Goal: Contribute content: Add original content to the website for others to see

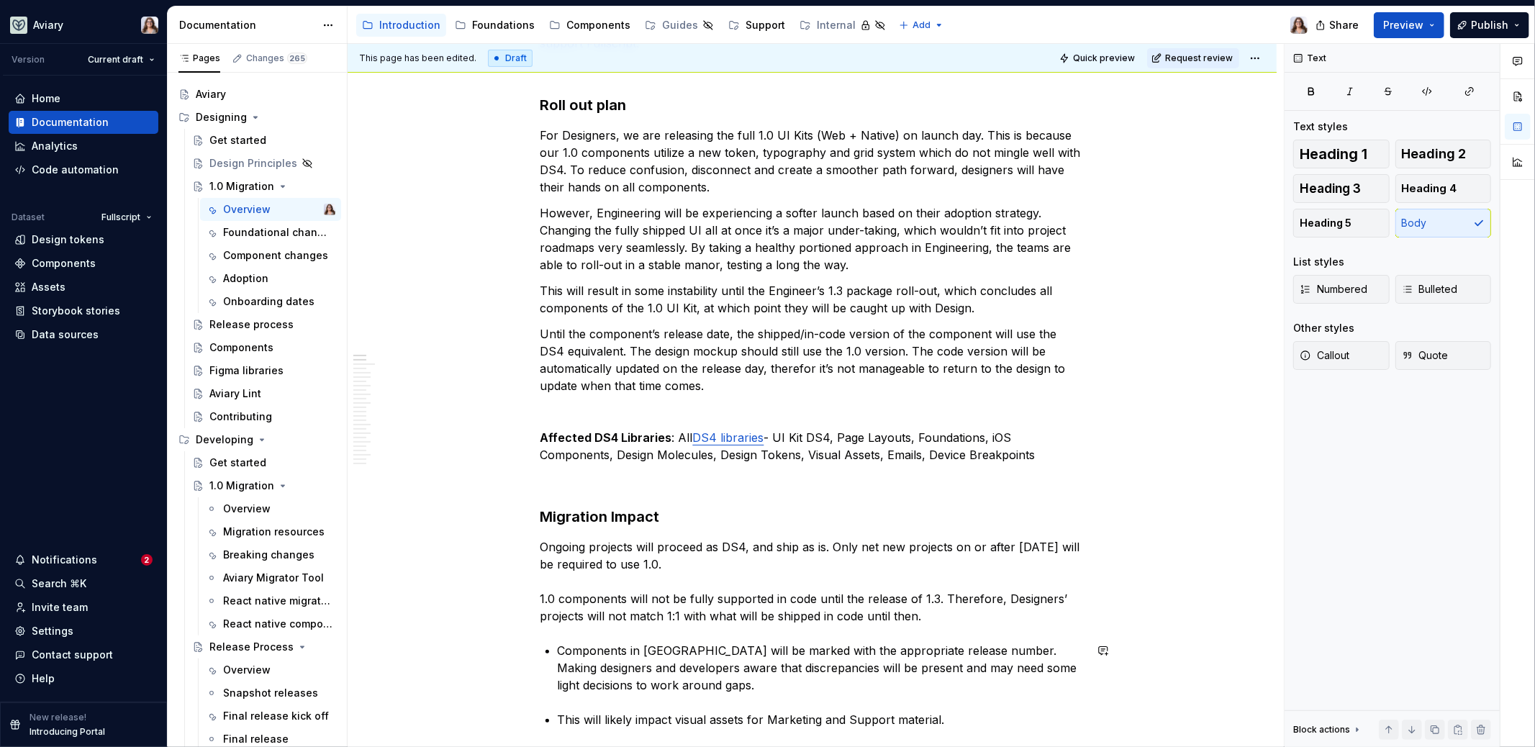
type textarea "*"
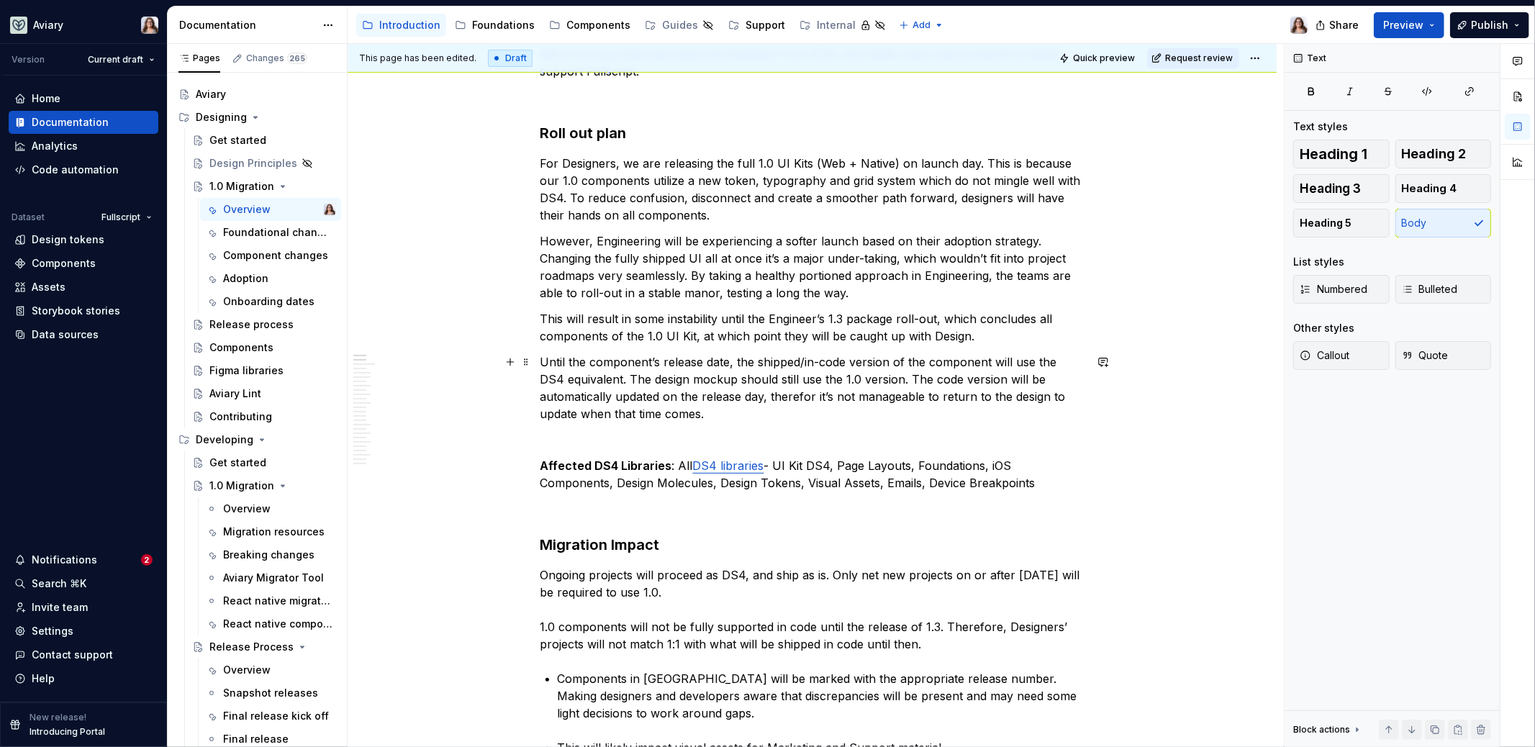
scroll to position [297, 0]
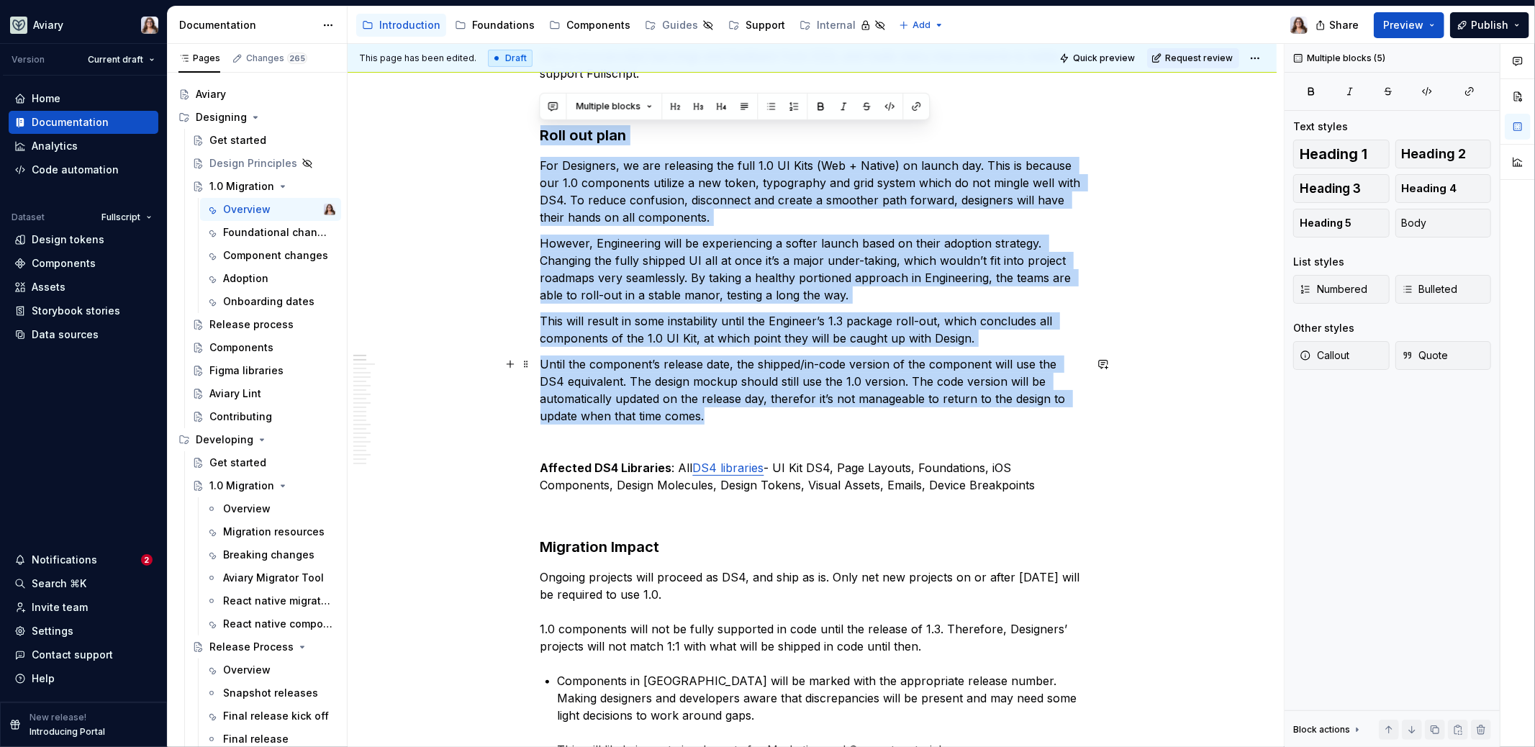
drag, startPoint x: 540, startPoint y: 133, endPoint x: 753, endPoint y: 418, distance: 355.9
copy div "Lore ips dolo Sit Ametconse, ad eli seddoeius tem inci 0.4 UT Labo (Etd + Magna…"
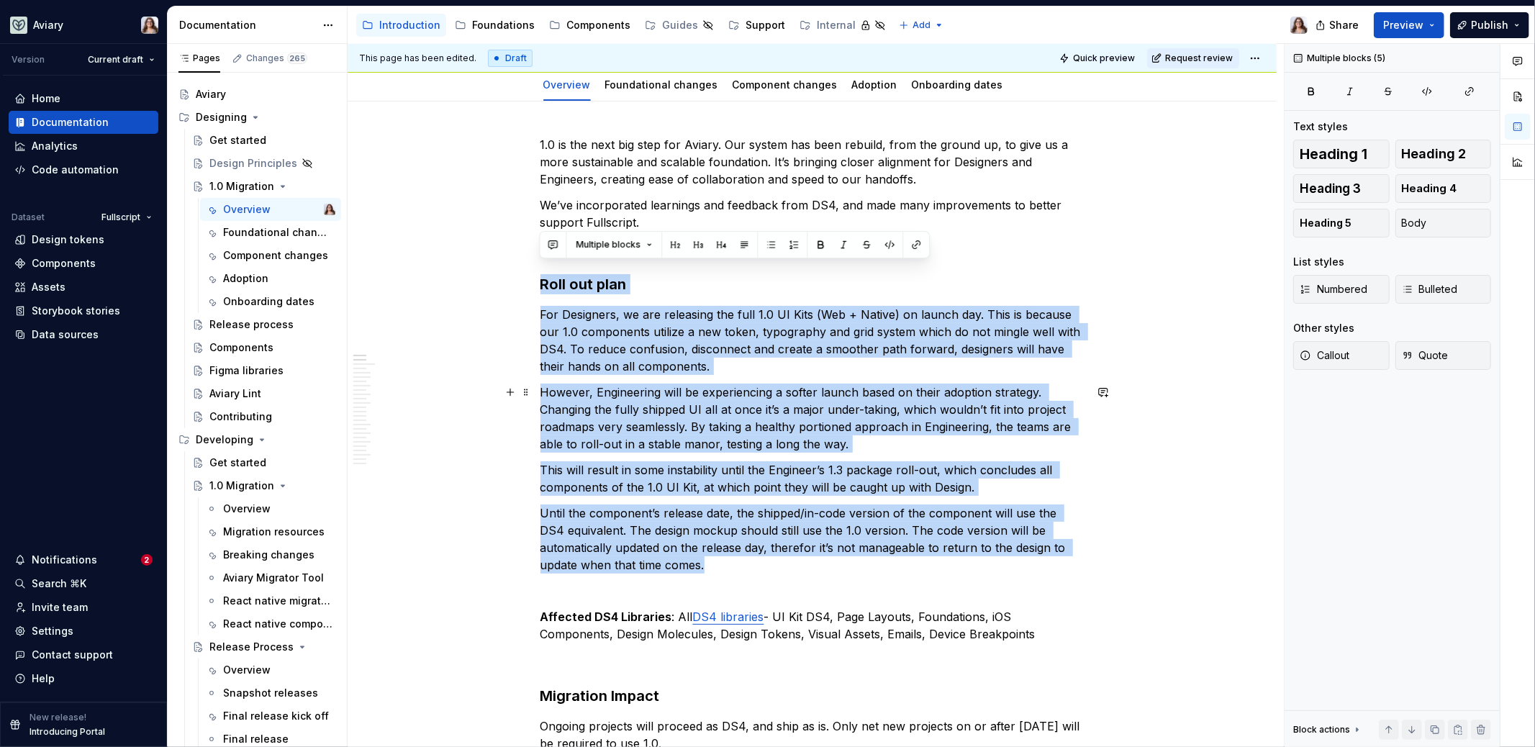
scroll to position [147, 0]
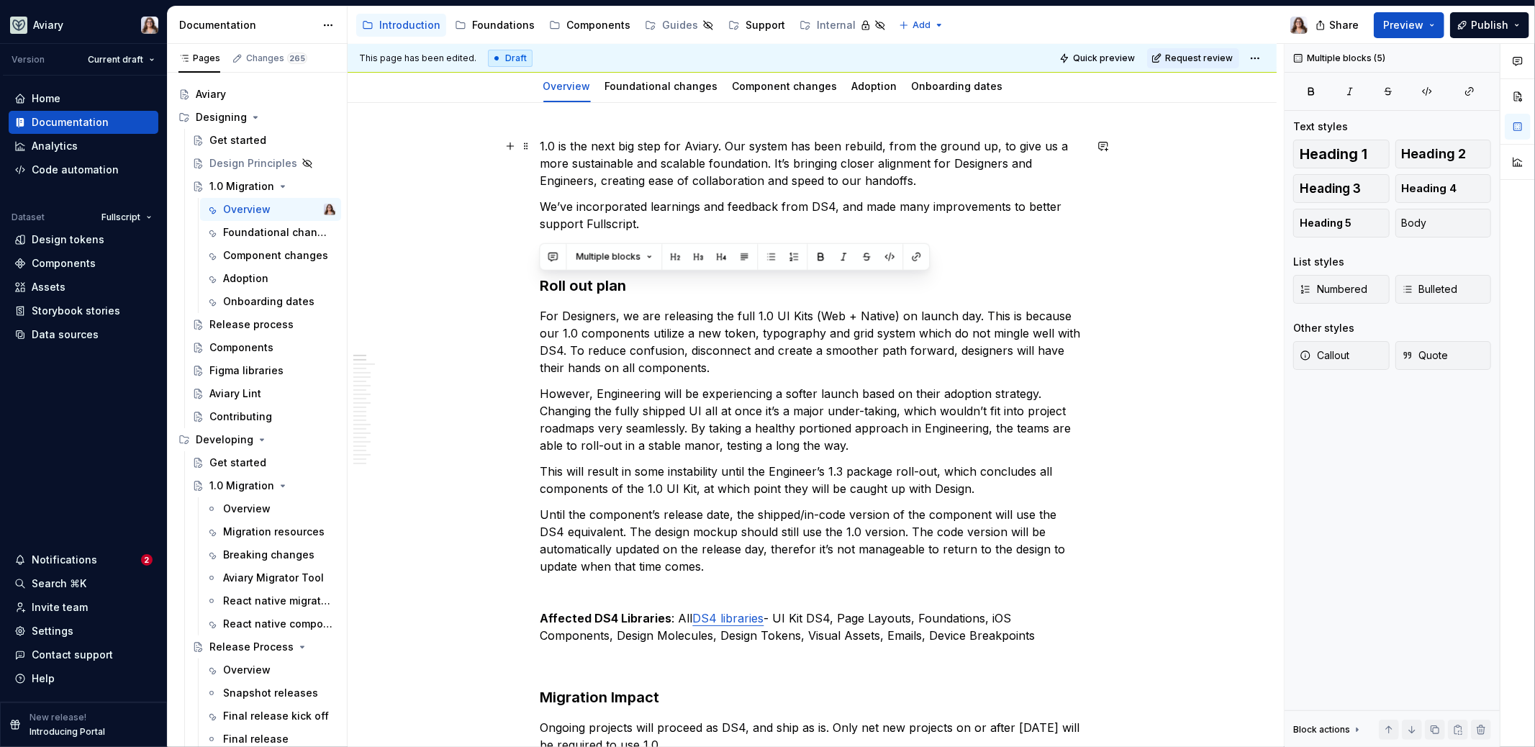
click at [662, 155] on p "1.0 is the next big step for Aviary. Our system has been rebuild, from the grou…" at bounding box center [813, 163] width 544 height 52
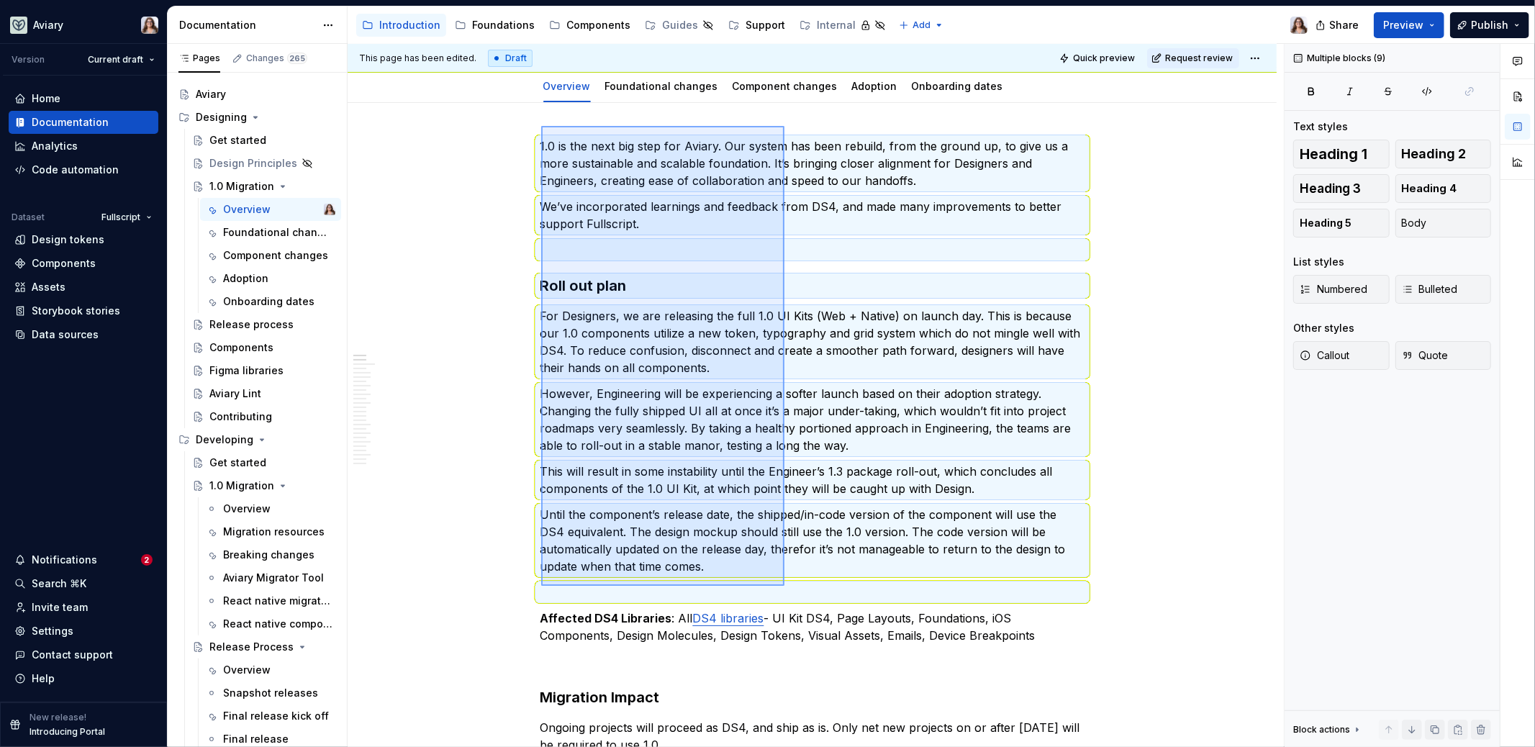
drag, startPoint x: 541, startPoint y: 125, endPoint x: 785, endPoint y: 585, distance: 520.3
click at [785, 585] on div "This page has been edited. Draft Quick preview Request review 1.0 Migration Edi…" at bounding box center [816, 396] width 936 height 704
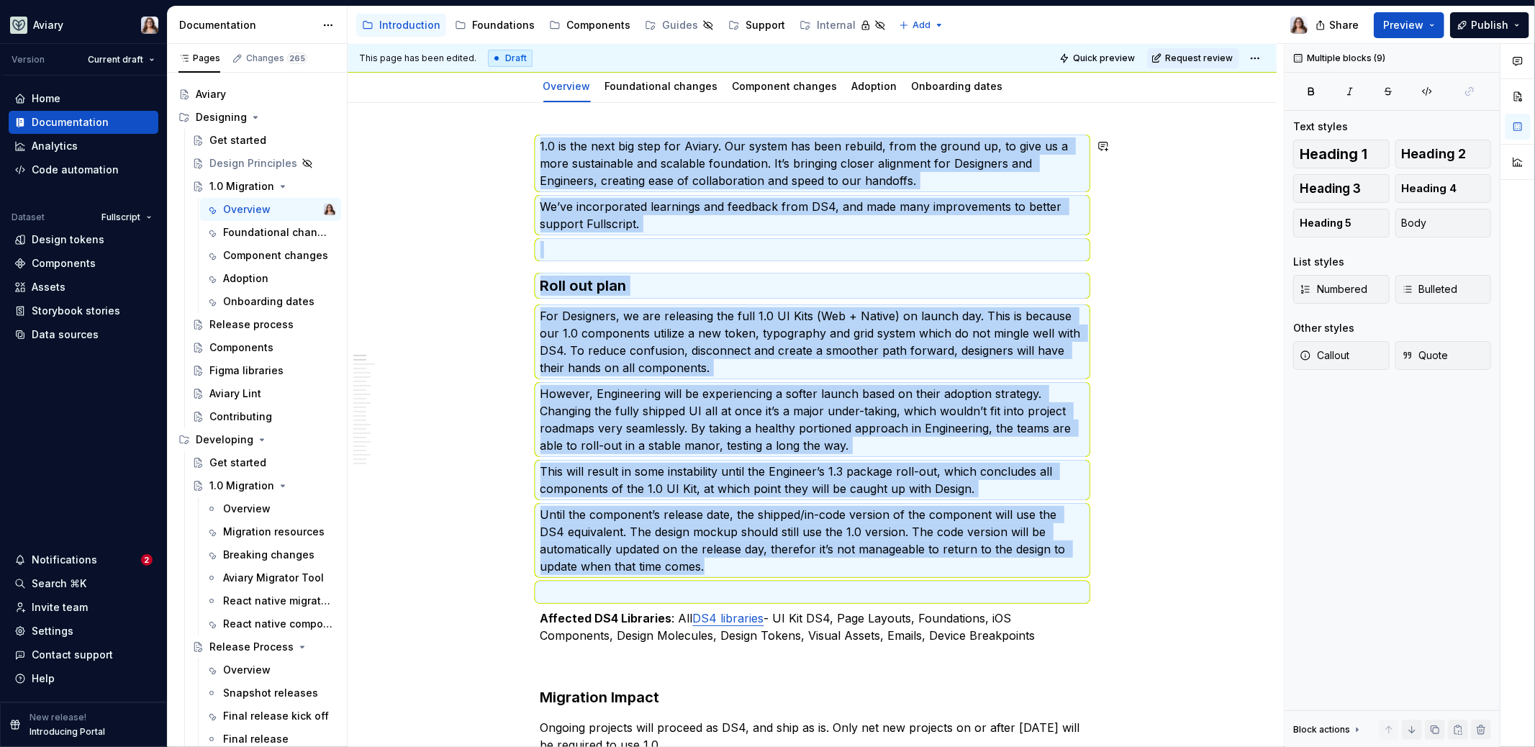
copy div "0.4 lo ips dolo sit amet con Adipis. Eli seddoe tem inci utlabor, etdo mag aliq…"
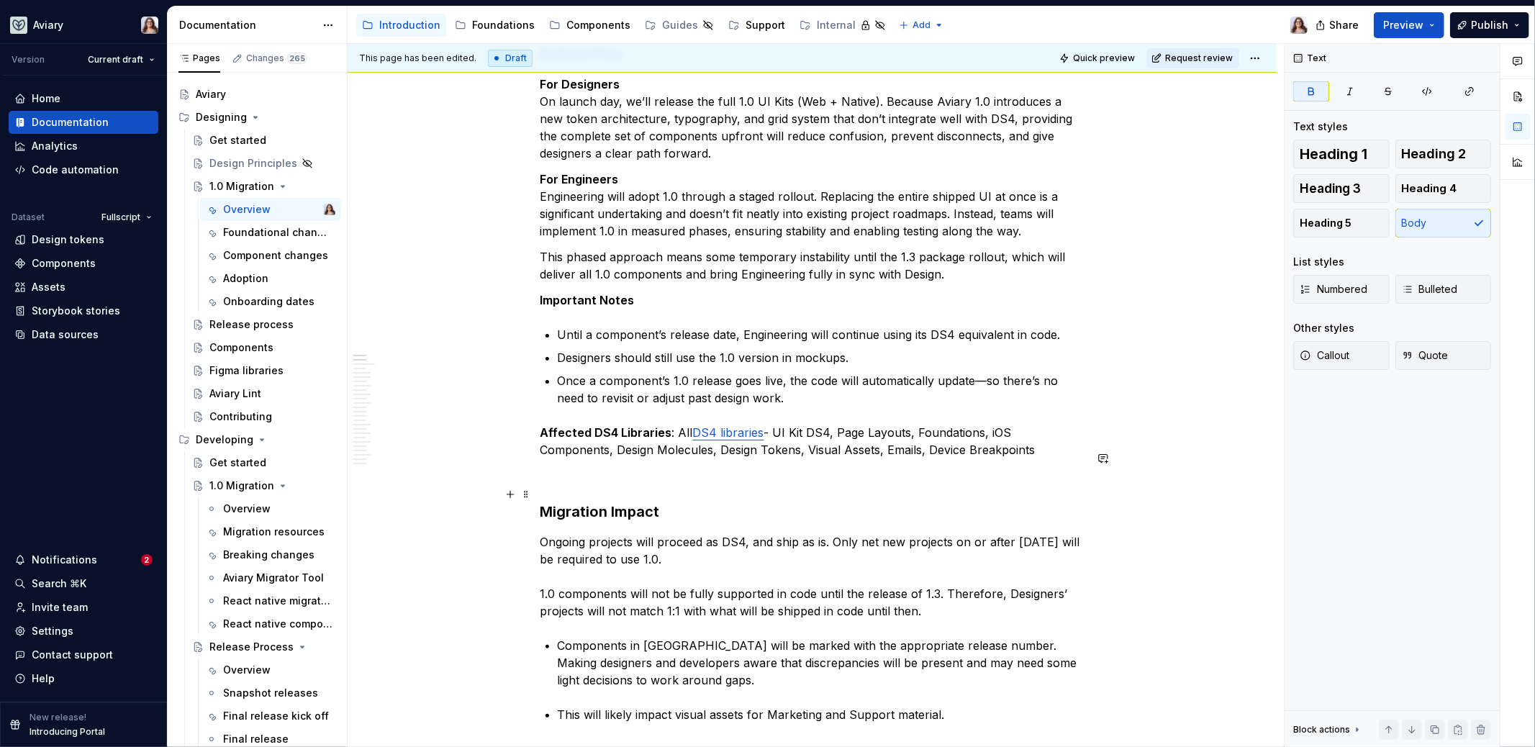
scroll to position [418, 0]
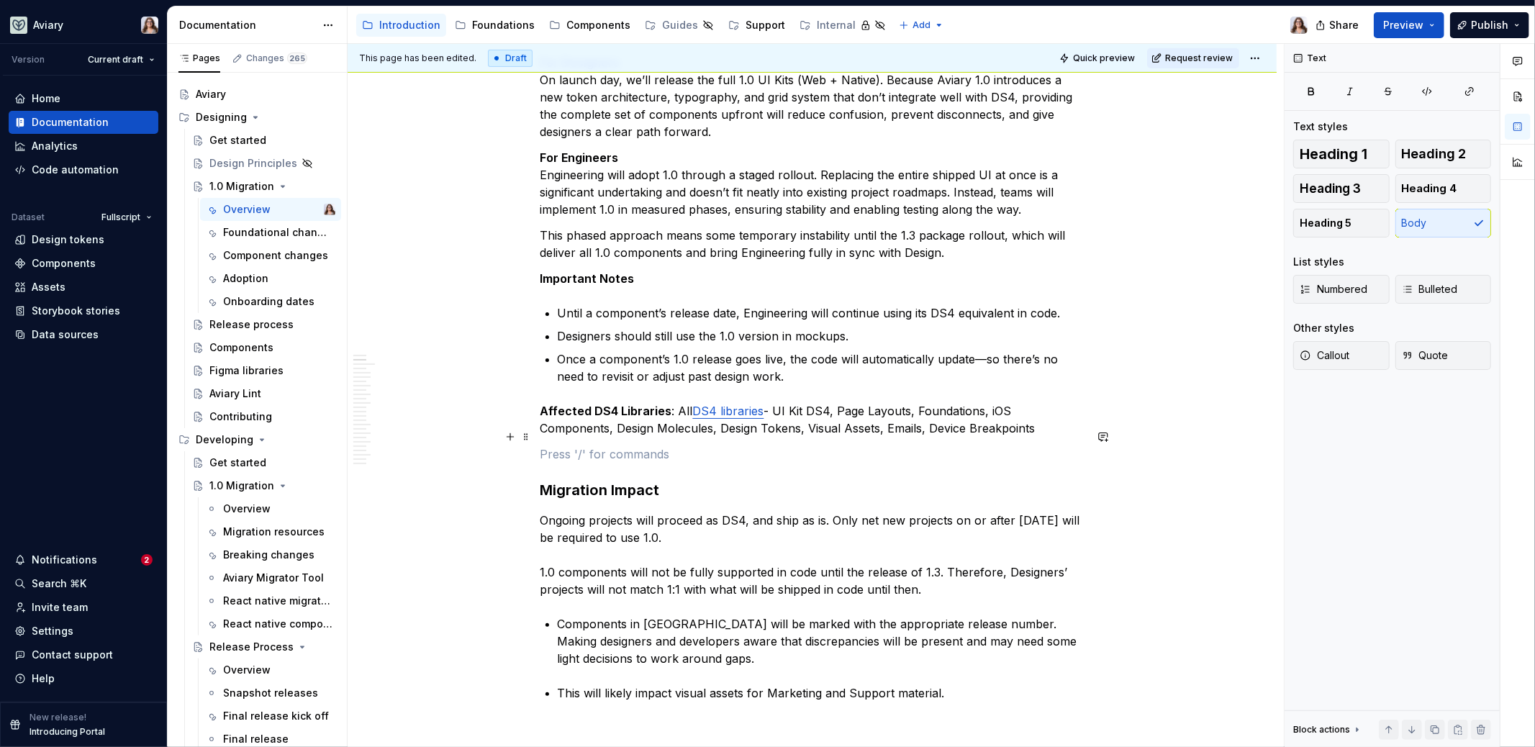
click at [571, 446] on p at bounding box center [813, 454] width 544 height 17
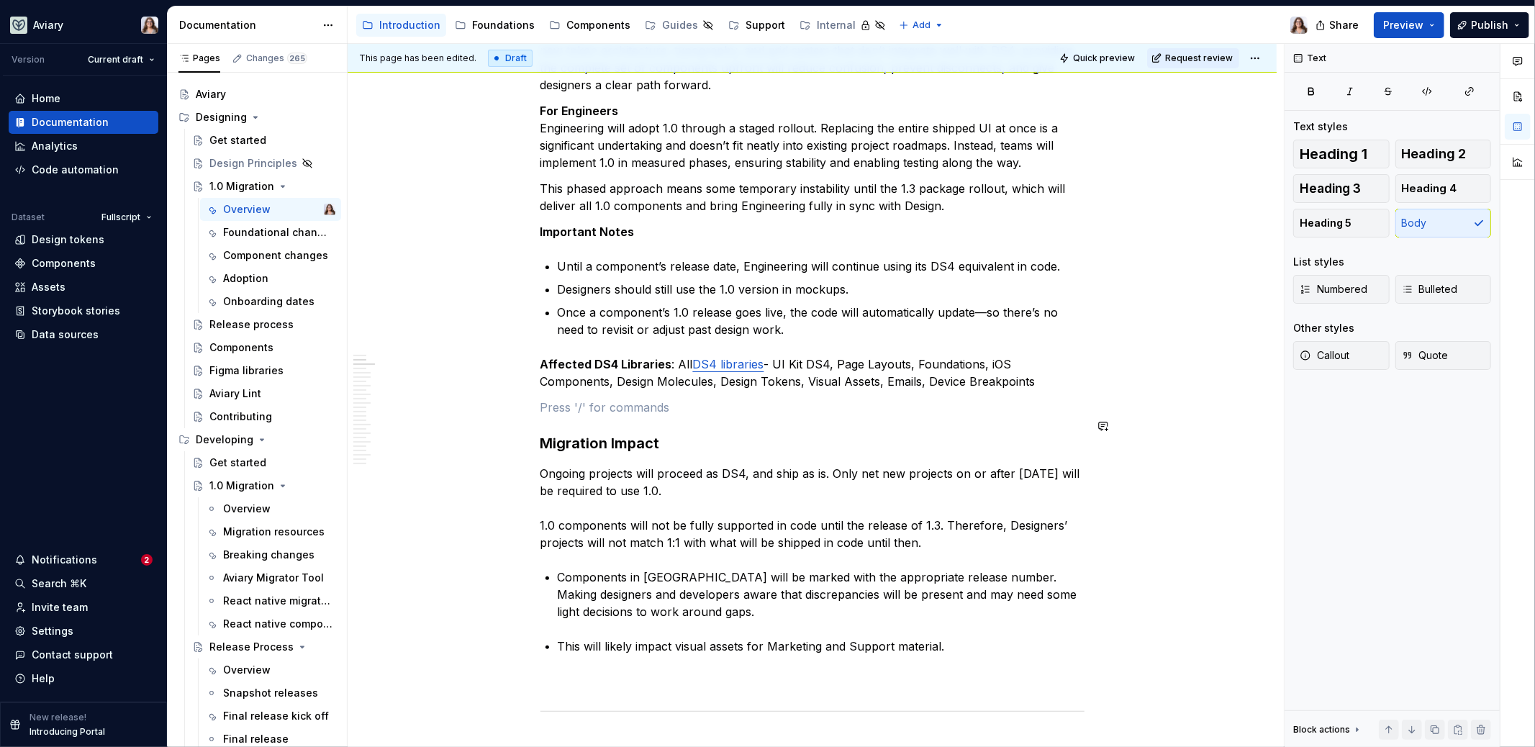
scroll to position [471, 0]
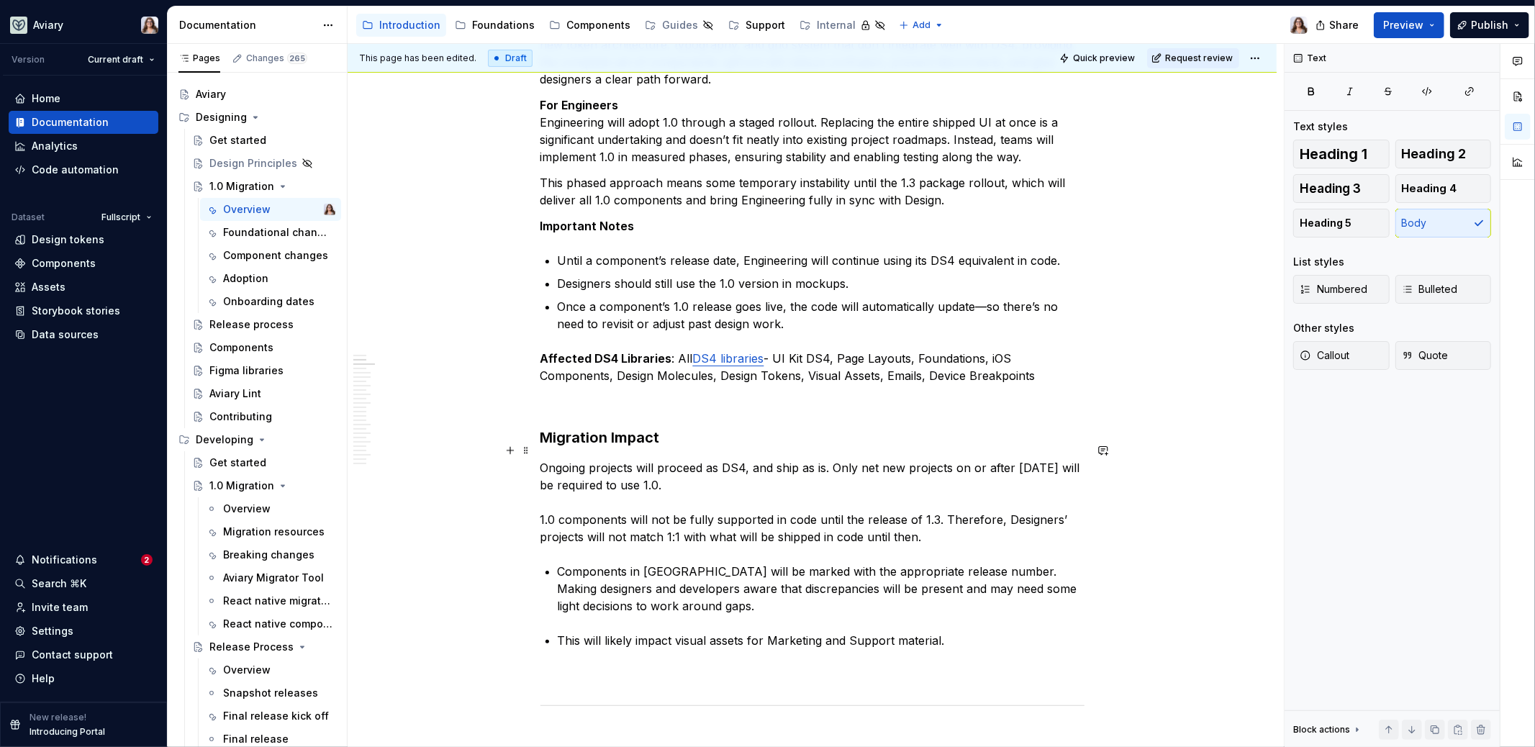
click at [788, 464] on p "Ongoing projects will proceed as DS4, and ship as is. Only net new projects on …" at bounding box center [813, 502] width 544 height 86
drag, startPoint x: 562, startPoint y: 466, endPoint x: 1014, endPoint y: 453, distance: 451.5
click at [1014, 459] on p "Ongoing projects will proceed as DS4, and ship as is. Only net new projects on …" at bounding box center [813, 502] width 544 height 86
click at [757, 467] on p "Ongoing projects will proceed as DS4, and ship as is. Only net new projects on …" at bounding box center [813, 502] width 544 height 86
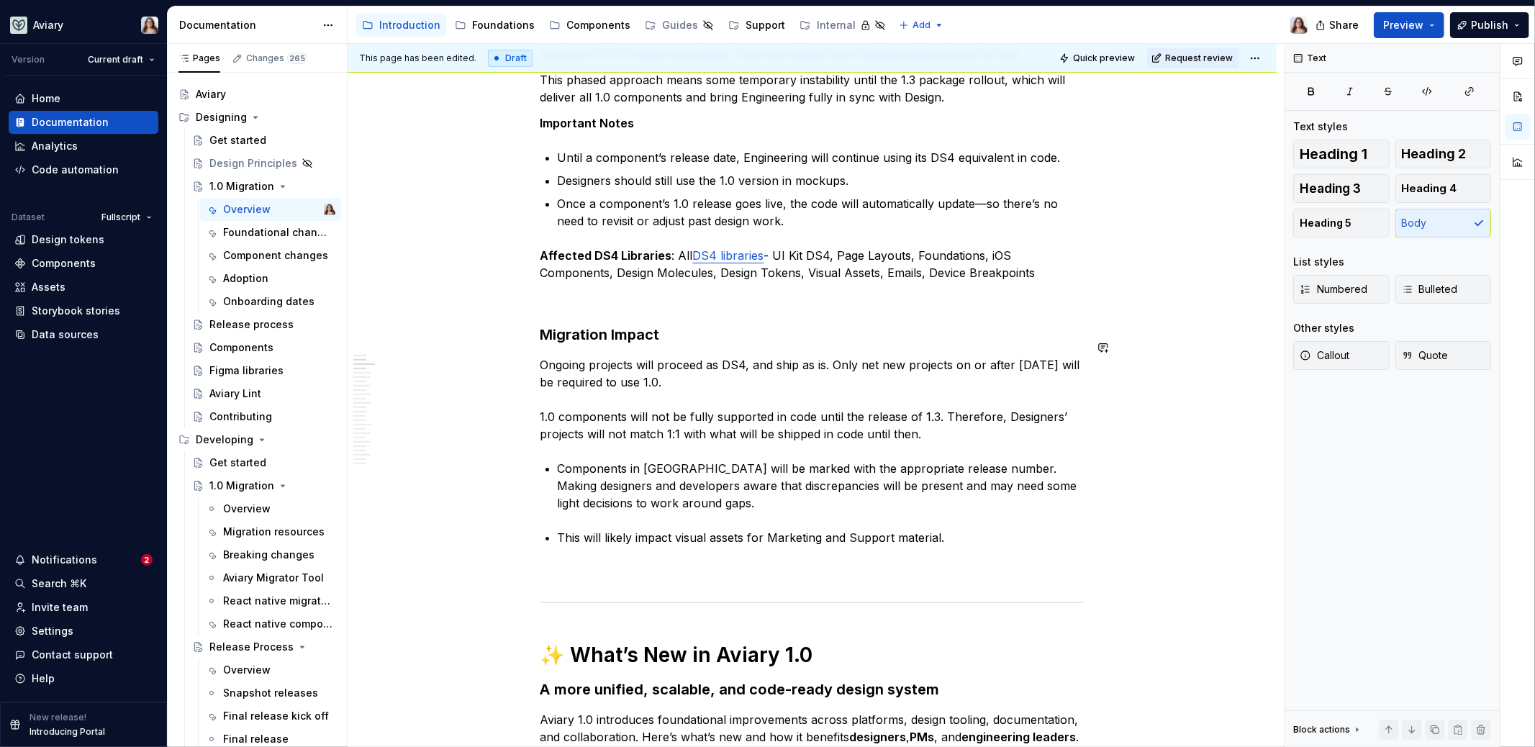
scroll to position [577, 0]
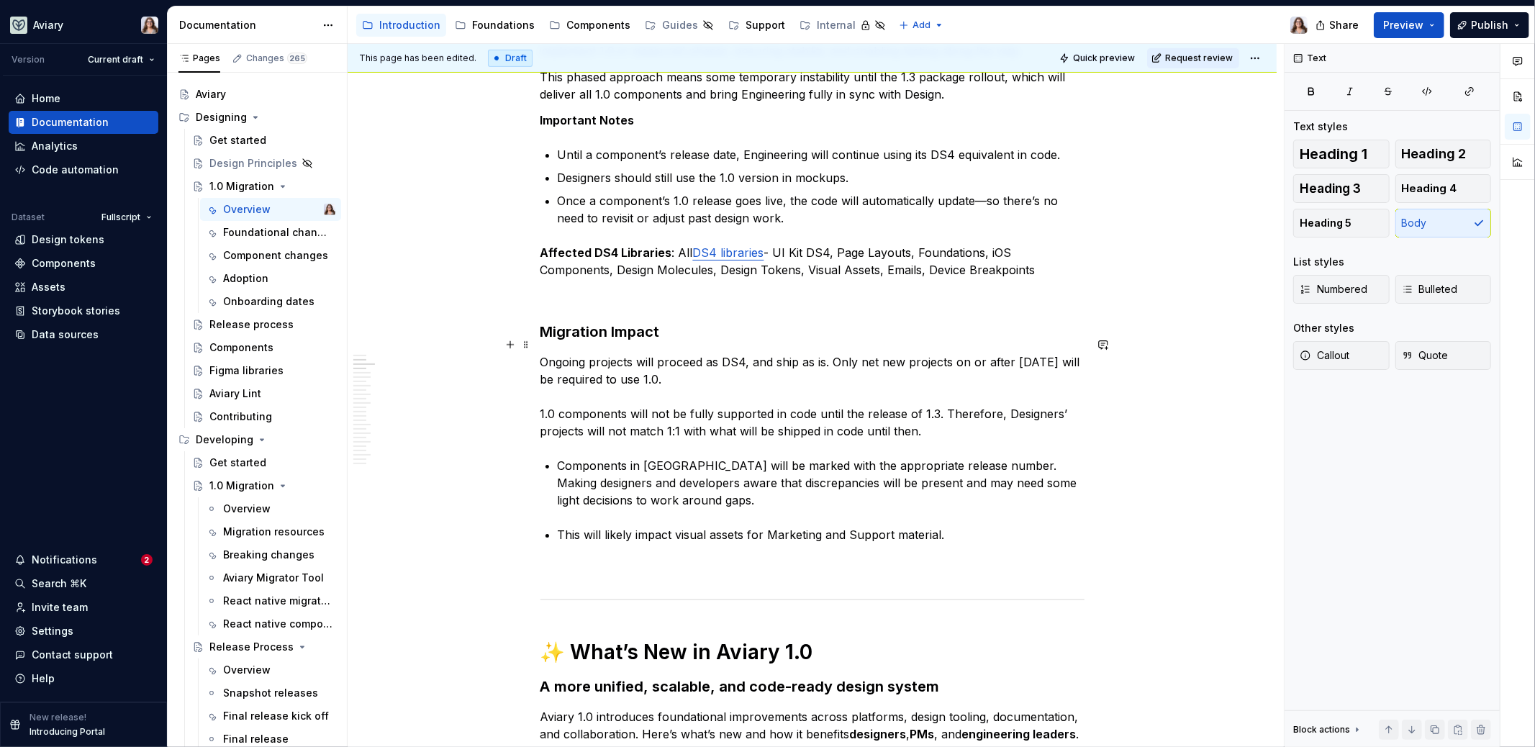
click at [944, 415] on p "Ongoing projects will proceed as DS4, and ship as is. Only net new projects on …" at bounding box center [813, 396] width 544 height 86
drag, startPoint x: 946, startPoint y: 415, endPoint x: 528, endPoint y: 370, distance: 420.7
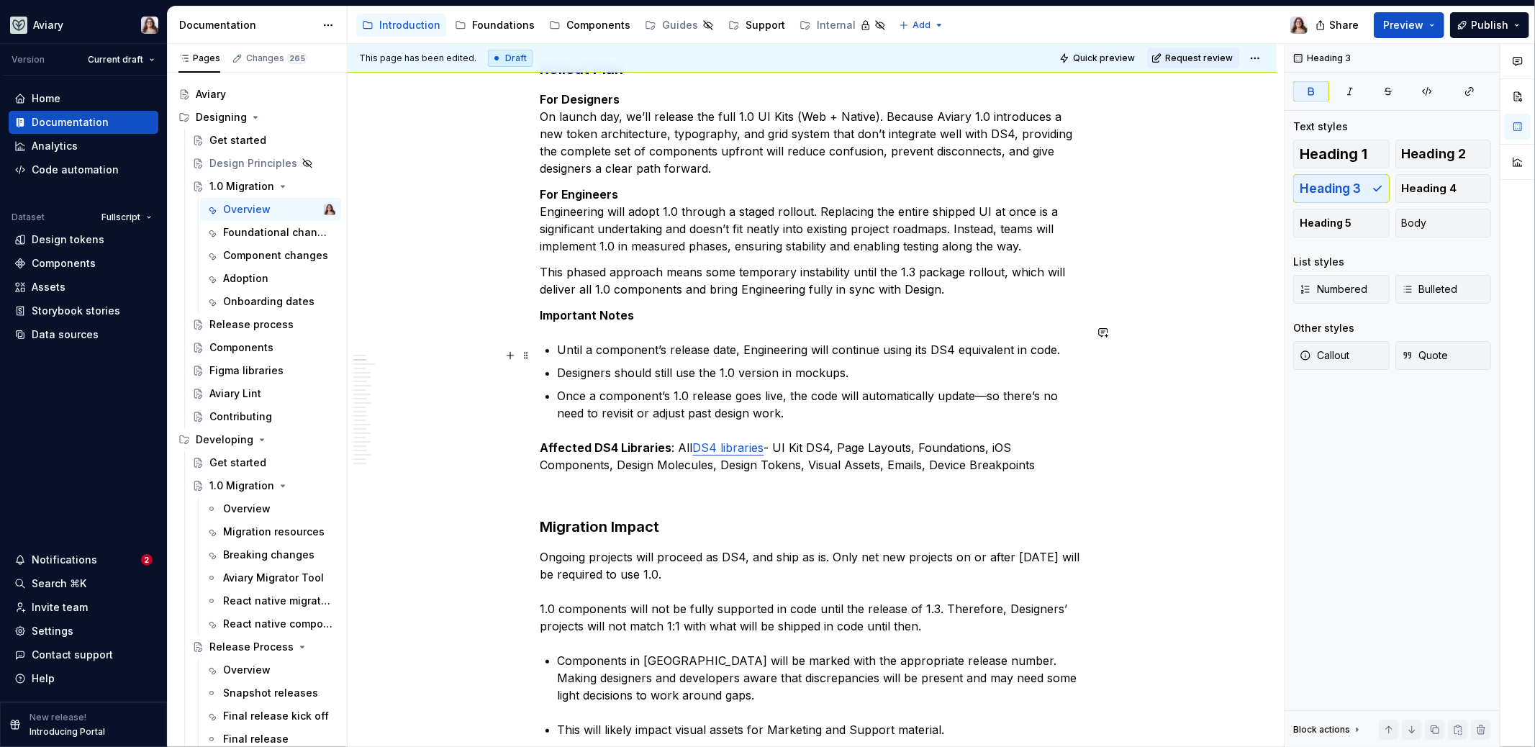
scroll to position [354, 0]
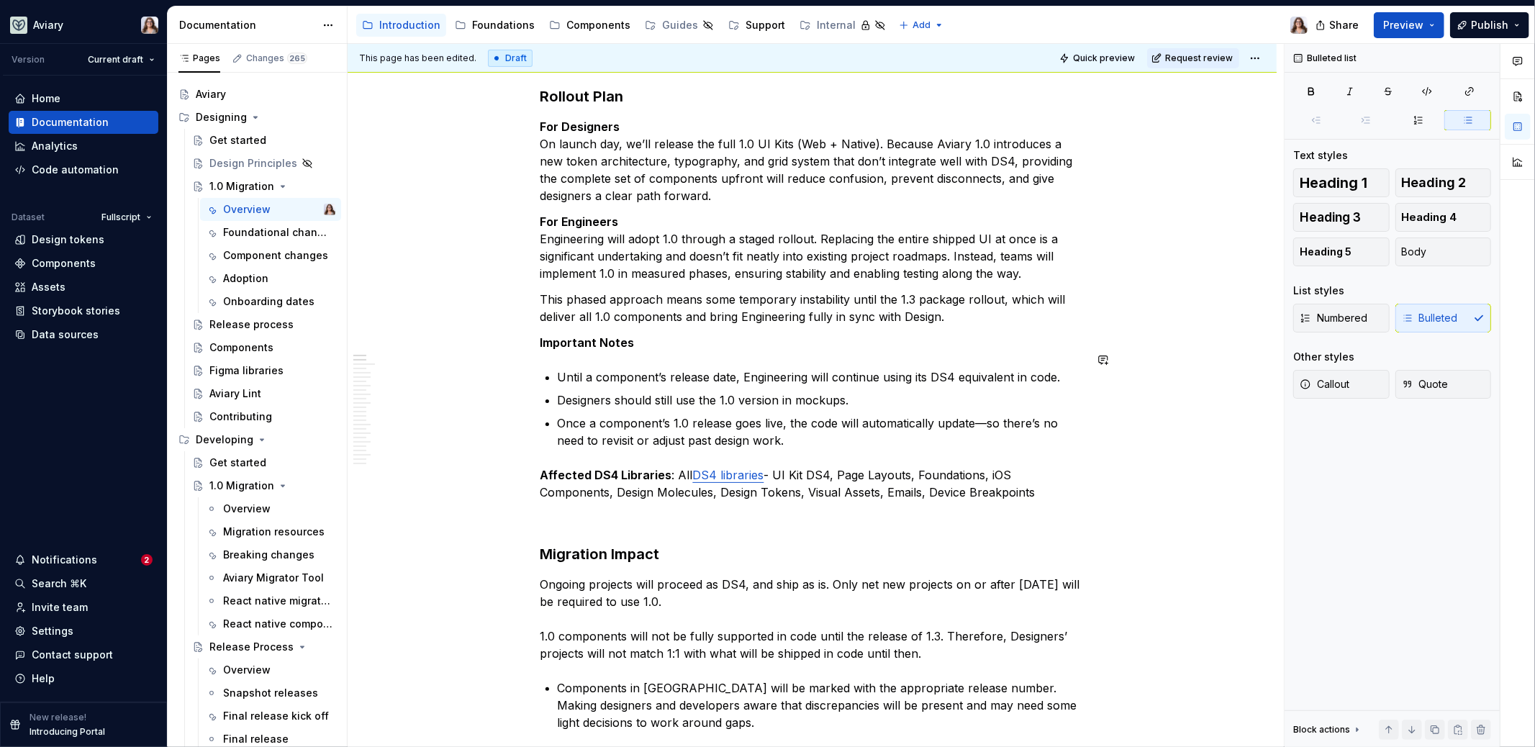
click at [541, 335] on strong "Important Notes" at bounding box center [588, 342] width 94 height 14
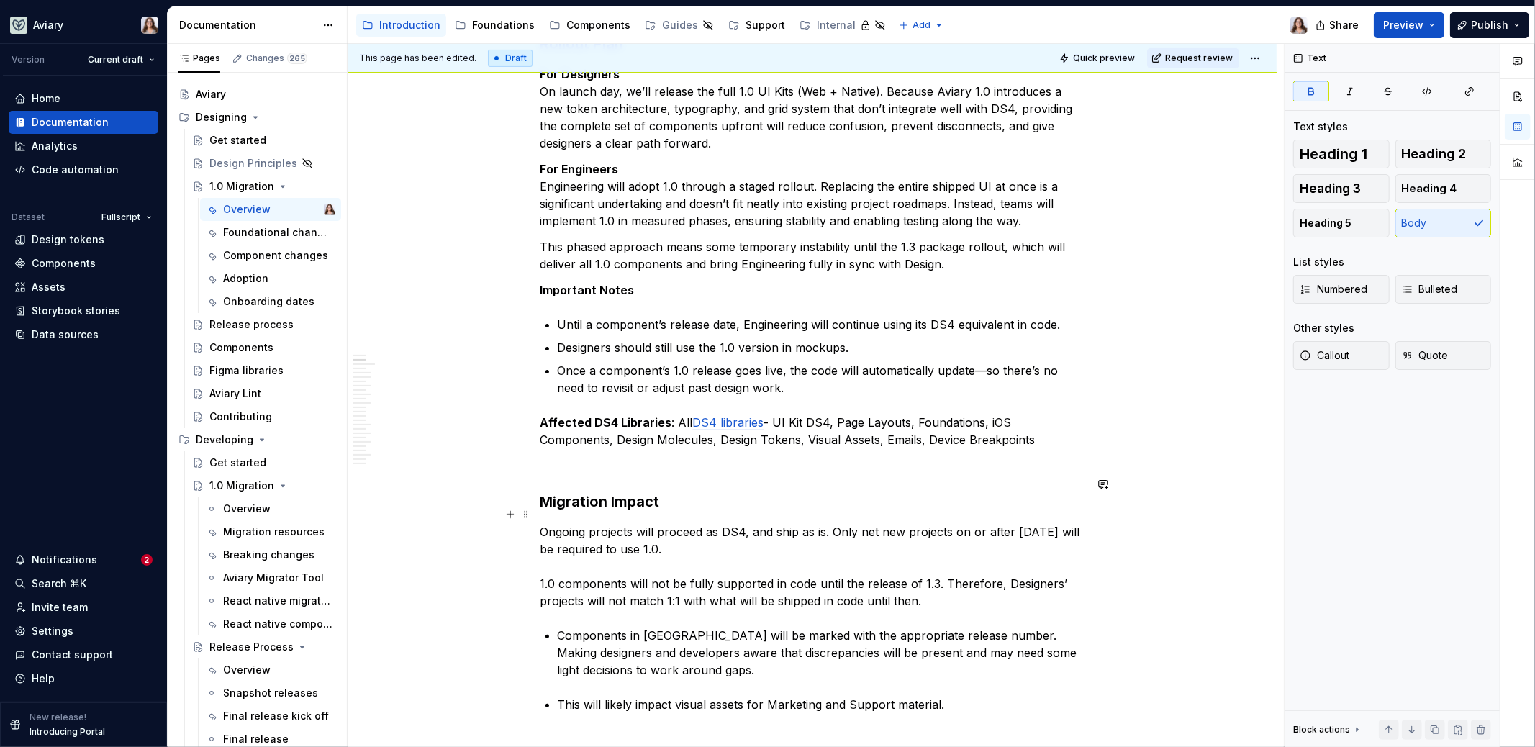
scroll to position [474, 0]
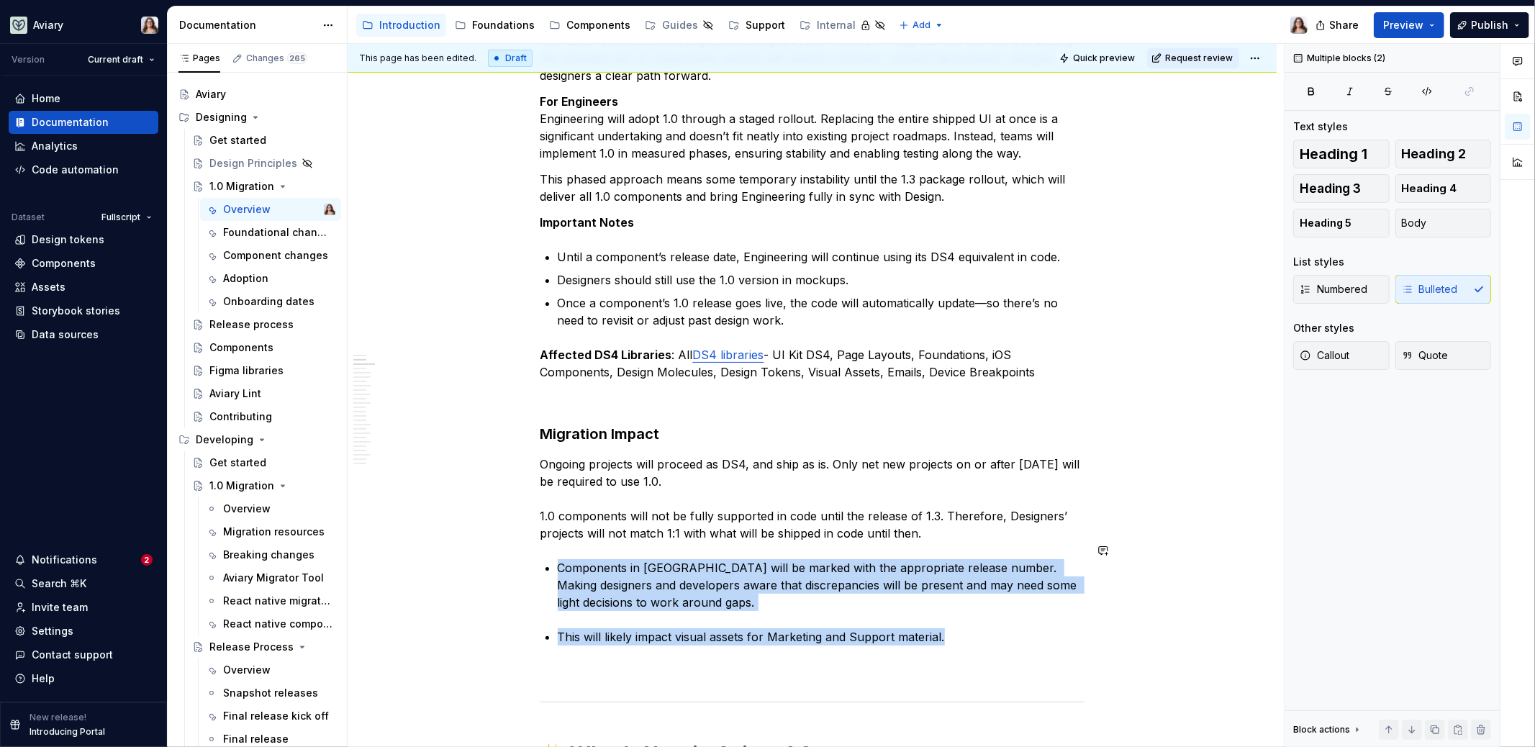
drag, startPoint x: 948, startPoint y: 617, endPoint x: 543, endPoint y: 537, distance: 412.4
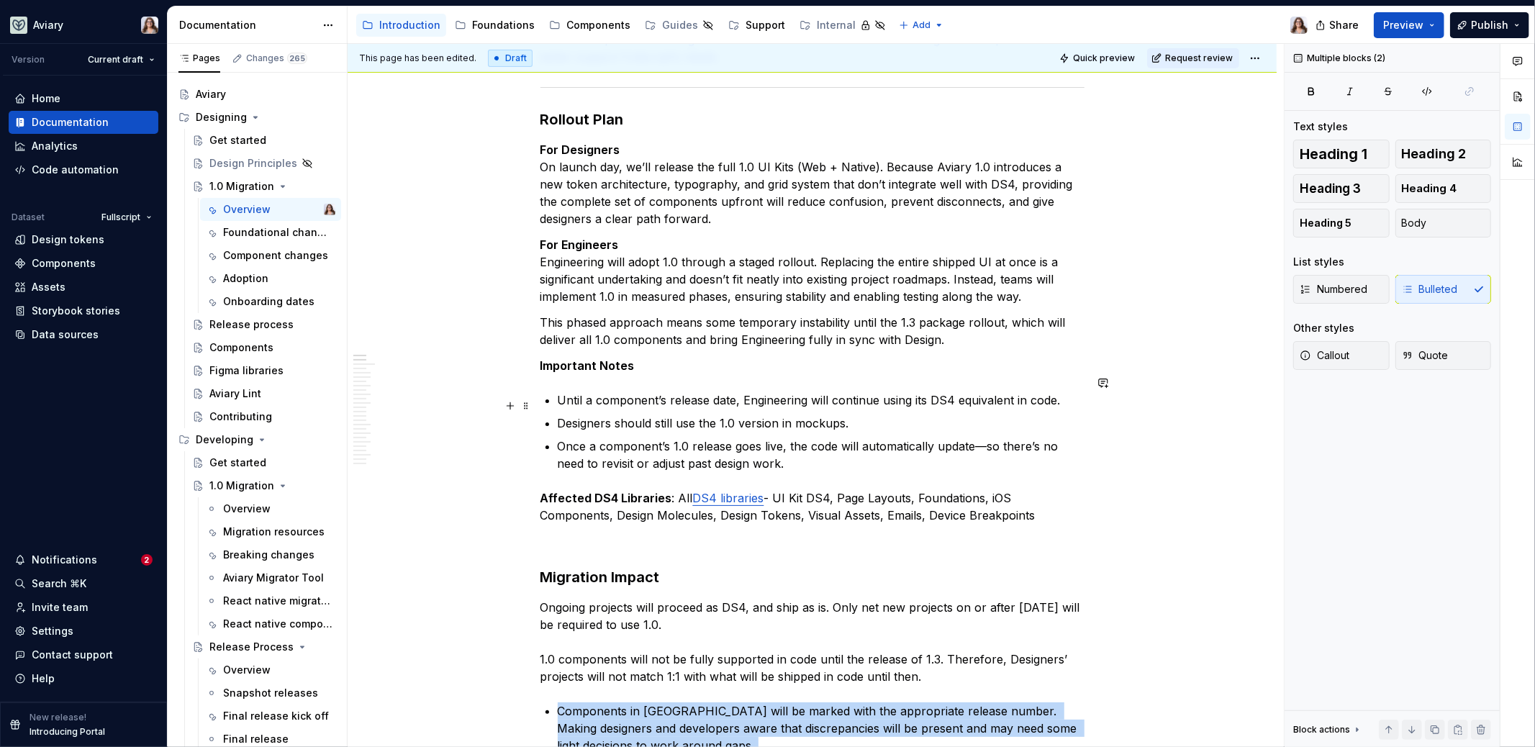
scroll to position [321, 0]
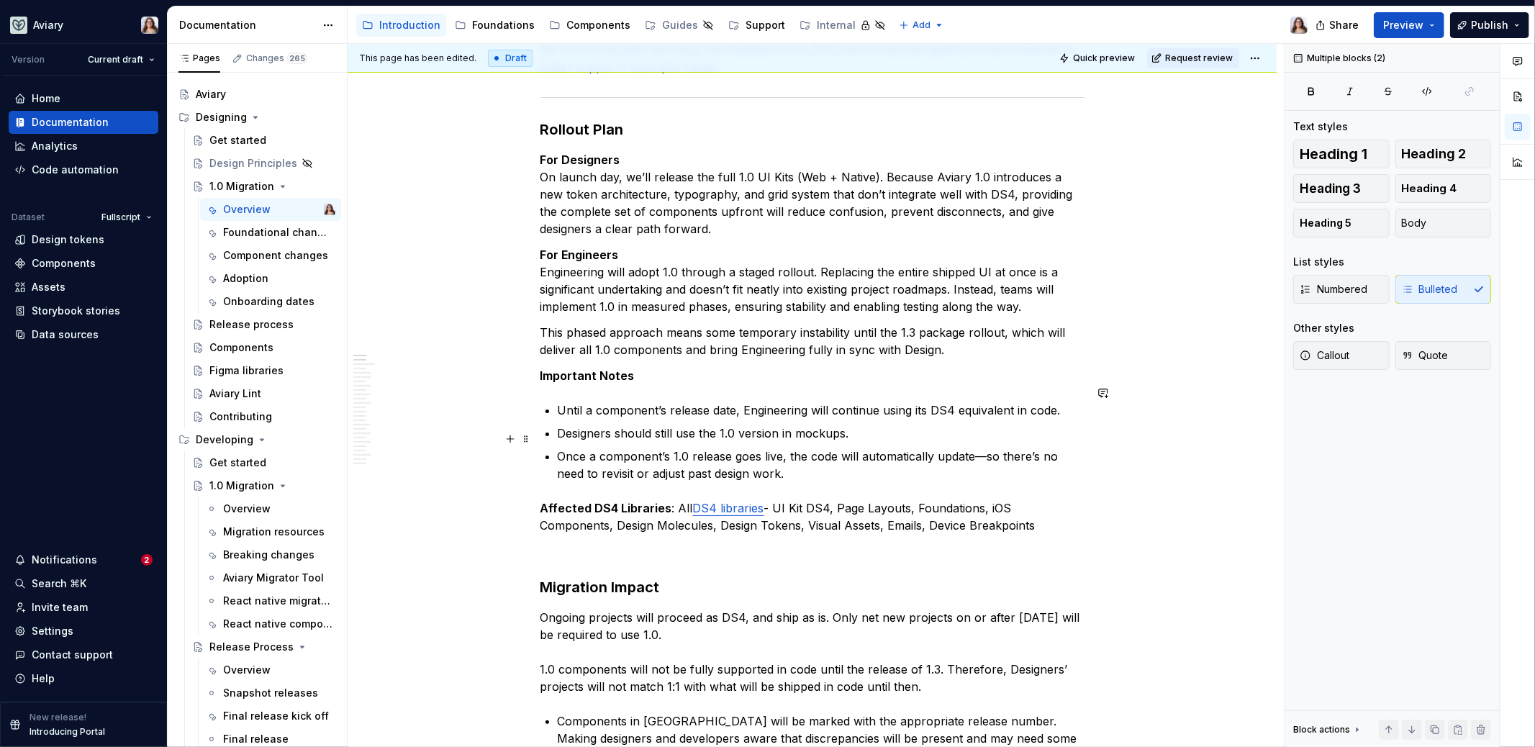
click at [795, 457] on p "Once a component’s 1.0 release goes live, the code will automatically update—so…" at bounding box center [821, 465] width 527 height 35
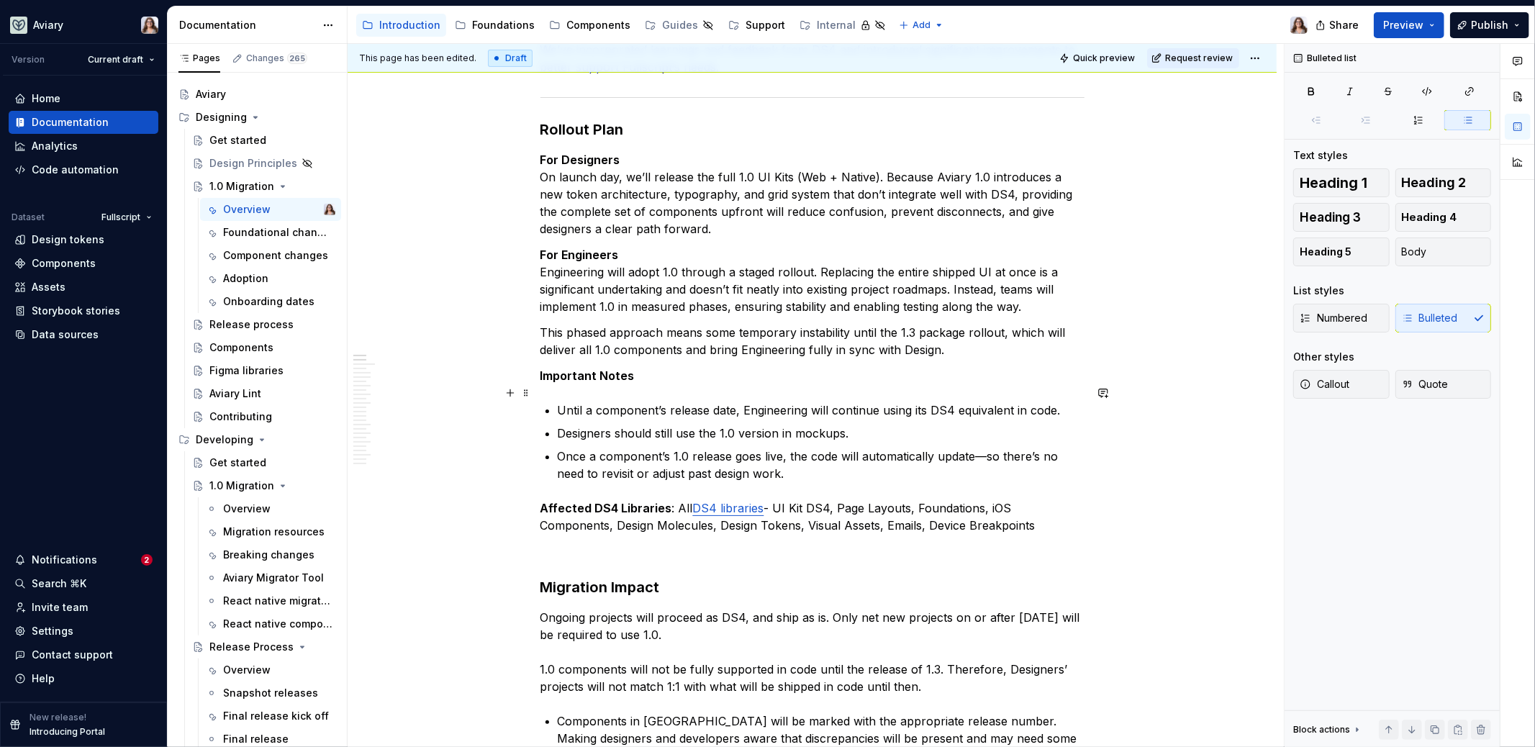
click at [559, 402] on p "Until a component’s release date, Engineering will continue using its DS4 equiv…" at bounding box center [821, 410] width 527 height 17
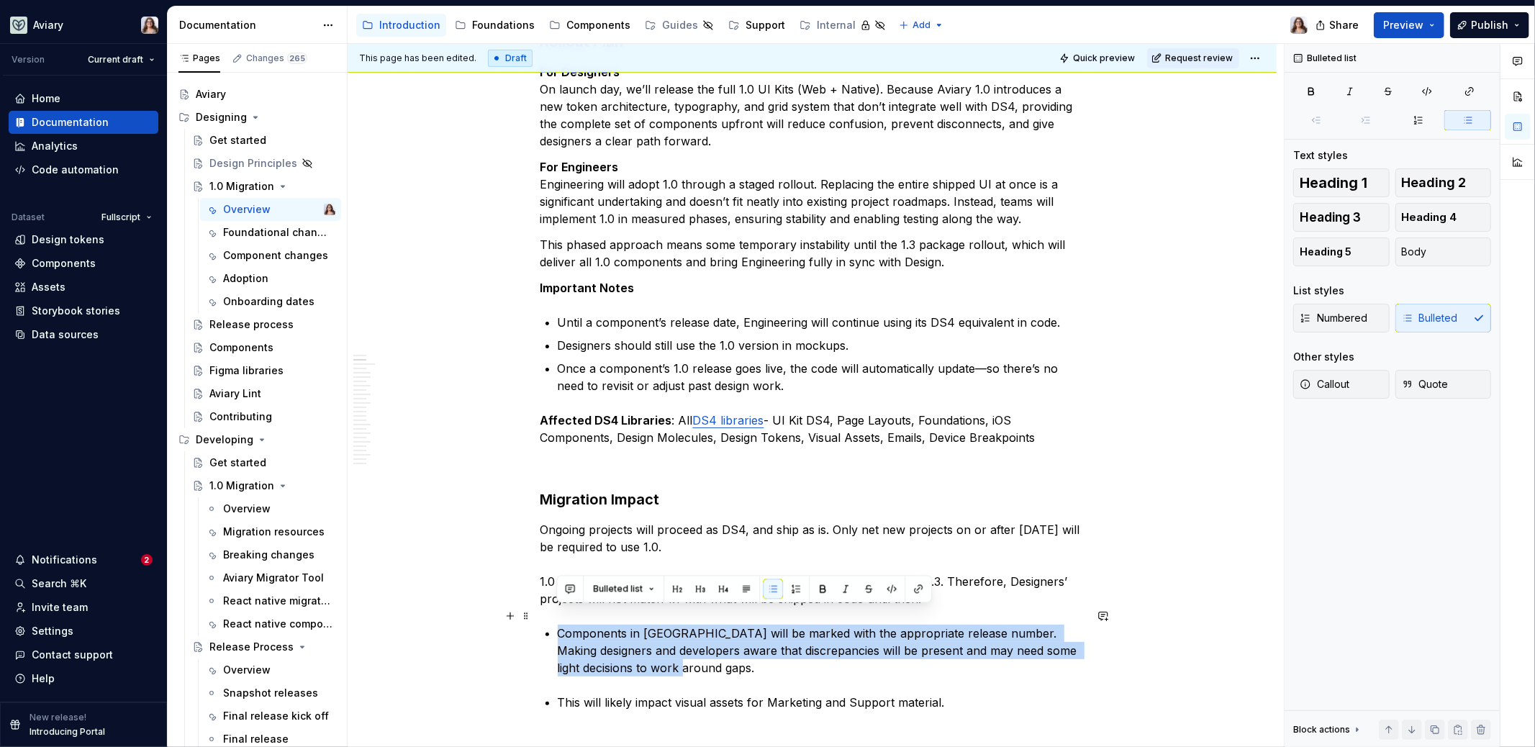
drag, startPoint x: 659, startPoint y: 647, endPoint x: 558, endPoint y: 614, distance: 106.1
click at [558, 601] on p "Components in [GEOGRAPHIC_DATA] will be marked with the appropriate release num…" at bounding box center [821, 651] width 527 height 52
copy p "Components in [GEOGRAPHIC_DATA] will be marked with the appropriate release num…"
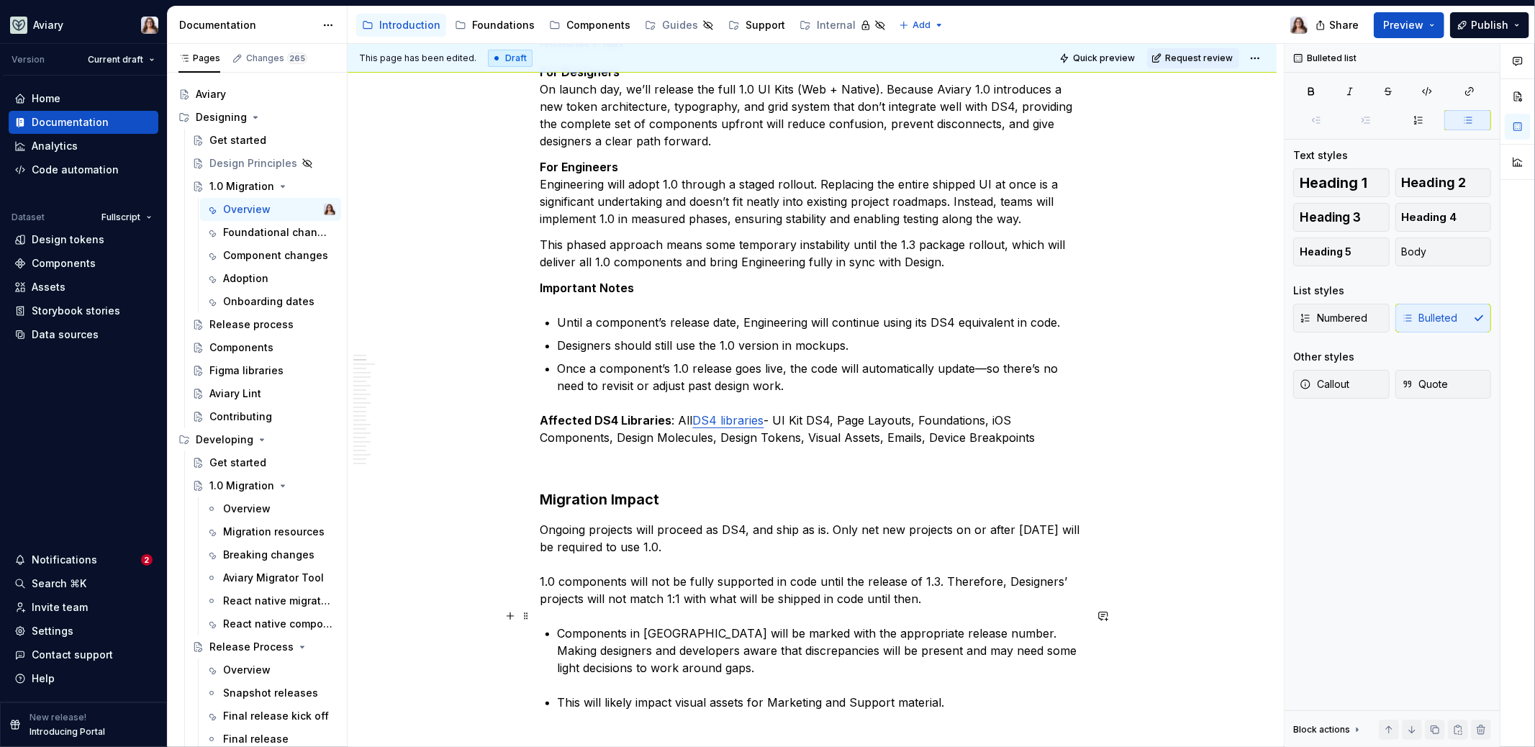
click at [559, 360] on p "Once a component’s 1.0 release goes live, the code will automatically update—so…" at bounding box center [821, 377] width 527 height 35
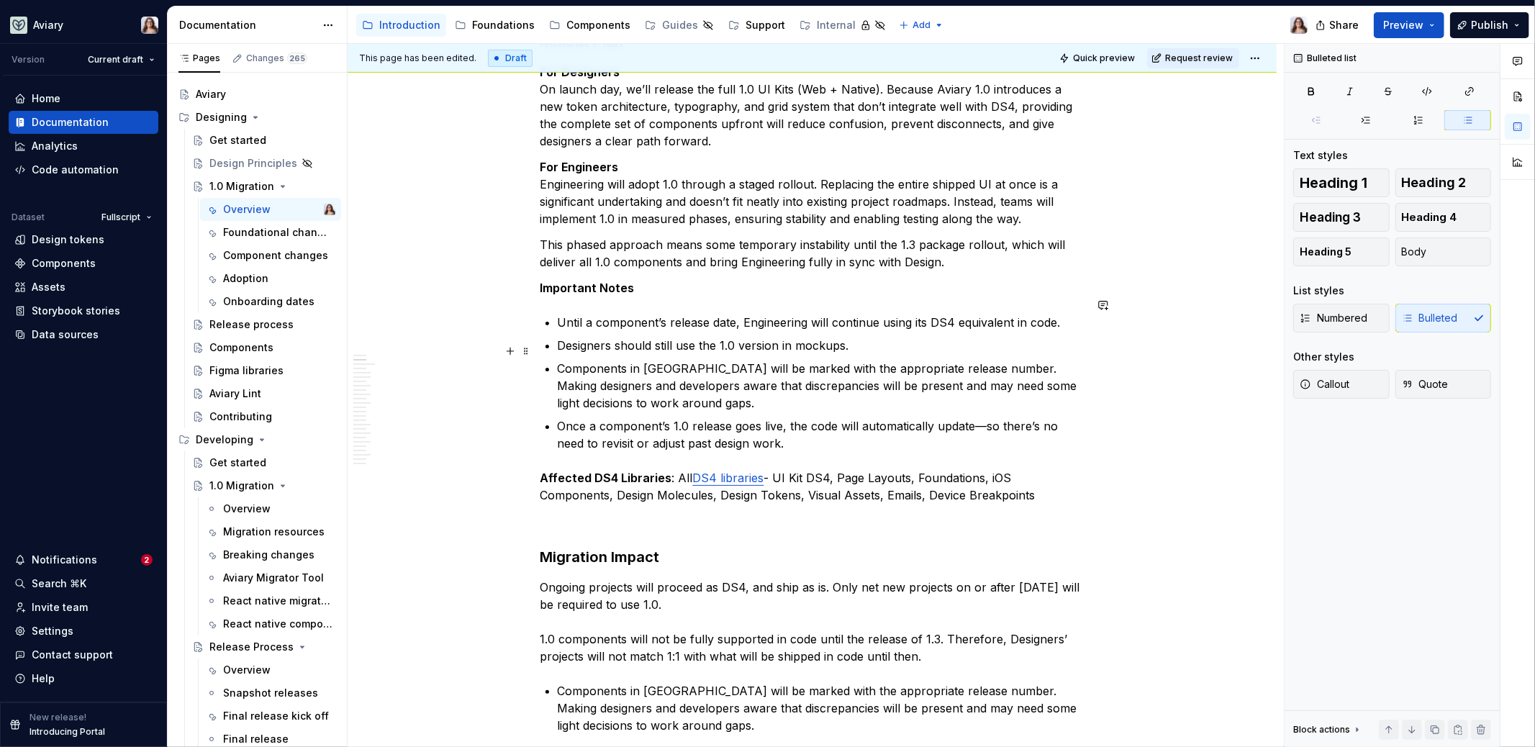
click at [809, 360] on p "Components in [GEOGRAPHIC_DATA] will be marked with the appropriate release num…" at bounding box center [821, 386] width 527 height 52
drag, startPoint x: 868, startPoint y: 352, endPoint x: 935, endPoint y: 349, distance: 67.0
click at [935, 360] on p "Components in [GEOGRAPHIC_DATA] will be marked with the Enginering appropriate …" at bounding box center [821, 386] width 527 height 52
click at [733, 360] on p "Components in [GEOGRAPHIC_DATA] will be marked with the Engineering release num…" at bounding box center [821, 386] width 527 height 52
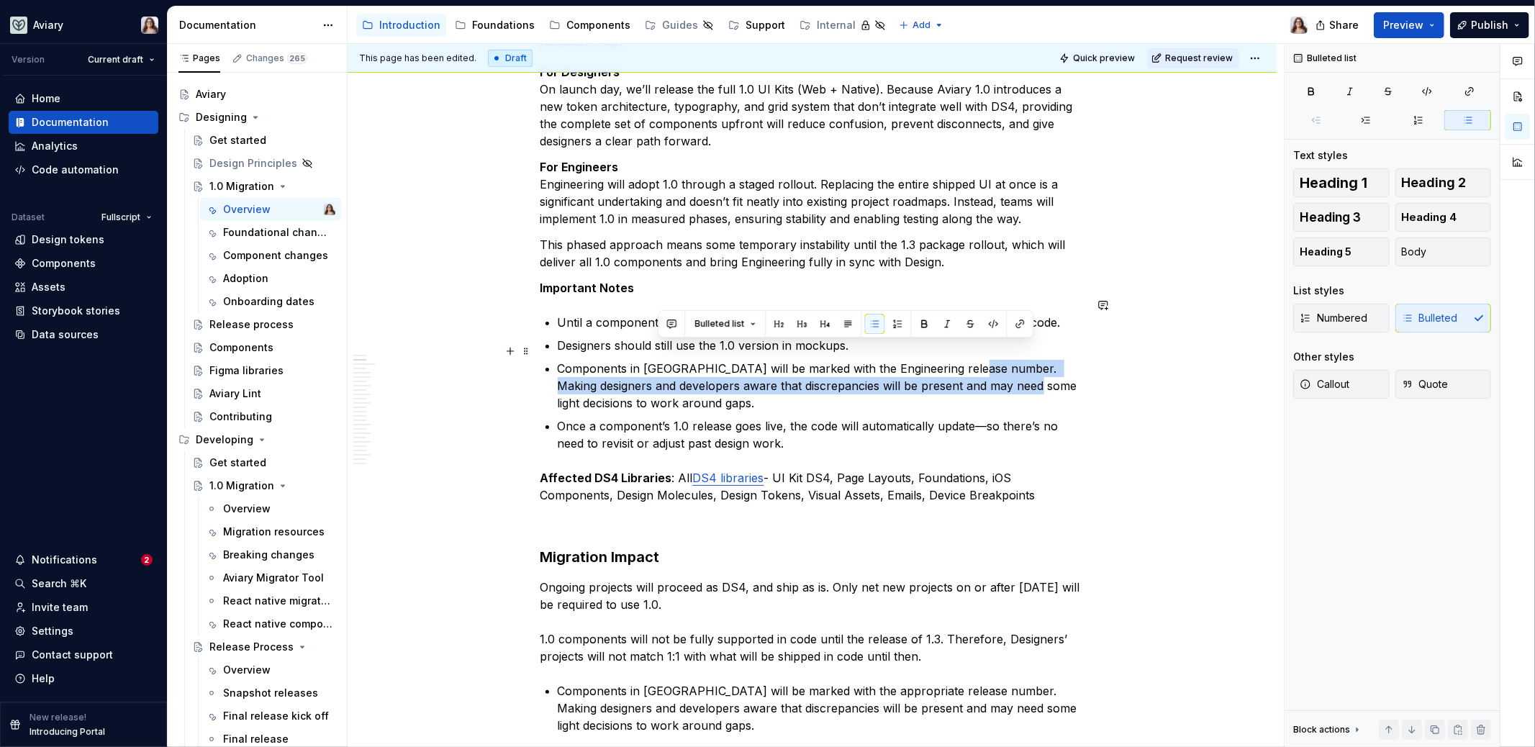
drag, startPoint x: 967, startPoint y: 349, endPoint x: 1006, endPoint y: 371, distance: 44.2
click at [1006, 371] on p "Components in [GEOGRAPHIC_DATA] will be marked with the Engineering release num…" at bounding box center [821, 386] width 527 height 52
drag, startPoint x: 969, startPoint y: 349, endPoint x: 1021, endPoint y: 385, distance: 63.1
click at [1021, 385] on p "Components in [GEOGRAPHIC_DATA] will be marked with the Engineering release num…" at bounding box center [821, 386] width 527 height 52
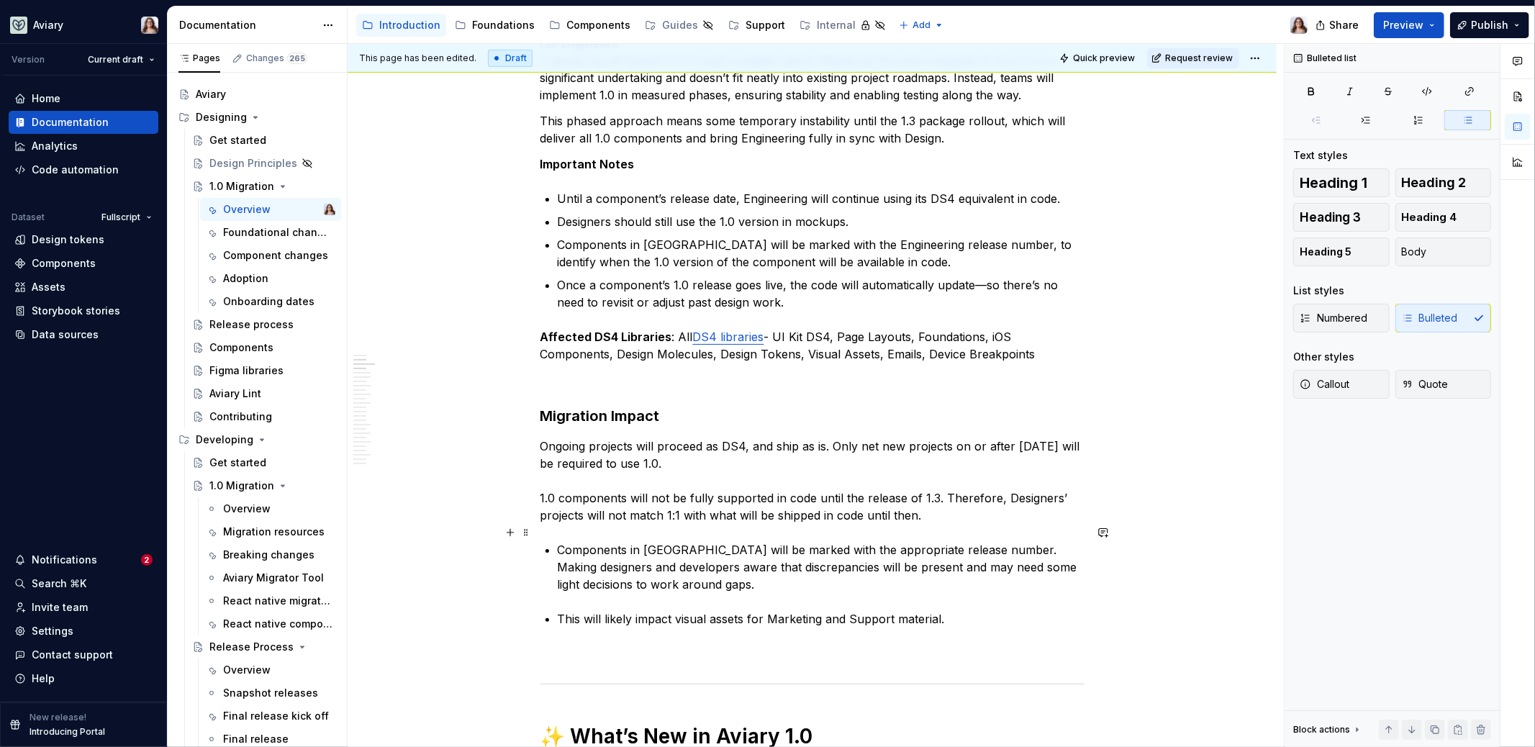
scroll to position [556, 0]
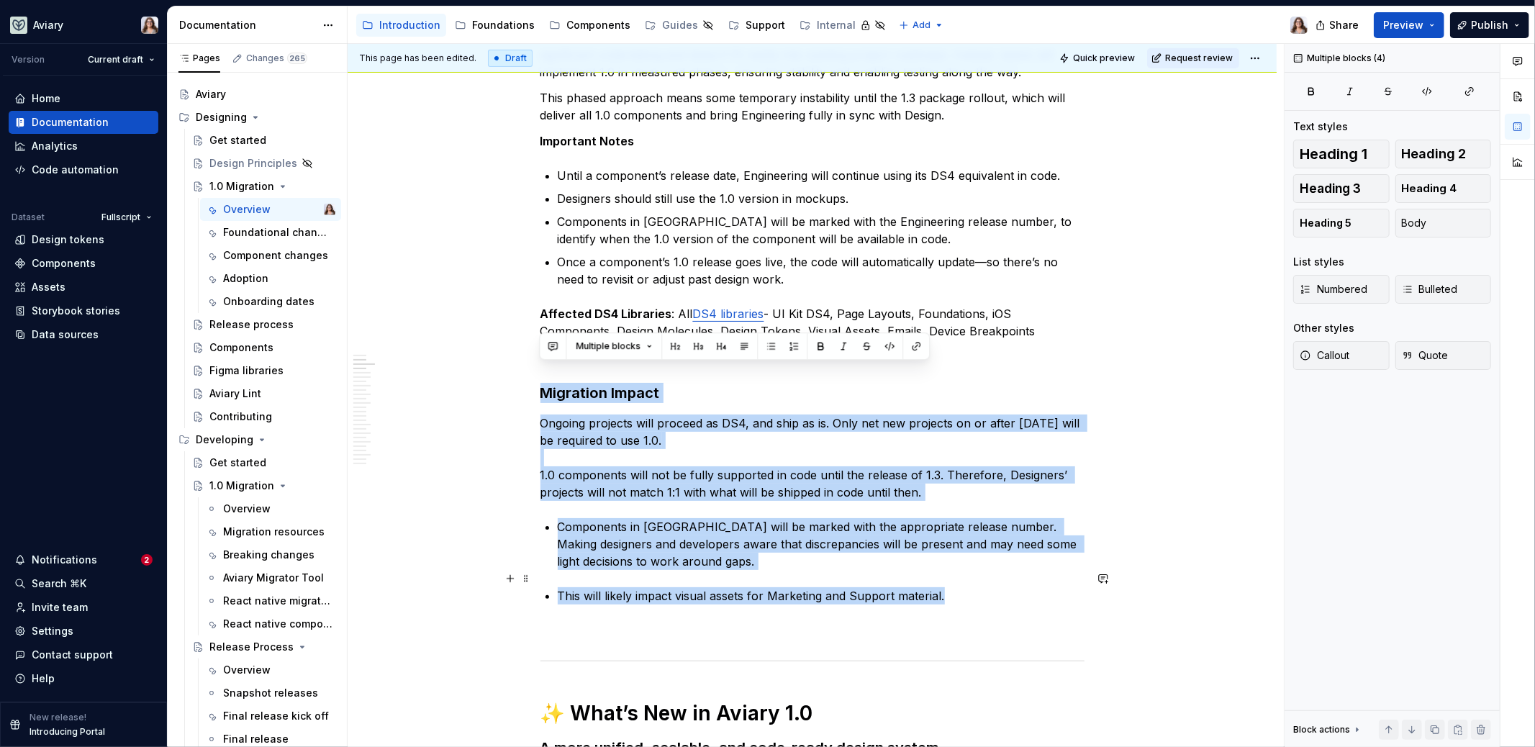
drag, startPoint x: 539, startPoint y: 369, endPoint x: 967, endPoint y: 580, distance: 477.7
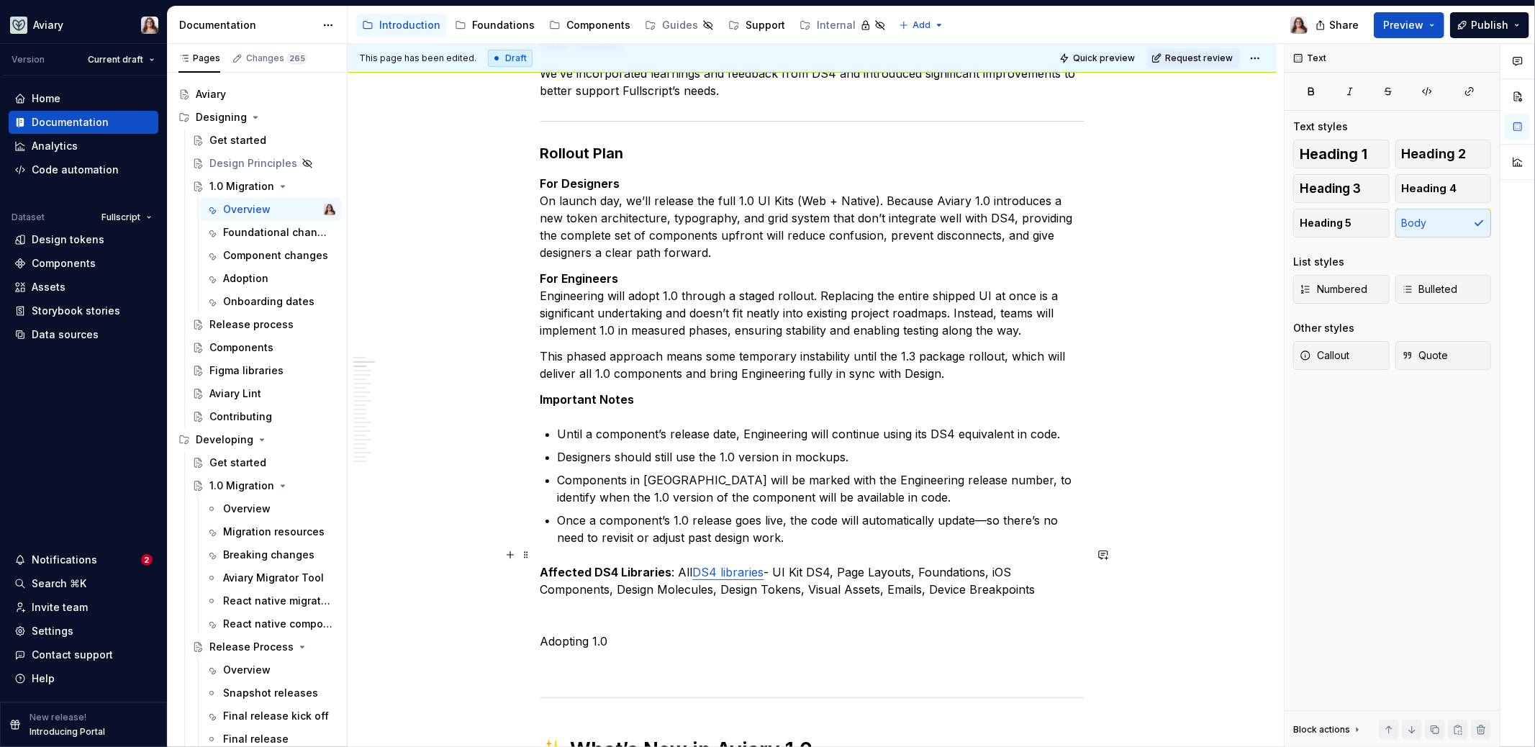
scroll to position [402, 0]
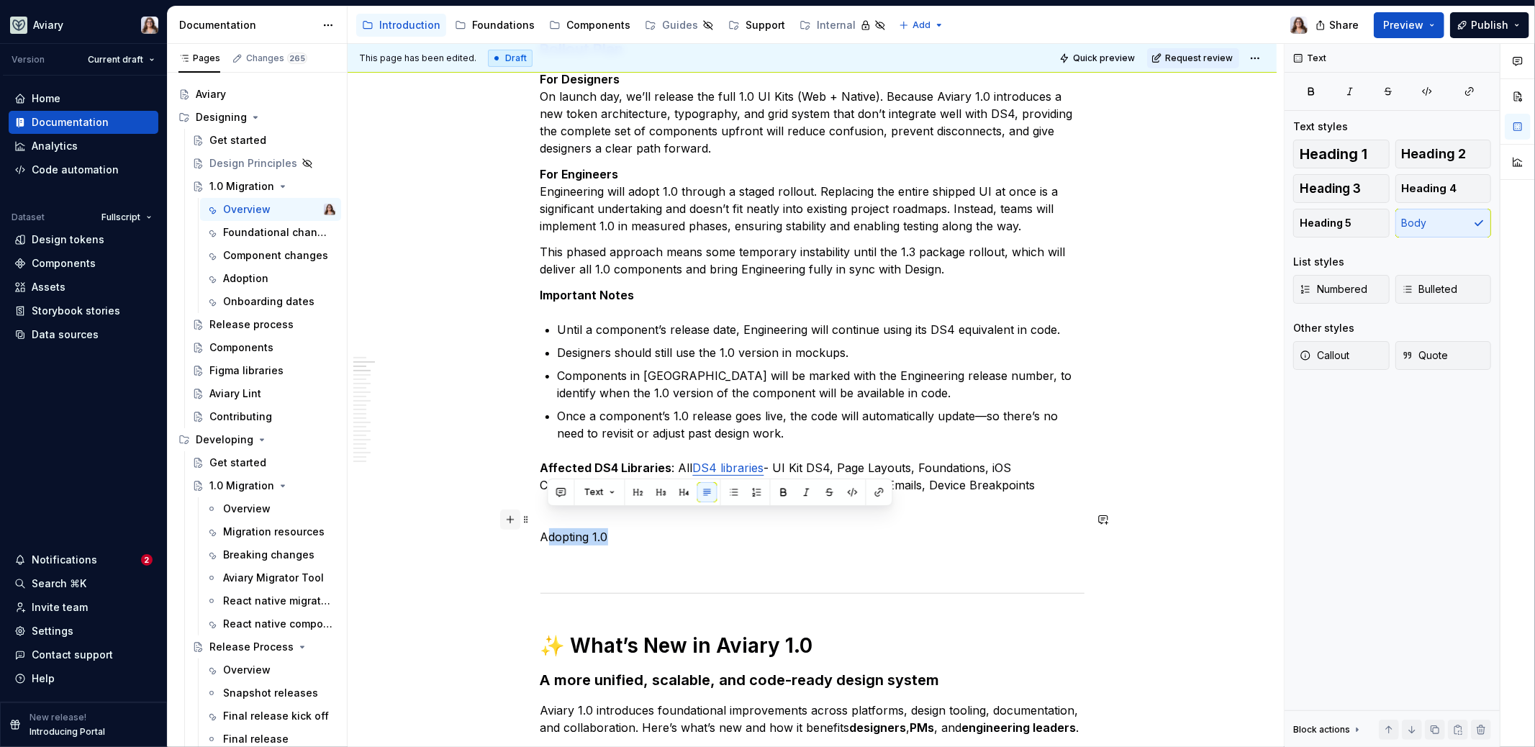
drag, startPoint x: 616, startPoint y: 520, endPoint x: 517, endPoint y: 518, distance: 99.3
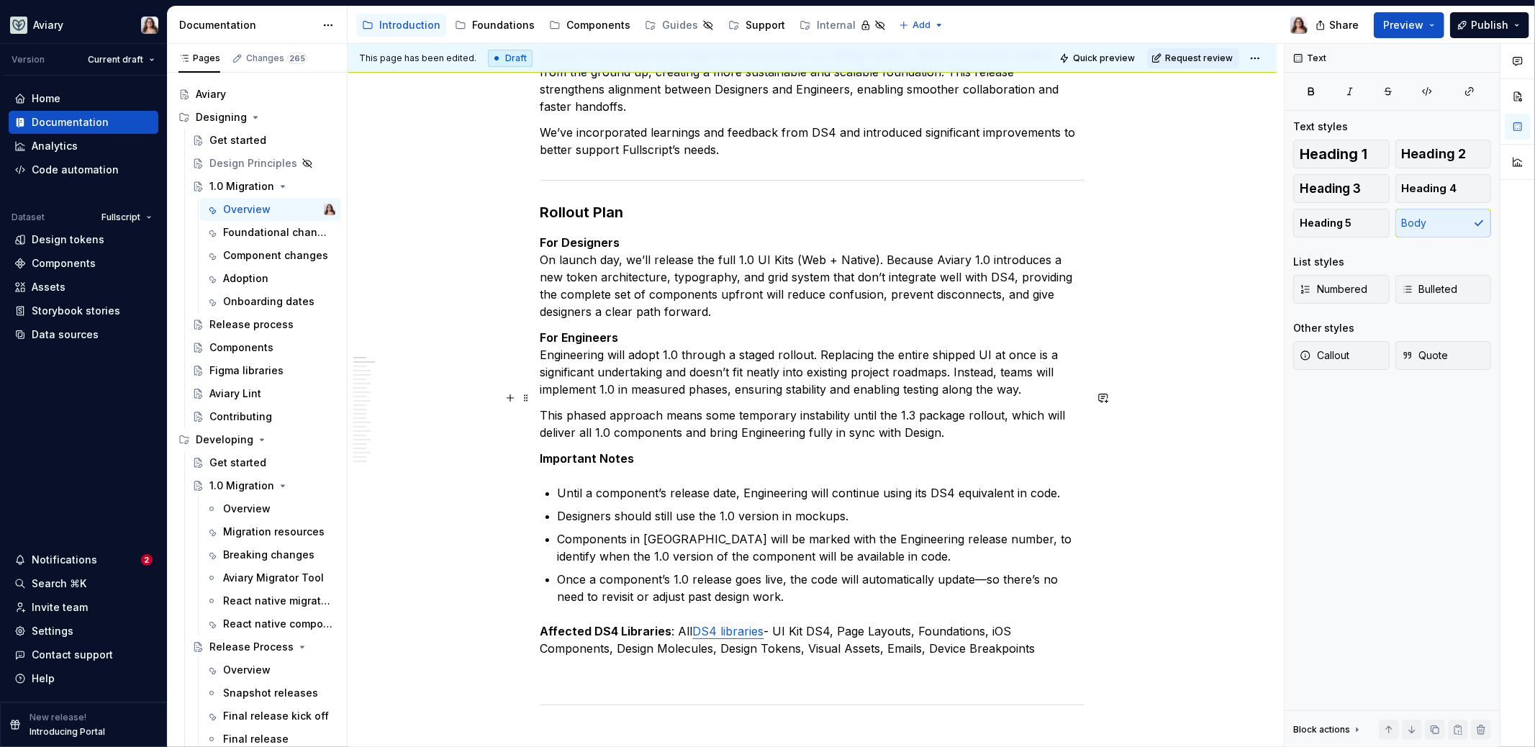
scroll to position [239, 0]
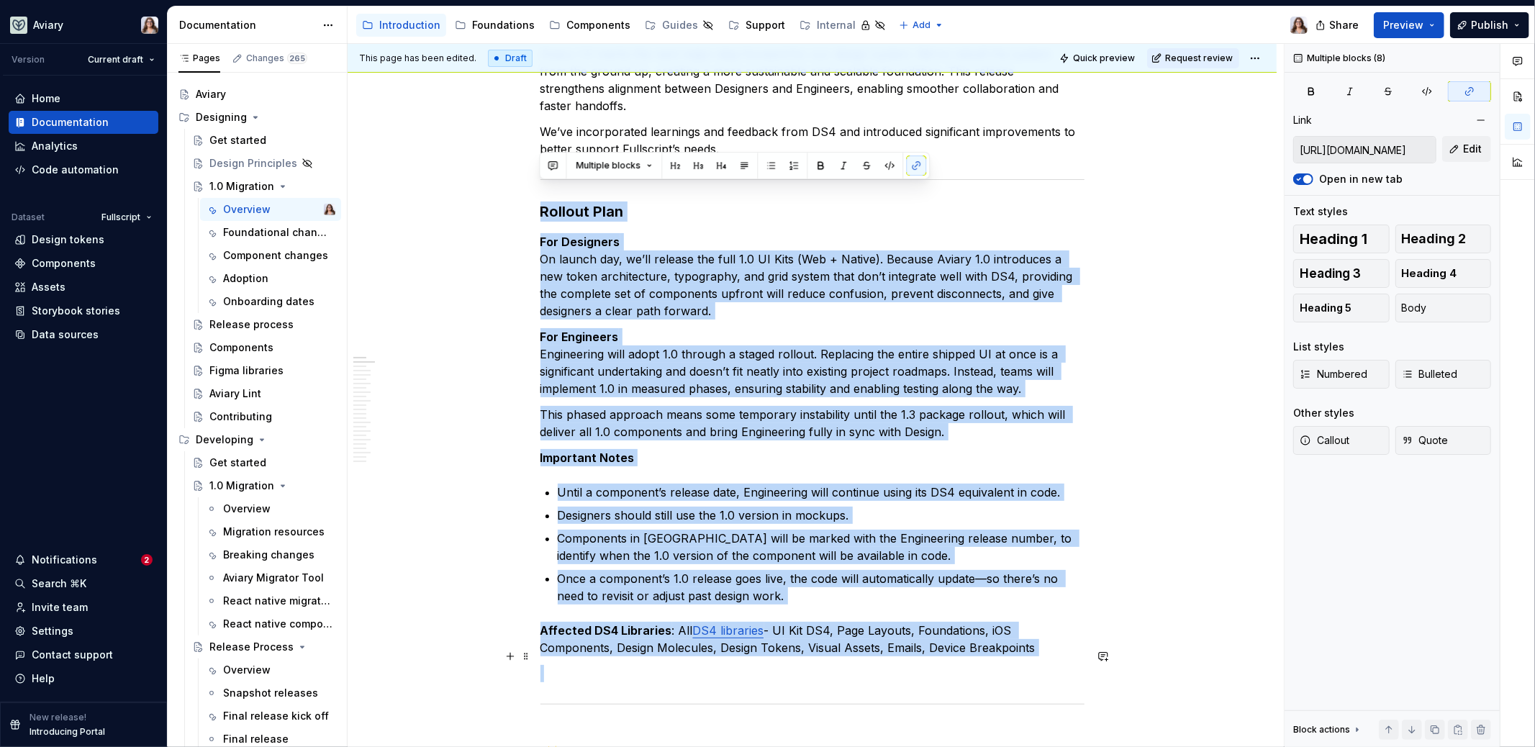
drag, startPoint x: 541, startPoint y: 191, endPoint x: 1076, endPoint y: 648, distance: 704.1
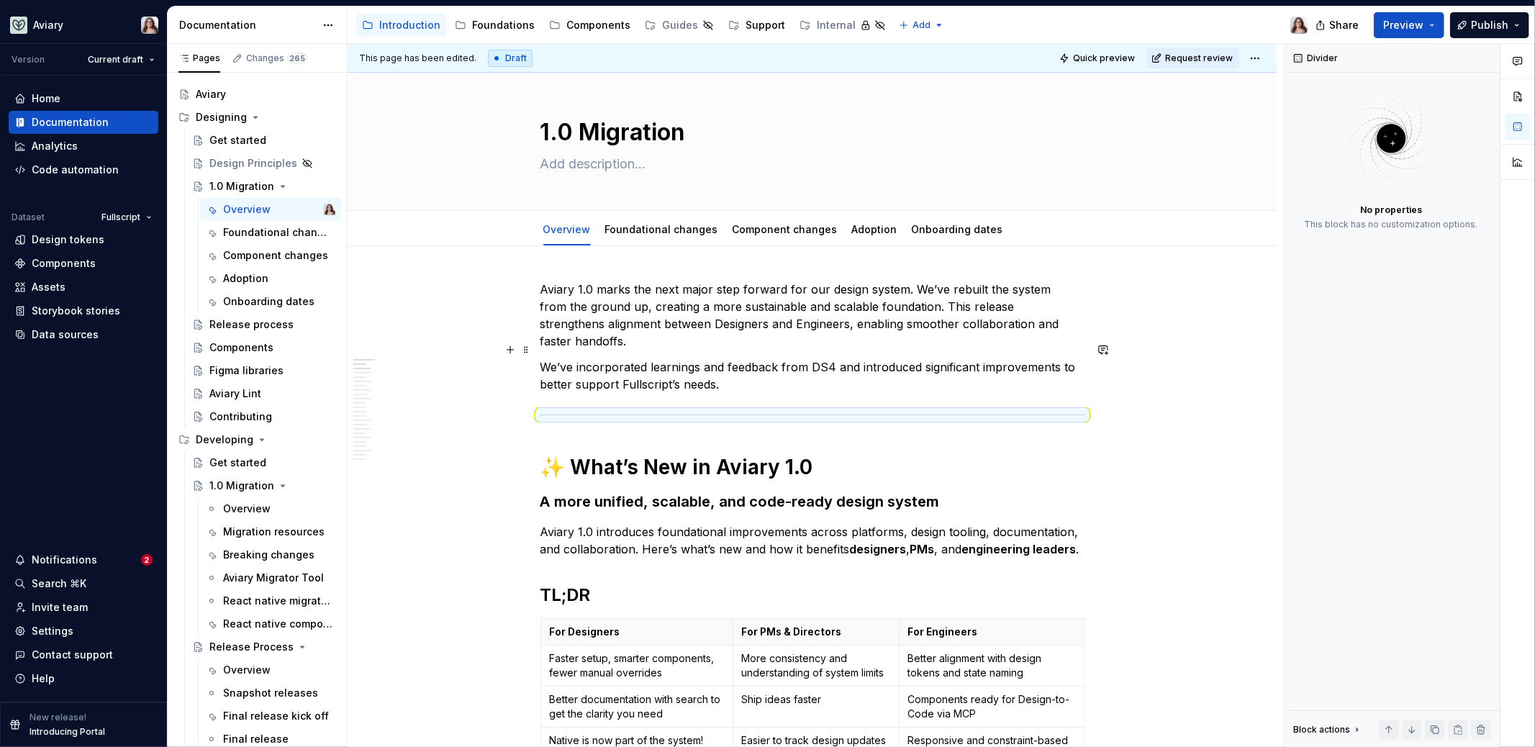
scroll to position [0, 0]
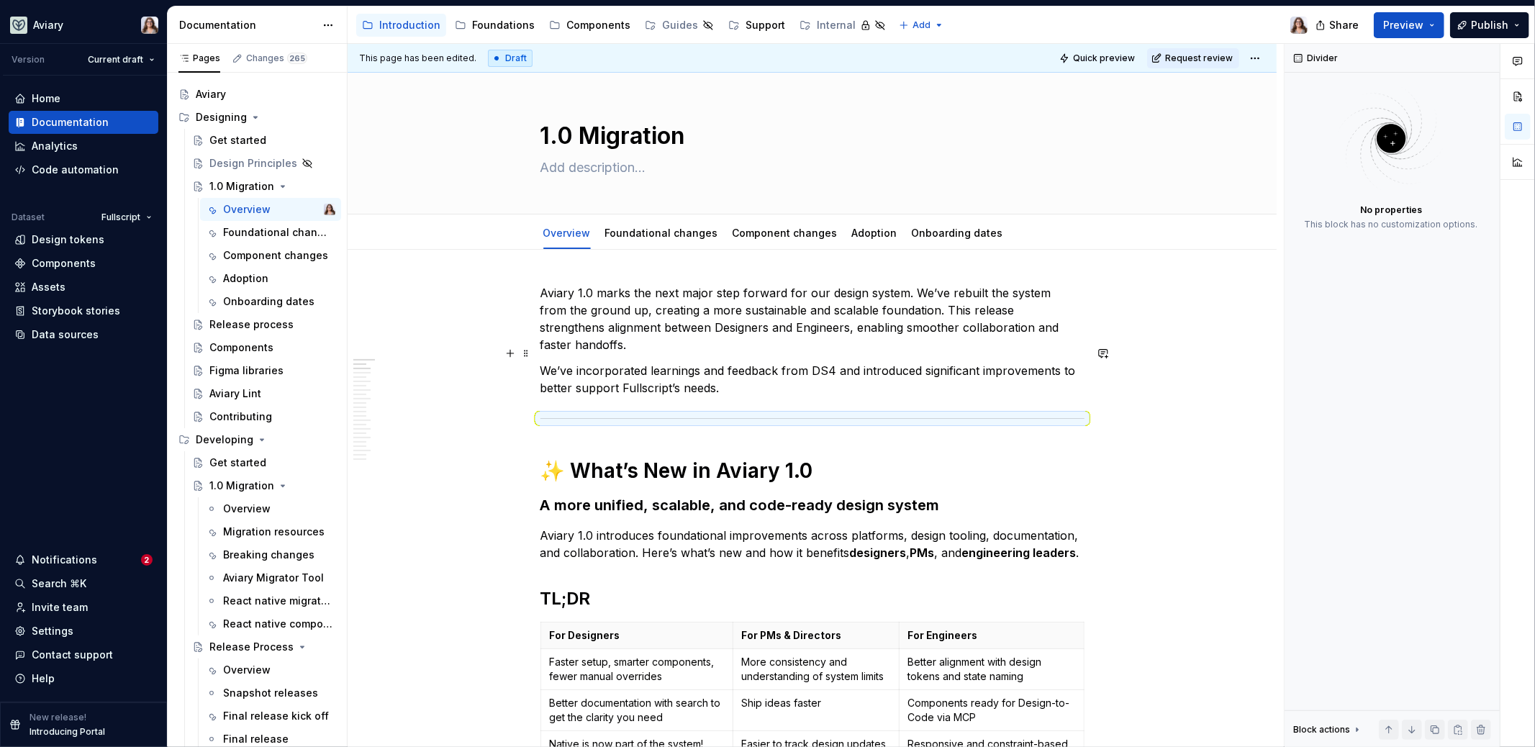
click at [772, 371] on p "We’ve incorporated learnings and feedback from DS4 and introduced significant i…" at bounding box center [813, 379] width 544 height 35
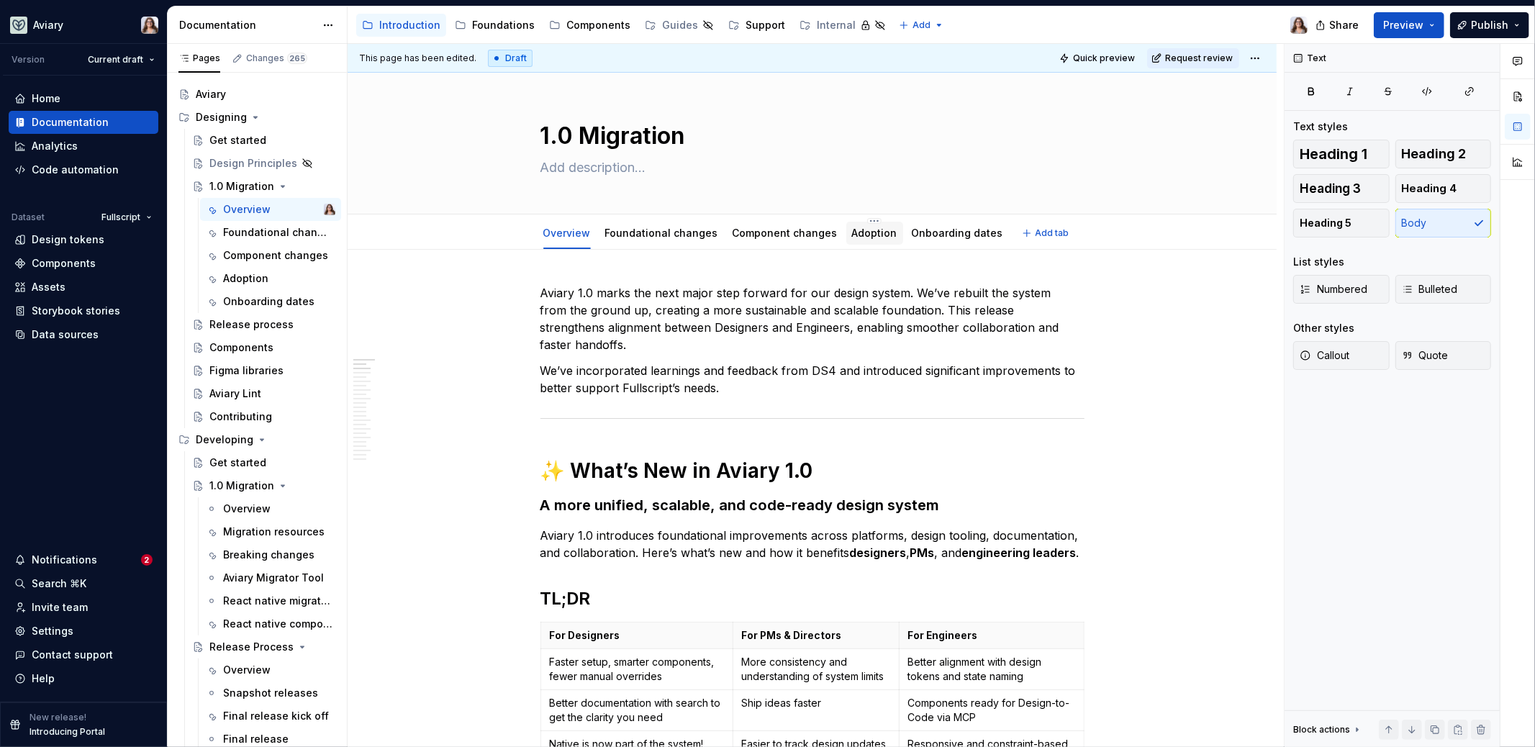
click at [859, 236] on link "Adoption" at bounding box center [874, 233] width 45 height 12
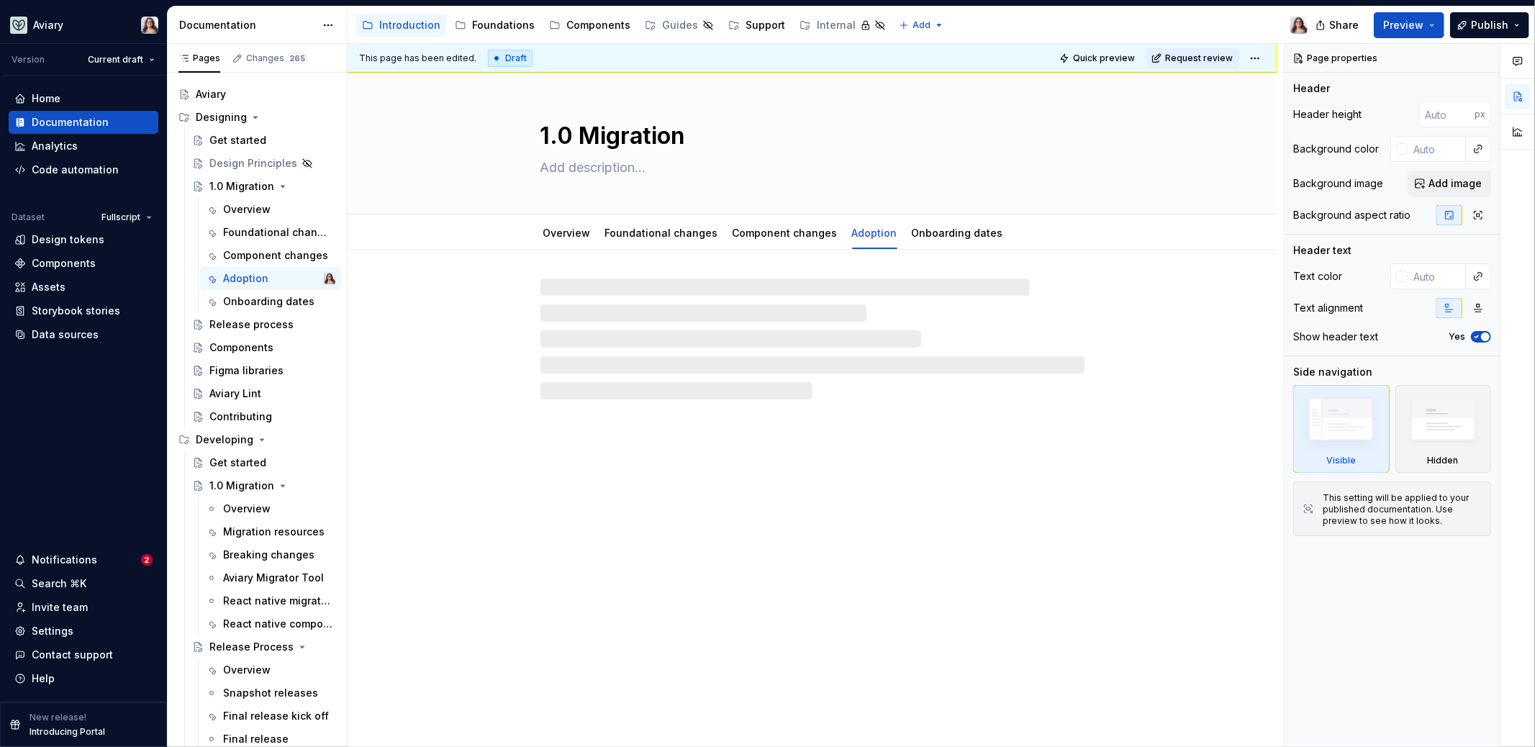
type textarea "*"
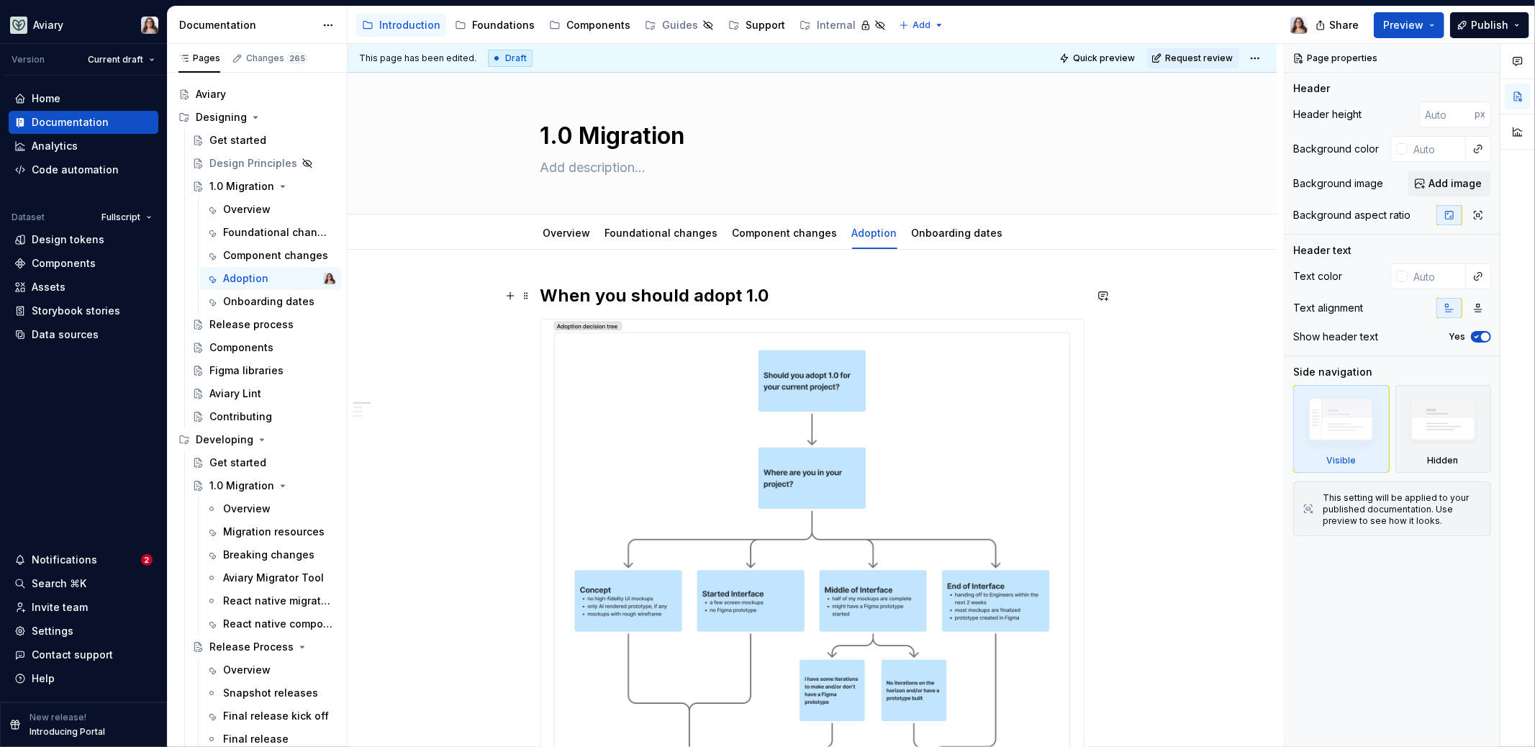
click at [542, 294] on h2 "When you should adopt 1.0" at bounding box center [813, 295] width 544 height 23
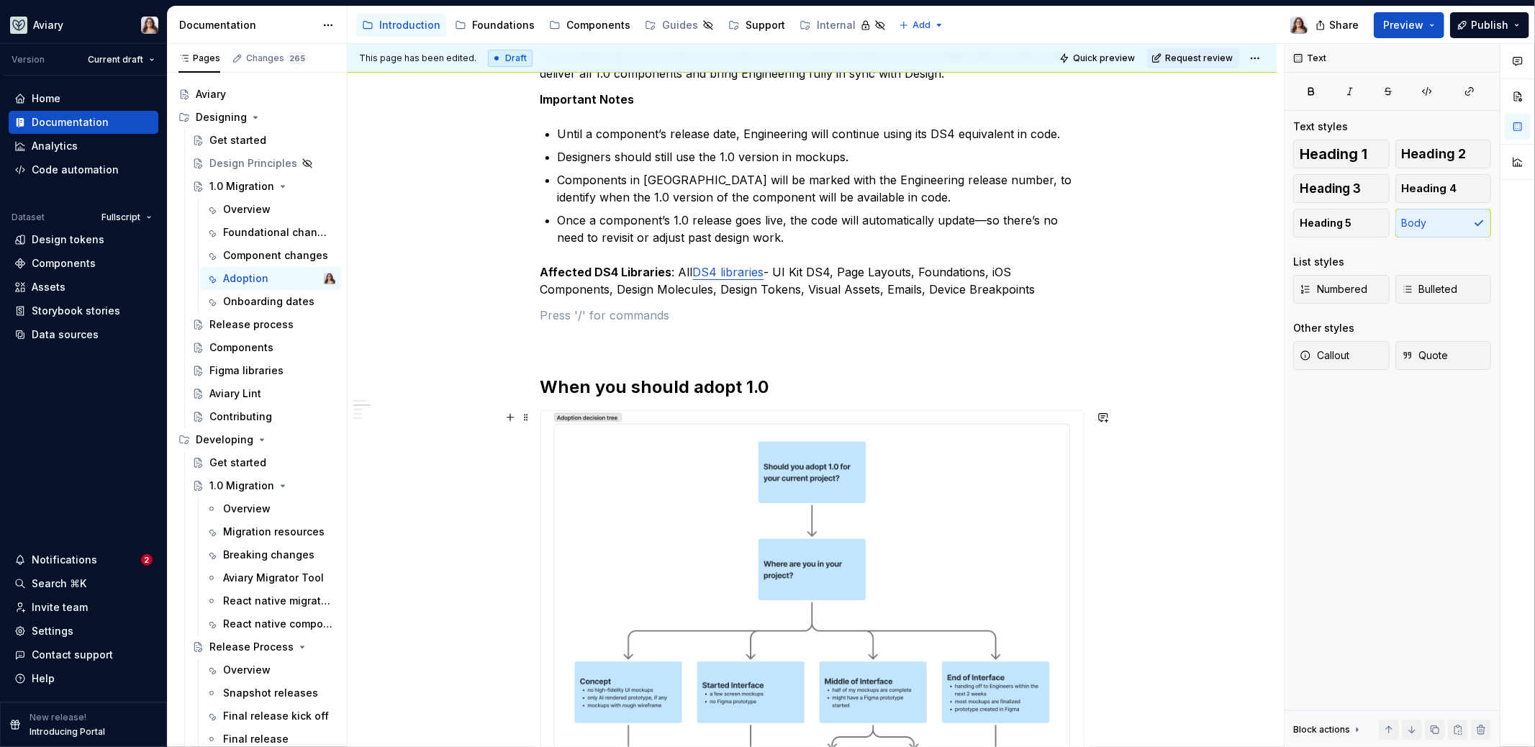
scroll to position [453, 0]
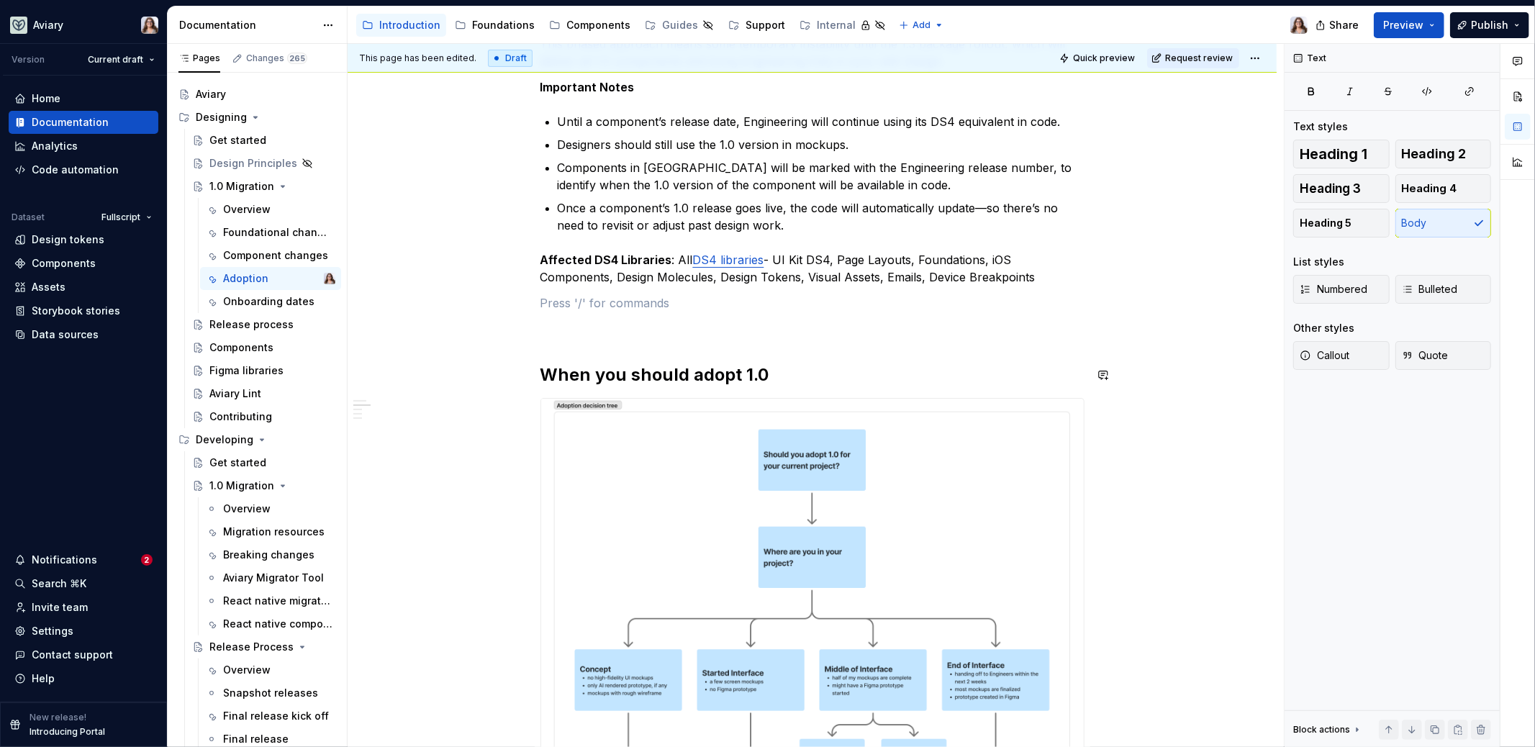
click at [547, 328] on p at bounding box center [813, 328] width 544 height 17
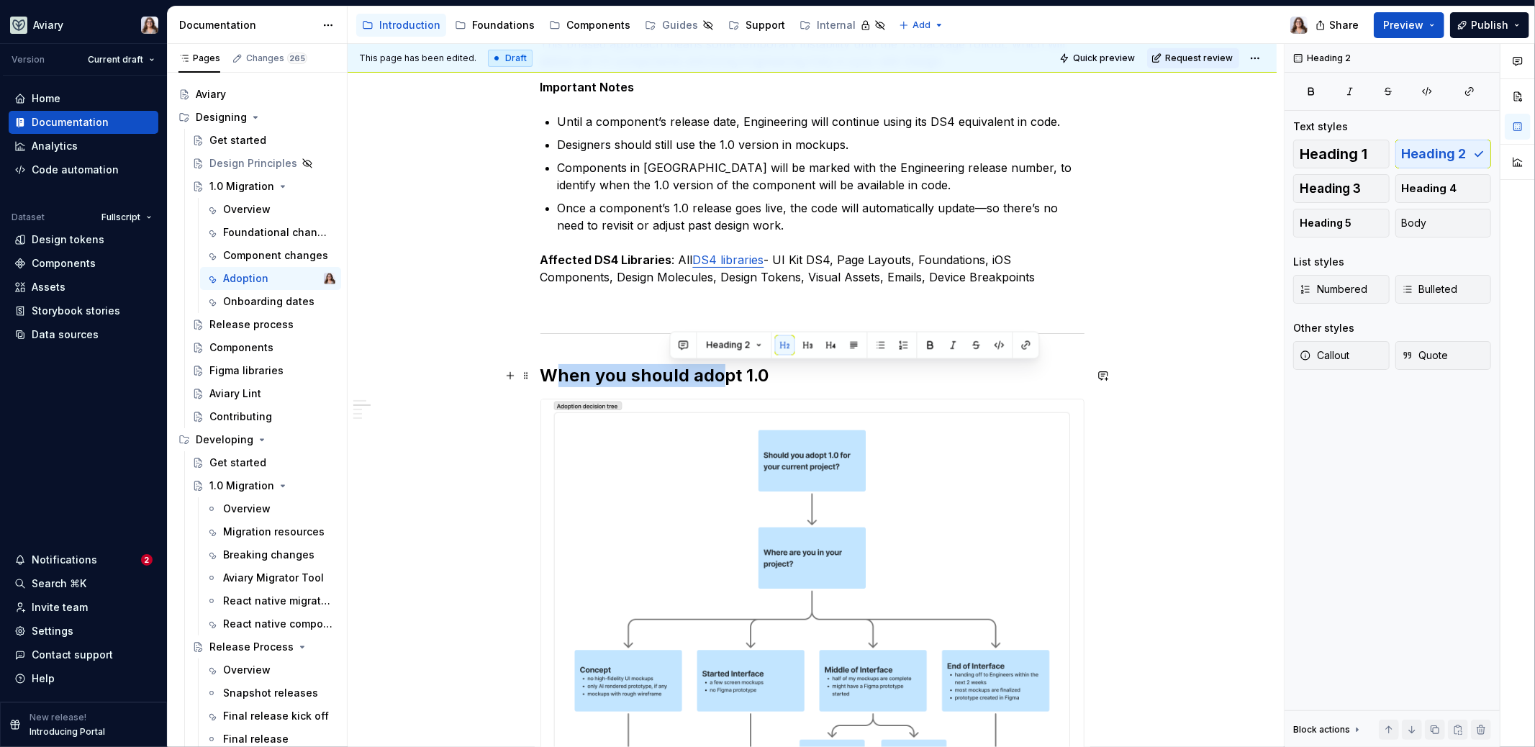
drag, startPoint x: 717, startPoint y: 365, endPoint x: 553, endPoint y: 366, distance: 164.1
click at [553, 366] on h2 "When you should adopt 1.0" at bounding box center [813, 375] width 544 height 23
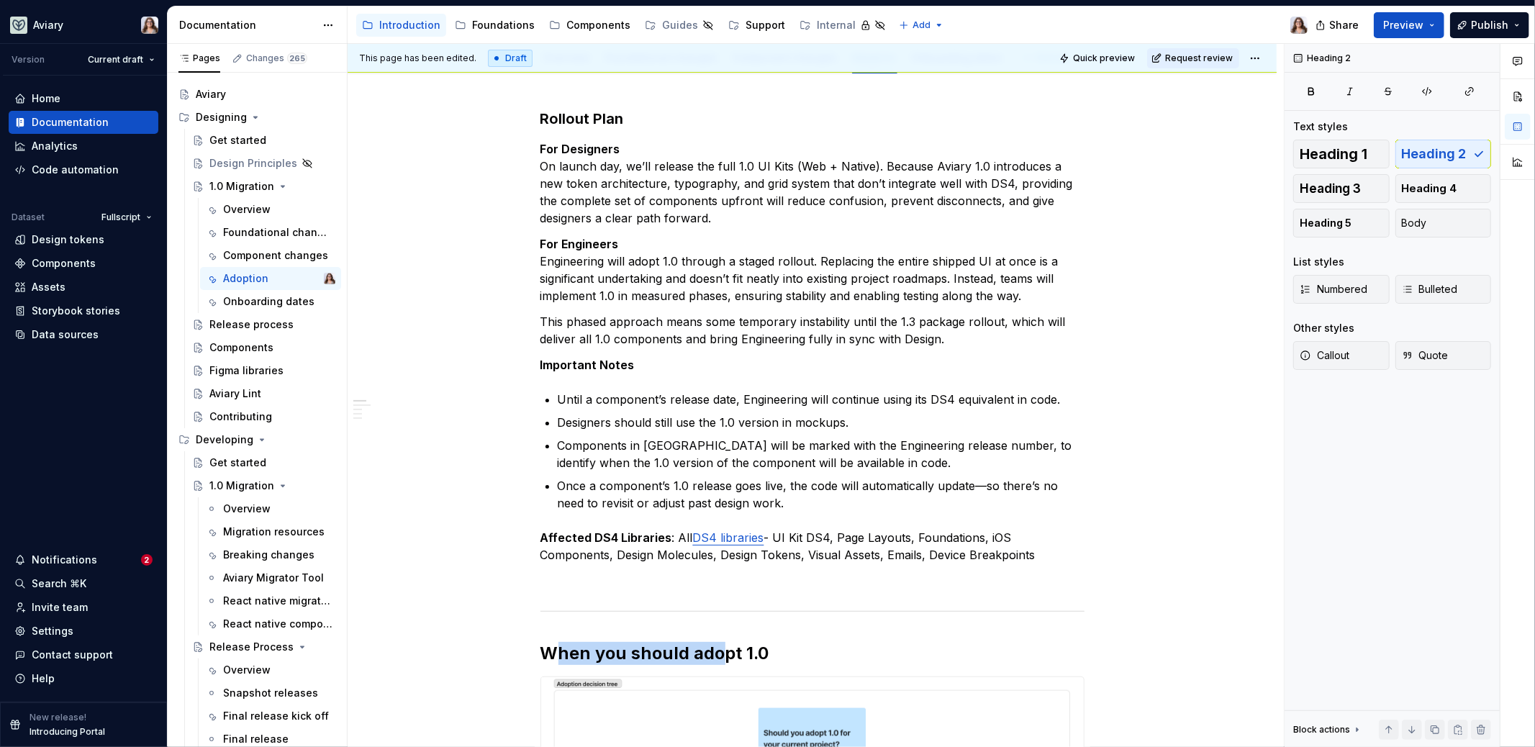
scroll to position [0, 0]
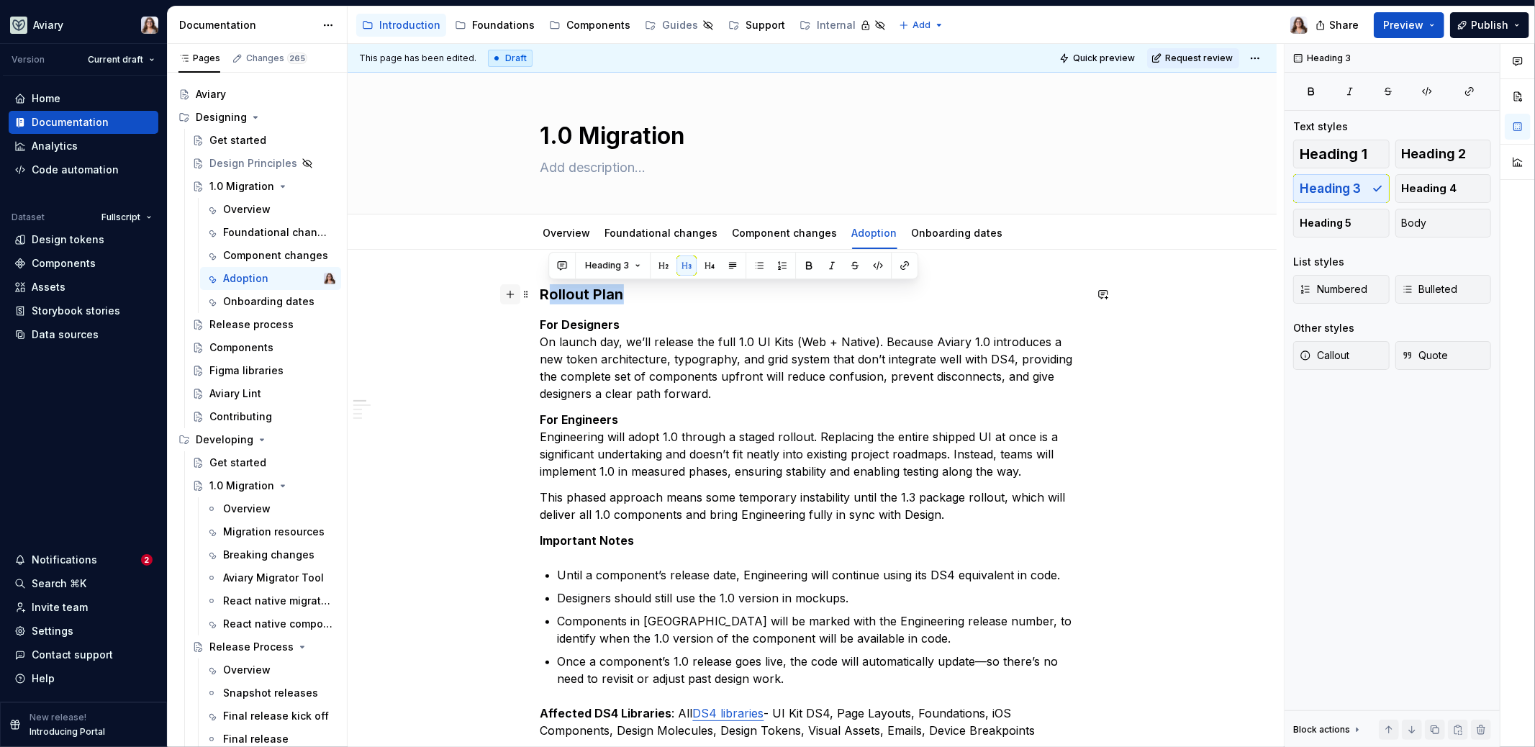
drag, startPoint x: 622, startPoint y: 293, endPoint x: 513, endPoint y: 293, distance: 108.7
click at [659, 264] on button "button" at bounding box center [664, 266] width 20 height 20
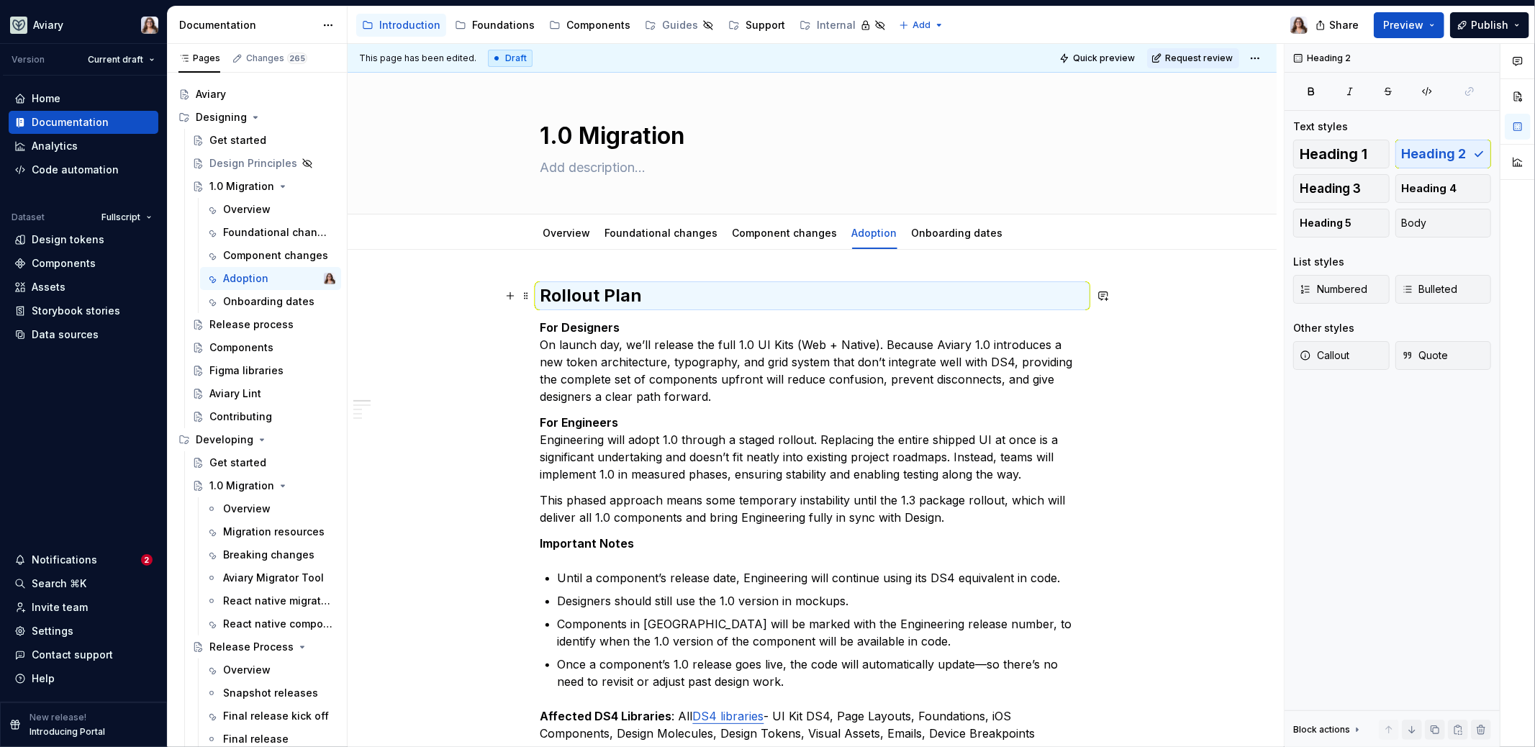
click at [659, 297] on h2 "Rollout Plan" at bounding box center [813, 295] width 544 height 23
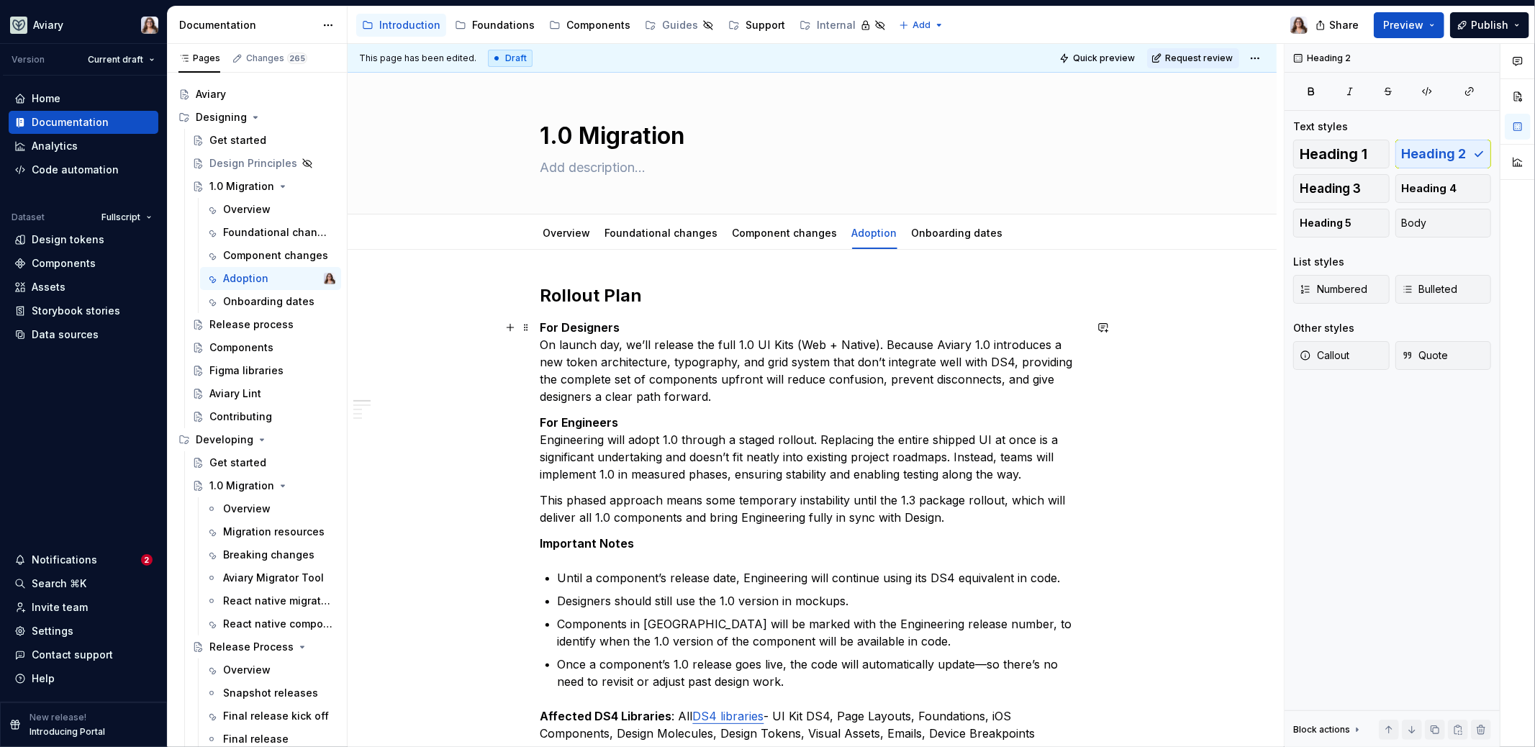
click at [619, 329] on p "For Designers On launch day, we’ll release the full 1.0 UI Kits (Web + Native).…" at bounding box center [813, 362] width 544 height 86
click at [559, 227] on link "Overview" at bounding box center [567, 233] width 48 height 12
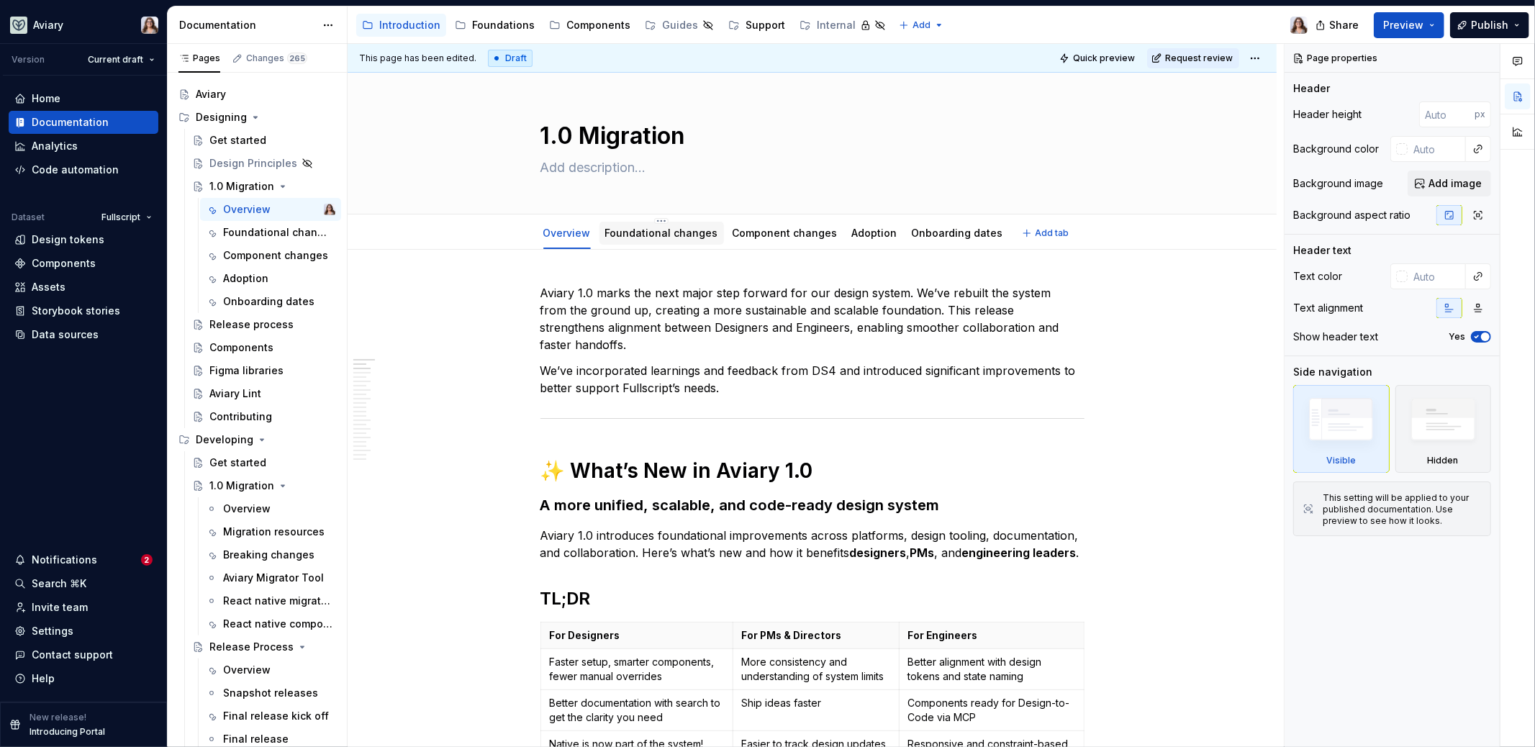
click at [652, 237] on link "Foundational changes" at bounding box center [661, 233] width 113 height 12
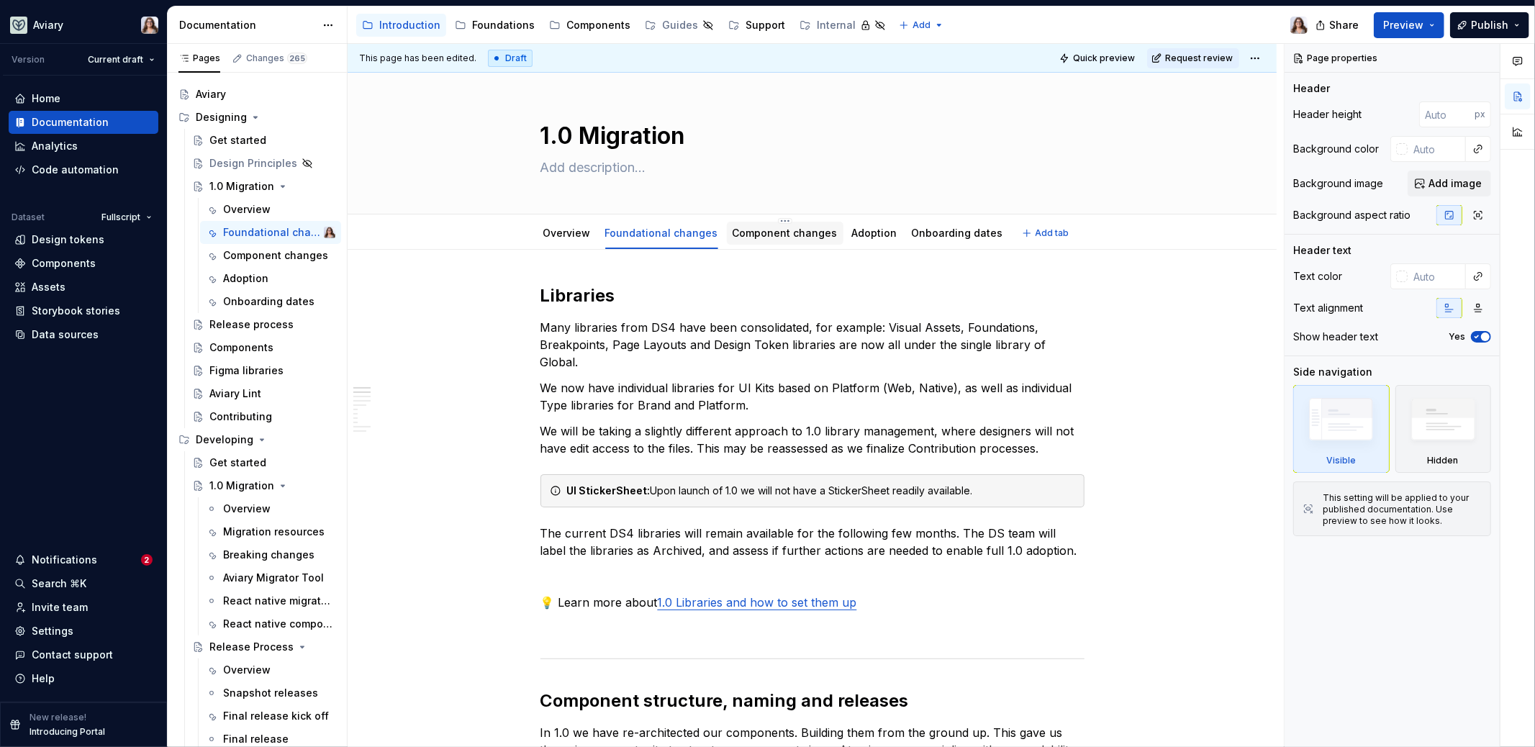
click at [759, 240] on div "Component changes" at bounding box center [785, 233] width 105 height 17
click at [764, 240] on div "Component changes" at bounding box center [785, 233] width 105 height 17
click at [746, 230] on link "Component changes" at bounding box center [785, 233] width 105 height 12
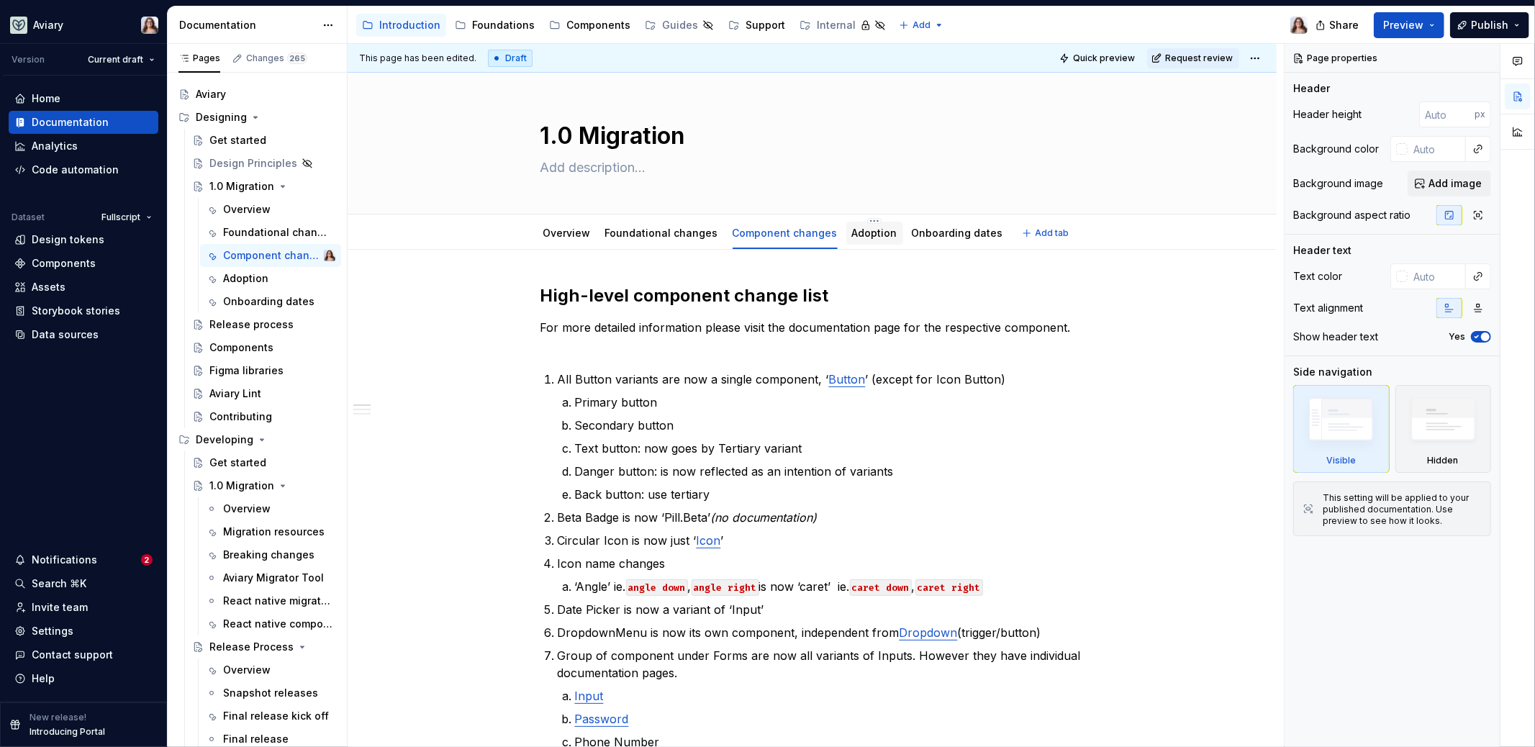
click at [867, 240] on div "Adoption" at bounding box center [874, 233] width 45 height 17
click at [852, 231] on link "Adoption" at bounding box center [874, 233] width 45 height 12
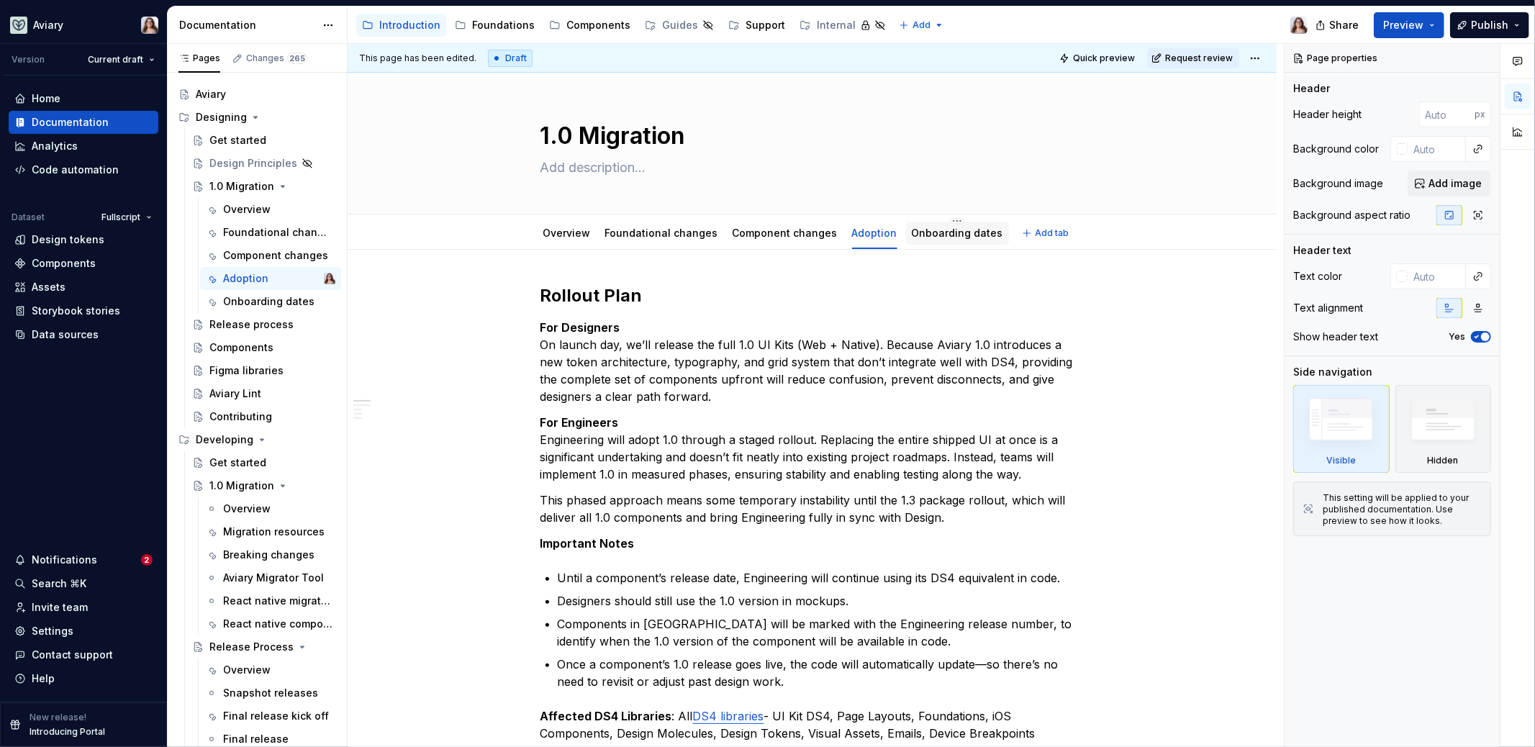
click at [921, 235] on link "Onboarding dates" at bounding box center [957, 233] width 91 height 12
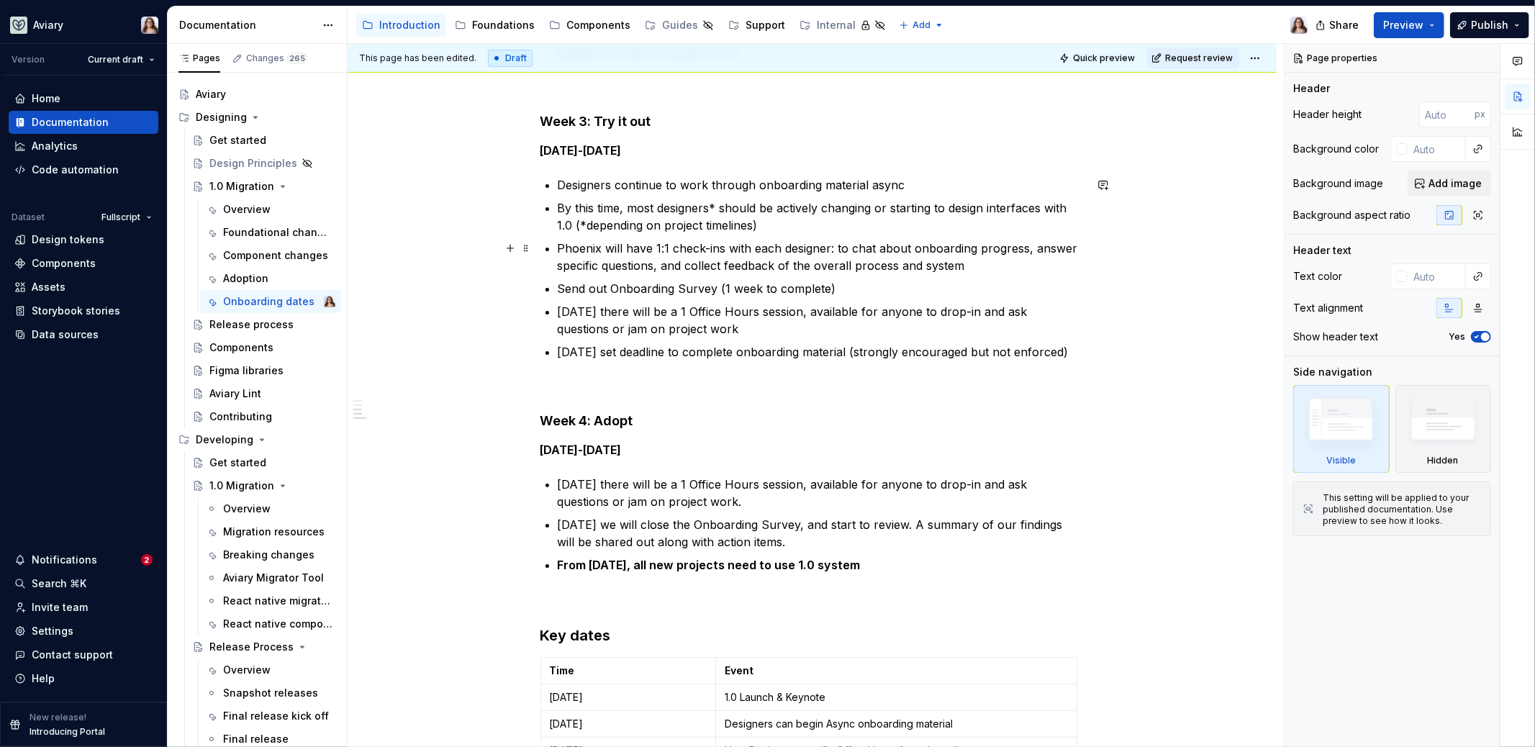
scroll to position [630, 0]
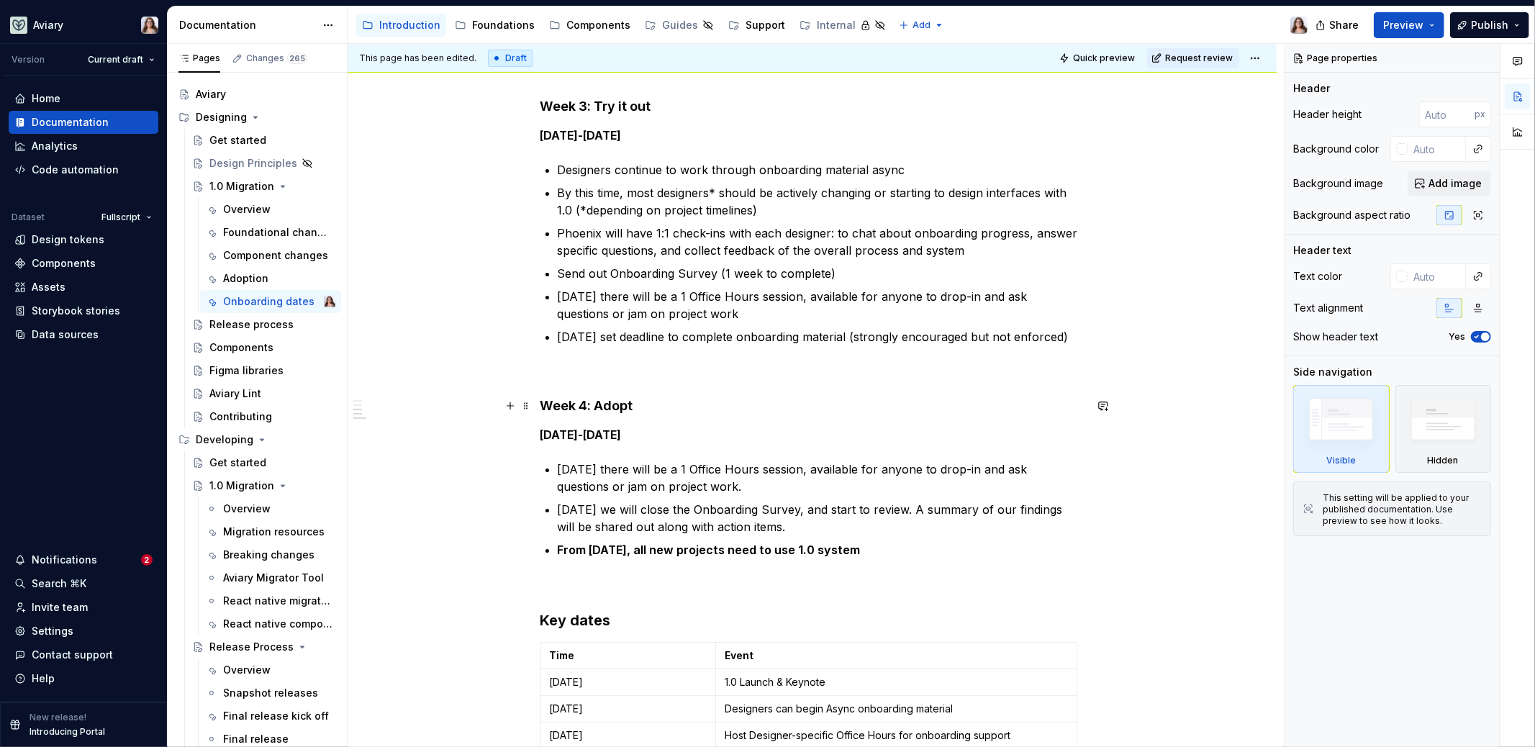
click at [631, 404] on strong "Week 4: Adopt" at bounding box center [587, 405] width 93 height 15
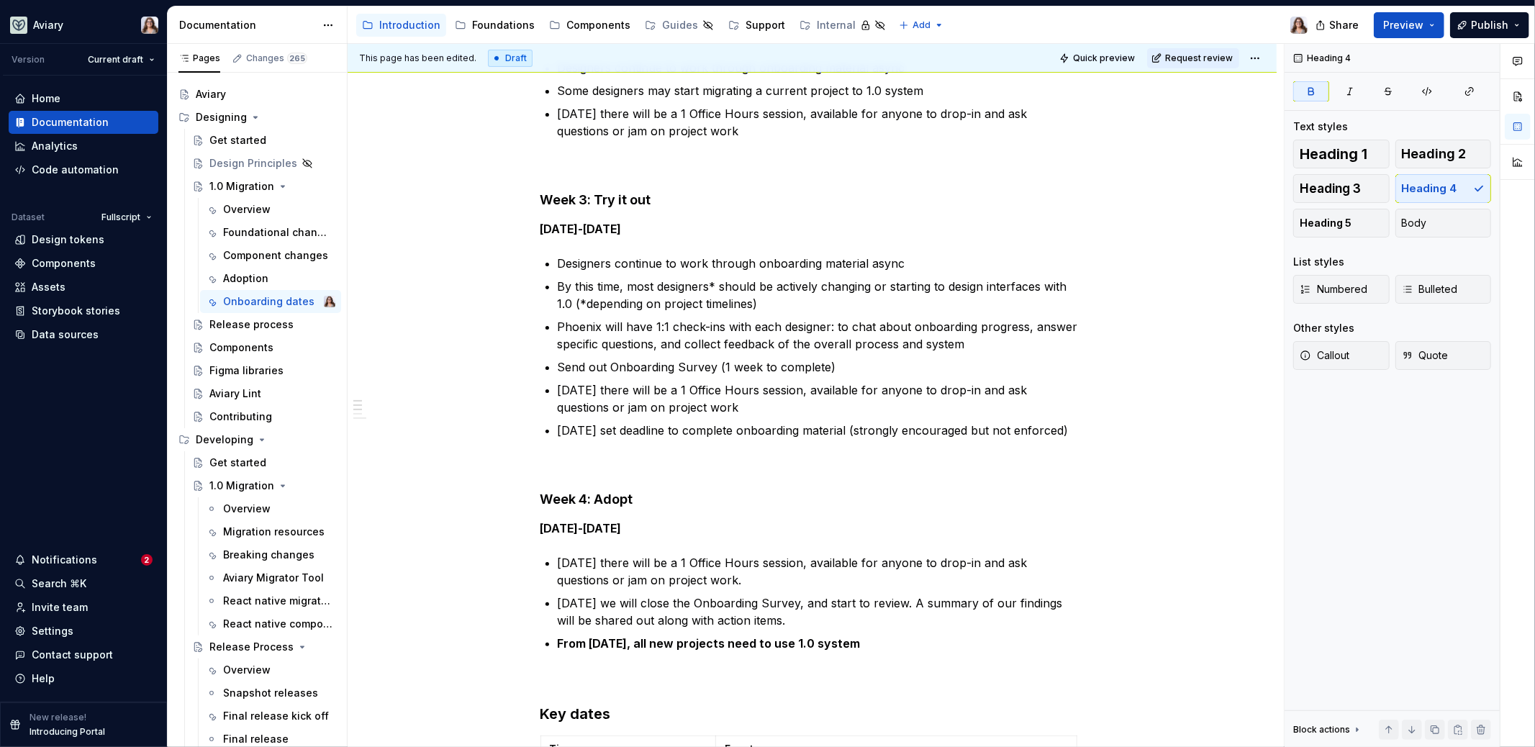
scroll to position [0, 0]
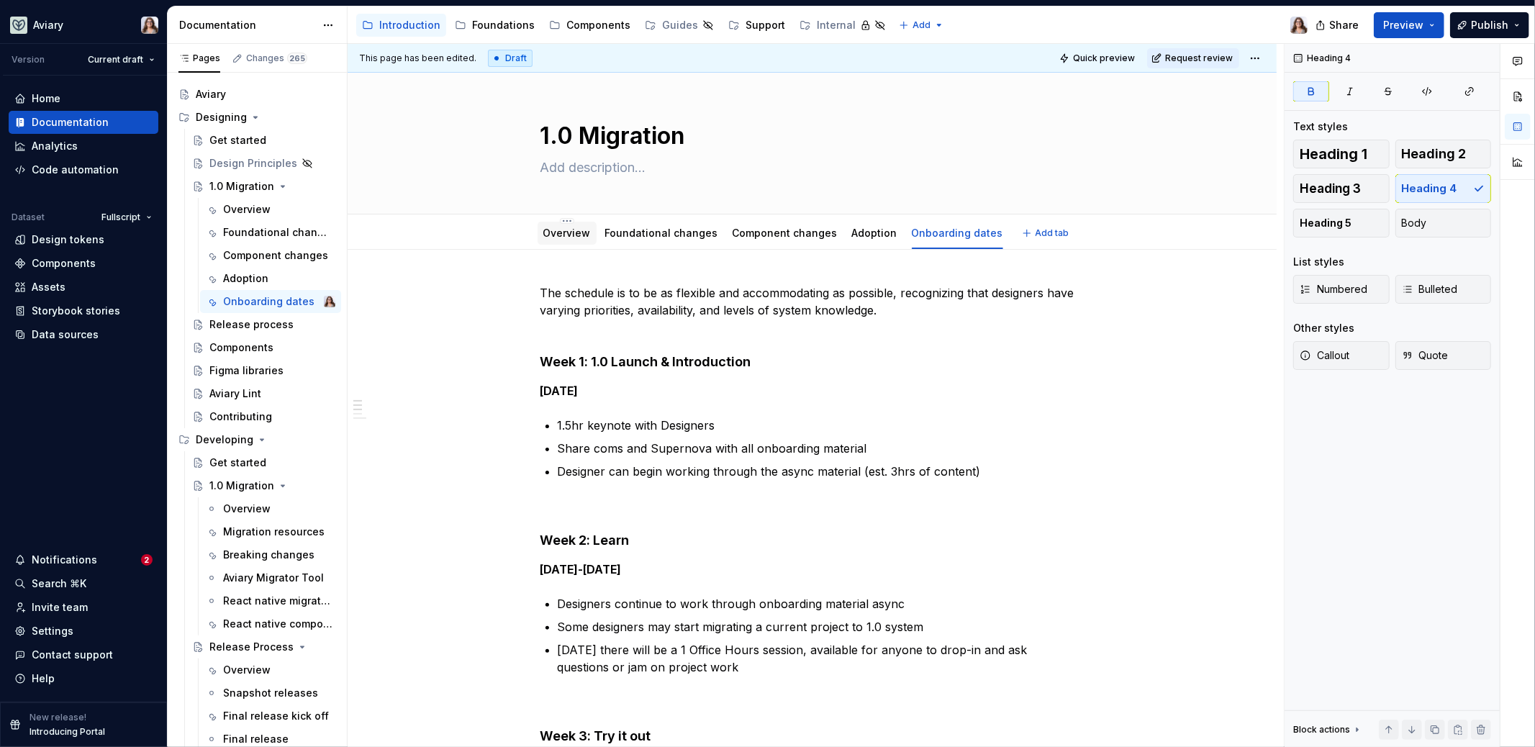
click at [564, 238] on link "Overview" at bounding box center [567, 233] width 48 height 12
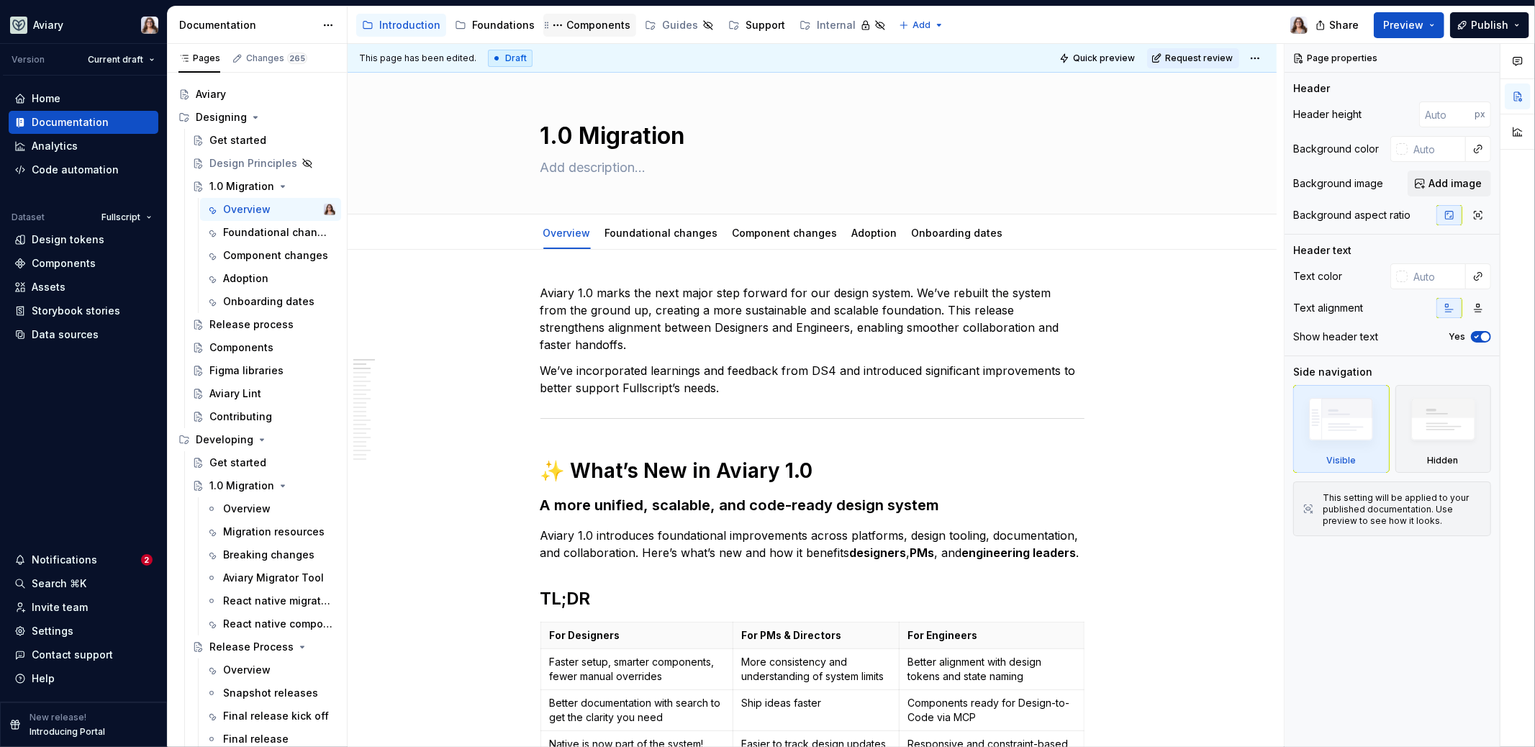
click at [571, 22] on div "Components" at bounding box center [598, 25] width 64 height 14
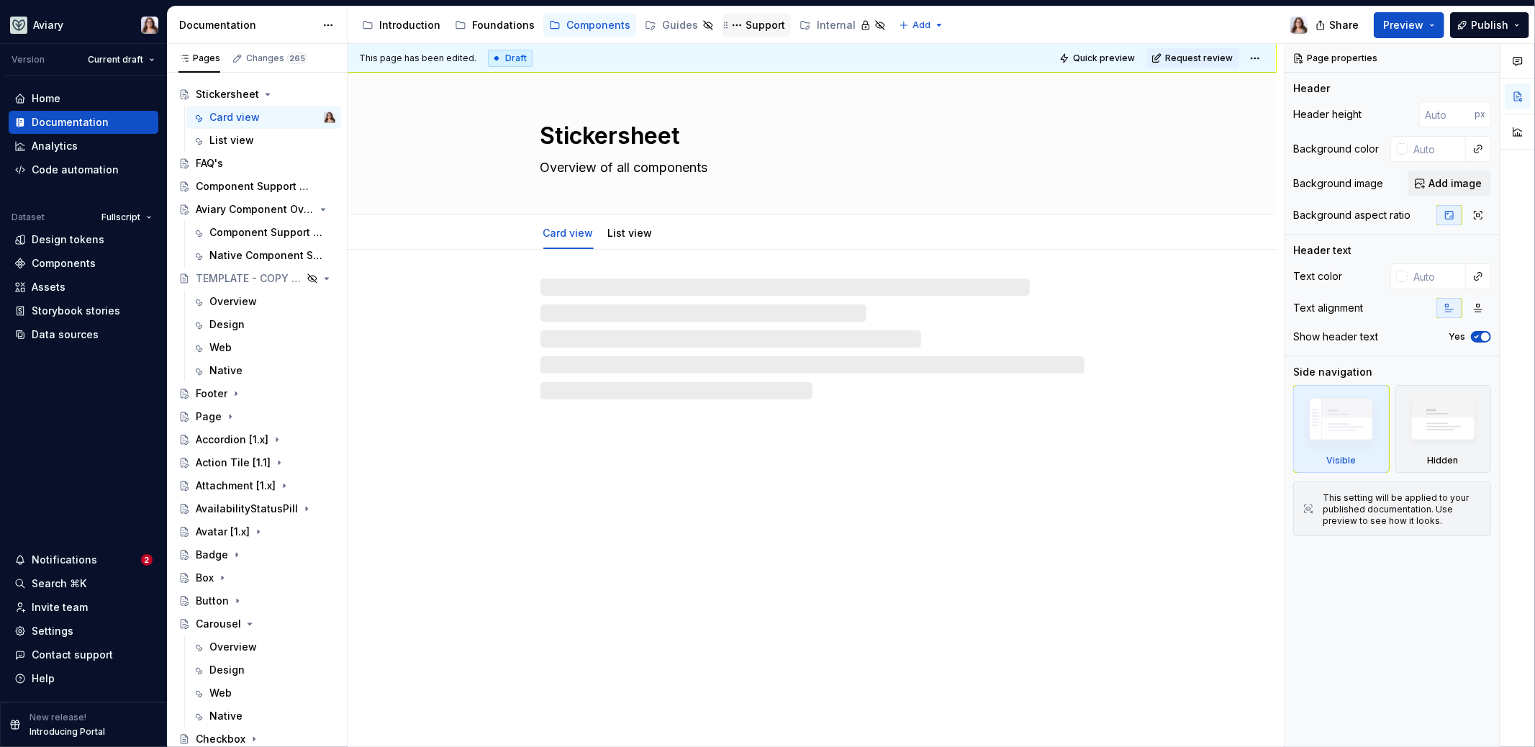
click at [746, 26] on div "Support" at bounding box center [766, 25] width 40 height 14
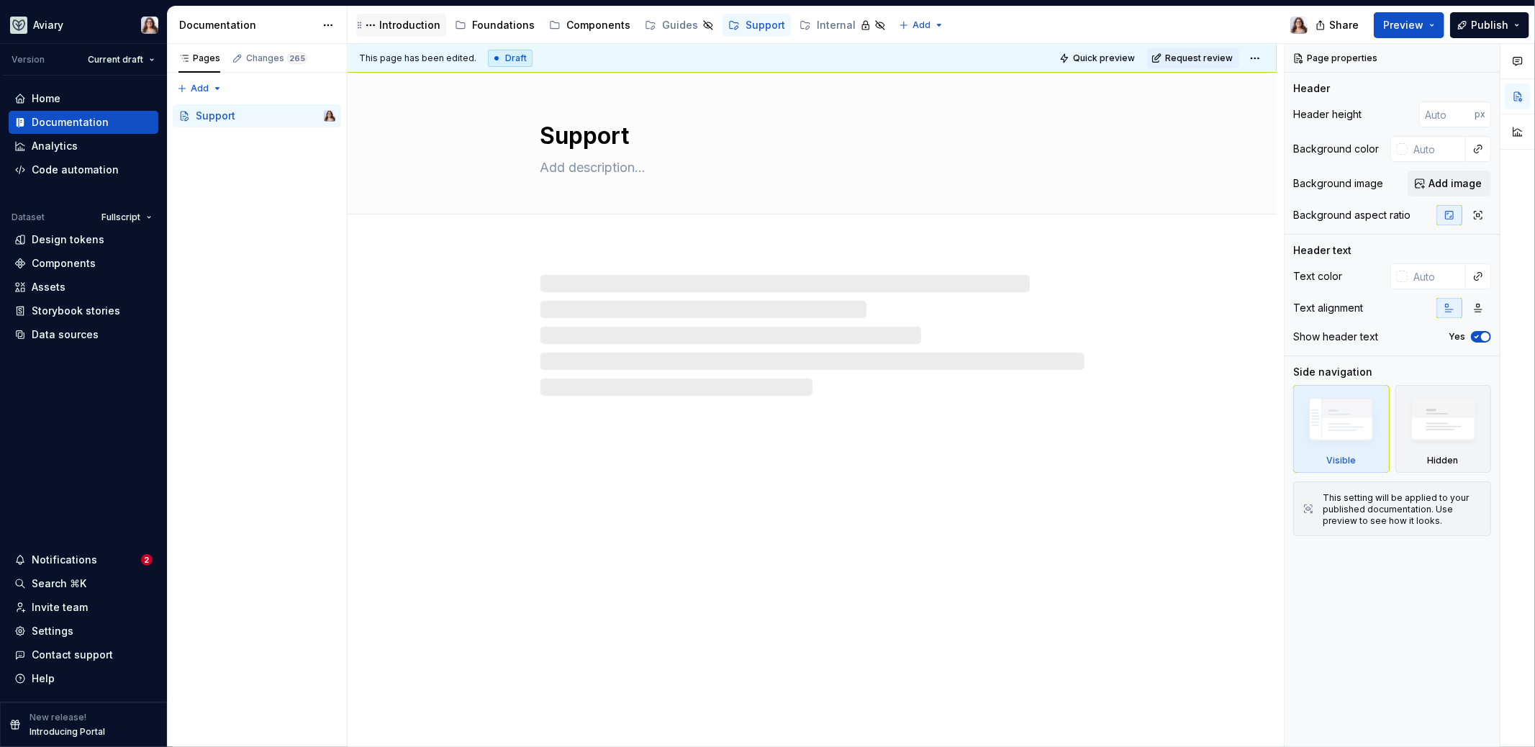
click at [408, 21] on div "Introduction" at bounding box center [409, 25] width 61 height 14
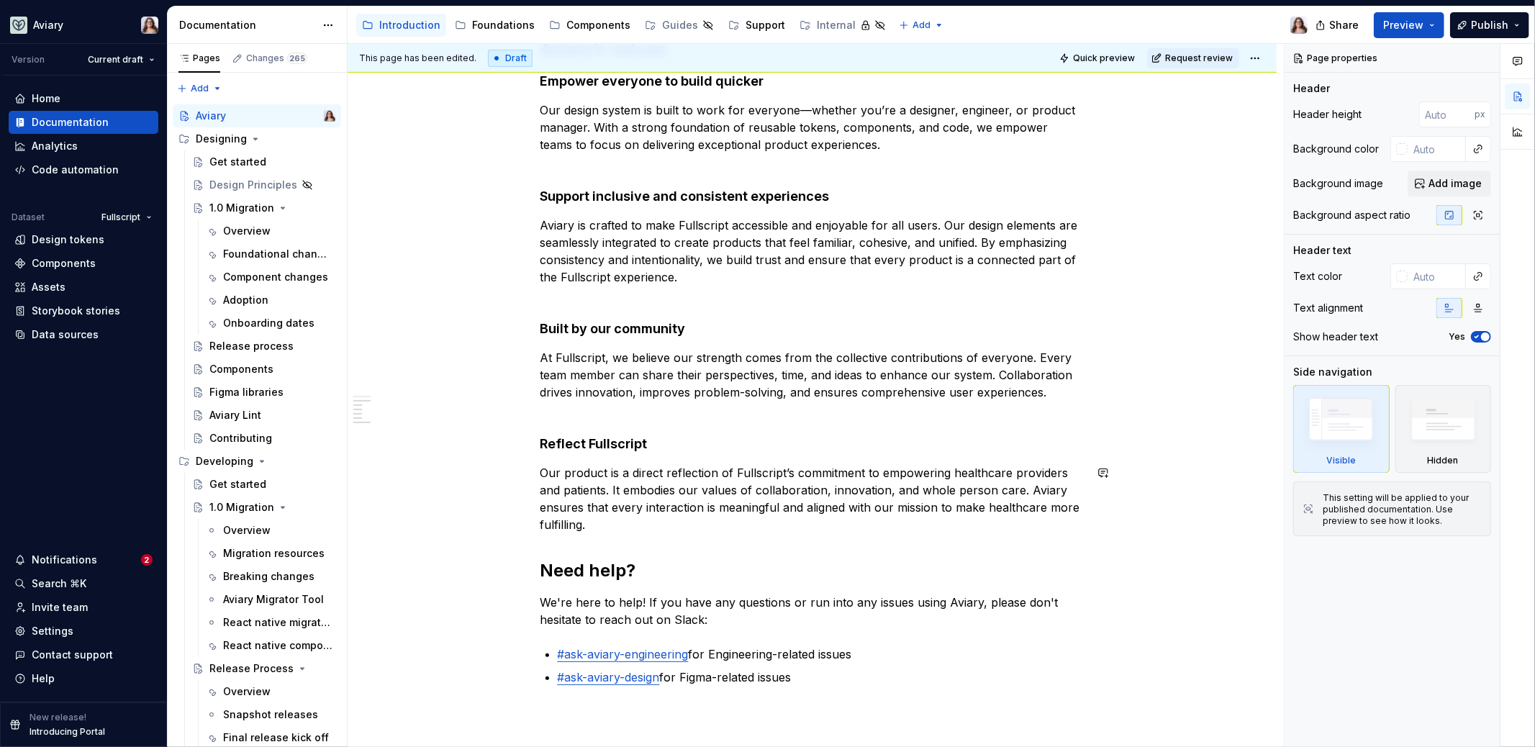
scroll to position [332, 0]
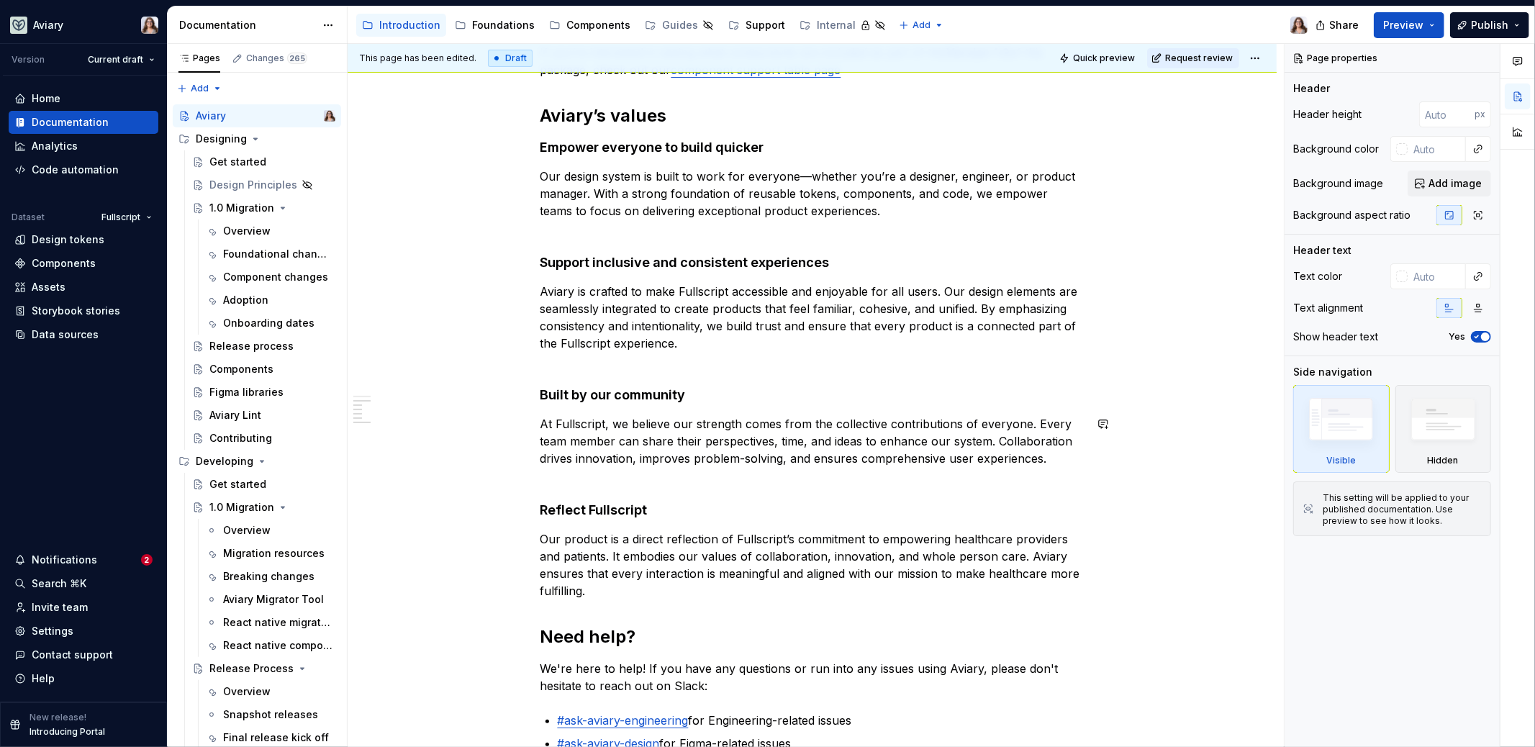
type textarea "*"
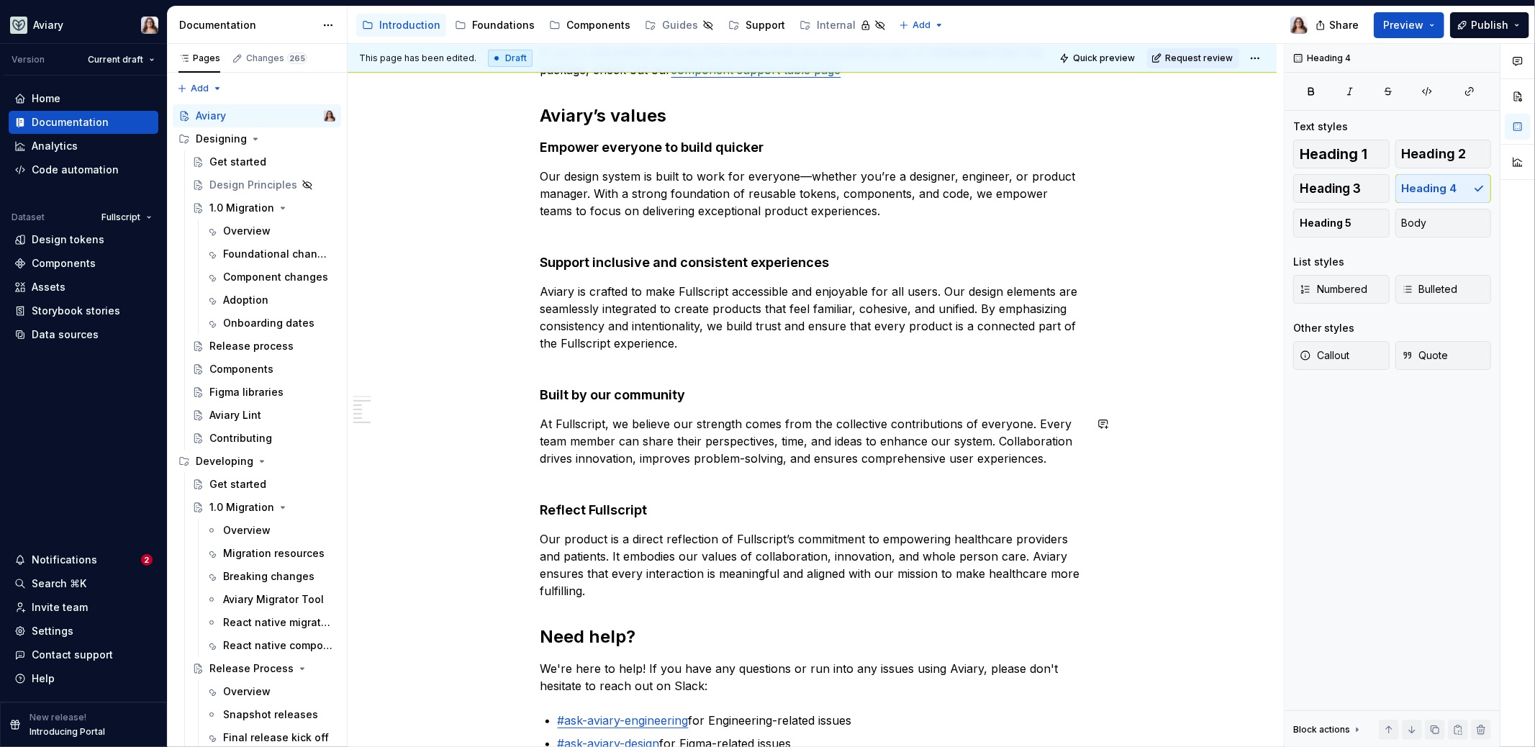
click at [552, 488] on div "Getting started This site outlines and documents the components that are contai…" at bounding box center [813, 359] width 544 height 786
click at [541, 469] on p "At Fullscript, we believe our strength comes from the collective contributions …" at bounding box center [813, 449] width 544 height 69
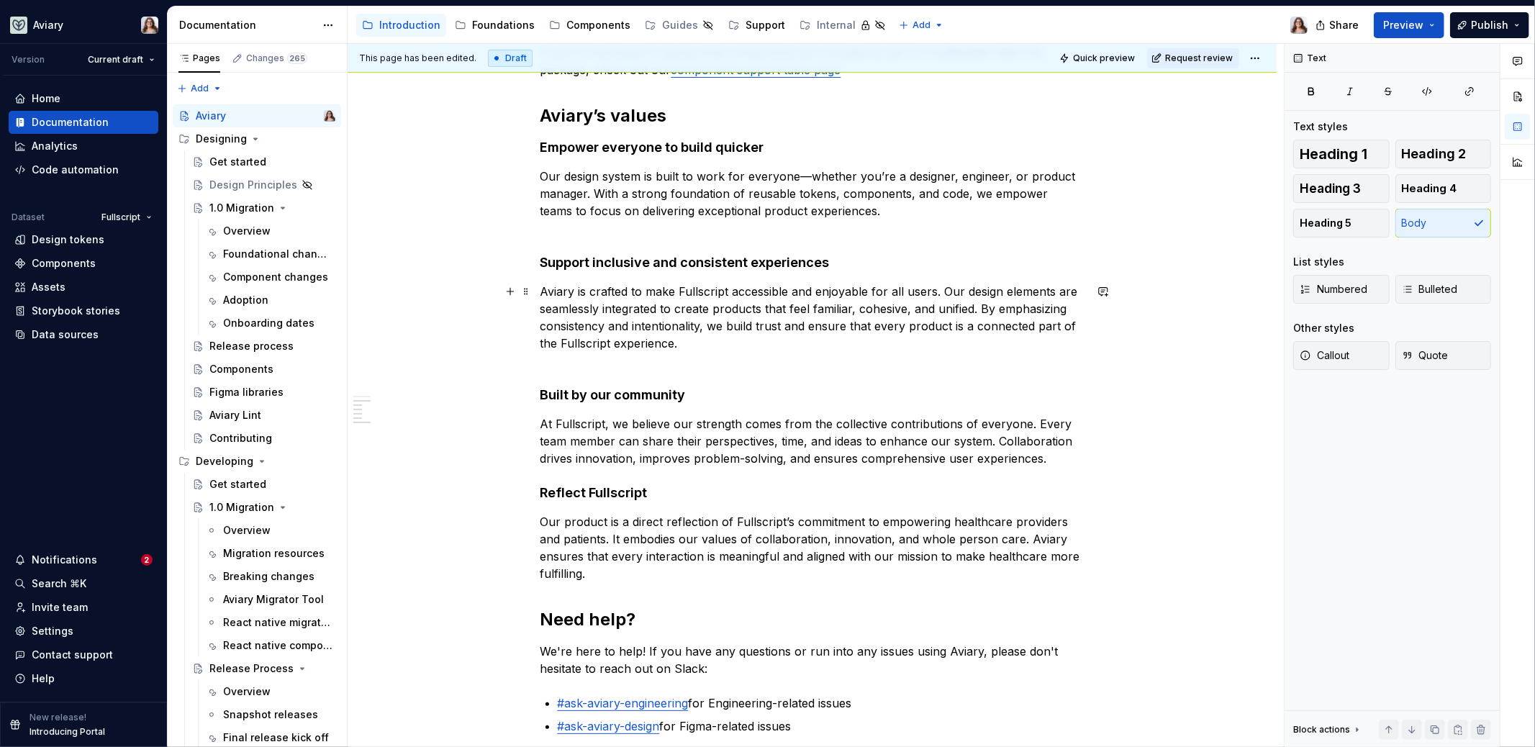
click at [551, 354] on p "Aviary is crafted to make Fullscript accessible and enjoyable for all users. Ou…" at bounding box center [813, 326] width 544 height 86
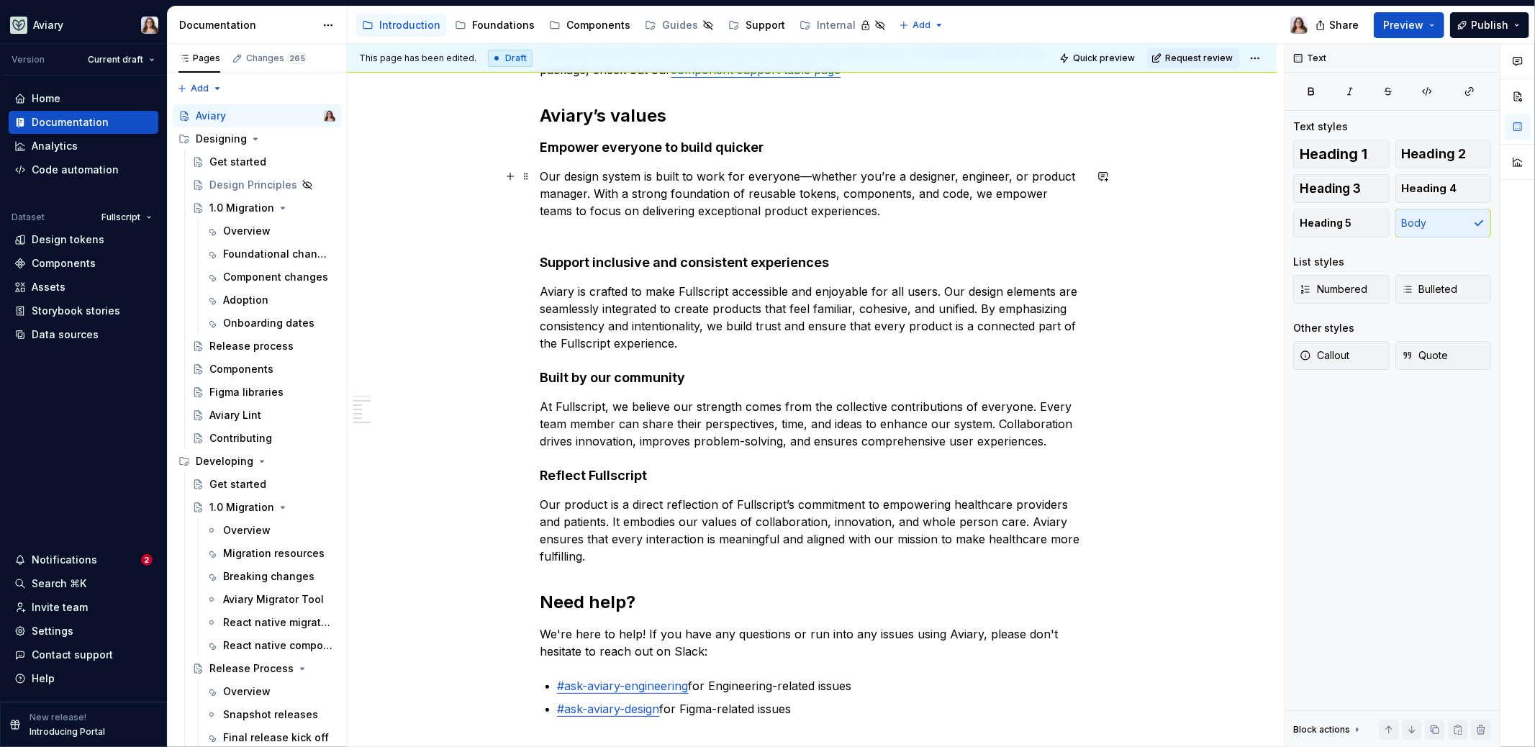
click at [556, 224] on p "Our design system is built to work for everyone—whether you’re a designer, engi…" at bounding box center [813, 202] width 544 height 69
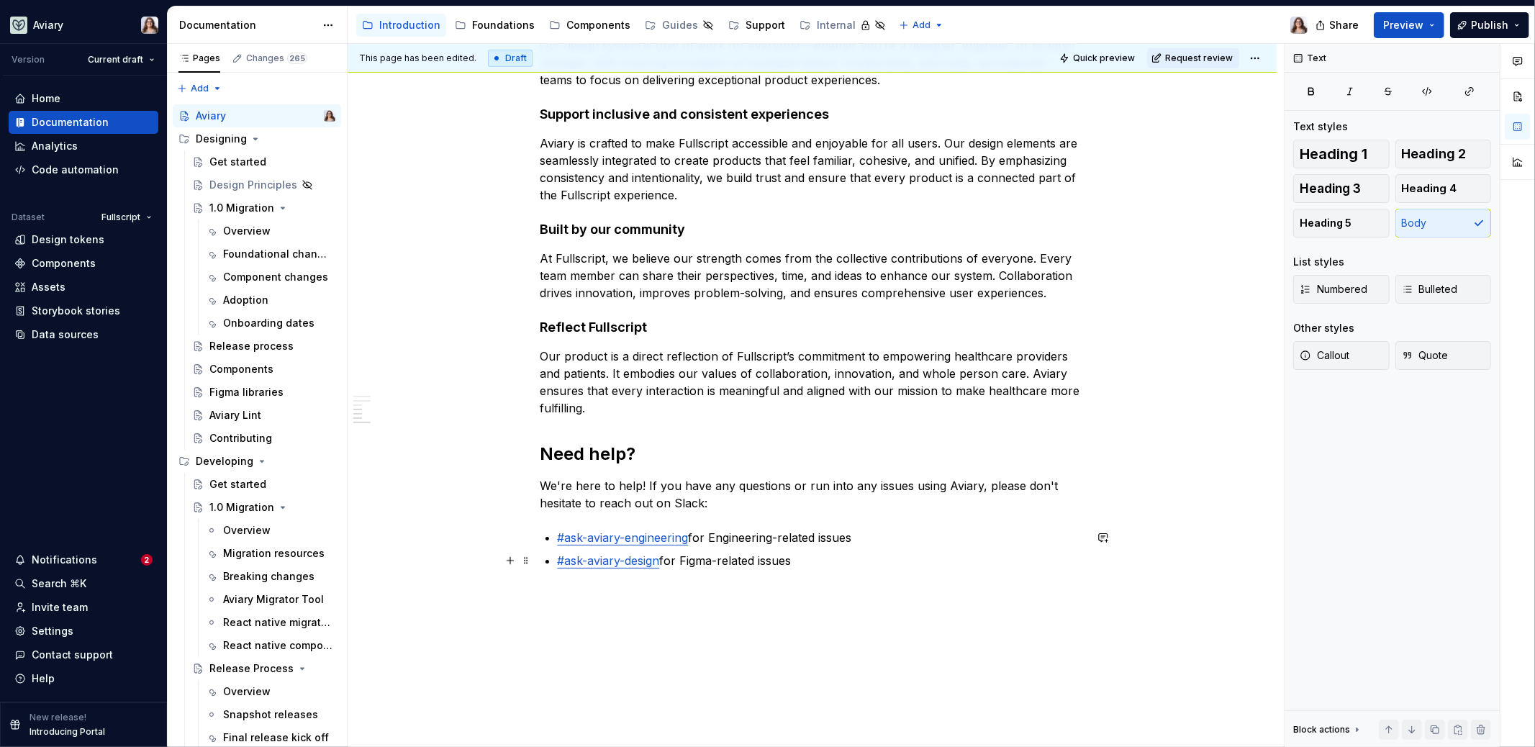
scroll to position [479, 0]
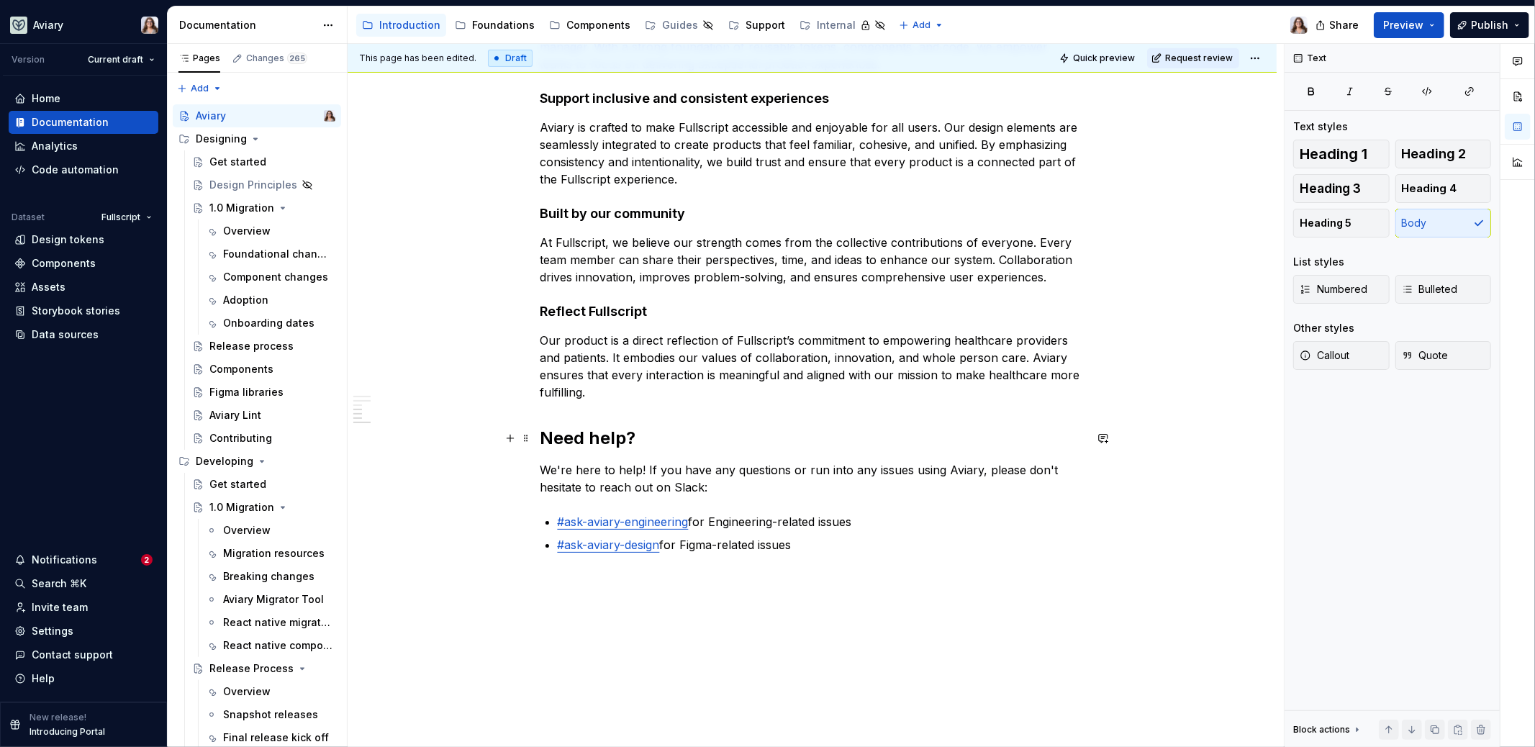
click at [541, 436] on h2 "Need help?" at bounding box center [813, 438] width 544 height 23
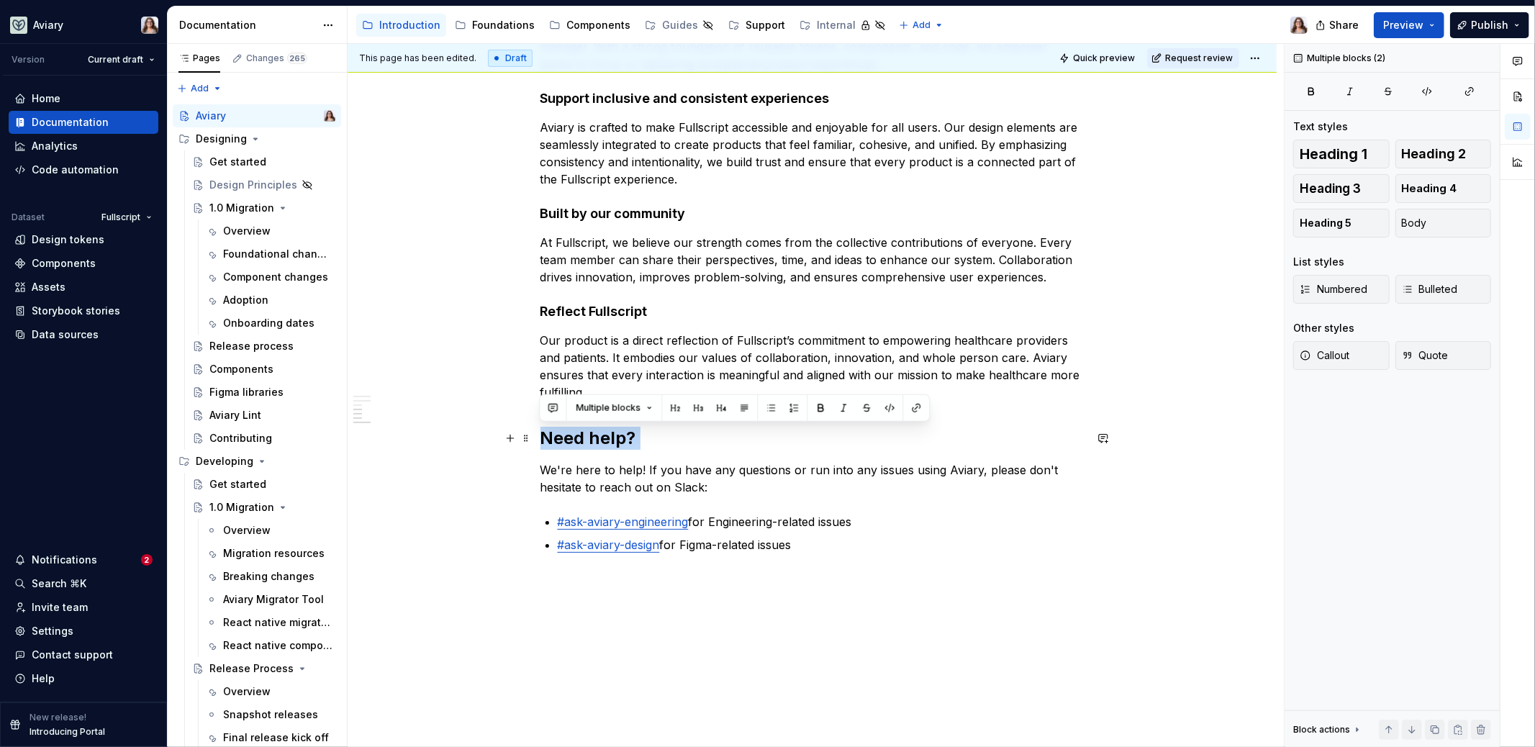
drag, startPoint x: 540, startPoint y: 436, endPoint x: 636, endPoint y: 438, distance: 96.5
click at [636, 438] on h2 "Need help?" at bounding box center [813, 438] width 544 height 23
click at [646, 438] on h2 "Need help?" at bounding box center [813, 438] width 544 height 23
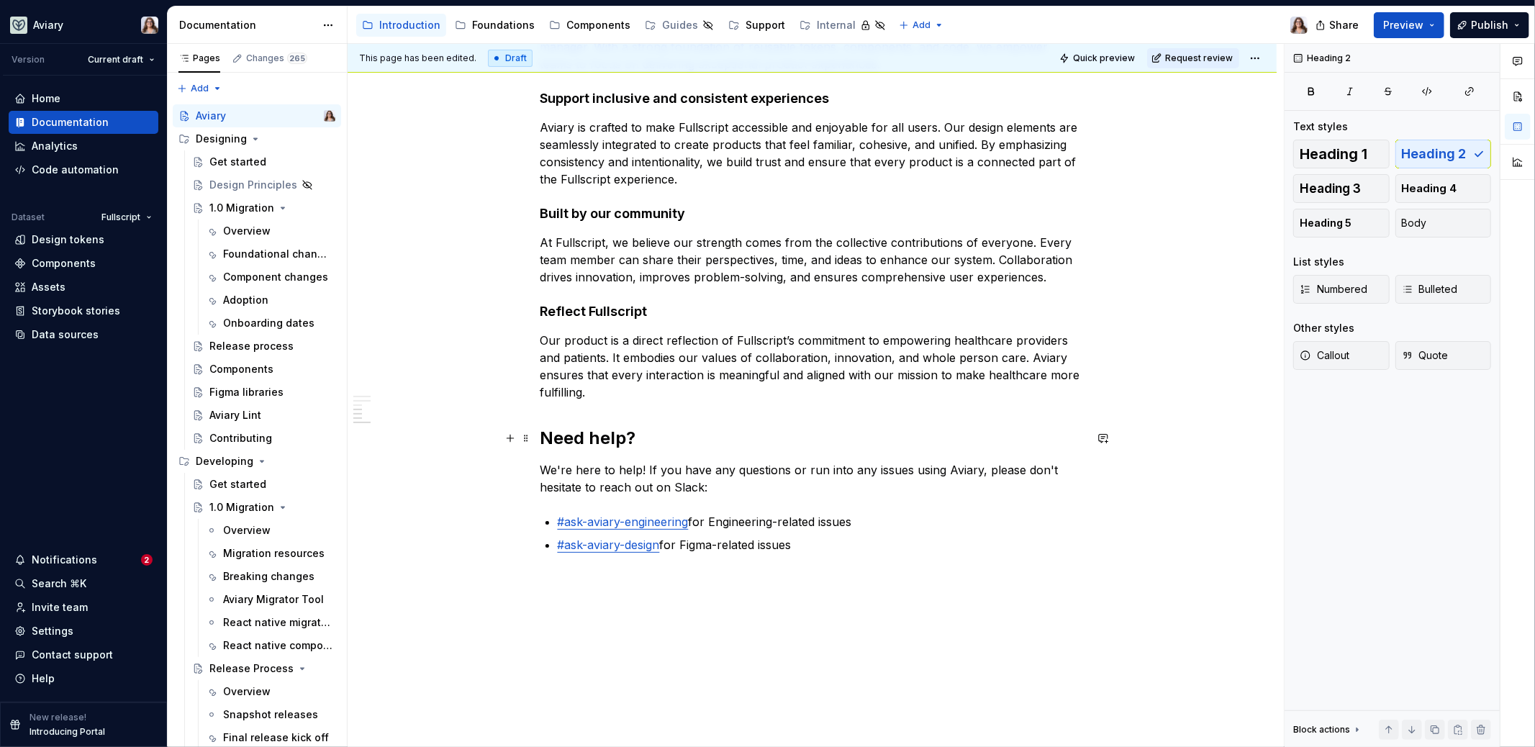
click at [542, 438] on h2 "Need help?" at bounding box center [813, 438] width 544 height 23
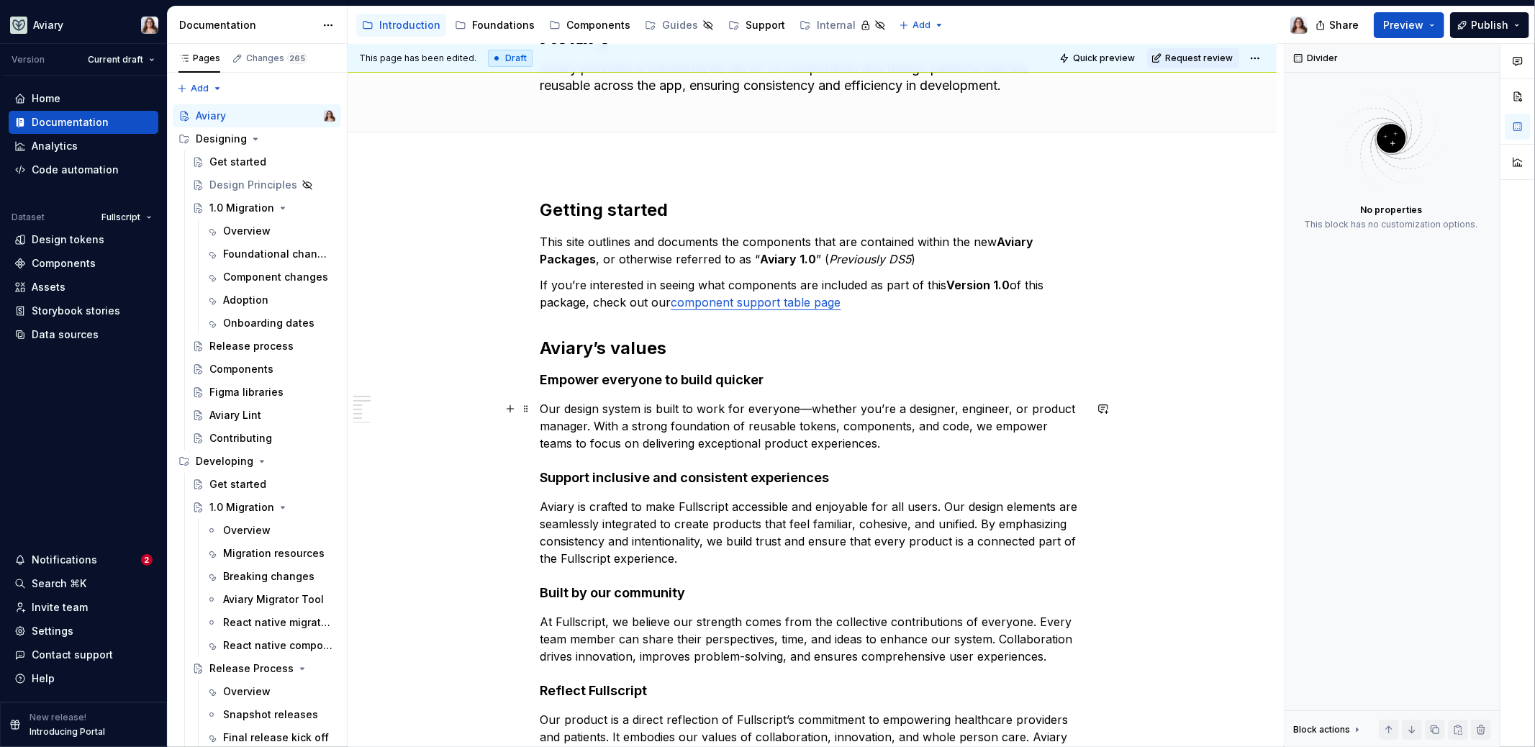
scroll to position [83, 0]
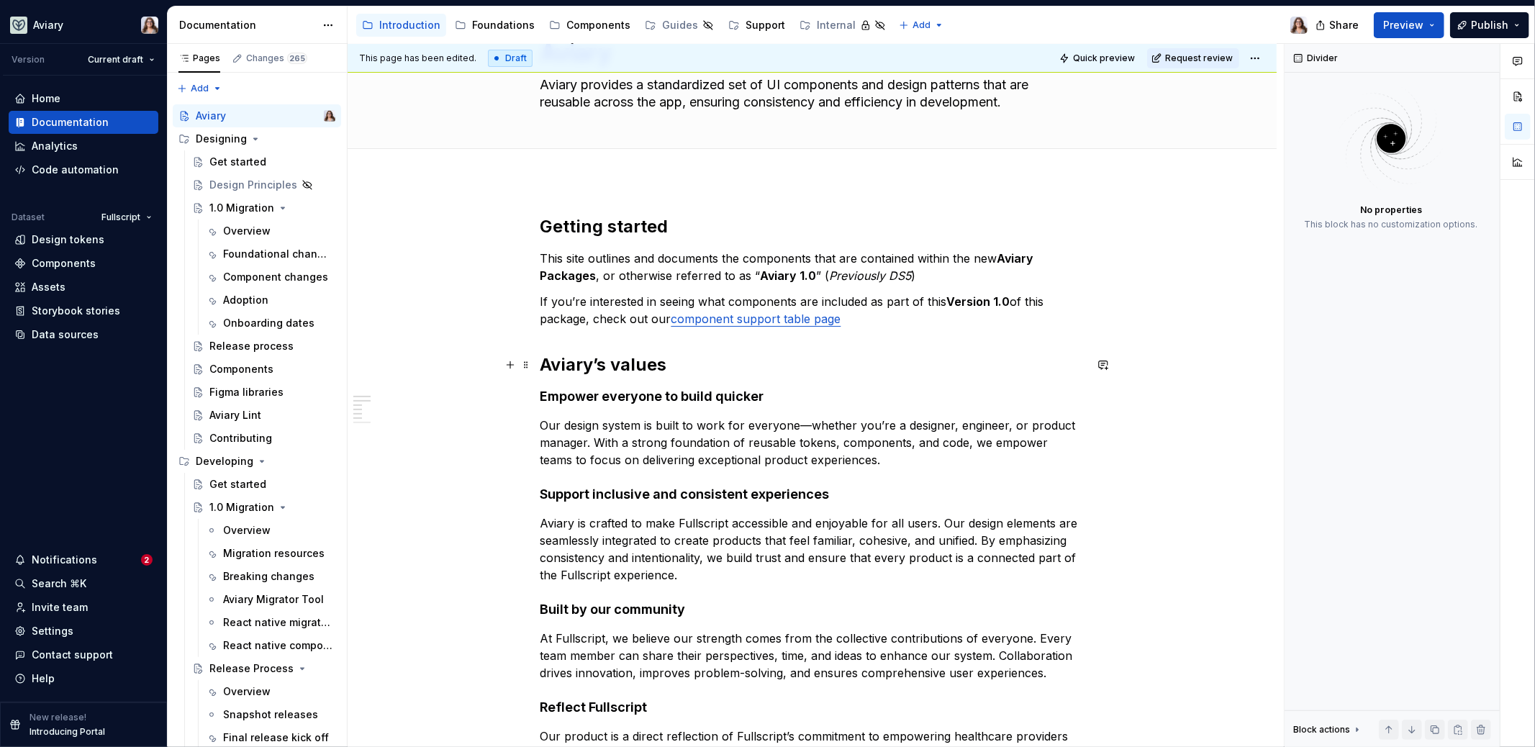
click at [545, 358] on h2 "Aviary’s values" at bounding box center [813, 364] width 544 height 23
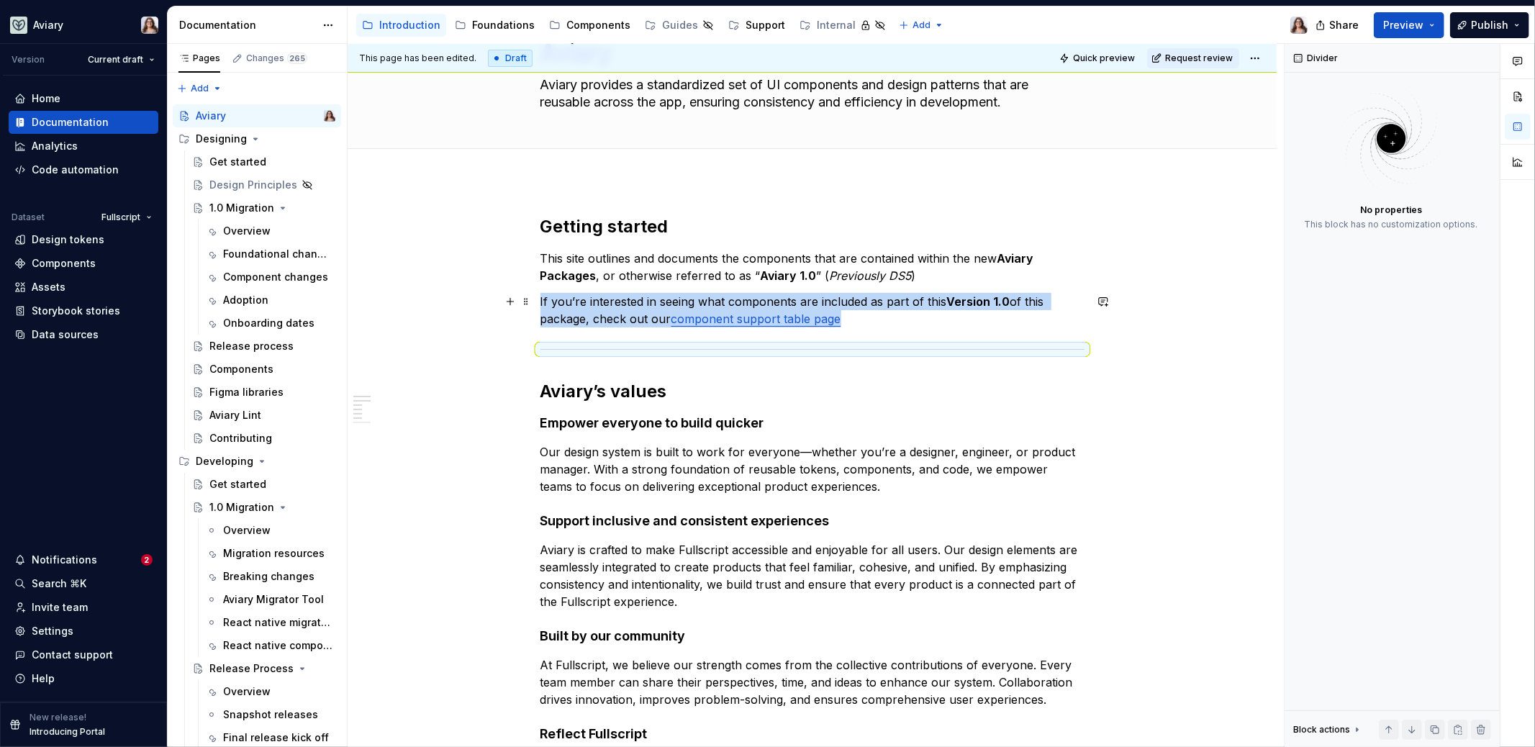
click at [858, 322] on p "If you’re interested in seeing what components are included as part of this Ver…" at bounding box center [813, 310] width 544 height 35
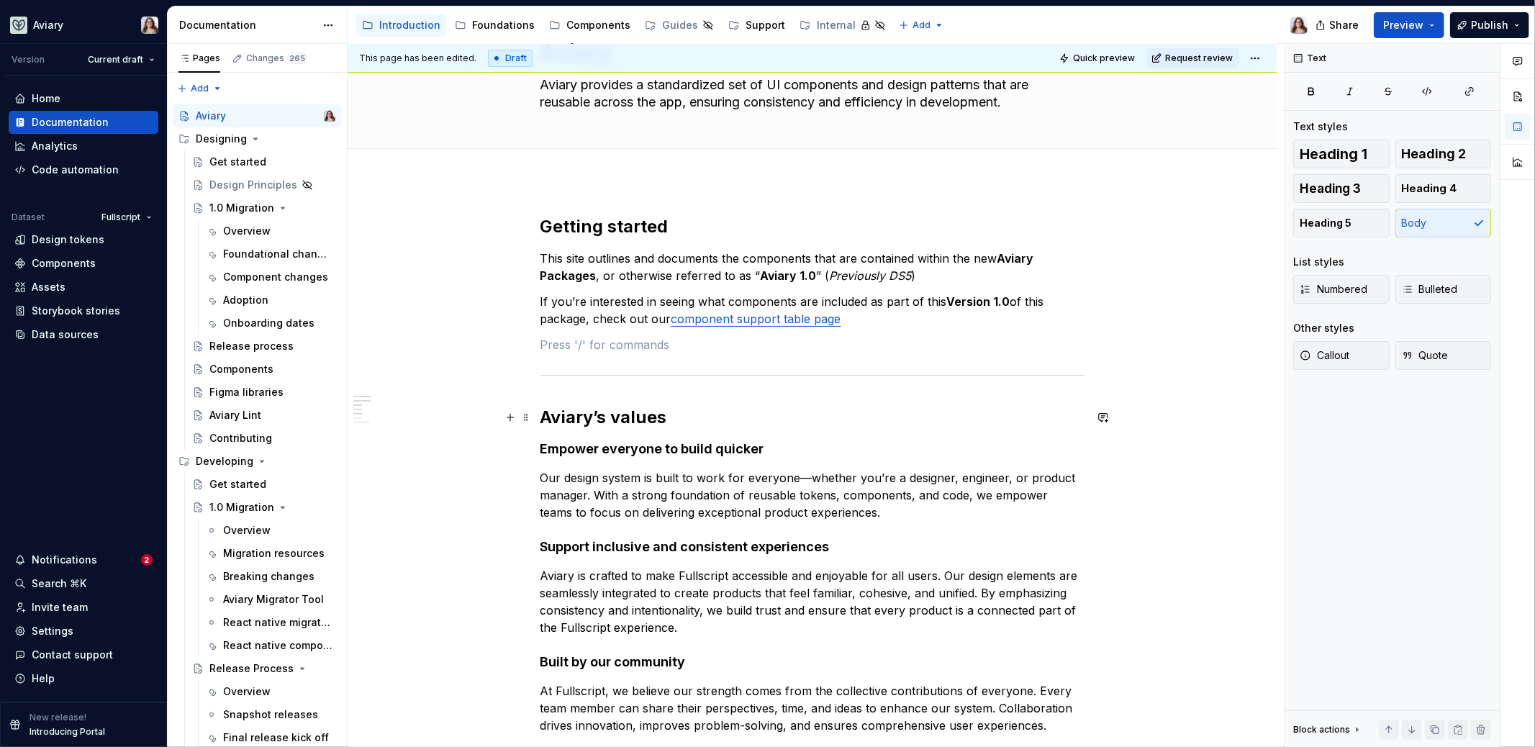
scroll to position [0, 0]
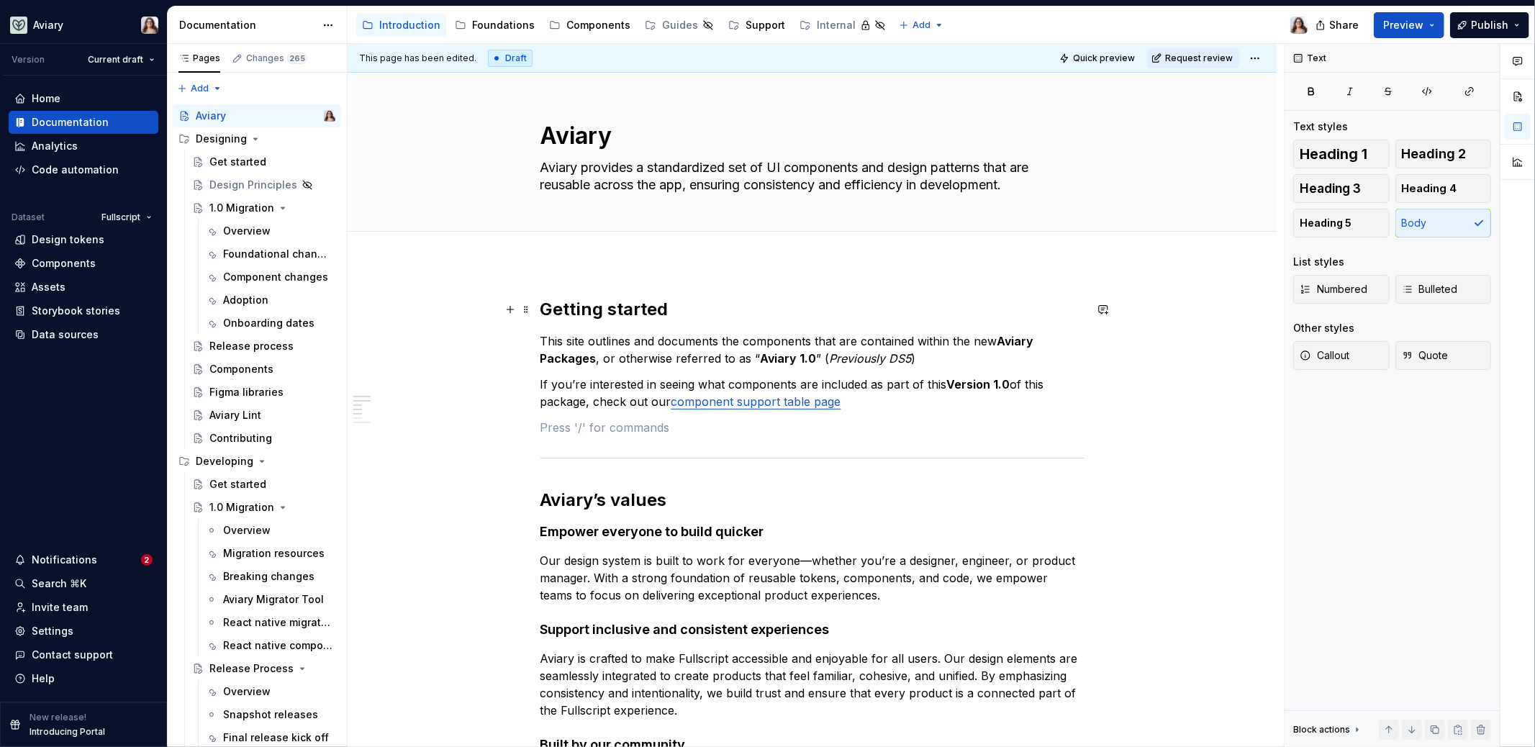
click at [665, 307] on h2 "Getting started" at bounding box center [813, 309] width 544 height 23
click at [882, 410] on div "Getting started This site outlines and documents the components that are contai…" at bounding box center [813, 717] width 544 height 839
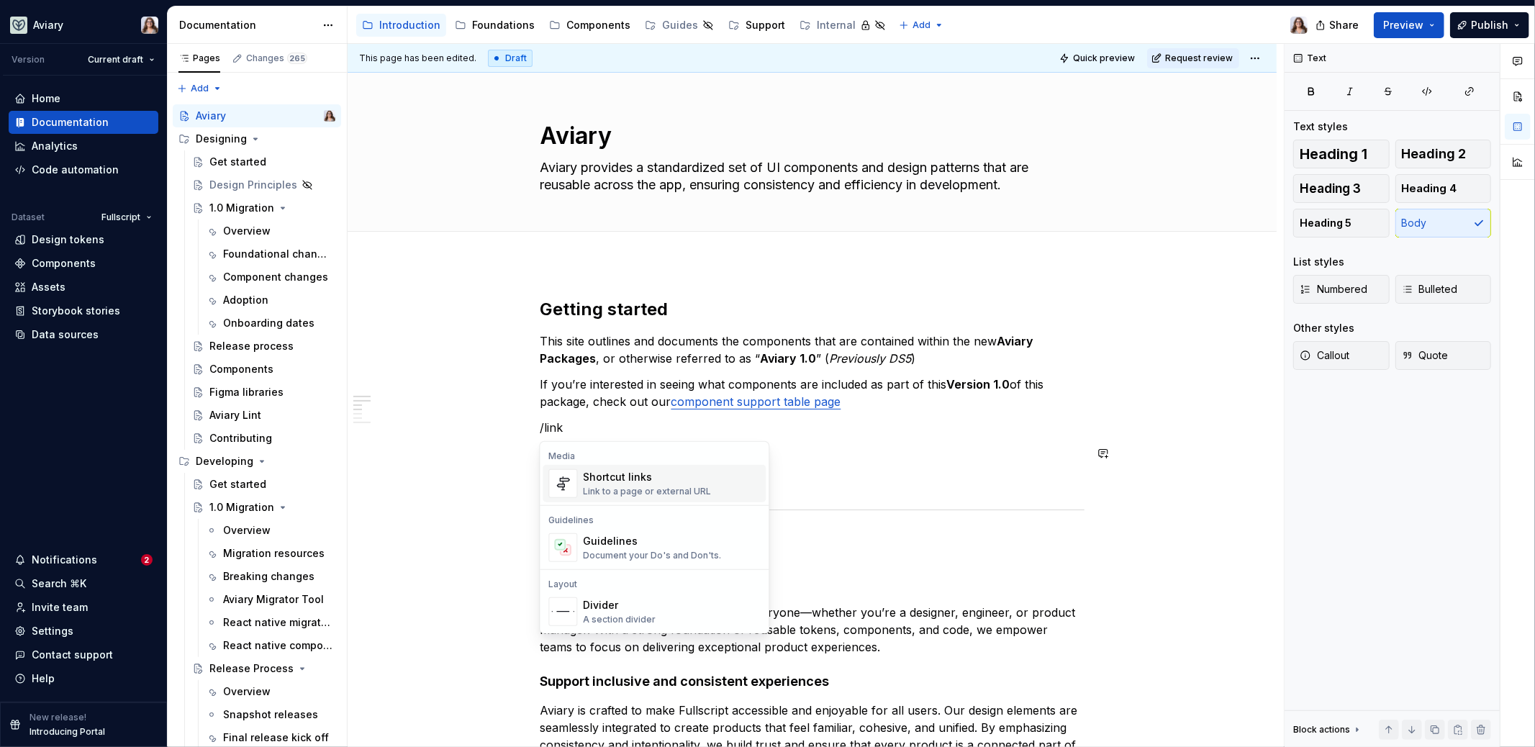
click at [638, 487] on div "Link to a page or external URL" at bounding box center [647, 492] width 128 height 12
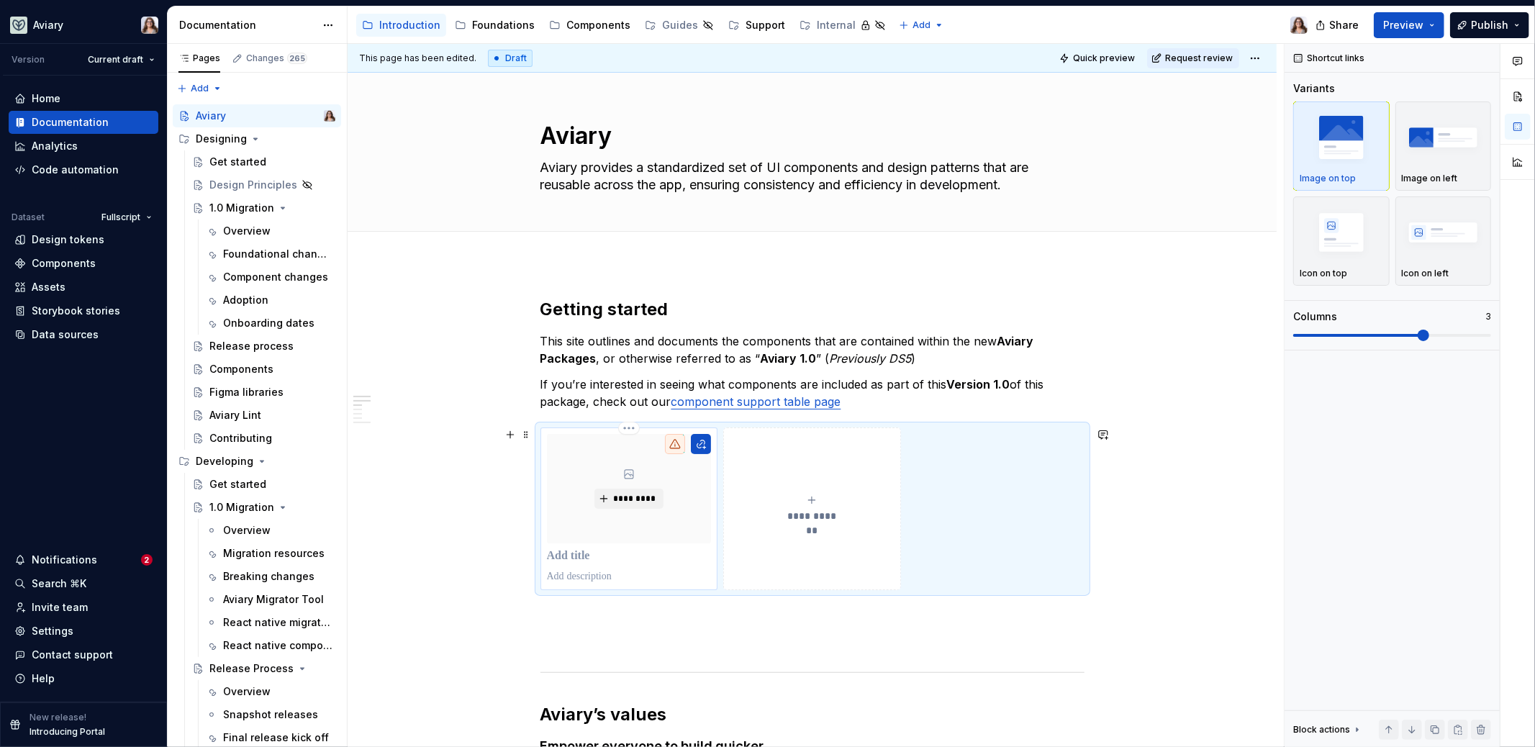
click at [580, 559] on p at bounding box center [629, 556] width 165 height 14
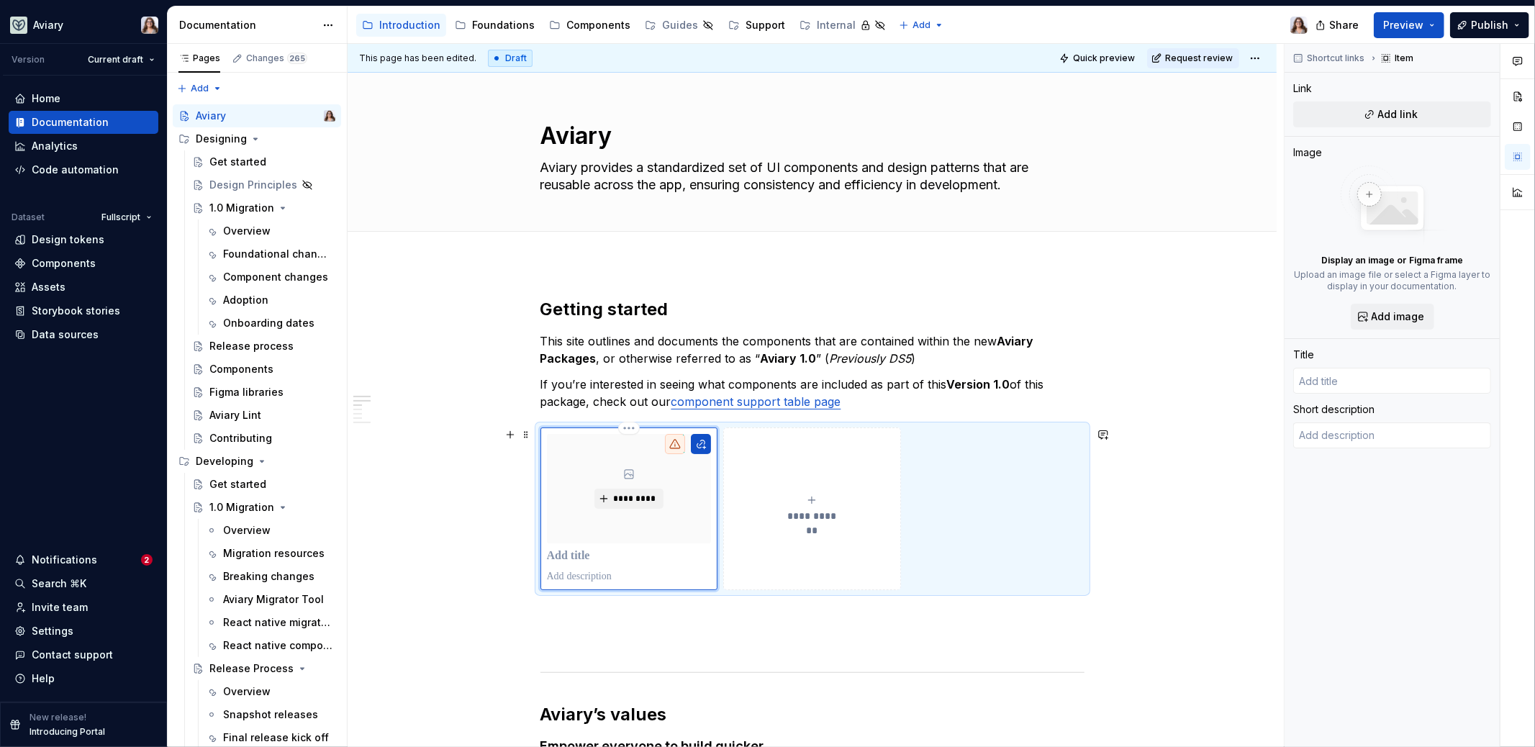
click at [558, 551] on p at bounding box center [629, 556] width 165 height 14
type textarea "*"
type input "D"
type textarea "*"
type input "De"
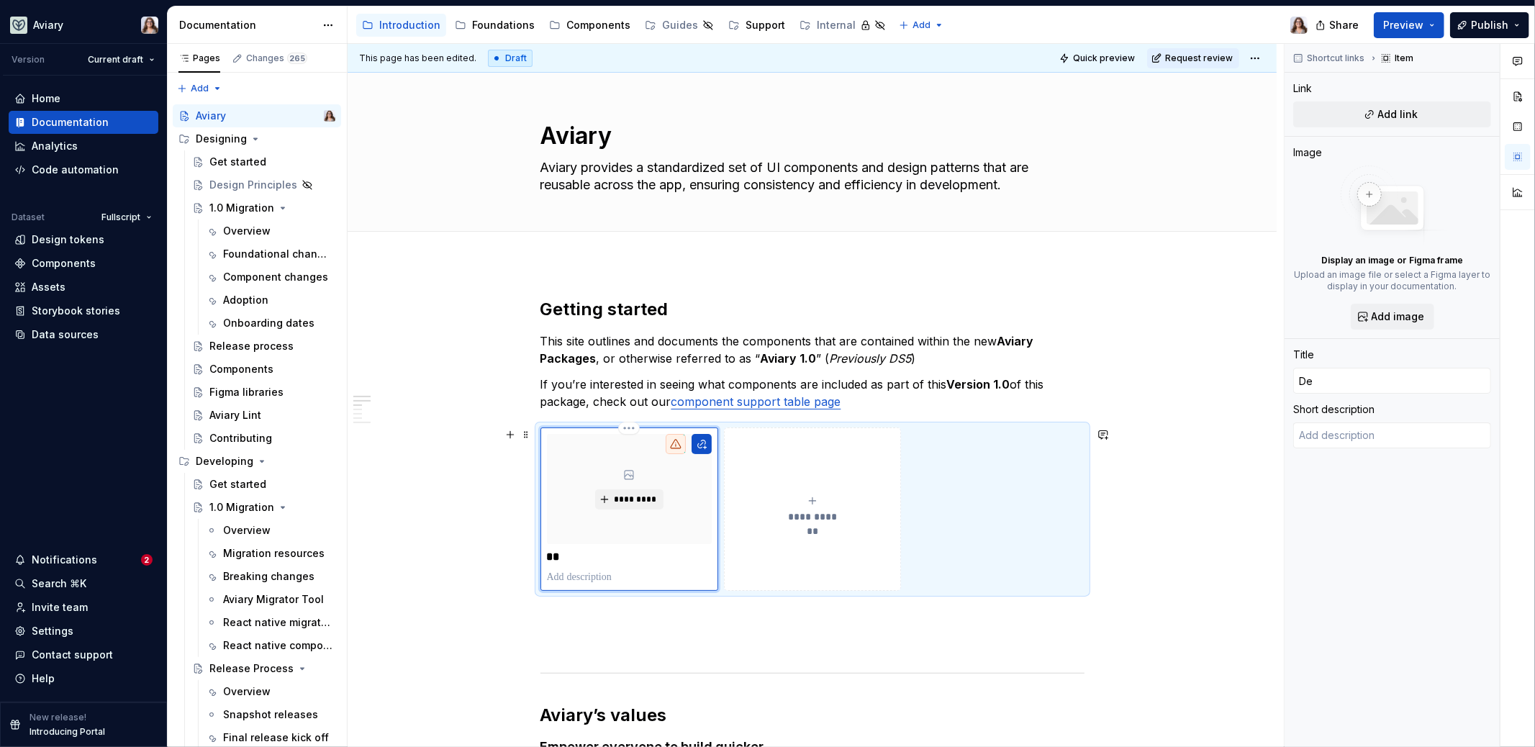
type textarea "*"
type input "Des"
type textarea "*"
type input "Desi"
type textarea "*"
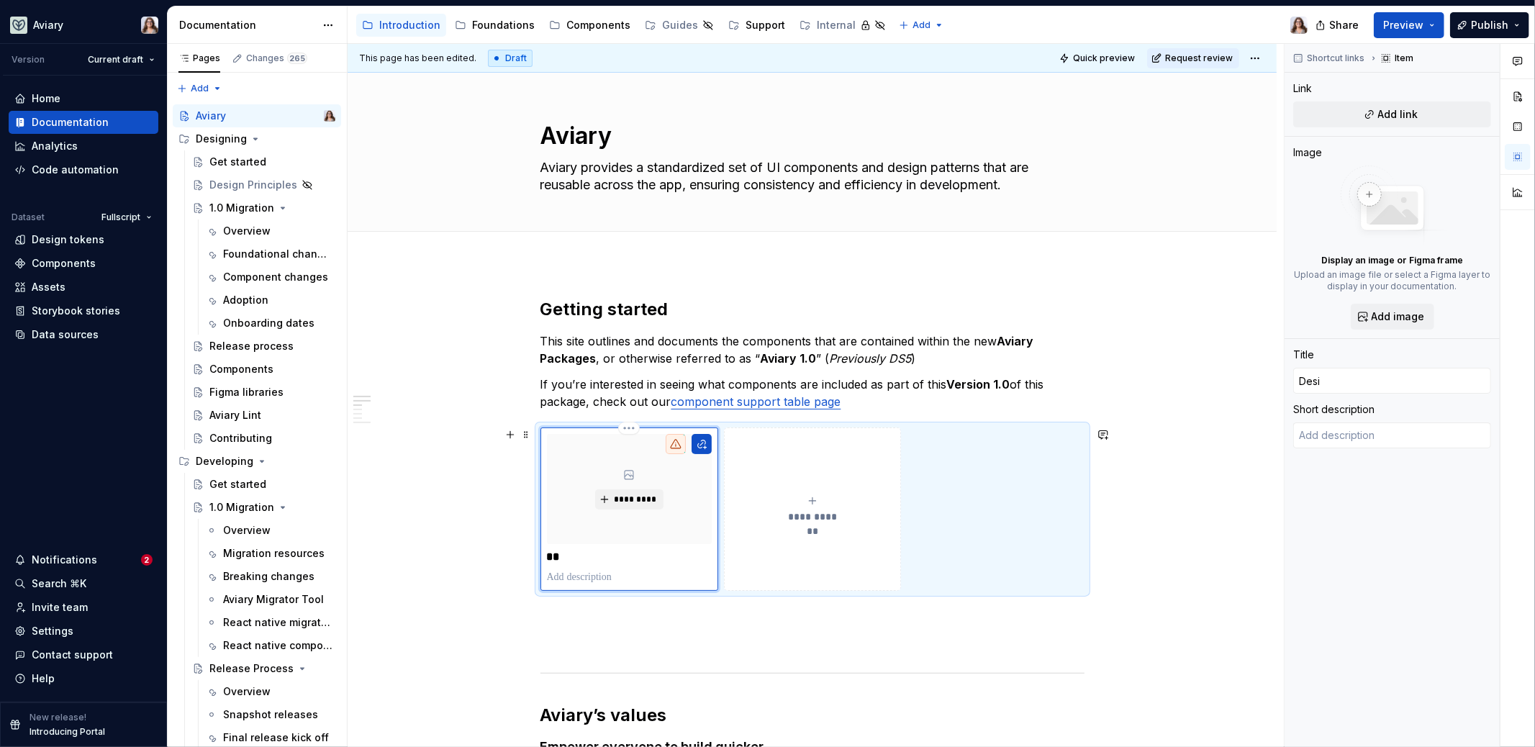
type input "Desig"
type textarea "*"
type input "Design"
type textarea "*"
type input "Design"
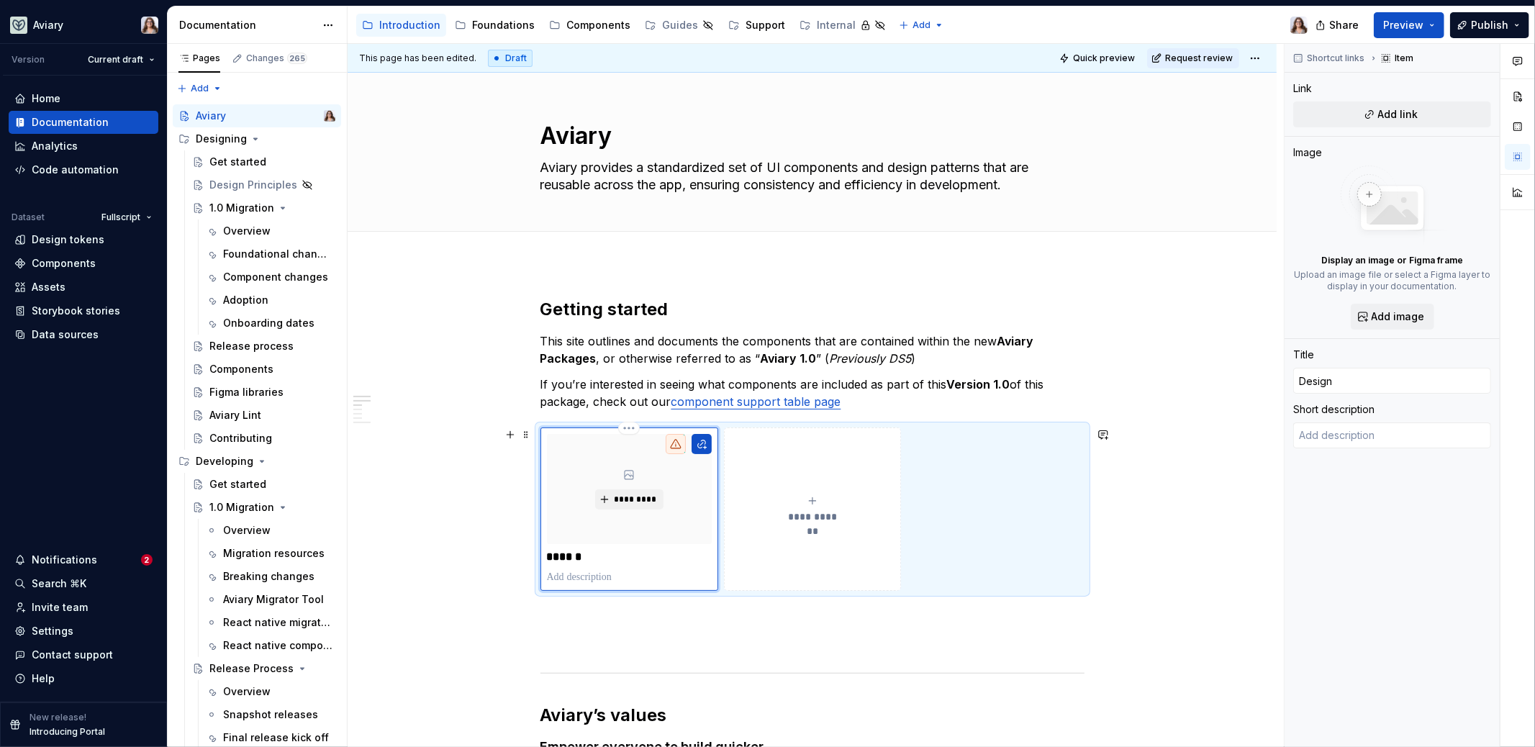
type textarea "*"
type input "Design o"
type textarea "*"
type input "Design on"
type textarea "*"
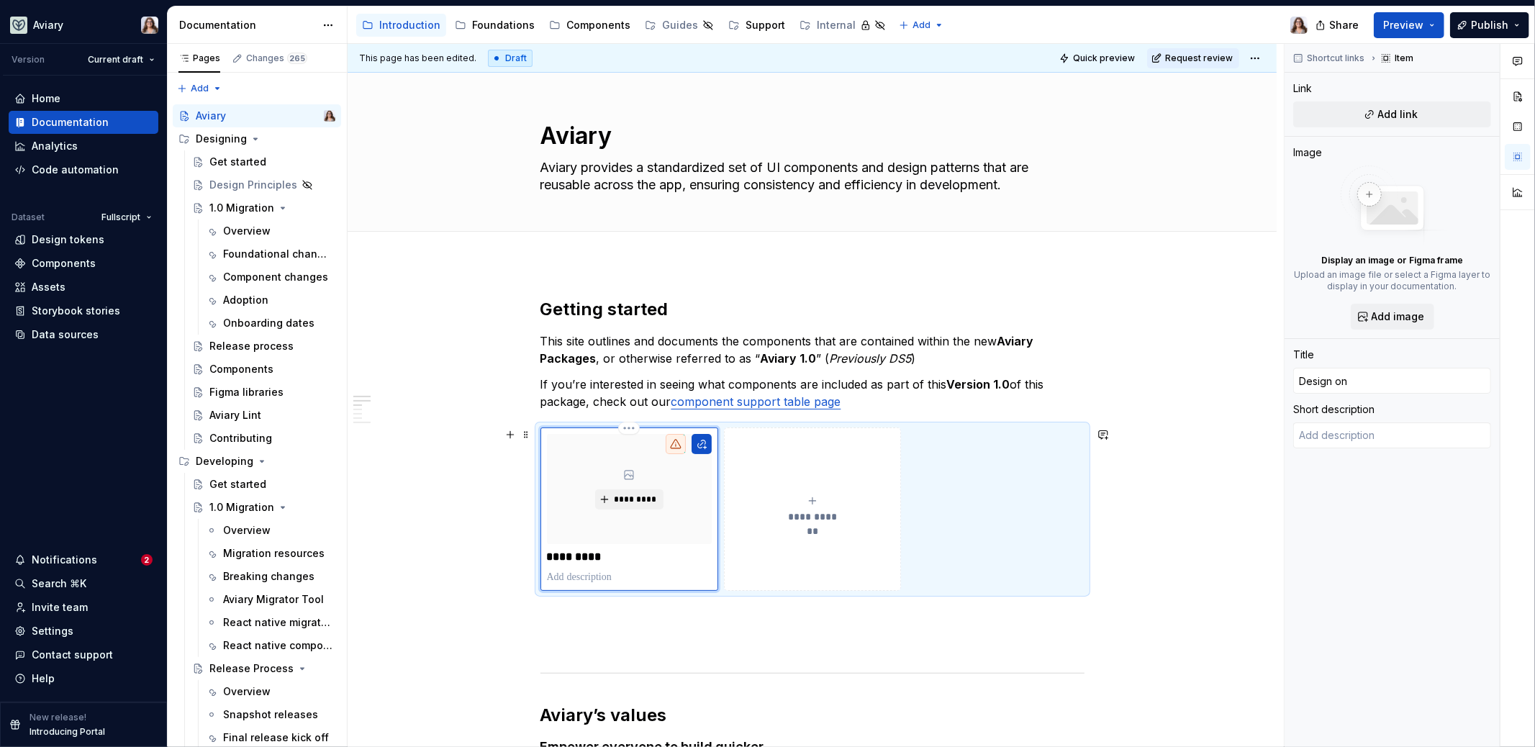
type input "Design onb"
type textarea "*"
type input "Design onbo"
type textarea "*"
type input "Design onboa"
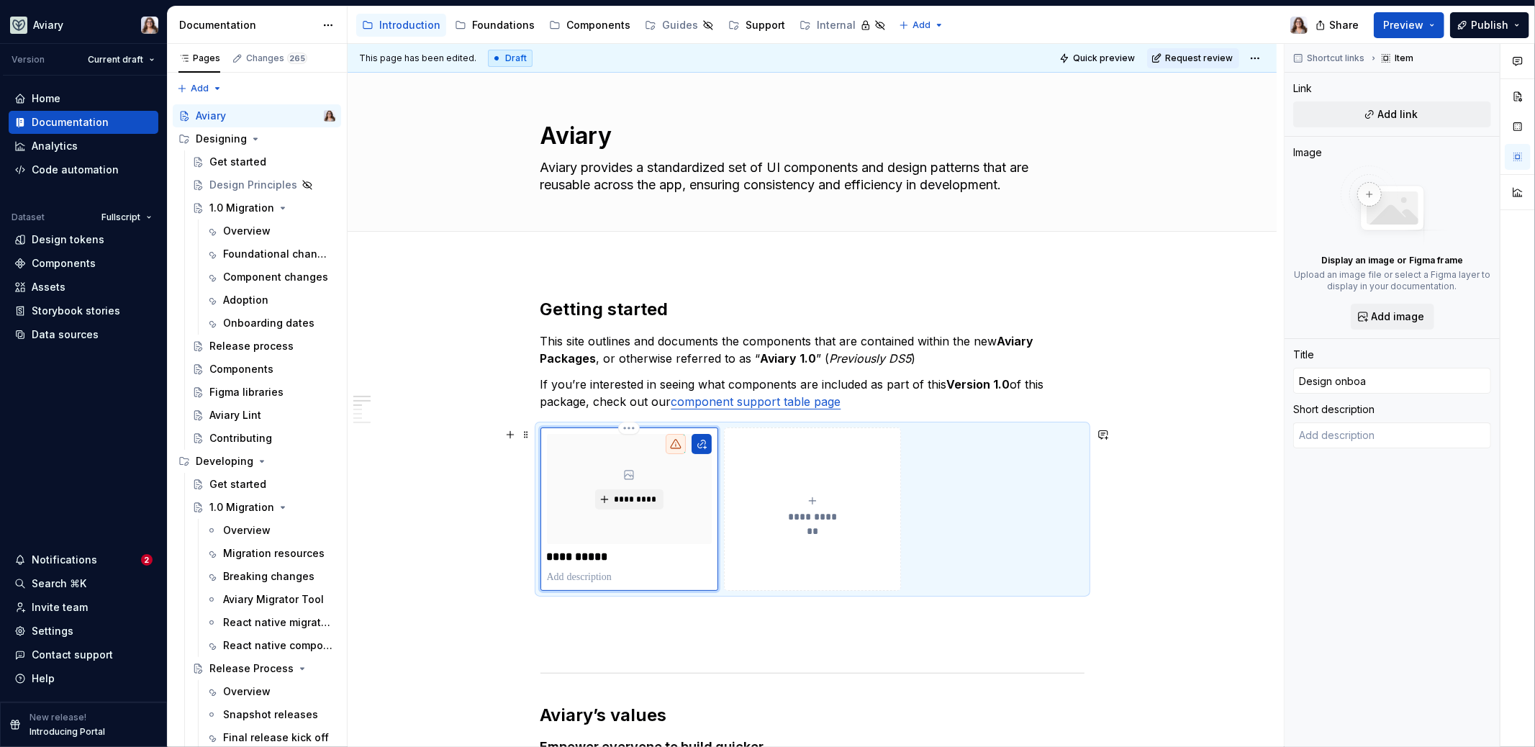
type textarea "*"
type input "Design onboar"
type textarea "*"
type input "Design onboard"
type textarea "*"
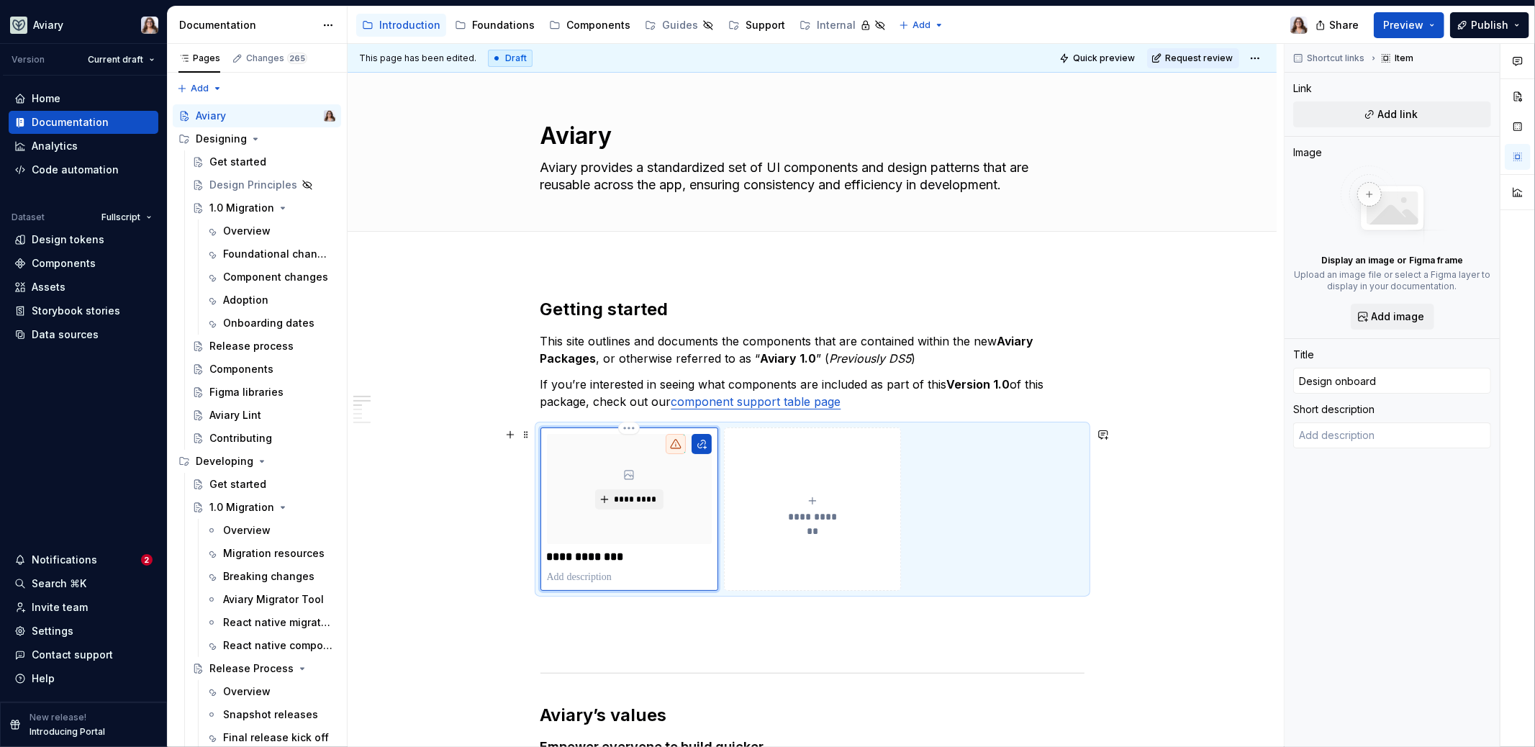
type input "Design onboardi"
type textarea "*"
type input "Design onboardin"
type textarea "*"
type input "Design onboarding"
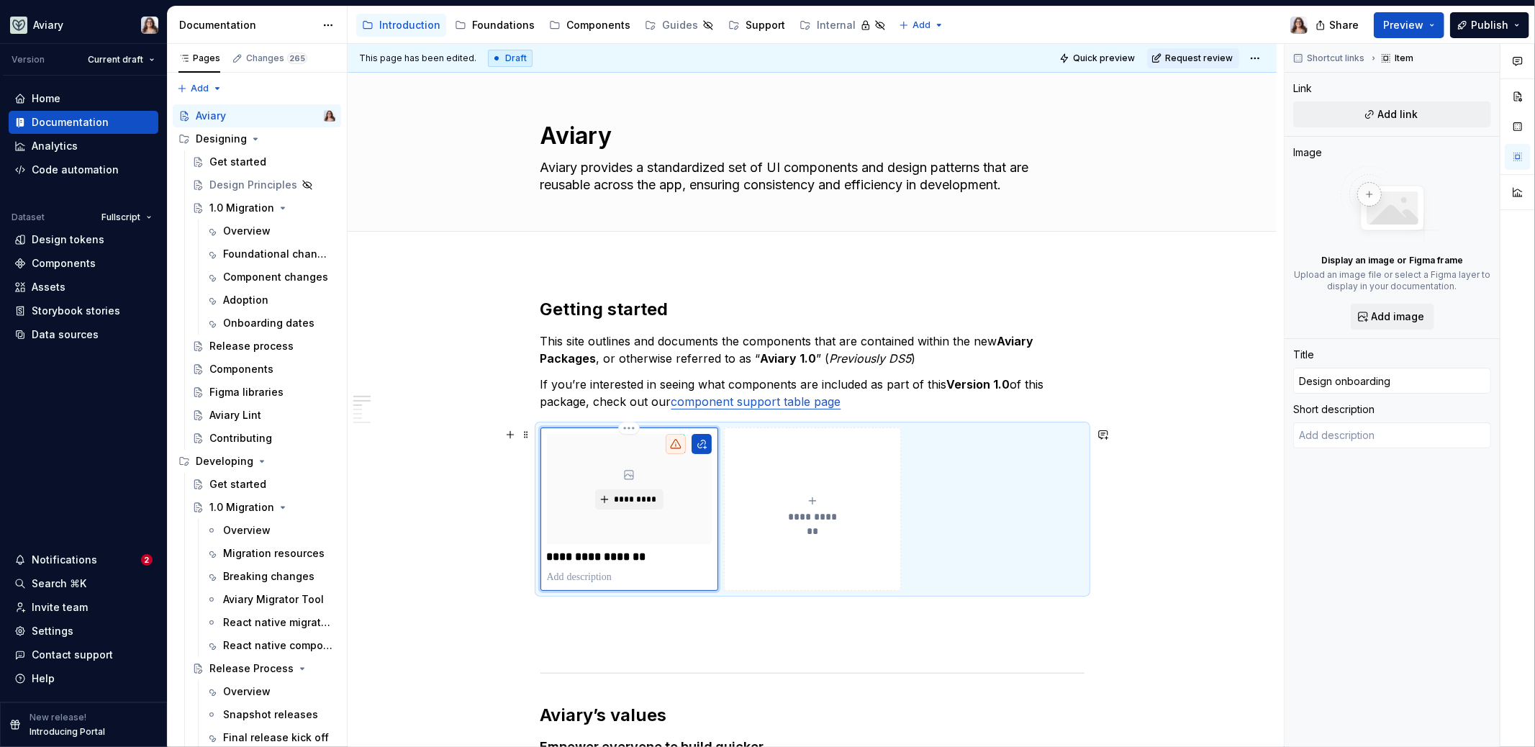
type textarea "*"
type input "Design onboardin"
type textarea "*"
type input "Design onboardi"
type textarea "*"
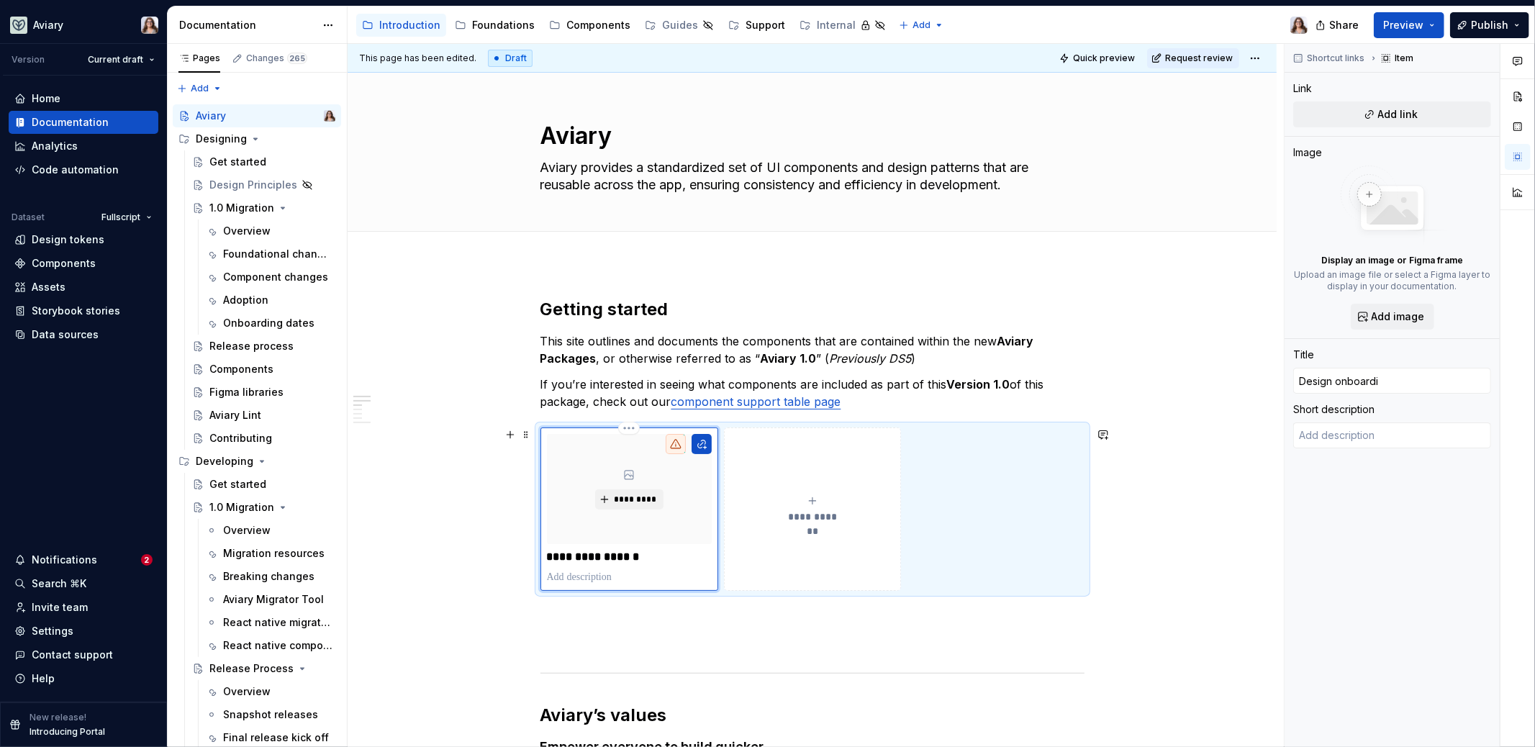
type input "Design onboard"
type textarea "*"
type input "Design onboar"
type textarea "*"
type input "Design onboa"
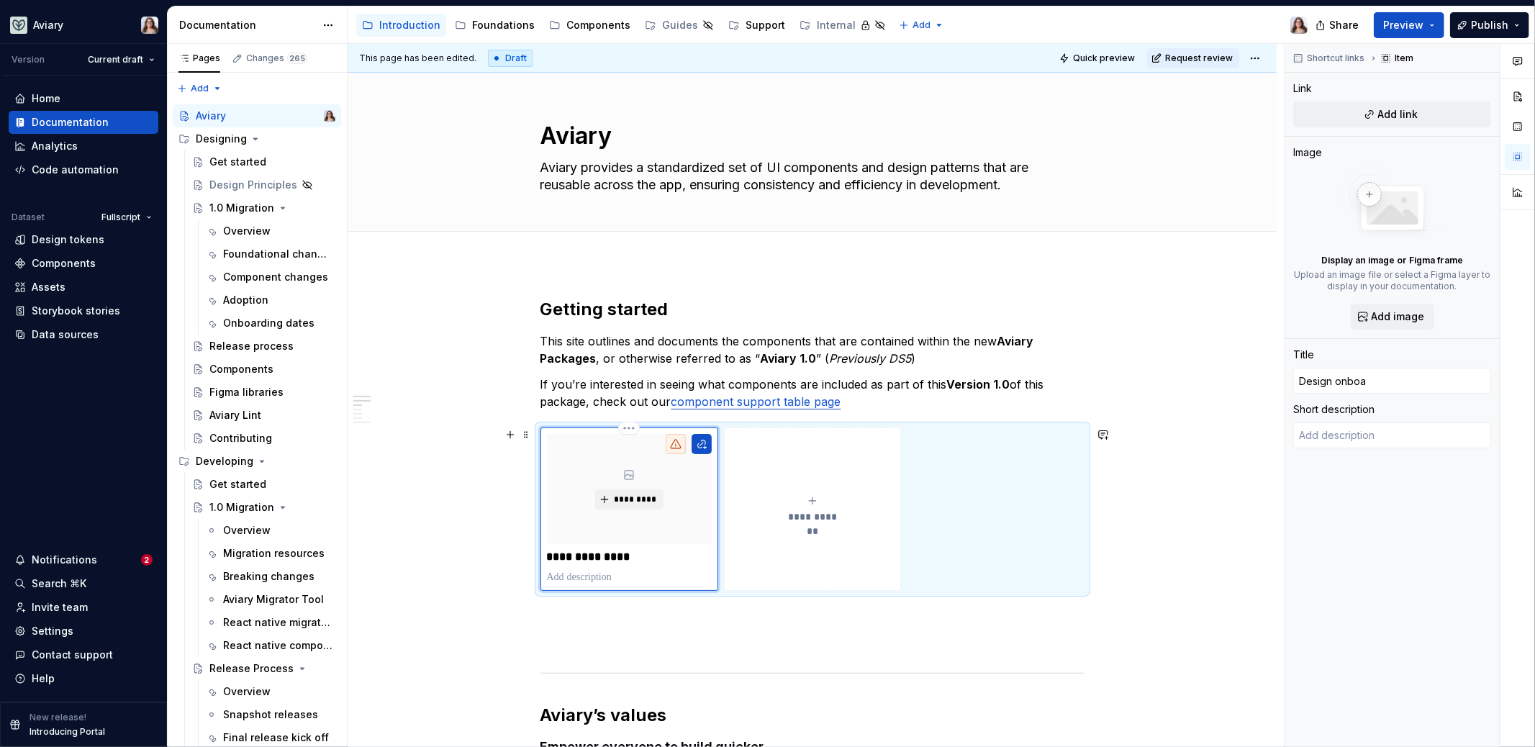
type textarea "*"
type input "Design onbo"
type textarea "*"
type input "Design onb"
type textarea "*"
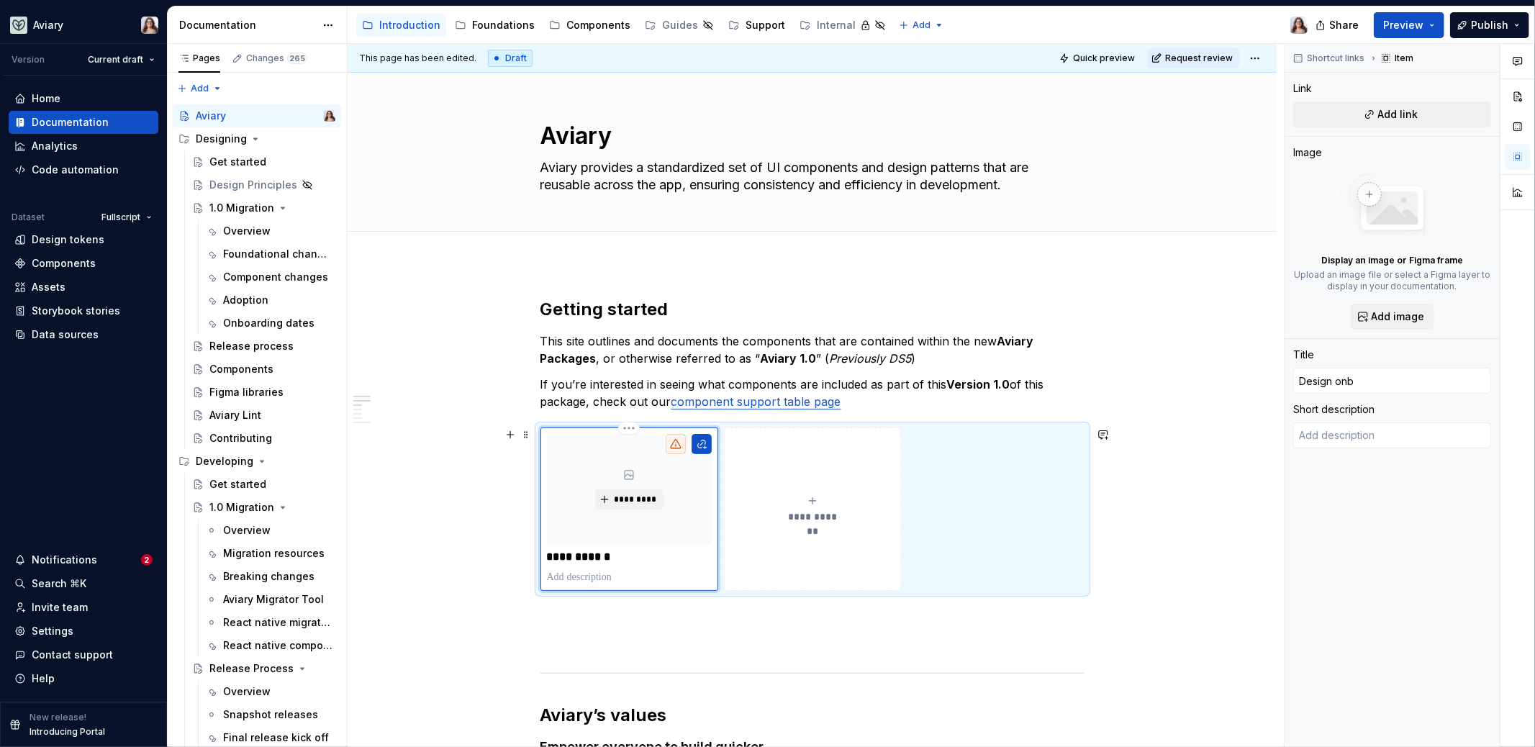
type input "Design on"
type textarea "*"
type input "Design onb"
type textarea "*"
type input "Design onbo"
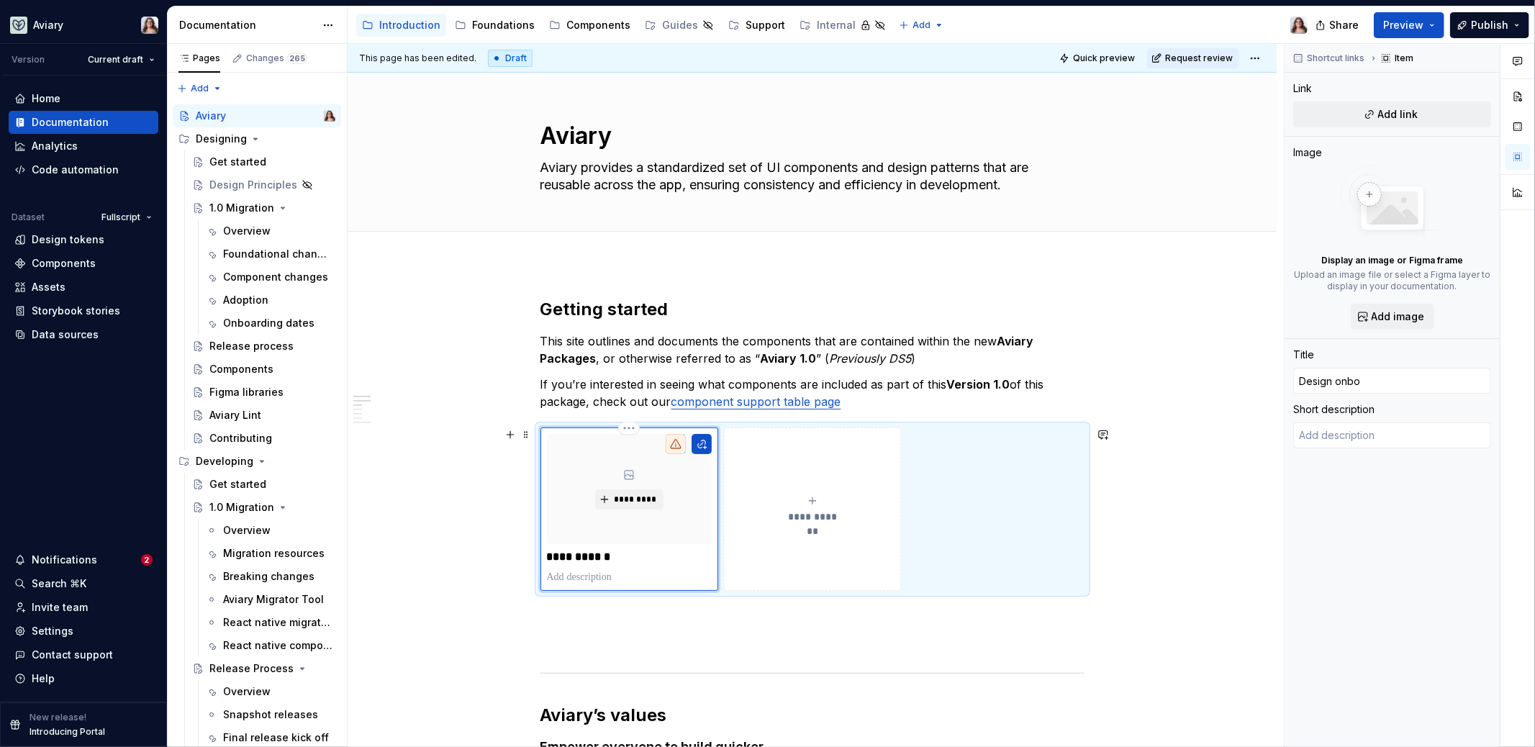
type textarea "*"
type input "Design onboa"
type textarea "*"
type input "Design onboar"
type textarea "*"
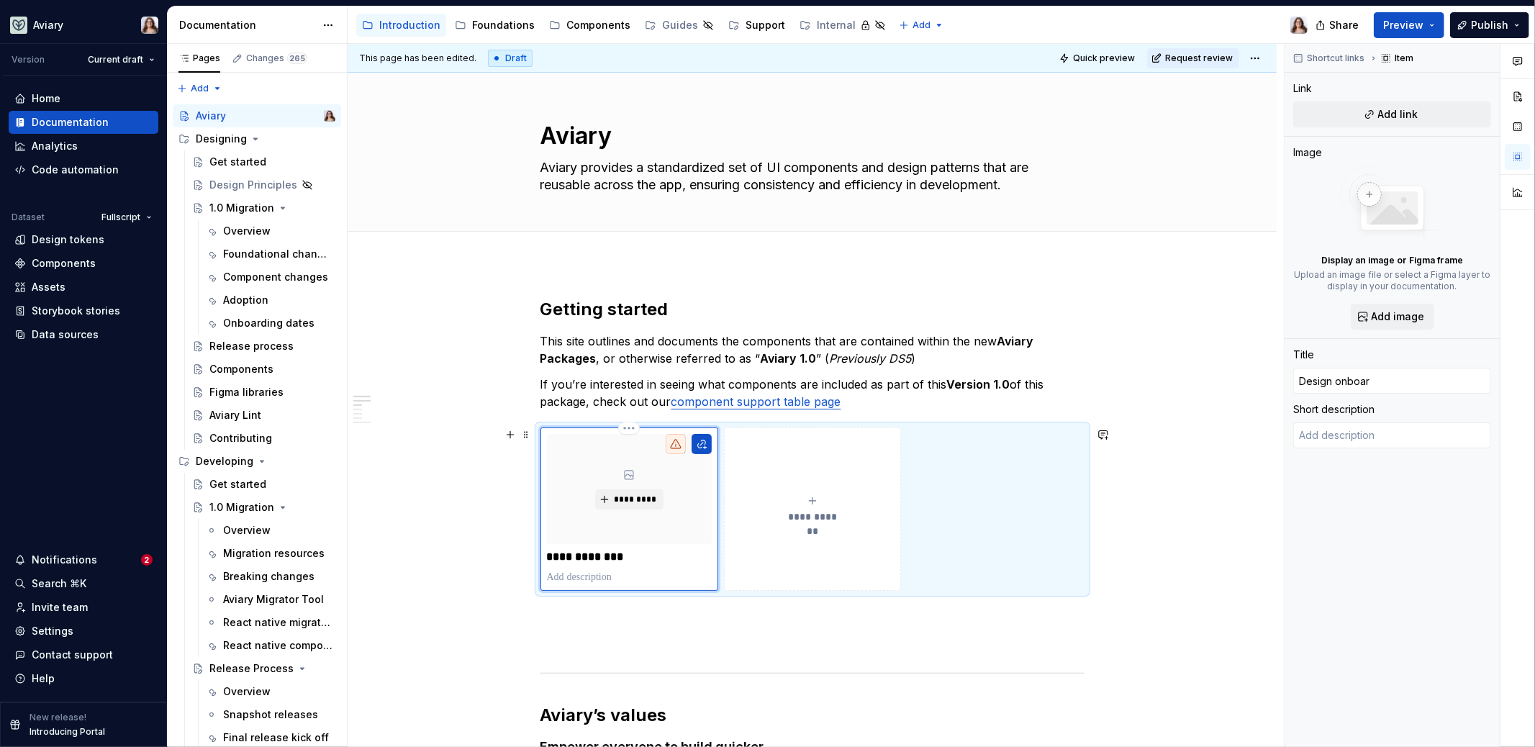
type input "Design onboard"
type textarea "*"
type input "Design onboardi"
type textarea "*"
type input "Design onboardin"
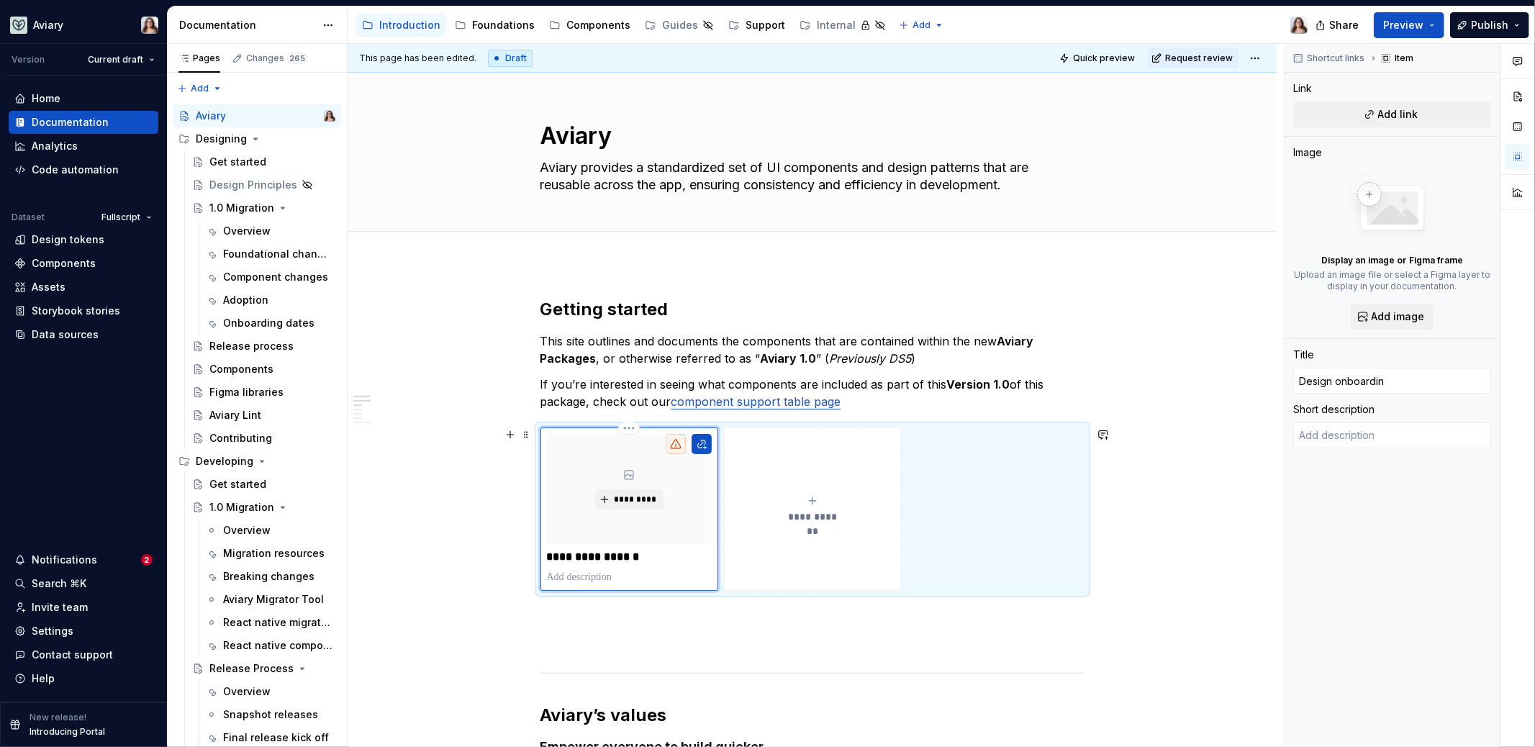
type textarea "*"
type input "Design onboarding"
click at [1209, 107] on button "Add link" at bounding box center [1393, 114] width 198 height 26
type textarea "*"
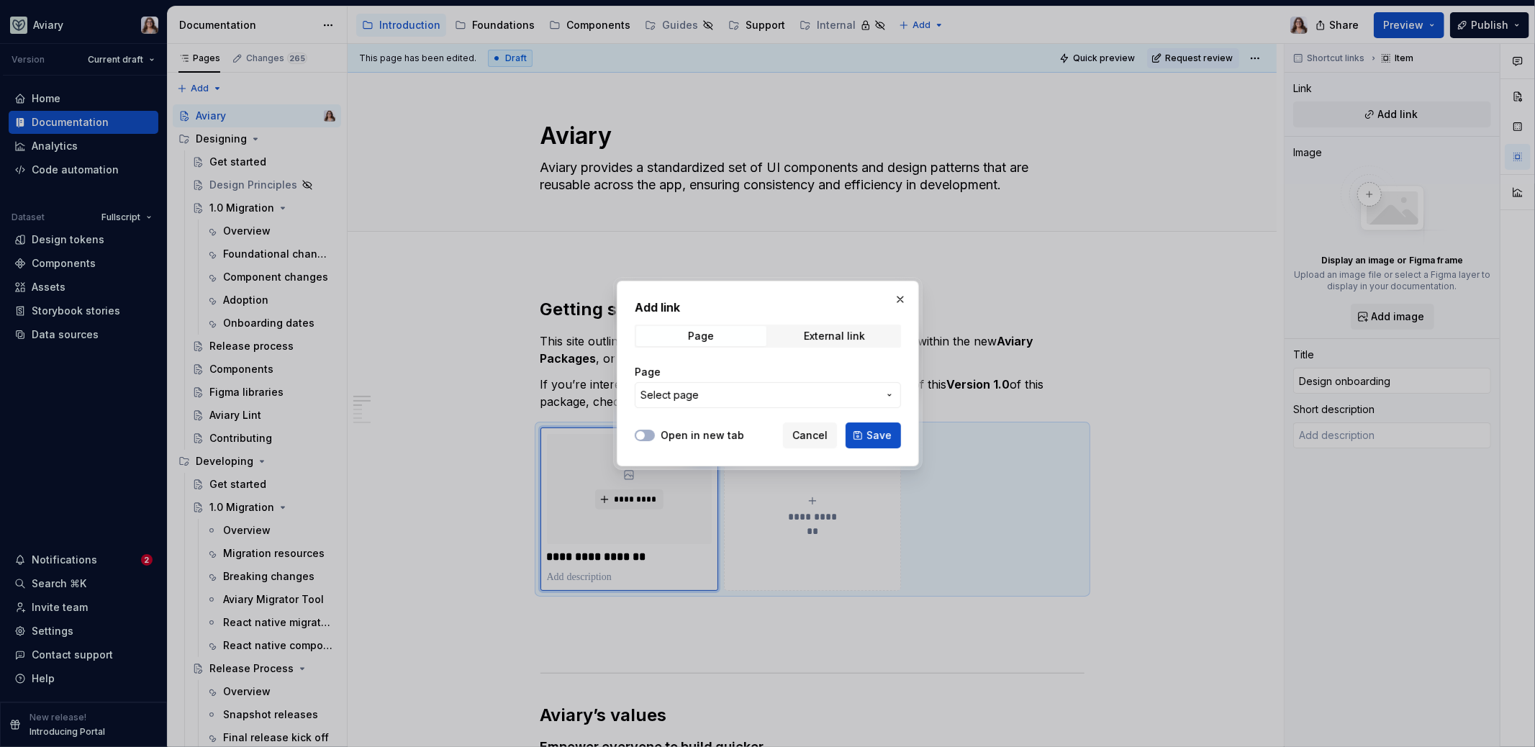
click at [690, 396] on span "Select page" at bounding box center [670, 395] width 58 height 14
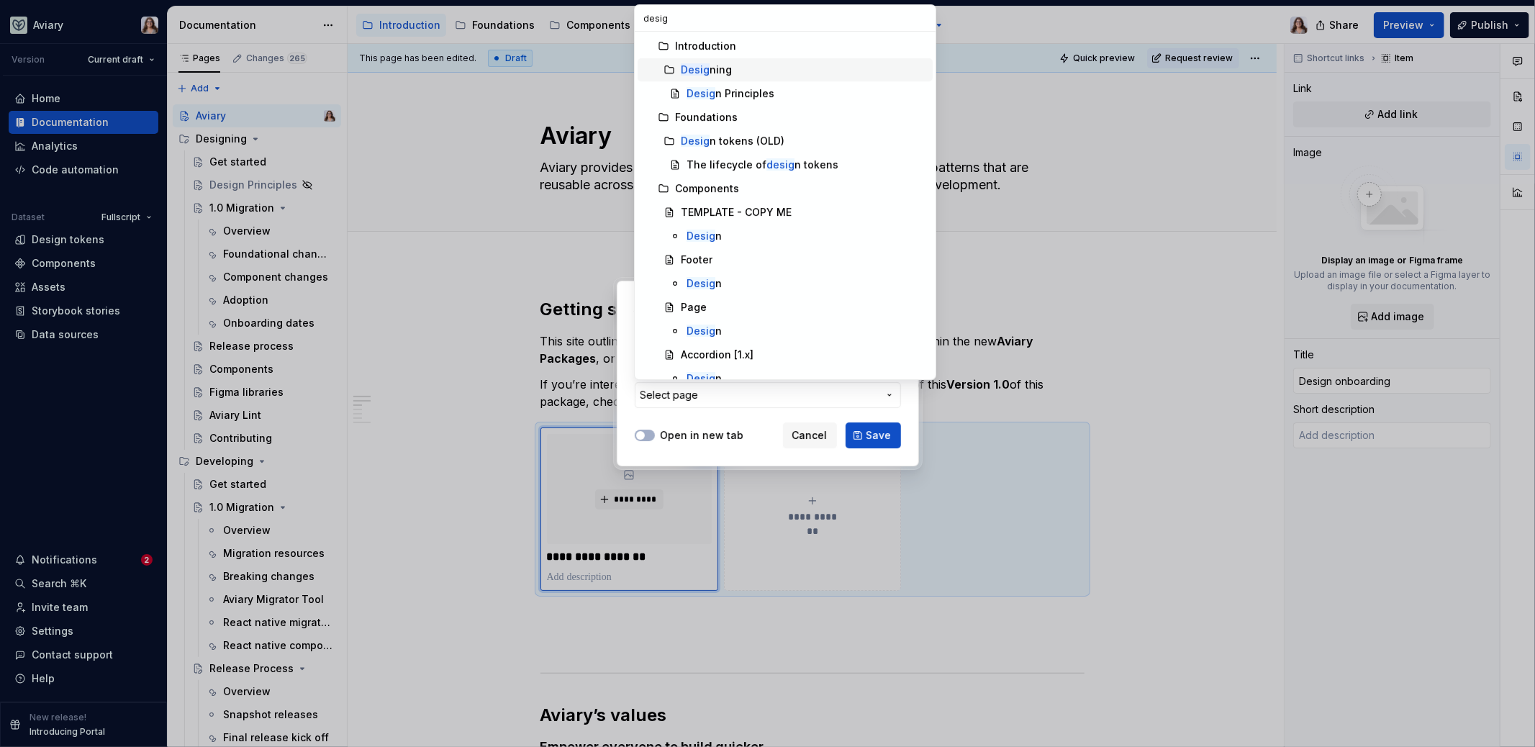
type input "desig"
click at [740, 69] on div "Desig ning" at bounding box center [804, 70] width 246 height 14
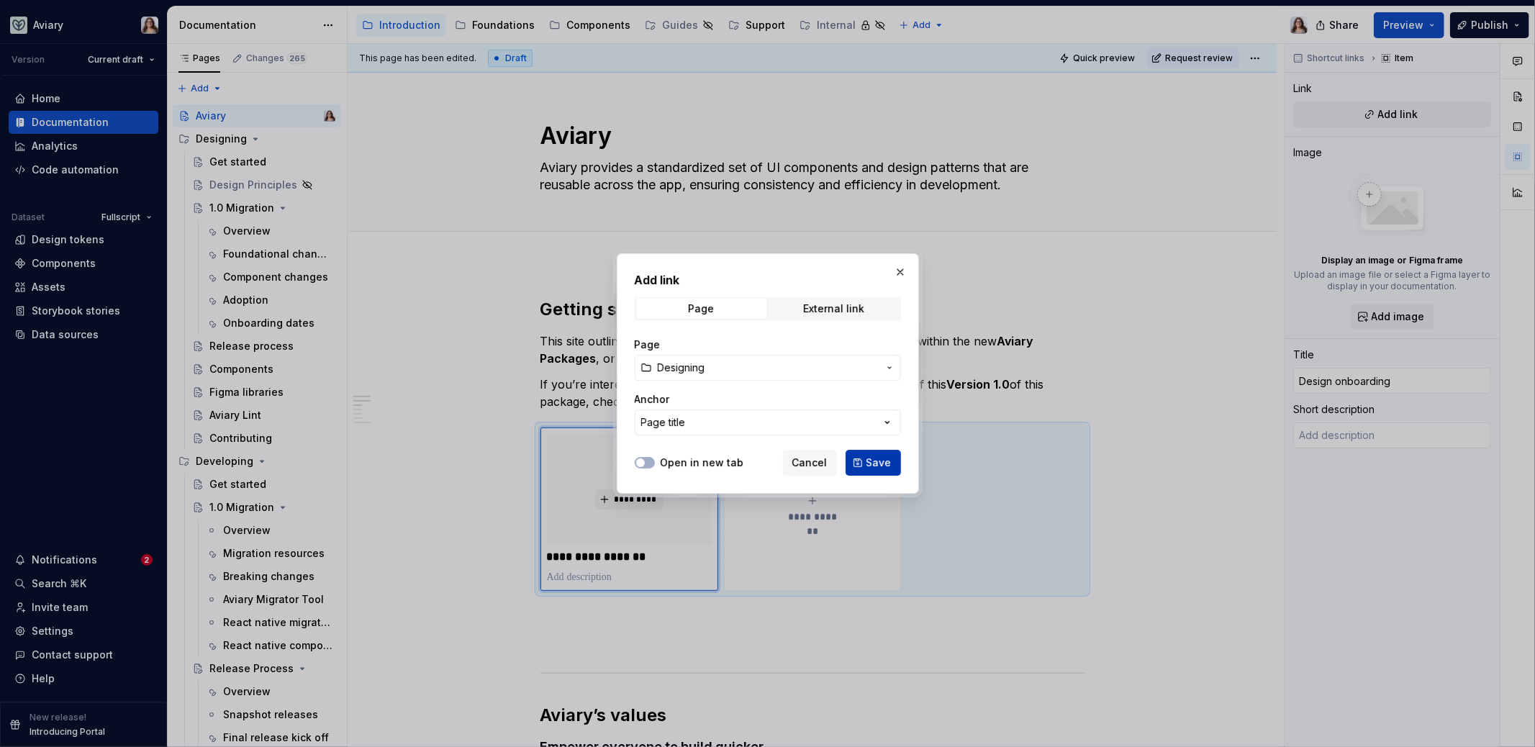
click at [876, 464] on span "Save" at bounding box center [879, 463] width 25 height 14
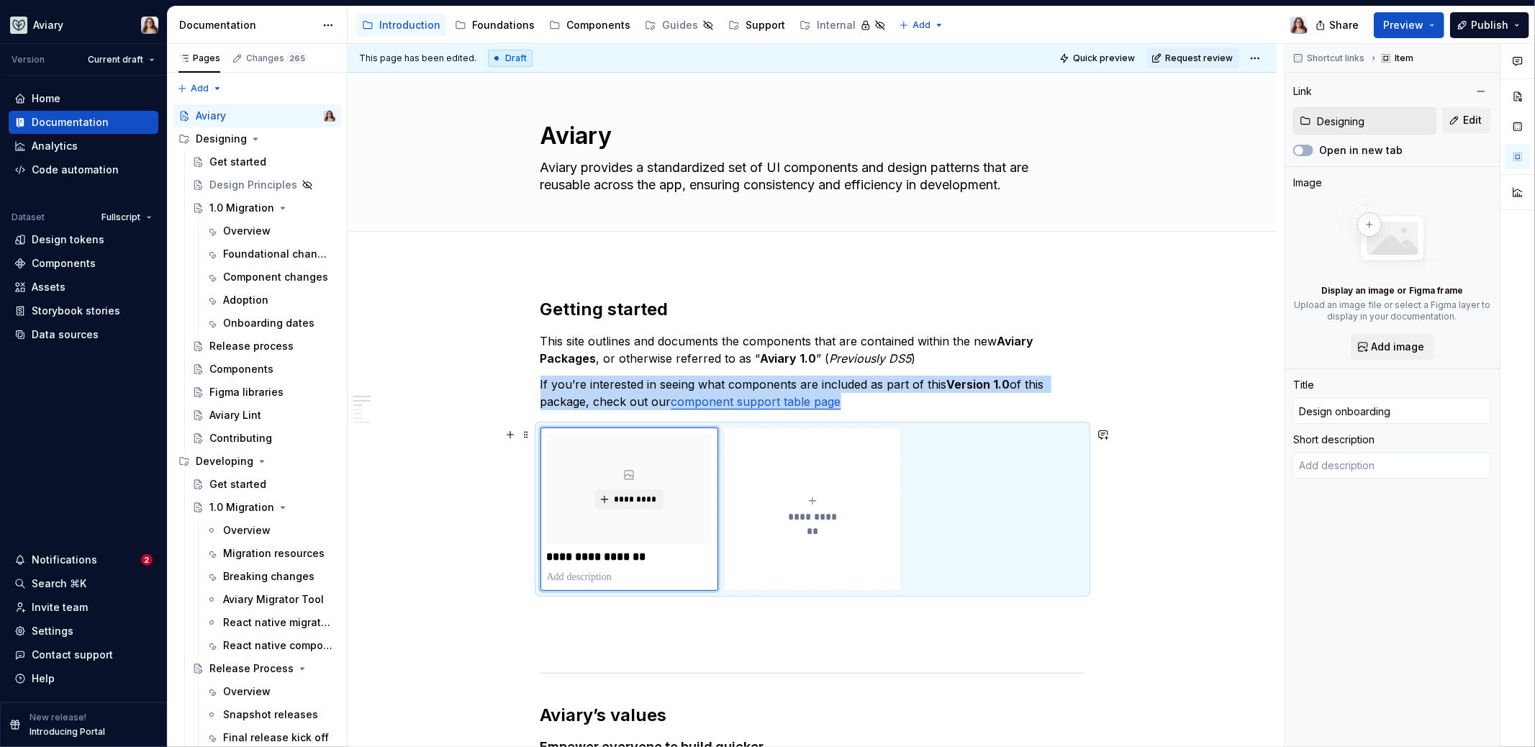
click at [803, 550] on button "**********" at bounding box center [812, 509] width 177 height 163
type textarea "*"
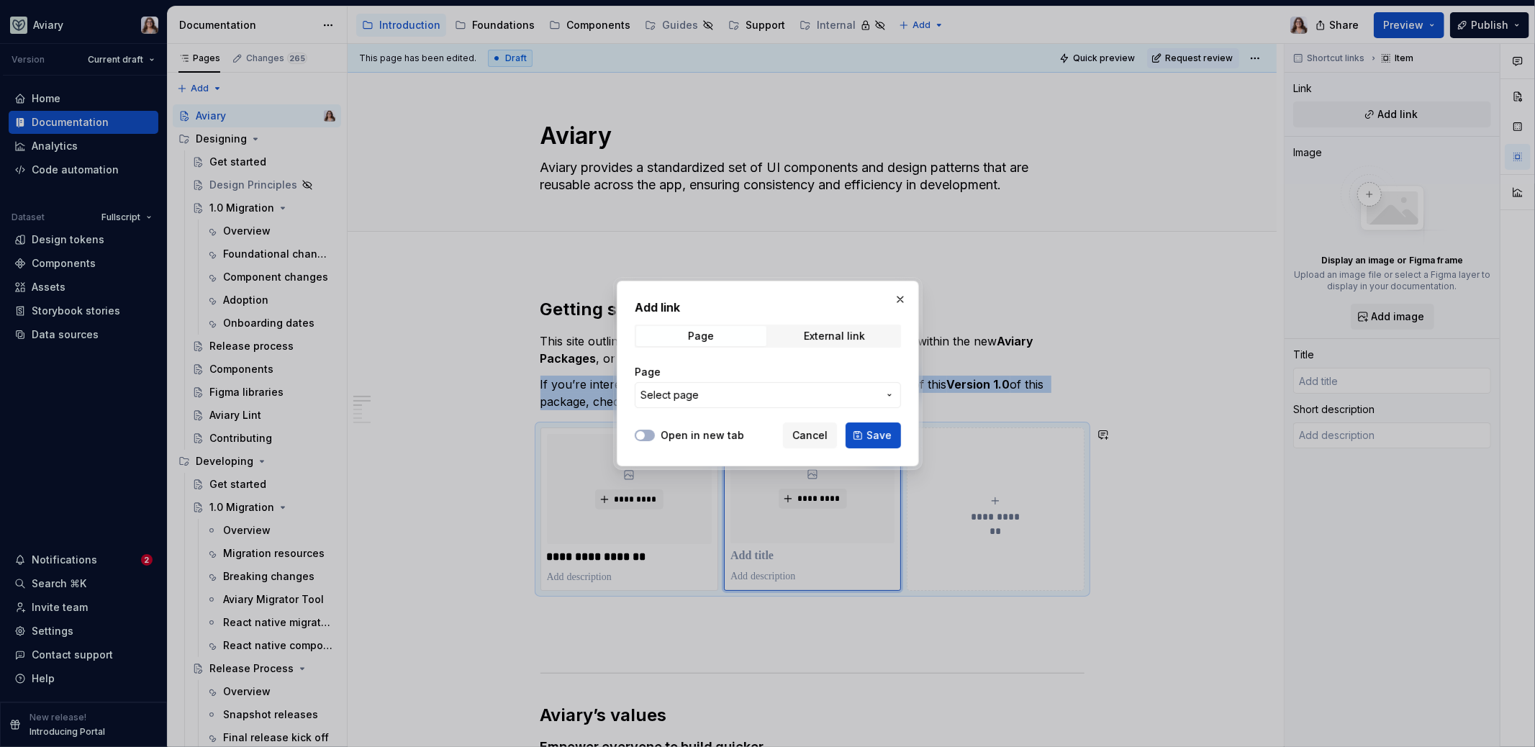
click at [733, 402] on button "Select page" at bounding box center [768, 395] width 266 height 26
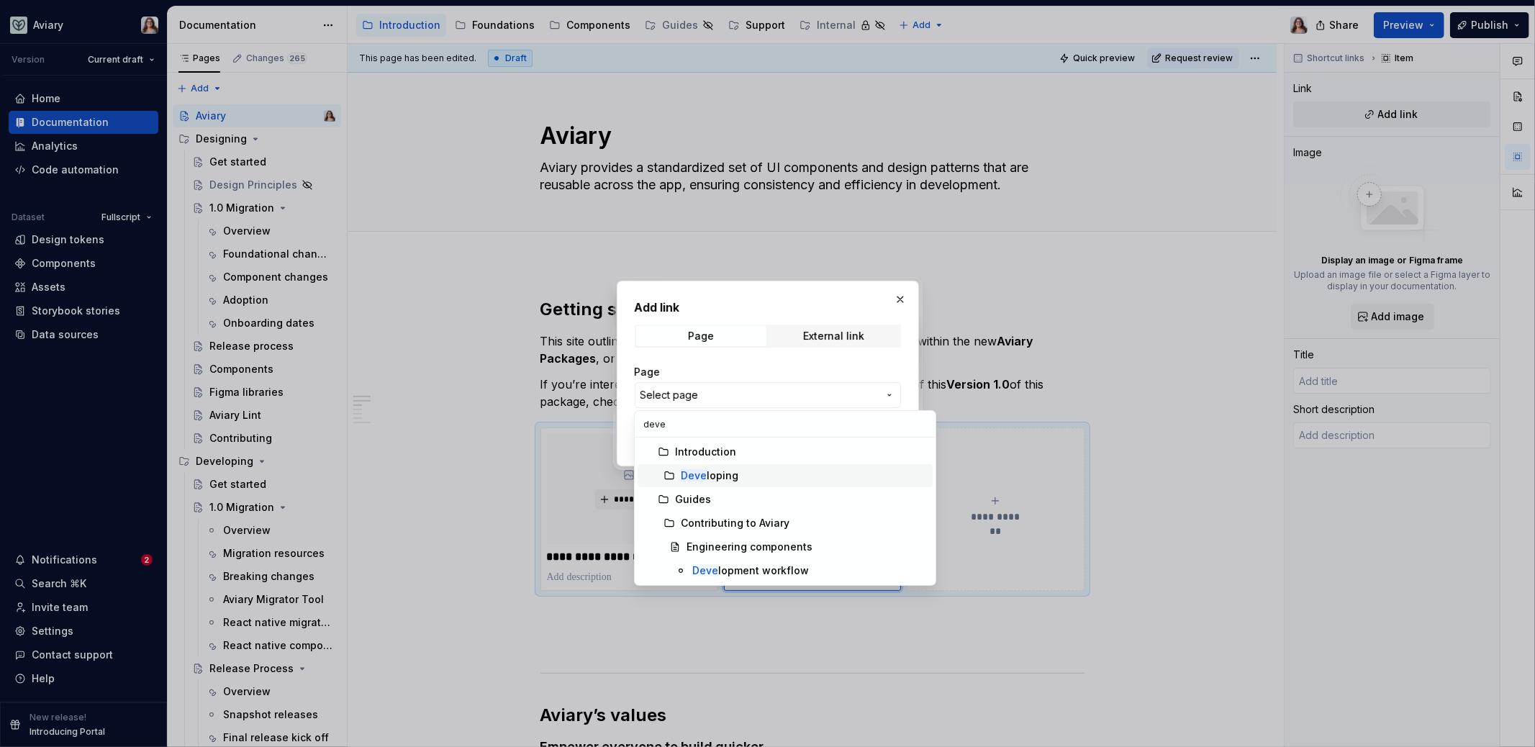
type input "deve"
click at [731, 471] on div "Deve loping" at bounding box center [710, 476] width 58 height 14
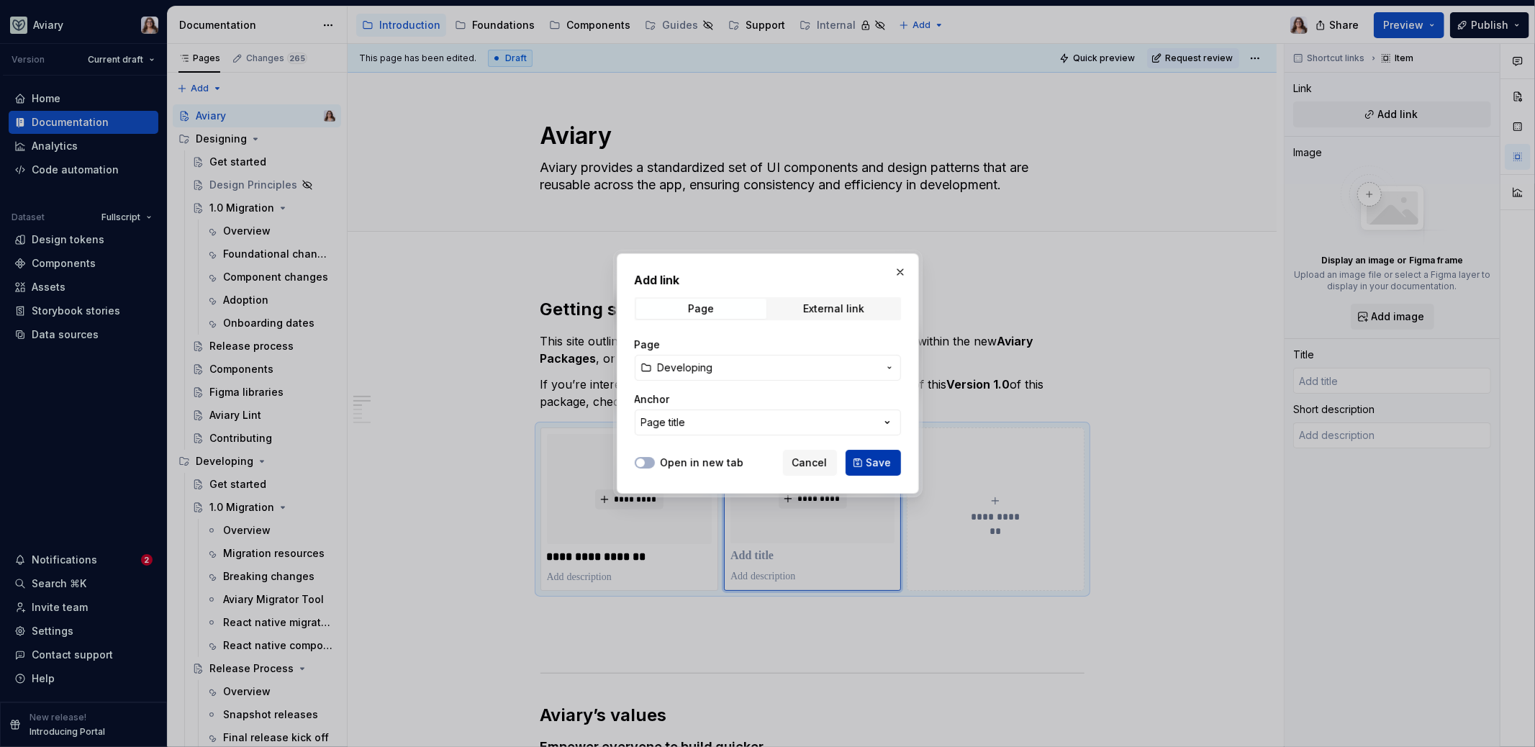
click at [867, 464] on button "Save" at bounding box center [873, 463] width 55 height 26
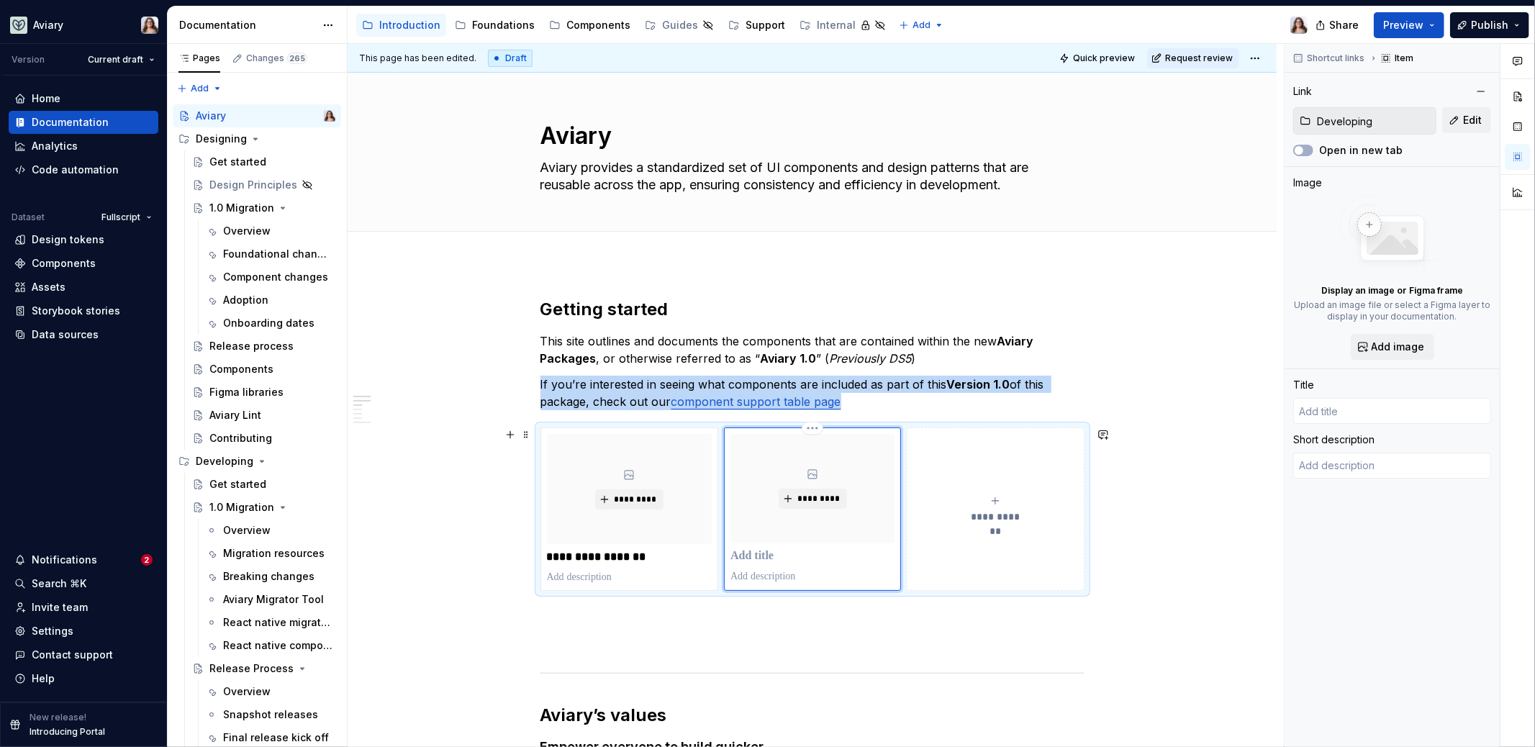
type textarea "*"
type input "Developing"
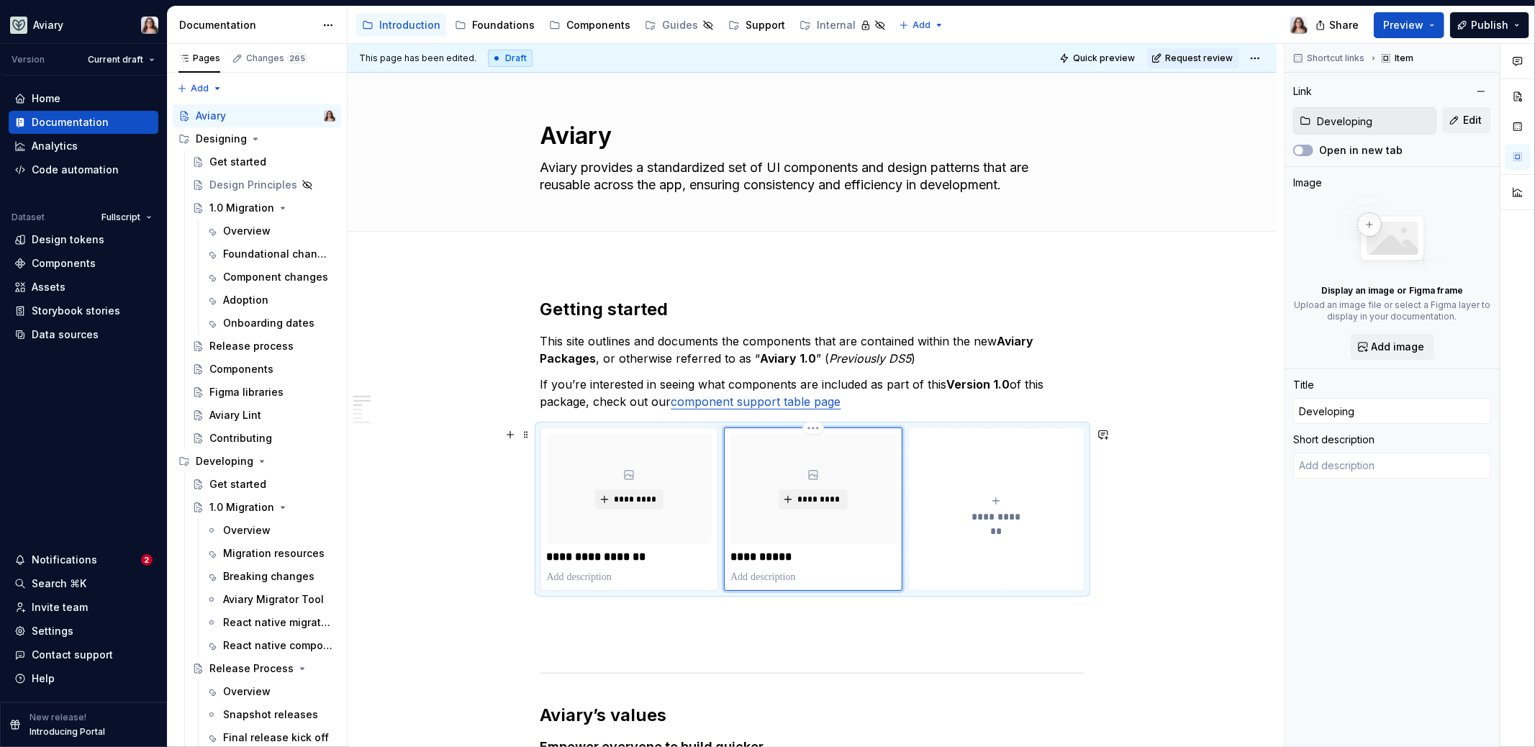
click at [762, 555] on p "**********" at bounding box center [814, 557] width 166 height 14
click at [731, 556] on p "**********" at bounding box center [814, 557] width 166 height 14
click at [801, 556] on p "**********" at bounding box center [814, 557] width 166 height 14
type textarea "*"
type input "Developing"
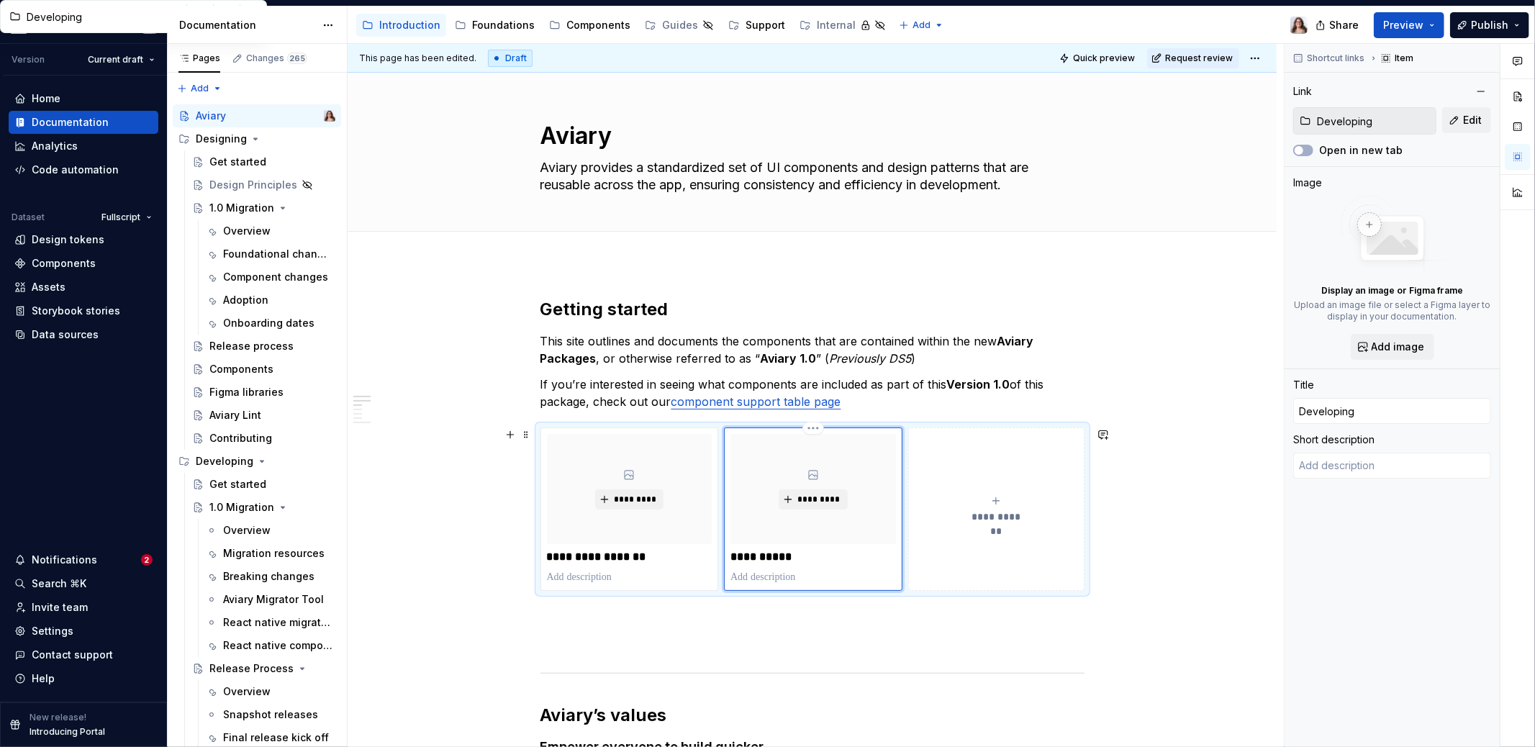
type textarea "*"
type input "Developing"
type textarea "*"
type input "Developin"
type textarea "*"
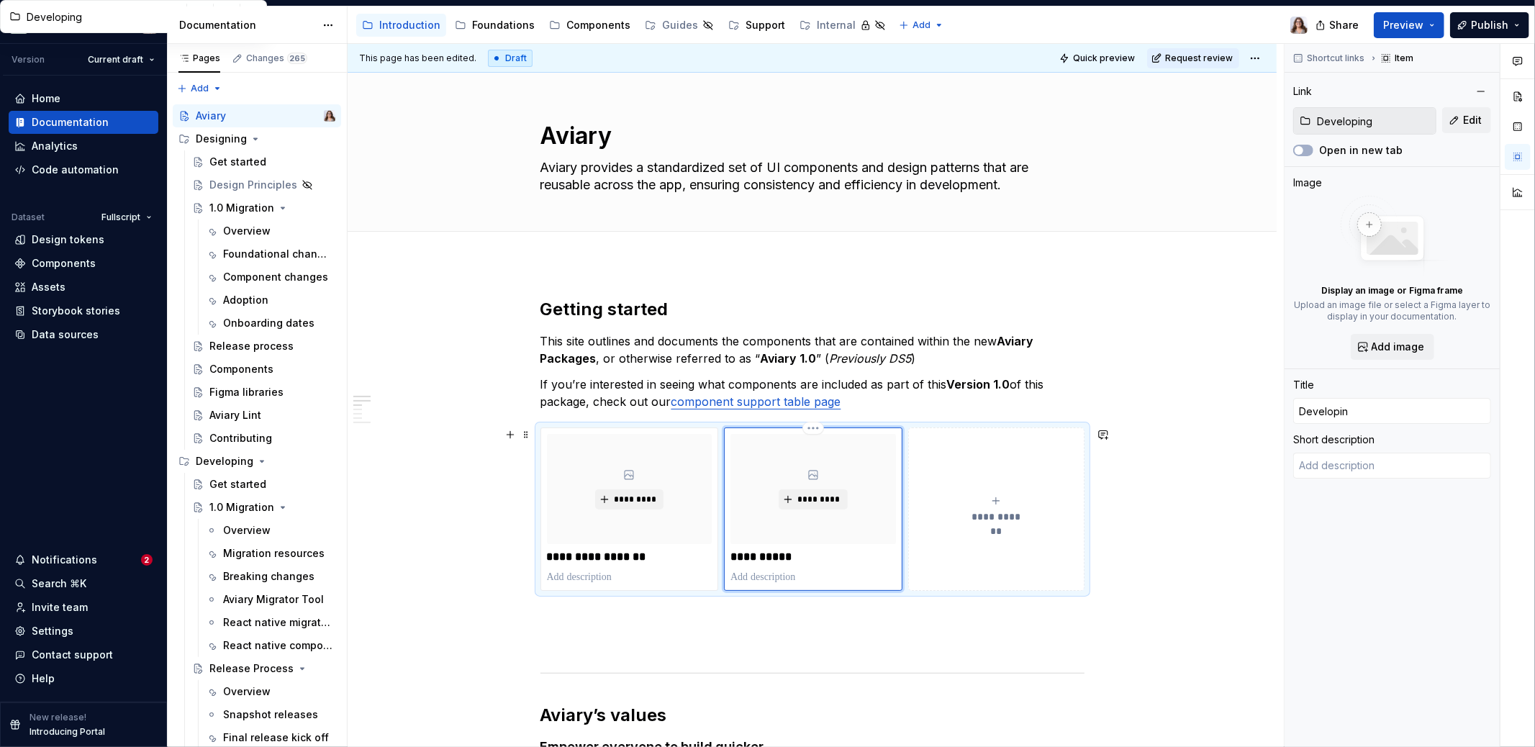
type input "Developi"
type textarea "*"
type input "Develop"
type textarea "*"
type input "Develope"
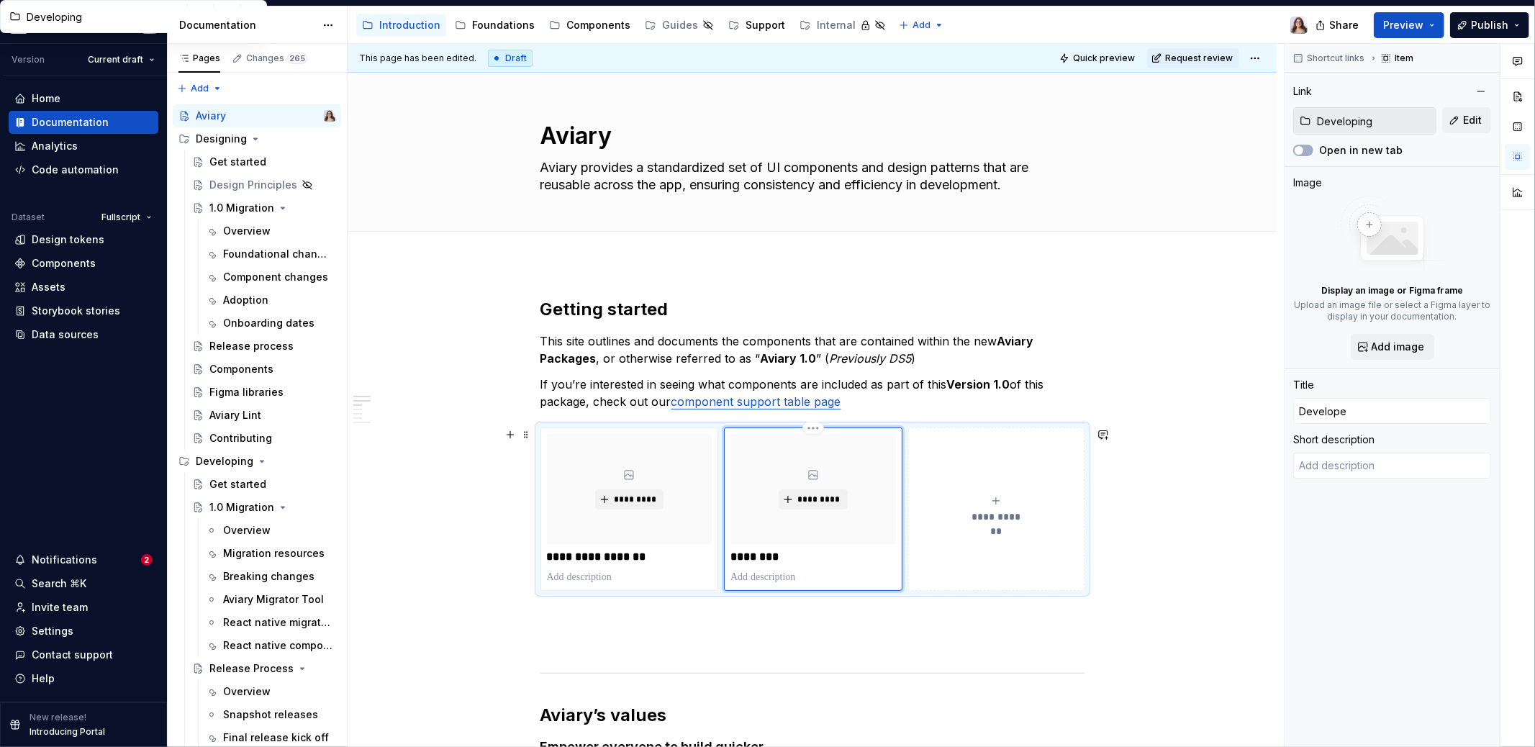
type textarea "*"
type input "Developer"
type textarea "*"
type input "Developer"
type textarea "*"
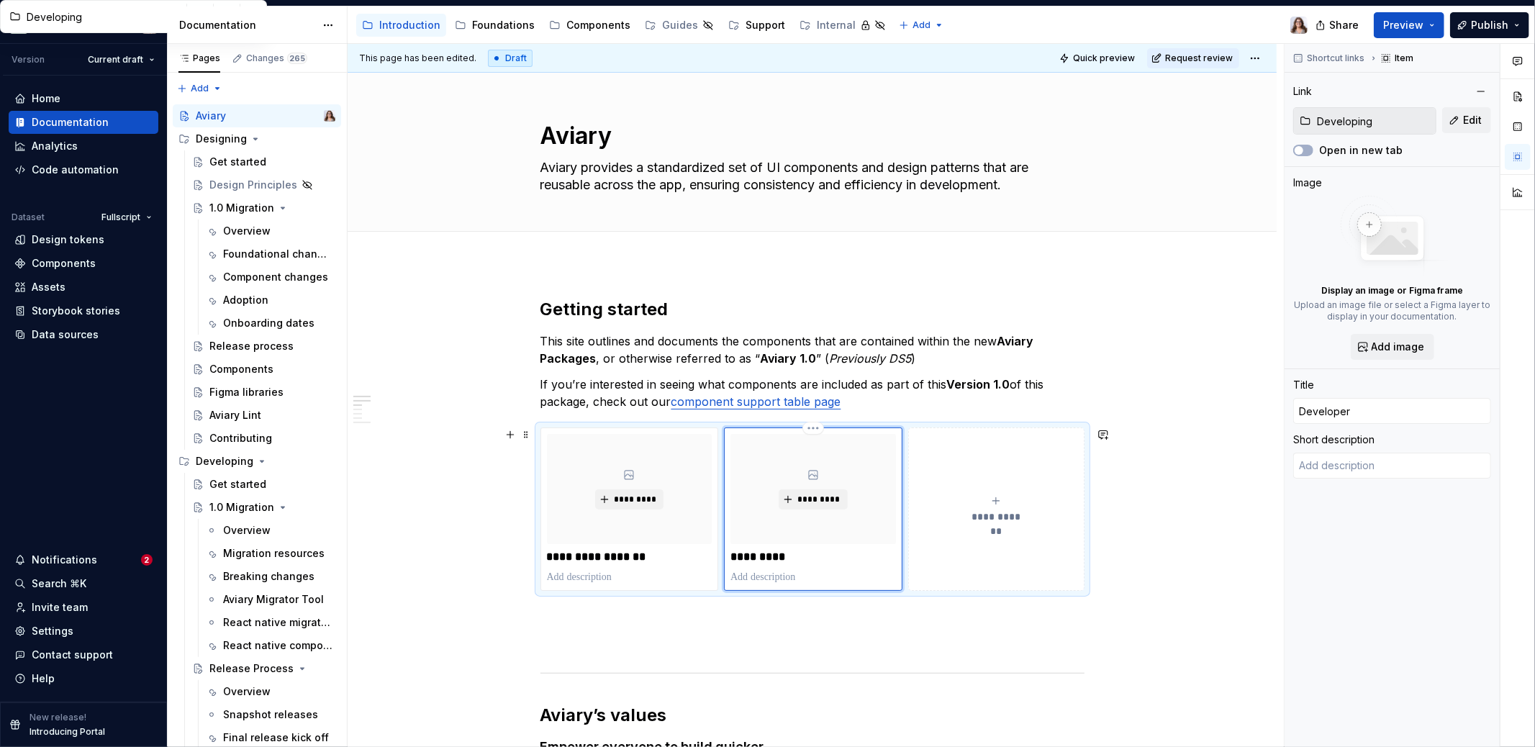
type input "Developer o"
type textarea "*"
type input "Developer on"
type textarea "*"
type input "Developer onb"
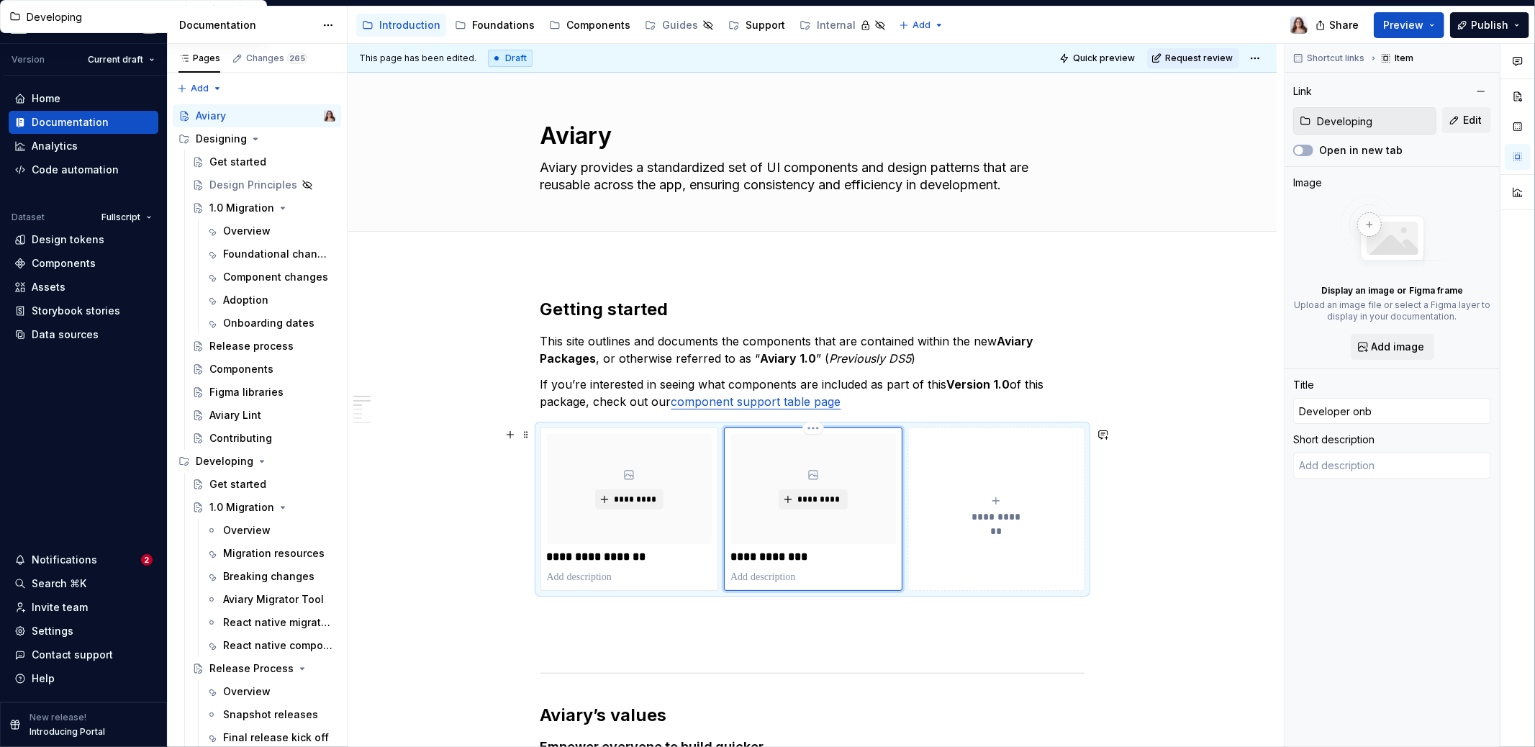
type textarea "*"
type input "Developer onboa"
type textarea "*"
type input "Developer onboar"
type textarea "*"
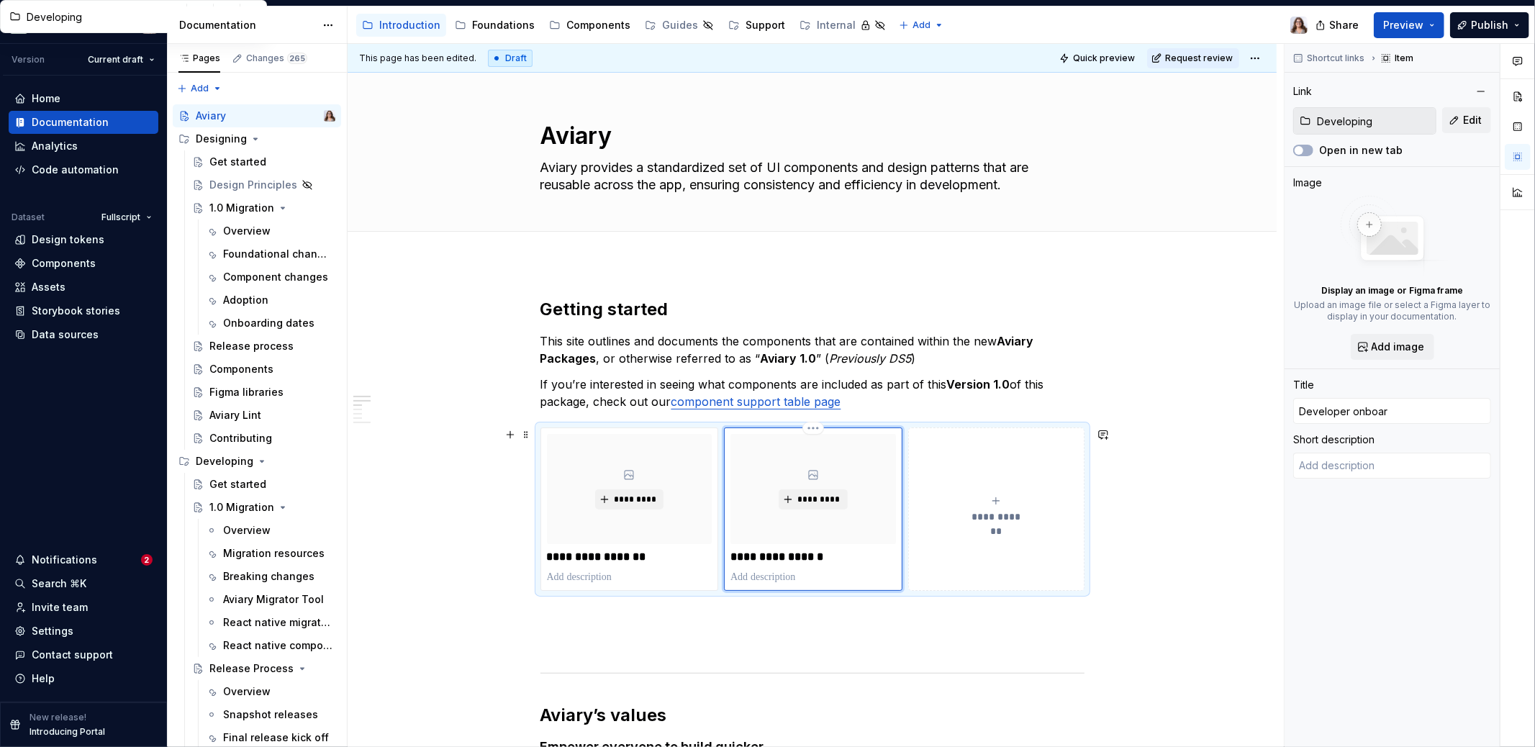
type input "Developer onboard"
type textarea "*"
type input "Developer onboardi"
type textarea "*"
type input "Developer onboardin"
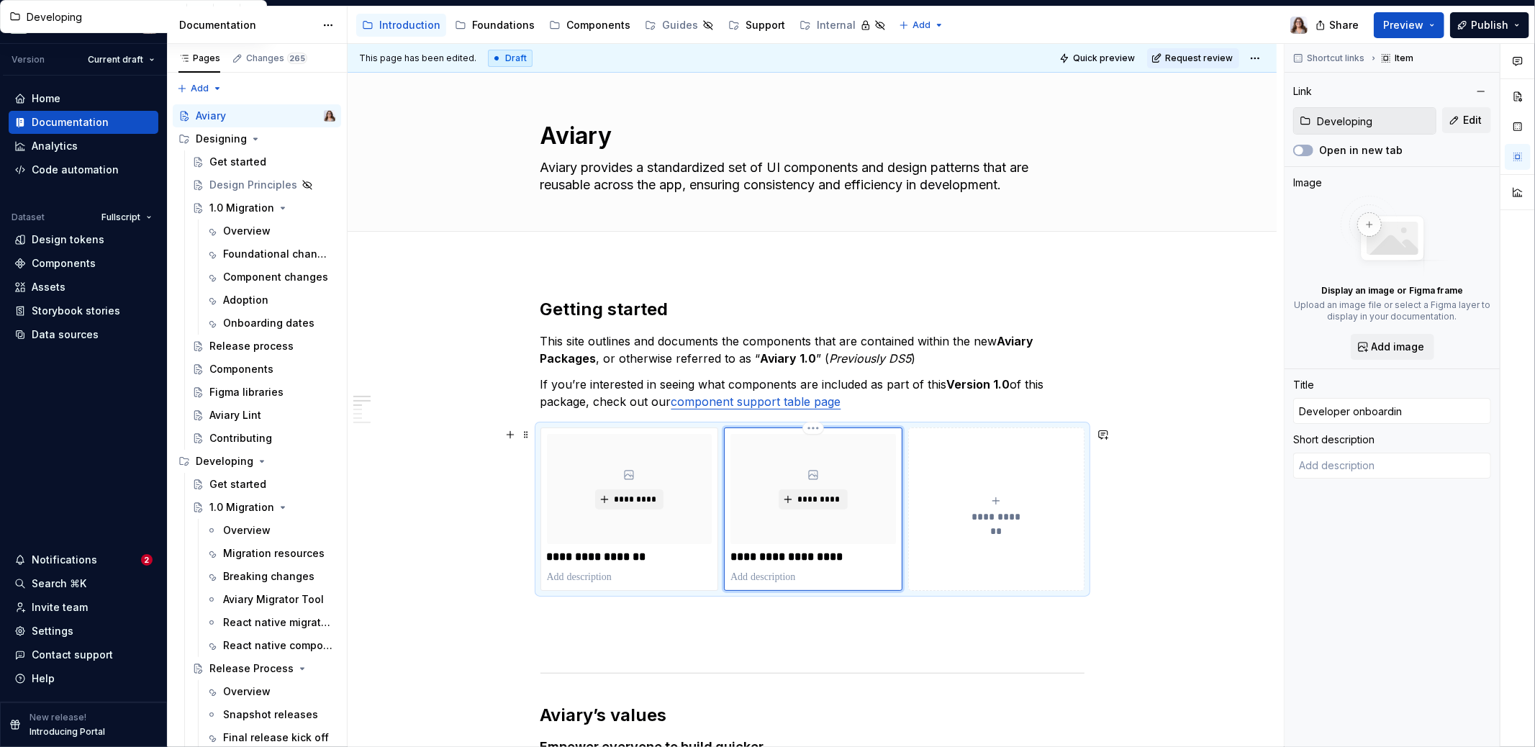
type textarea "*"
type input "Developer onboarding"
click at [583, 556] on p "**********" at bounding box center [630, 557] width 166 height 14
type textarea "*"
type input "Design onboarding"
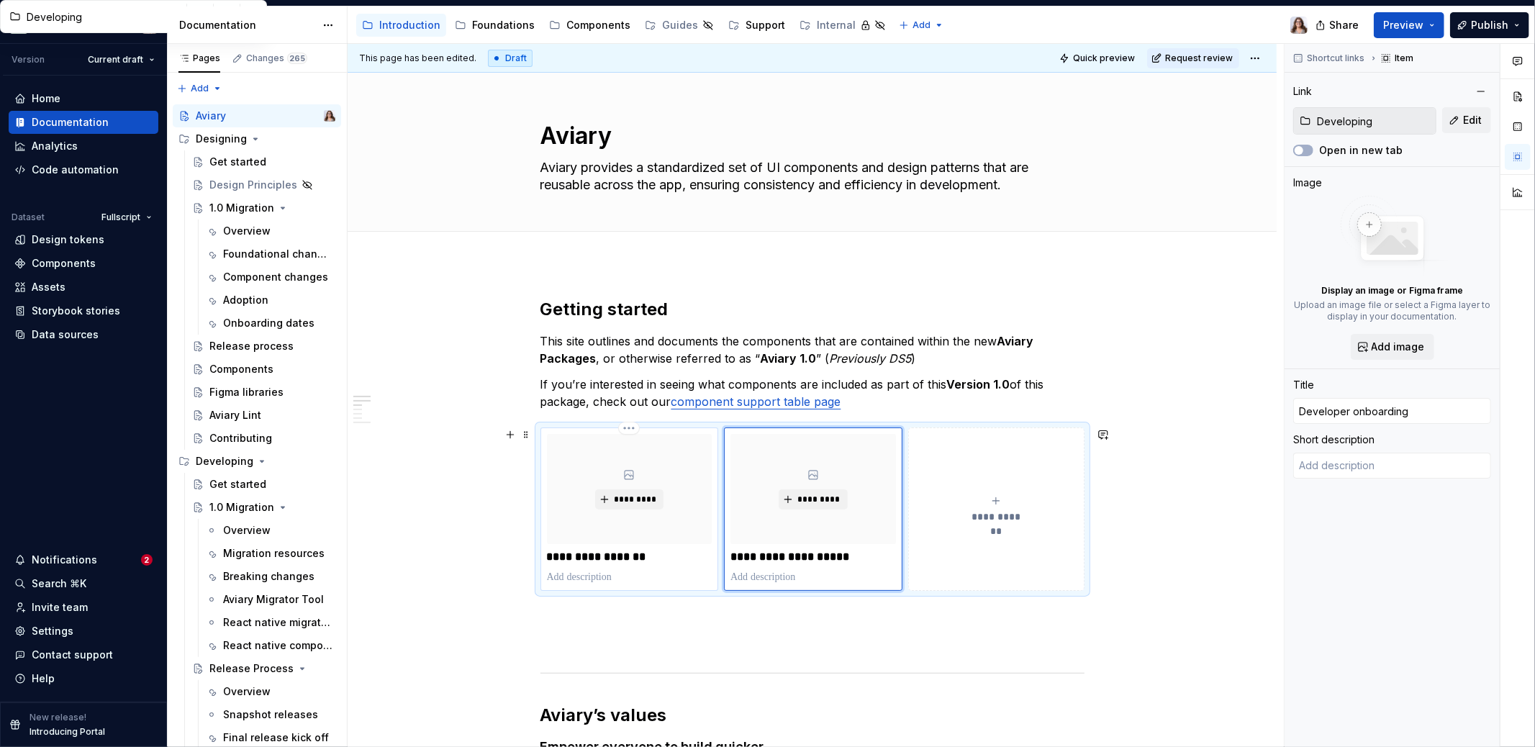
type input "Designing"
type textarea "*"
type input "Designe onboarding"
type textarea "*"
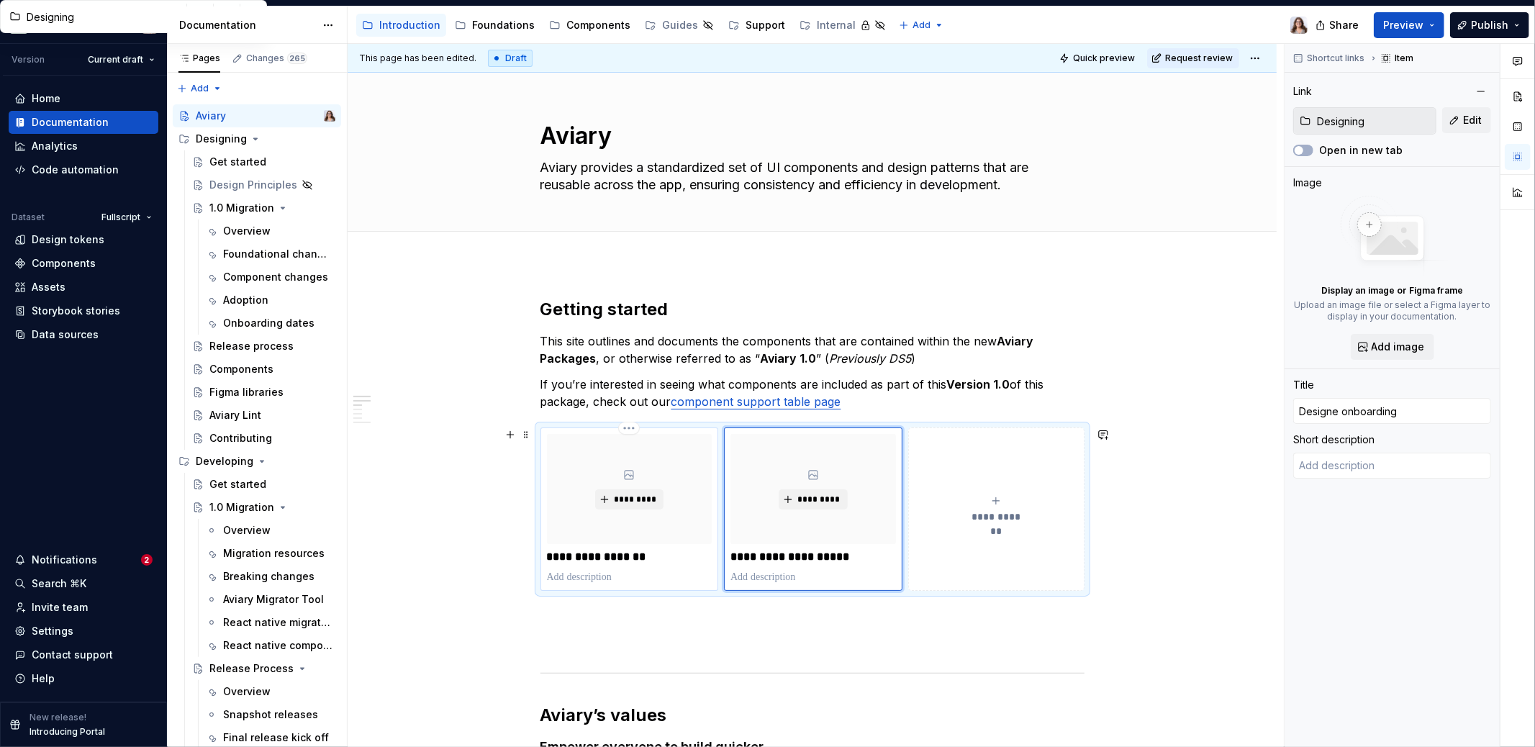
type input "Designer onboarding"
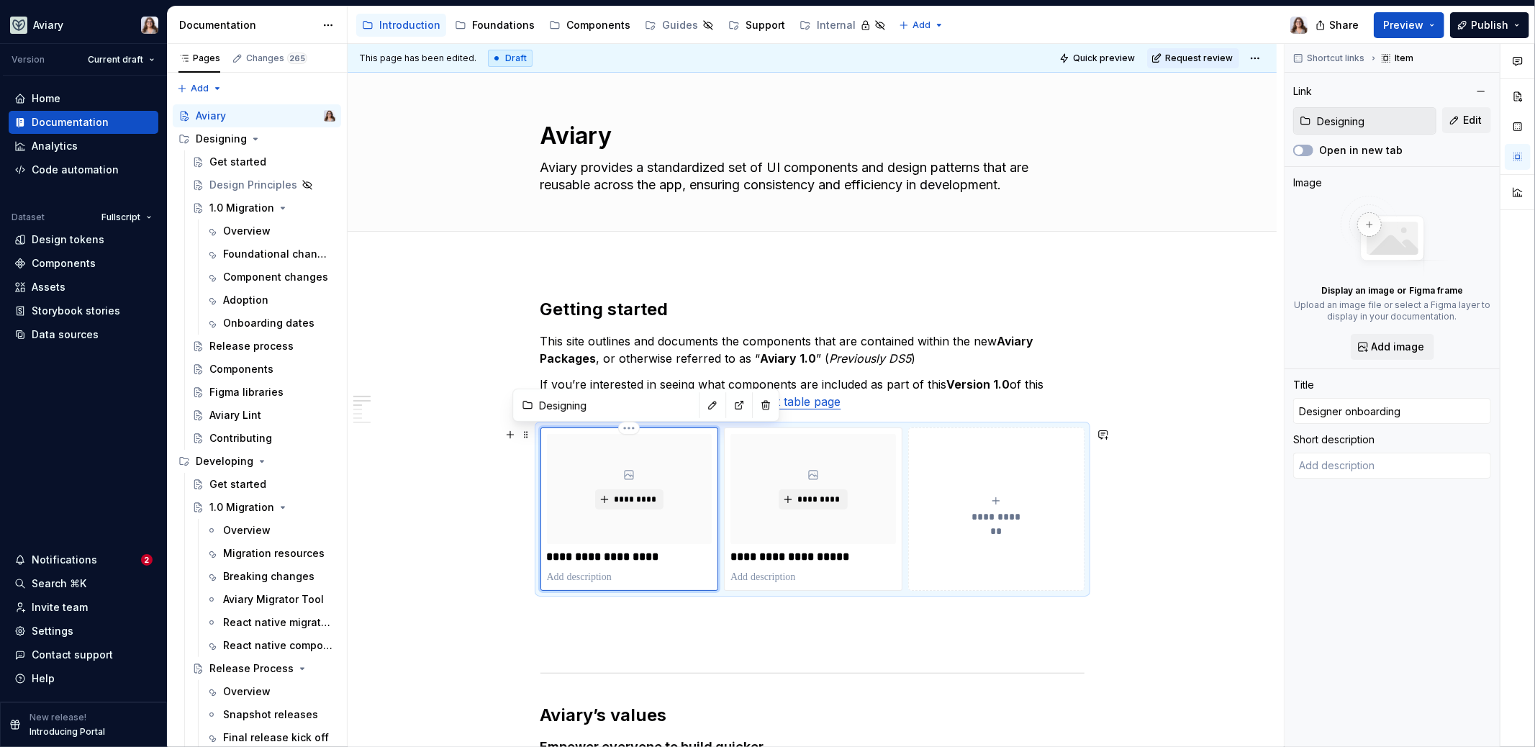
click at [606, 579] on p at bounding box center [630, 577] width 166 height 14
type textarea "*"
type textarea "S"
type textarea "*"
type textarea "St"
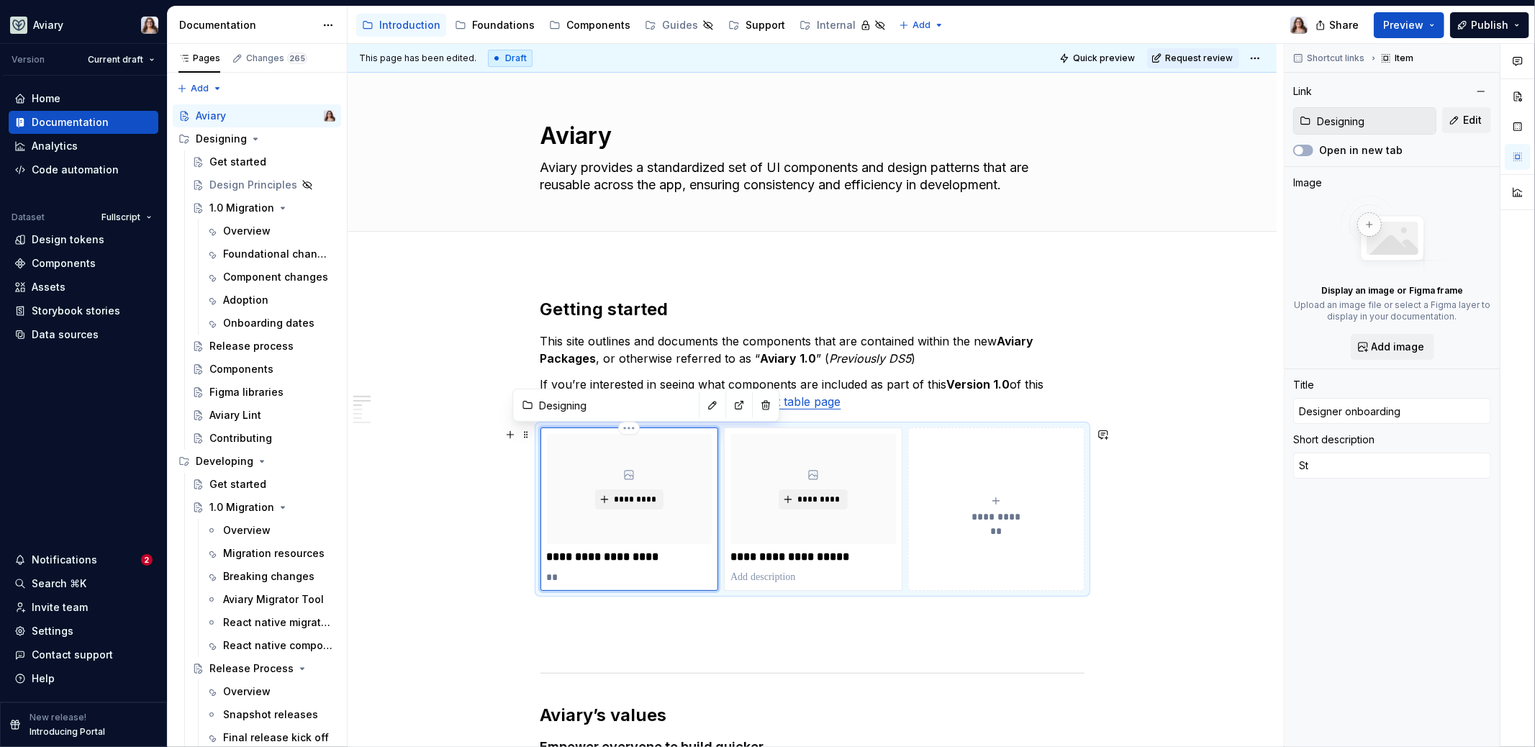
type textarea "*"
type textarea "Sta"
type textarea "*"
type textarea "Star"
type textarea "*"
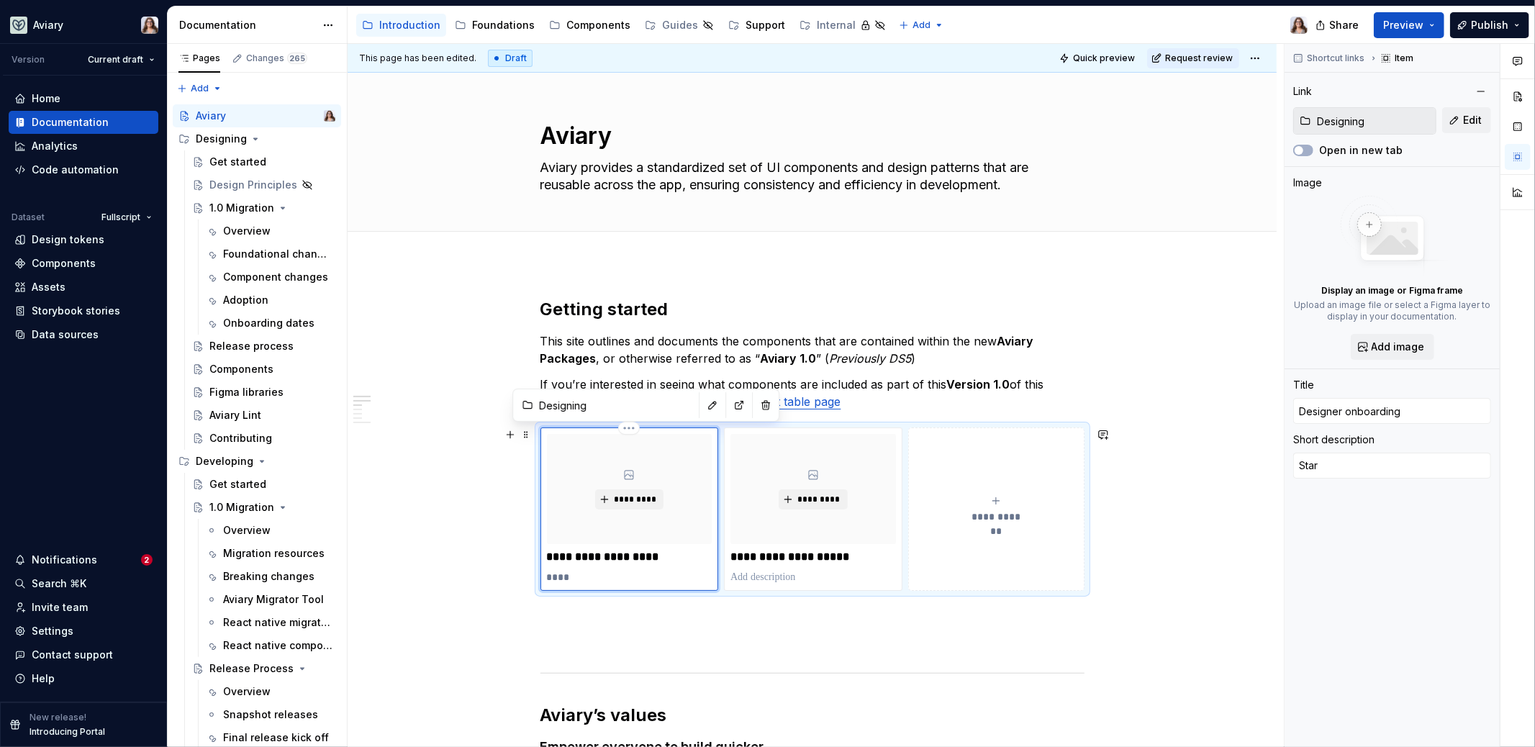
type textarea "Start"
type textarea "*"
type textarea "Start"
type textarea "*"
type textarea "Start h"
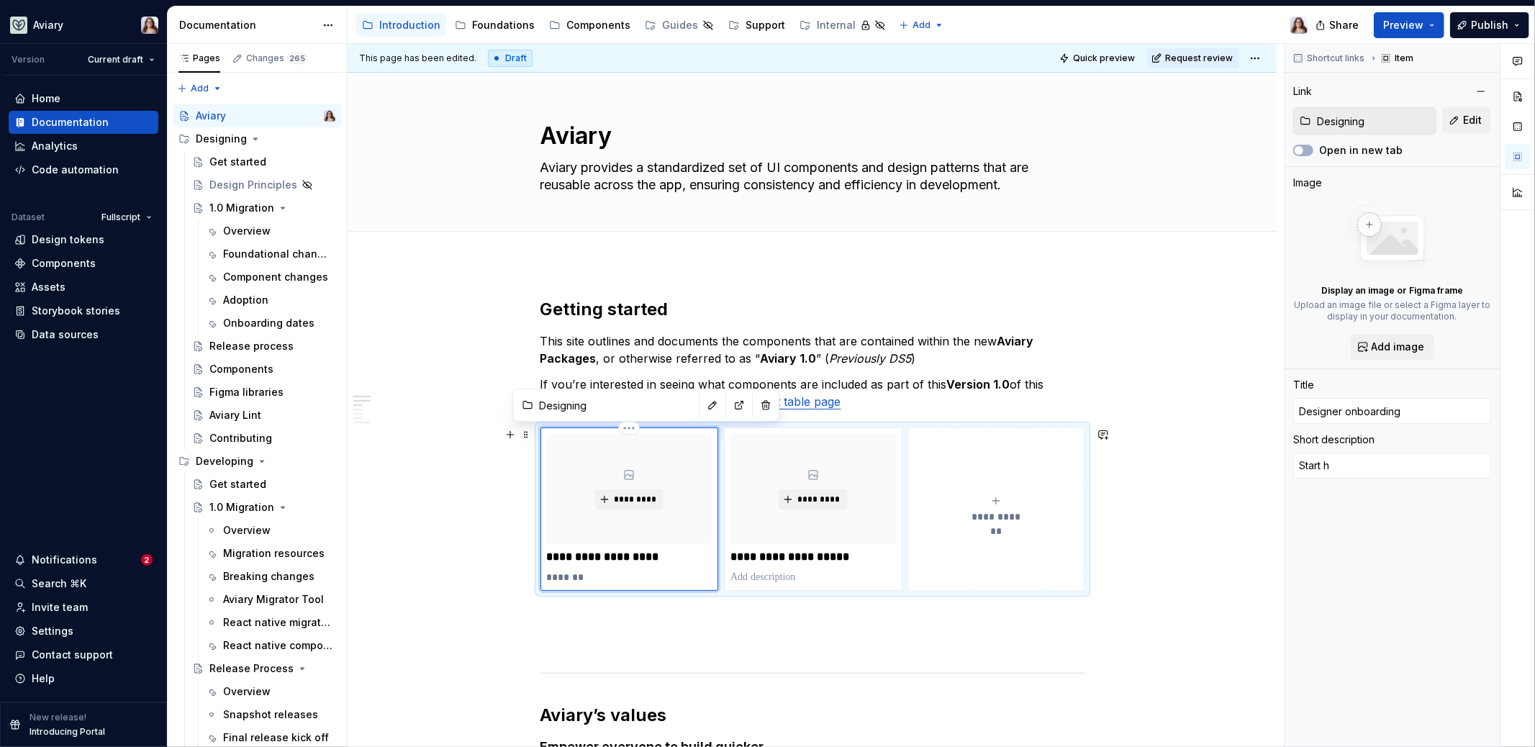
type textarea "*"
type textarea "Start he"
type textarea "*"
type textarea "Start her"
type textarea "*"
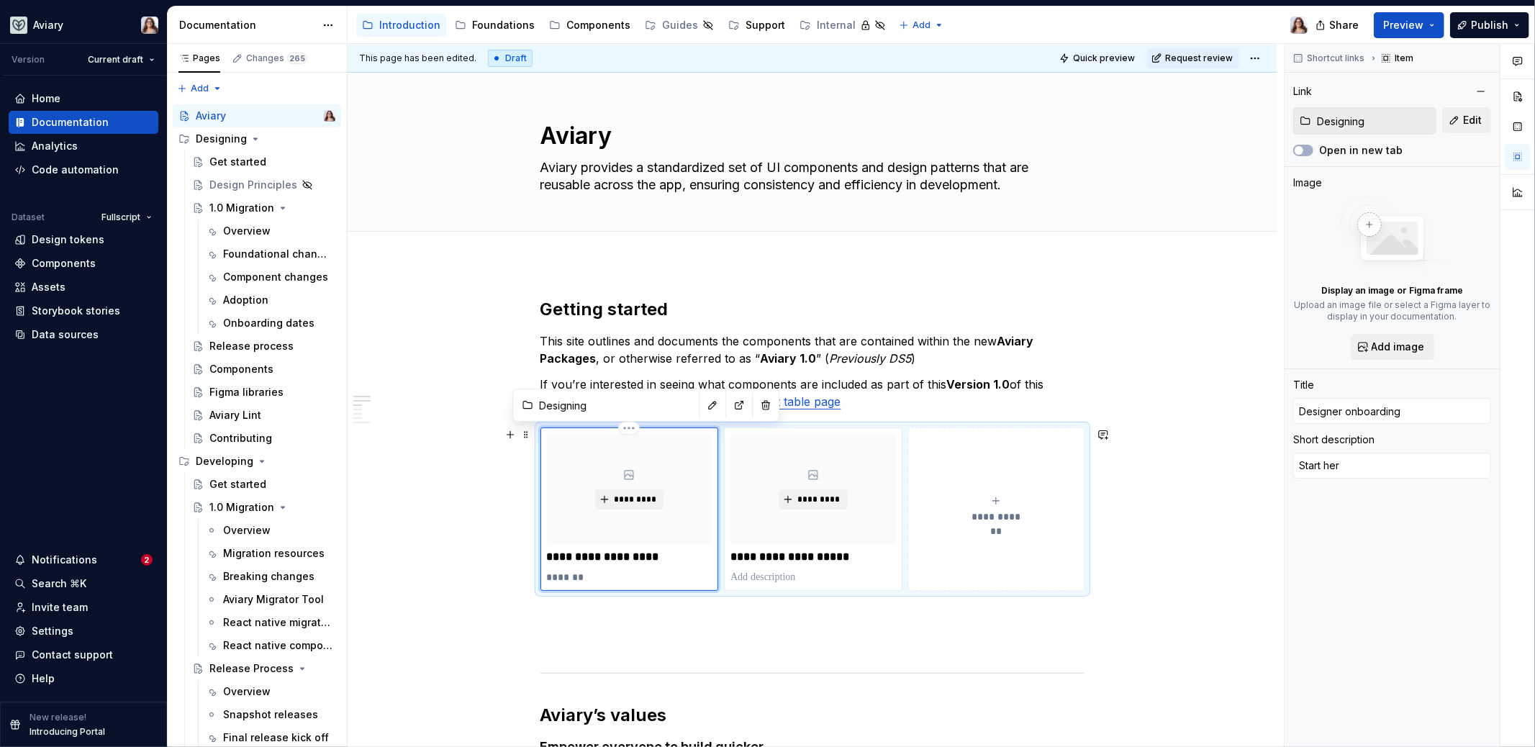
type textarea "Start here"
drag, startPoint x: 607, startPoint y: 572, endPoint x: 543, endPoint y: 572, distance: 63.3
click at [543, 572] on div "**********" at bounding box center [630, 509] width 179 height 163
type textarea "*"
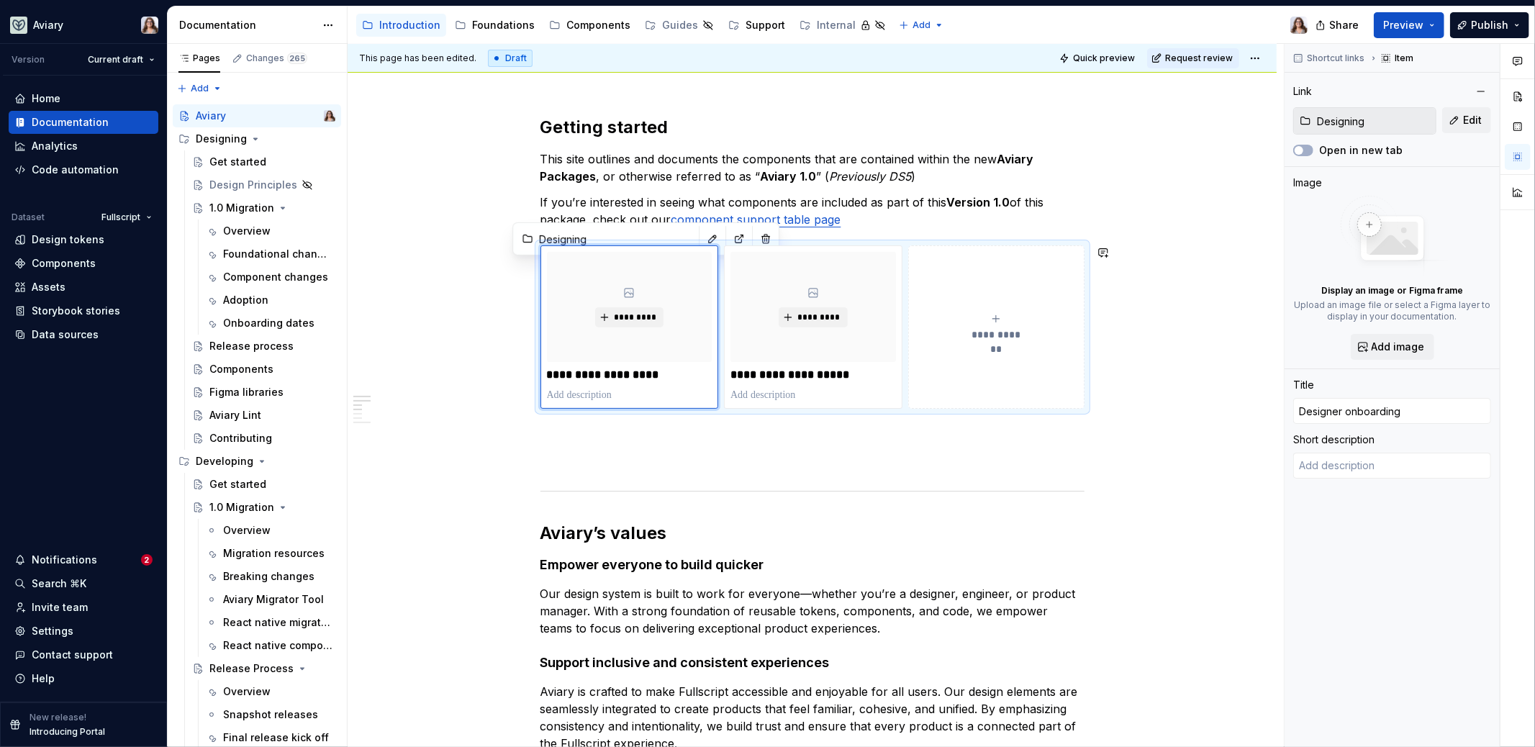
scroll to position [226, 0]
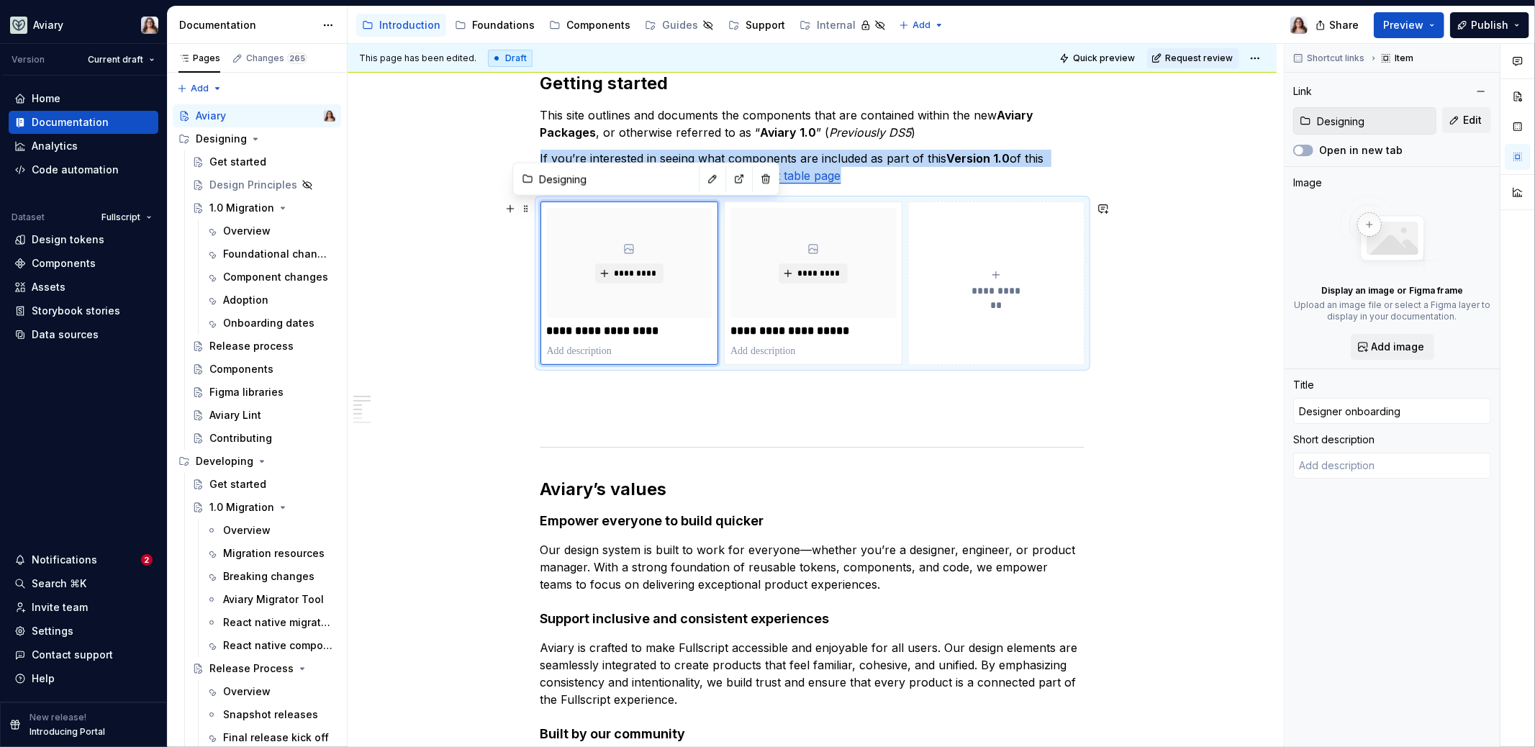
click at [979, 317] on button "**********" at bounding box center [996, 283] width 176 height 163
type textarea "*"
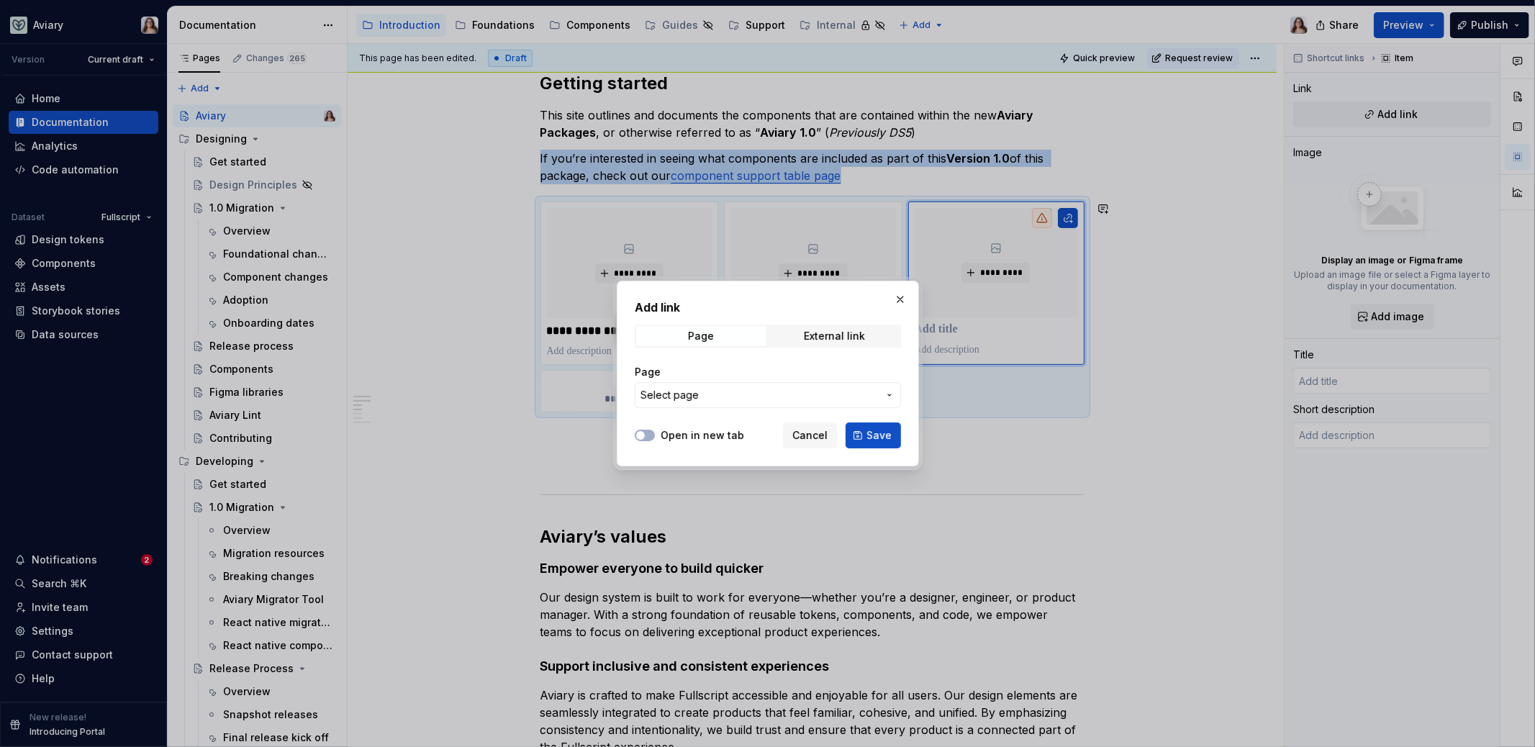
click at [709, 392] on span "Select page" at bounding box center [760, 395] width 238 height 14
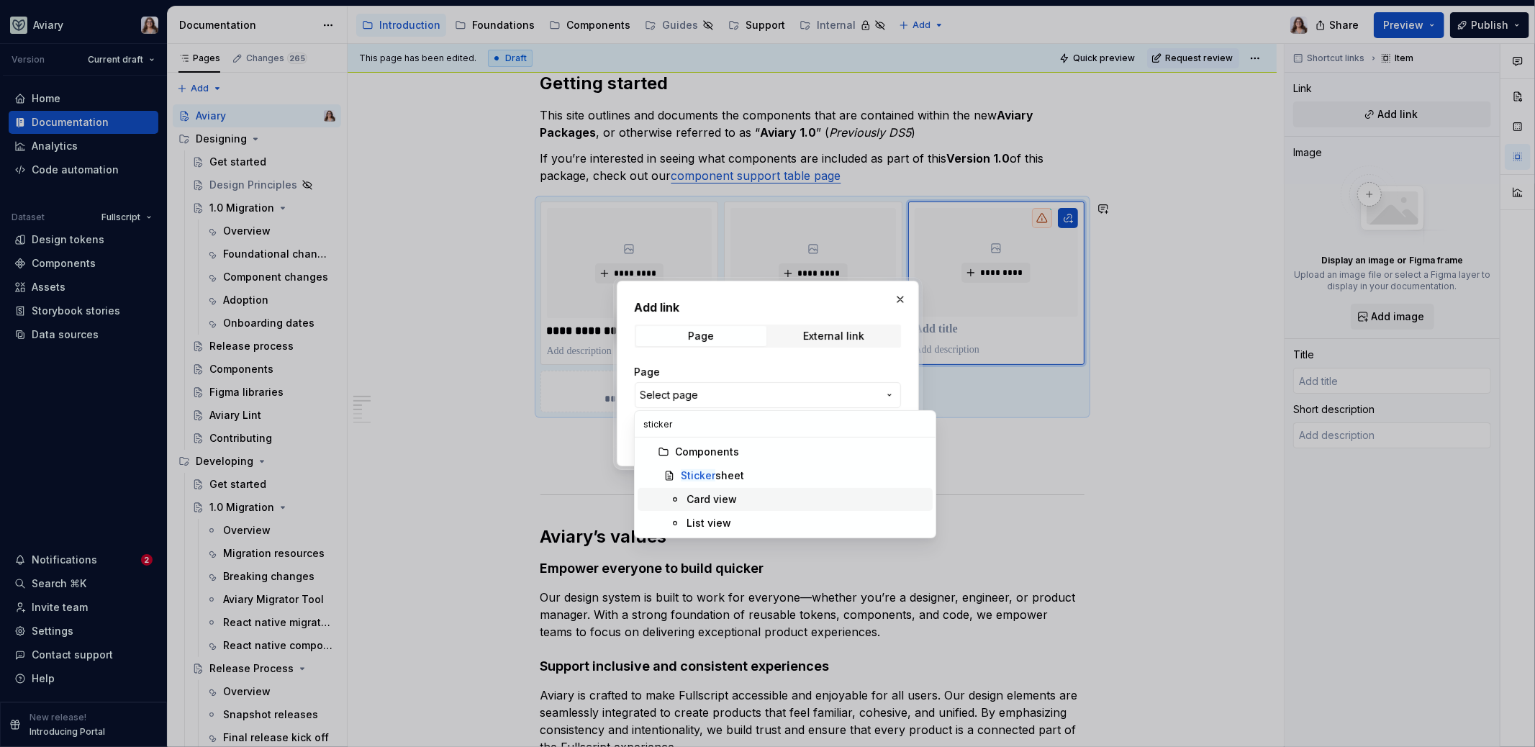
type input "sticker"
click at [741, 500] on div "Card view" at bounding box center [807, 499] width 240 height 14
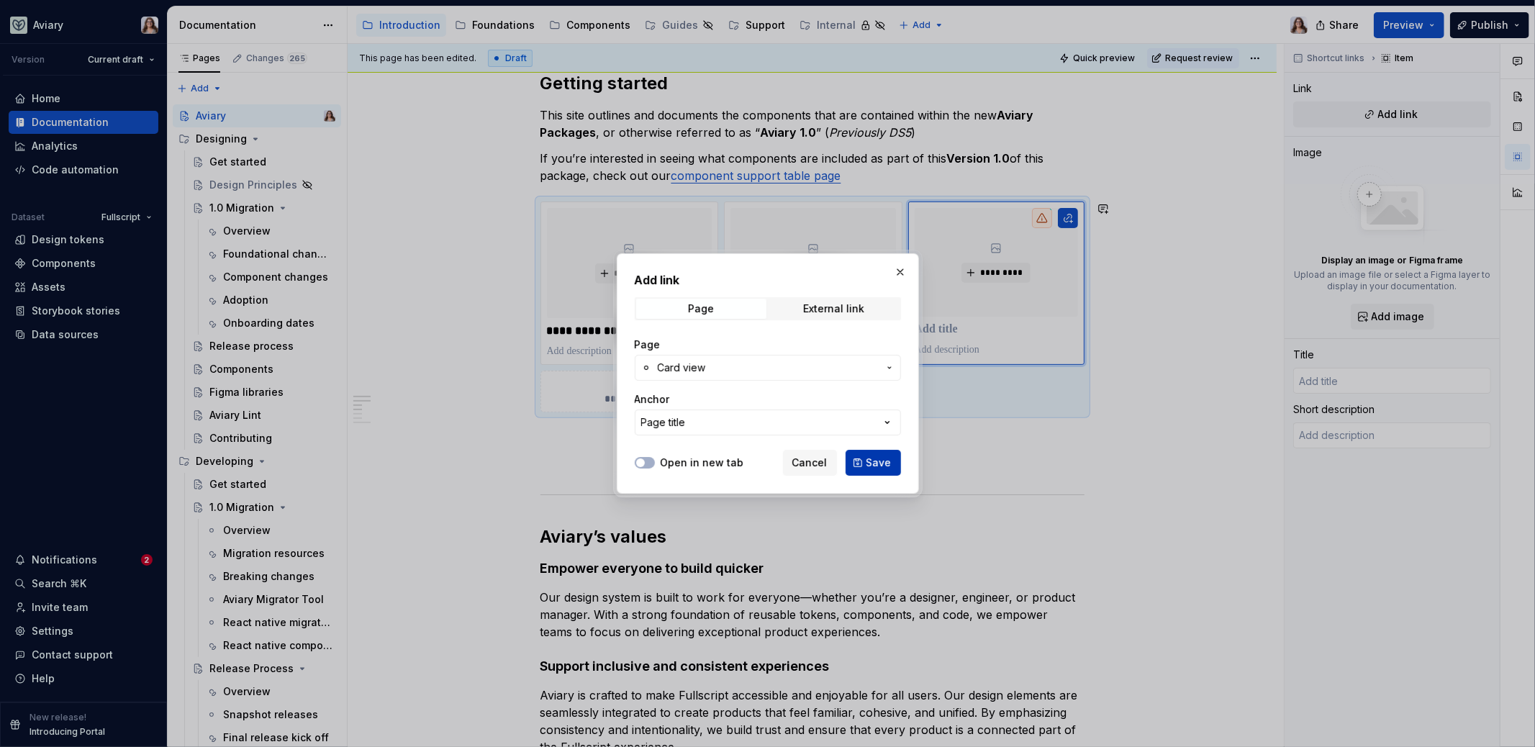
click at [870, 459] on span "Save" at bounding box center [879, 463] width 25 height 14
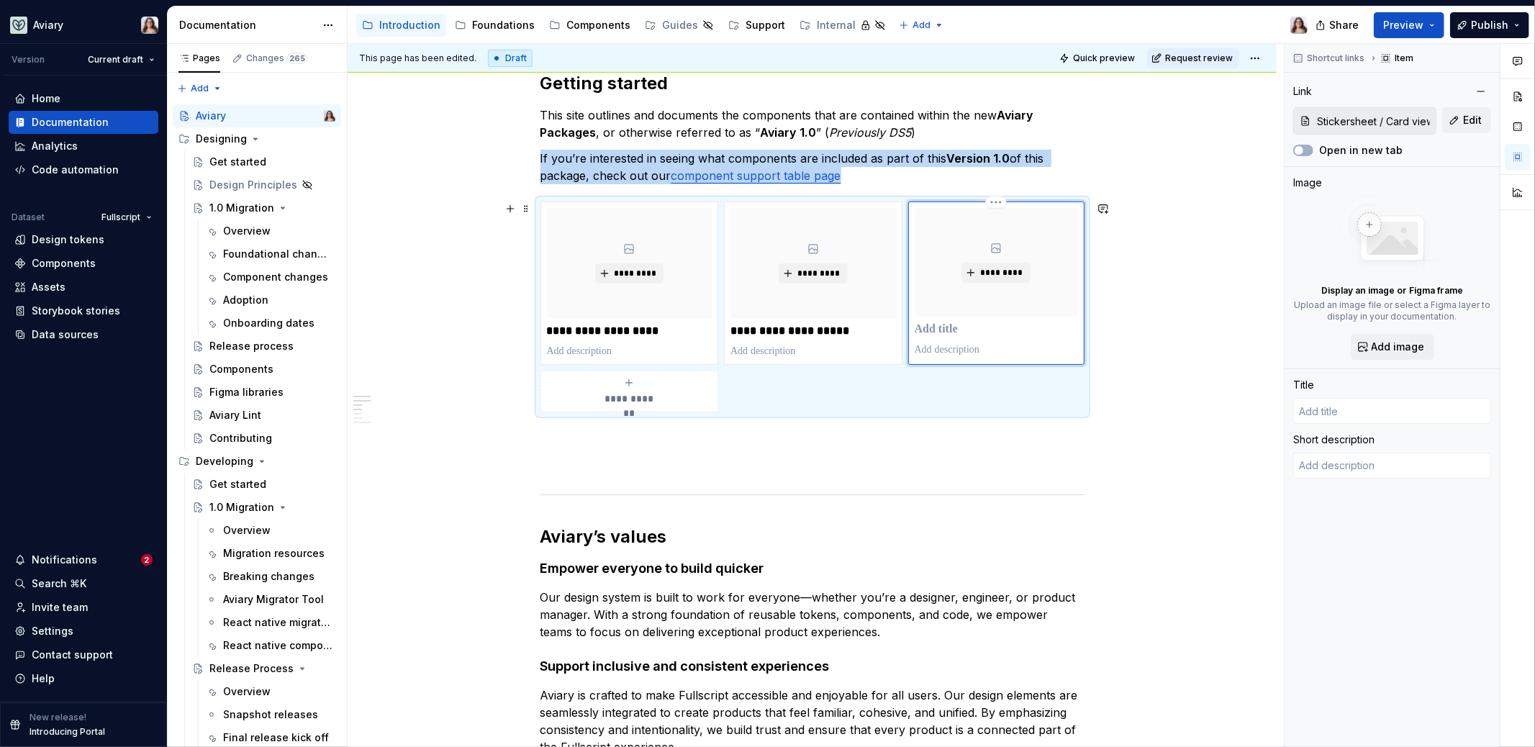
type textarea "*"
type input "Card view"
click at [916, 328] on p "*********" at bounding box center [998, 331] width 166 height 14
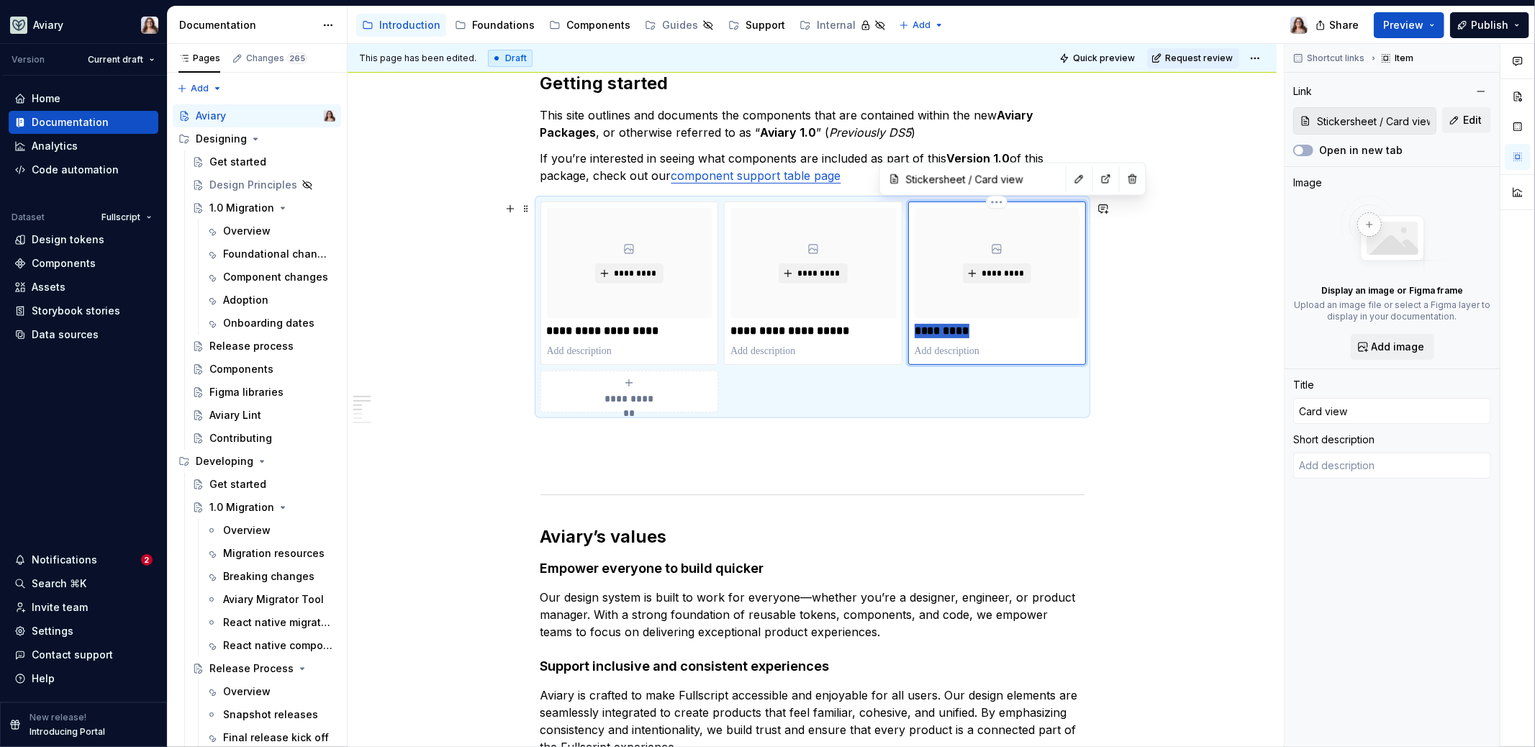
drag, startPoint x: 916, startPoint y: 330, endPoint x: 1000, endPoint y: 330, distance: 84.2
click at [1000, 330] on p "*********" at bounding box center [998, 331] width 166 height 14
type textarea "*"
type input "C"
type textarea "*"
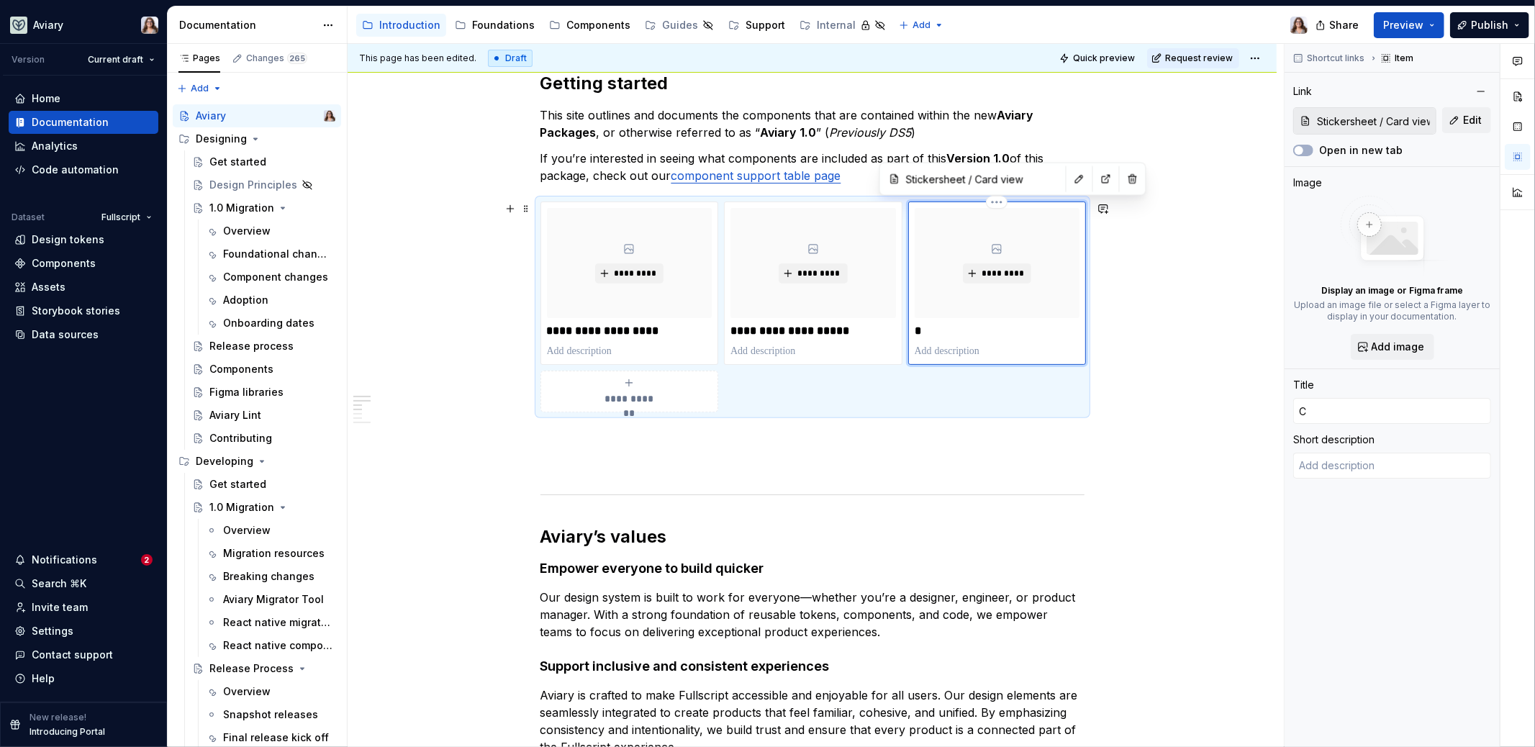
type input "Co"
type textarea "*"
type input "Com"
type textarea "*"
type input "Comp"
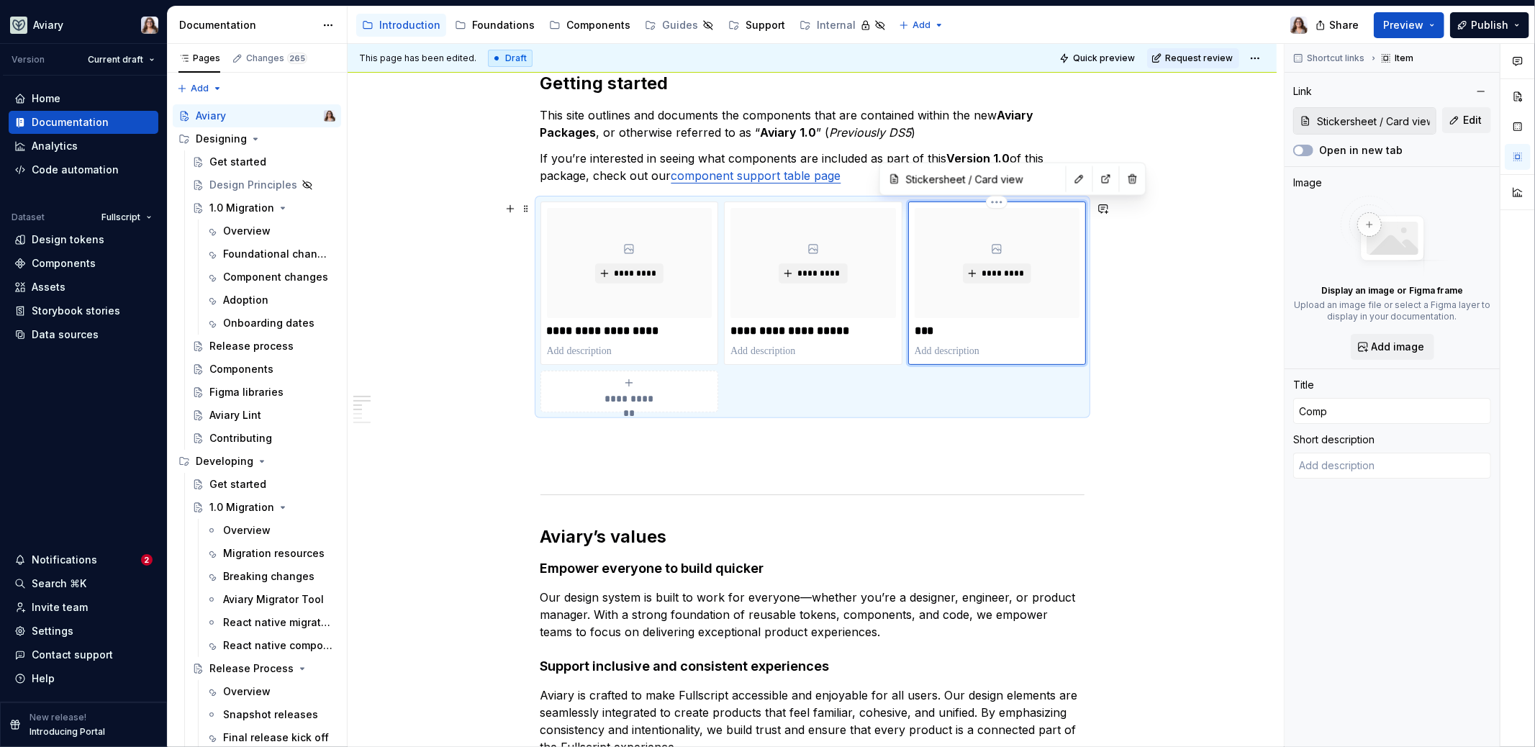
type textarea "*"
type input "Compo"
type textarea "*"
type input "Compon"
type textarea "*"
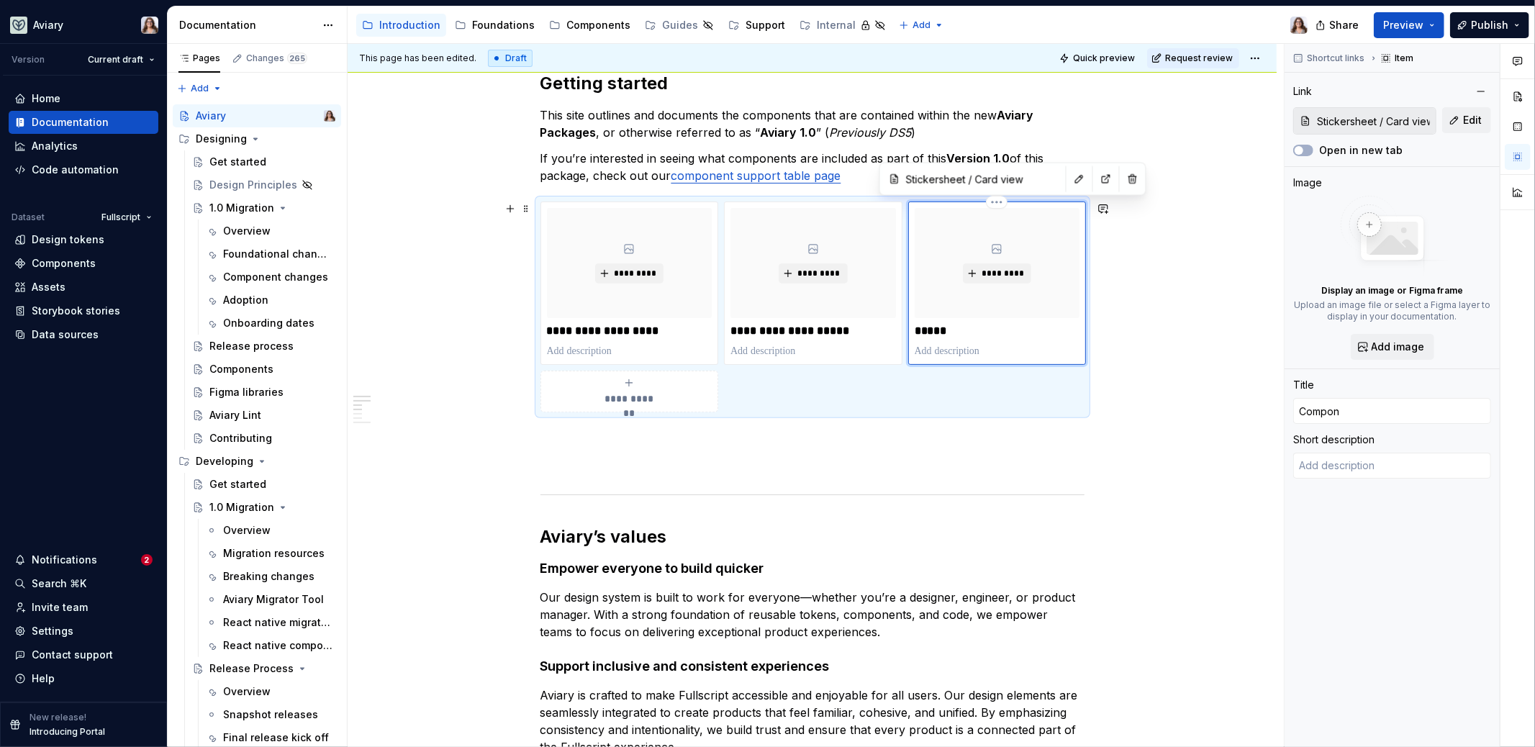
type input "Compone"
type textarea "*"
type input "Componen"
type textarea "*"
type input "Component"
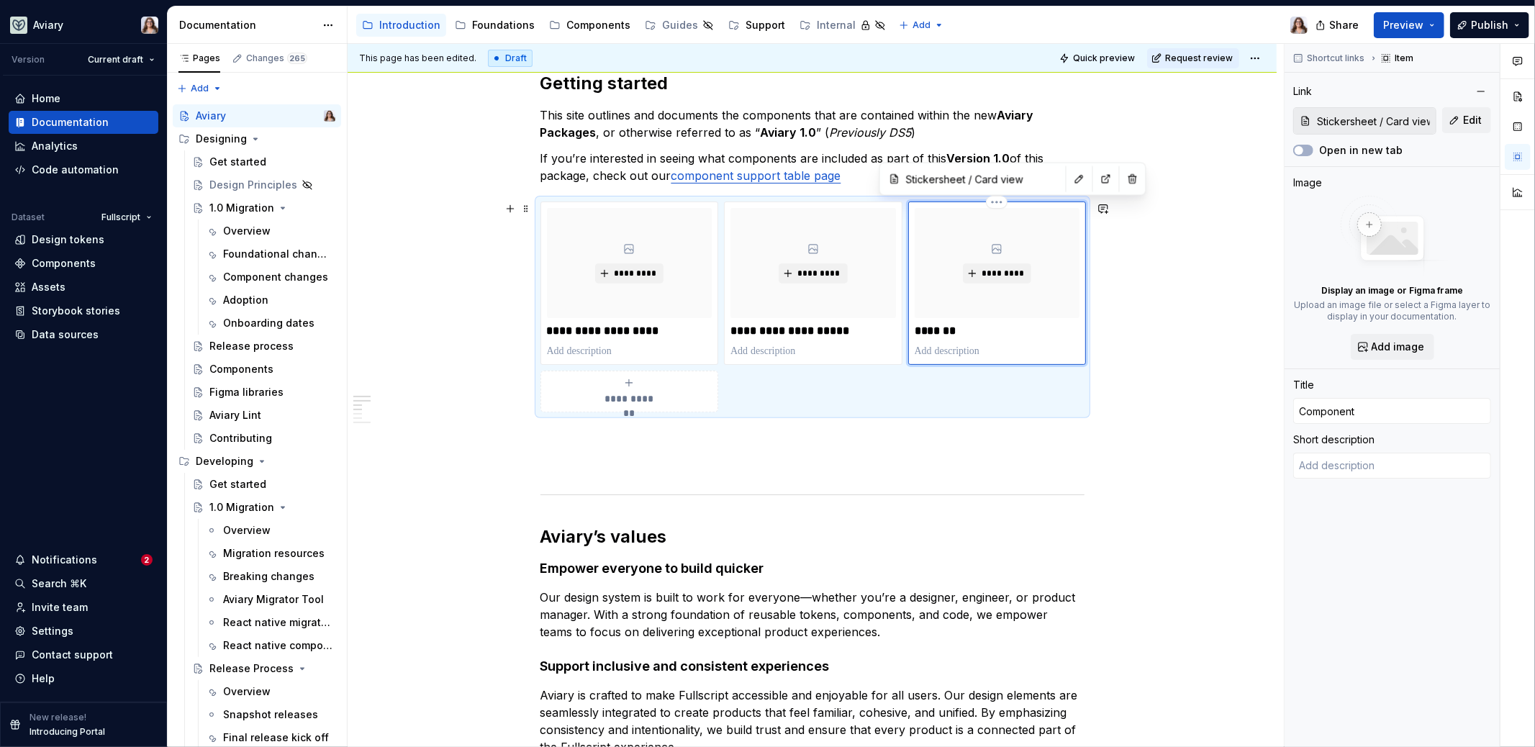
type textarea "*"
type input "Component"
type textarea "*"
type input "Component S"
type textarea "*"
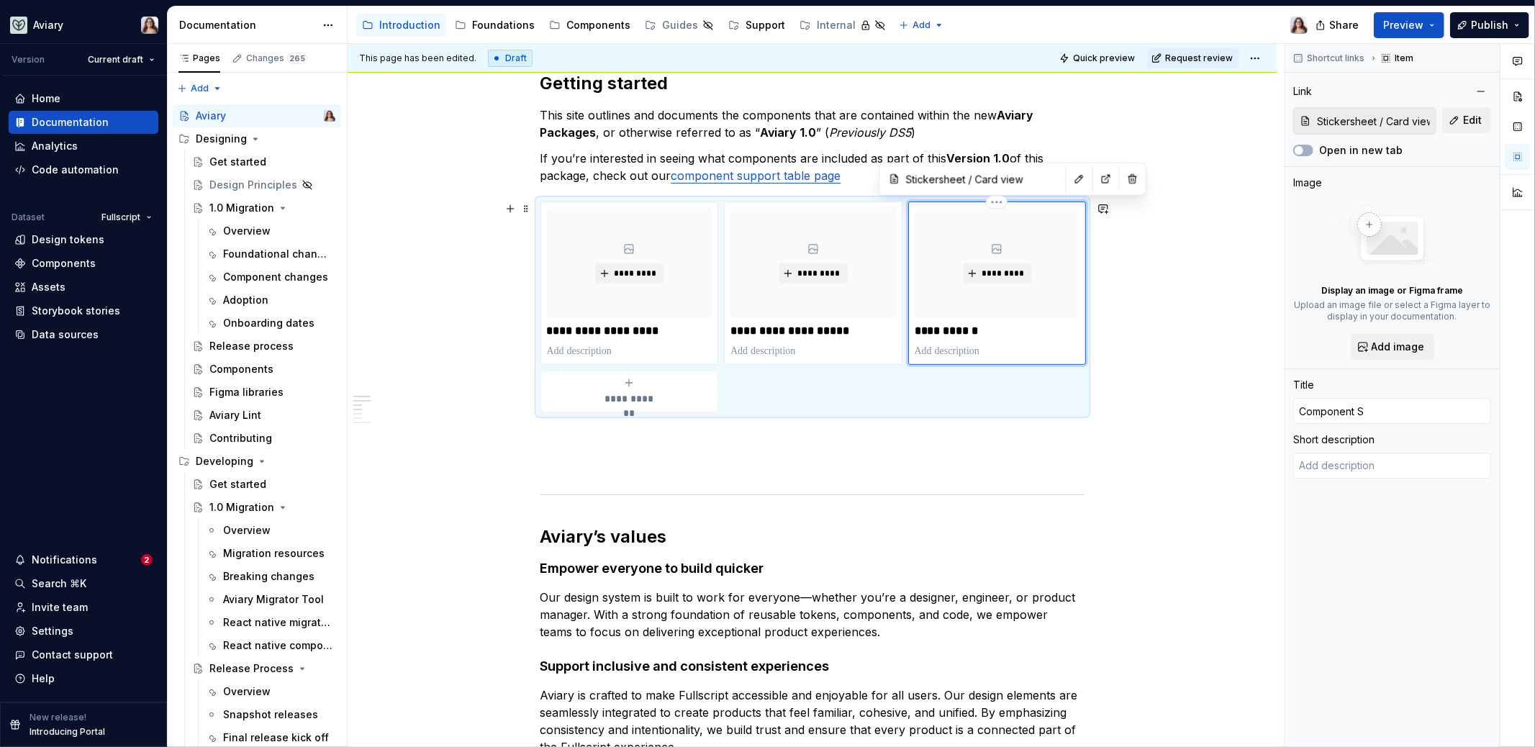
type input "Component St"
type textarea "*"
type input "Component Sti"
type textarea "*"
type input "Component Stic"
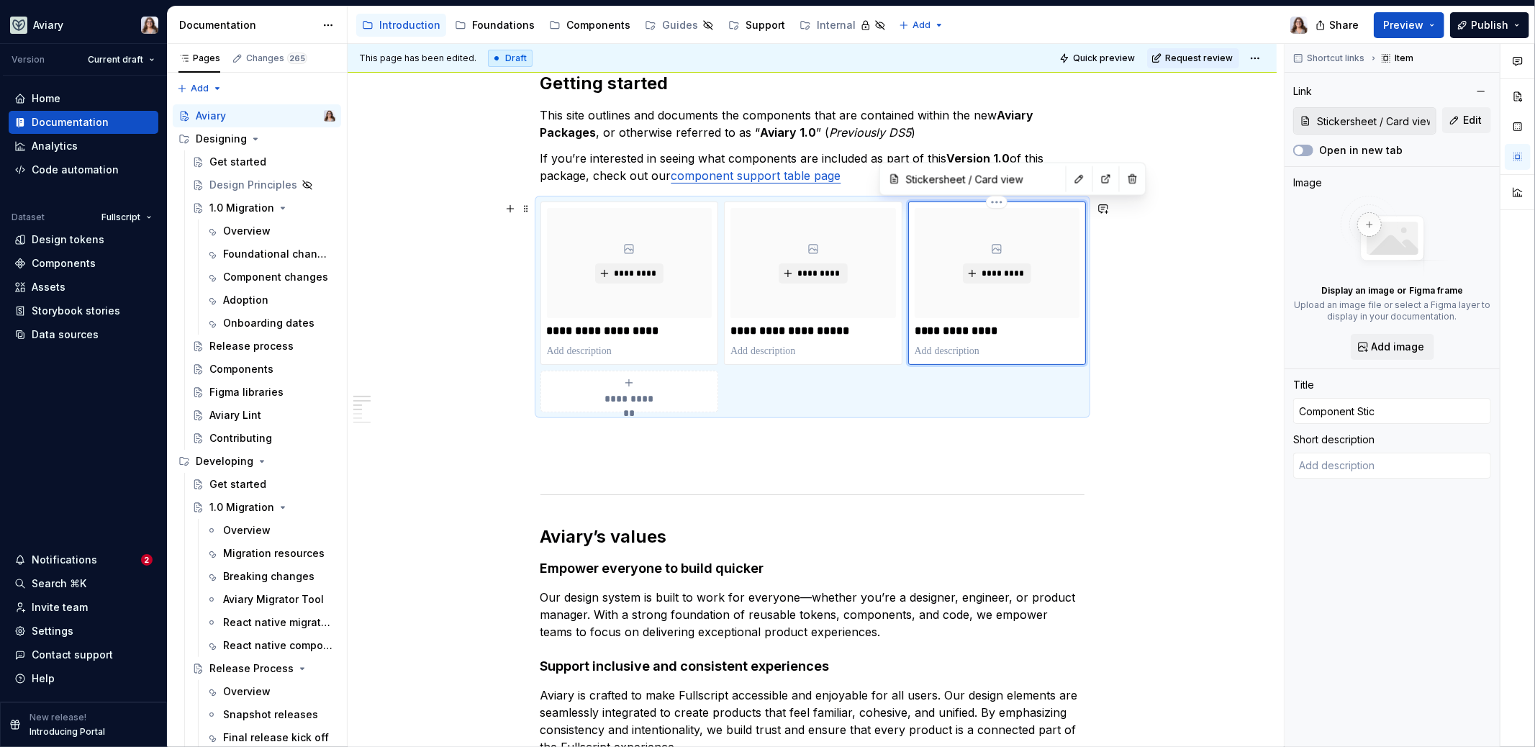
type textarea "*"
type input "Component Stick"
type textarea "*"
type input "Component Sticke"
type textarea "*"
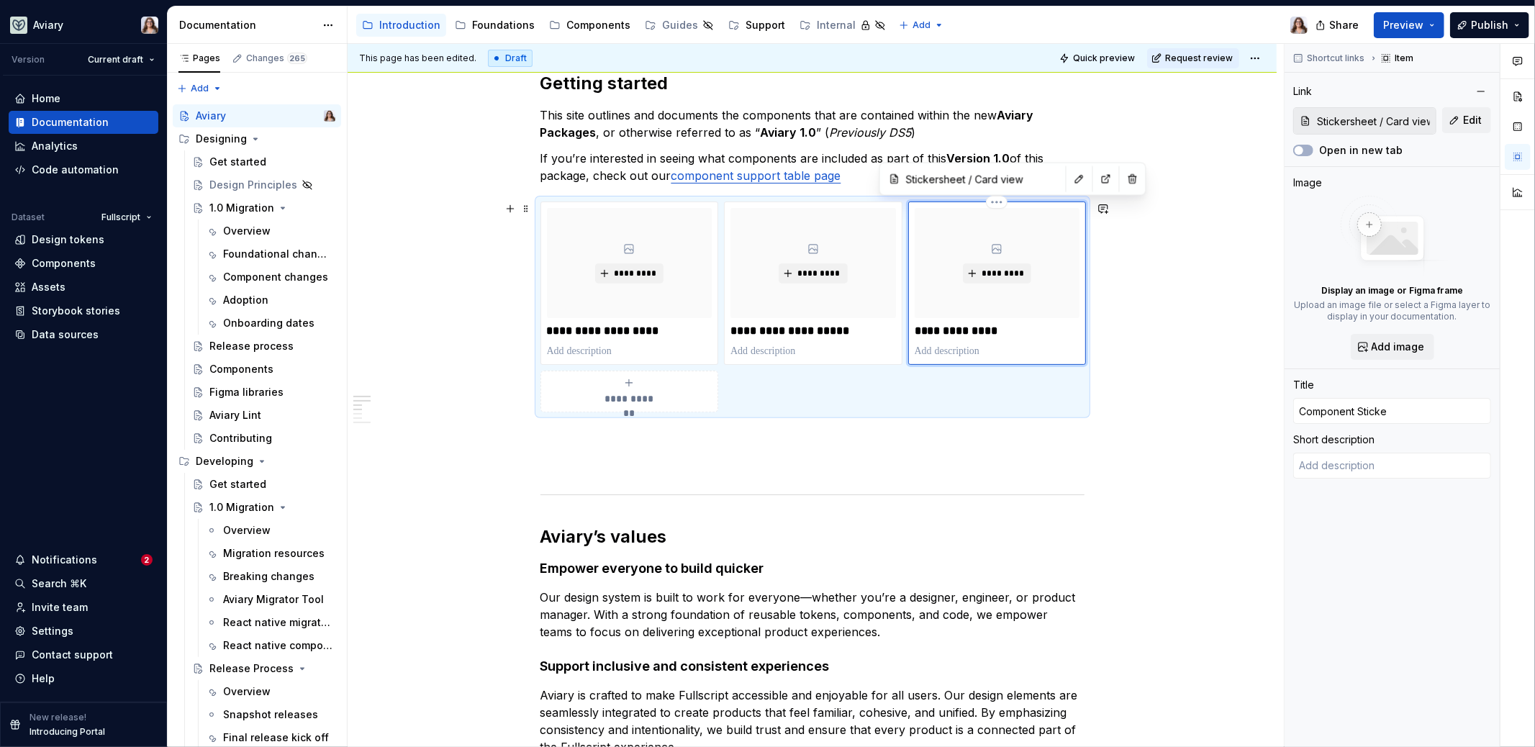
type input "Component Sticker"
type textarea "*"
type input "Component Stickers"
type textarea "*"
type input "Component Stickersh"
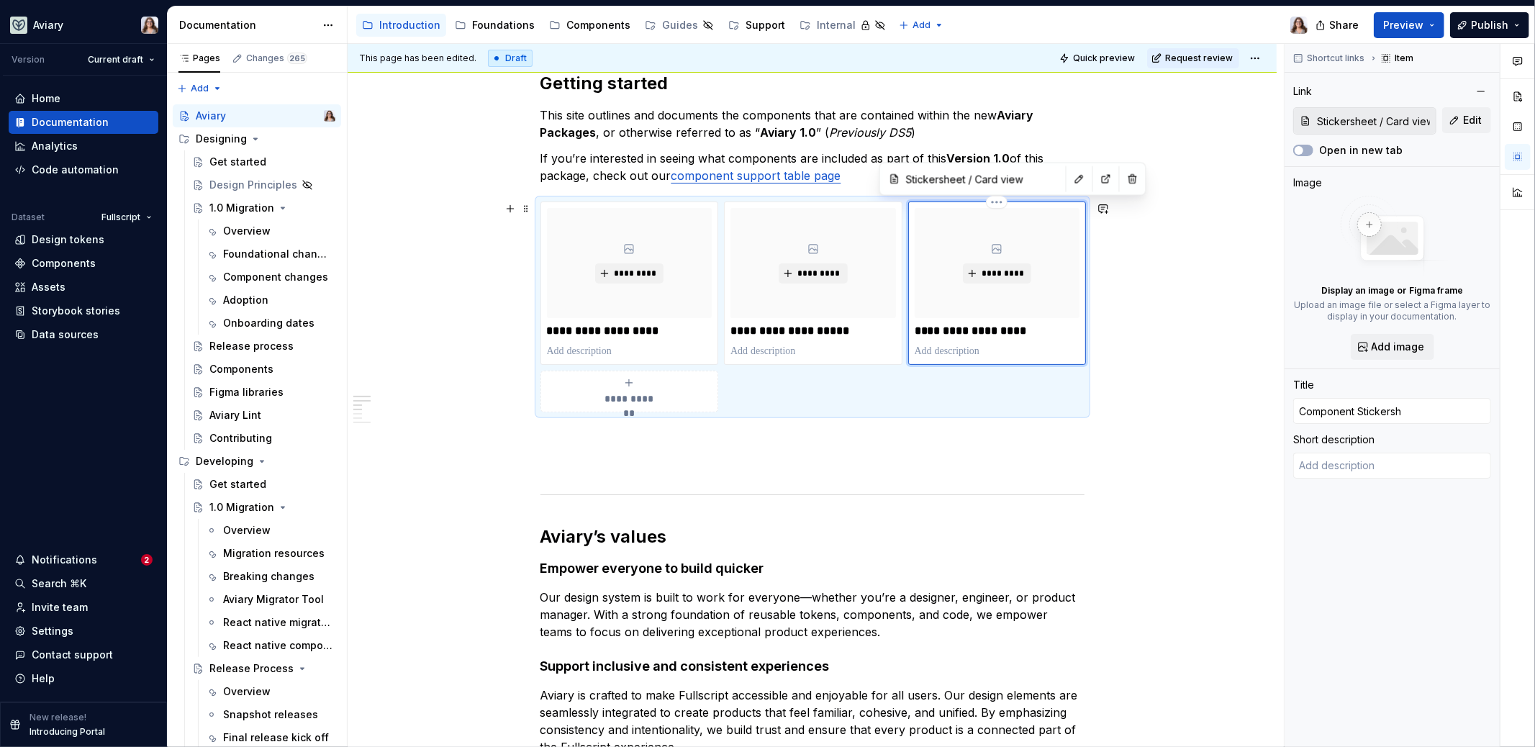
type textarea "*"
type input "Component Stickershe"
type textarea "*"
type input "Component Stickershee"
type textarea "*"
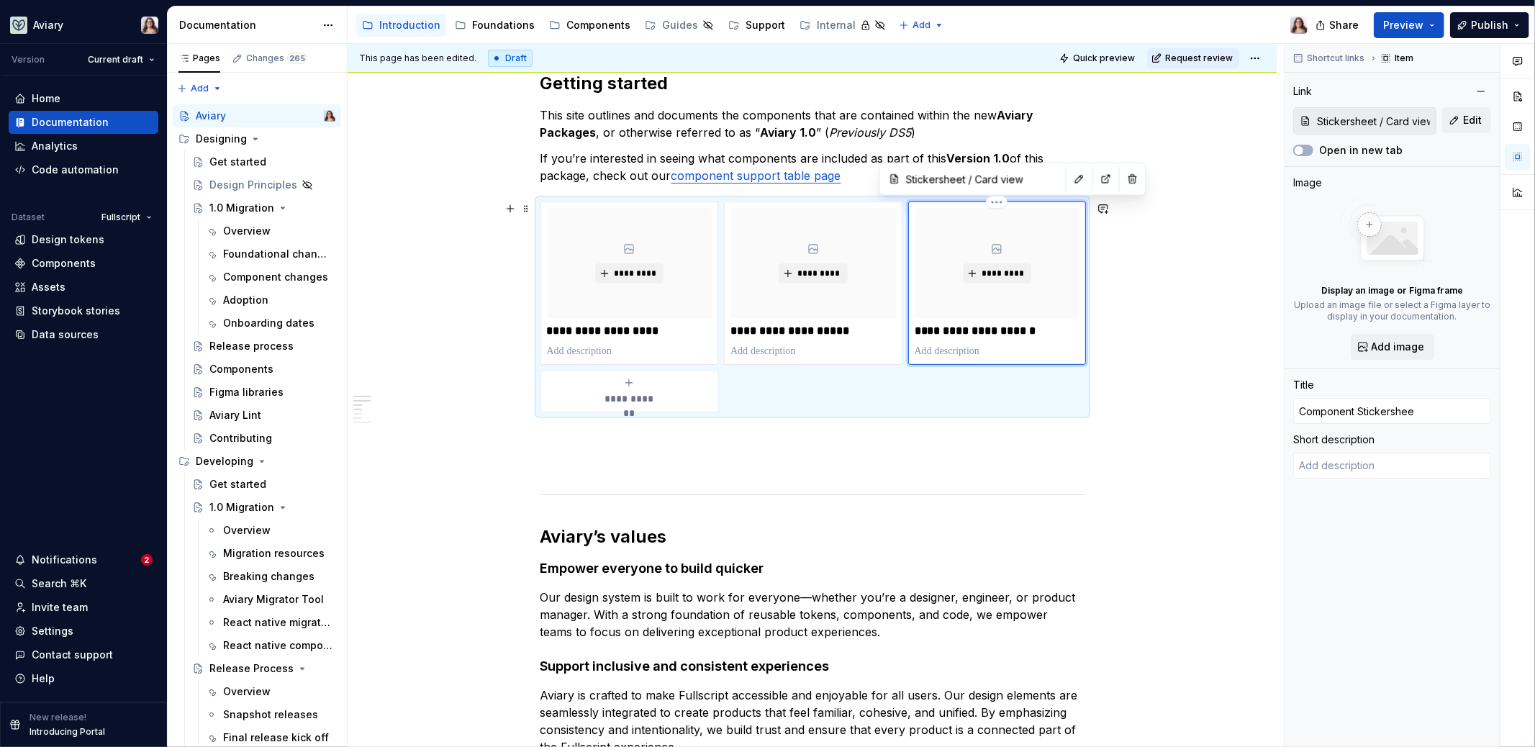
type input "Component Stickersheet"
click at [932, 466] on p at bounding box center [813, 464] width 544 height 17
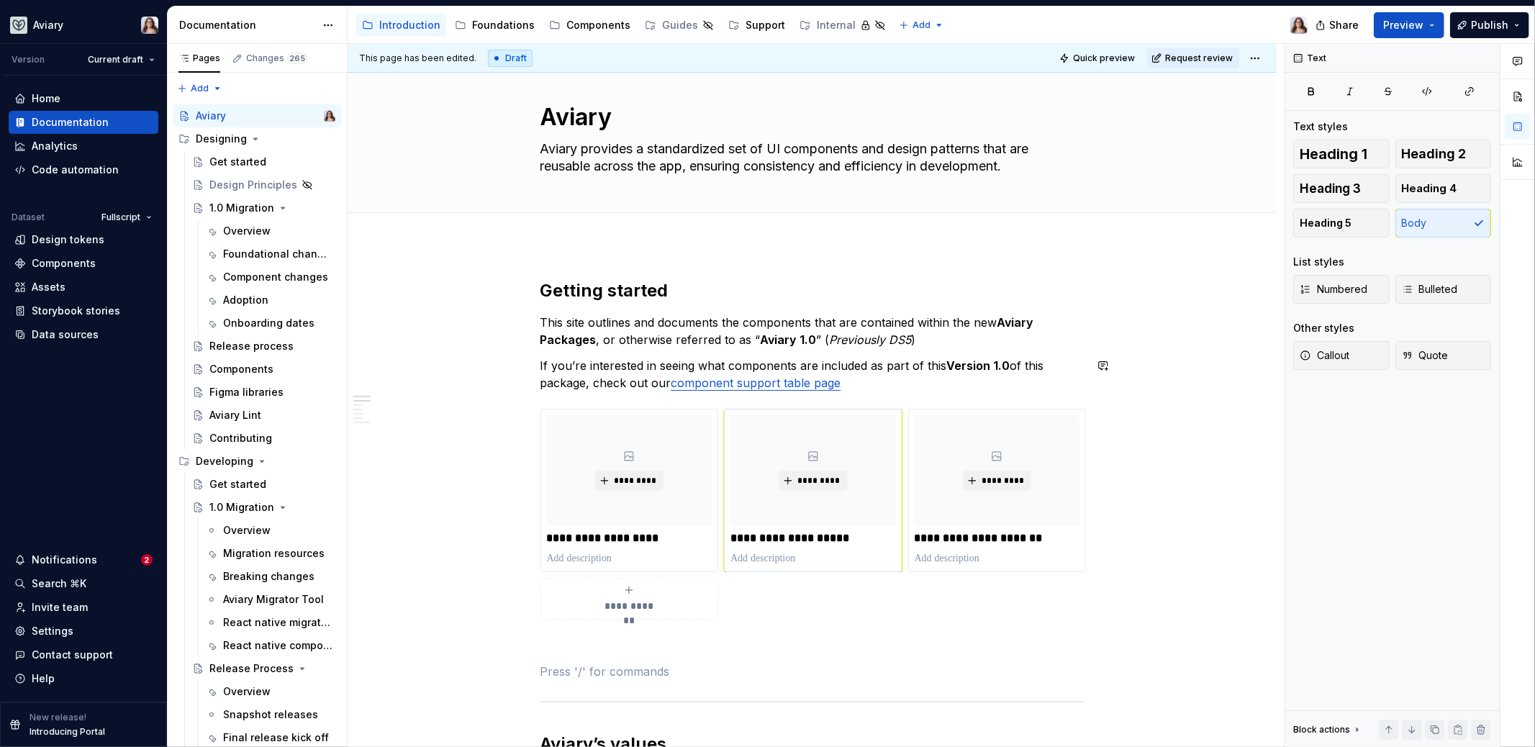
scroll to position [16, 0]
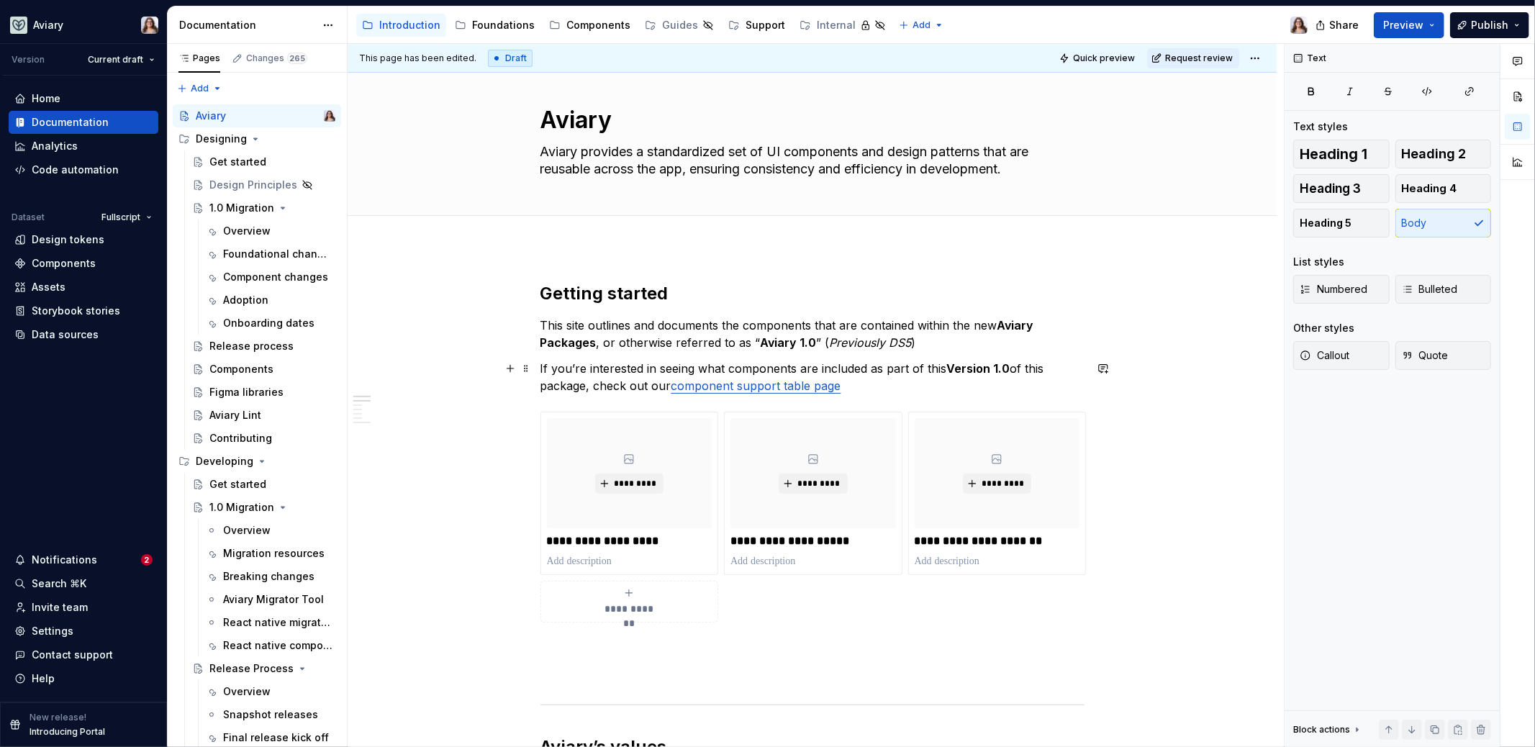
click at [851, 389] on p "If you’re interested in seeing what components are included as part of this Ver…" at bounding box center [813, 377] width 544 height 35
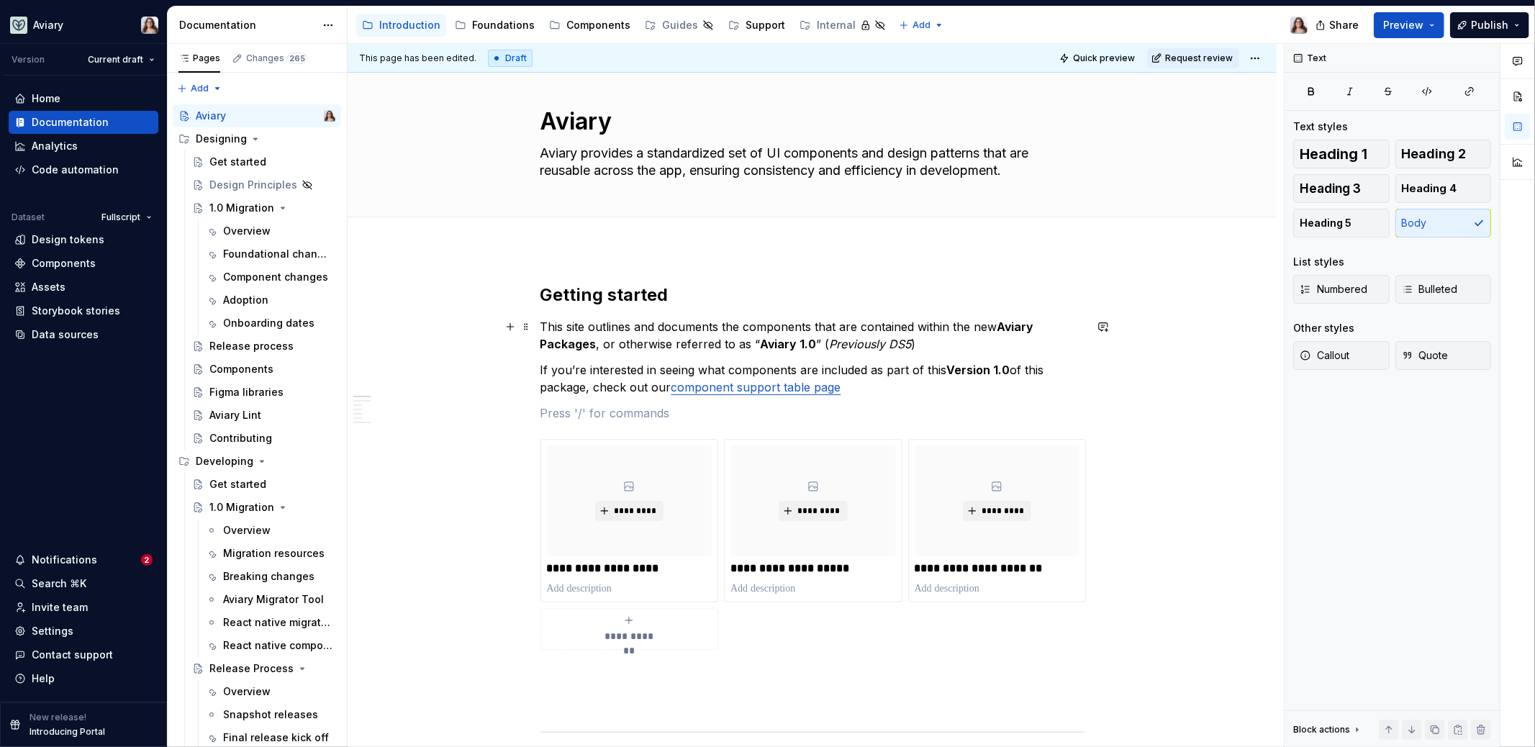
scroll to position [1, 0]
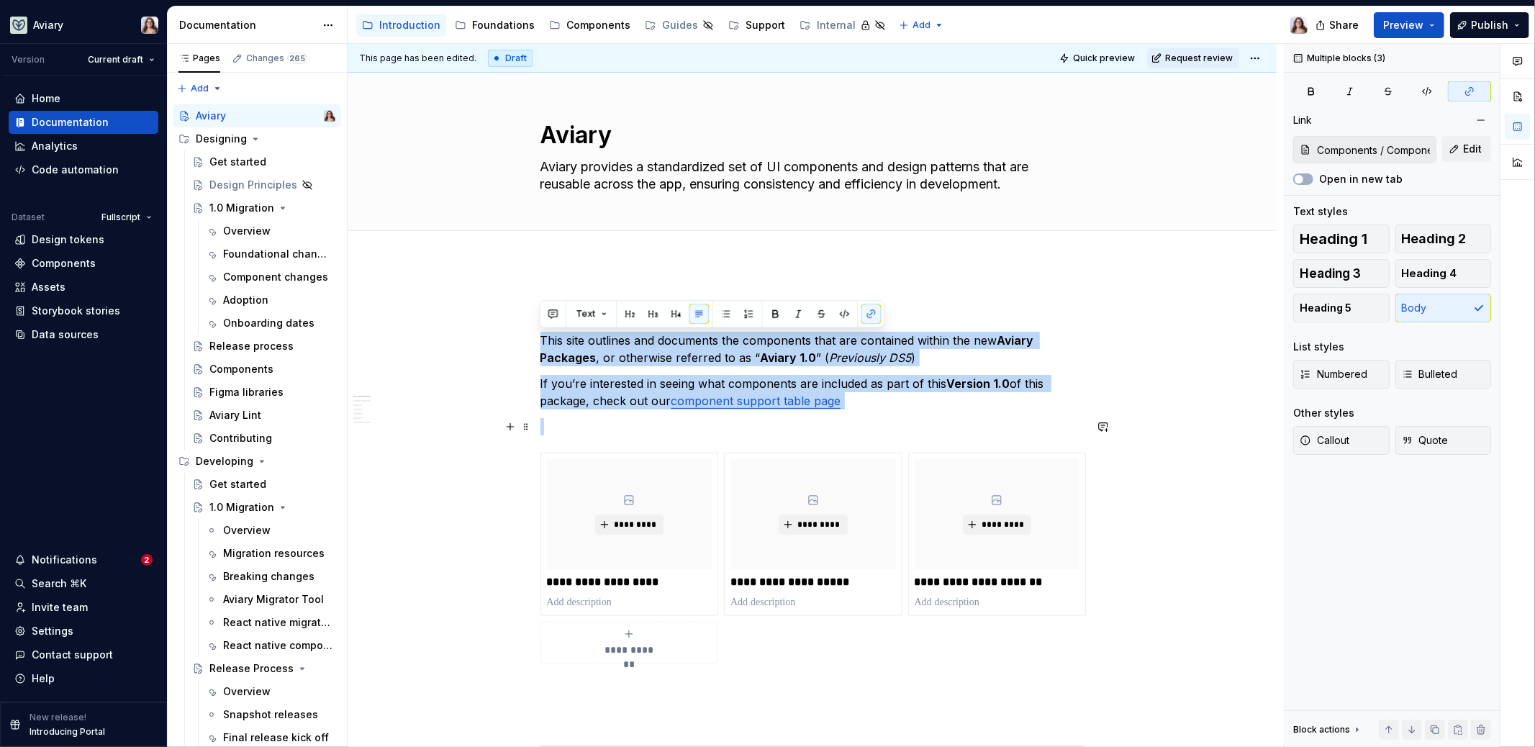
drag, startPoint x: 541, startPoint y: 339, endPoint x: 884, endPoint y: 425, distance: 354.1
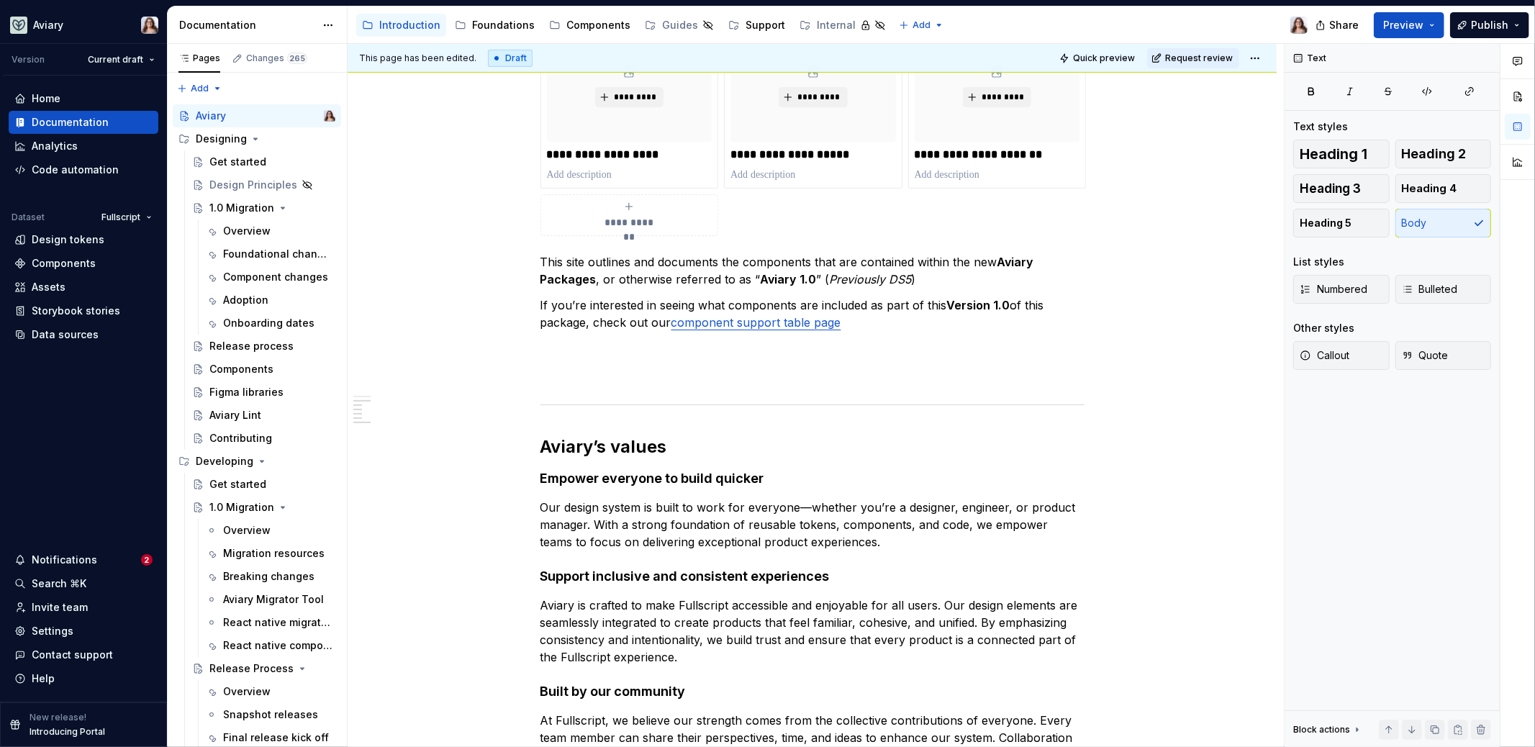
scroll to position [883, 0]
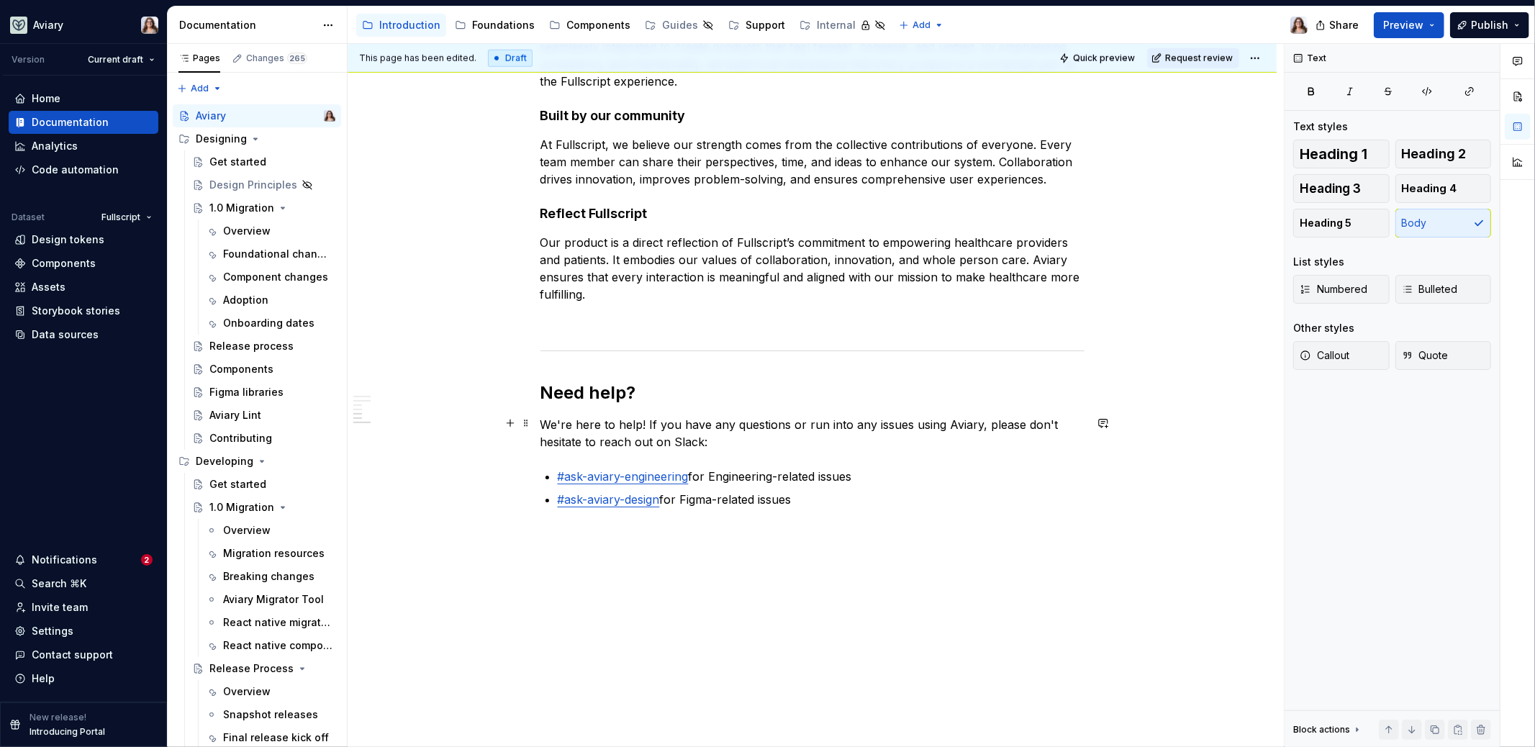
click at [723, 439] on p "We're here to help! If you have any questions or run into any issues using Avia…" at bounding box center [813, 433] width 544 height 35
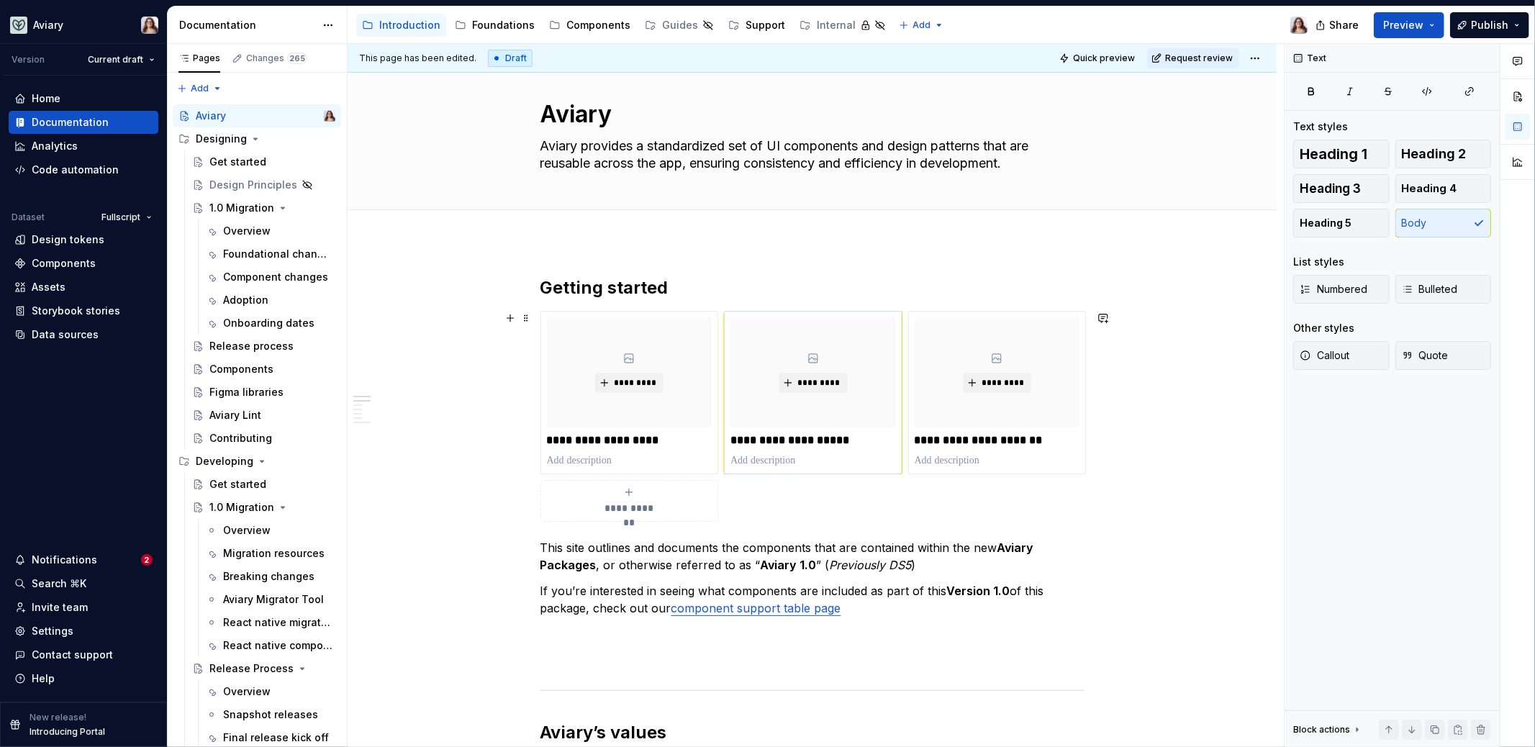
scroll to position [24, 0]
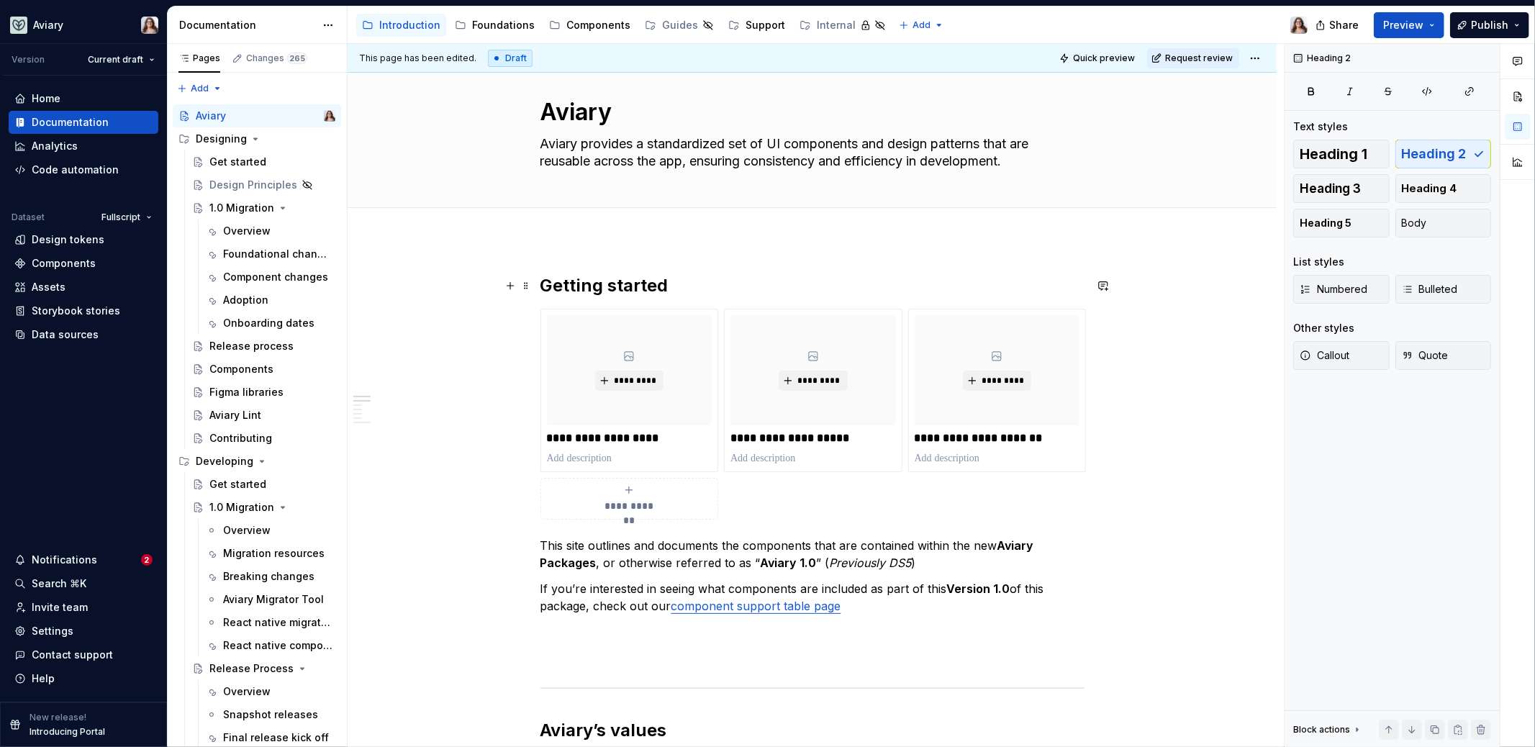
click at [674, 283] on h2 "Getting started" at bounding box center [813, 285] width 544 height 23
click at [759, 516] on div "**********" at bounding box center [813, 414] width 544 height 211
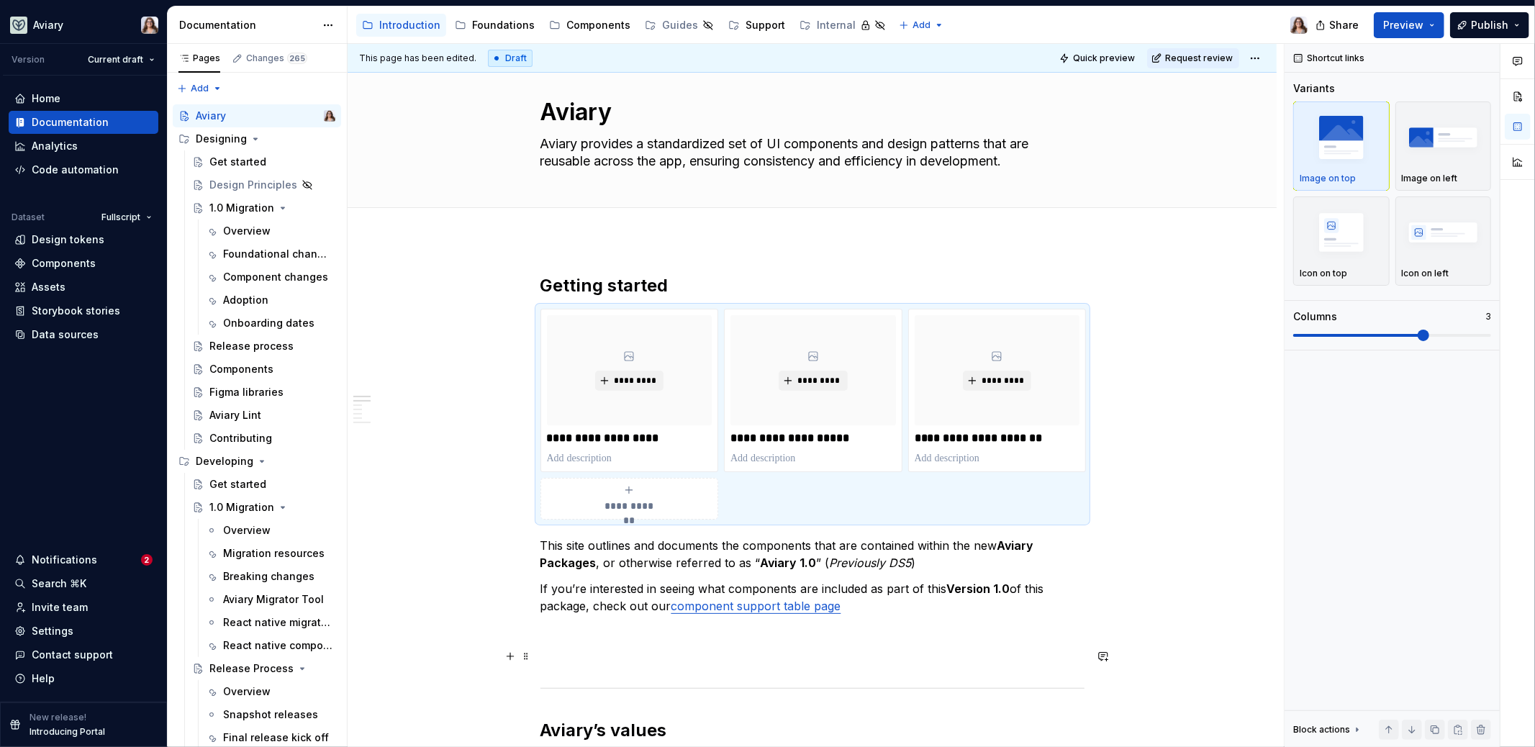
click at [564, 601] on p at bounding box center [813, 657] width 544 height 17
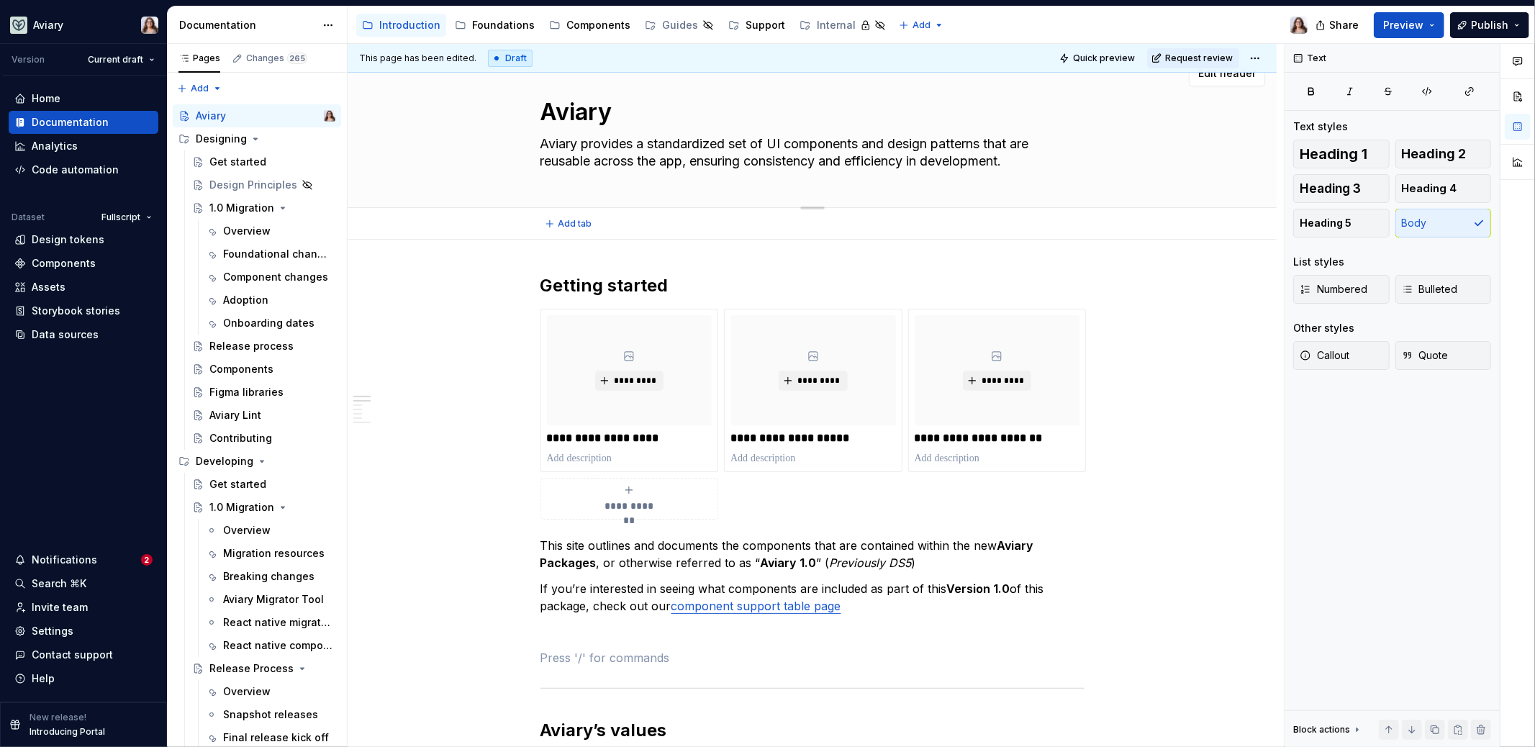
click at [606, 152] on textarea "Aviary provides a standardized set of UI components and design patterns that ar…" at bounding box center [810, 152] width 544 height 40
click at [702, 286] on h2 "Getting started" at bounding box center [813, 285] width 544 height 23
click at [540, 145] on textarea "Aviary provides a standardized set of UI components and design patterns that ar…" at bounding box center [810, 152] width 544 height 40
type textarea "*"
type textarea "FAviary provides a standardized set of UI components and design patterns that a…"
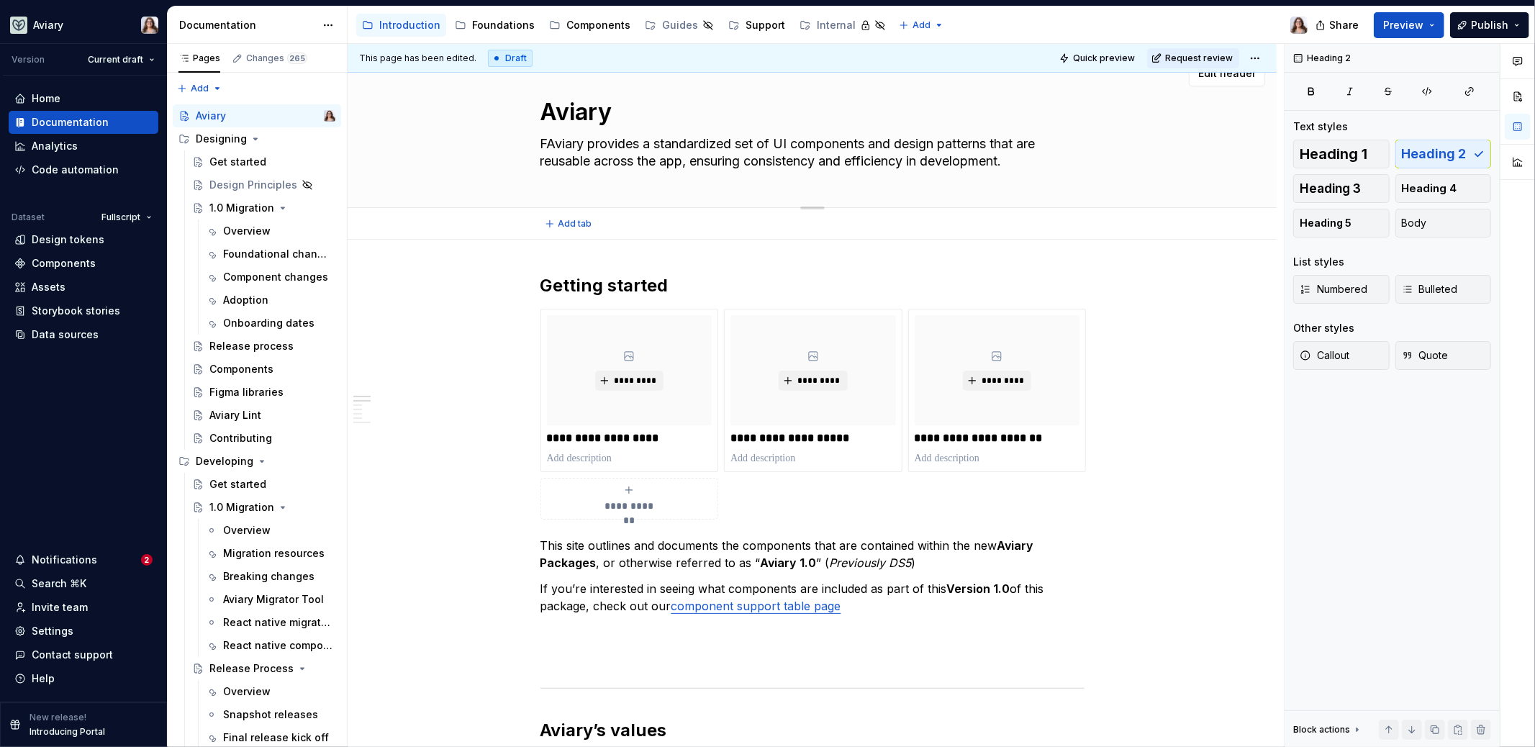
type textarea "*"
type textarea "FuAviary provides a standardized set of UI components and design patterns that …"
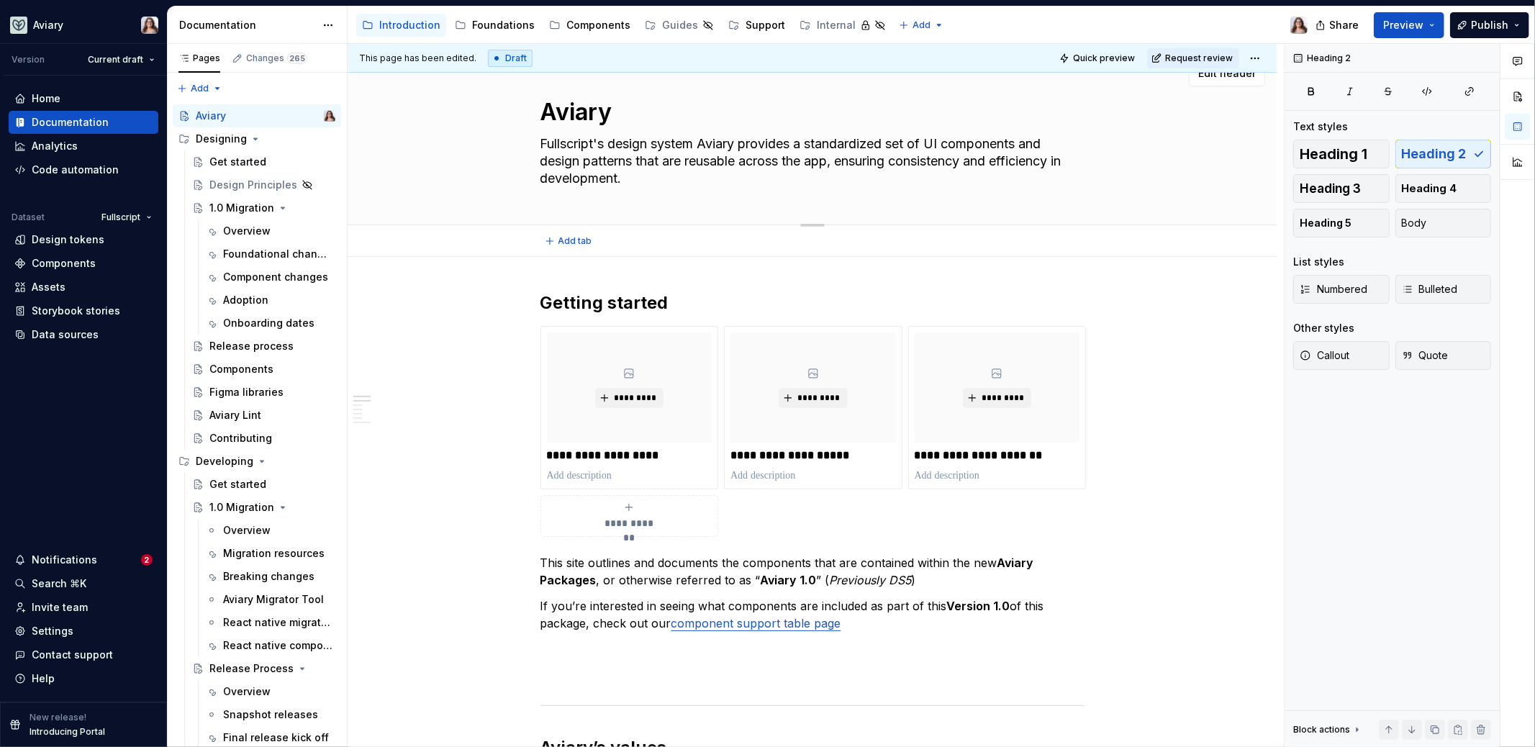
drag, startPoint x: 697, startPoint y: 143, endPoint x: 795, endPoint y: 143, distance: 97.9
click at [795, 143] on textarea "Fullscript's design system Aviary provides a standardized set of UI components …" at bounding box center [810, 161] width 544 height 58
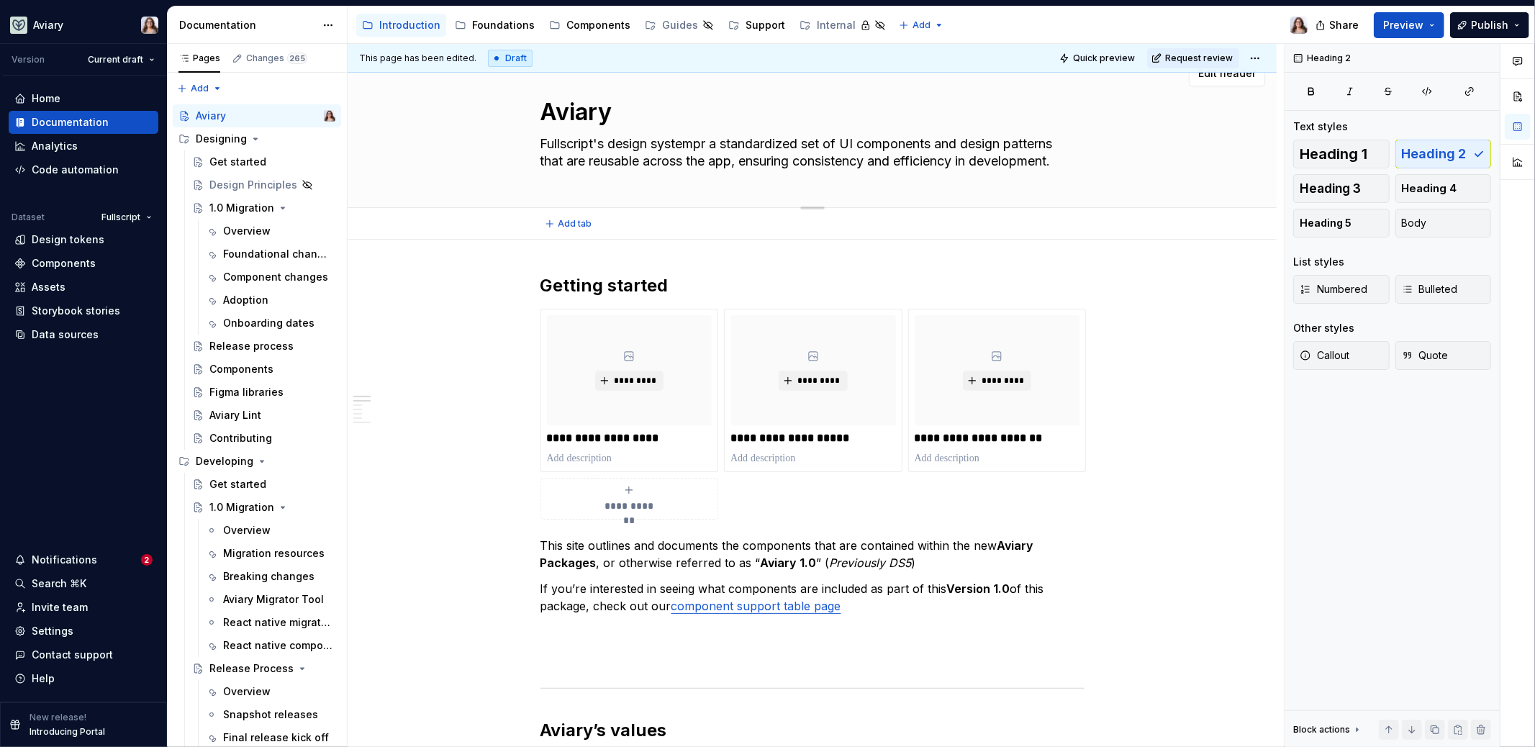
scroll to position [32, 0]
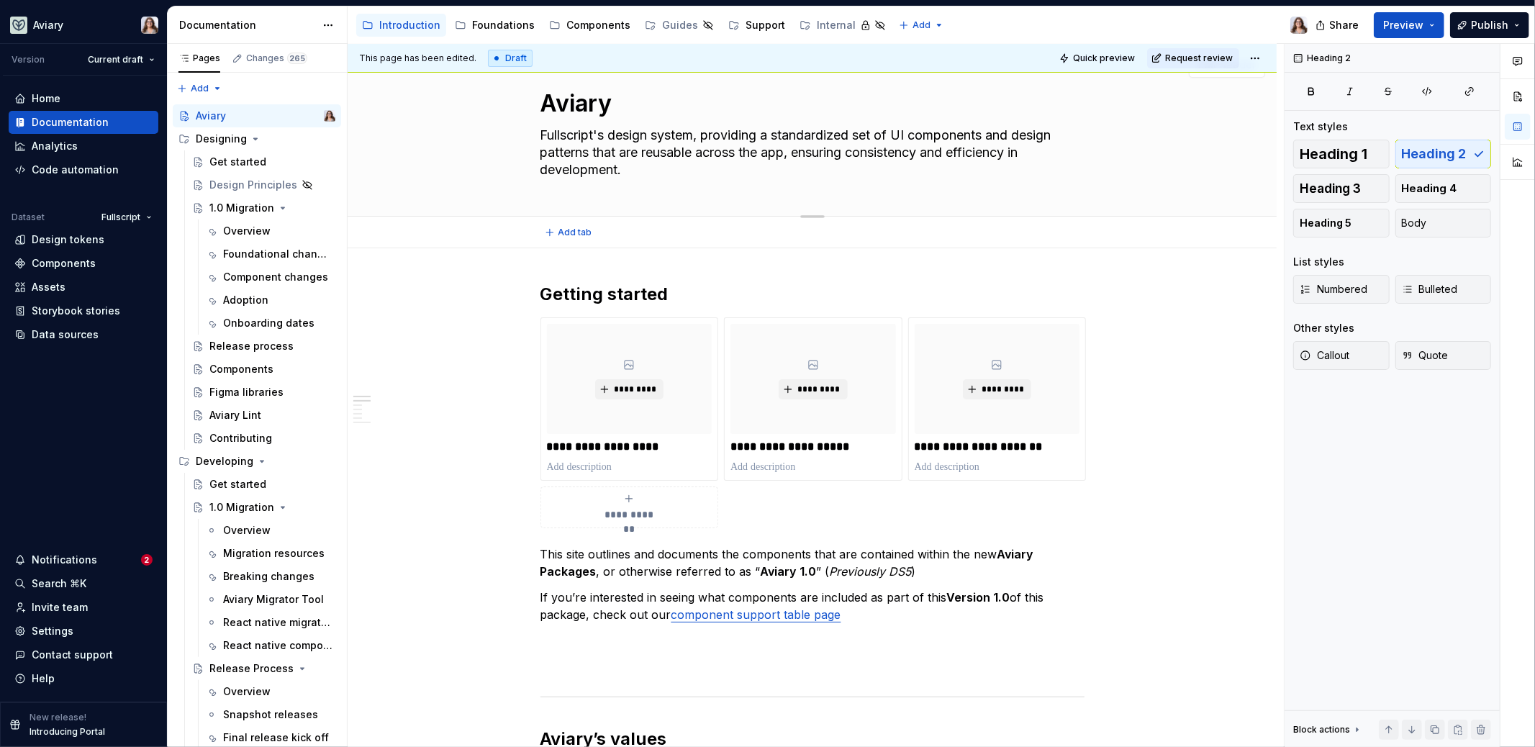
click at [903, 163] on textarea "Fullscript's design system, providing a standardized set of UI components and d…" at bounding box center [810, 153] width 544 height 58
click at [614, 167] on textarea "Fullscript's design system, providing a standardized set of UI components and d…" at bounding box center [810, 153] width 544 height 58
drag, startPoint x: 641, startPoint y: 171, endPoint x: 497, endPoint y: 137, distance: 147.2
click at [498, 137] on div "Aviary Fullscript's design system, providing a standardized set of UI component…" at bounding box center [812, 128] width 814 height 176
paste textarea "A standardized set of reusable UI components and design patterns that bring con…"
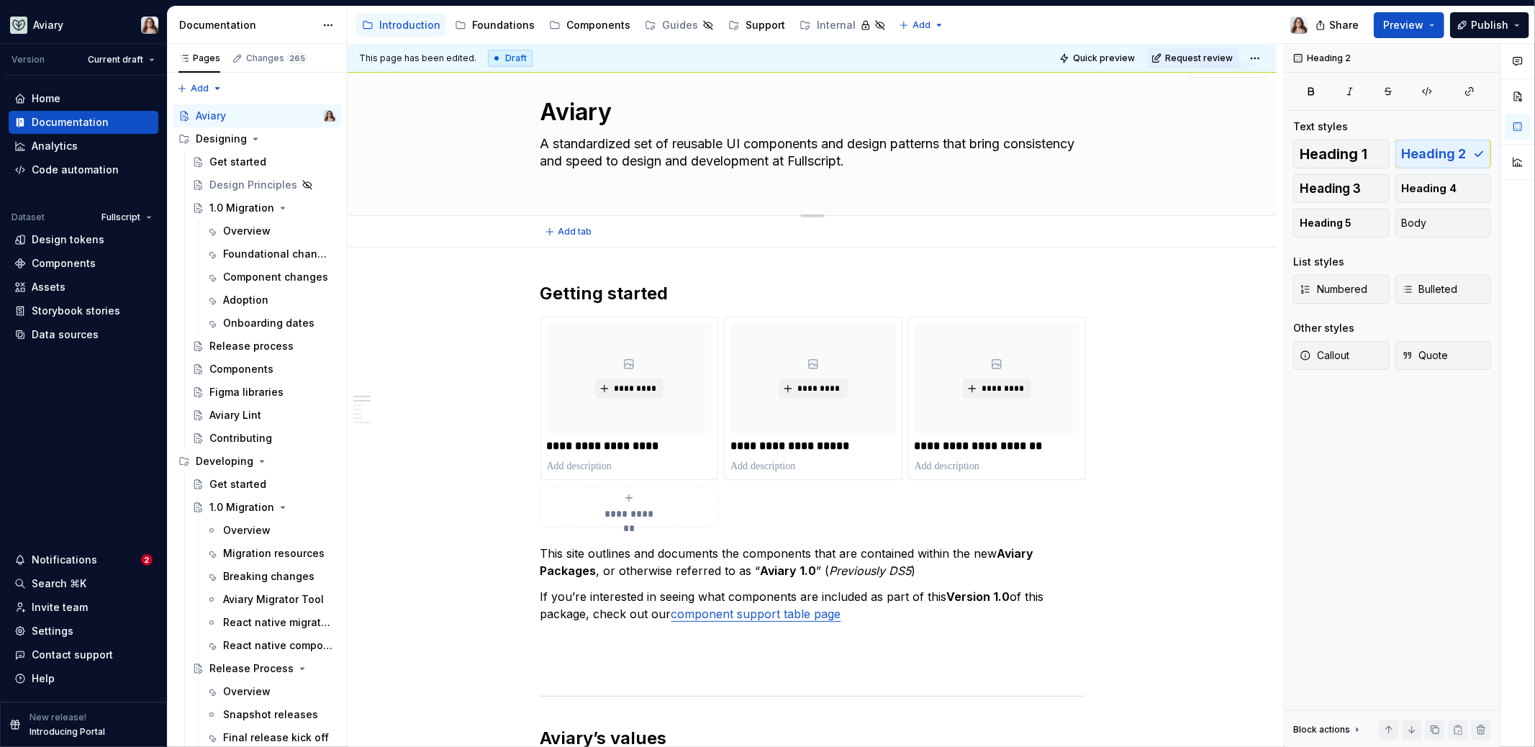
scroll to position [40, 0]
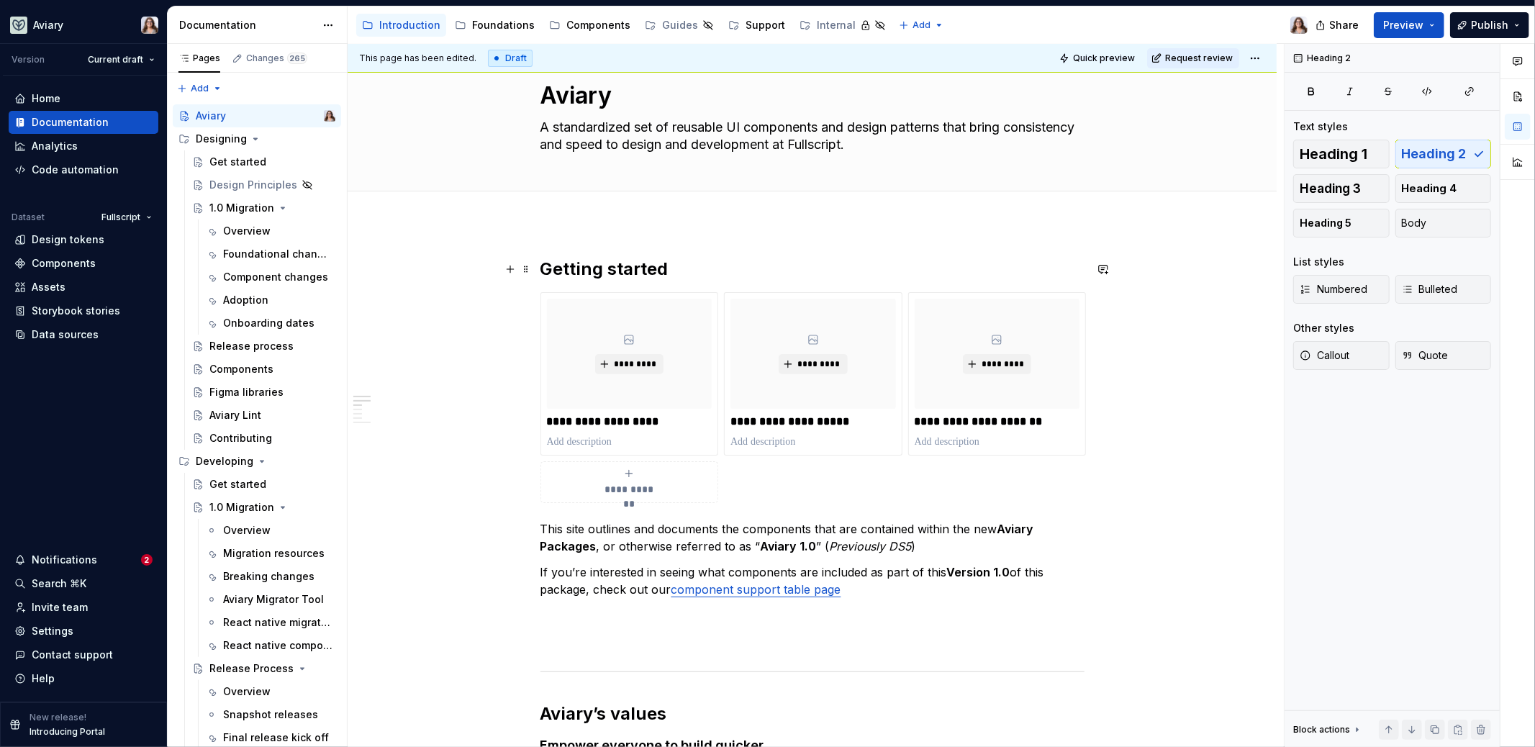
click at [728, 258] on h2 "Getting started" at bounding box center [813, 269] width 544 height 23
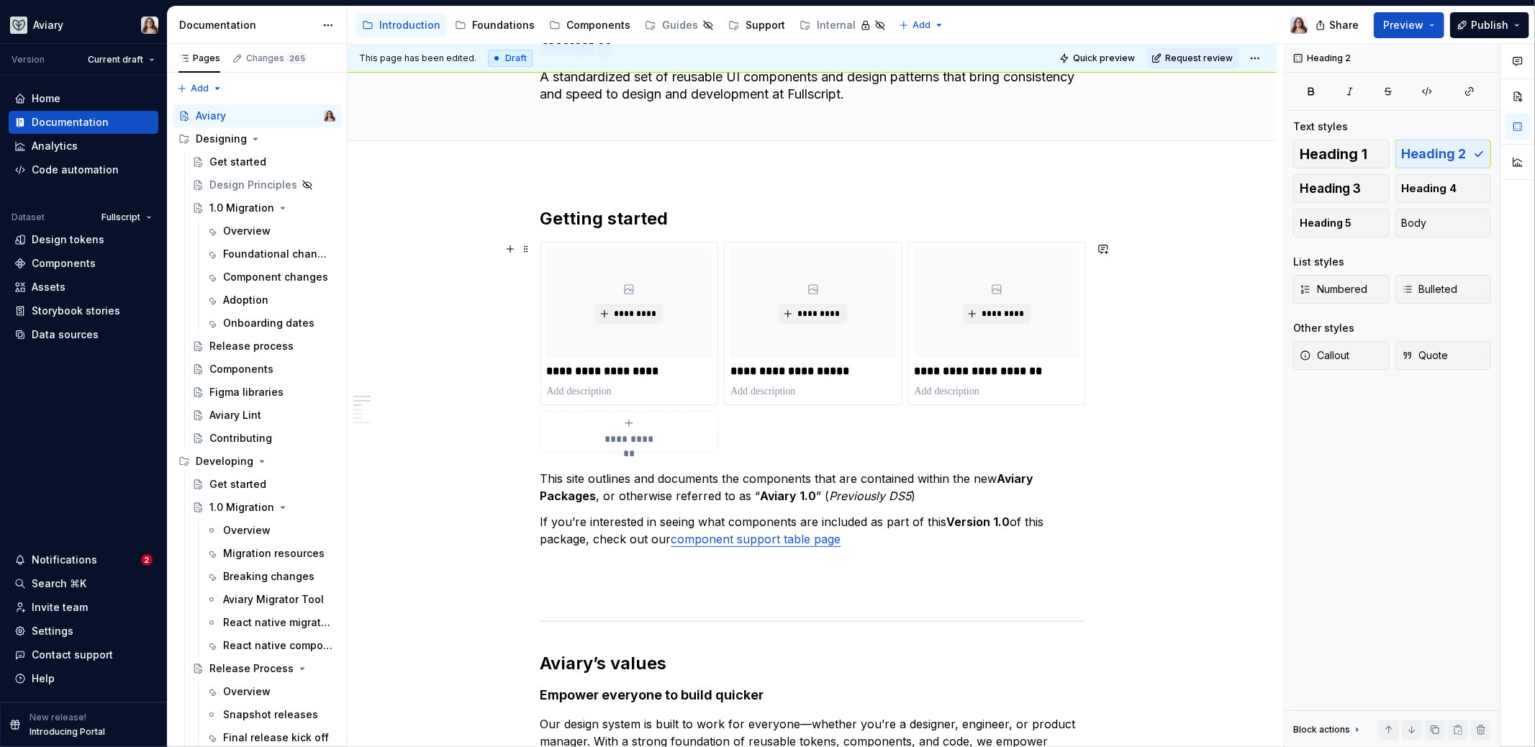
scroll to position [111, 0]
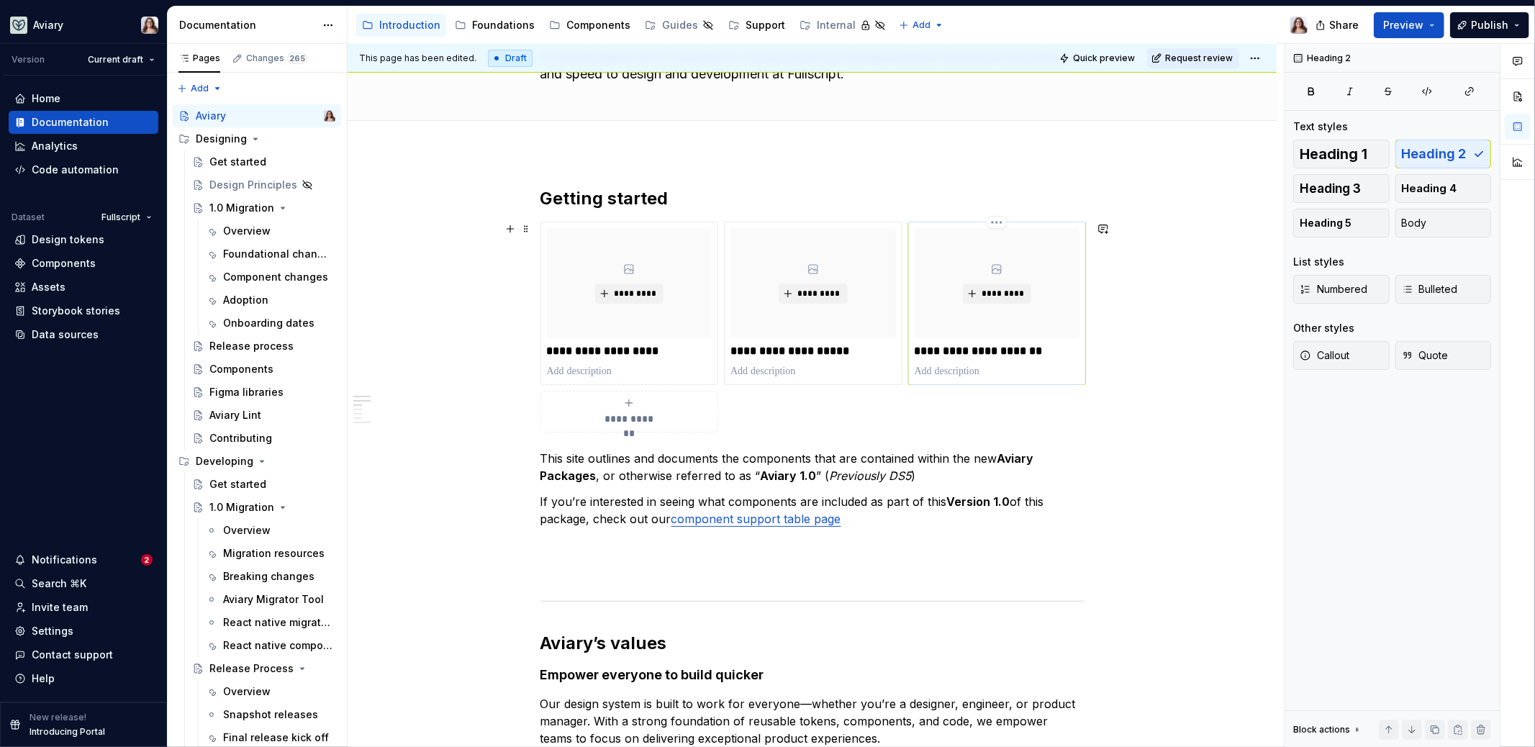
click at [947, 369] on p at bounding box center [998, 371] width 166 height 14
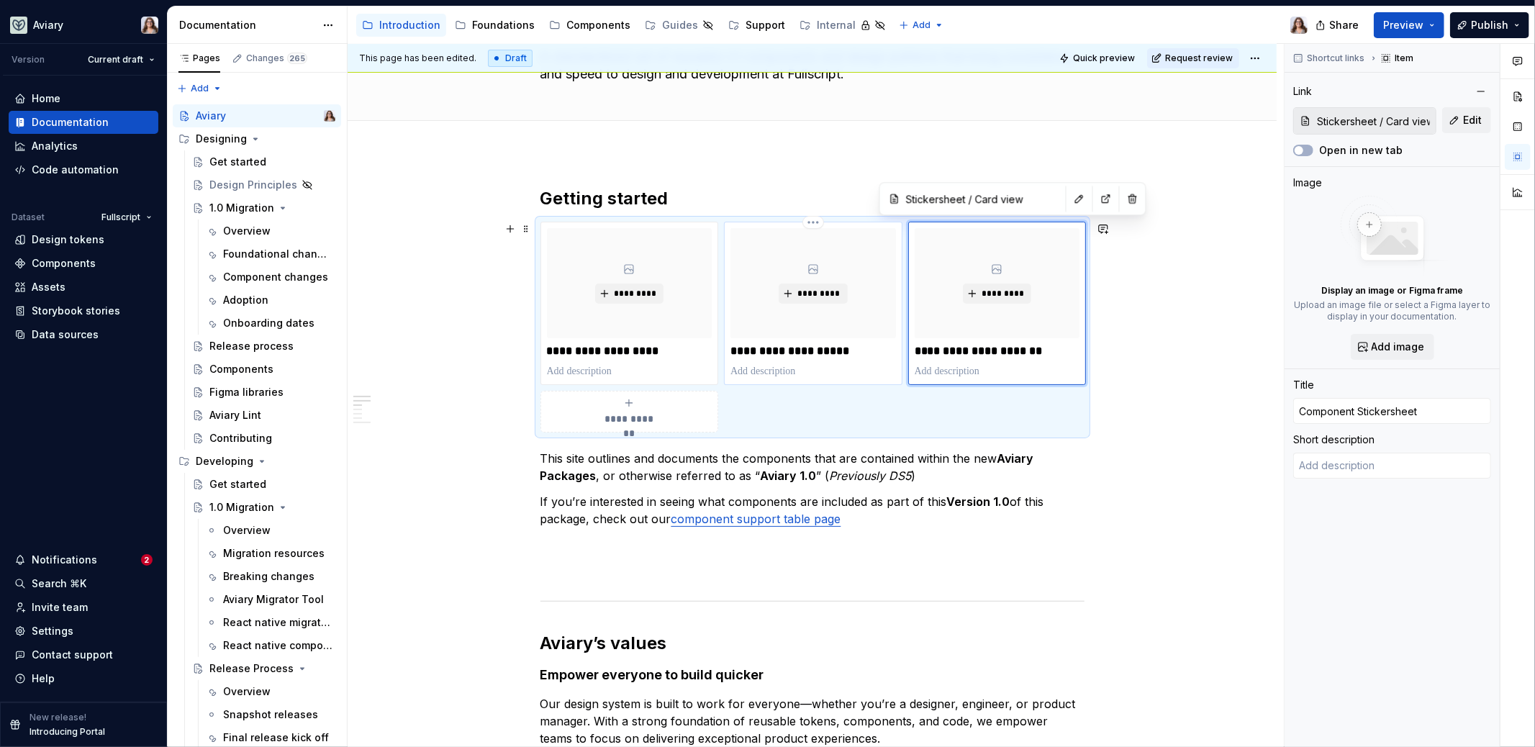
click at [777, 370] on p at bounding box center [814, 371] width 166 height 14
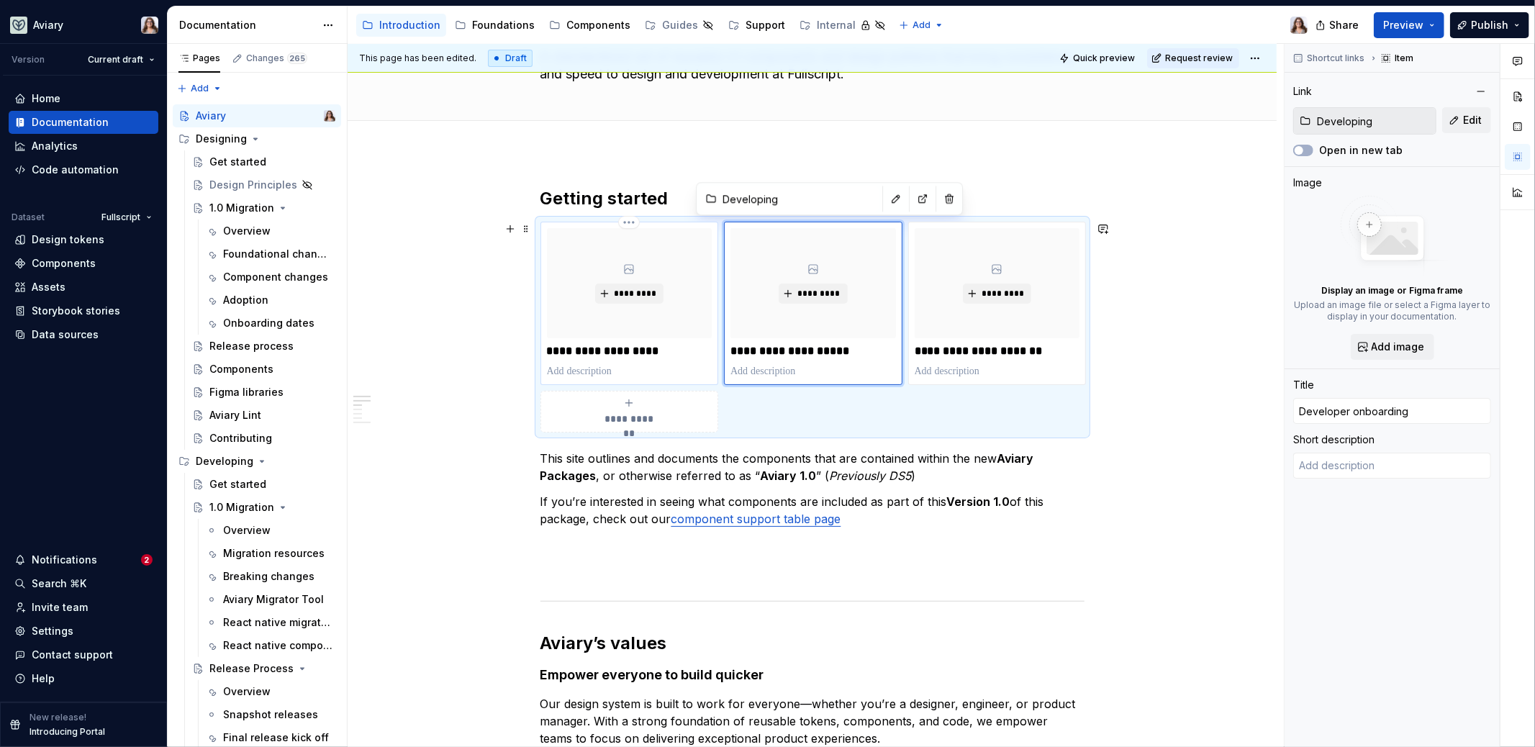
click at [598, 369] on p at bounding box center [630, 371] width 166 height 14
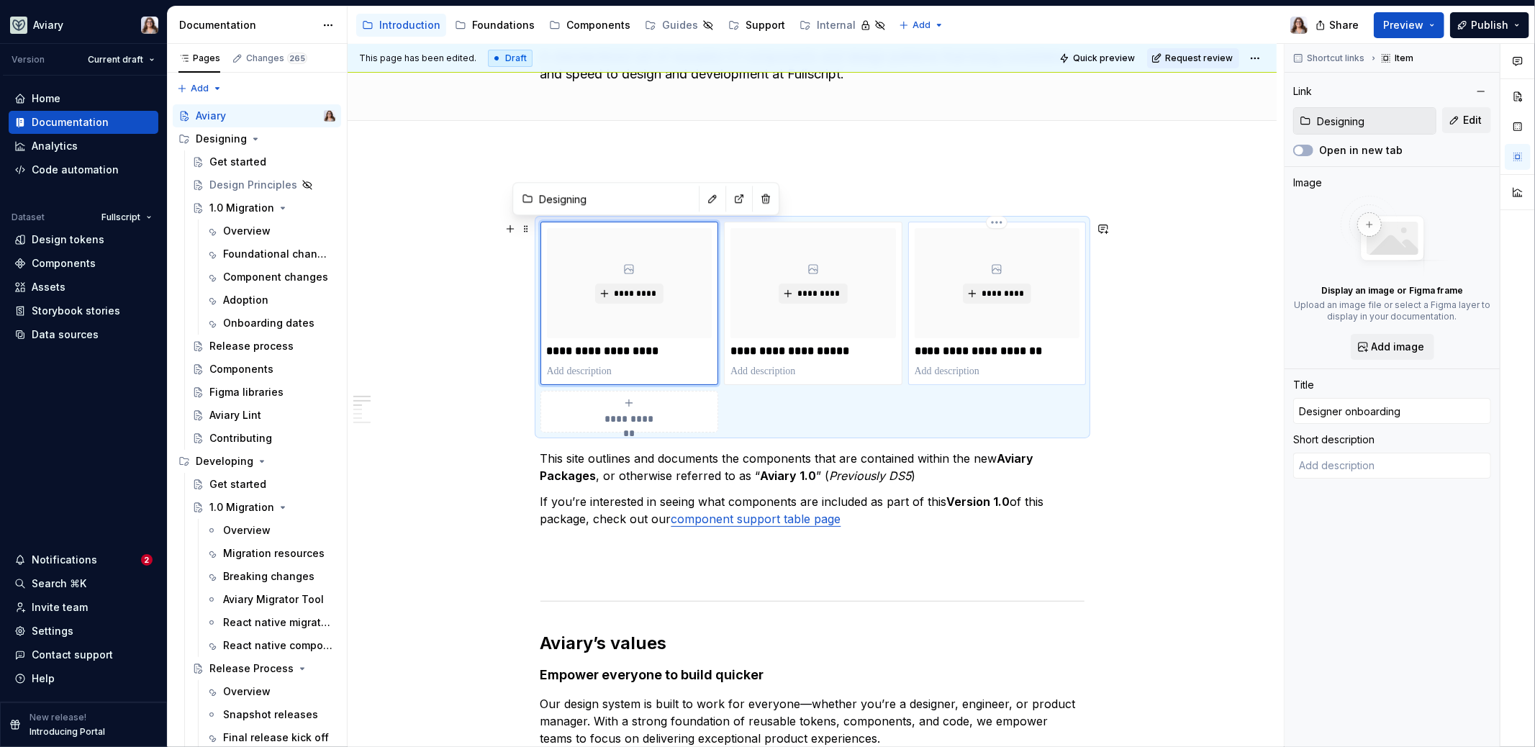
click at [974, 371] on p at bounding box center [998, 371] width 166 height 14
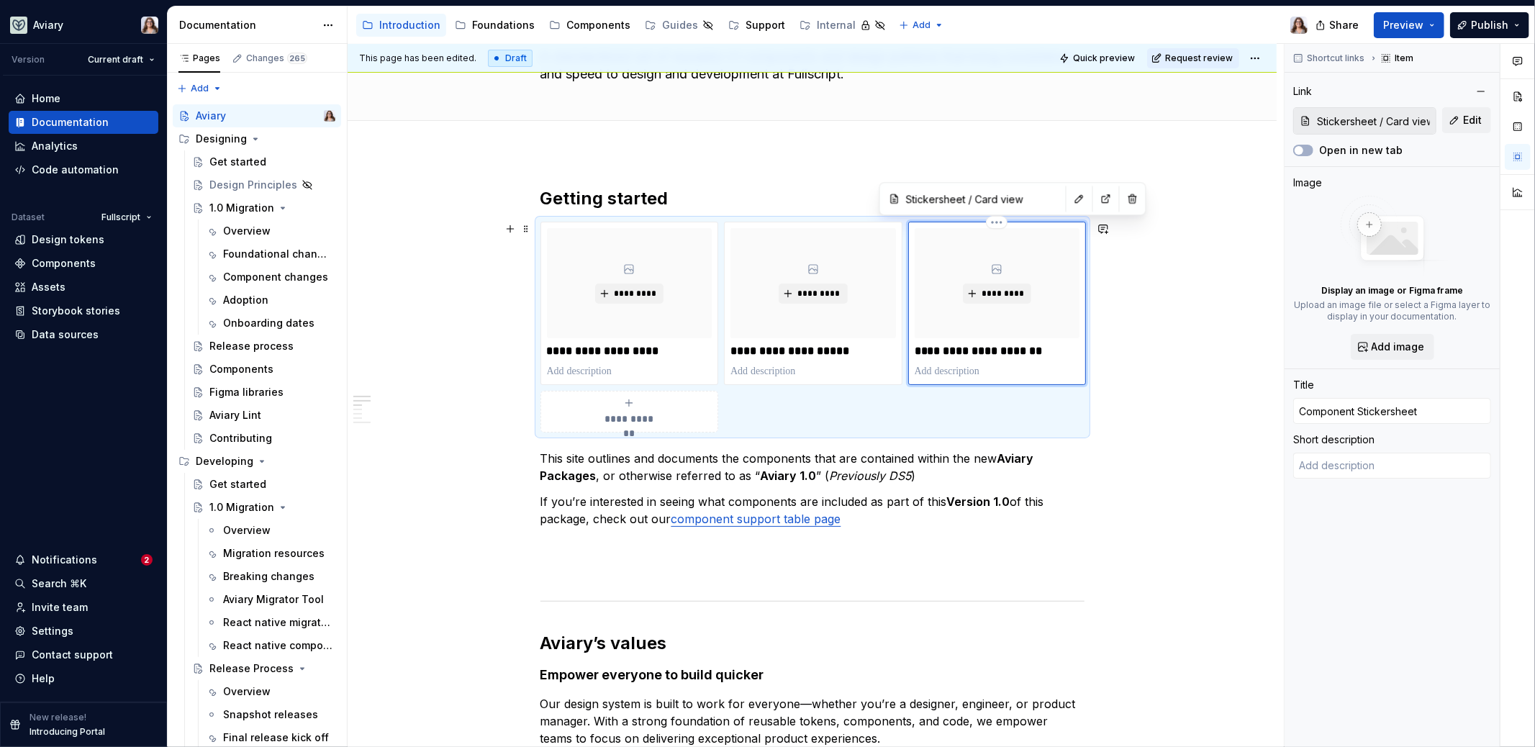
click at [1021, 350] on p "**********" at bounding box center [998, 351] width 166 height 14
click at [1108, 451] on button "button" at bounding box center [1103, 457] width 20 height 20
click at [1032, 559] on div "**********" at bounding box center [813, 733] width 544 height 1093
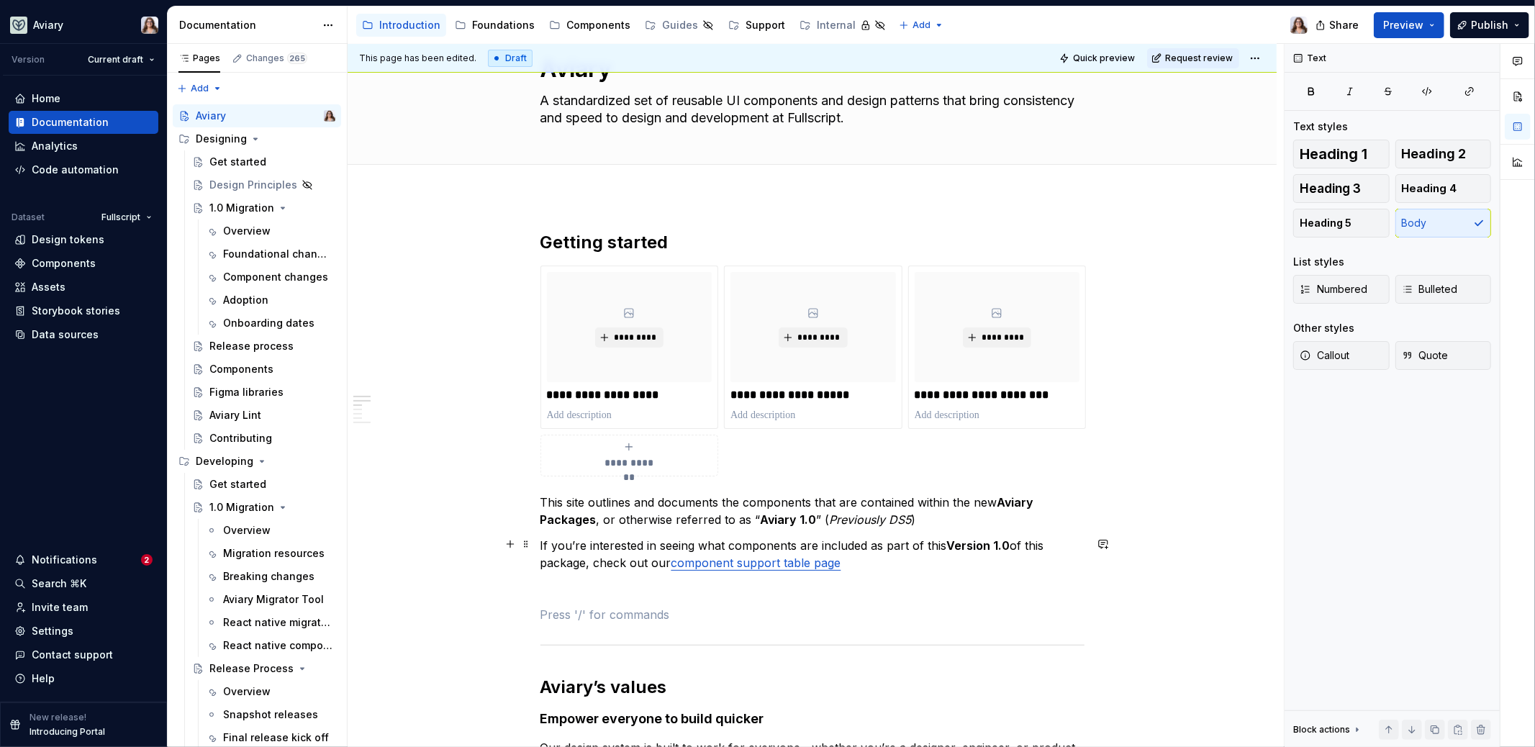
scroll to position [163, 0]
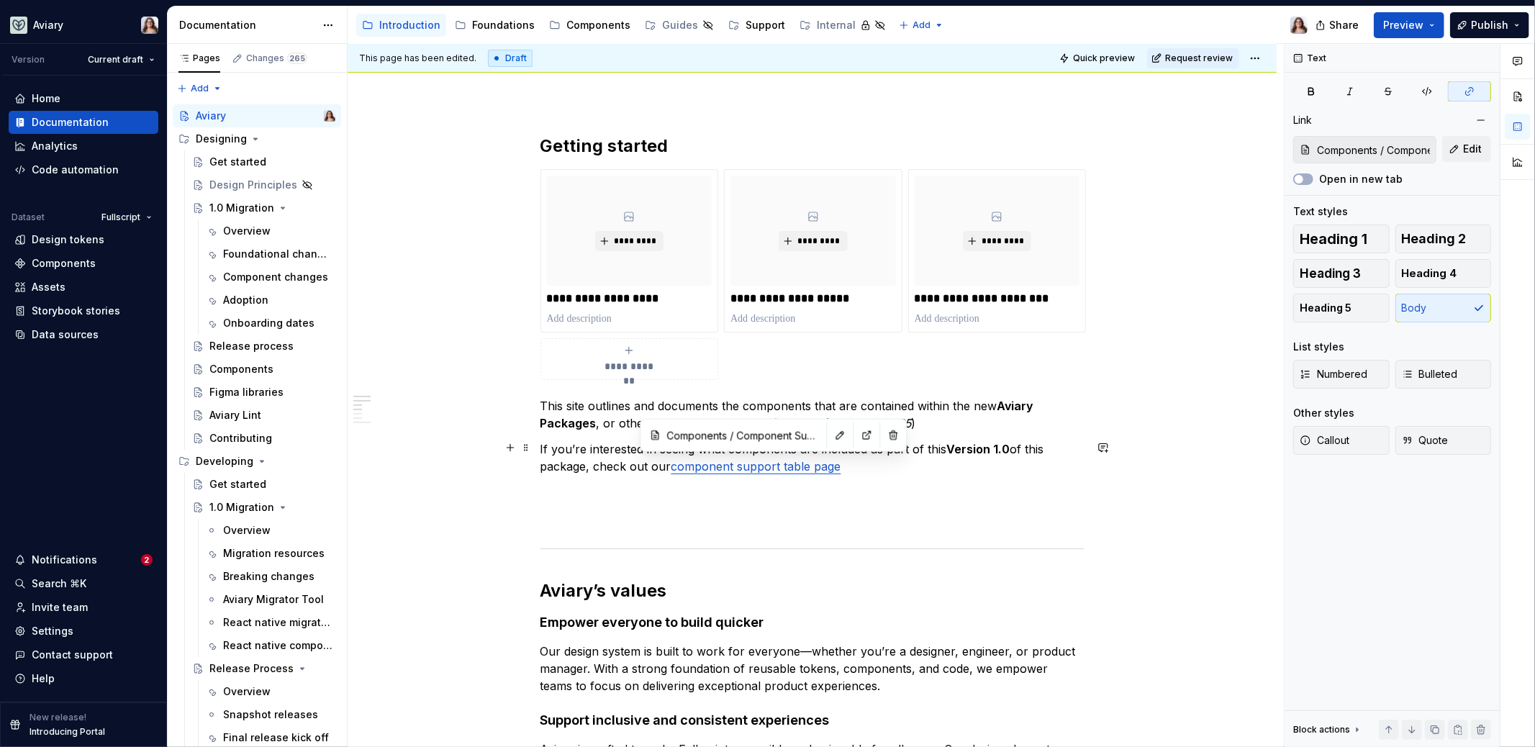
click at [756, 461] on link "component support table page" at bounding box center [757, 466] width 170 height 14
click at [857, 438] on button "button" at bounding box center [867, 435] width 20 height 20
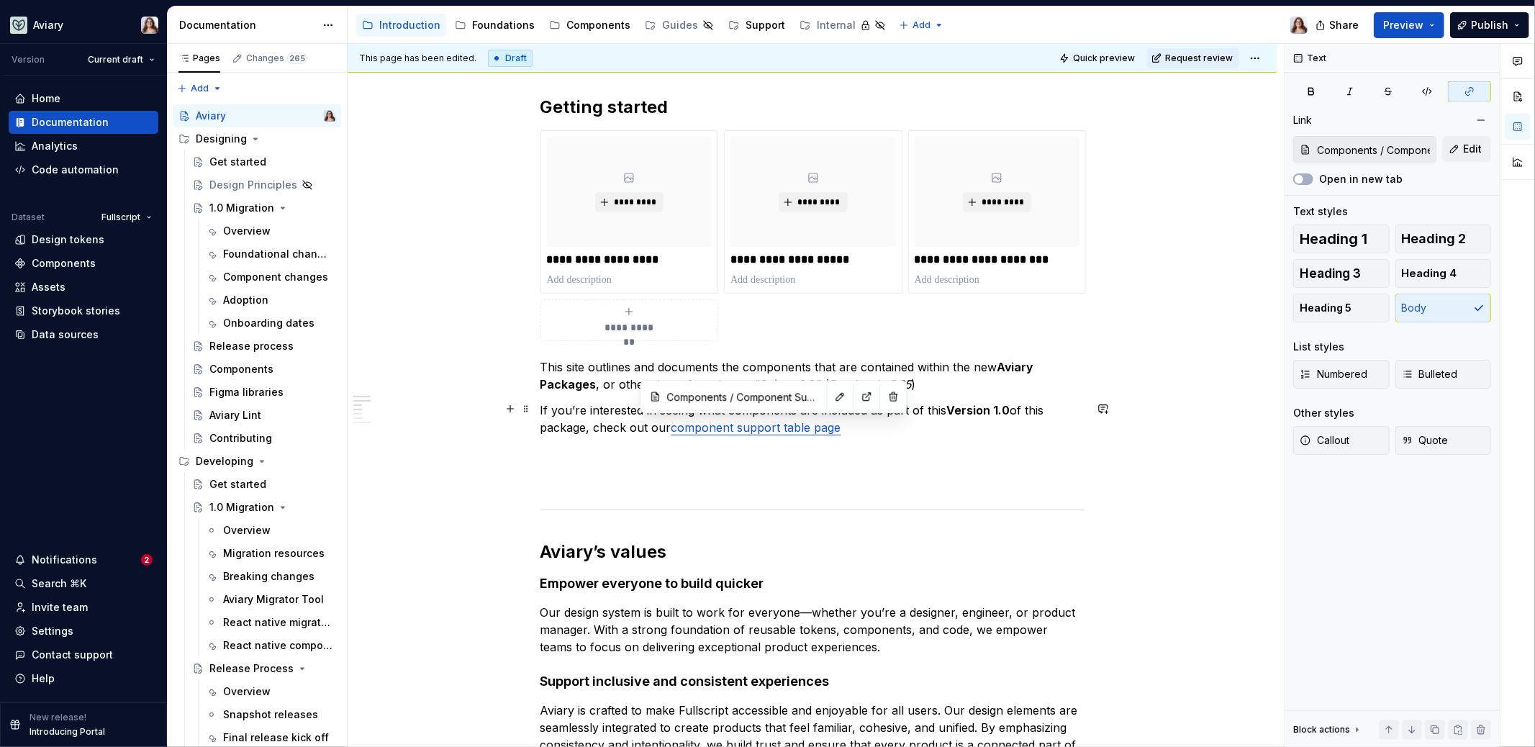
scroll to position [198, 0]
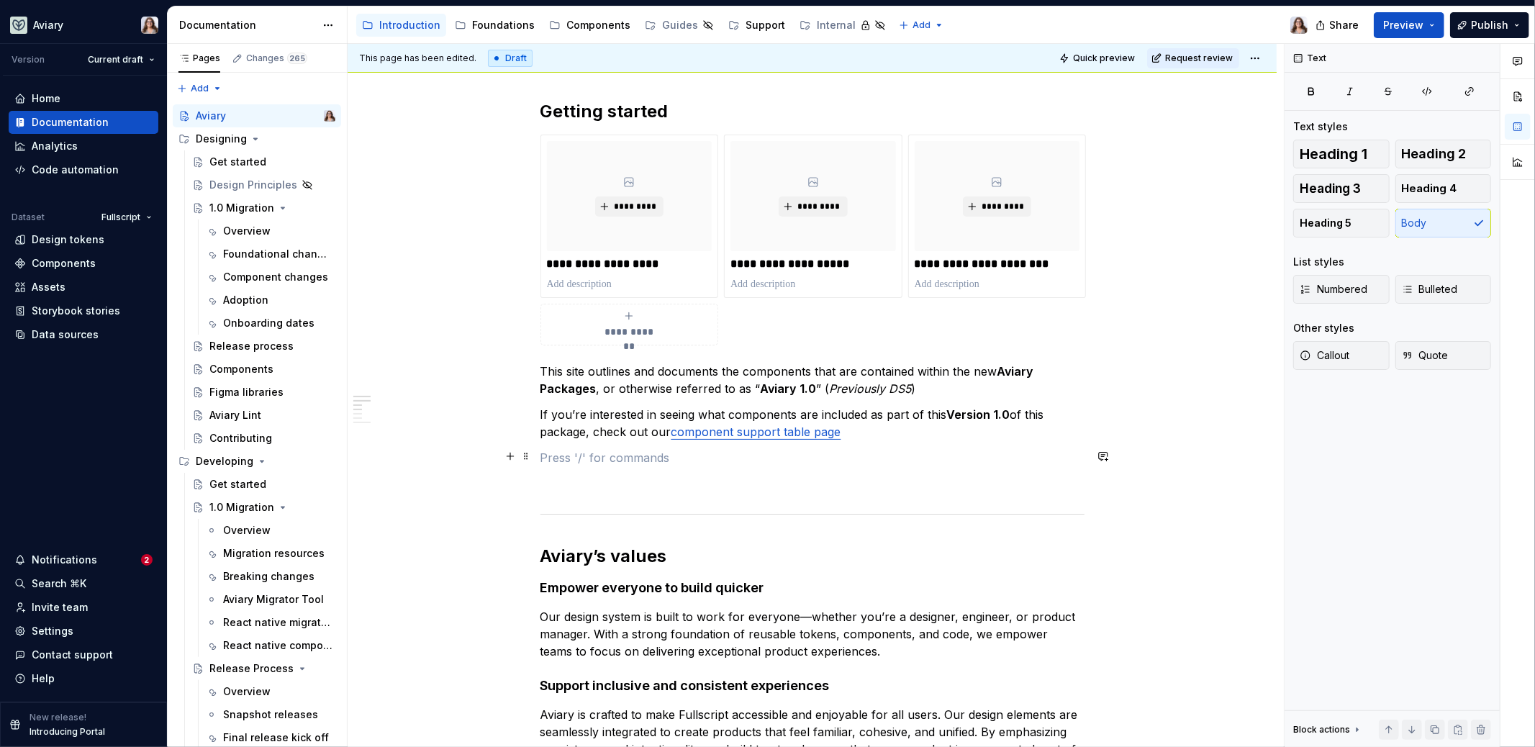
click at [595, 461] on p at bounding box center [813, 457] width 544 height 17
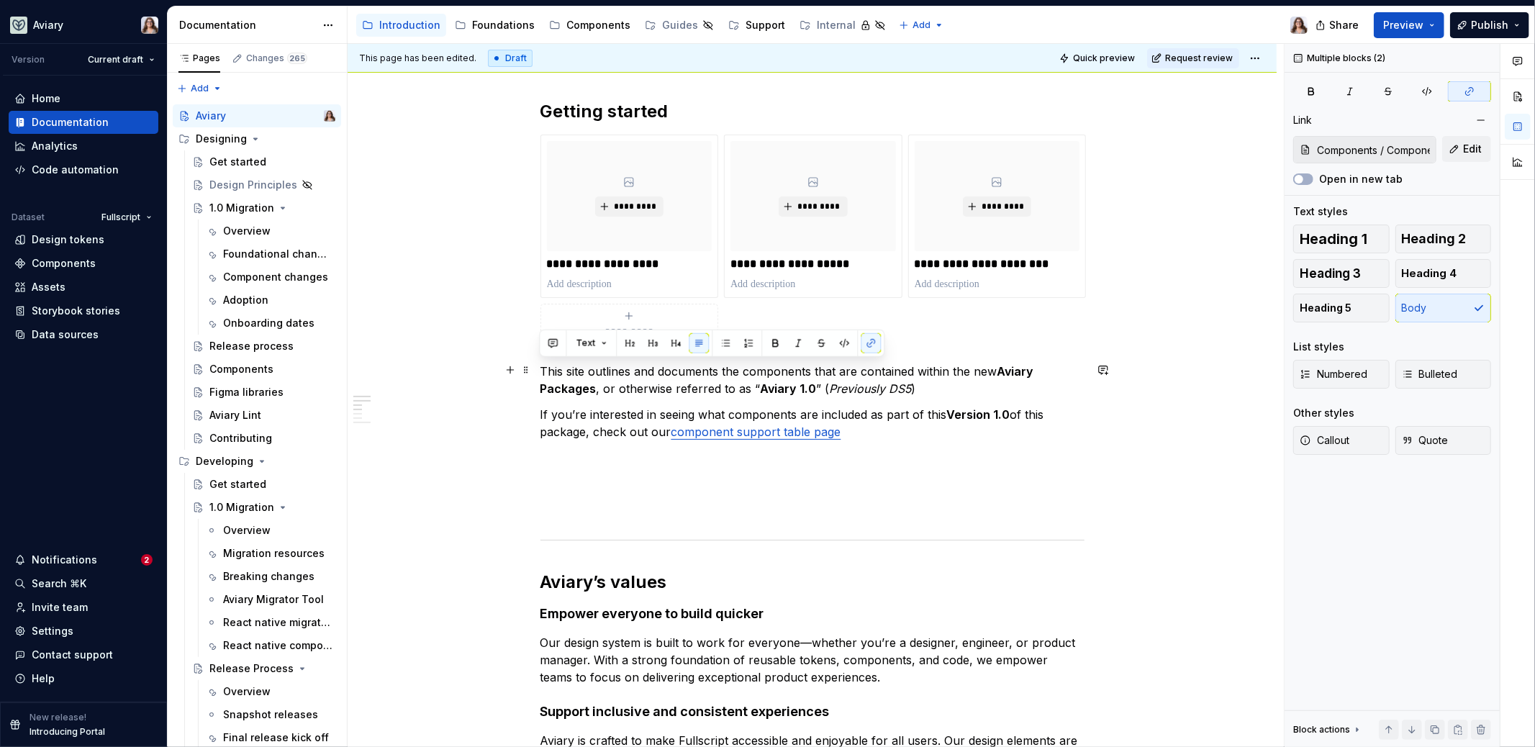
drag, startPoint x: 851, startPoint y: 433, endPoint x: 491, endPoint y: 364, distance: 366.6
click at [872, 437] on p "If you’re interested in seeing what components are included as part of this Ver…" at bounding box center [813, 423] width 544 height 35
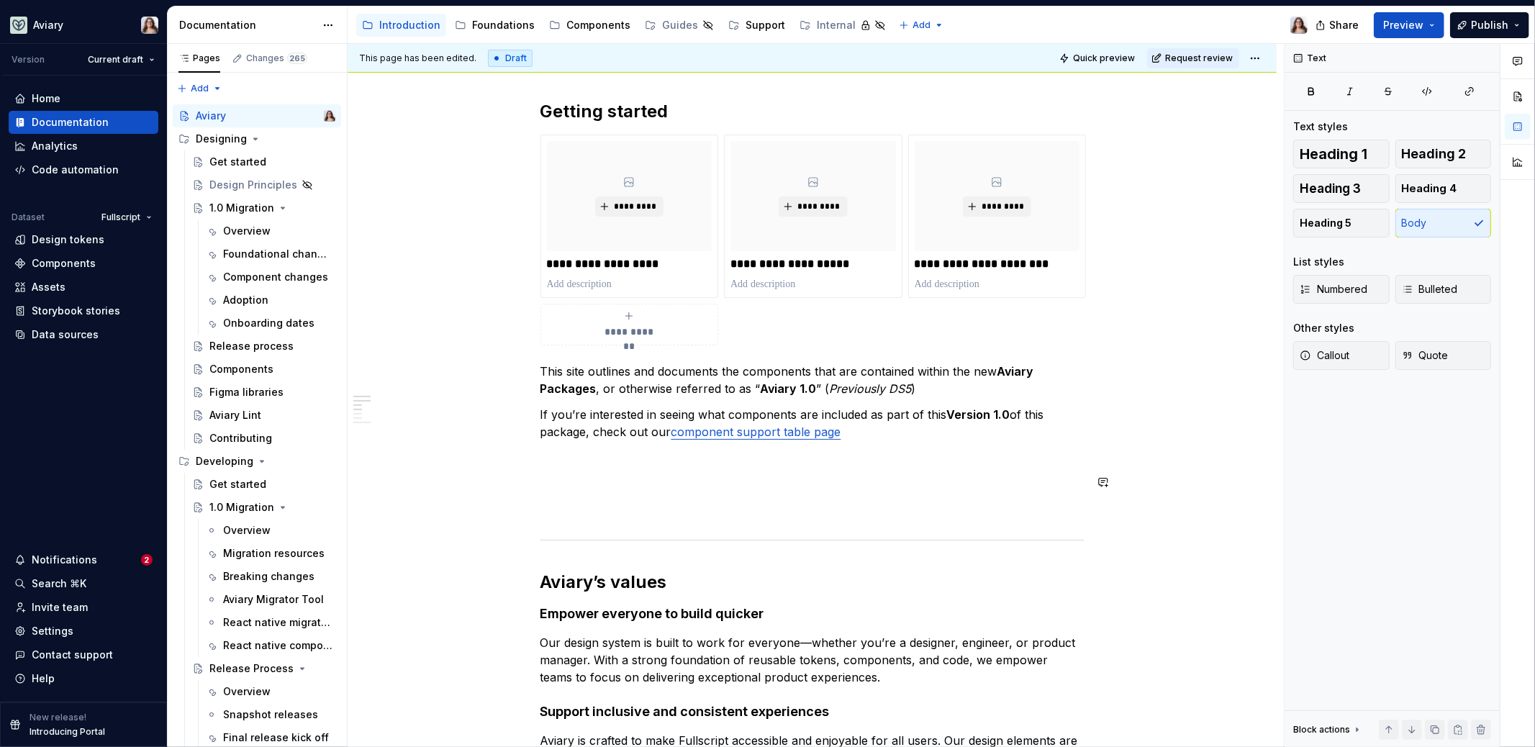
click at [635, 475] on p at bounding box center [813, 483] width 544 height 17
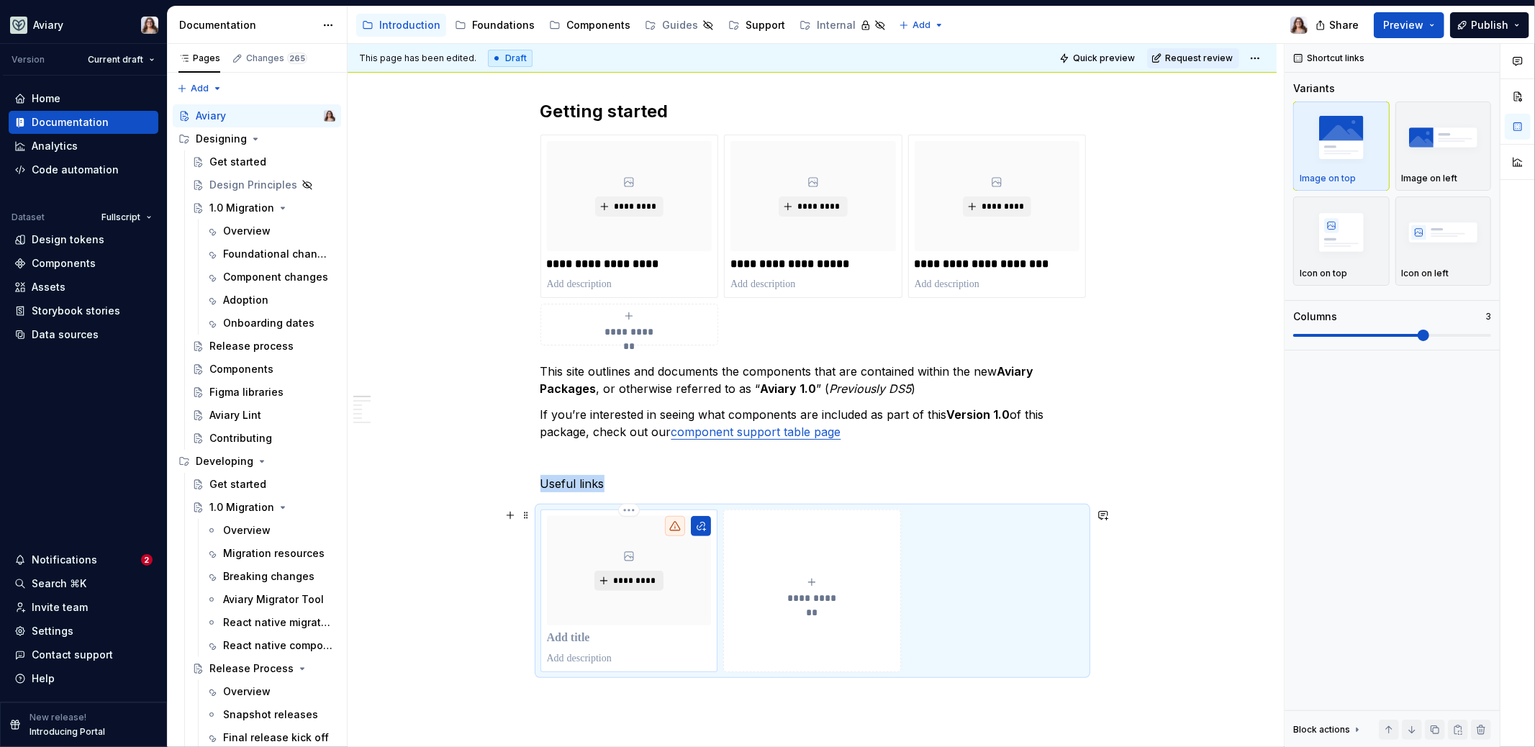
click at [605, 579] on button "*********" at bounding box center [629, 581] width 68 height 20
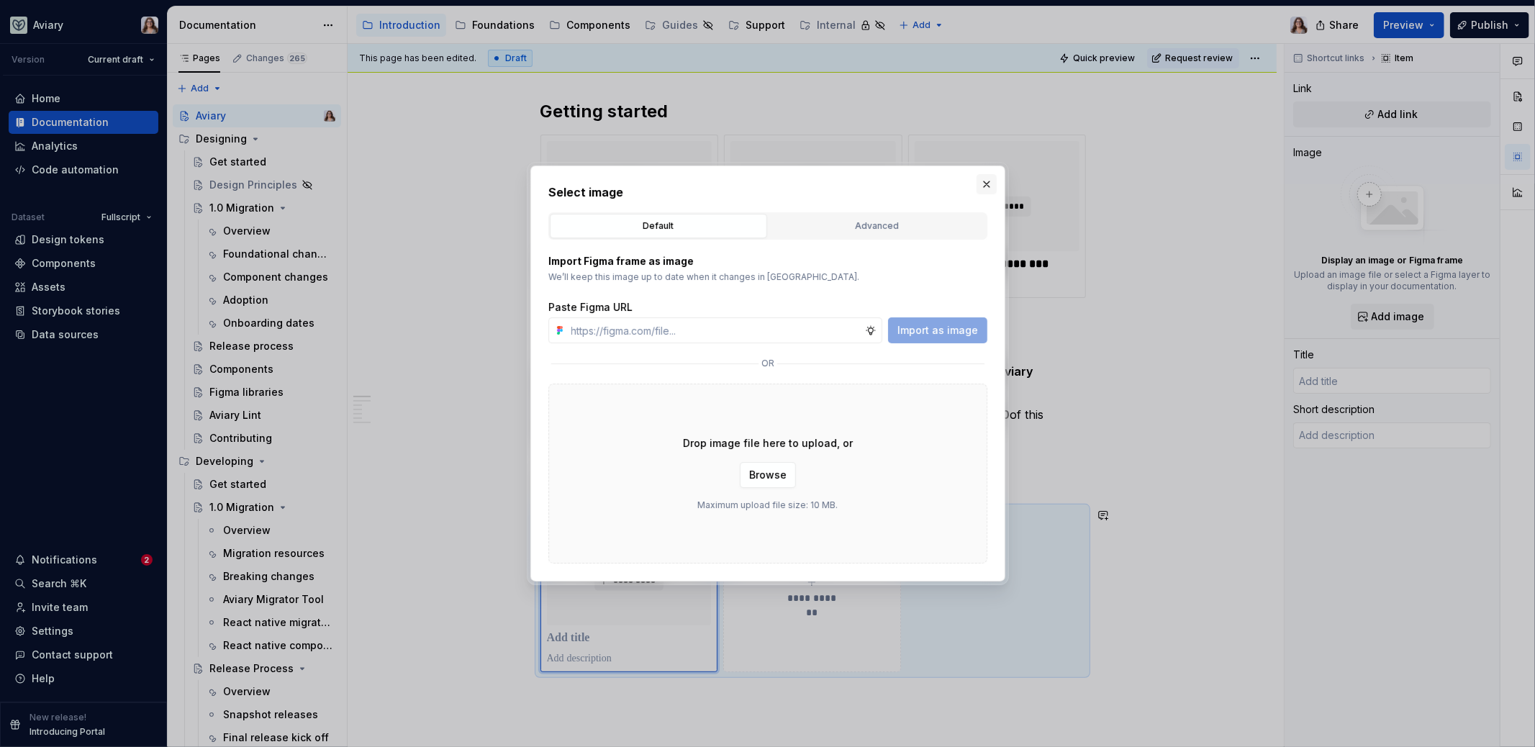
click at [982, 188] on button "button" at bounding box center [987, 184] width 20 height 20
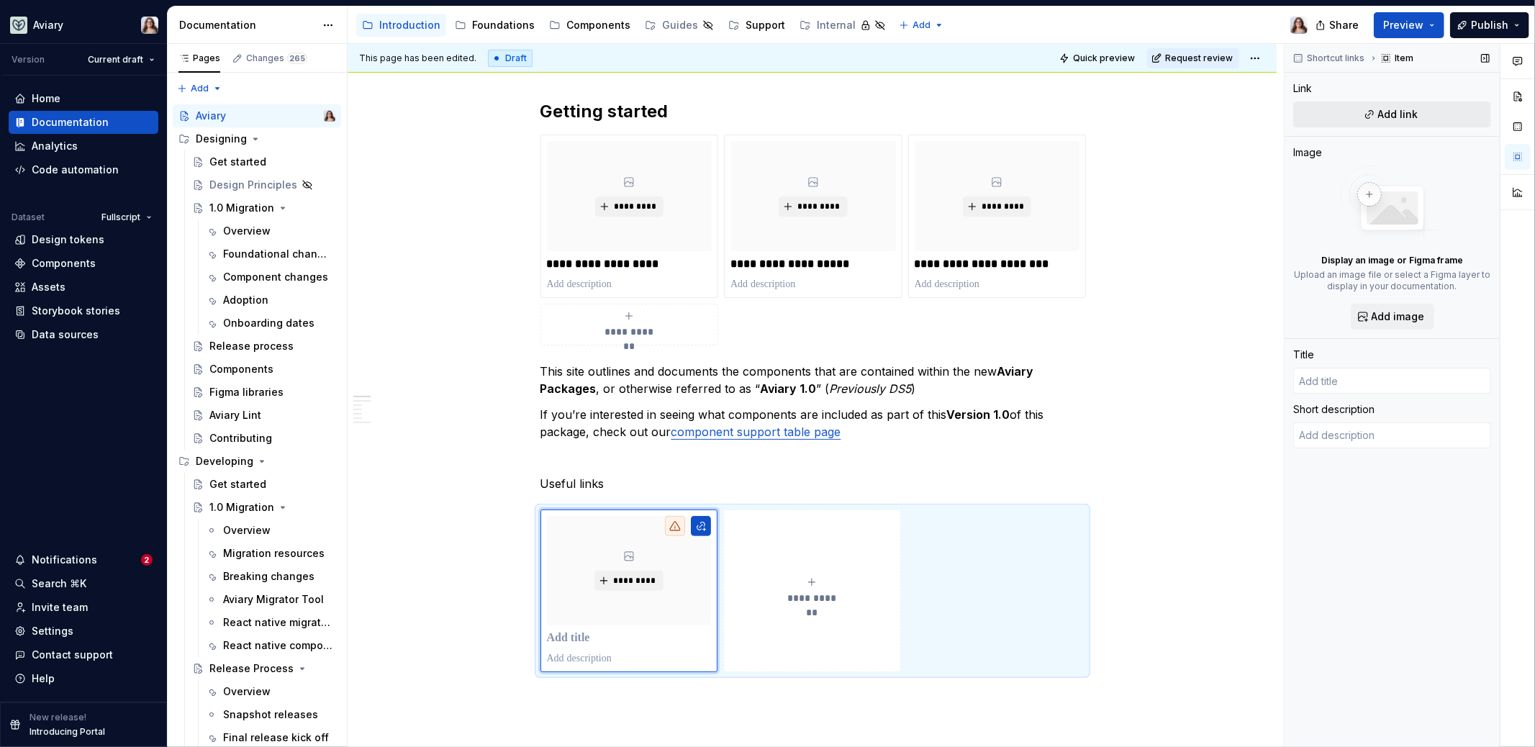
click at [1209, 112] on span "Add link" at bounding box center [1398, 114] width 40 height 14
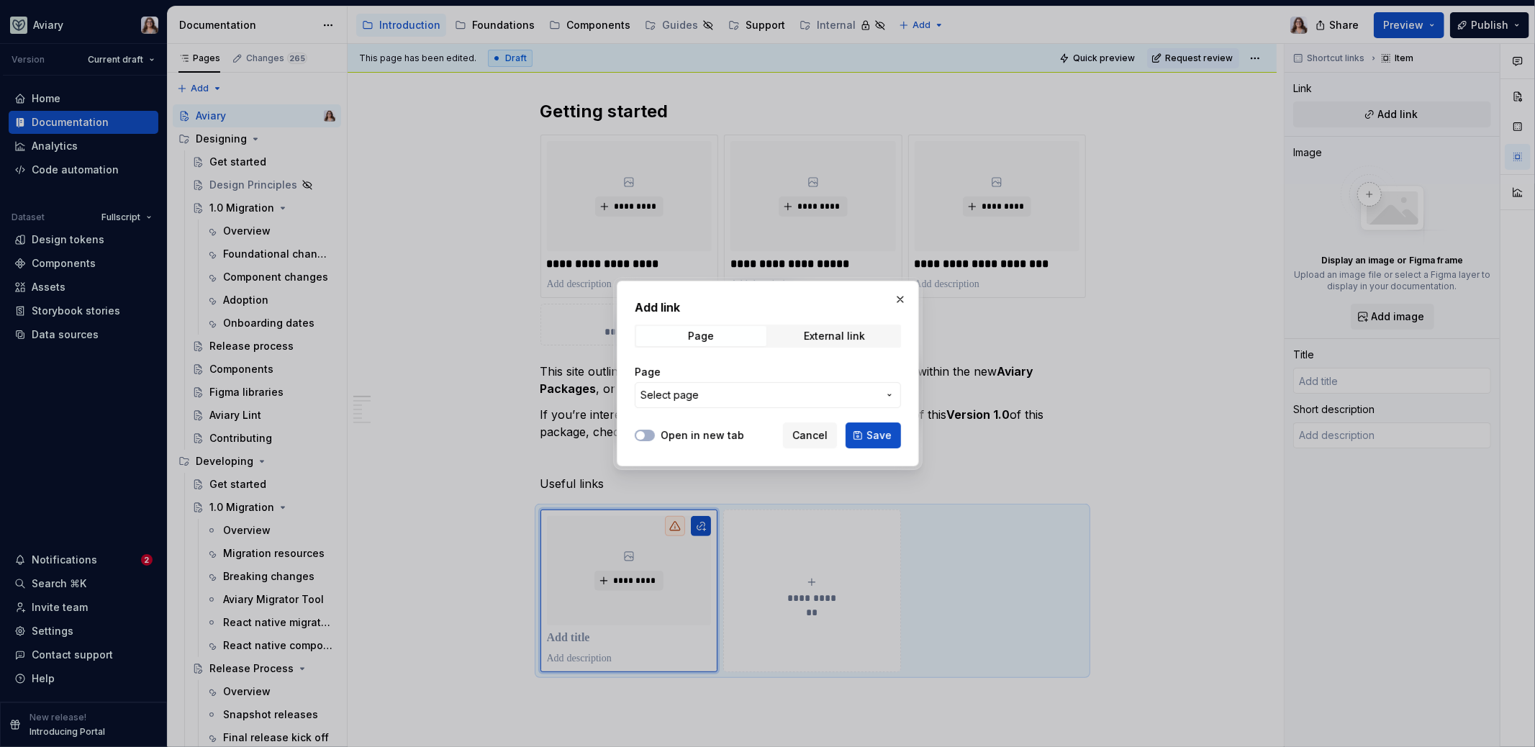
click at [696, 389] on span "Select page" at bounding box center [670, 395] width 58 height 14
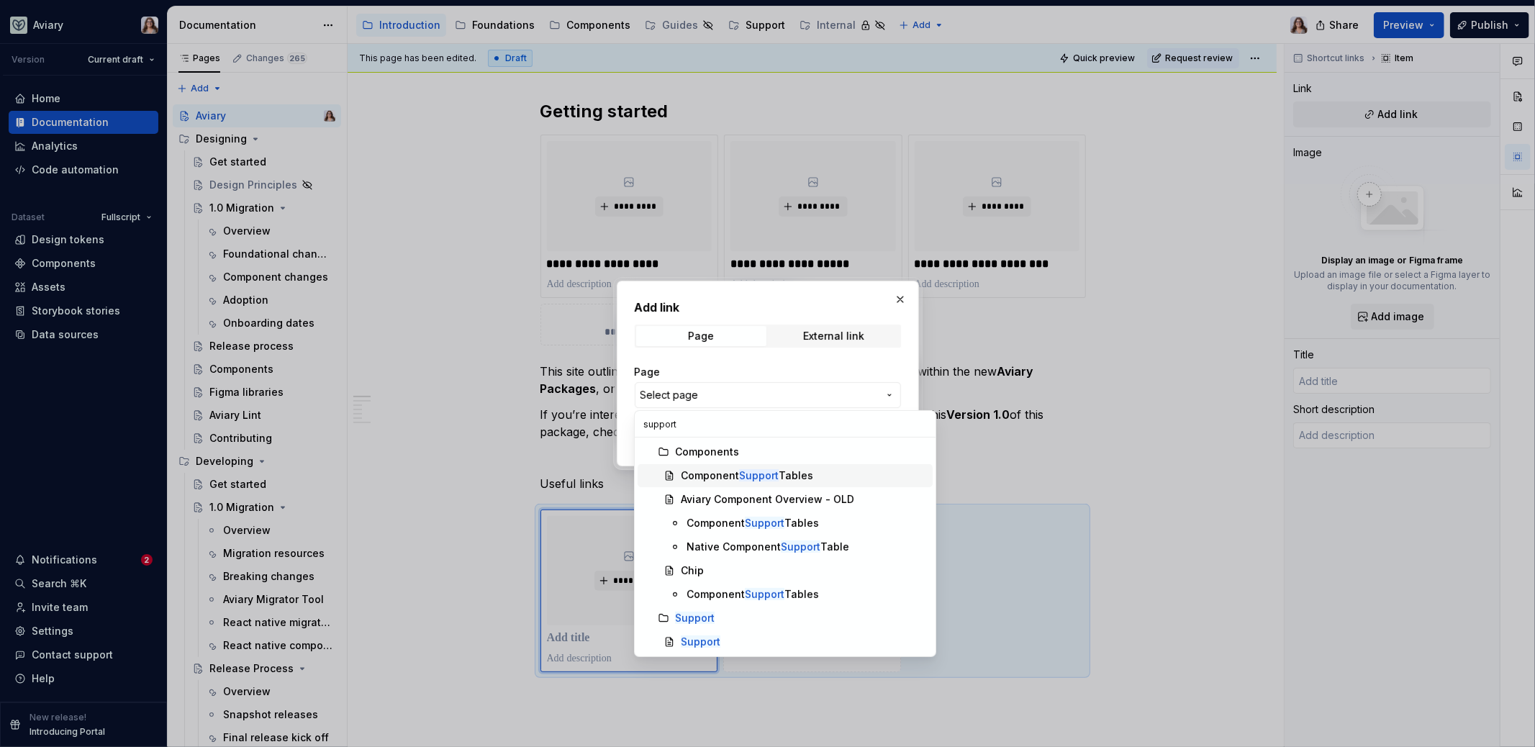
click at [822, 473] on div "Component Support Tables" at bounding box center [804, 476] width 246 height 14
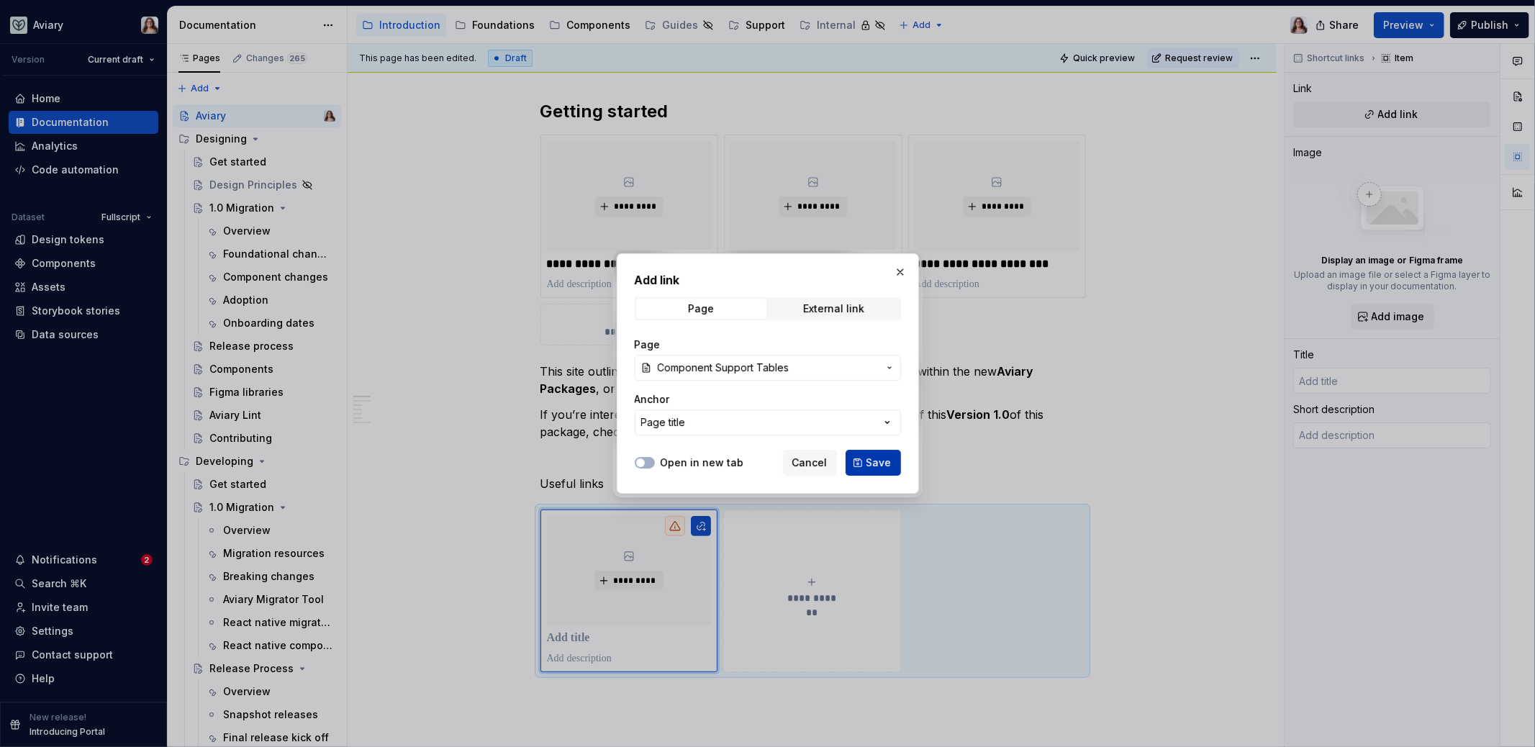
click at [874, 463] on span "Save" at bounding box center [879, 463] width 25 height 14
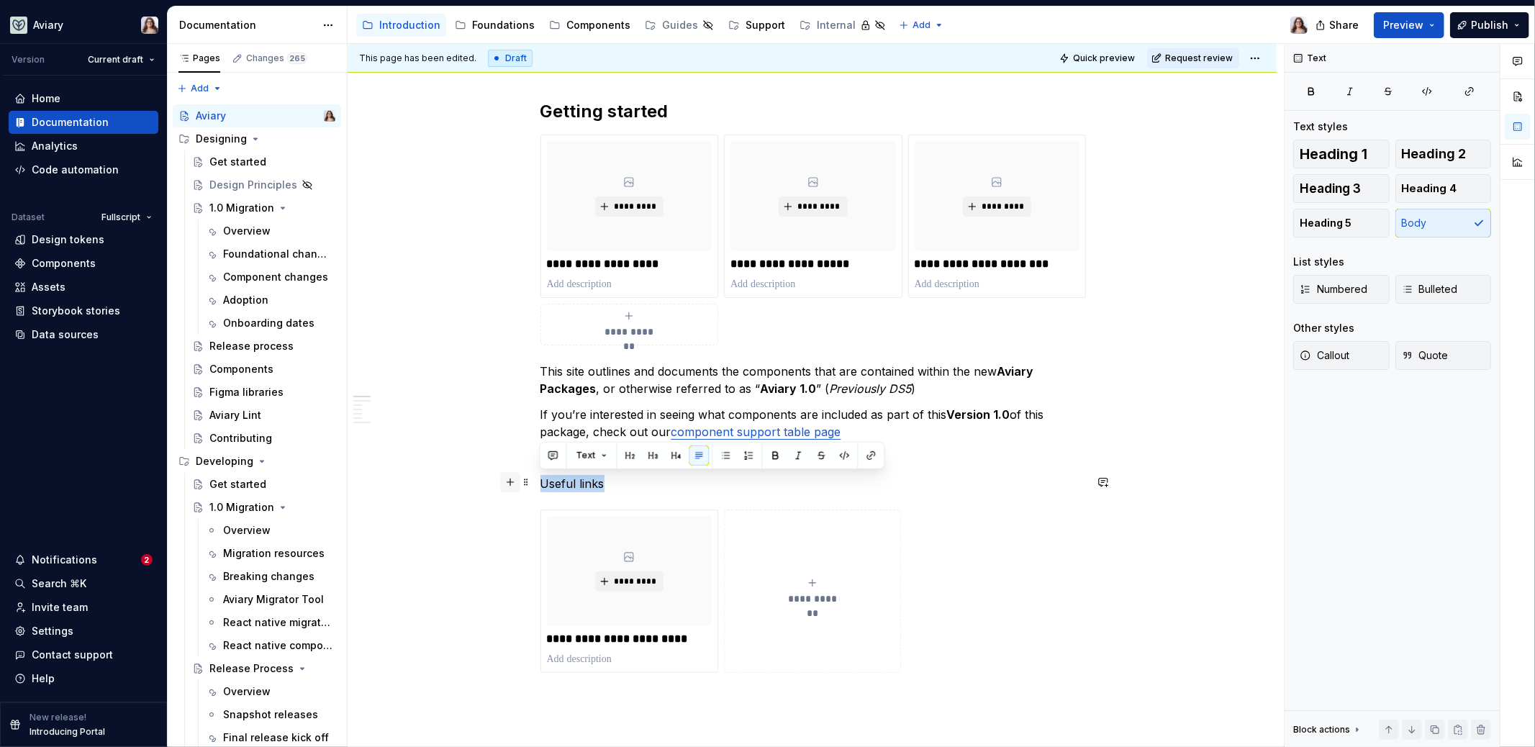
drag, startPoint x: 613, startPoint y: 482, endPoint x: 502, endPoint y: 481, distance: 110.1
click at [656, 457] on button "button" at bounding box center [653, 456] width 20 height 20
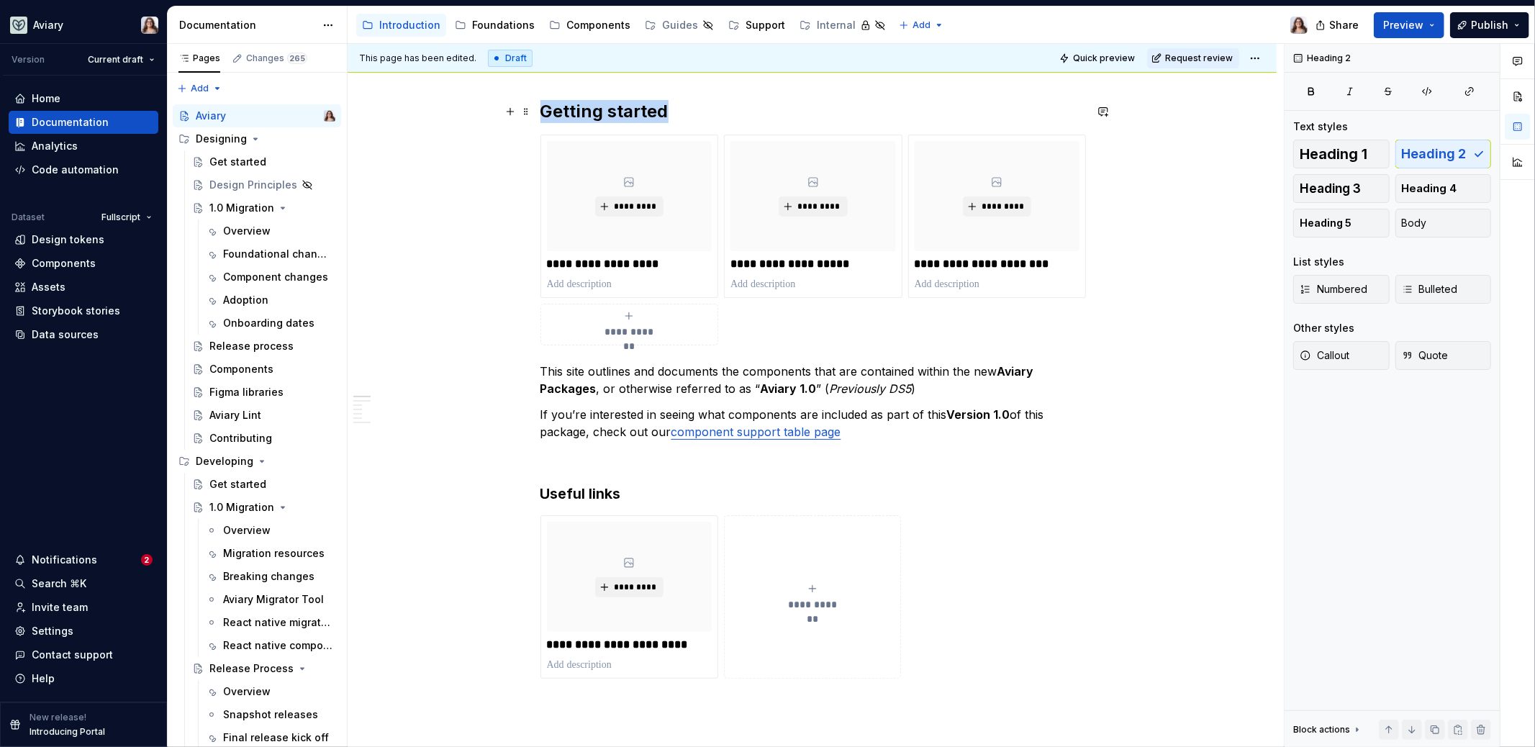
scroll to position [140, 0]
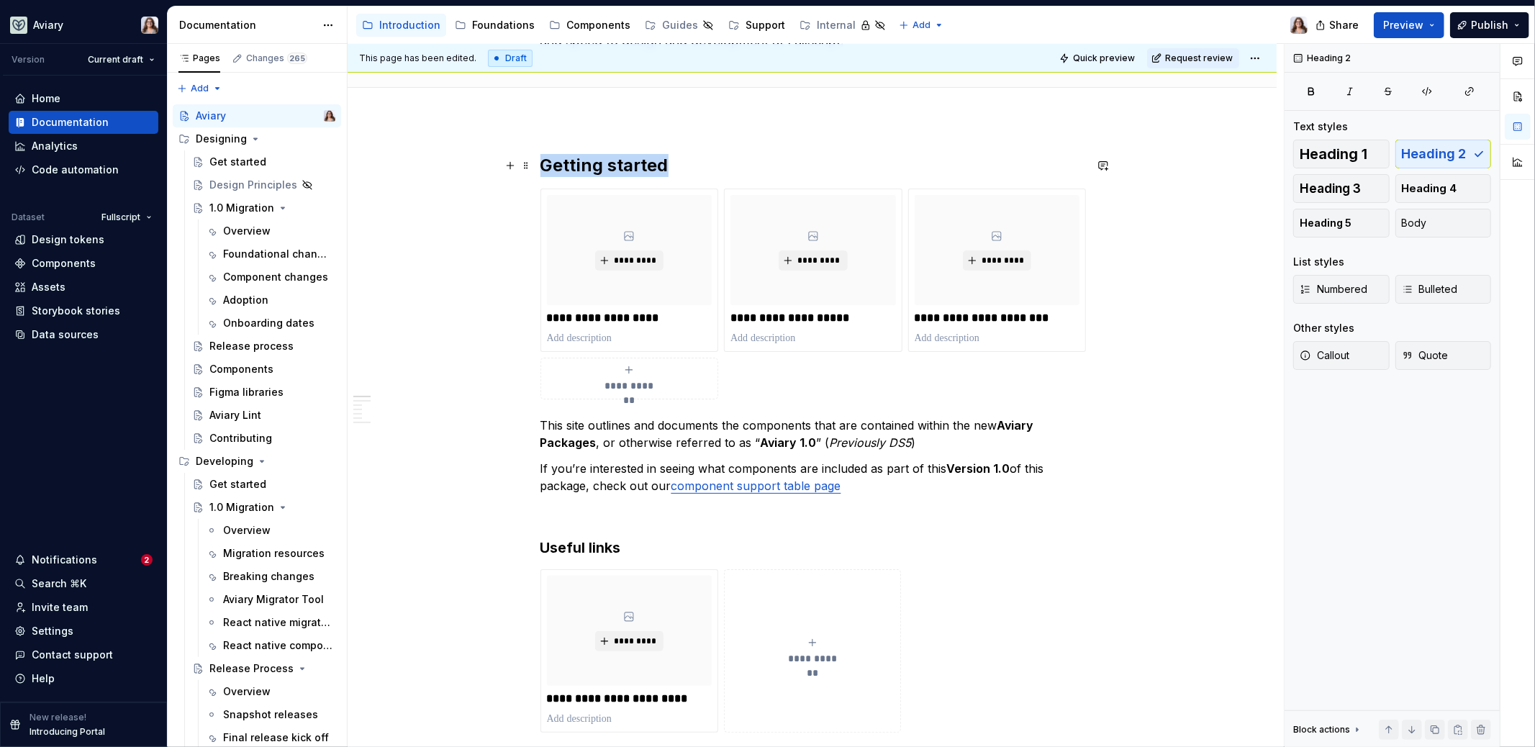
drag, startPoint x: 673, startPoint y: 109, endPoint x: 554, endPoint y: 109, distance: 118.8
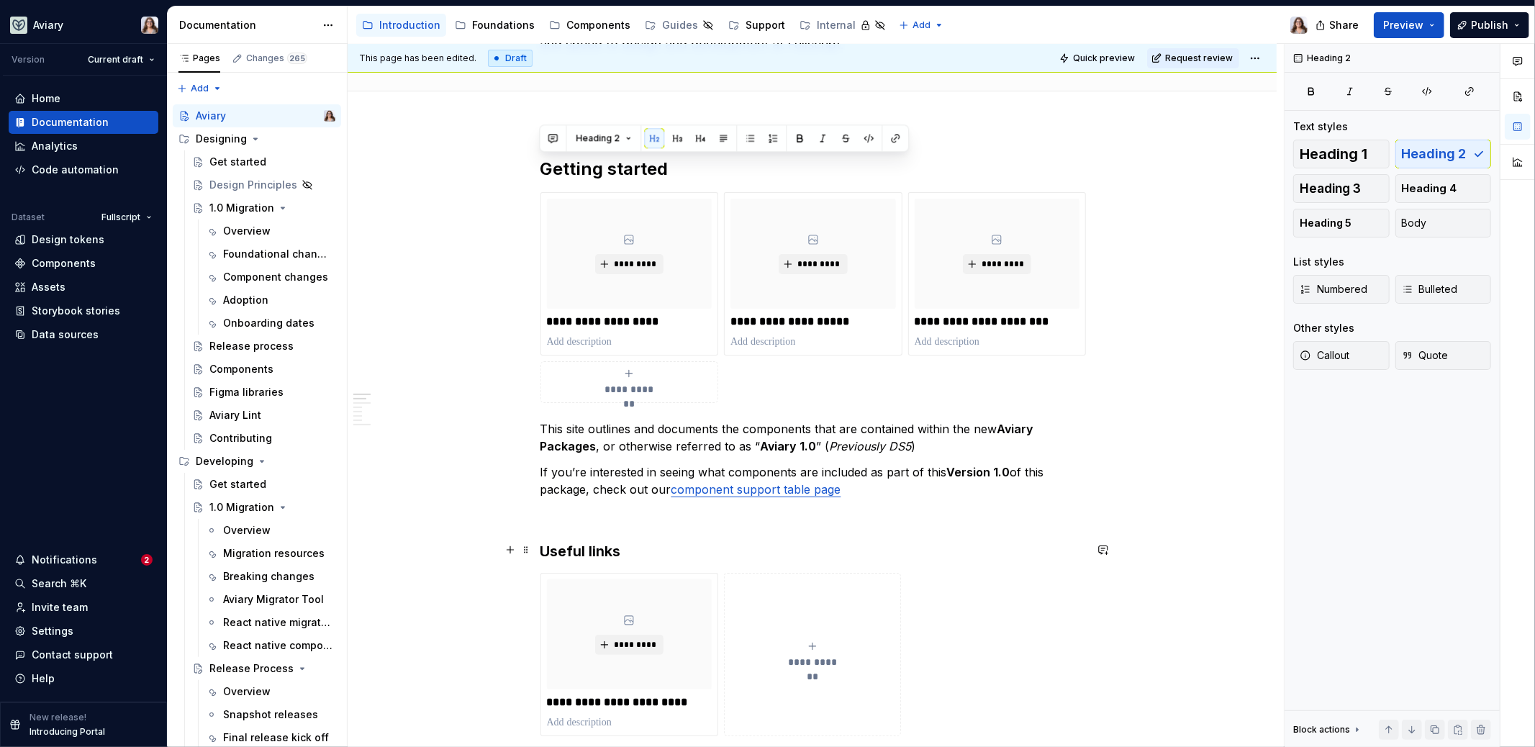
click at [622, 554] on h3 "Useful links" at bounding box center [813, 551] width 544 height 20
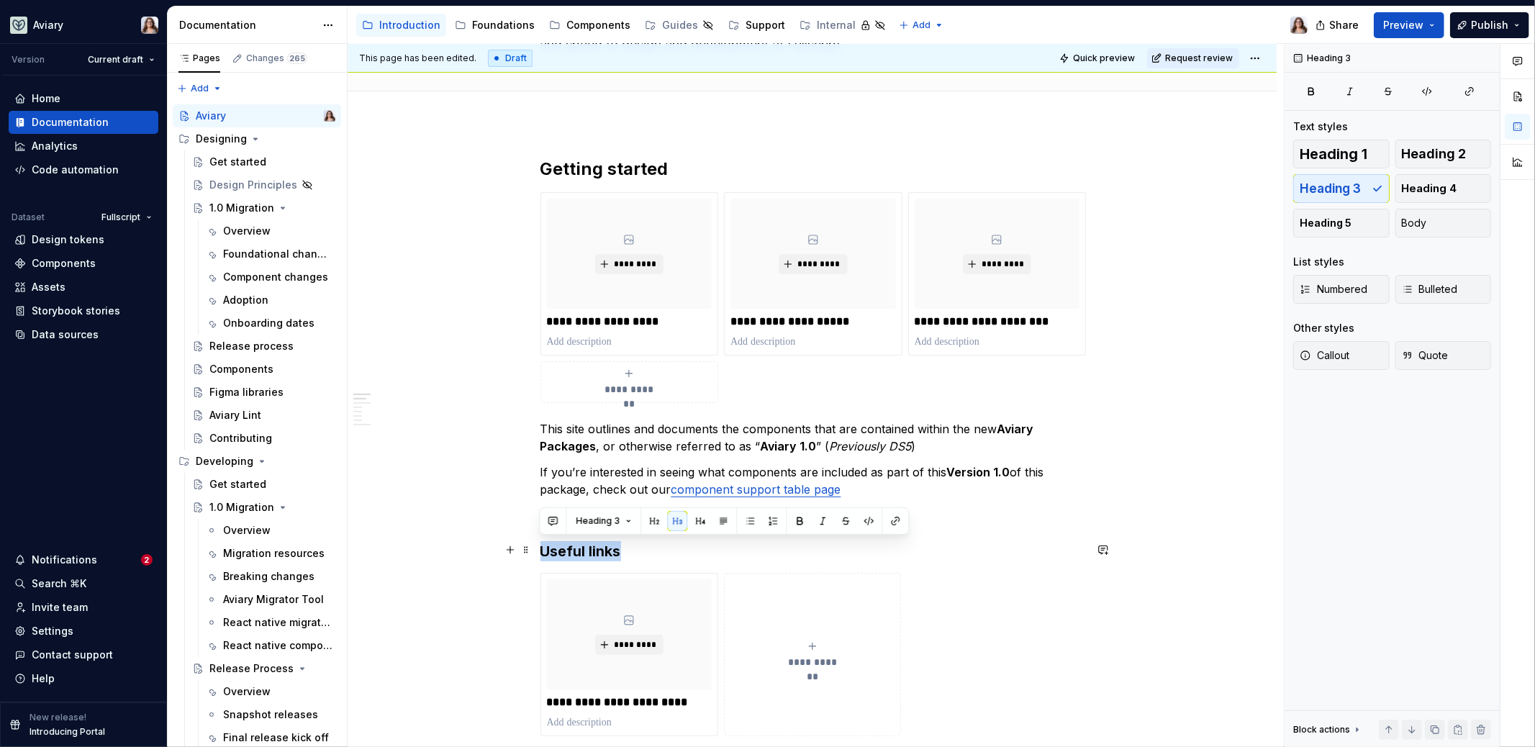
drag, startPoint x: 623, startPoint y: 550, endPoint x: 543, endPoint y: 549, distance: 79.9
click at [543, 549] on h3 "Useful links" at bounding box center [813, 551] width 544 height 20
click at [660, 514] on button "button" at bounding box center [654, 521] width 20 height 20
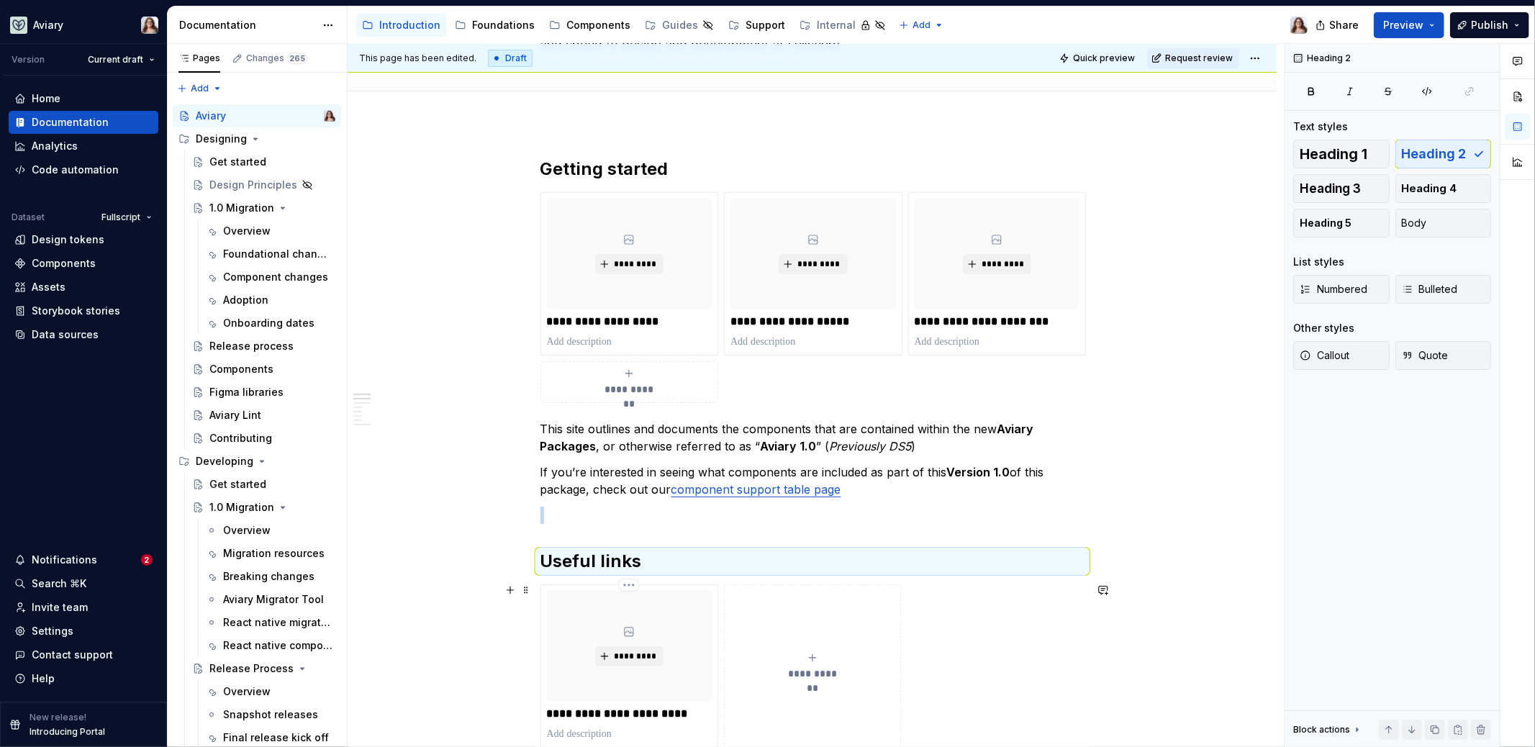
scroll to position [223, 0]
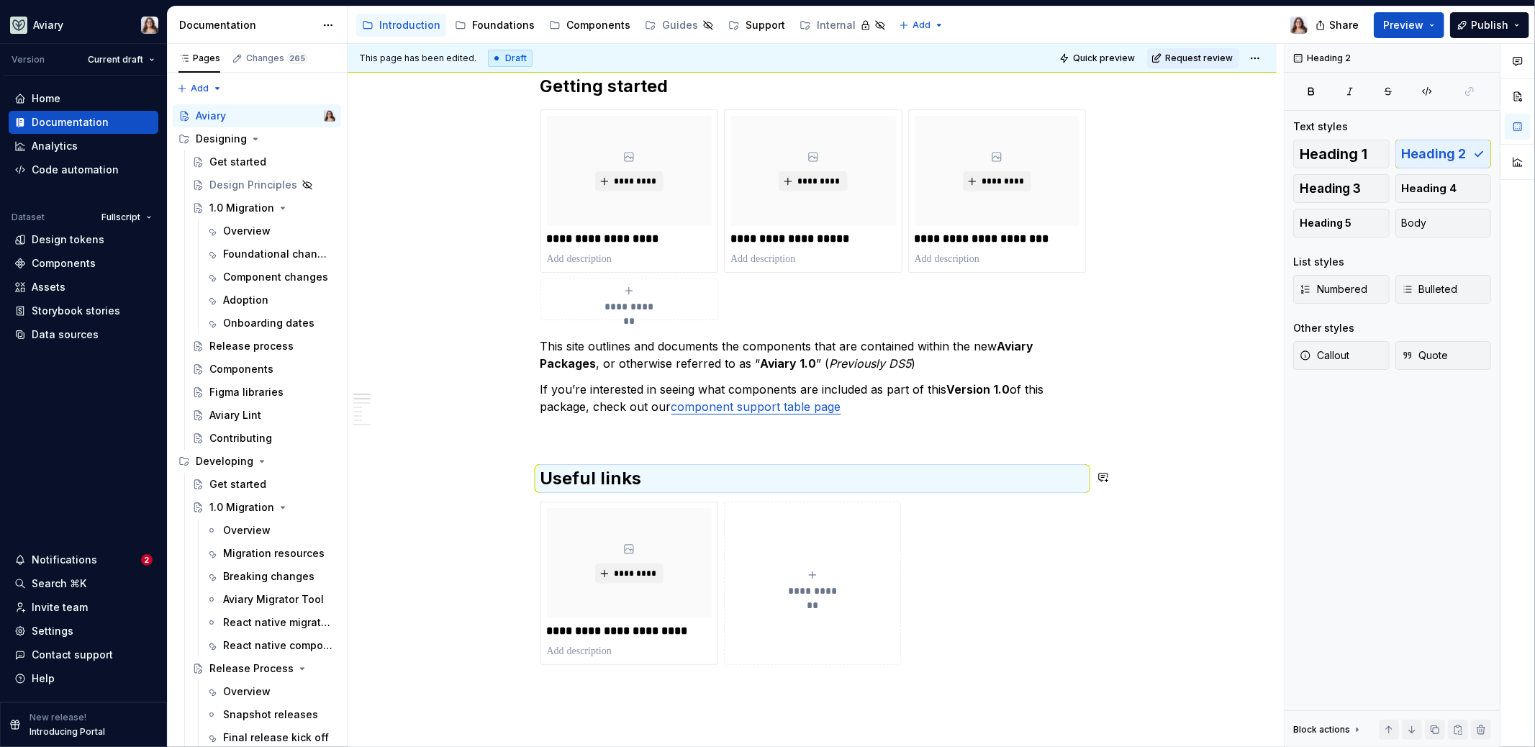
click at [680, 439] on p at bounding box center [813, 432] width 544 height 17
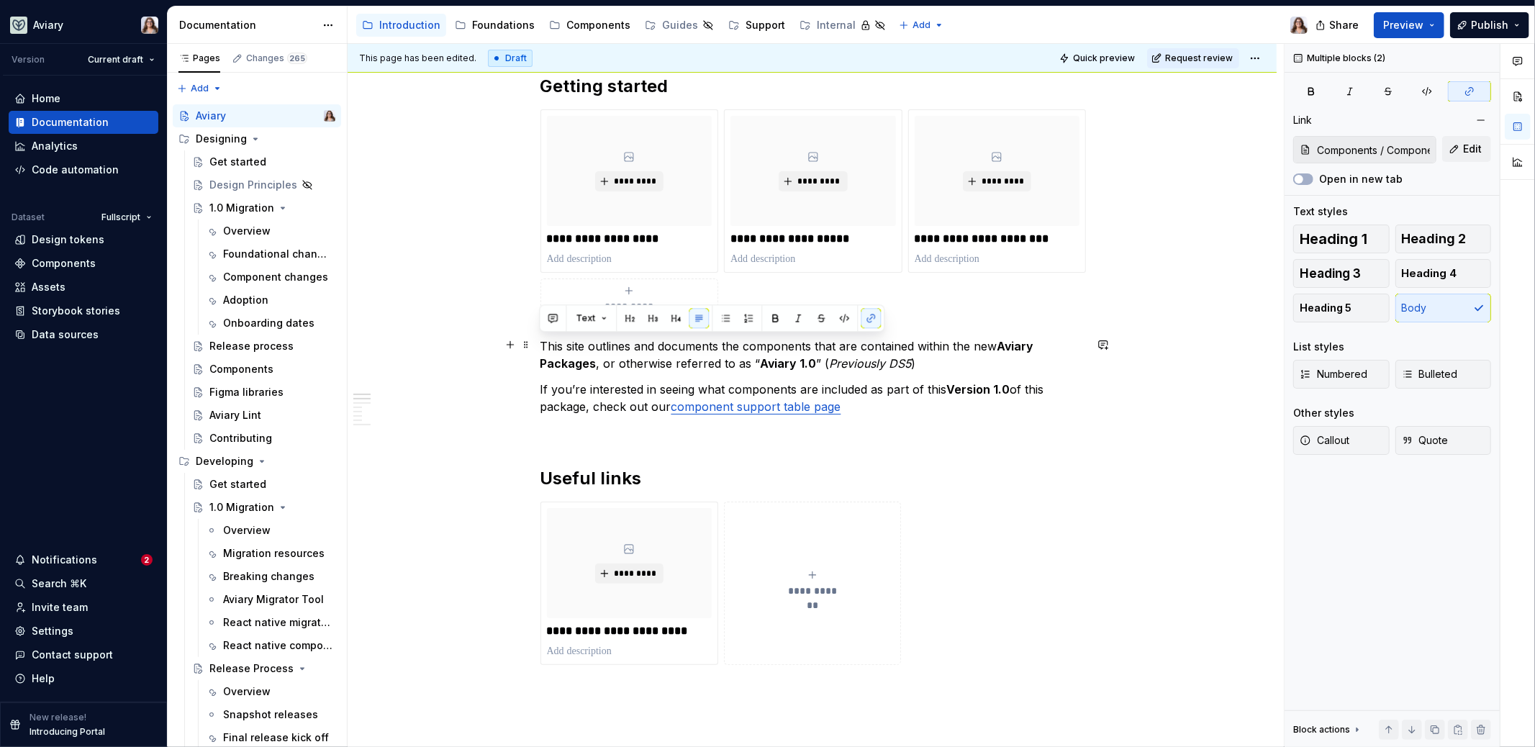
drag, startPoint x: 873, startPoint y: 406, endPoint x: 533, endPoint y: 341, distance: 345.9
click at [1209, 442] on span "Callout" at bounding box center [1325, 440] width 50 height 14
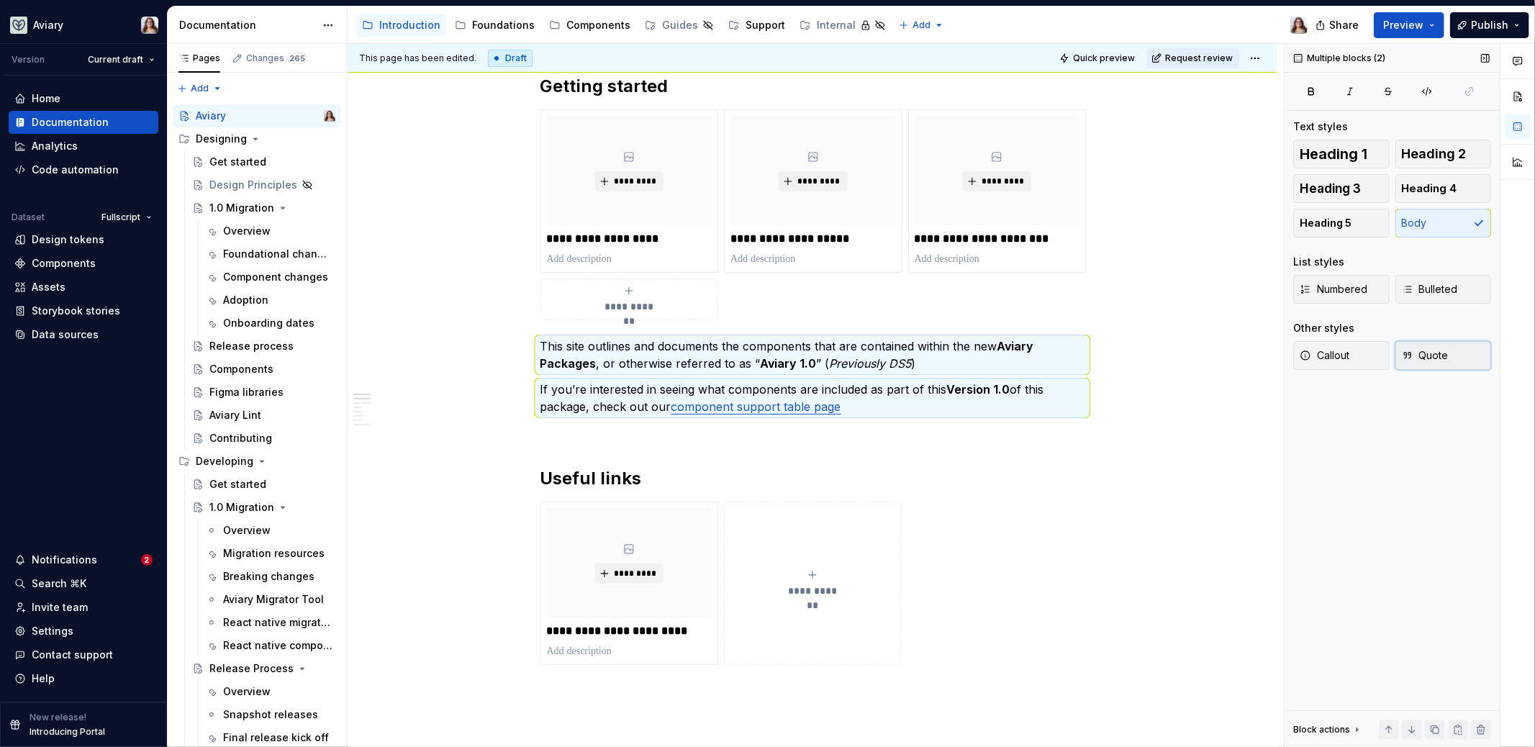
click at [1209, 363] on button "Quote" at bounding box center [1444, 355] width 96 height 29
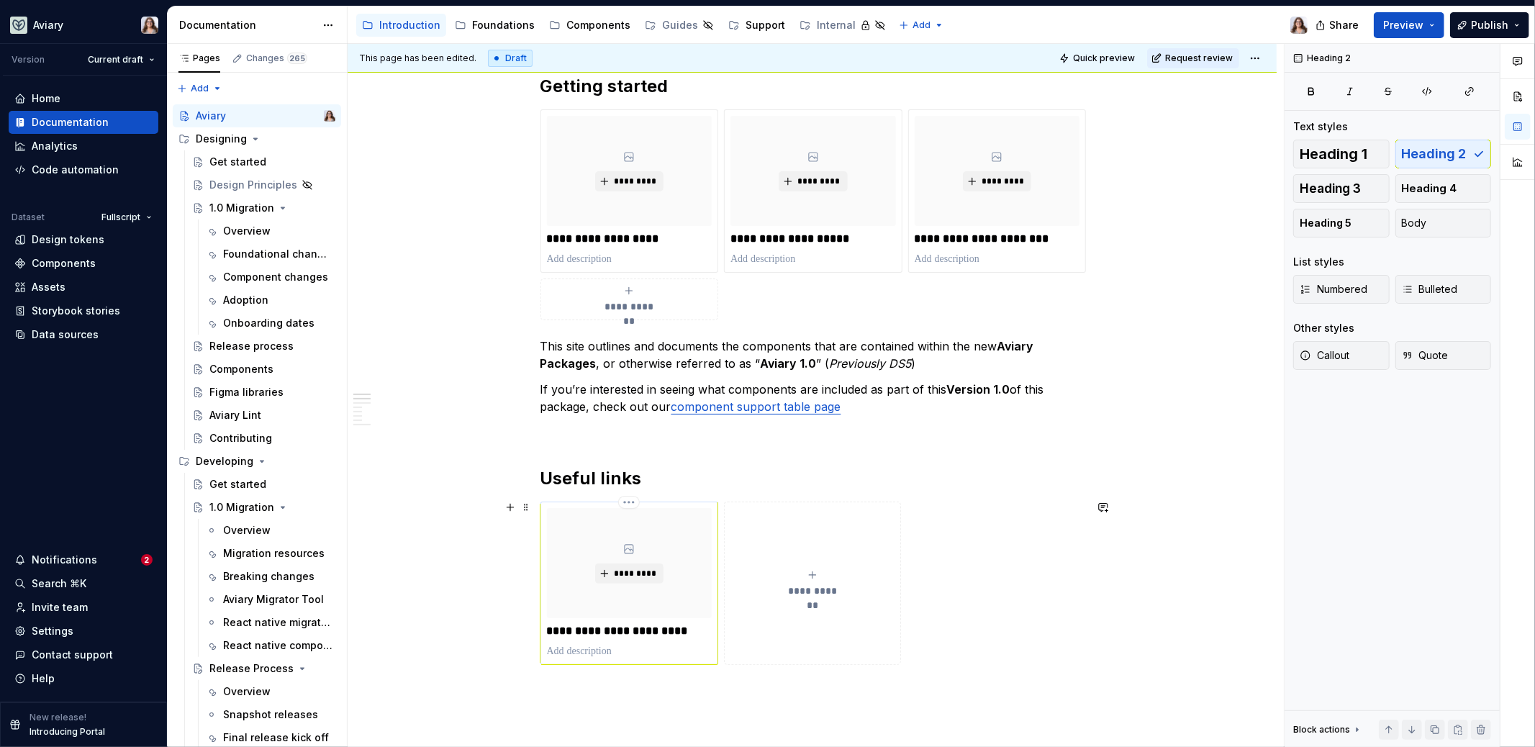
click at [579, 601] on p at bounding box center [630, 651] width 166 height 14
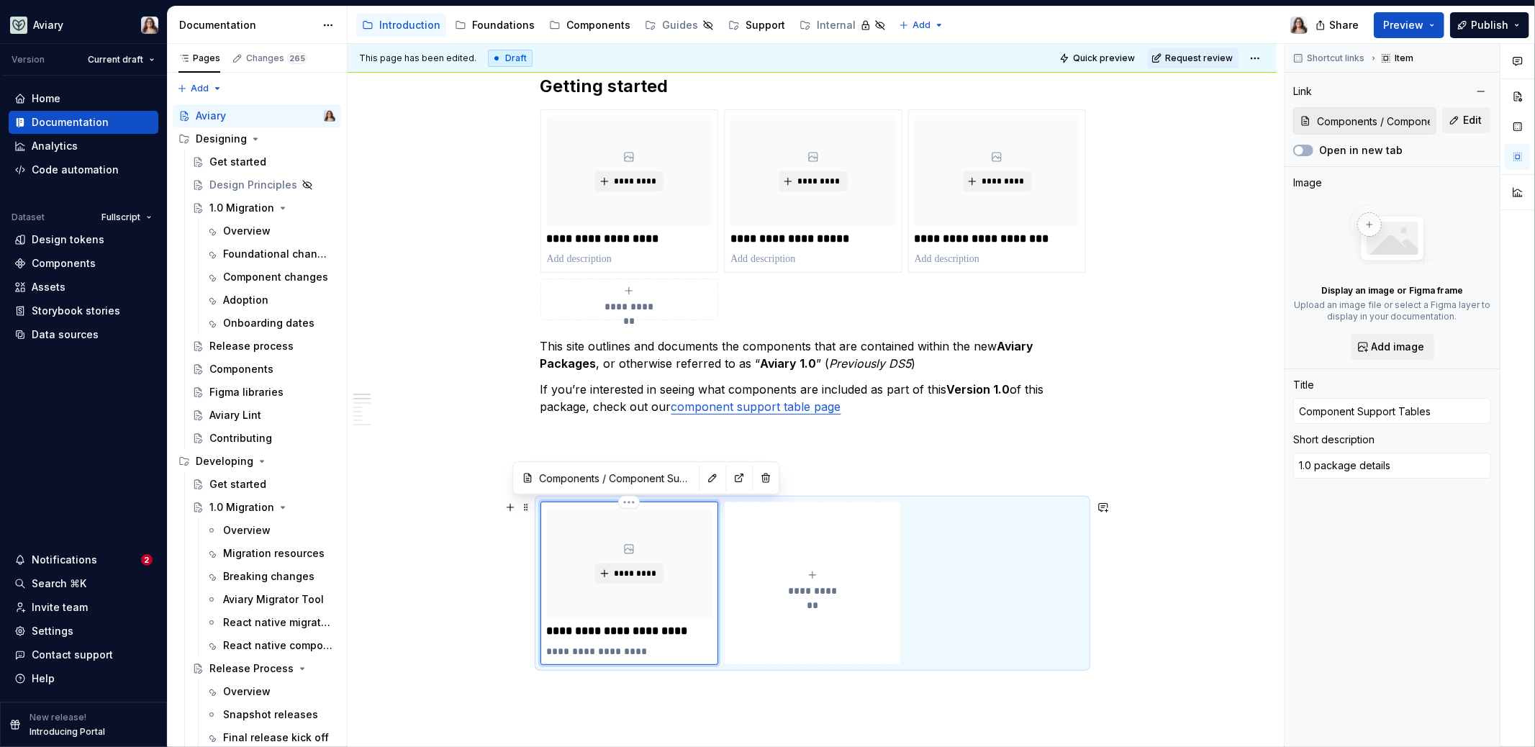
click at [547, 601] on p "**********" at bounding box center [630, 651] width 166 height 14
click at [665, 601] on p "**********" at bounding box center [630, 651] width 166 height 14
click at [890, 432] on p at bounding box center [813, 432] width 544 height 17
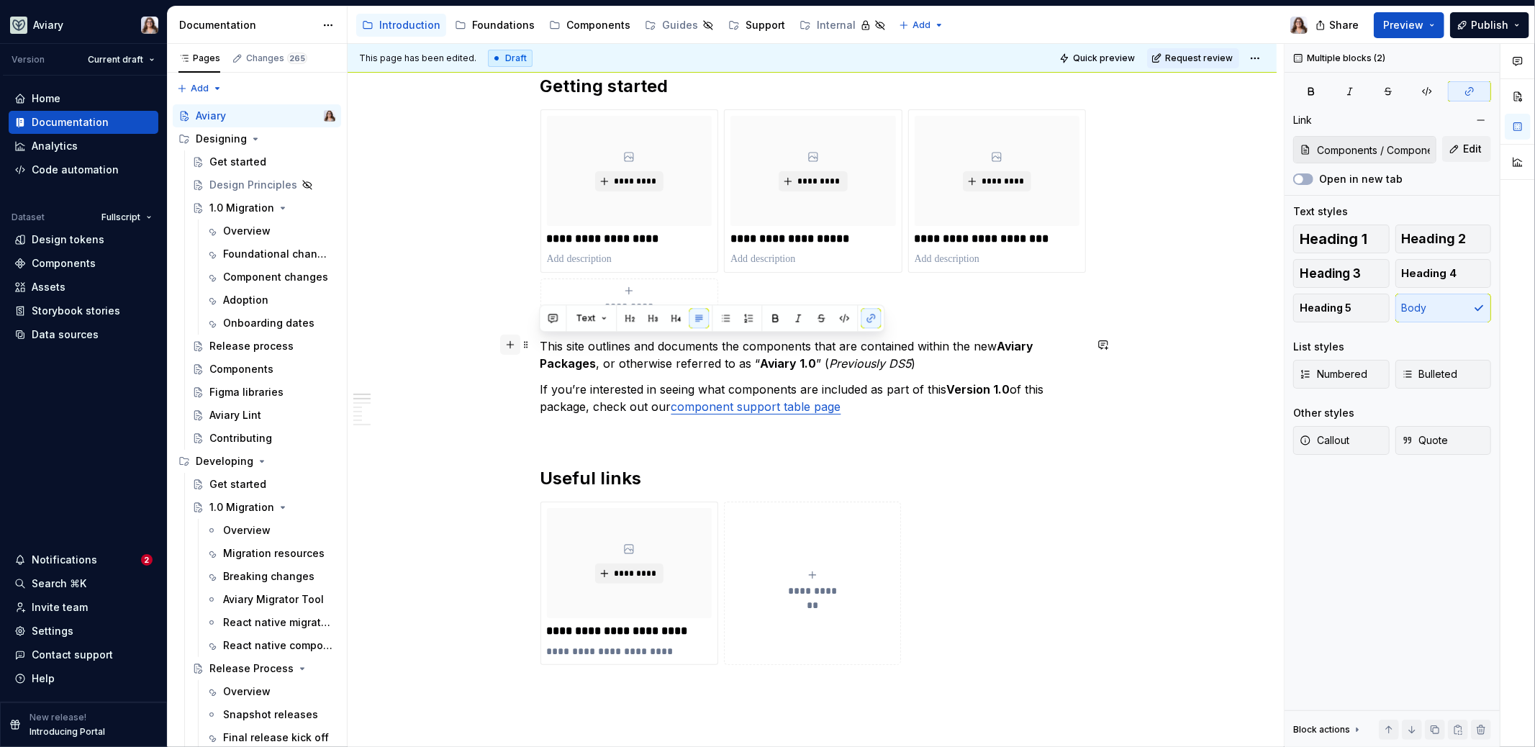
drag, startPoint x: 876, startPoint y: 405, endPoint x: 506, endPoint y: 340, distance: 375.6
click at [541, 340] on div "**********" at bounding box center [813, 759] width 544 height 1369
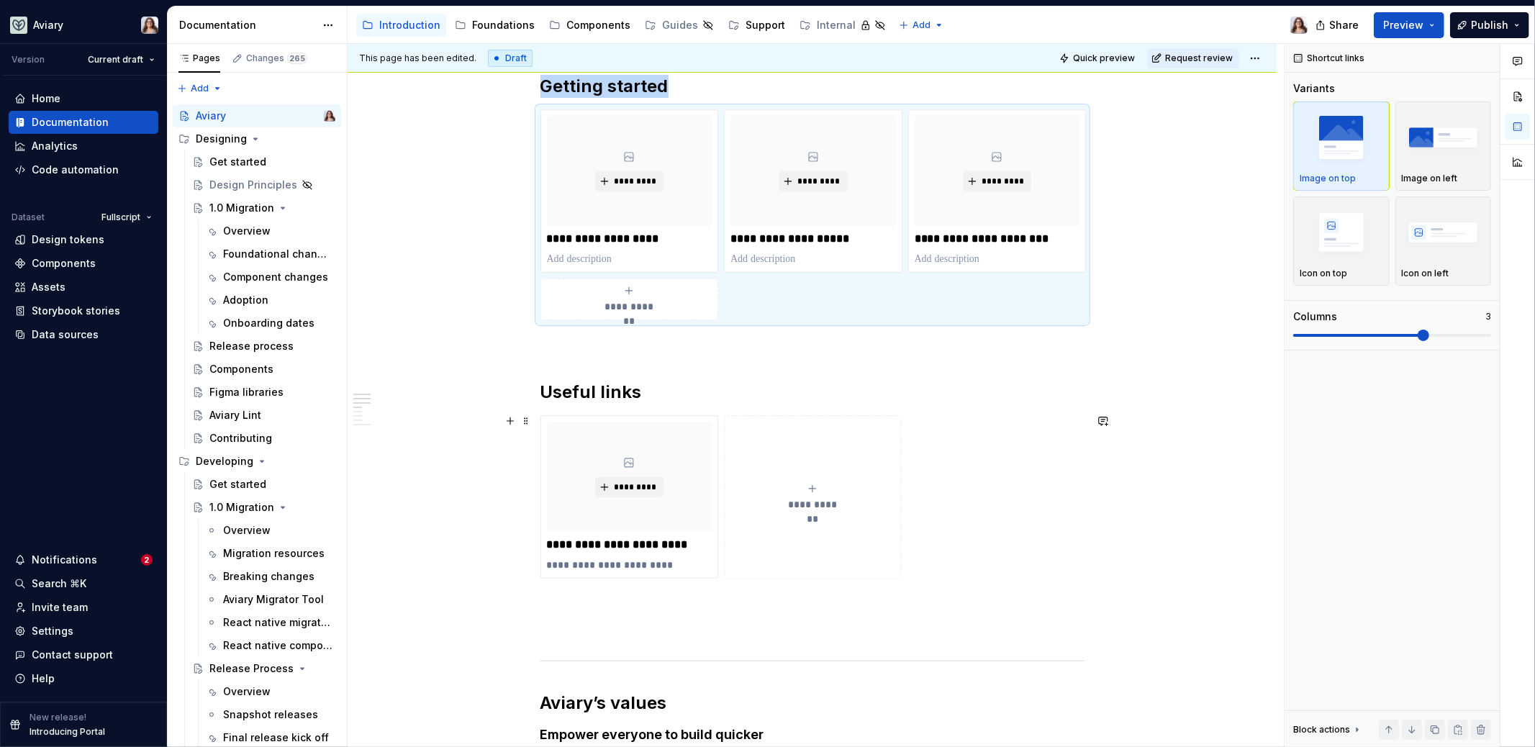
click at [807, 483] on icon "submit" at bounding box center [813, 489] width 12 height 12
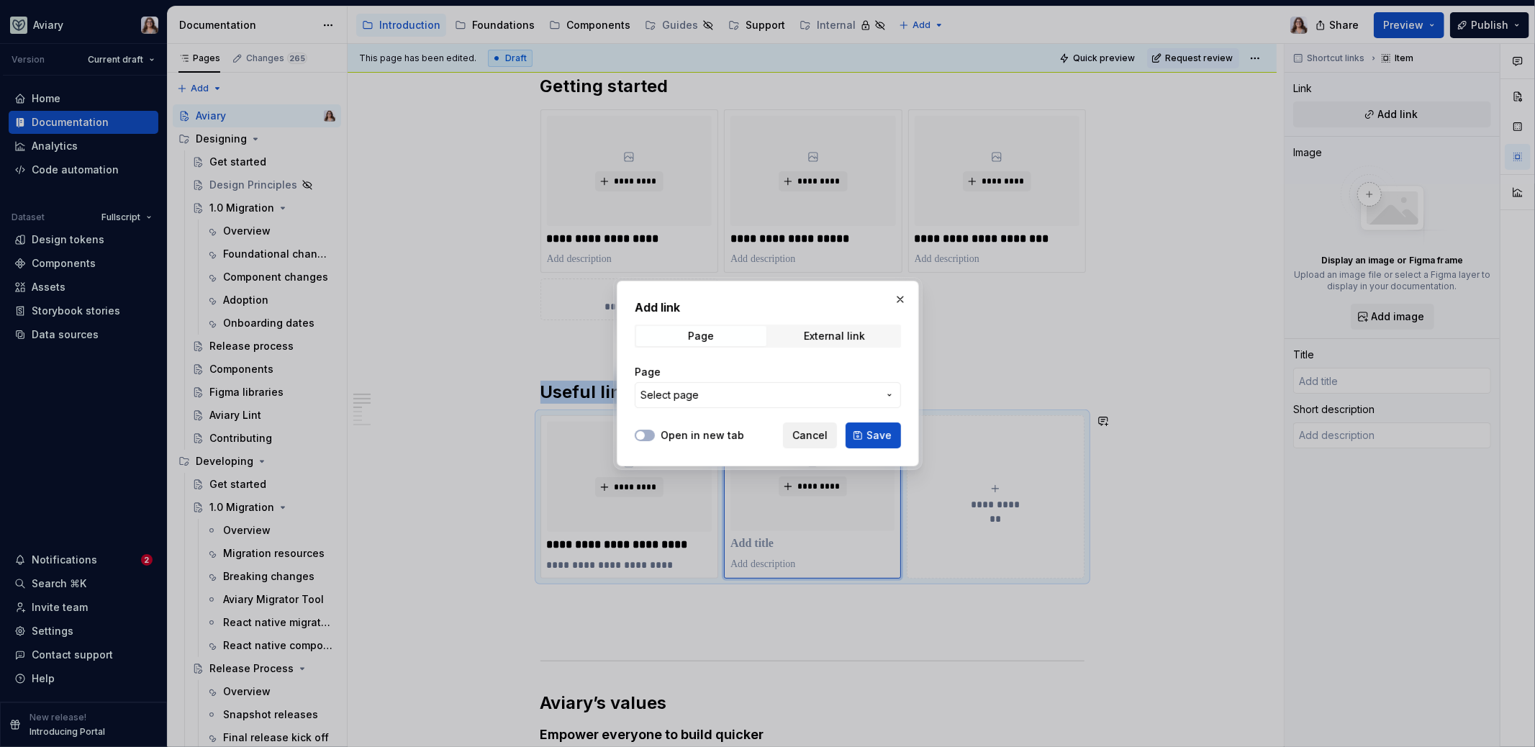
click at [816, 438] on span "Cancel" at bounding box center [810, 435] width 35 height 14
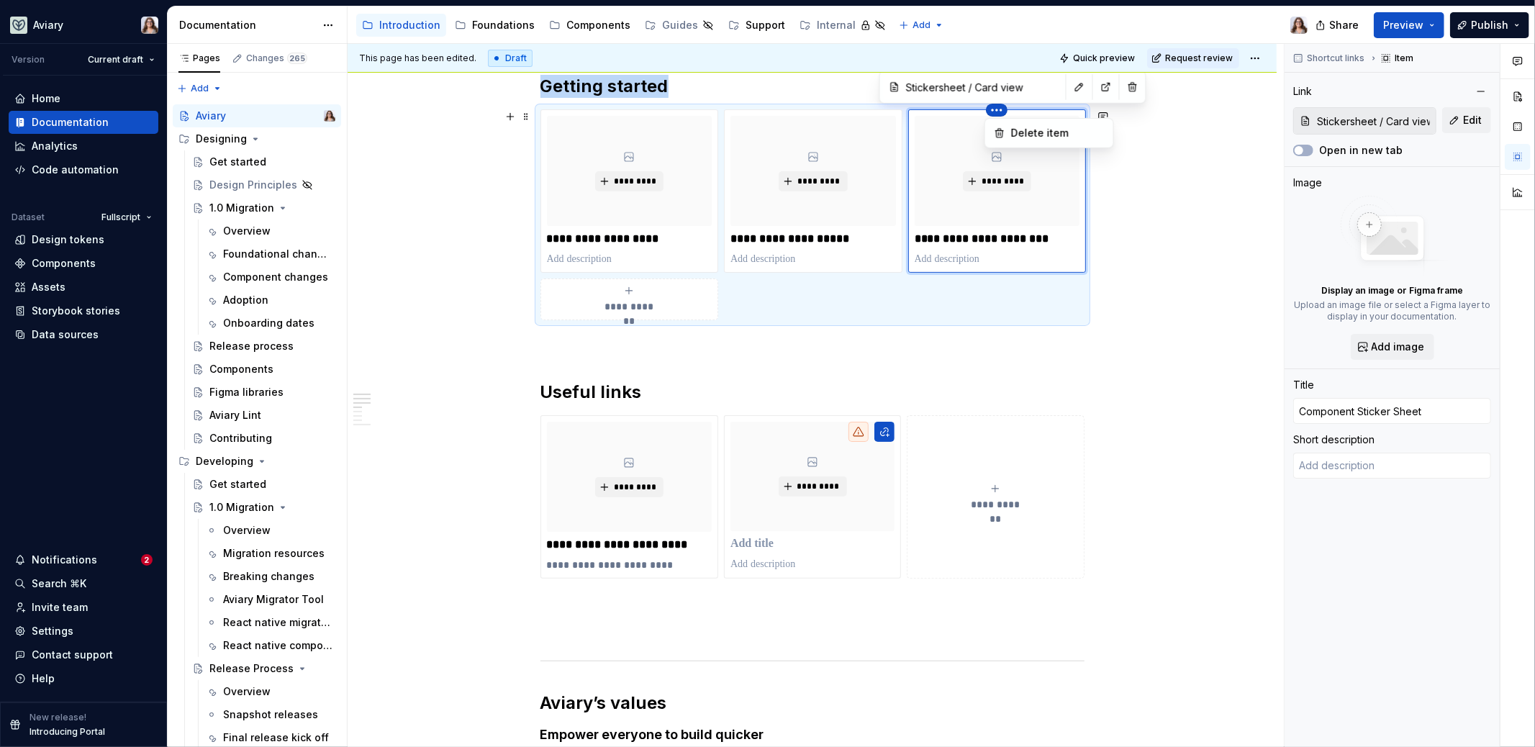
click at [804, 478] on html "Aviary Version Current draft Home Documentation Analytics Code automation Datas…" at bounding box center [767, 373] width 1535 height 747
click at [1041, 191] on html "Aviary Version Current draft Home Documentation Analytics Code automation Datas…" at bounding box center [767, 373] width 1535 height 747
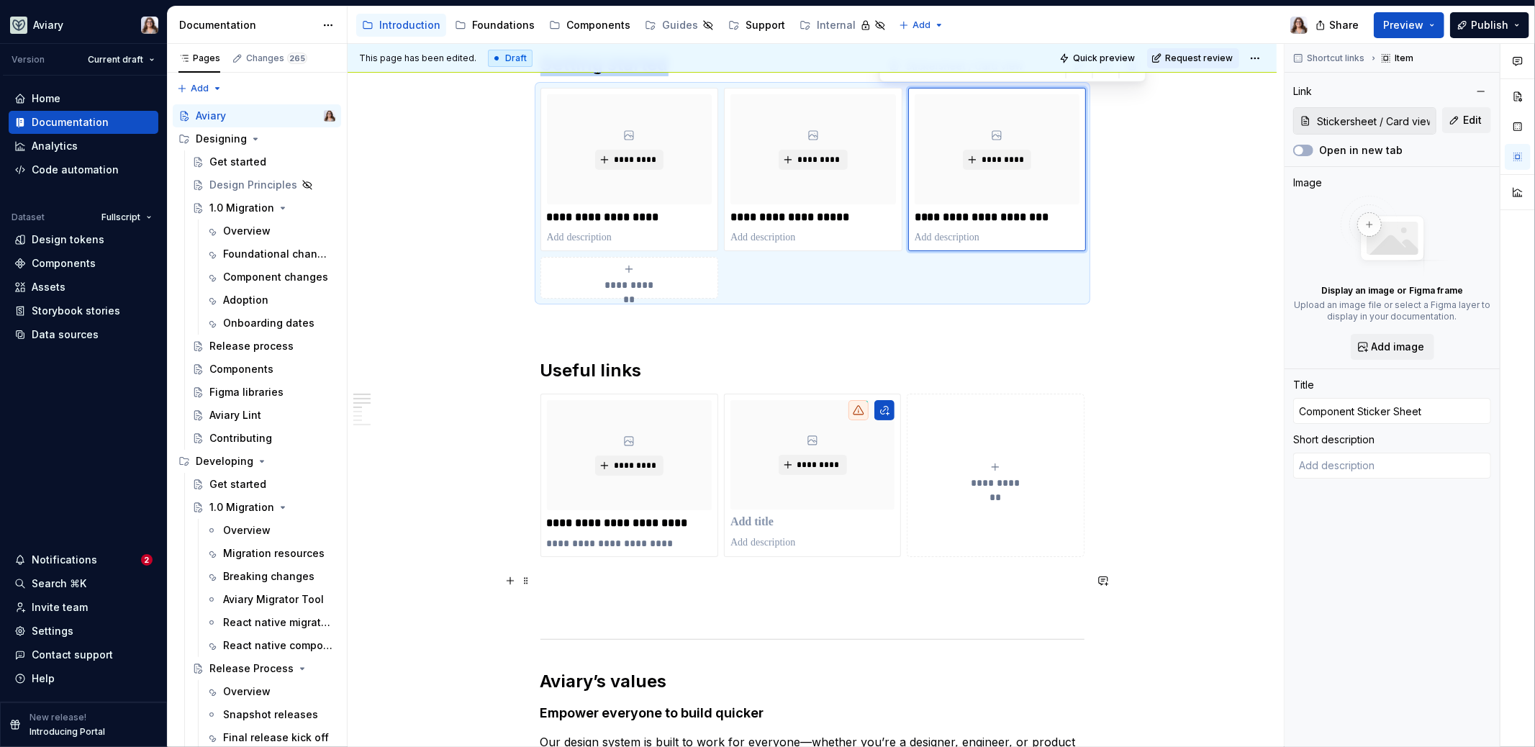
scroll to position [243, 0]
click at [968, 224] on p "**********" at bounding box center [998, 219] width 166 height 14
click at [969, 222] on p "**********" at bounding box center [998, 219] width 166 height 14
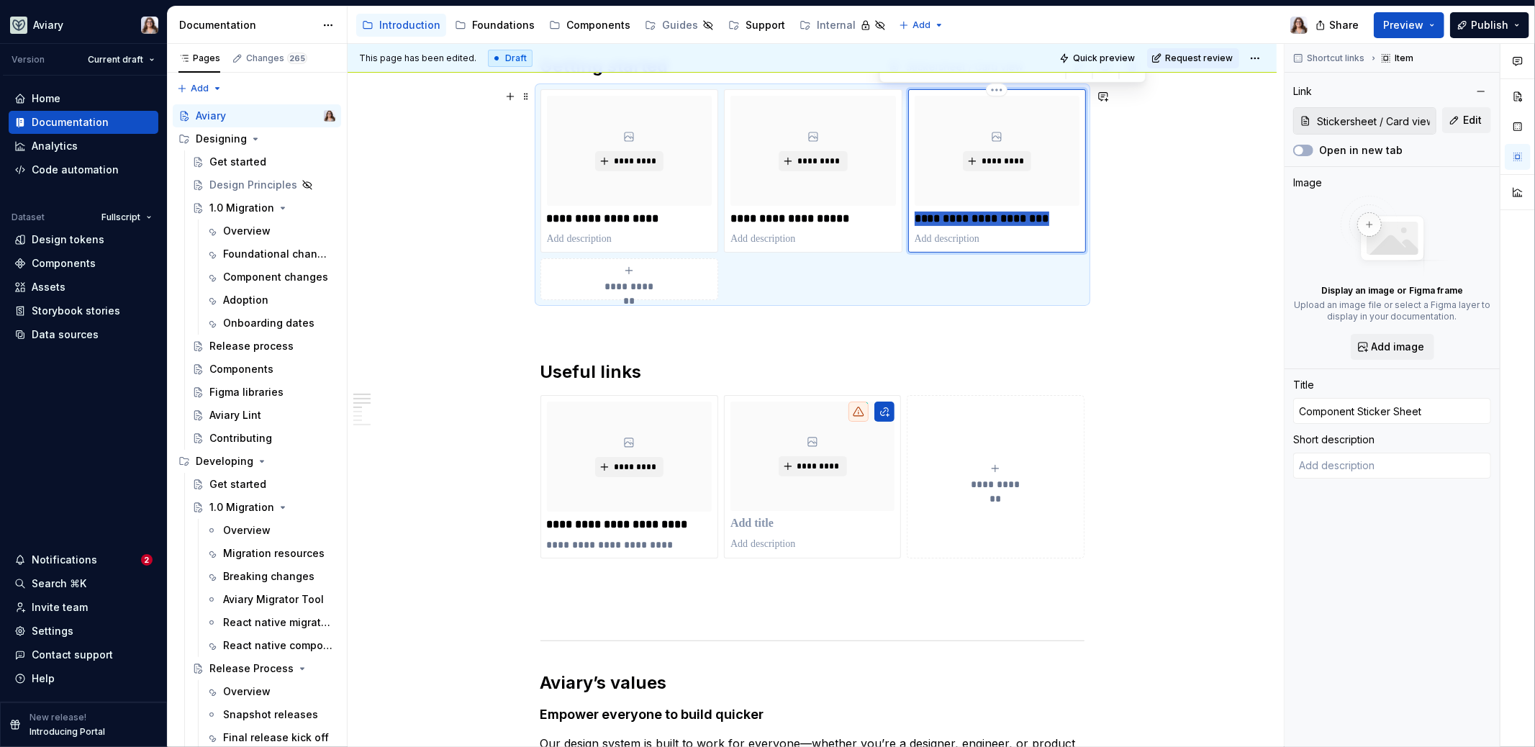
click at [969, 222] on p "**********" at bounding box center [998, 219] width 166 height 14
click at [759, 524] on p at bounding box center [813, 524] width 164 height 14
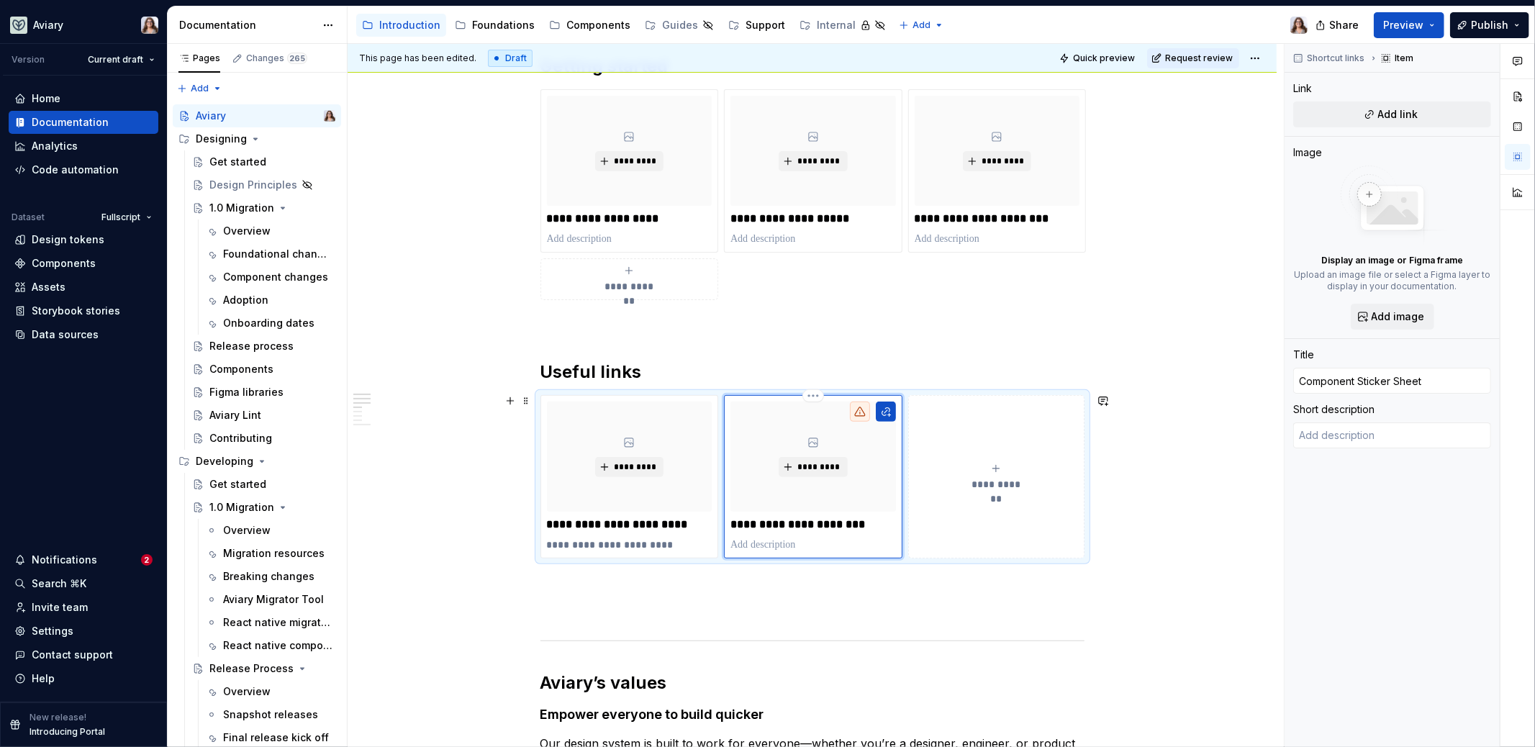
click at [764, 546] on p at bounding box center [814, 545] width 166 height 14
click at [782, 601] on div "**********" at bounding box center [813, 687] width 544 height 1265
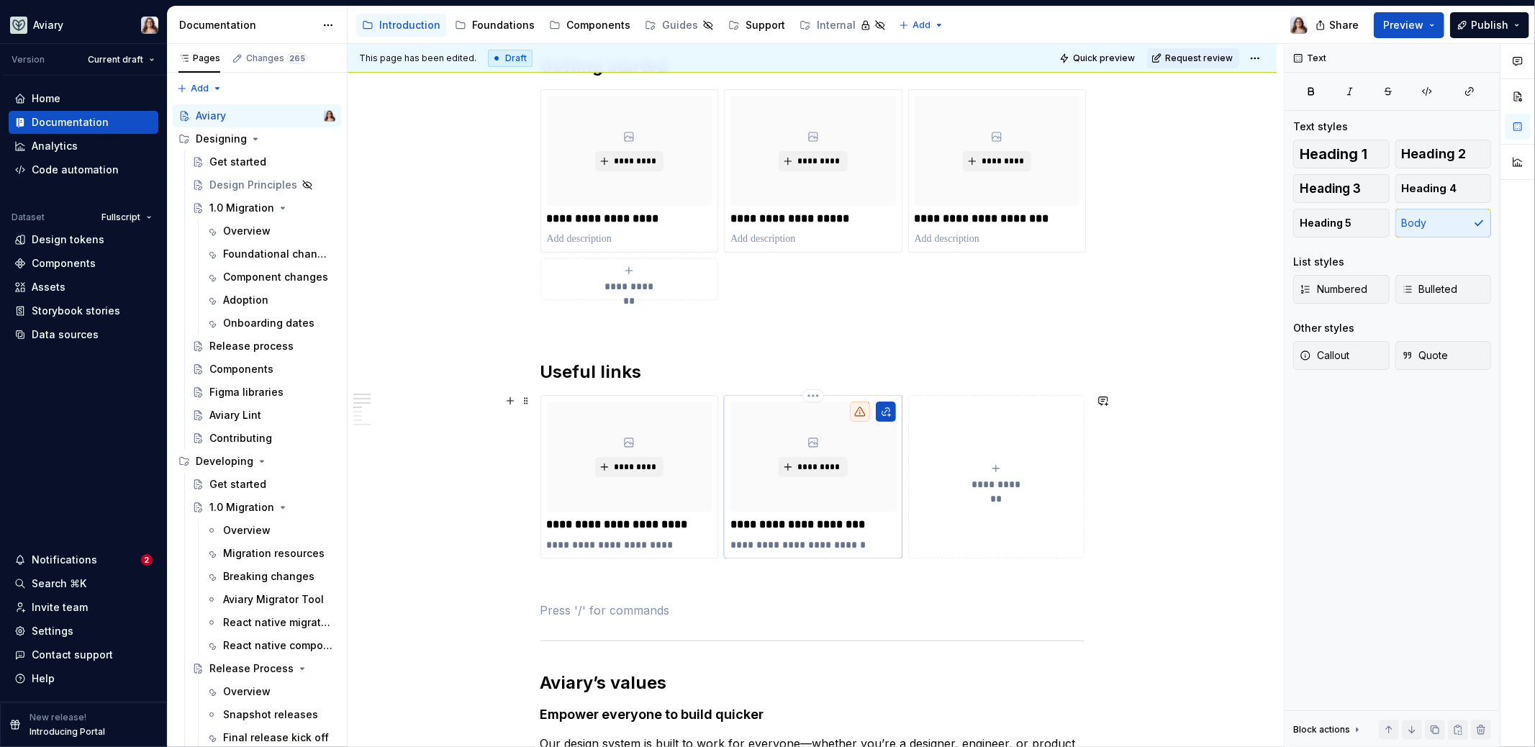
click at [865, 538] on p "**********" at bounding box center [814, 545] width 166 height 14
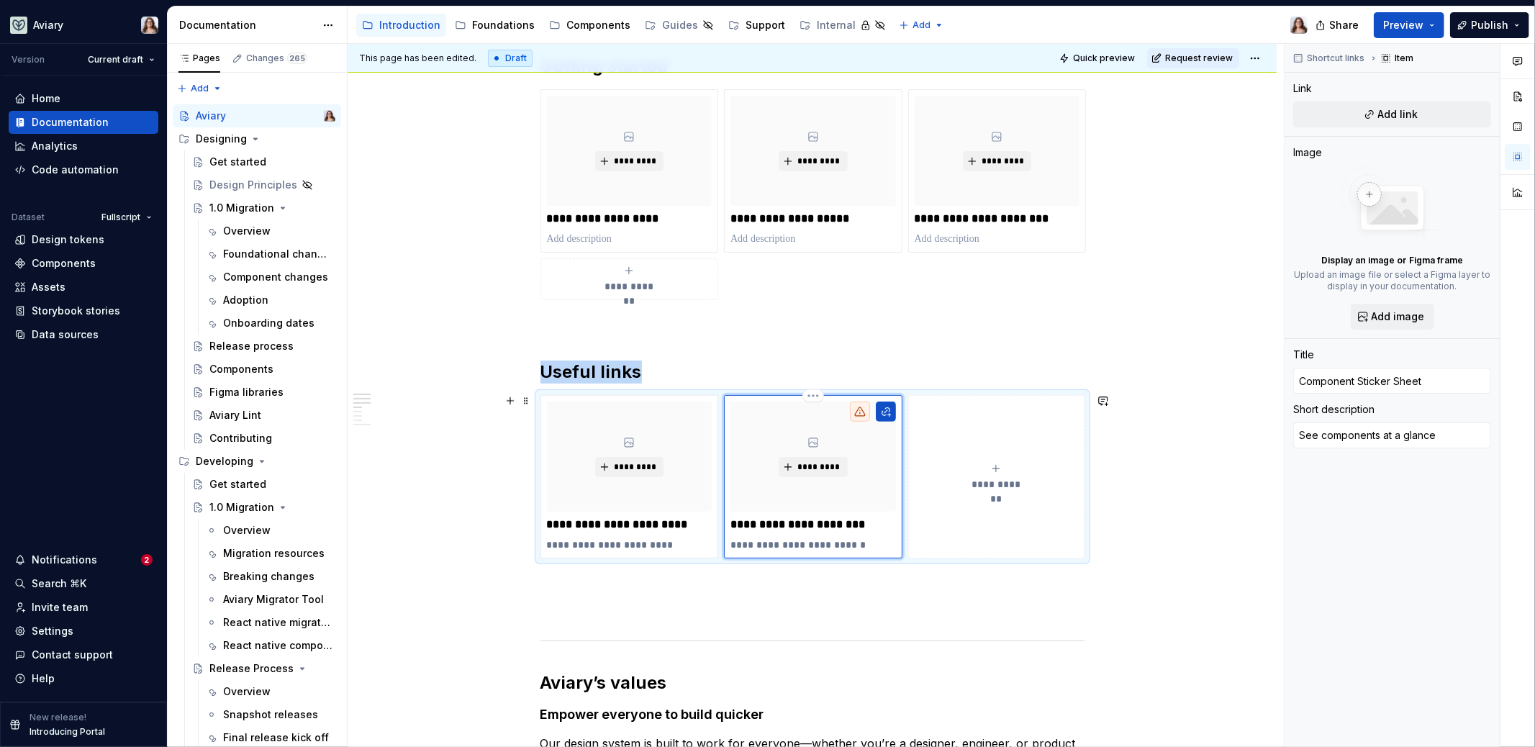
click at [890, 513] on div "**********" at bounding box center [814, 477] width 166 height 150
click at [1209, 117] on span "Add link" at bounding box center [1398, 114] width 40 height 14
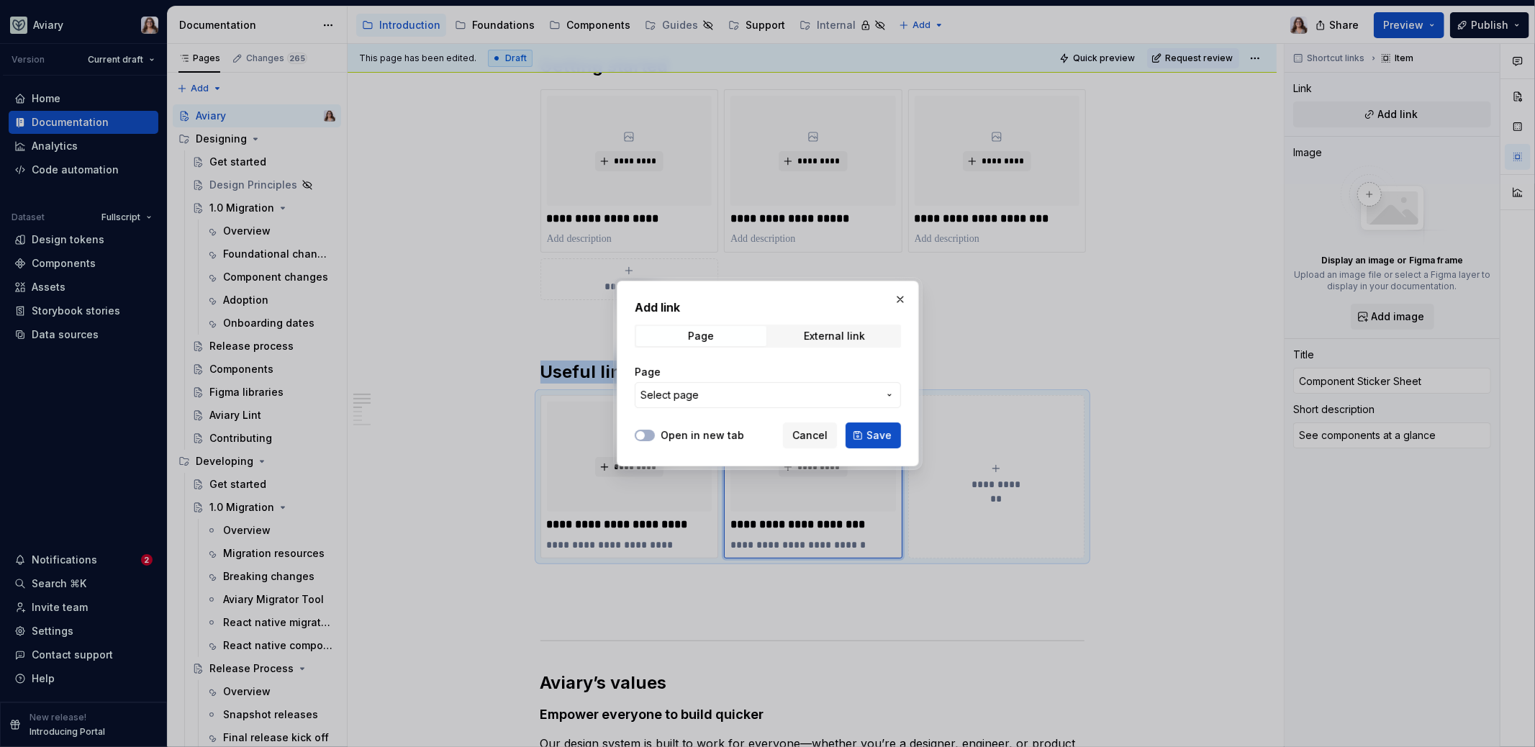
click at [715, 393] on span "Select page" at bounding box center [760, 395] width 238 height 14
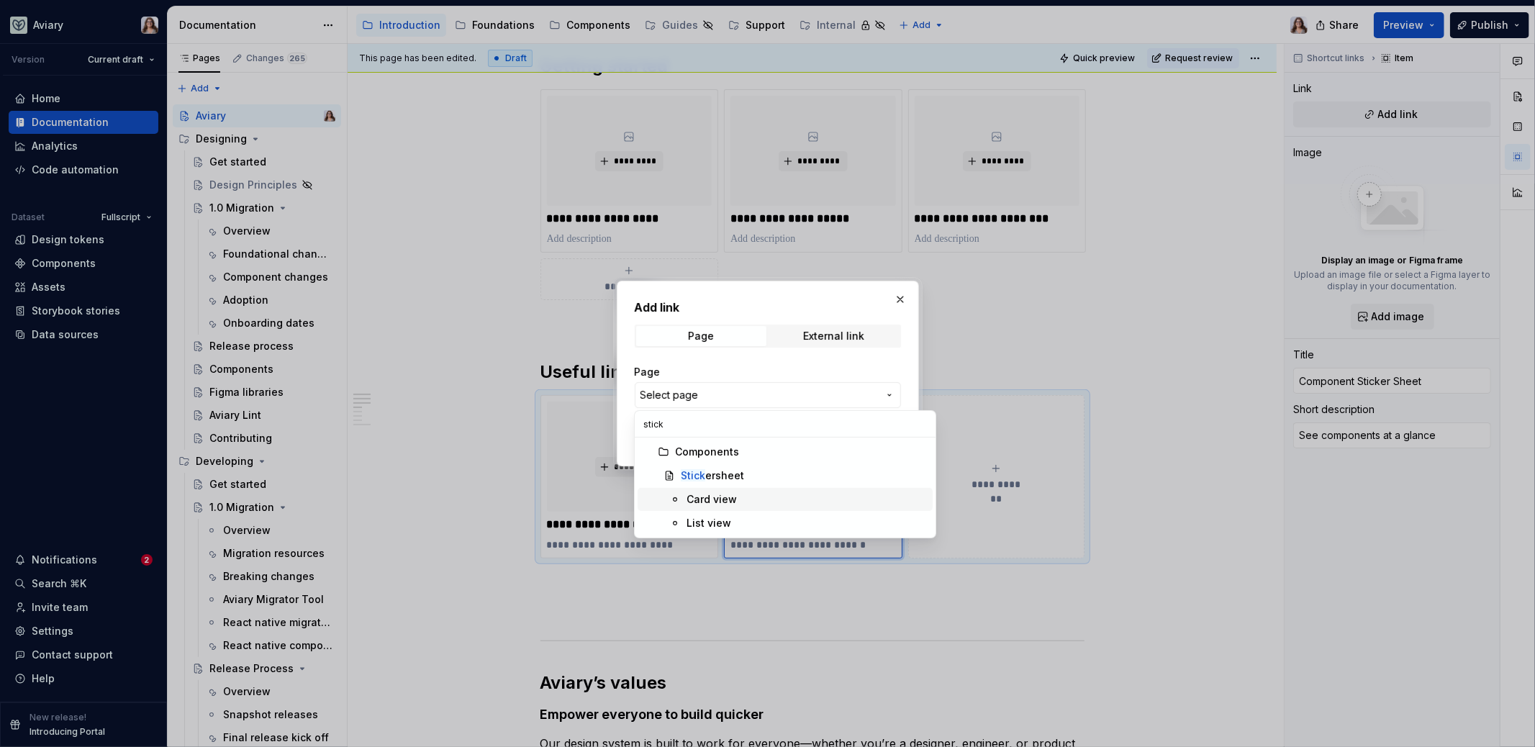
click at [733, 495] on div "Card view" at bounding box center [712, 499] width 50 height 14
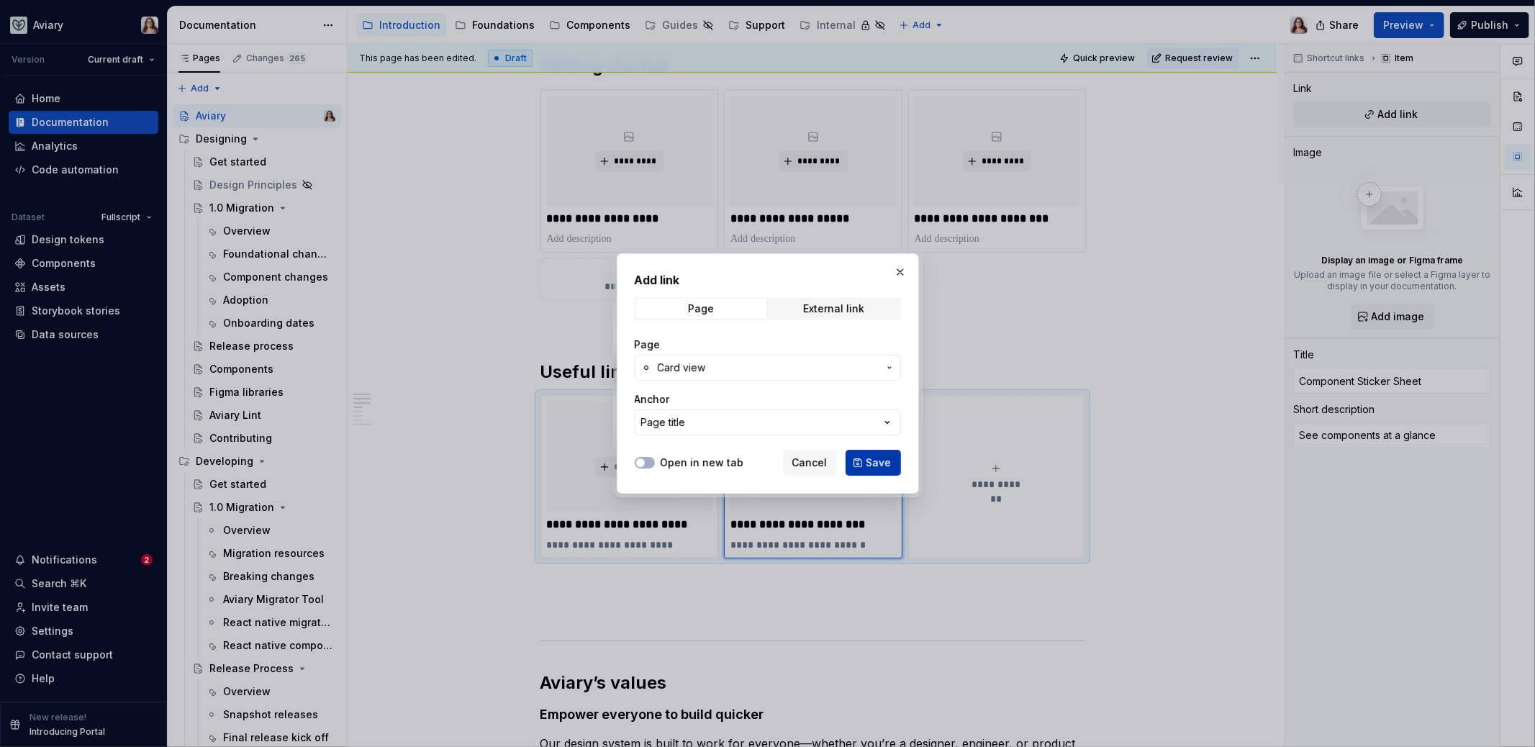
click at [870, 466] on span "Save" at bounding box center [879, 463] width 25 height 14
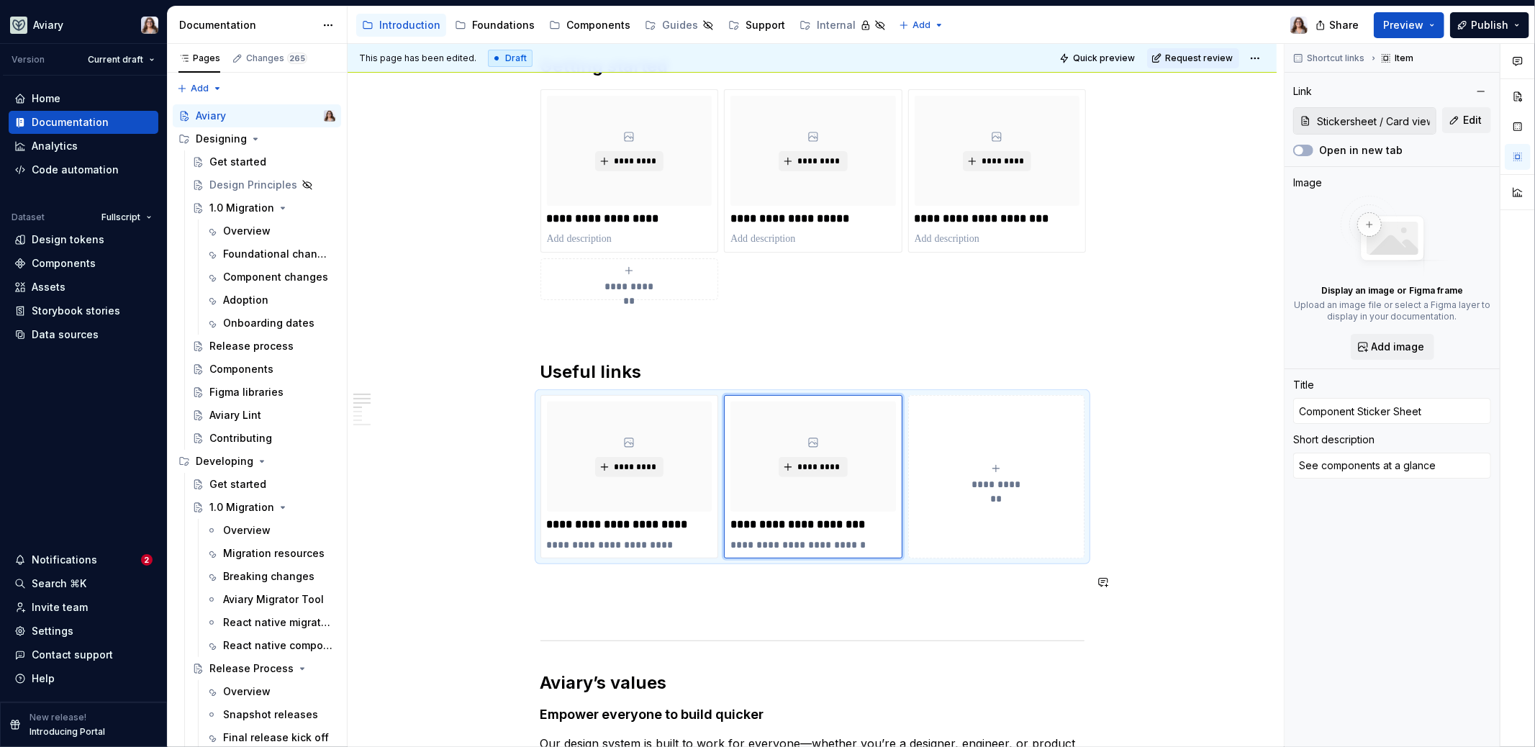
click at [809, 564] on div "**********" at bounding box center [813, 687] width 544 height 1265
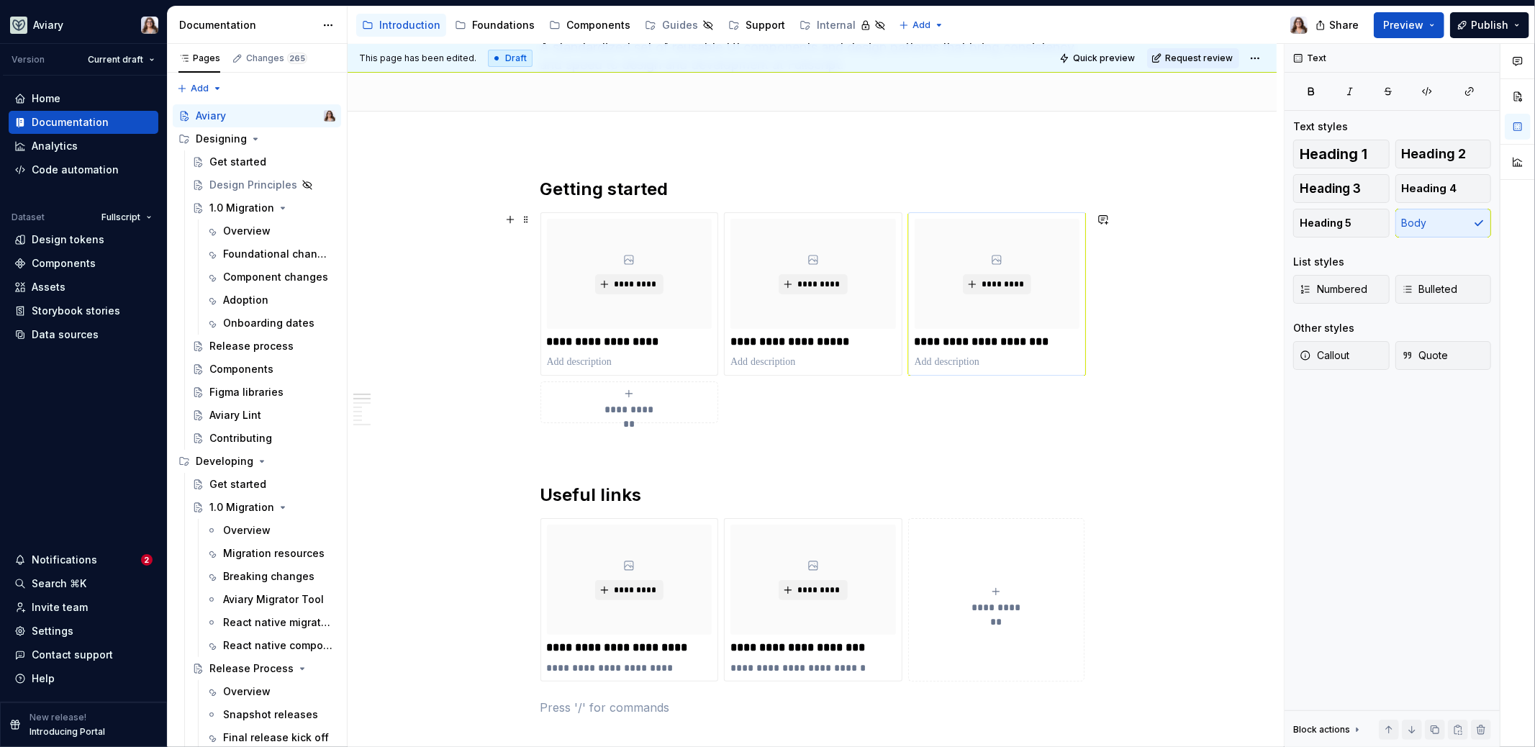
scroll to position [115, 0]
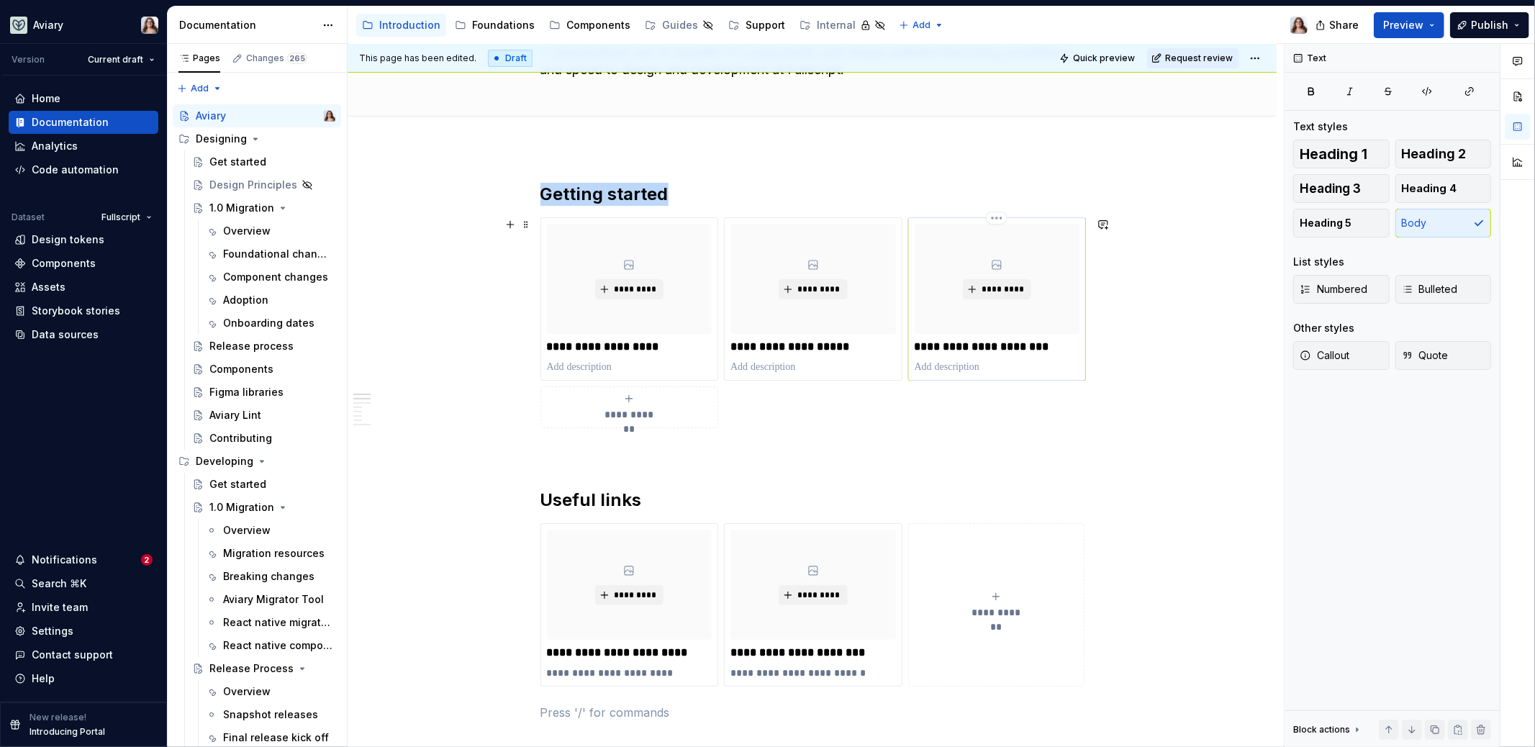
click at [1044, 239] on div "*********" at bounding box center [998, 279] width 166 height 110
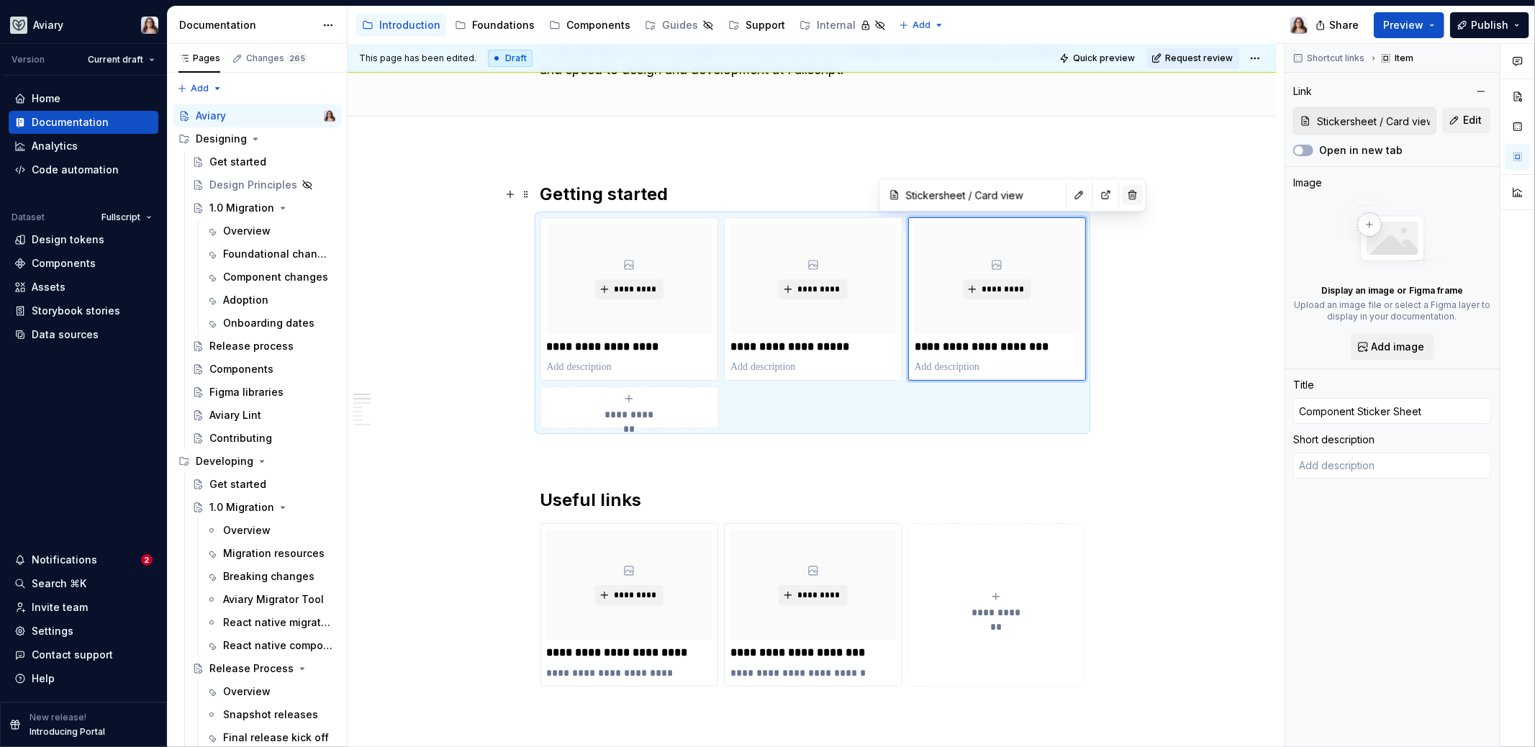
click at [1123, 198] on button "button" at bounding box center [1133, 195] width 20 height 20
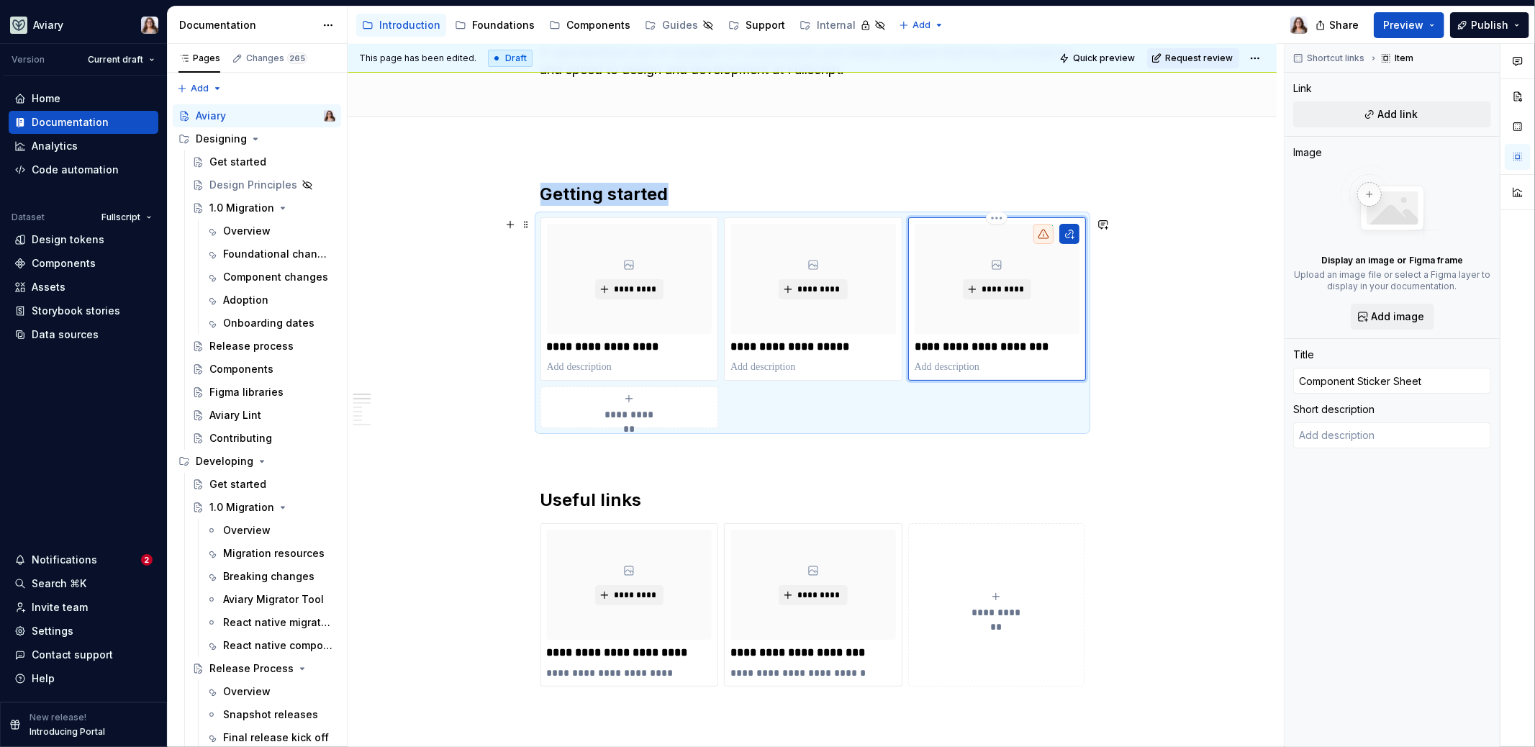
click at [1054, 321] on div "*********" at bounding box center [998, 279] width 166 height 110
click at [971, 420] on div "**********" at bounding box center [813, 322] width 544 height 211
click at [1043, 311] on div "*********" at bounding box center [998, 279] width 166 height 110
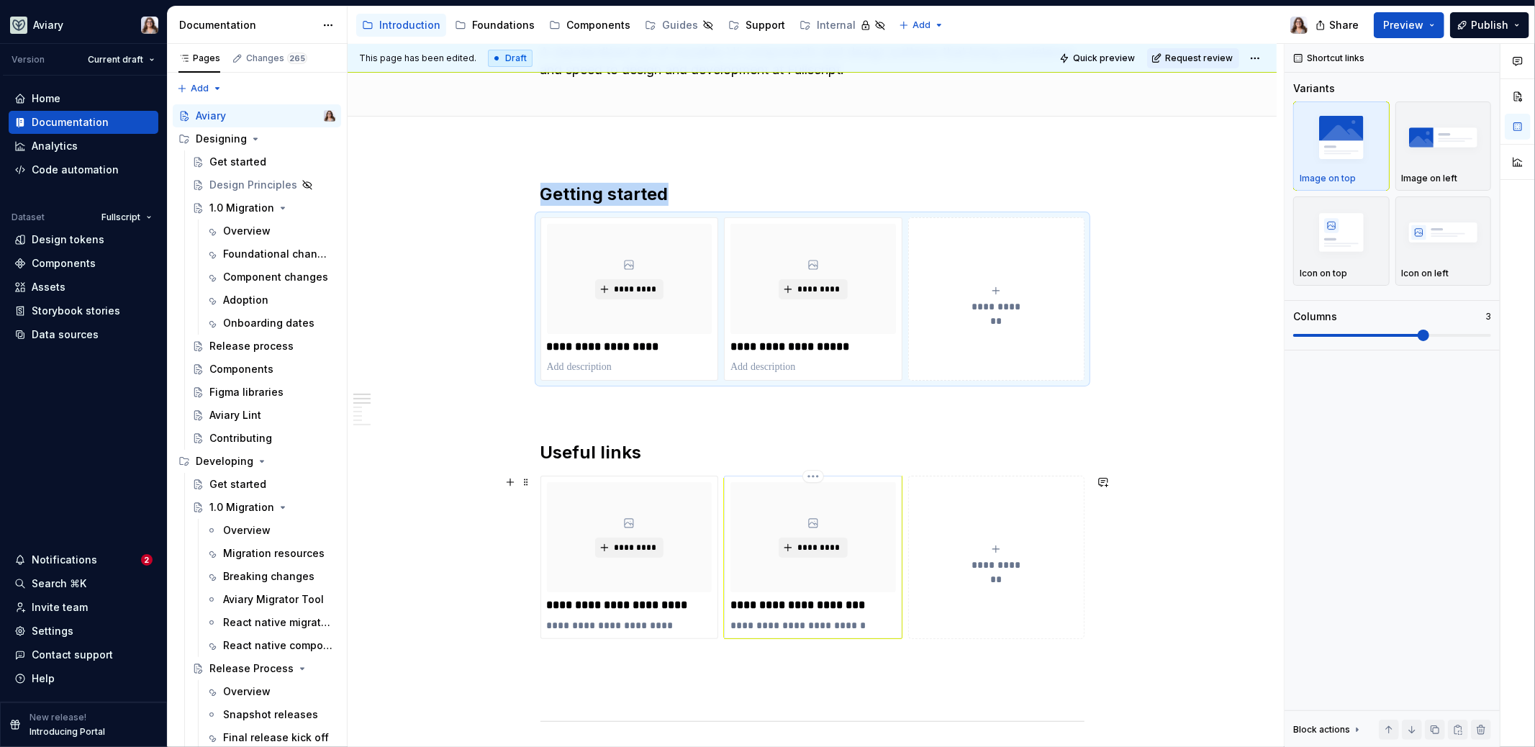
scroll to position [187, 0]
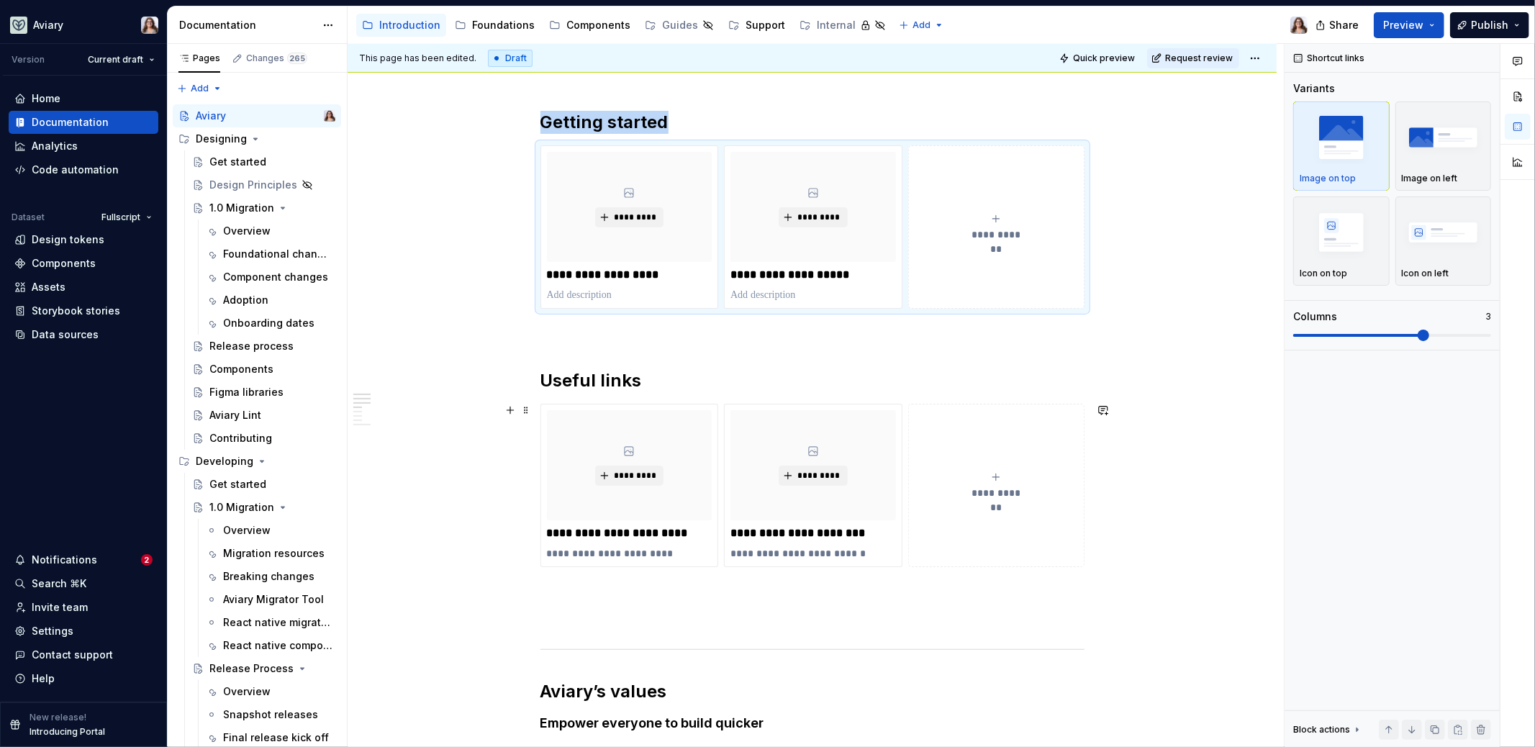
click at [995, 474] on icon "submit" at bounding box center [996, 477] width 12 height 12
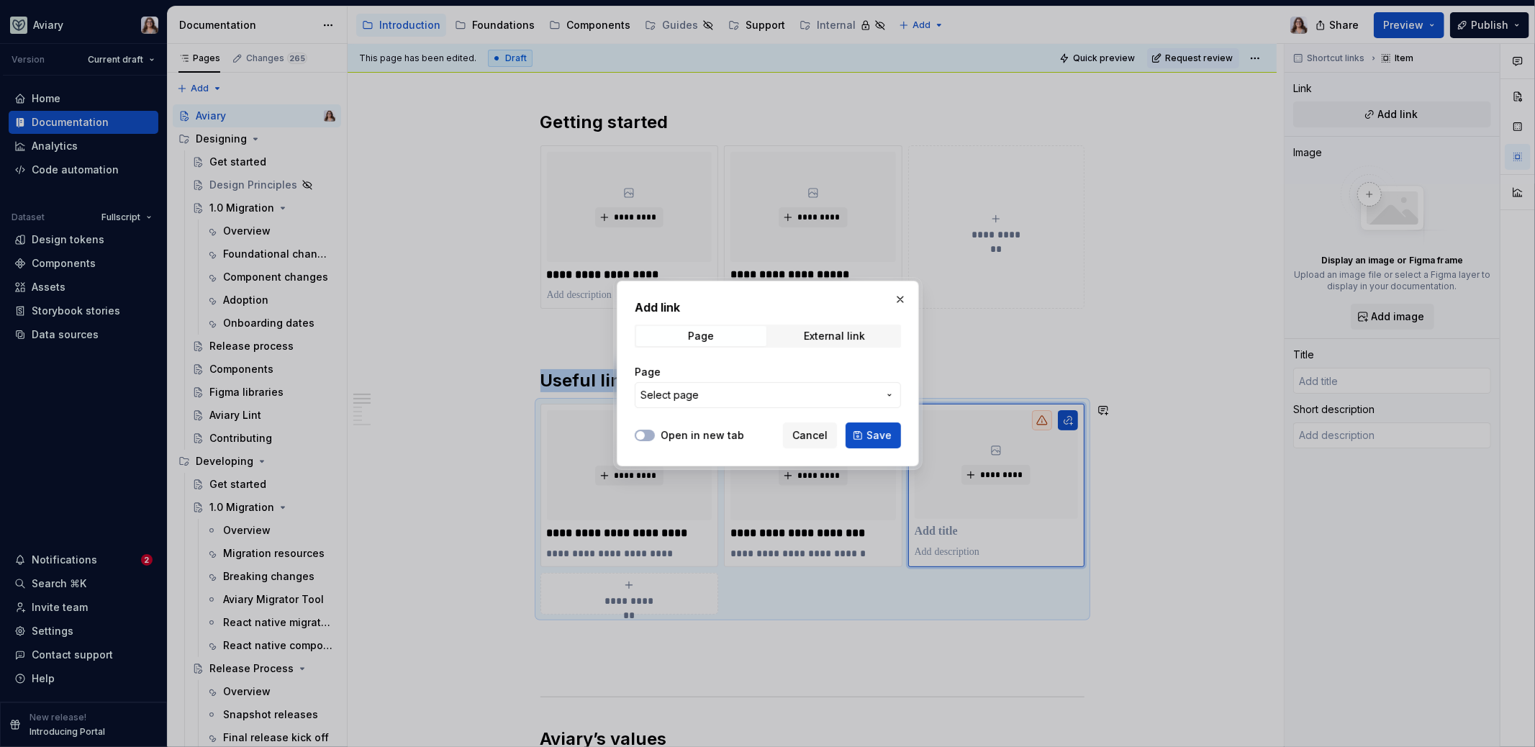
click at [725, 392] on span "Select page" at bounding box center [760, 395] width 238 height 14
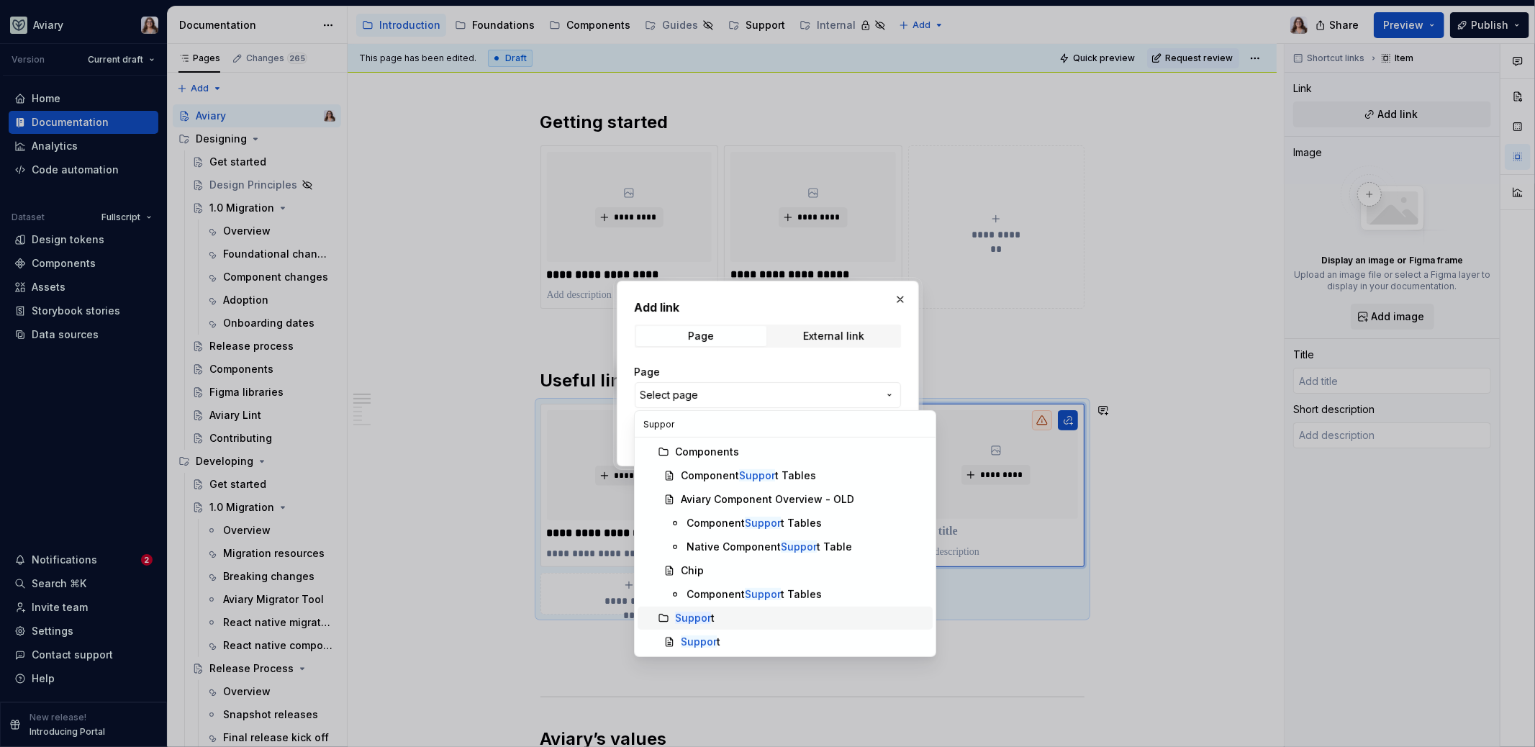
click at [731, 601] on div "Suppor t" at bounding box center [801, 618] width 252 height 14
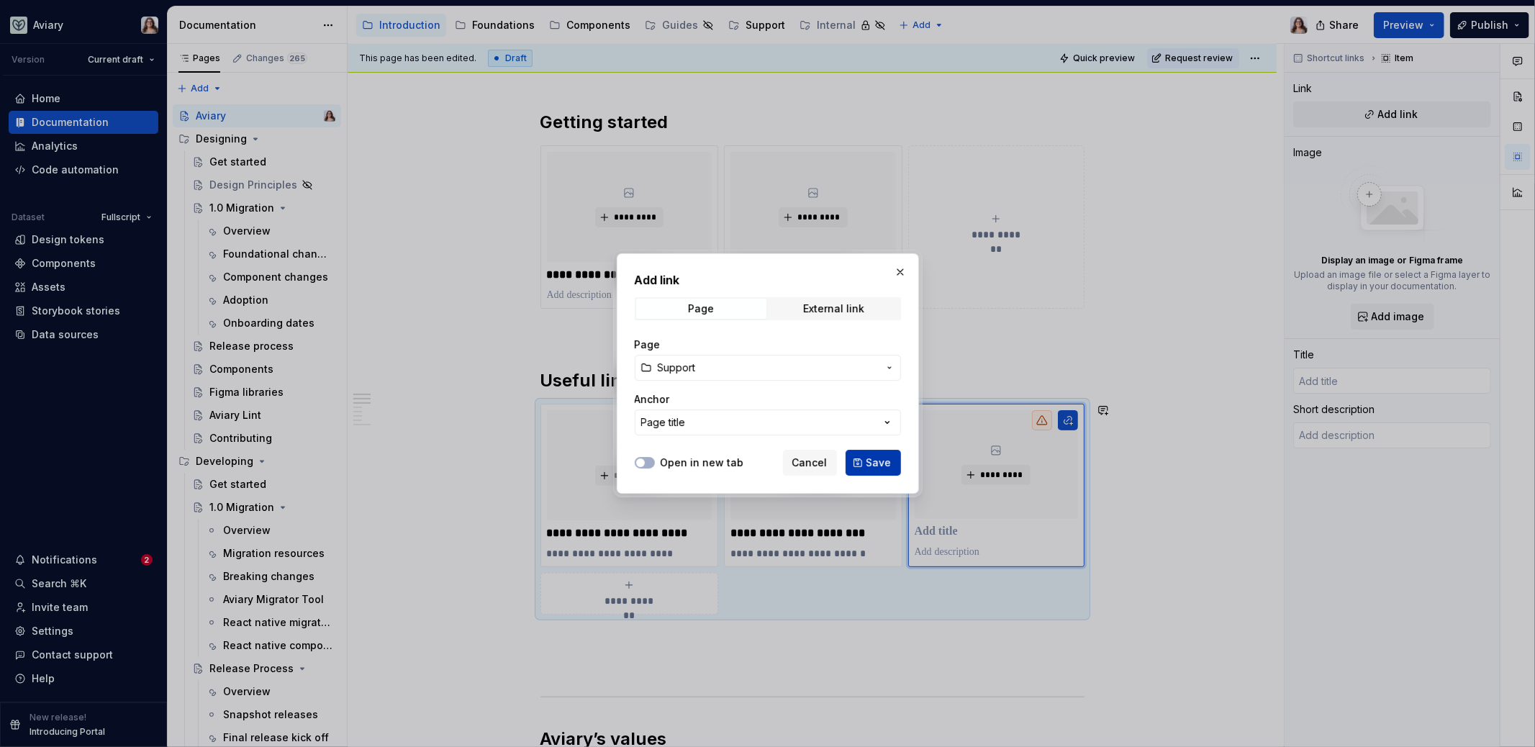
click at [880, 460] on span "Save" at bounding box center [879, 463] width 25 height 14
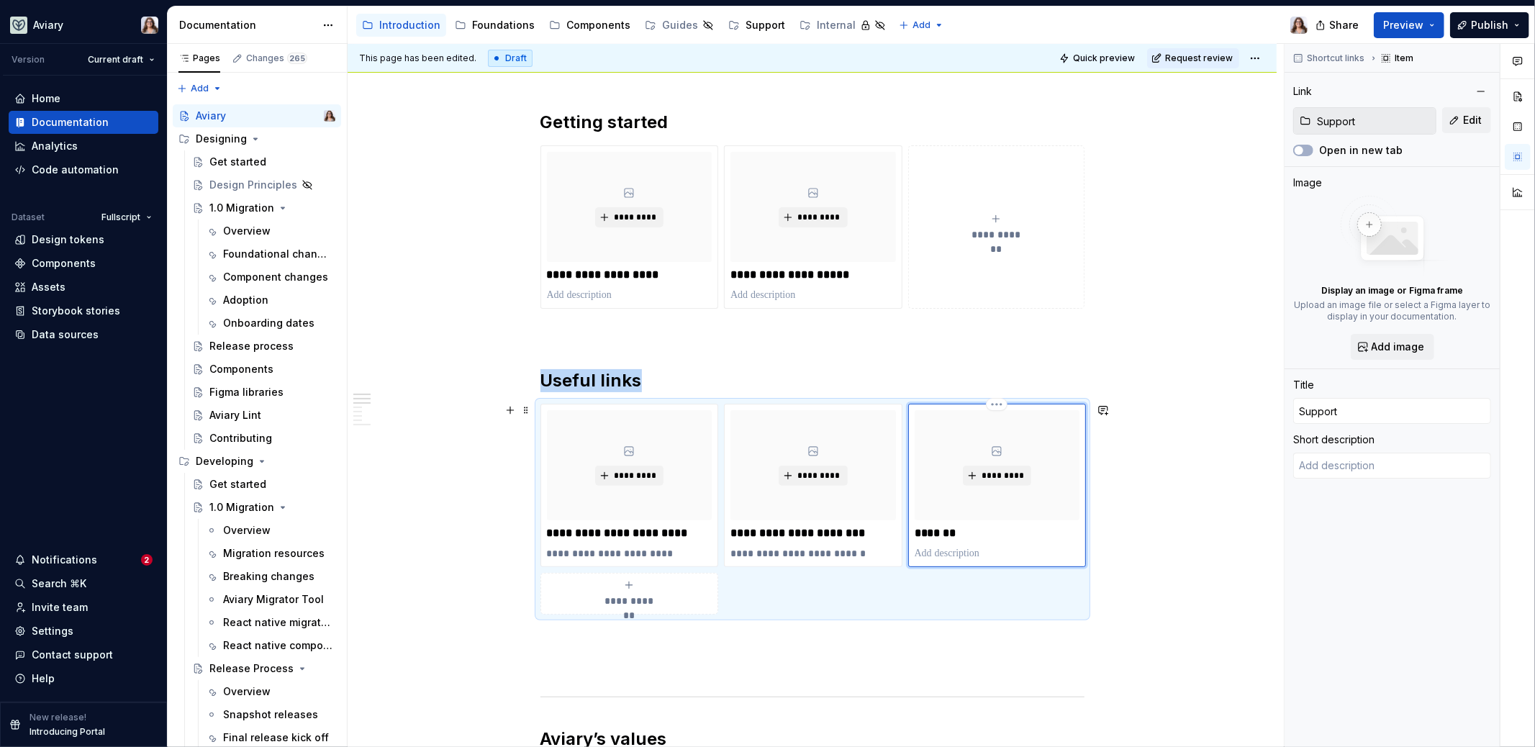
click at [940, 552] on p at bounding box center [998, 553] width 166 height 14
drag, startPoint x: 913, startPoint y: 554, endPoint x: 957, endPoint y: 551, distance: 44.0
click at [958, 552] on p "**********" at bounding box center [998, 553] width 166 height 14
click at [978, 551] on p "**********" at bounding box center [998, 553] width 166 height 14
drag, startPoint x: 975, startPoint y: 555, endPoint x: 933, endPoint y: 552, distance: 42.6
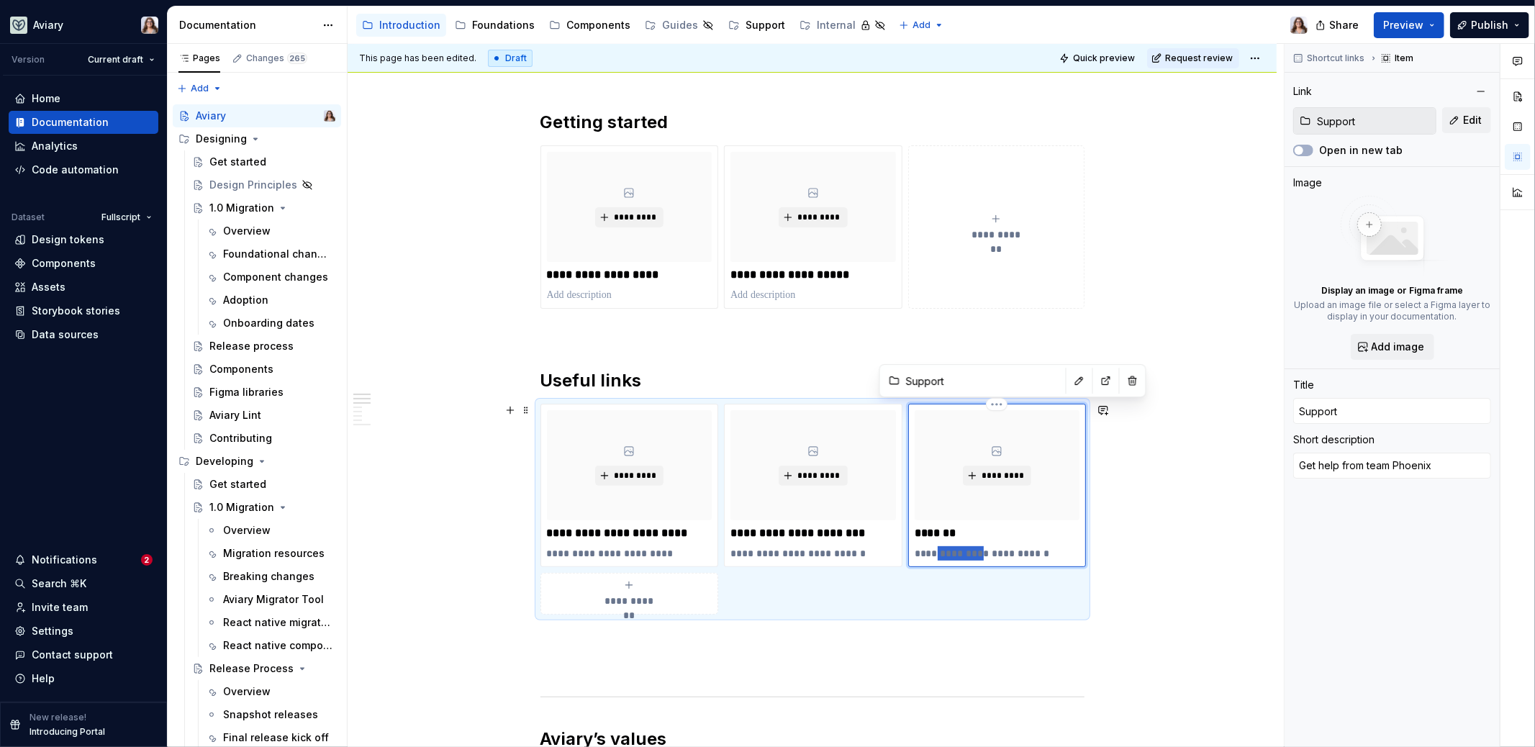
click at [933, 552] on p "**********" at bounding box center [998, 553] width 166 height 14
drag, startPoint x: 993, startPoint y: 551, endPoint x: 1022, endPoint y: 554, distance: 28.9
click at [1022, 554] on p "**********" at bounding box center [998, 553] width 166 height 14
click at [916, 601] on p at bounding box center [813, 640] width 544 height 17
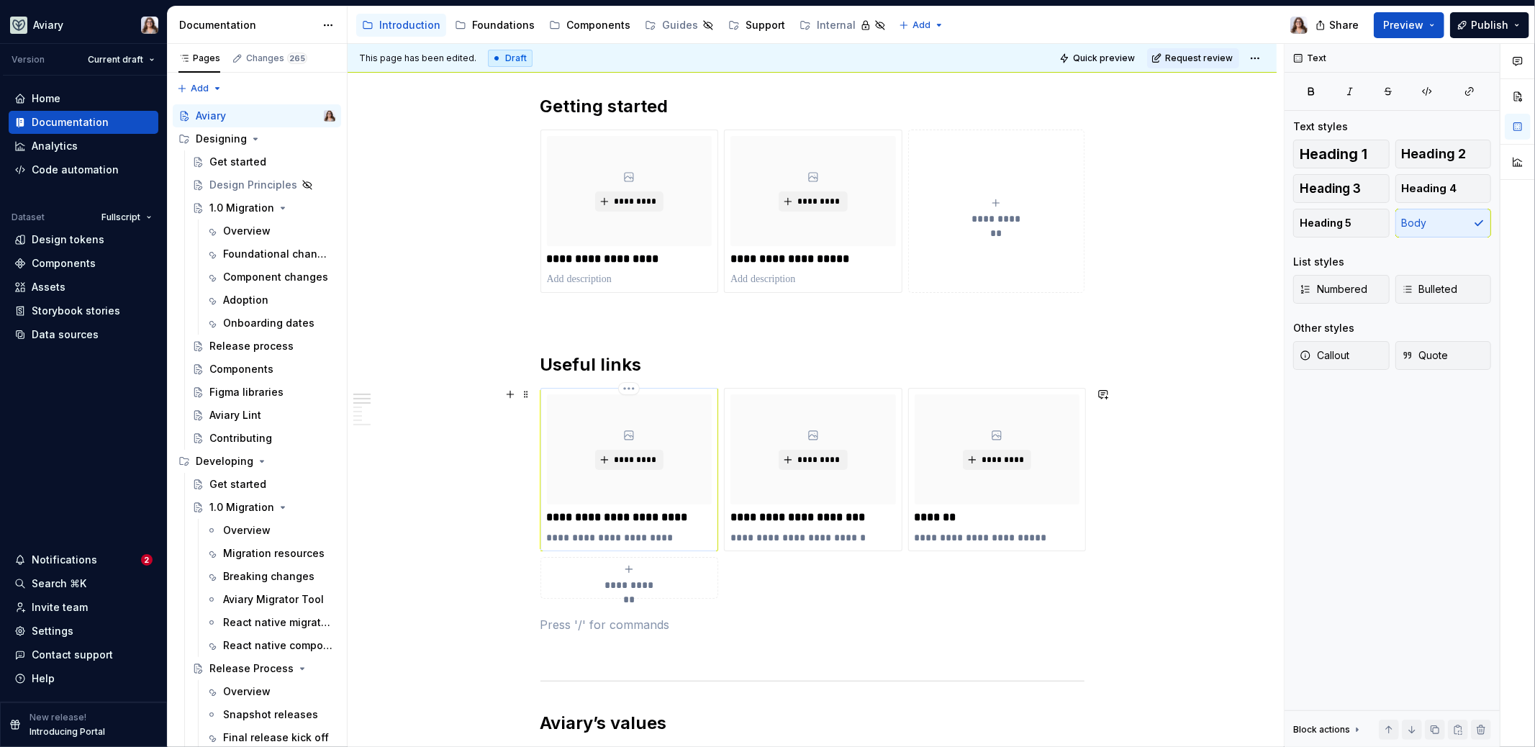
scroll to position [130, 0]
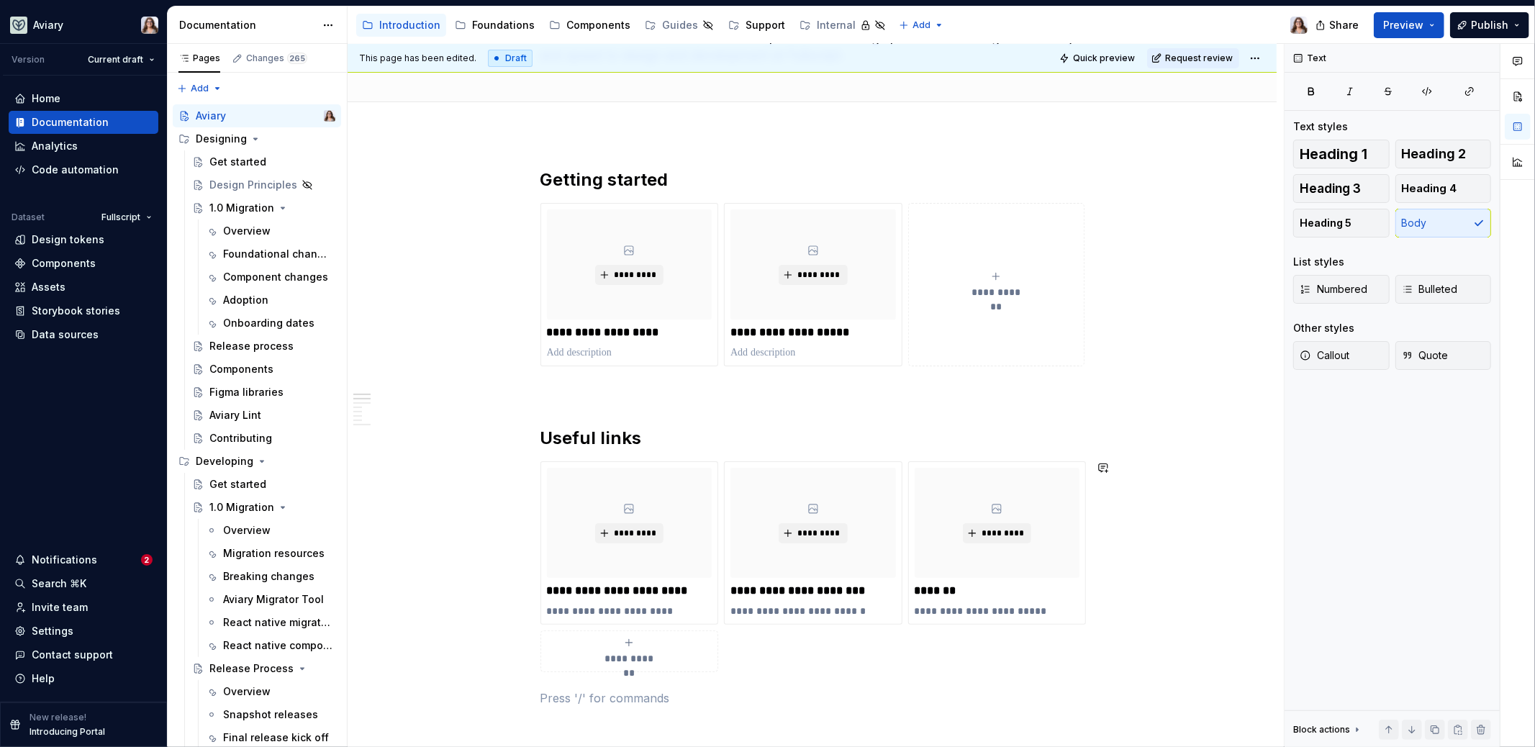
click at [541, 429] on h2 "Useful links" at bounding box center [813, 438] width 544 height 23
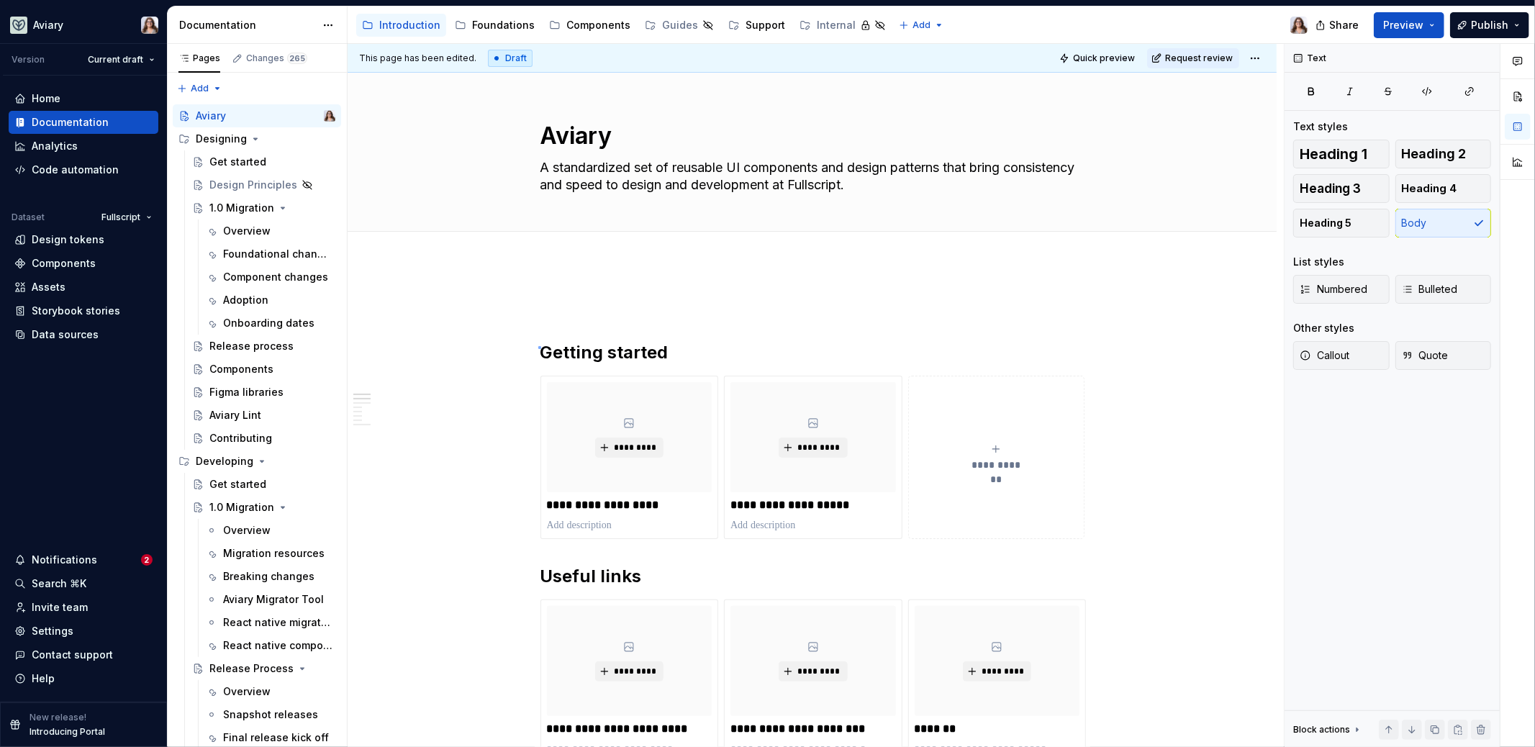
click at [538, 347] on div "**********" at bounding box center [816, 396] width 936 height 704
click at [544, 357] on h2 "Getting started" at bounding box center [813, 352] width 544 height 23
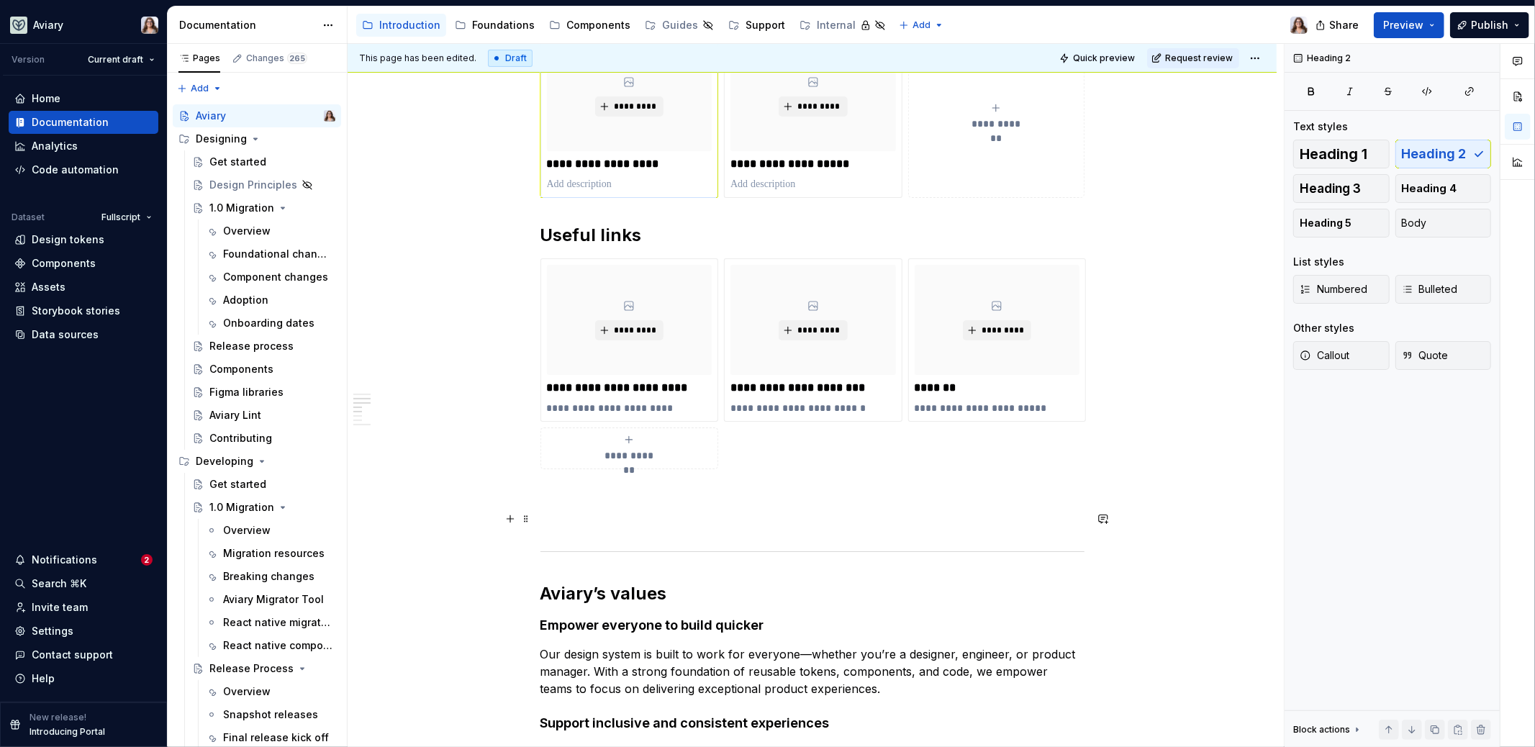
scroll to position [354, 0]
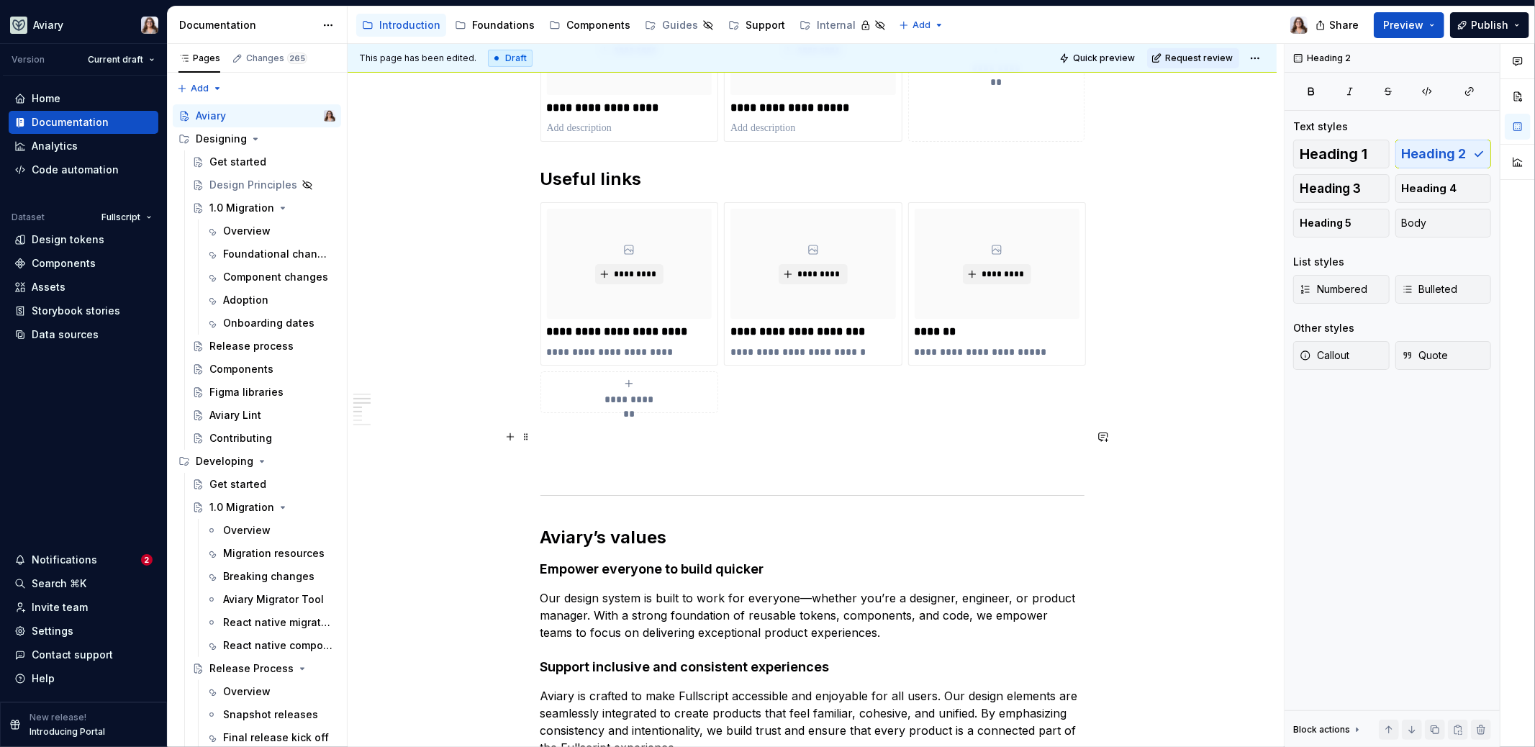
click at [587, 448] on div "**********" at bounding box center [813, 559] width 544 height 1231
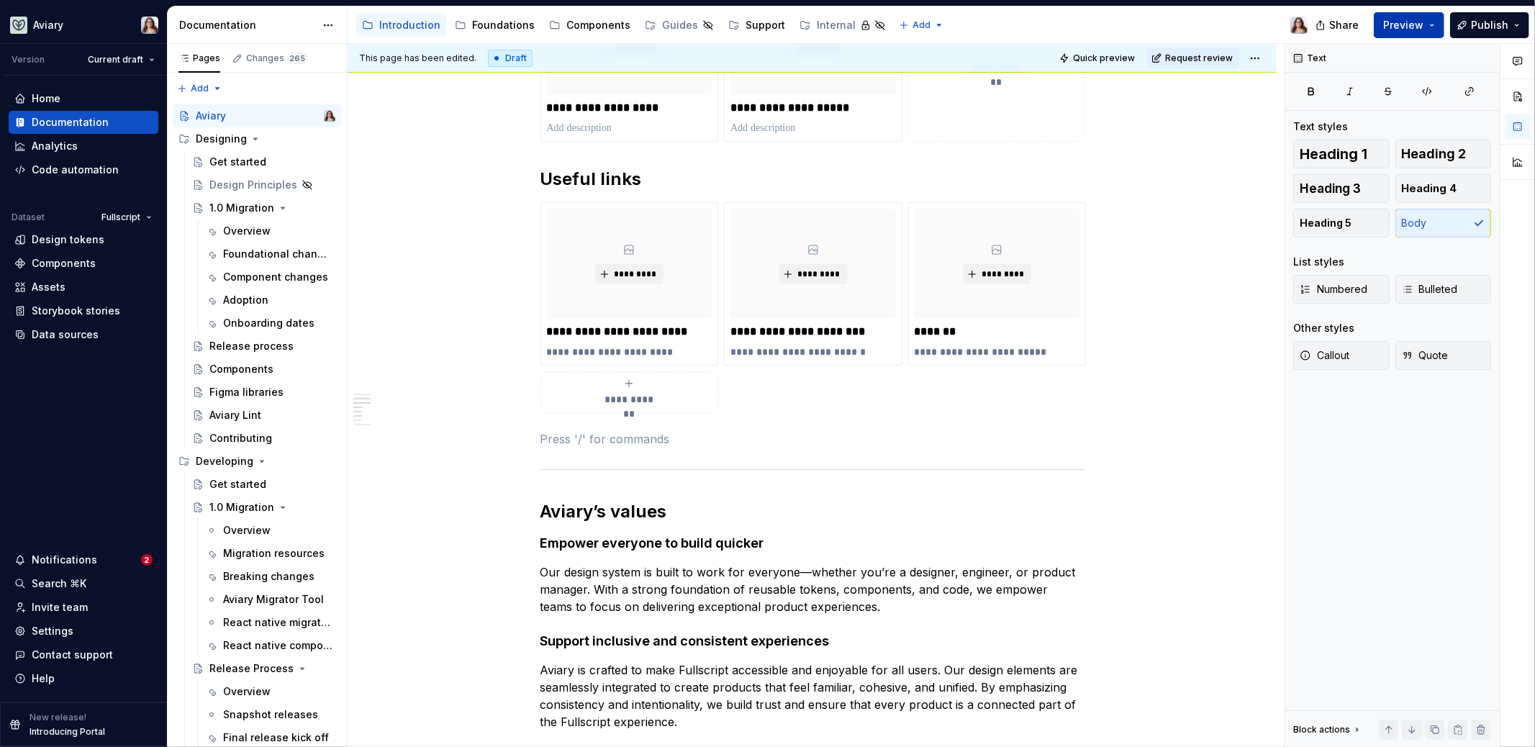
click at [1209, 22] on span "Preview" at bounding box center [1403, 25] width 40 height 14
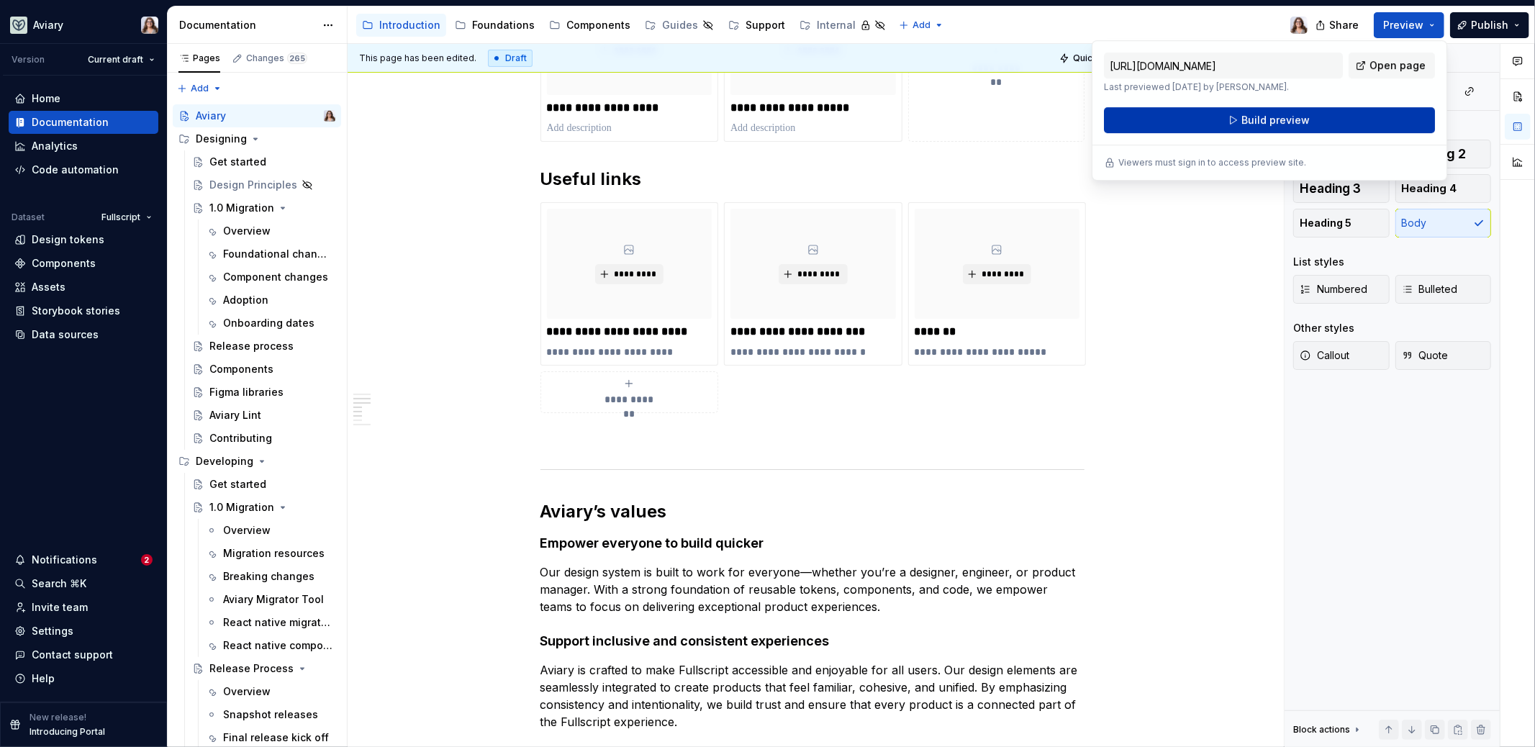
click at [1209, 122] on span "Build preview" at bounding box center [1276, 120] width 68 height 14
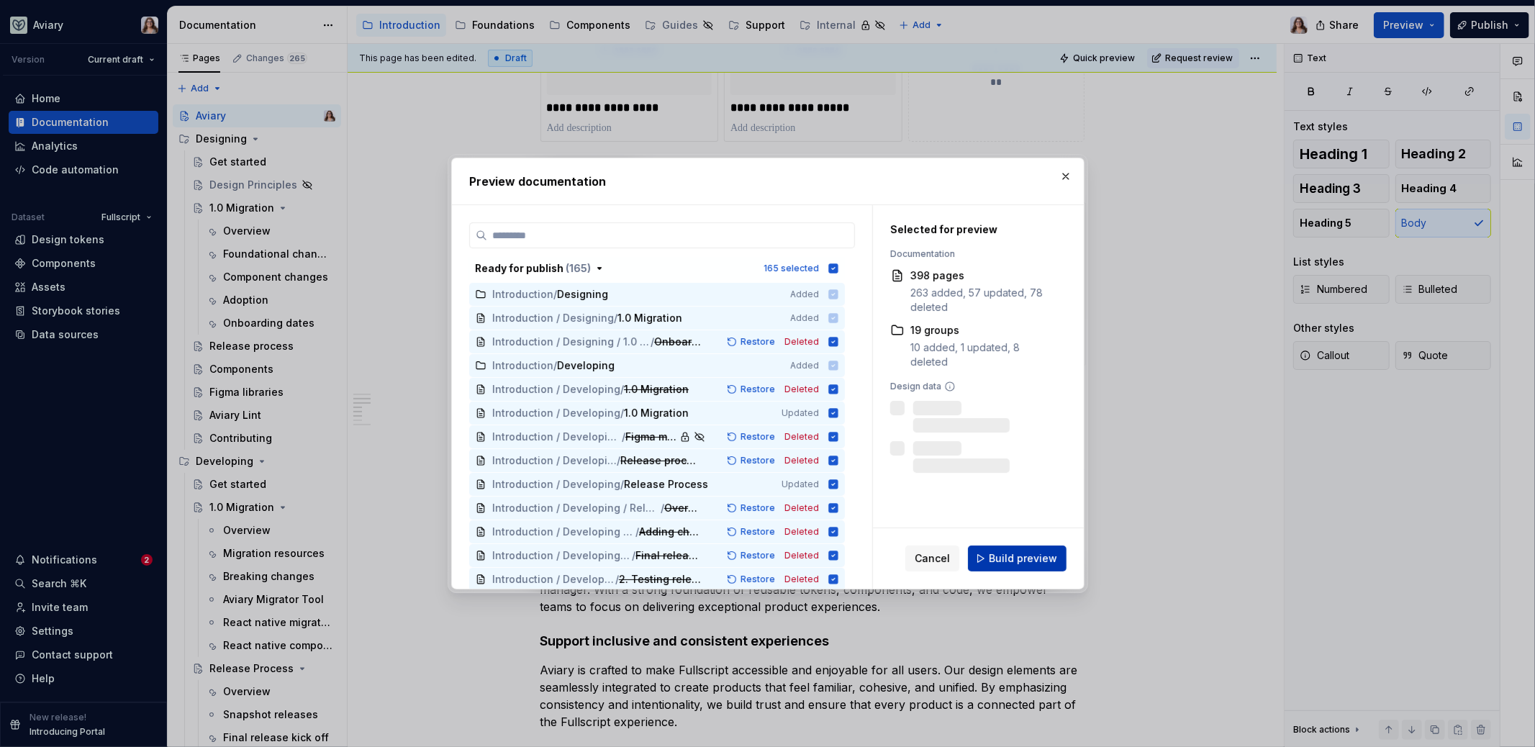
click at [1033, 554] on span "Build preview" at bounding box center [1023, 558] width 68 height 14
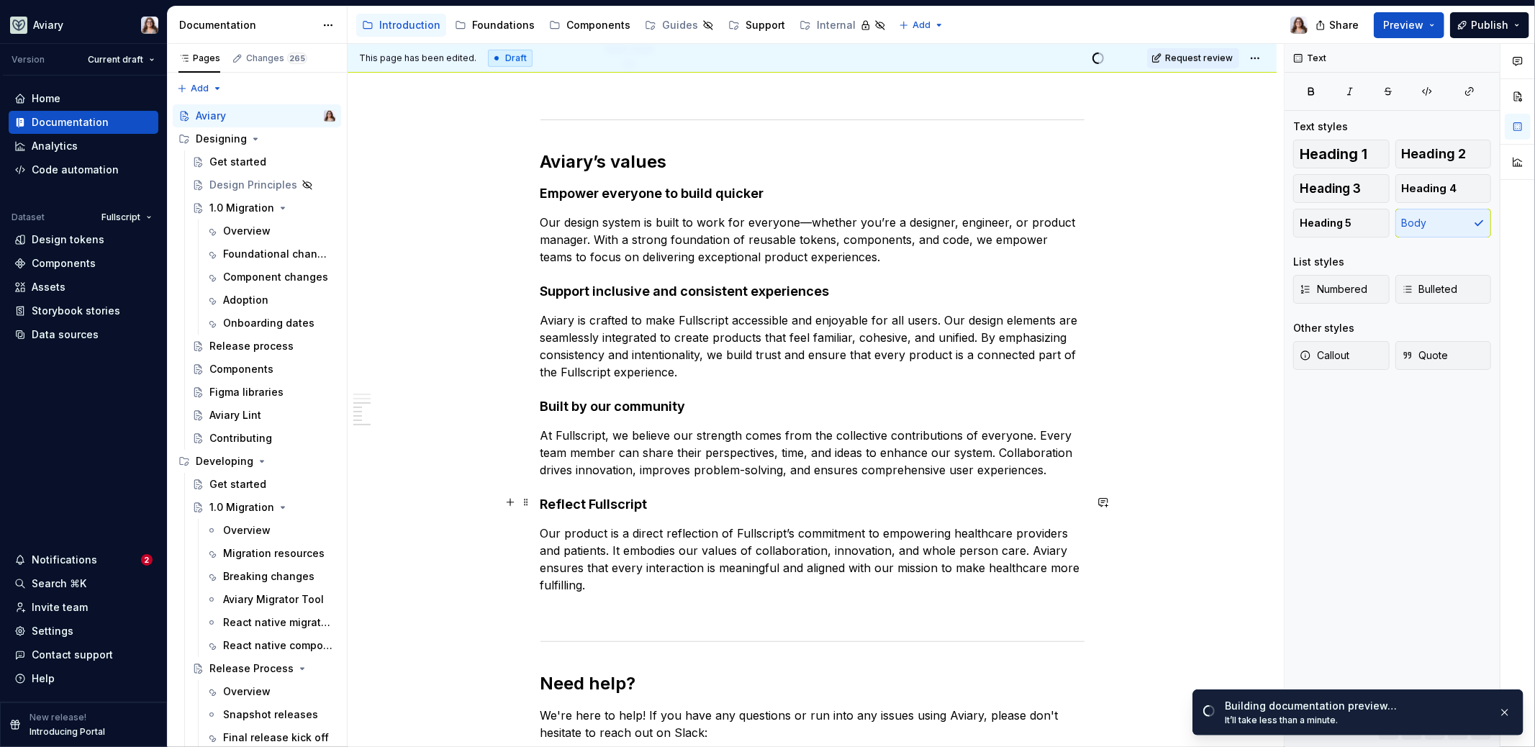
scroll to position [703, 0]
click at [1209, 601] on span "Open page" at bounding box center [1459, 716] width 48 height 12
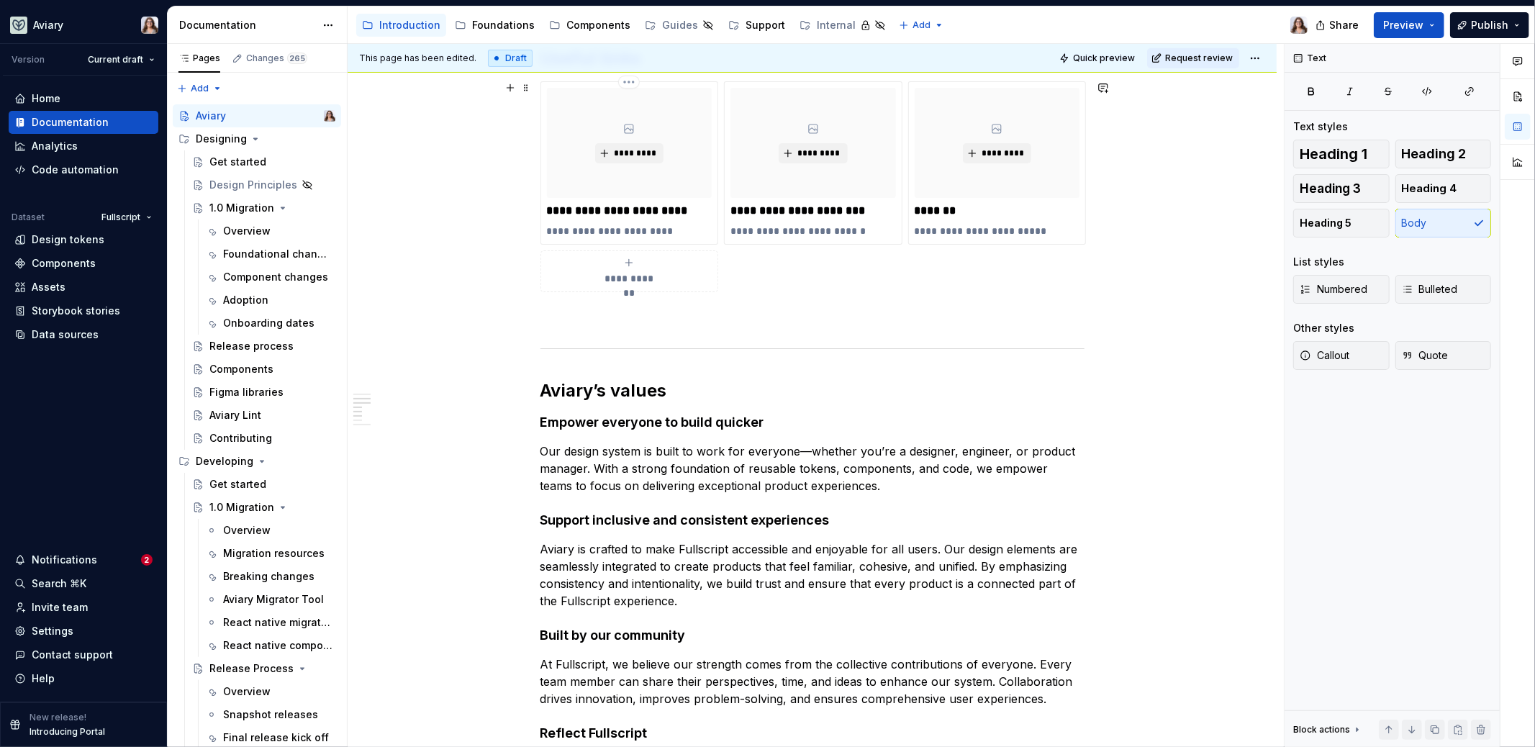
scroll to position [239, 0]
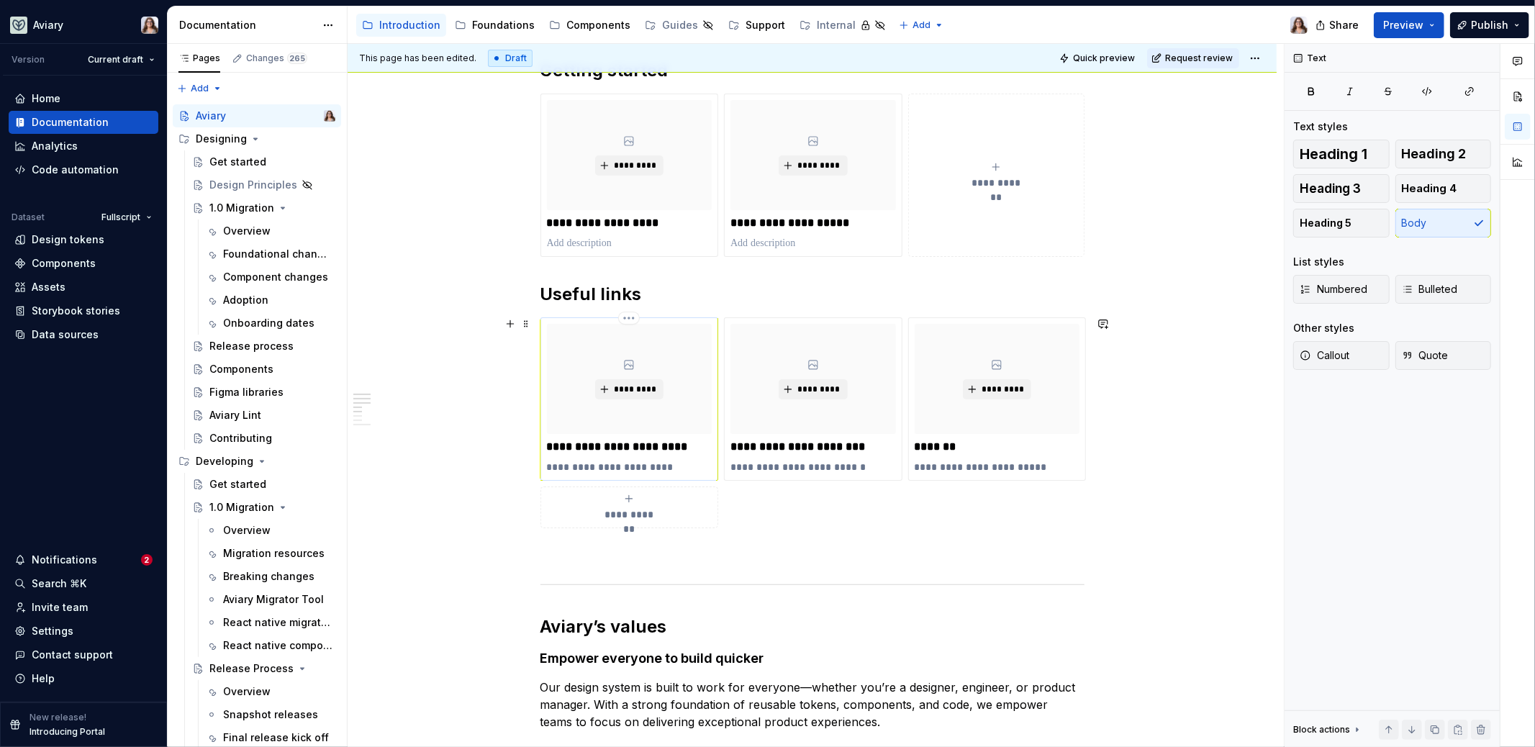
click at [622, 442] on p "**********" at bounding box center [630, 447] width 166 height 14
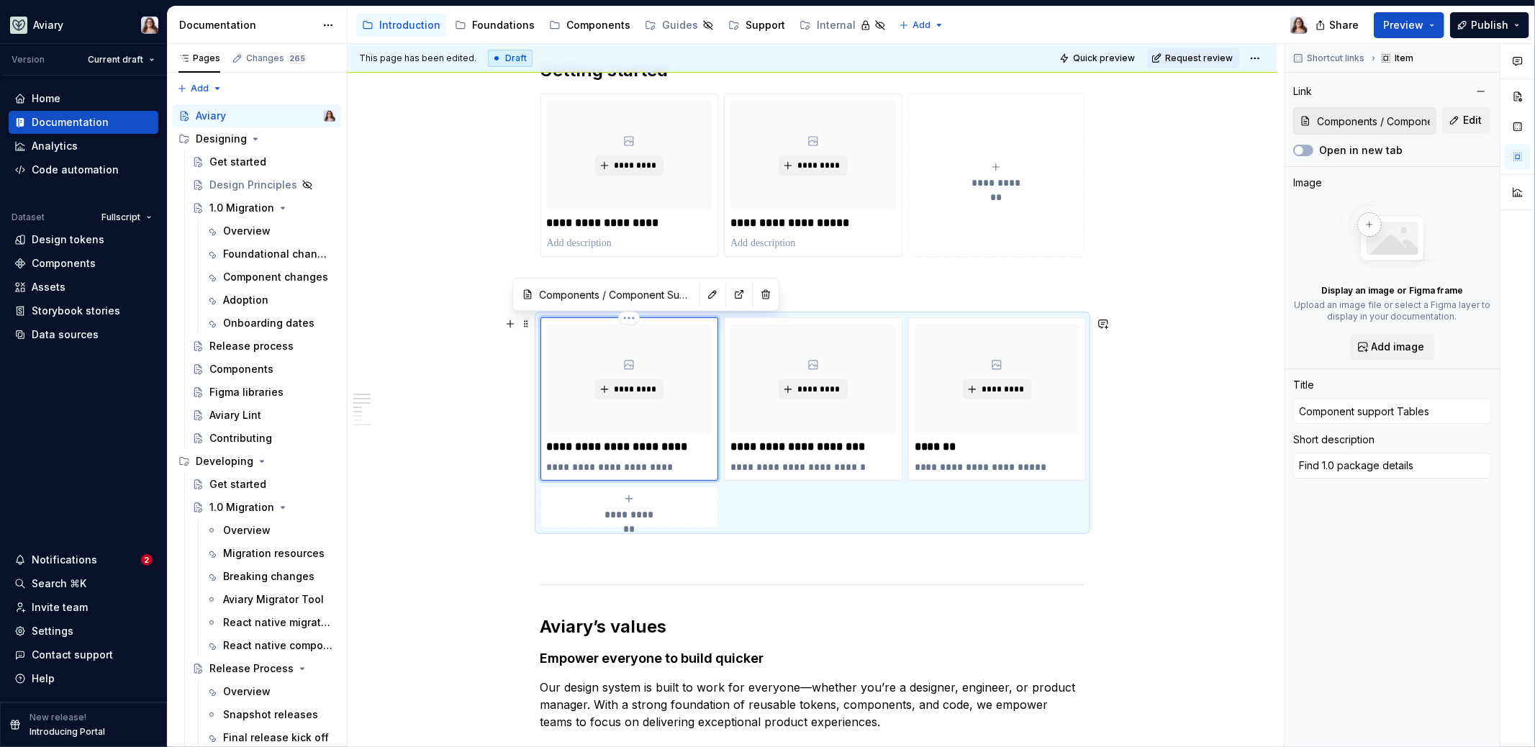
click at [666, 445] on p "**********" at bounding box center [630, 447] width 166 height 14
click at [802, 448] on p "**********" at bounding box center [814, 447] width 166 height 14
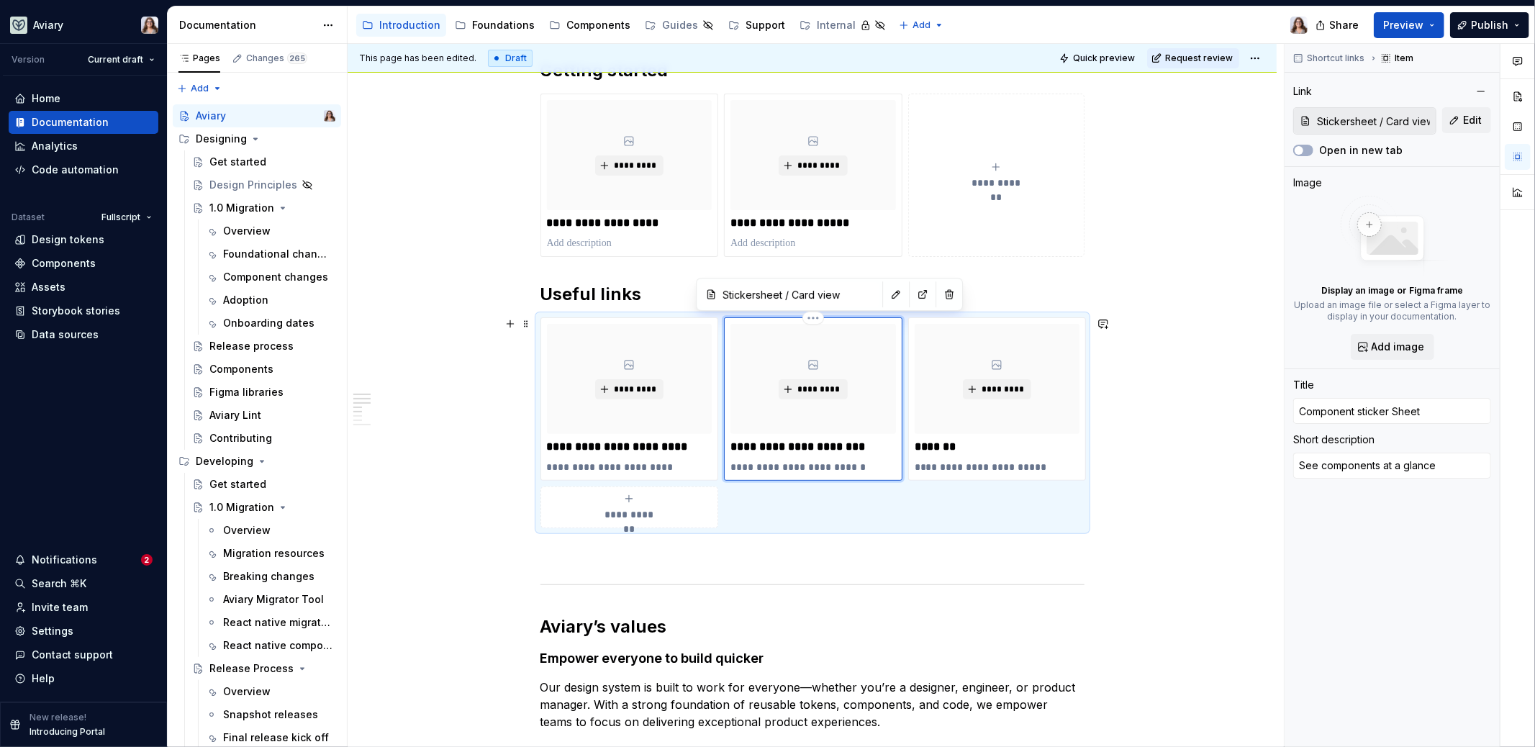
click at [847, 446] on p "**********" at bounding box center [814, 447] width 166 height 14
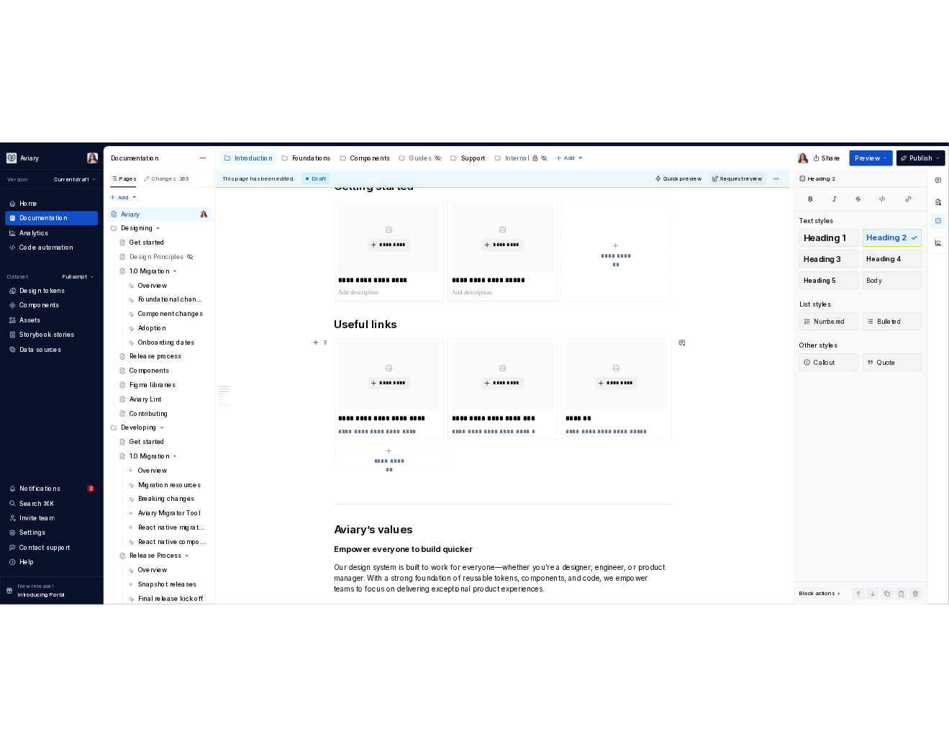
scroll to position [89, 0]
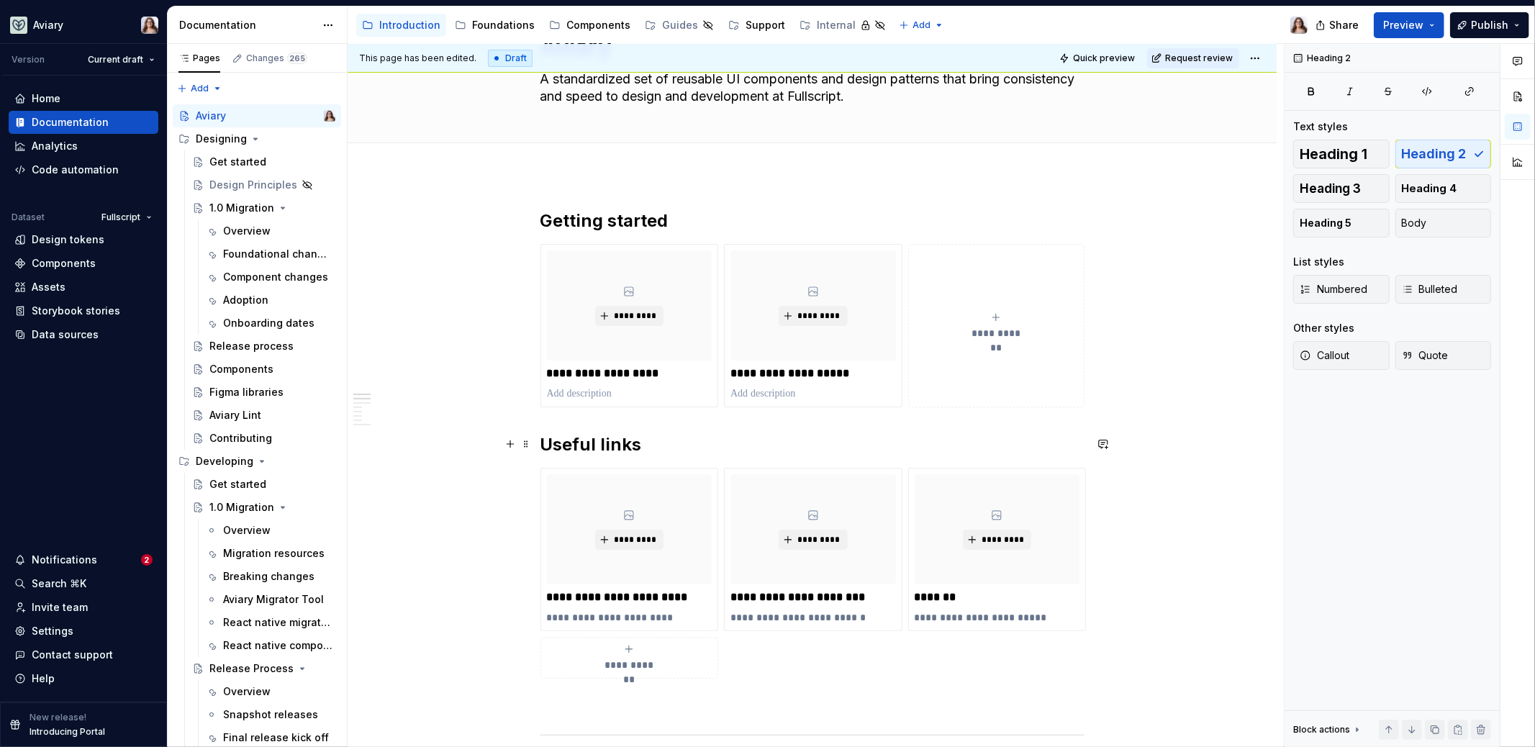
click at [654, 448] on h2 "Useful links" at bounding box center [813, 444] width 544 height 23
click at [669, 443] on h2 "Useful links" at bounding box center [813, 444] width 544 height 23
click at [627, 299] on div "*********" at bounding box center [630, 305] width 166 height 110
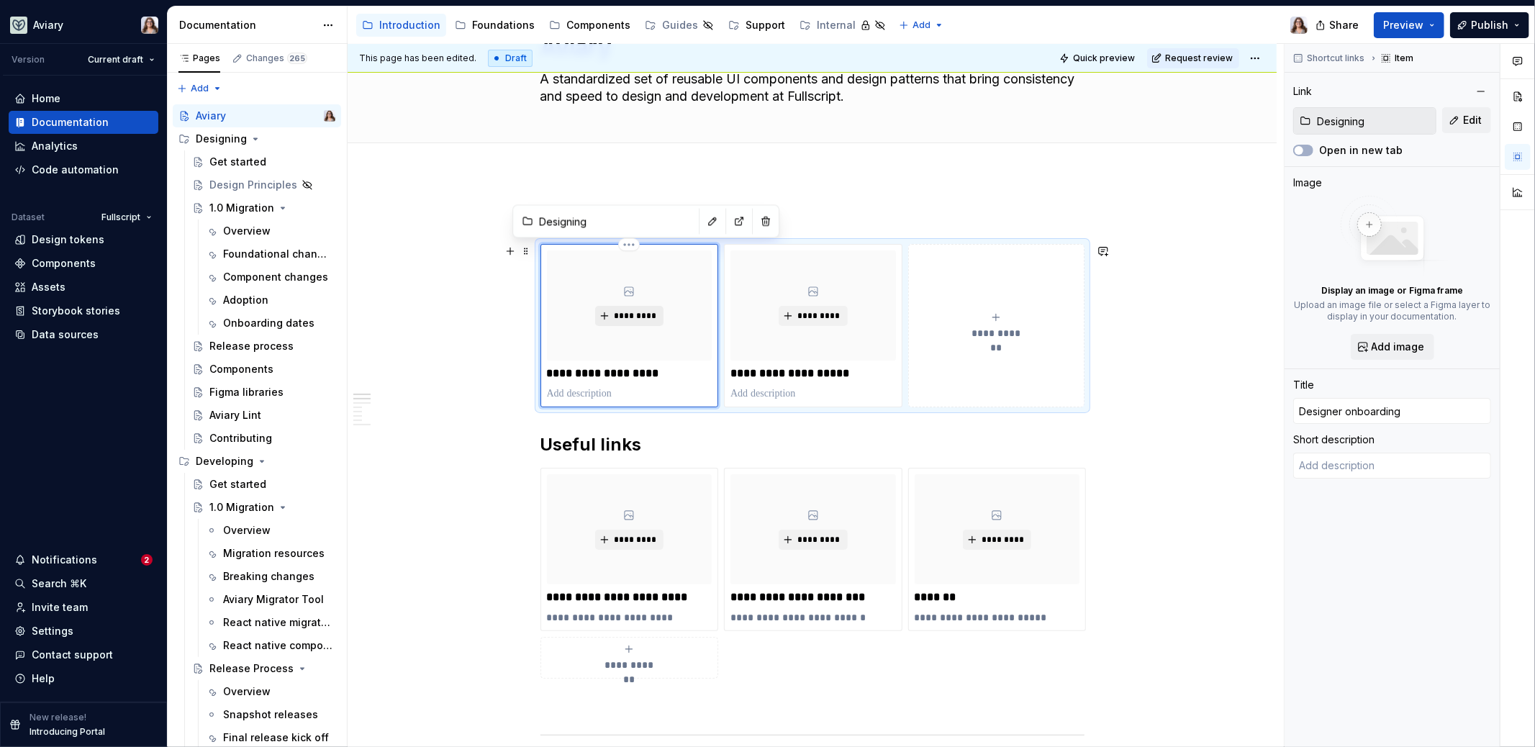
click at [626, 317] on span "*********" at bounding box center [635, 316] width 44 height 12
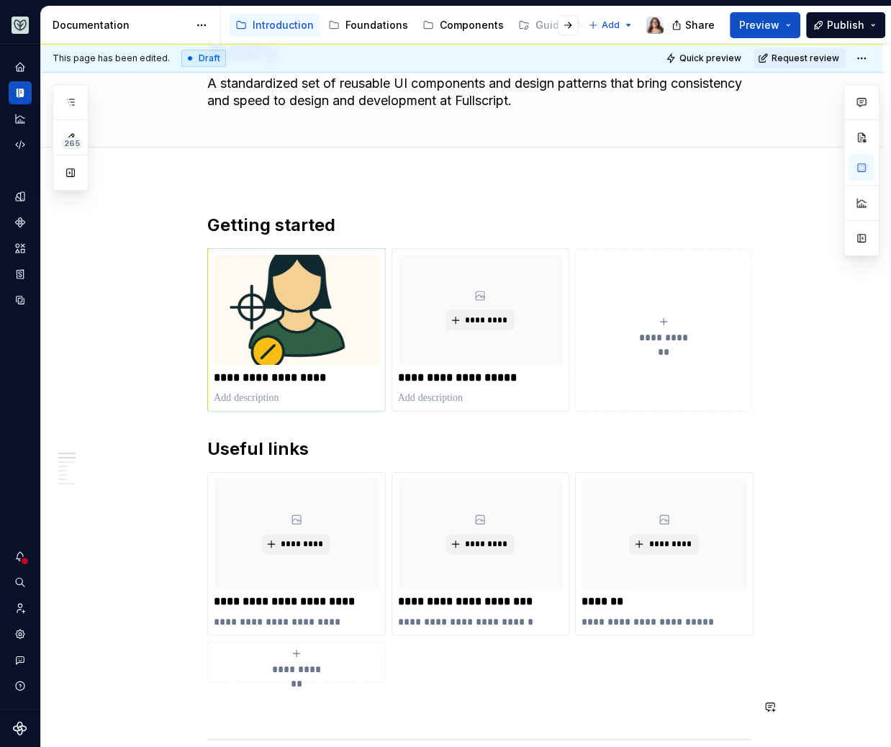
scroll to position [0, 0]
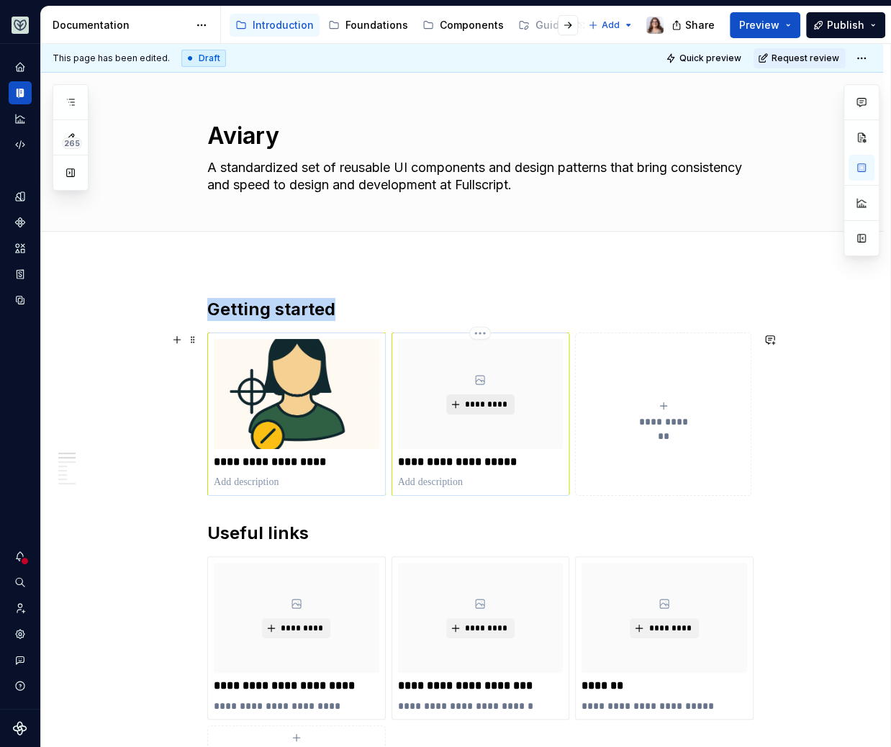
click at [487, 402] on span "*********" at bounding box center [486, 405] width 44 height 12
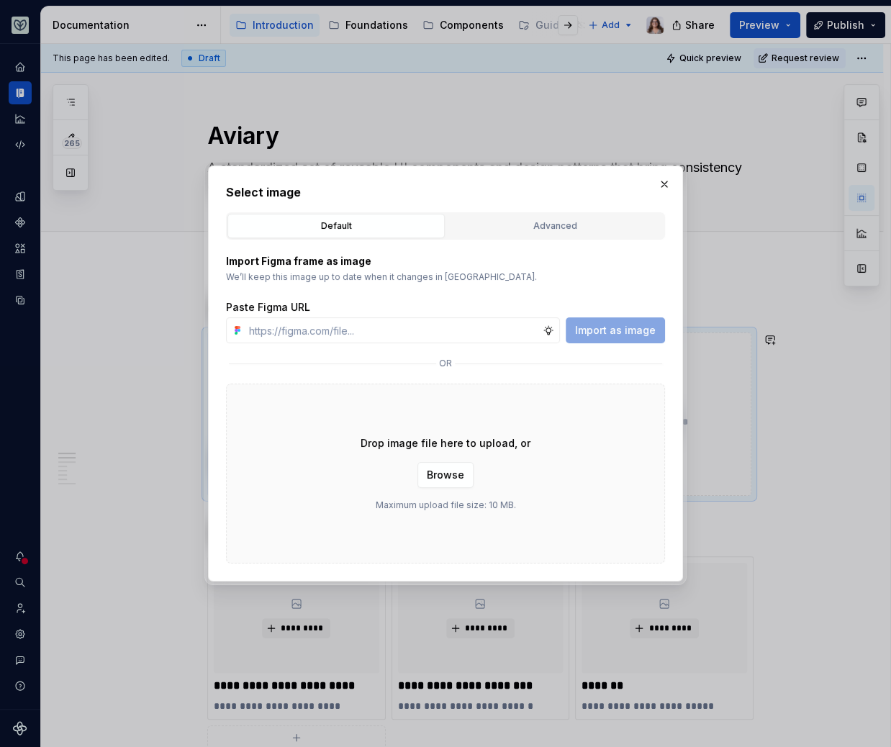
click at [613, 420] on div "Drop image file here to upload, or Browse Maximum upload file size: 10 MB." at bounding box center [445, 474] width 439 height 180
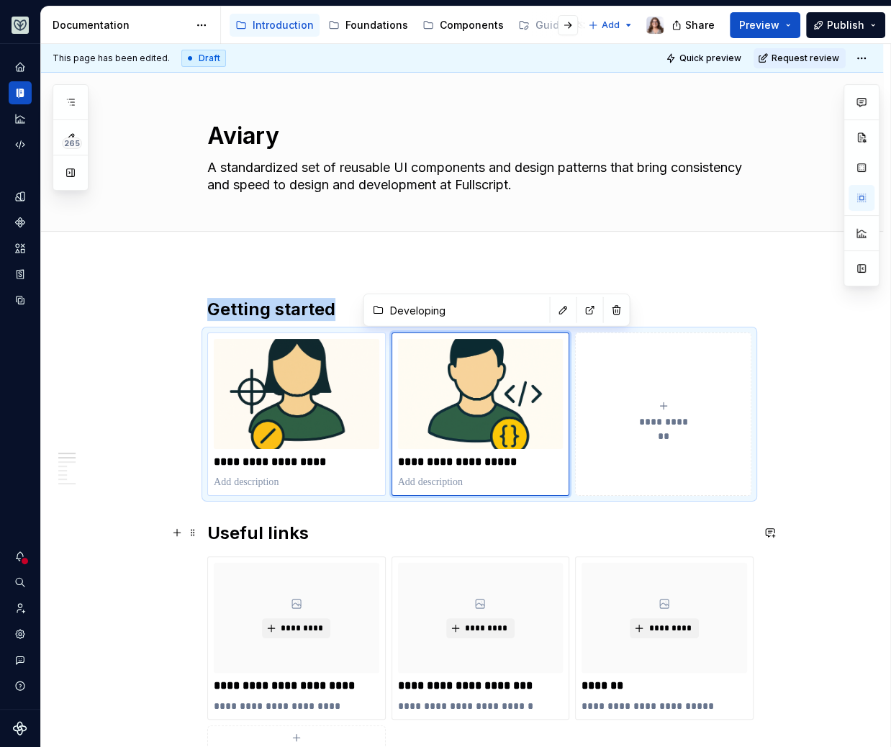
scroll to position [204, 0]
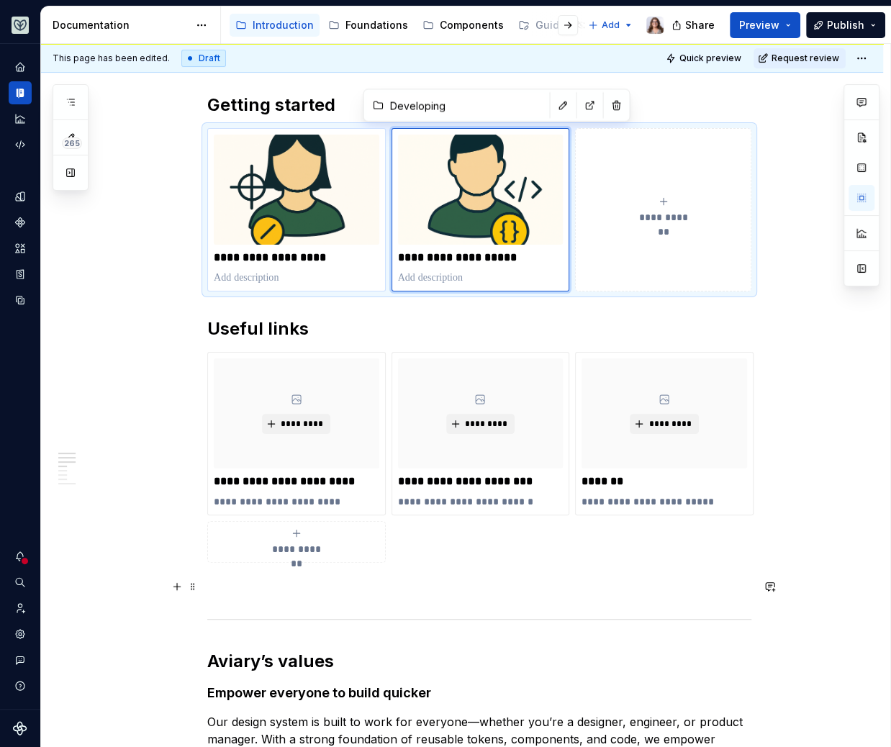
click at [314, 590] on p at bounding box center [479, 588] width 544 height 17
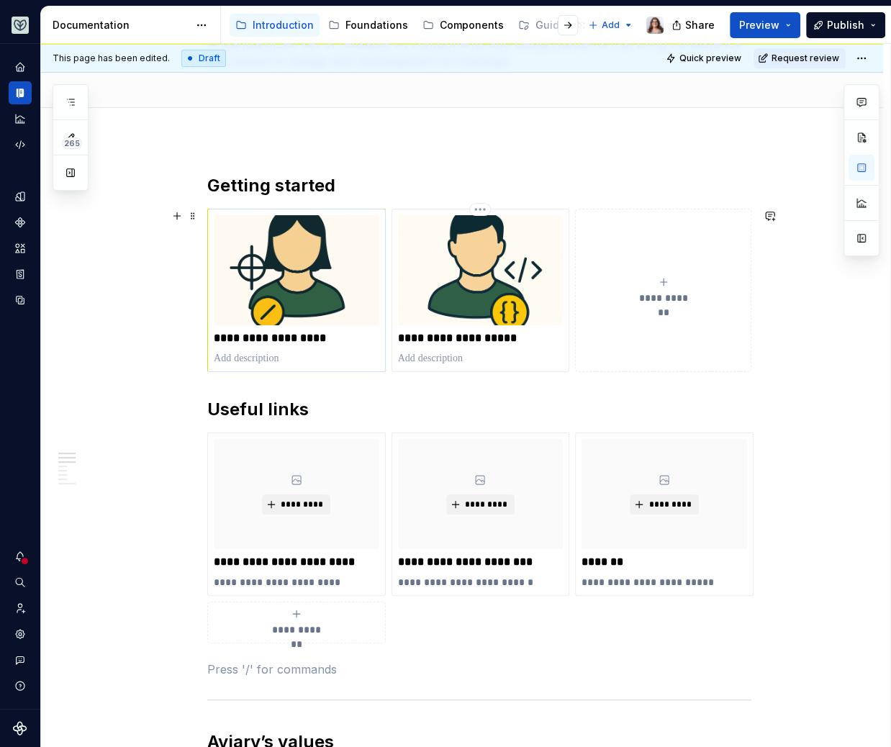
scroll to position [120, 0]
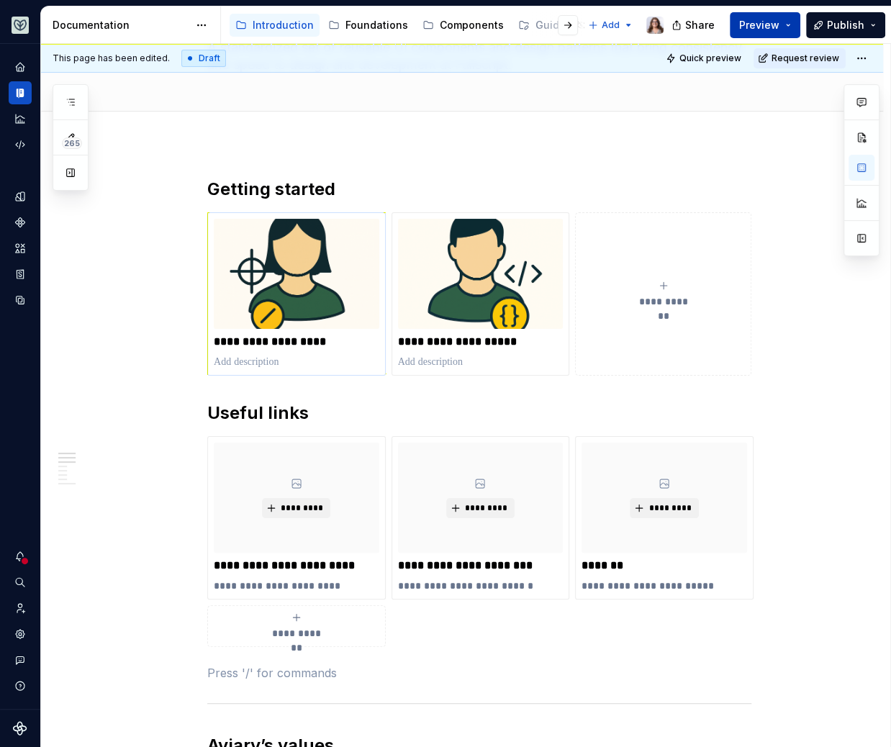
click at [764, 24] on span "Preview" at bounding box center [759, 25] width 40 height 14
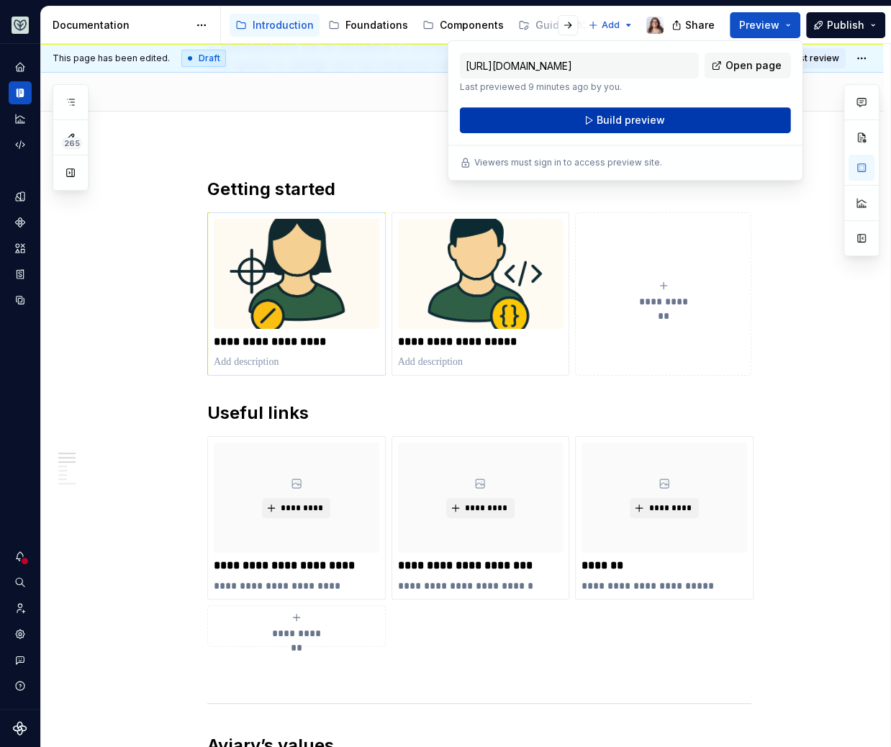
click at [633, 118] on span "Build preview" at bounding box center [631, 120] width 68 height 14
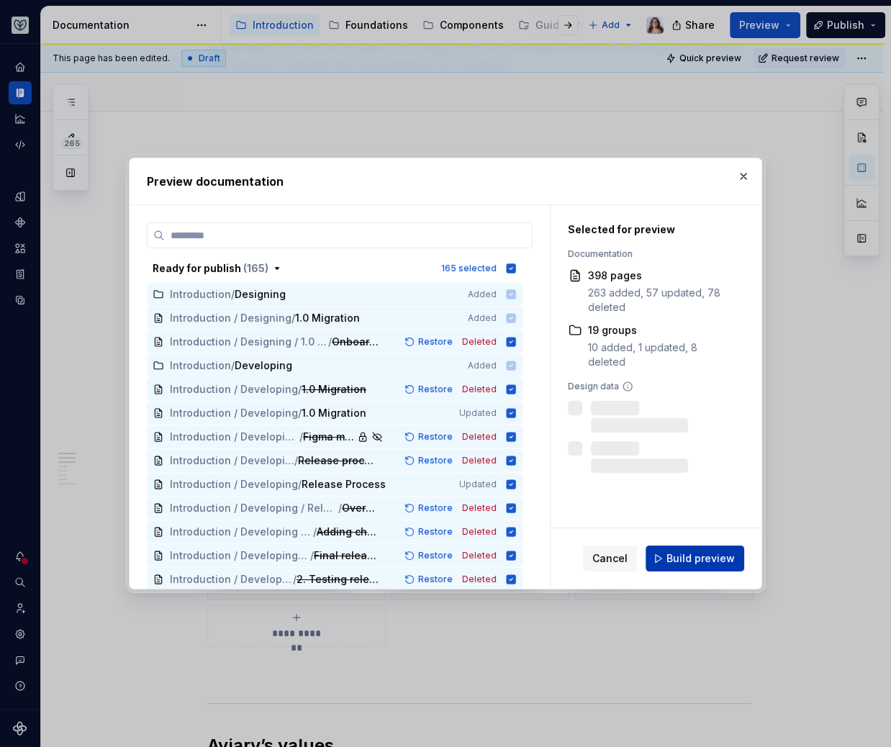
click at [685, 556] on span "Build preview" at bounding box center [701, 558] width 68 height 14
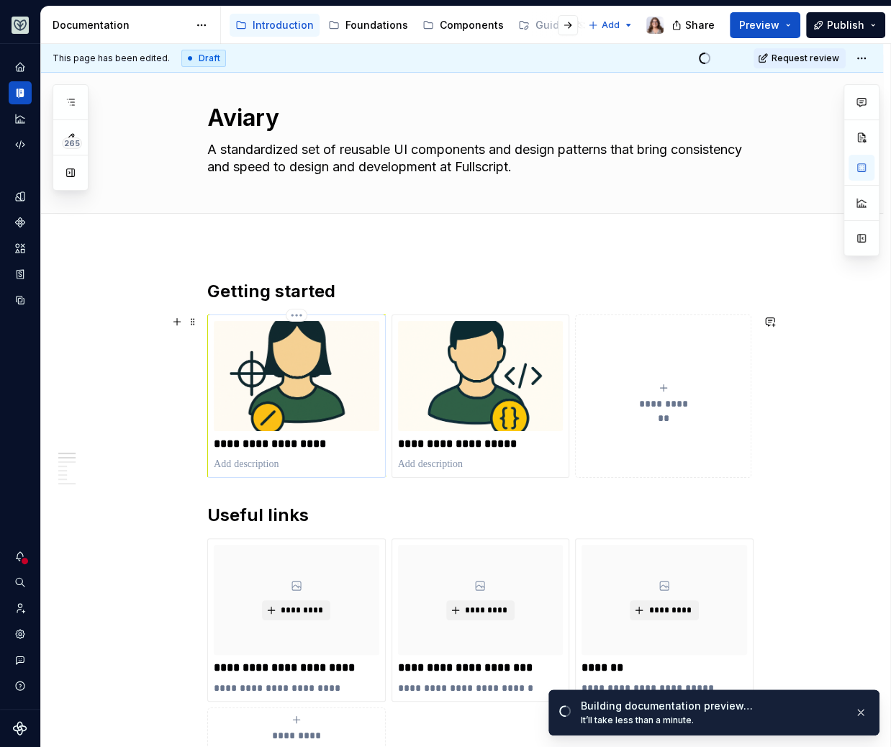
scroll to position [20, 0]
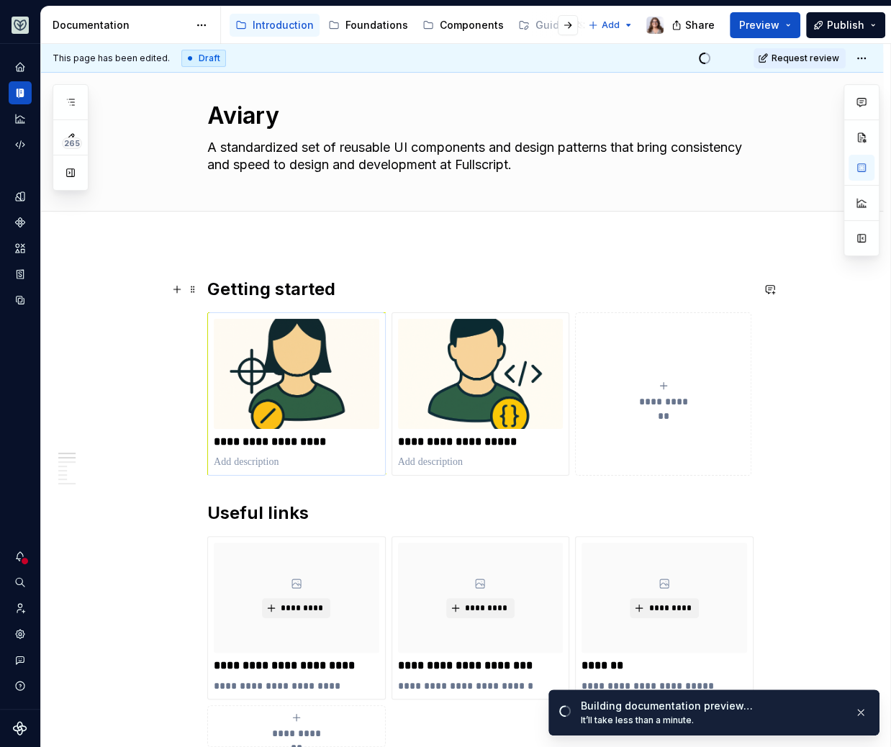
drag, startPoint x: 326, startPoint y: 286, endPoint x: 277, endPoint y: 286, distance: 48.9
click at [310, 286] on h2 "Getting started" at bounding box center [479, 289] width 544 height 23
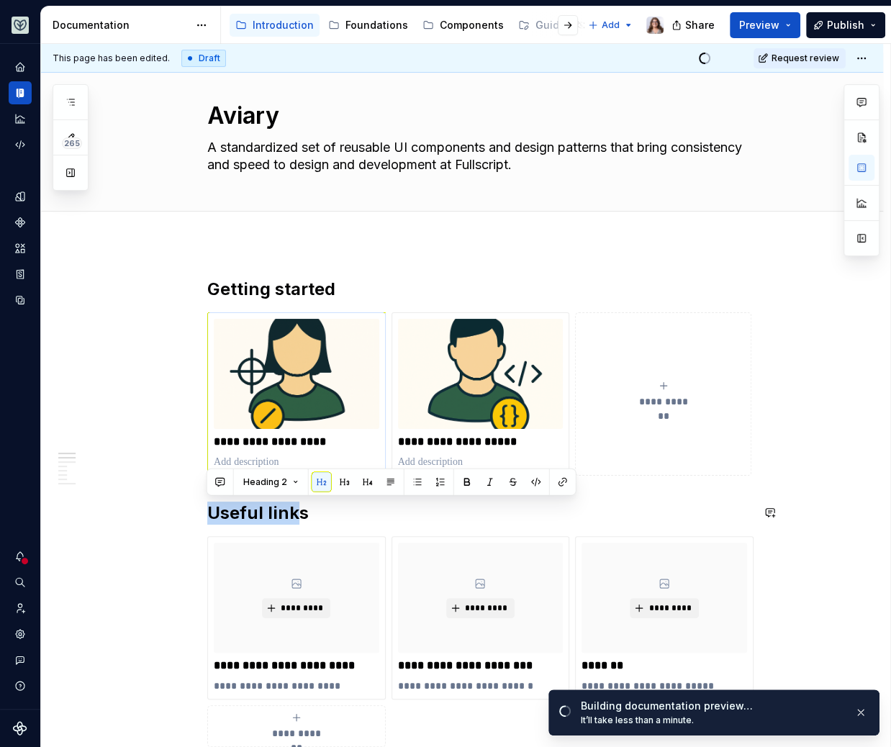
drag, startPoint x: 297, startPoint y: 508, endPoint x: 259, endPoint y: 499, distance: 38.6
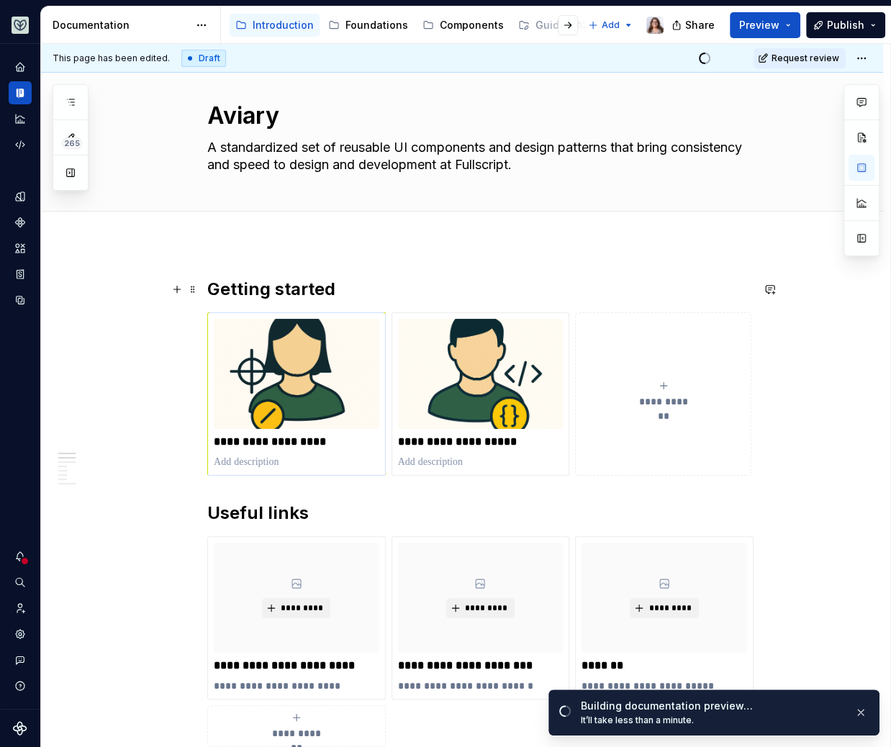
click at [333, 286] on h2 "Getting started" at bounding box center [479, 289] width 544 height 23
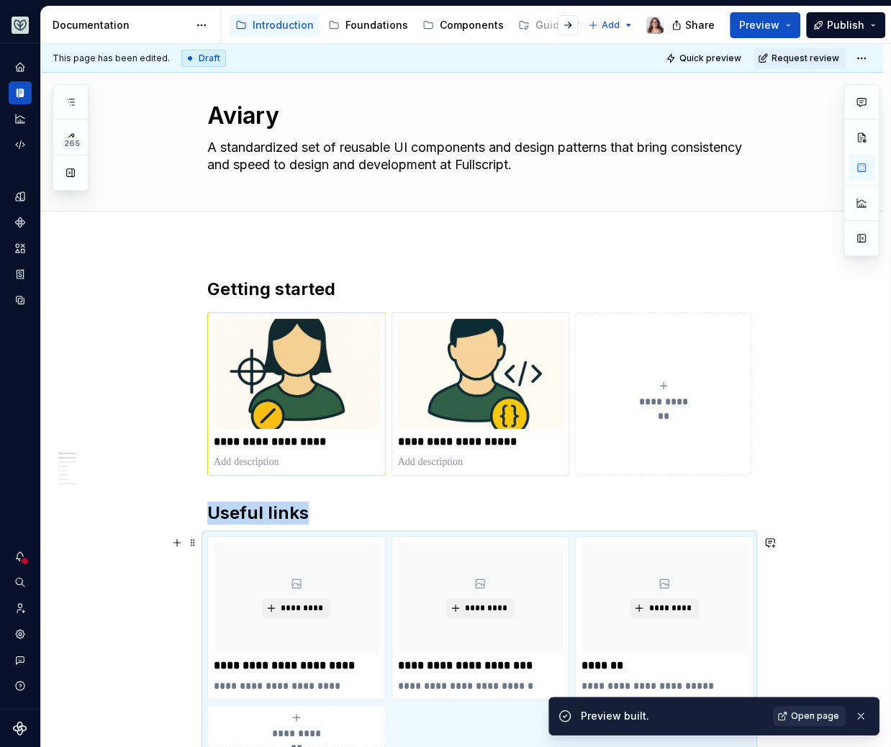
click at [818, 601] on span "Open page" at bounding box center [815, 716] width 48 height 12
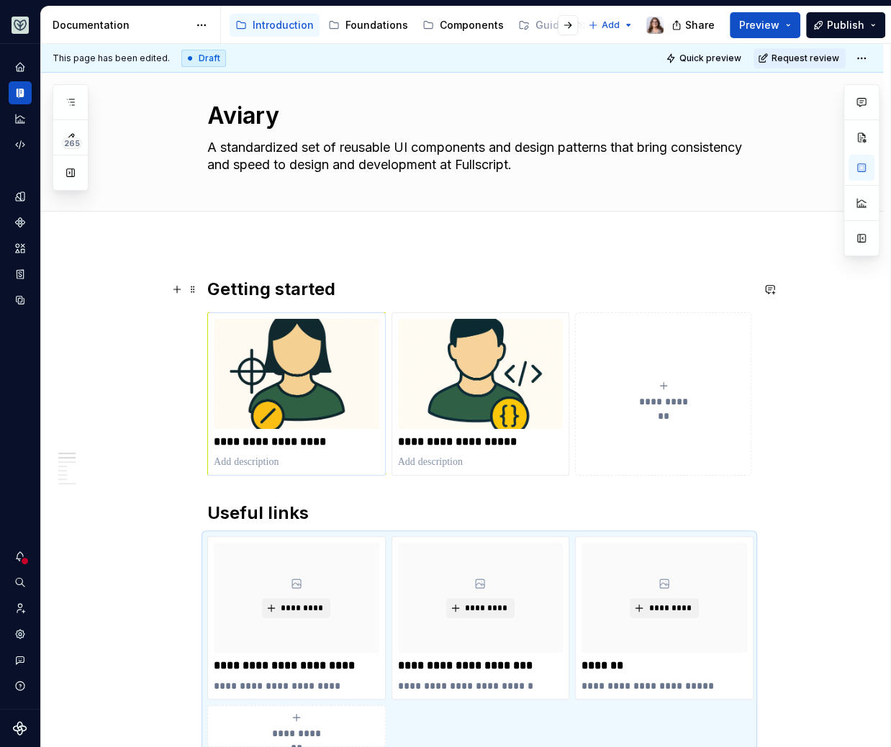
click at [333, 285] on h2 "Getting started" at bounding box center [479, 289] width 544 height 23
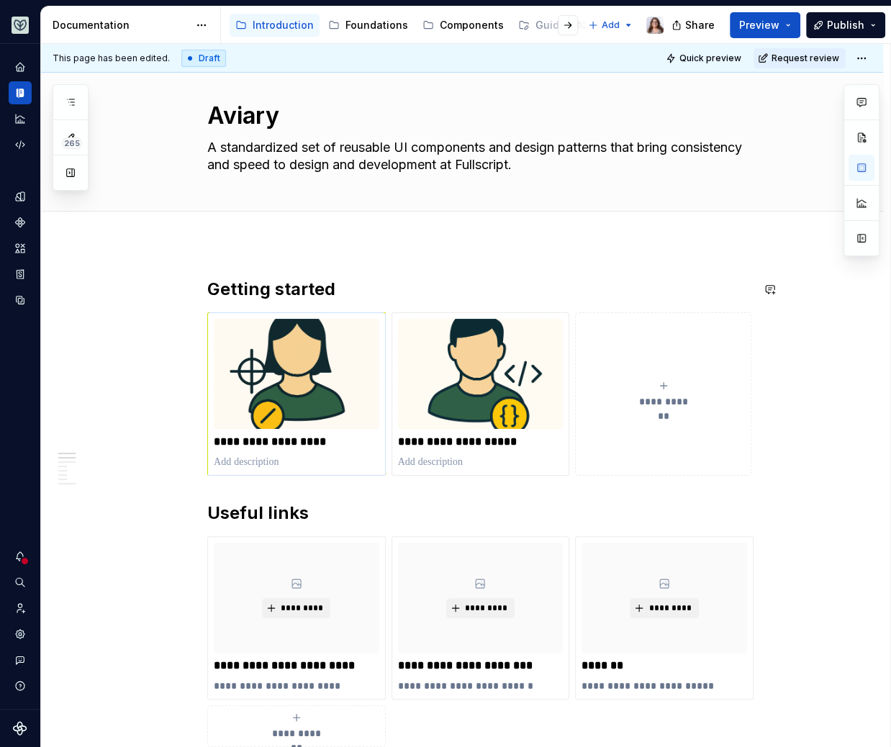
scroll to position [0, 0]
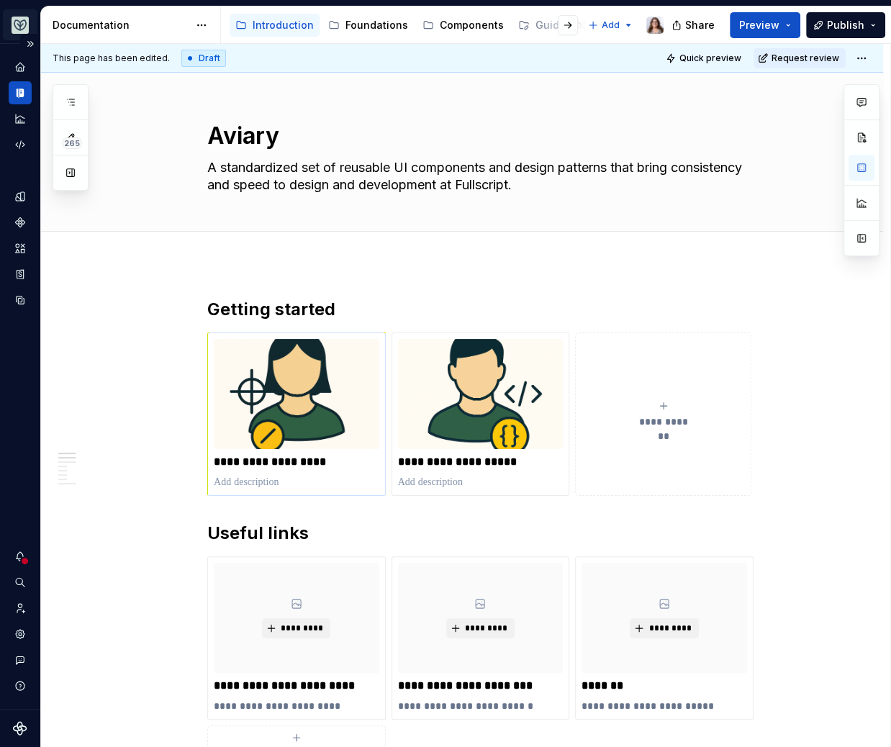
click at [17, 22] on html "Aviary Dataset Fullscript Documentation Accessibility guide for tree Page tree.…" at bounding box center [445, 373] width 891 height 747
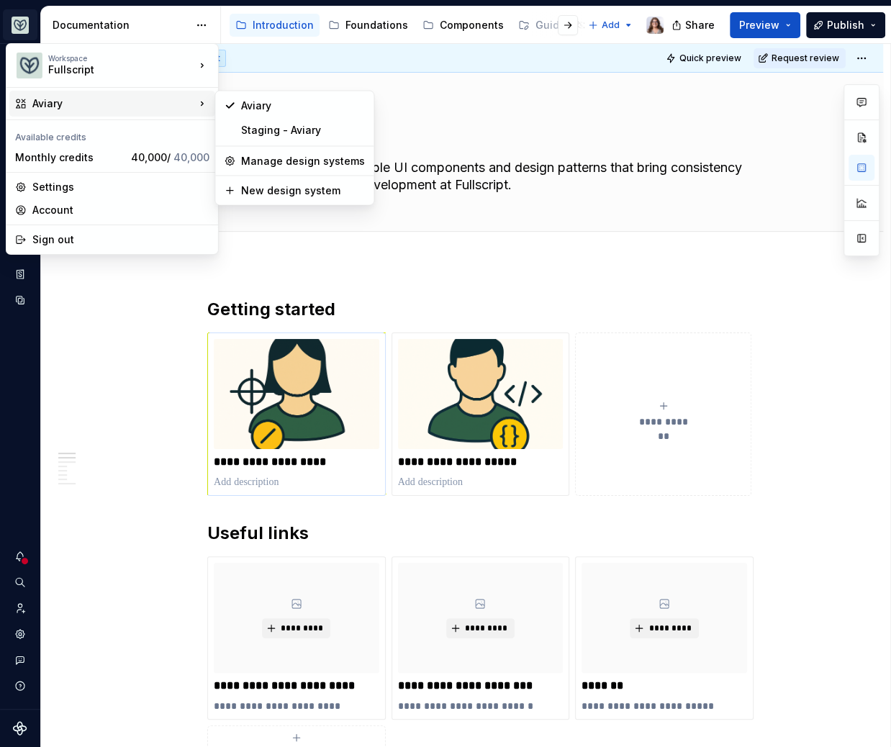
click at [178, 107] on div "Aviary" at bounding box center [113, 103] width 163 height 14
click at [459, 280] on html "Aviary Dataset Fullscript Documentation Accessibility guide for tree Page tree.…" at bounding box center [445, 373] width 891 height 747
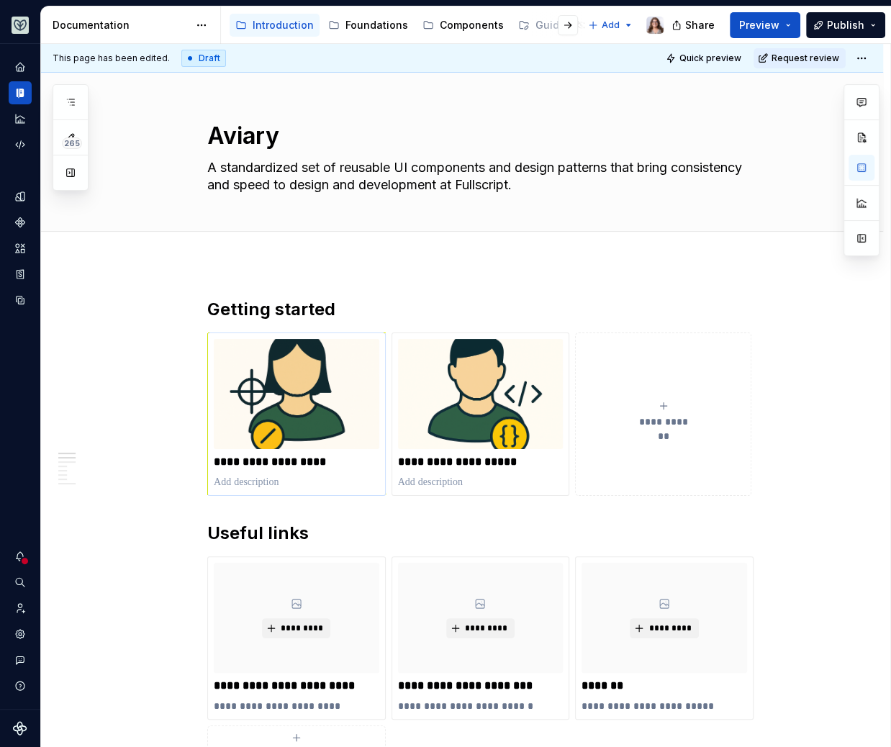
click at [388, 287] on div "**********" at bounding box center [465, 396] width 849 height 704
click at [541, 22] on div at bounding box center [556, 25] width 55 height 26
click at [72, 176] on button "button" at bounding box center [71, 173] width 26 height 26
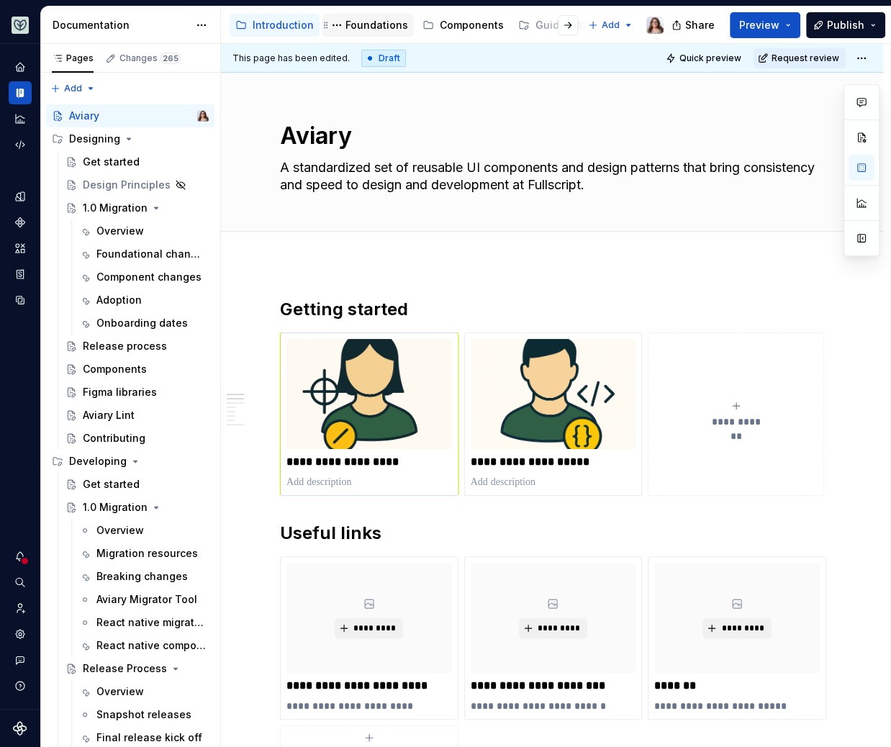
click at [361, 26] on div "Foundations" at bounding box center [377, 25] width 63 height 14
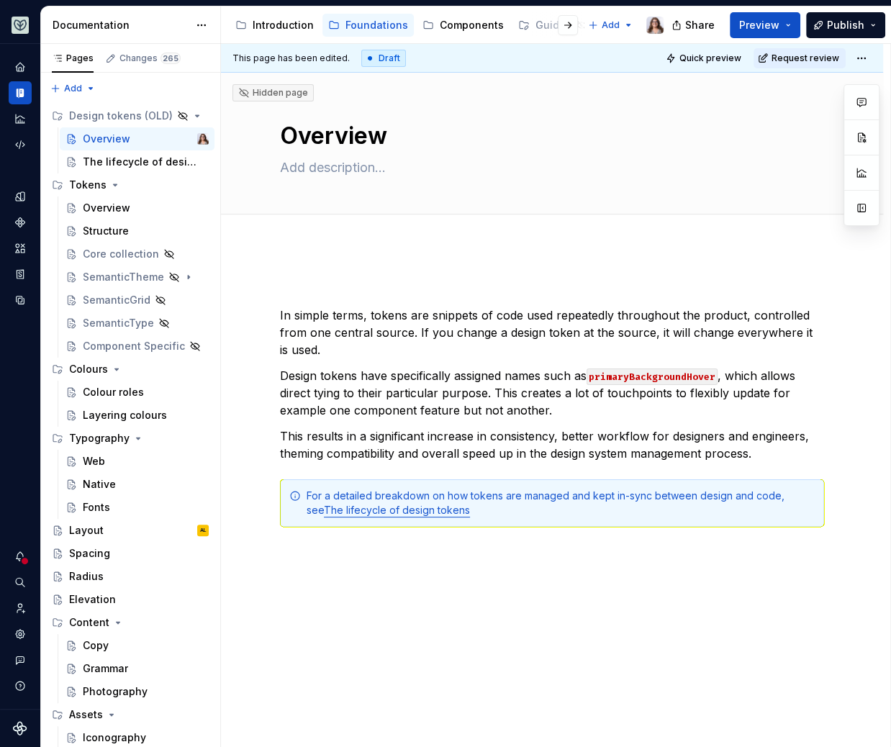
click at [540, 24] on div at bounding box center [556, 25] width 55 height 26
click at [523, 29] on button "Page tree" at bounding box center [526, 25] width 17 height 17
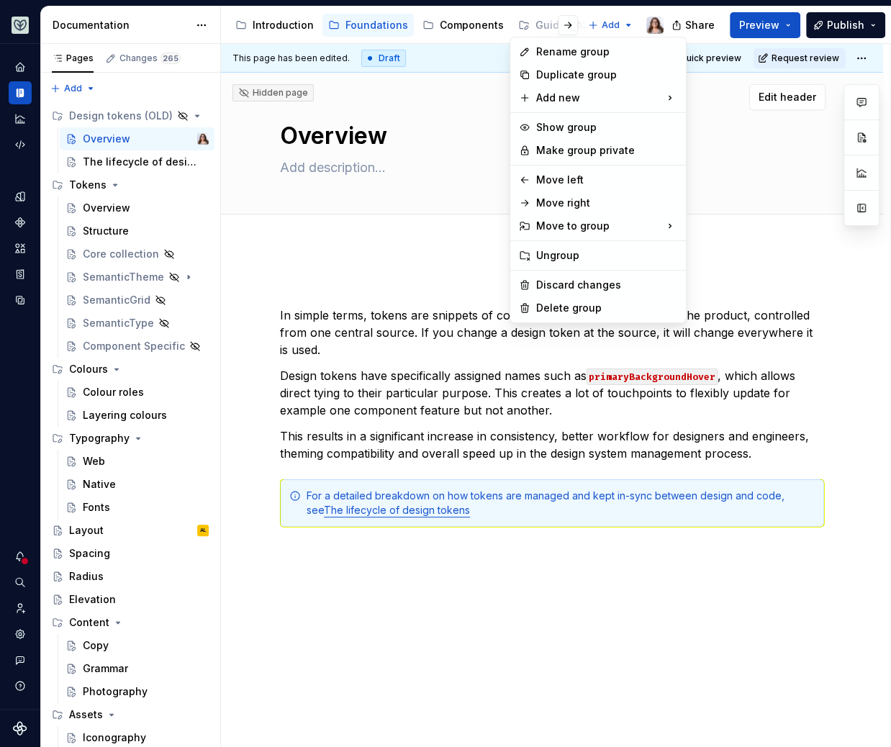
click at [455, 107] on html "Aviary Dataset Fullscript Documentation Accessibility guide for tree Page tree.…" at bounding box center [445, 373] width 891 height 747
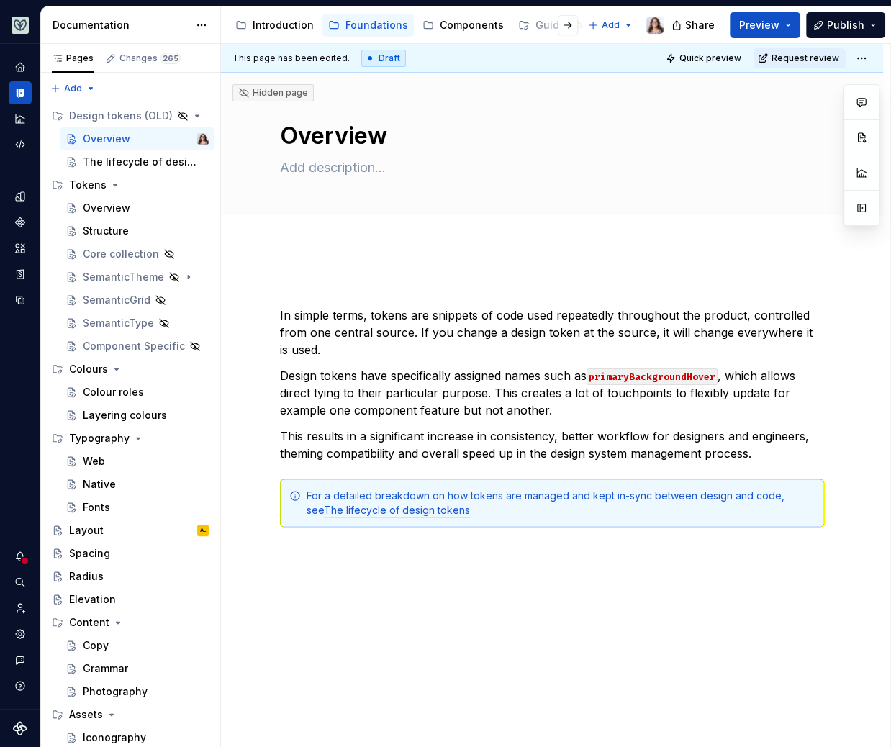
click at [548, 28] on div at bounding box center [556, 25] width 55 height 26
click at [571, 24] on button "button" at bounding box center [568, 25] width 20 height 20
click at [375, 27] on div "Guides" at bounding box center [388, 25] width 36 height 14
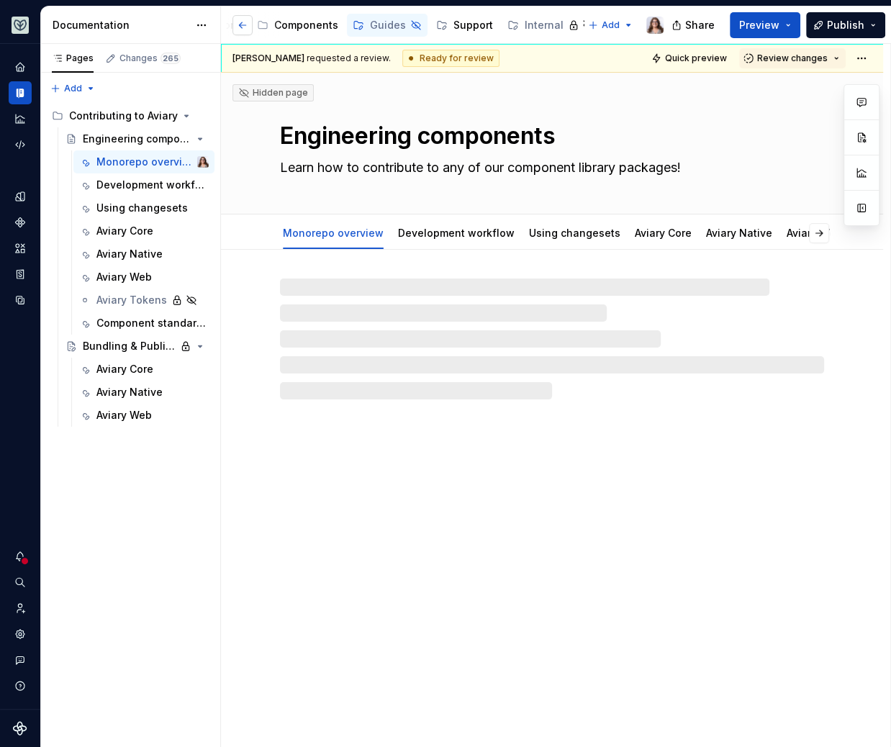
click at [240, 29] on button "button" at bounding box center [243, 25] width 20 height 20
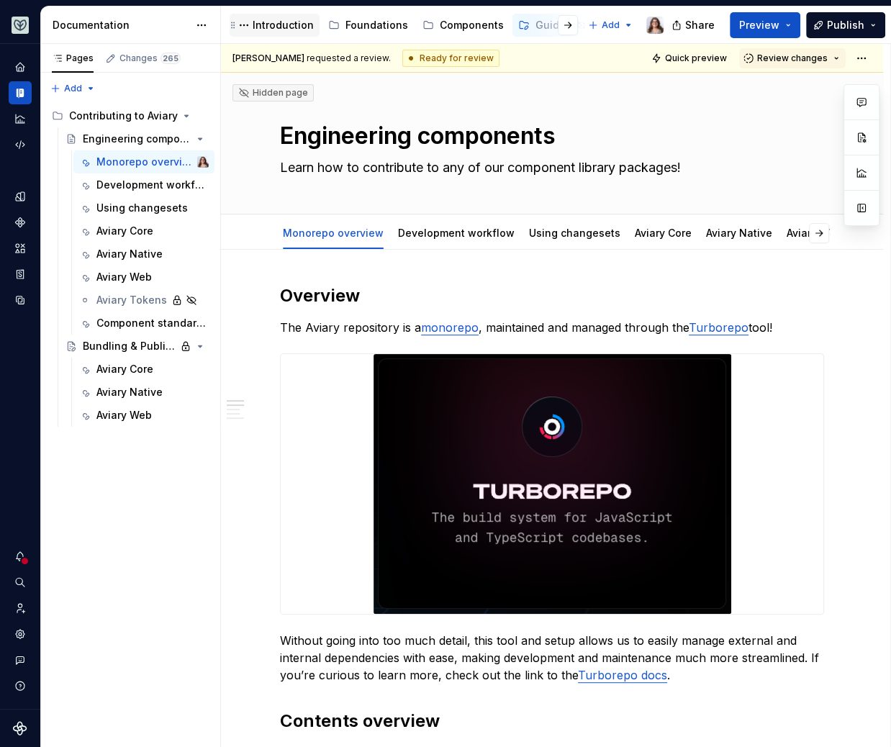
click at [289, 29] on div "Introduction" at bounding box center [283, 25] width 61 height 14
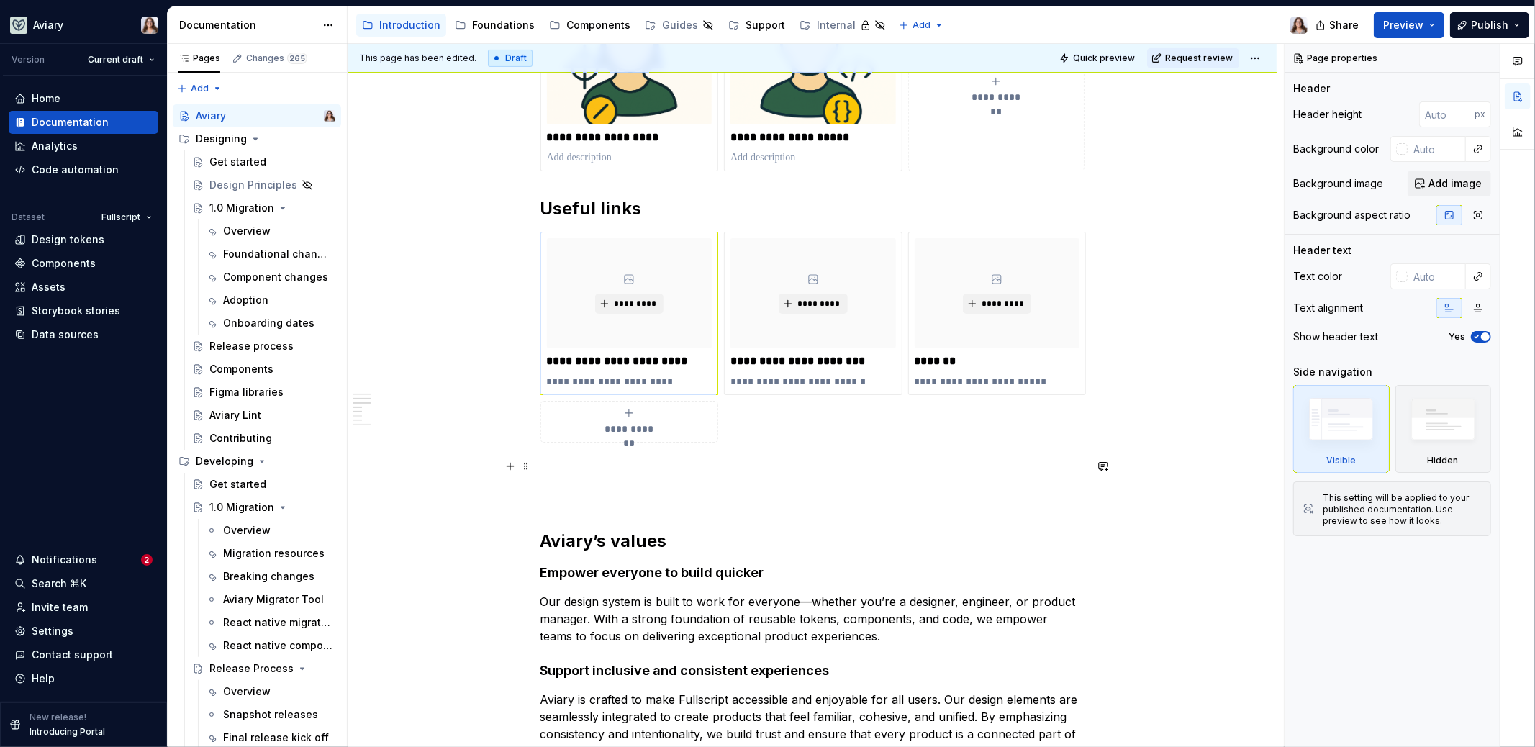
scroll to position [328, 0]
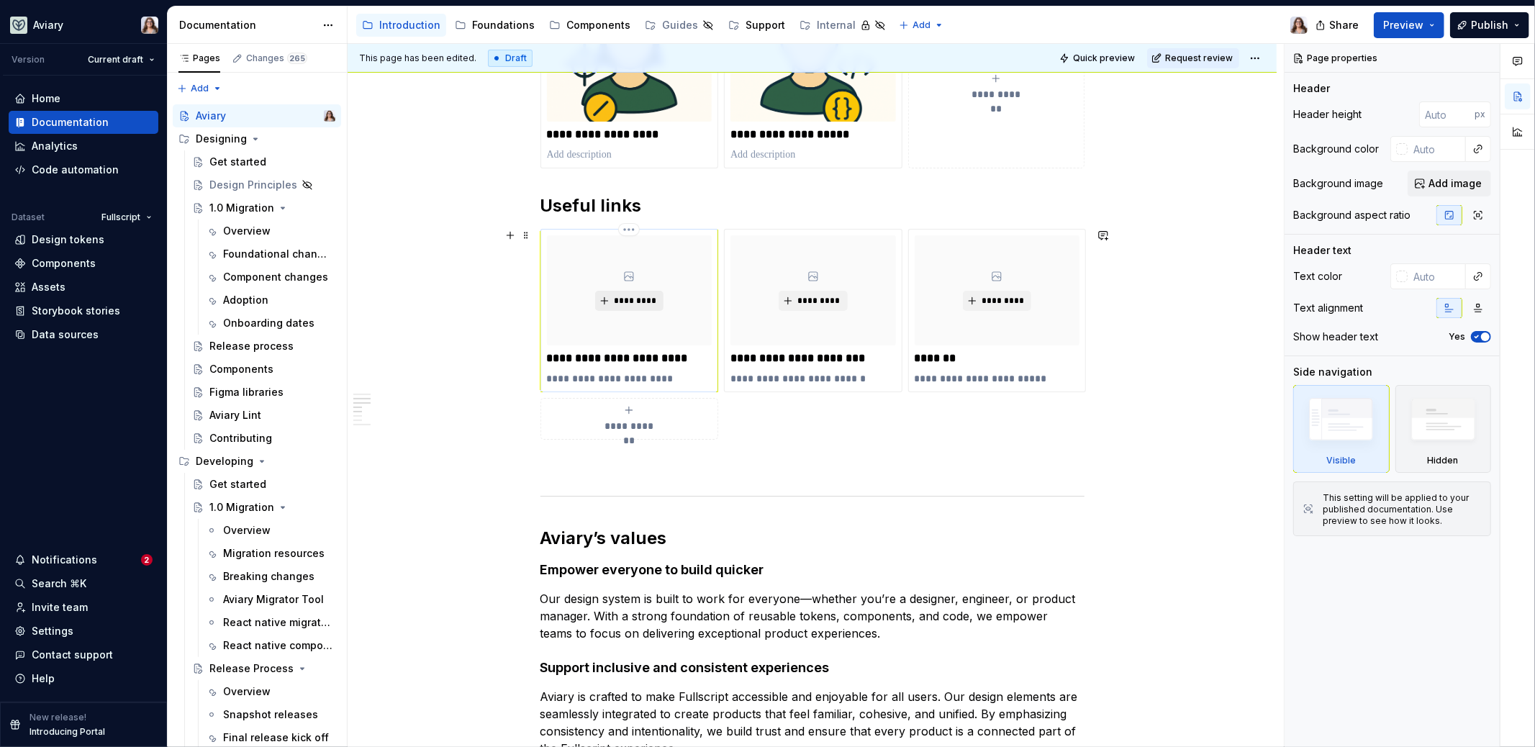
click at [643, 297] on span "*********" at bounding box center [635, 301] width 44 height 12
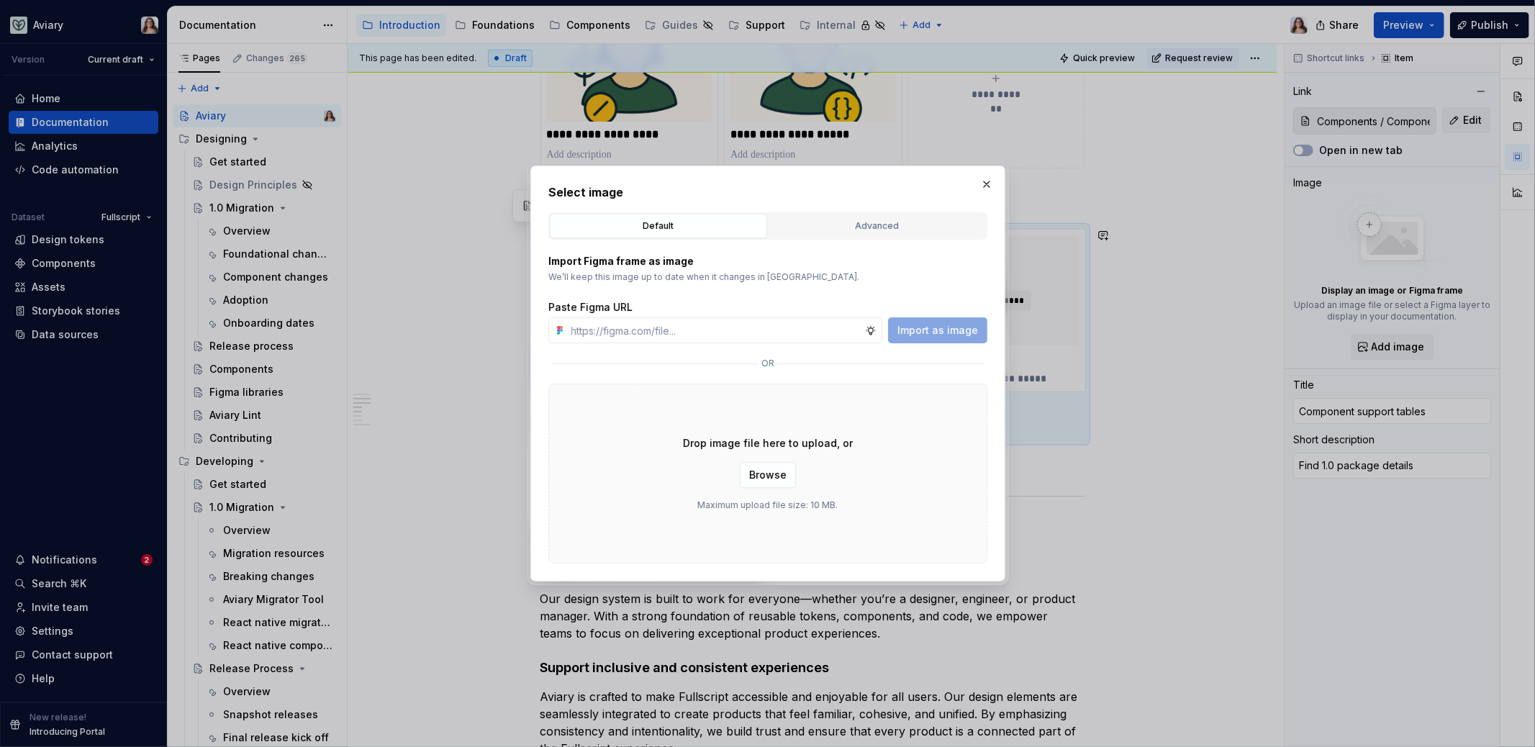
click at [795, 270] on div "Import Figma frame as image We’ll keep this image up to date when it changes in…" at bounding box center [768, 268] width 439 height 29
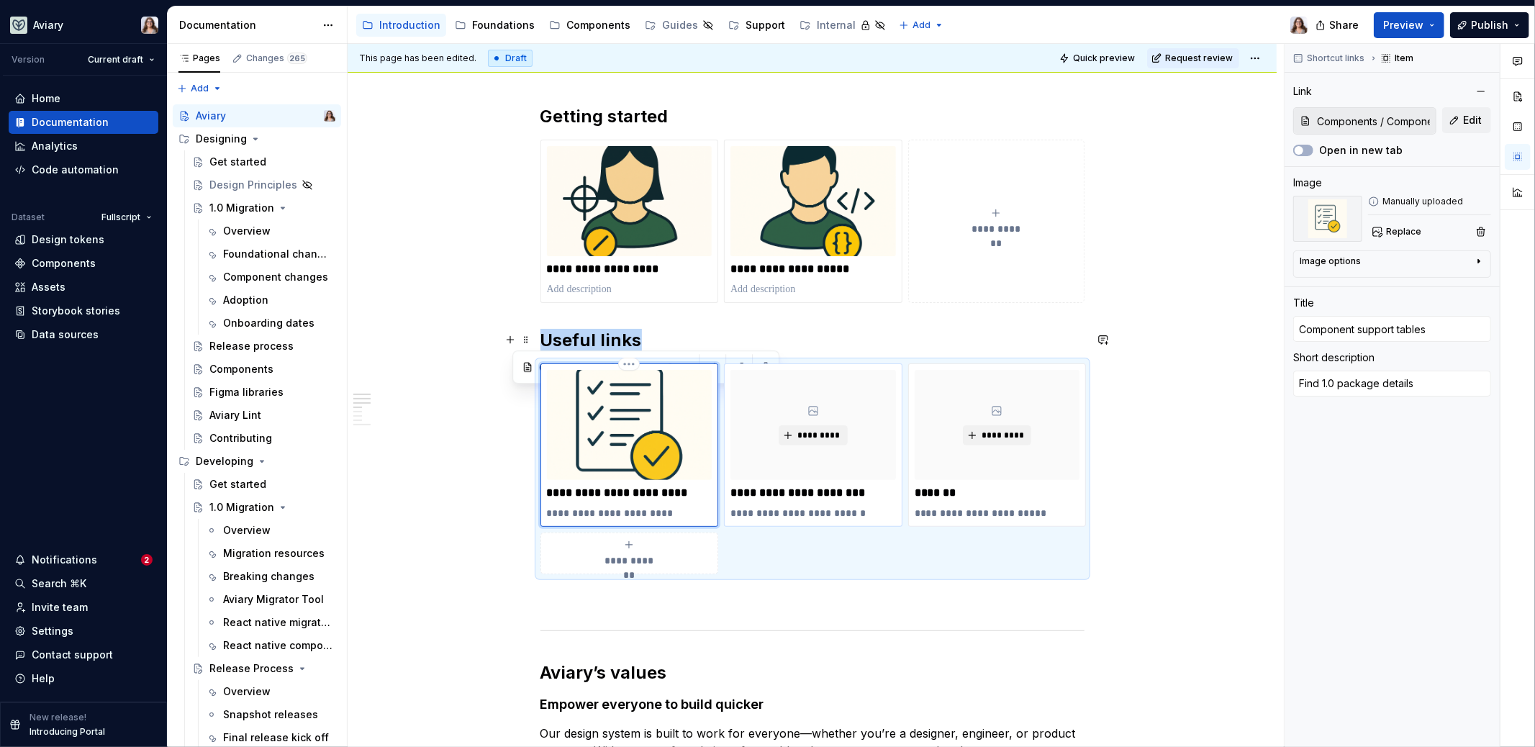
scroll to position [163, 0]
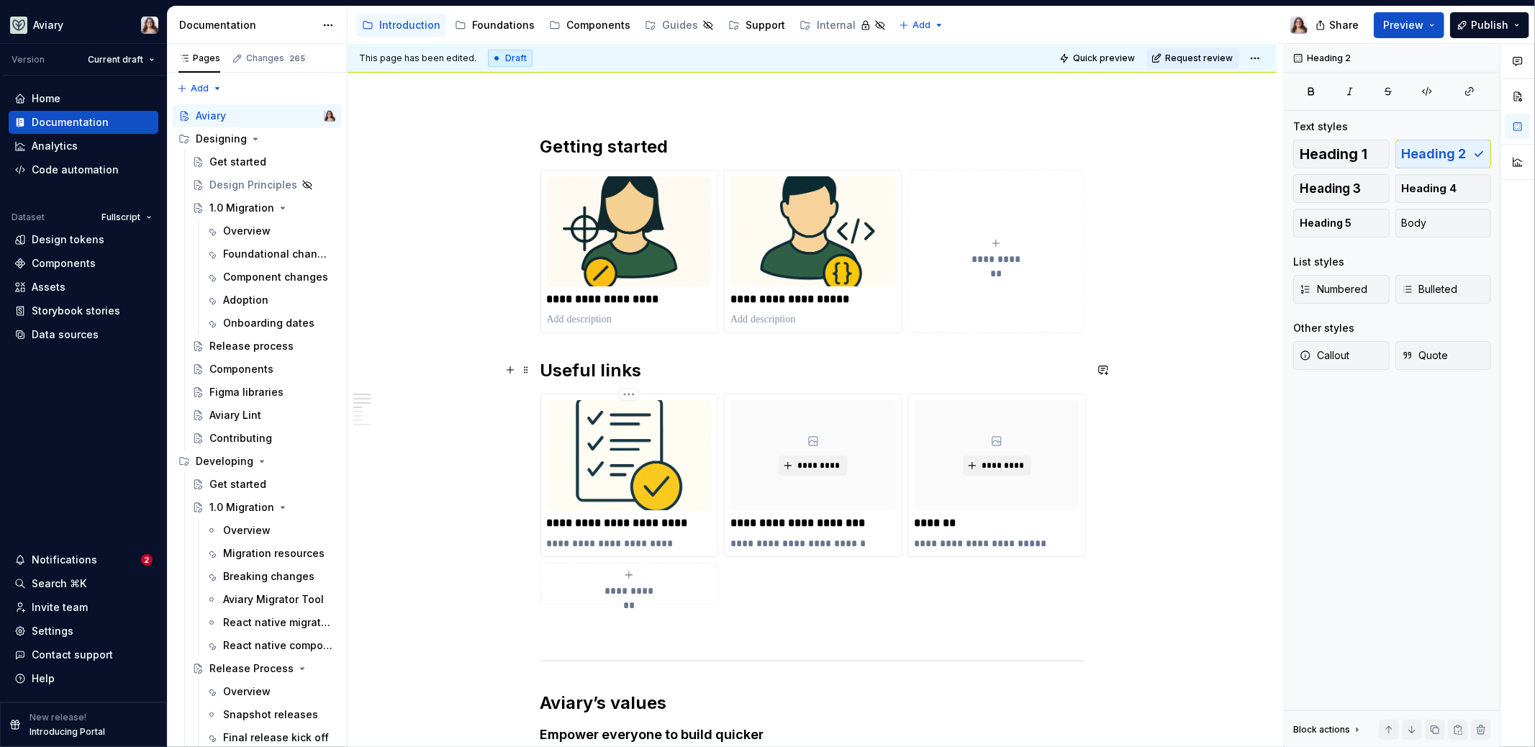
click at [795, 359] on h2 "Useful links" at bounding box center [813, 370] width 544 height 23
click at [1209, 14] on button "Preview" at bounding box center [1409, 25] width 71 height 26
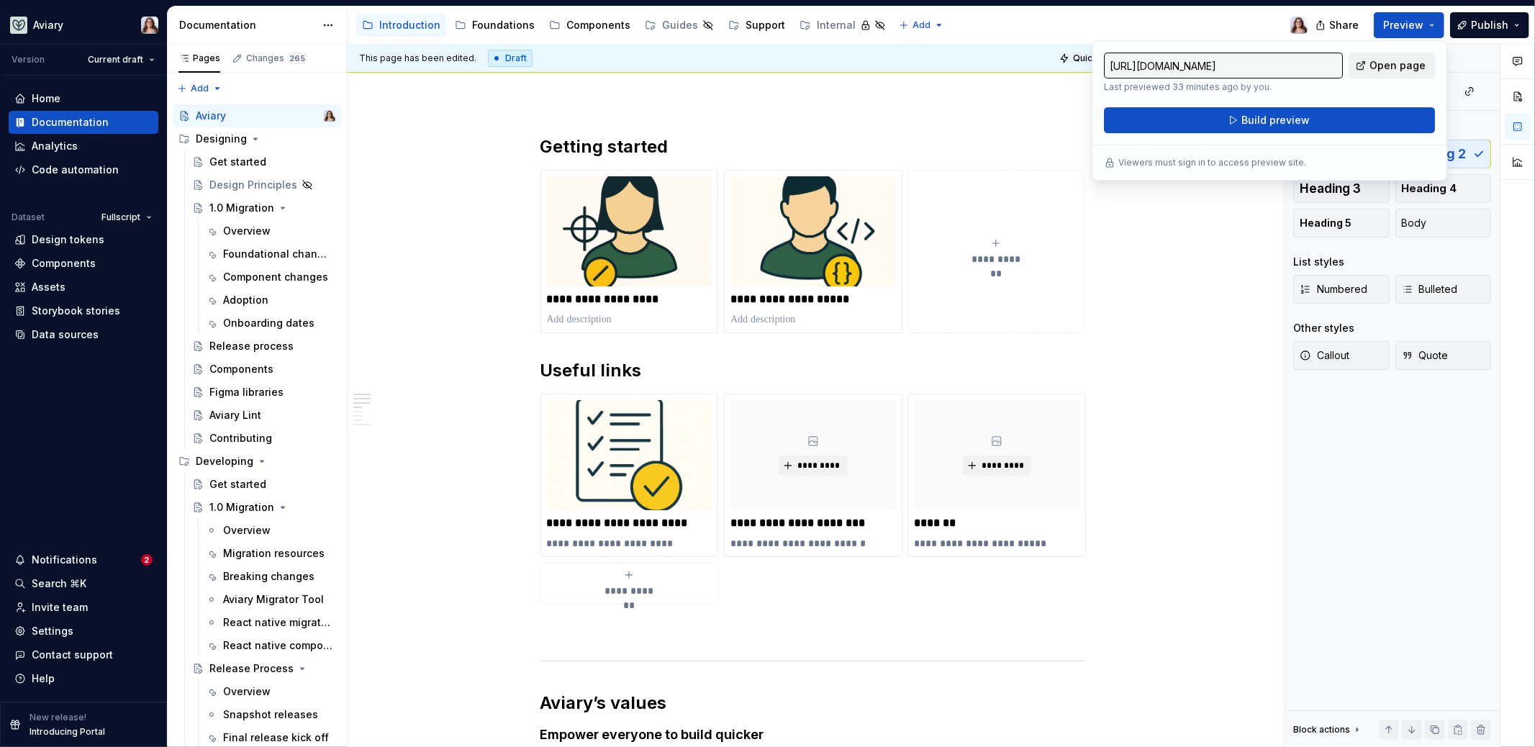
click at [1209, 68] on span "Open page" at bounding box center [1398, 65] width 56 height 14
click at [659, 251] on img at bounding box center [630, 231] width 166 height 110
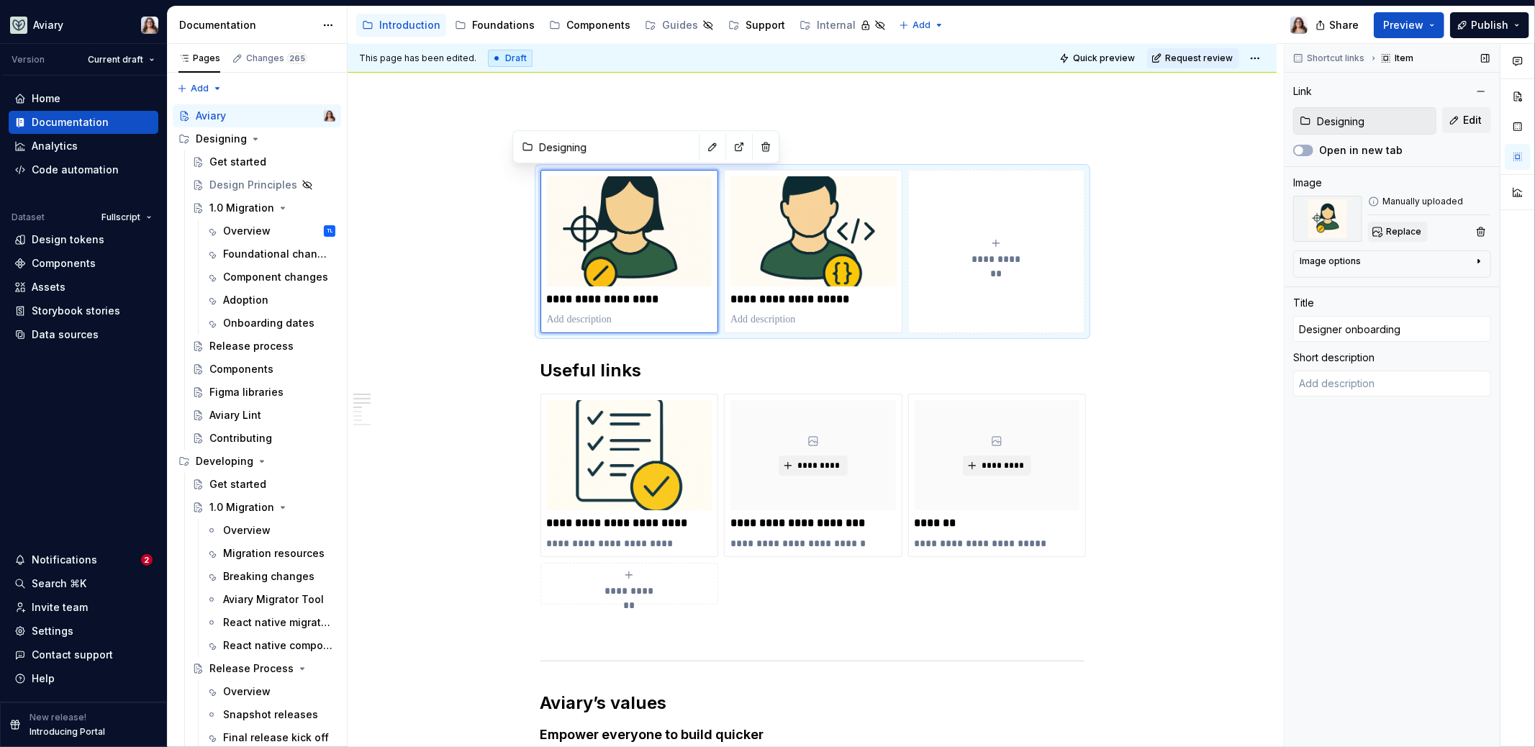
click at [1209, 231] on span "Replace" at bounding box center [1403, 232] width 35 height 12
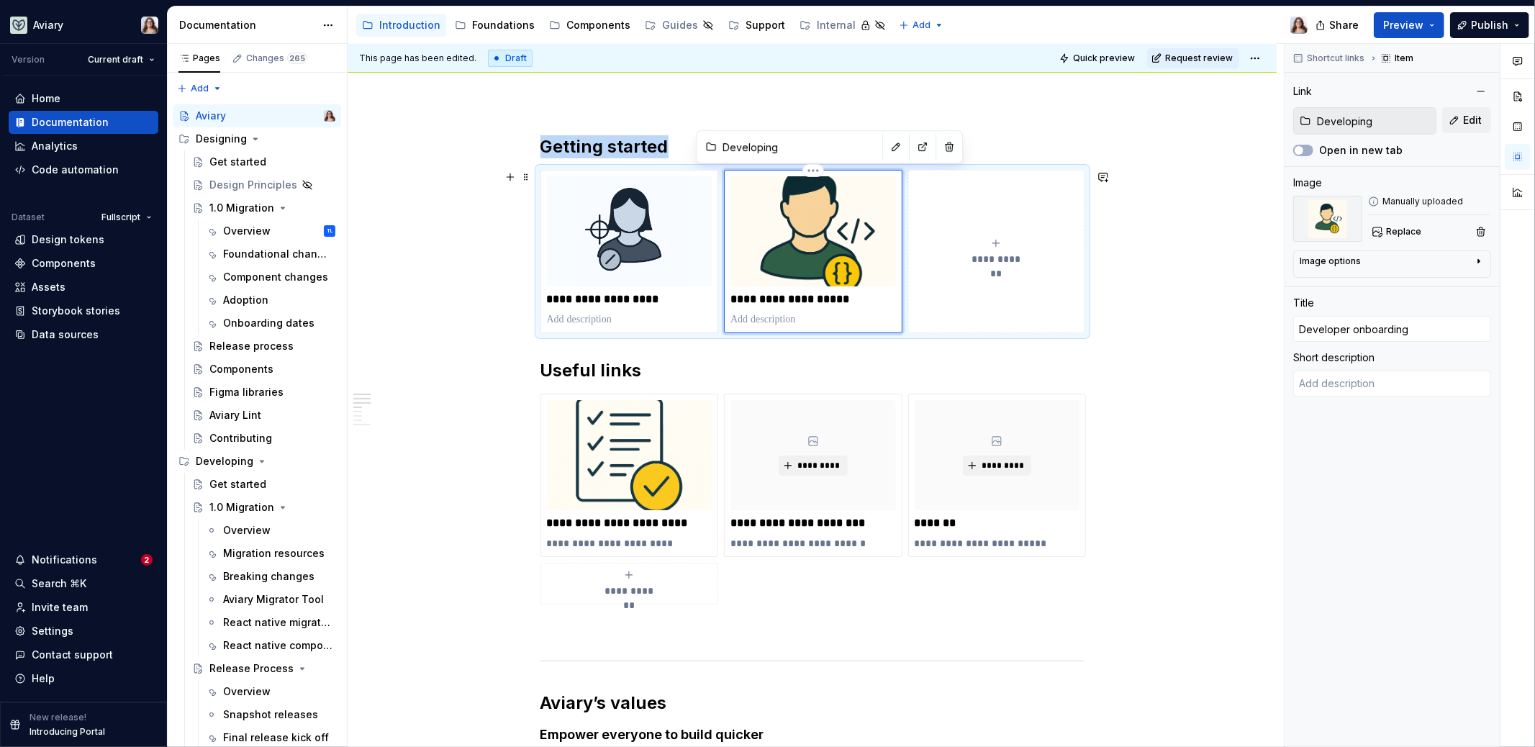
click at [869, 260] on img at bounding box center [814, 231] width 166 height 110
click at [1209, 230] on span "Replace" at bounding box center [1403, 232] width 35 height 12
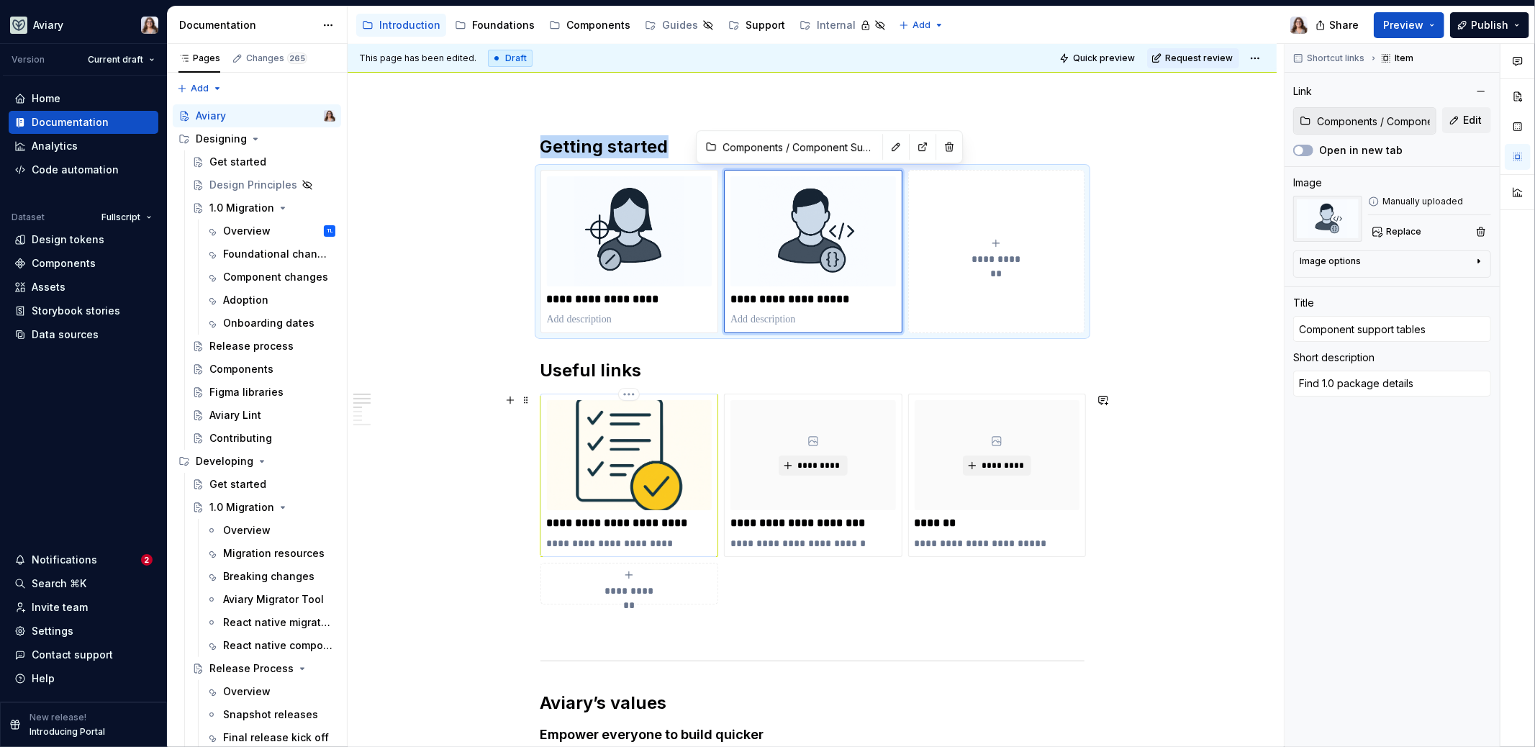
click at [636, 438] on img at bounding box center [630, 455] width 166 height 110
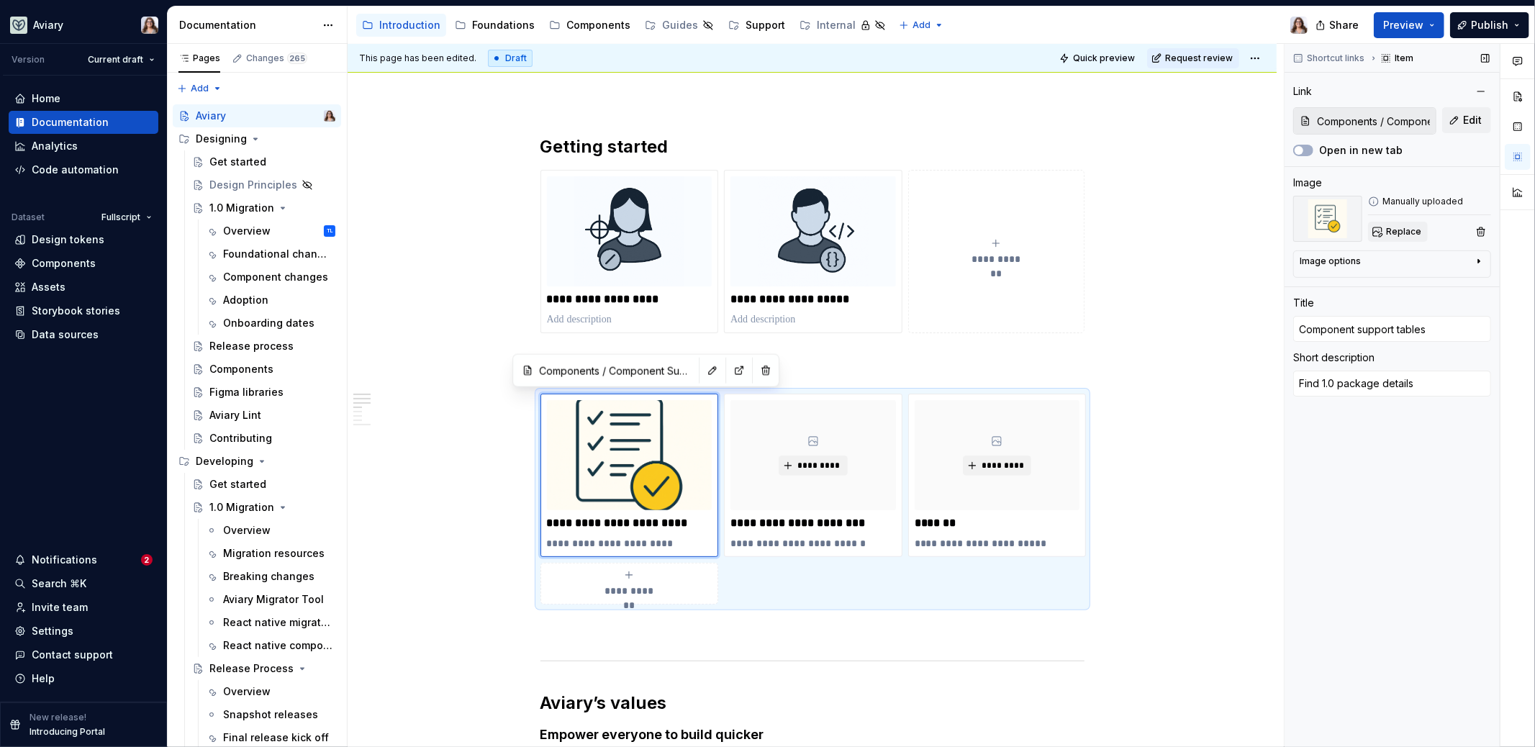
click at [1209, 236] on span "Replace" at bounding box center [1403, 232] width 35 height 12
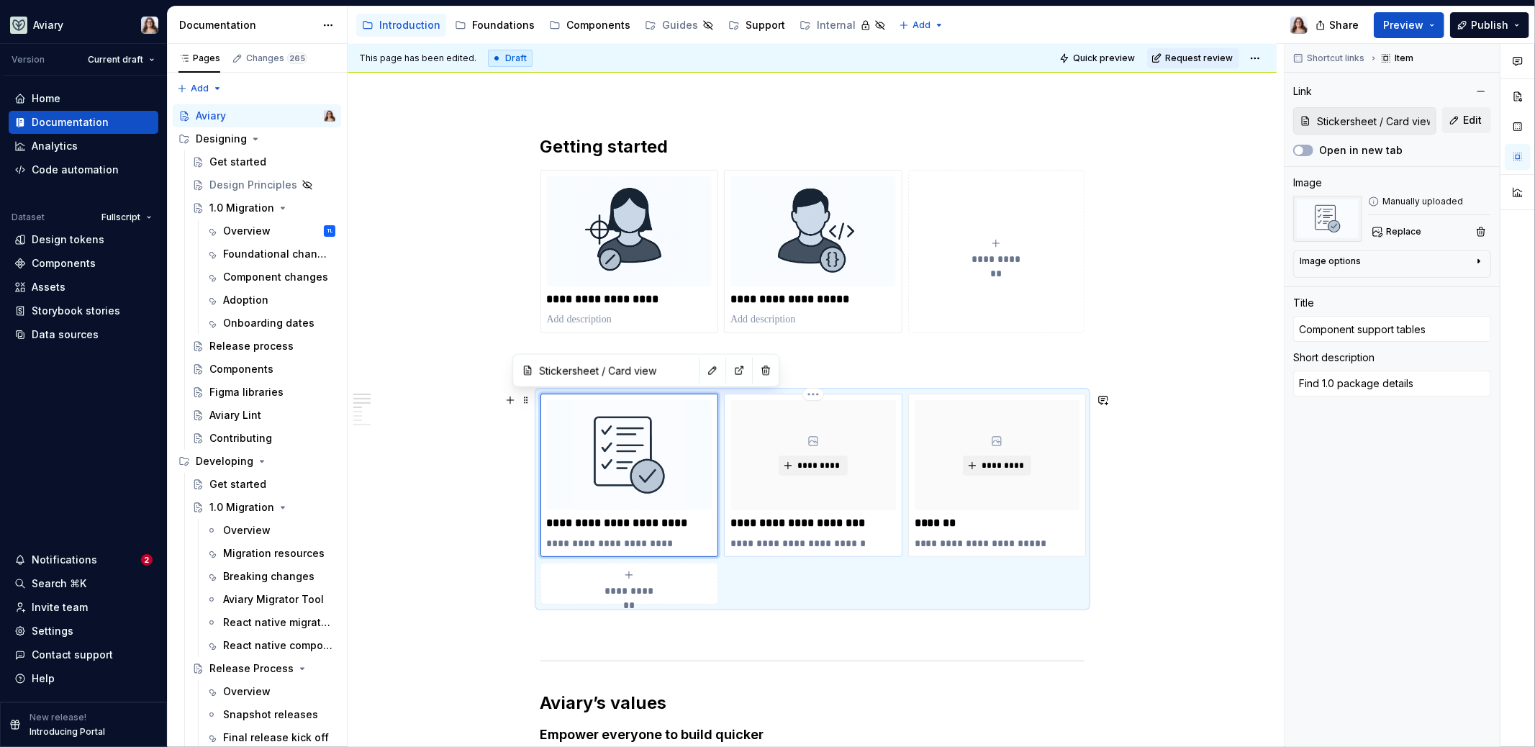
click at [849, 440] on div "*********" at bounding box center [814, 455] width 166 height 110
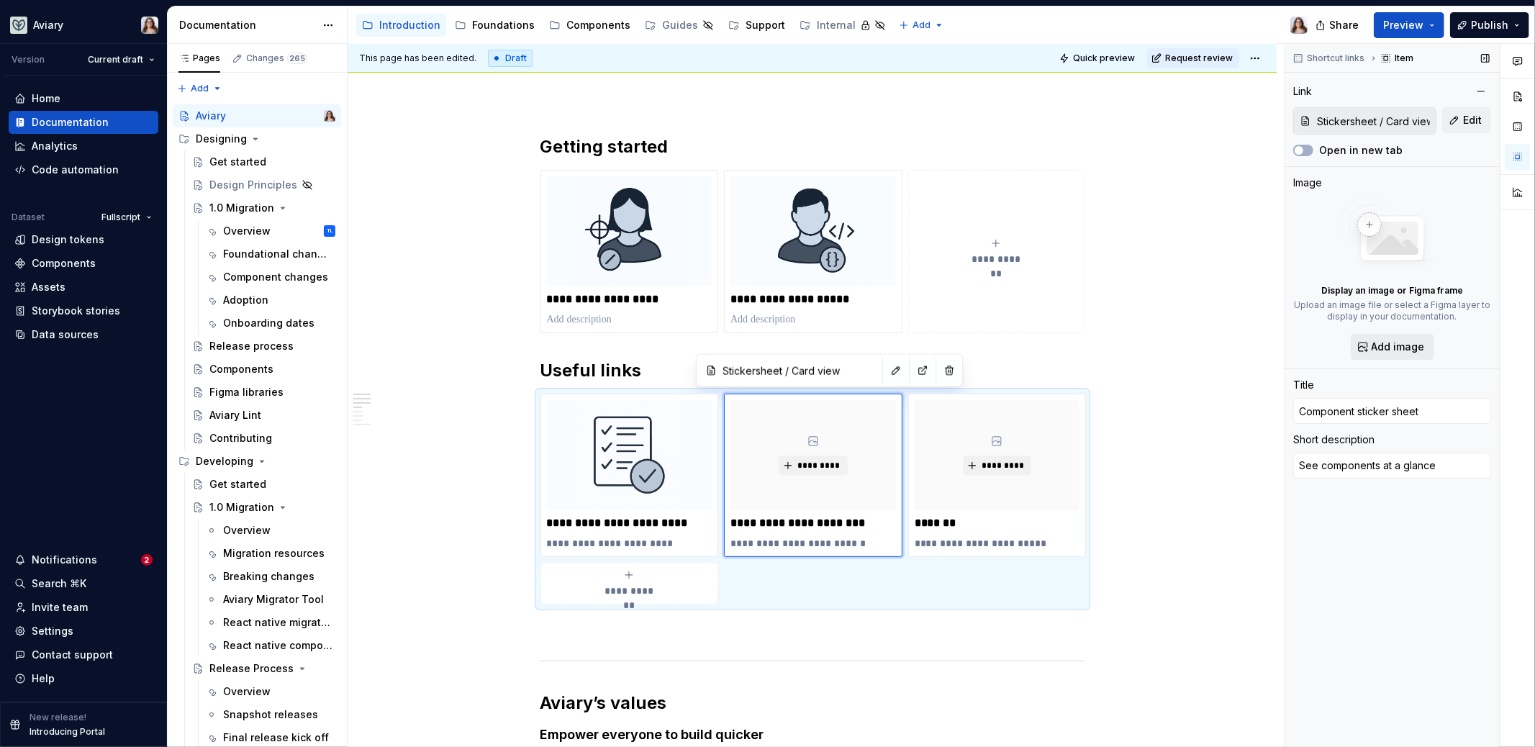
click at [1209, 350] on span "Add image" at bounding box center [1398, 347] width 53 height 14
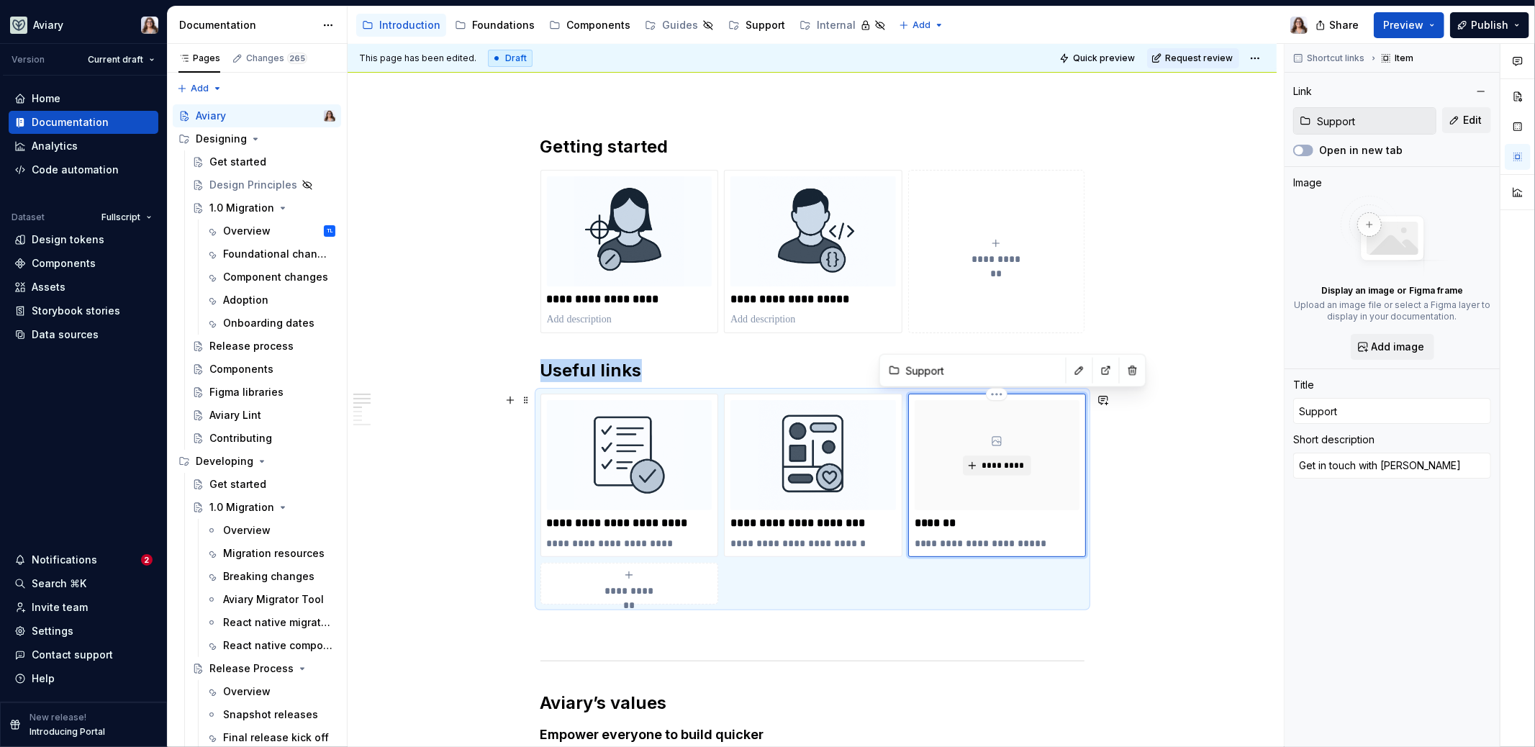
click at [1019, 491] on div "*********" at bounding box center [998, 455] width 166 height 110
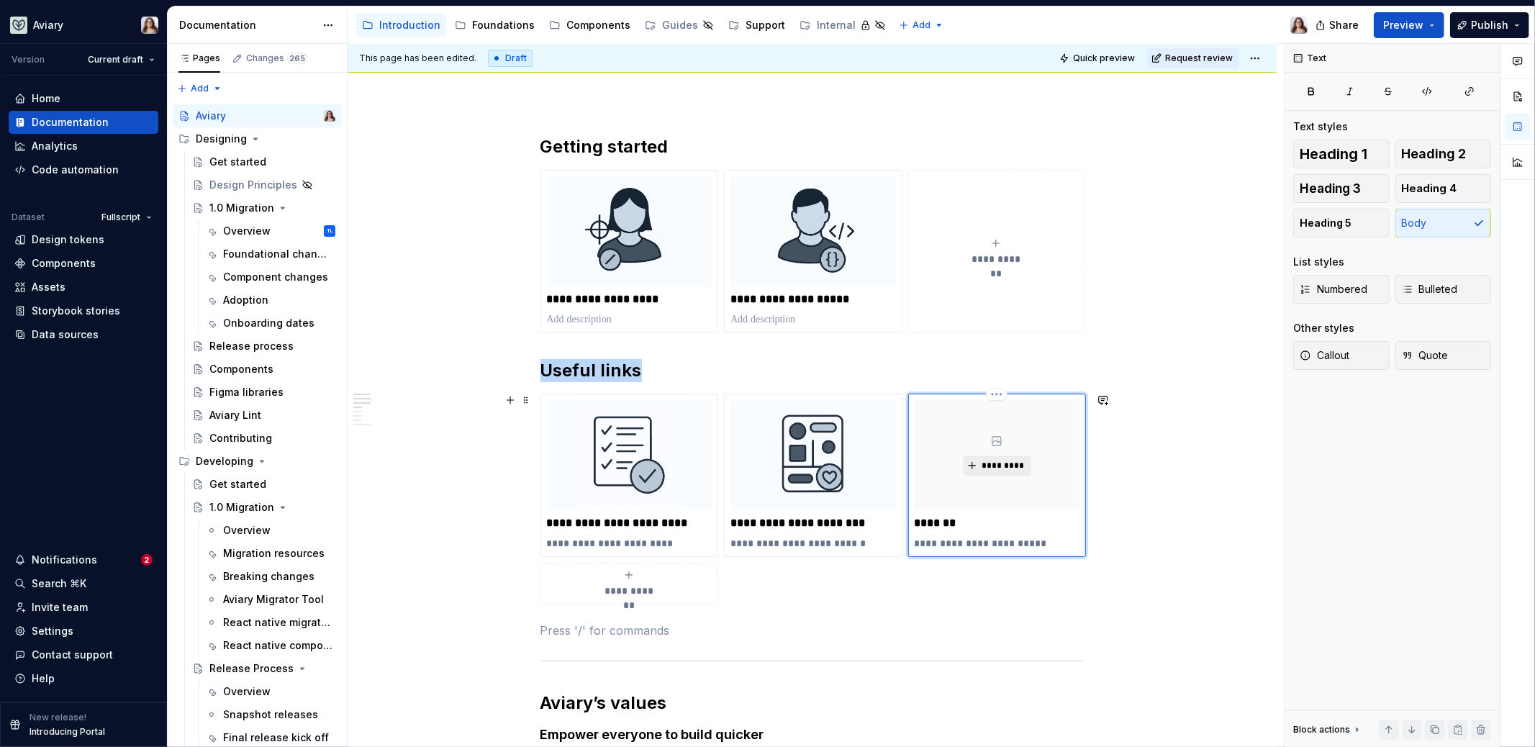
click at [996, 464] on span "*********" at bounding box center [1003, 466] width 44 height 12
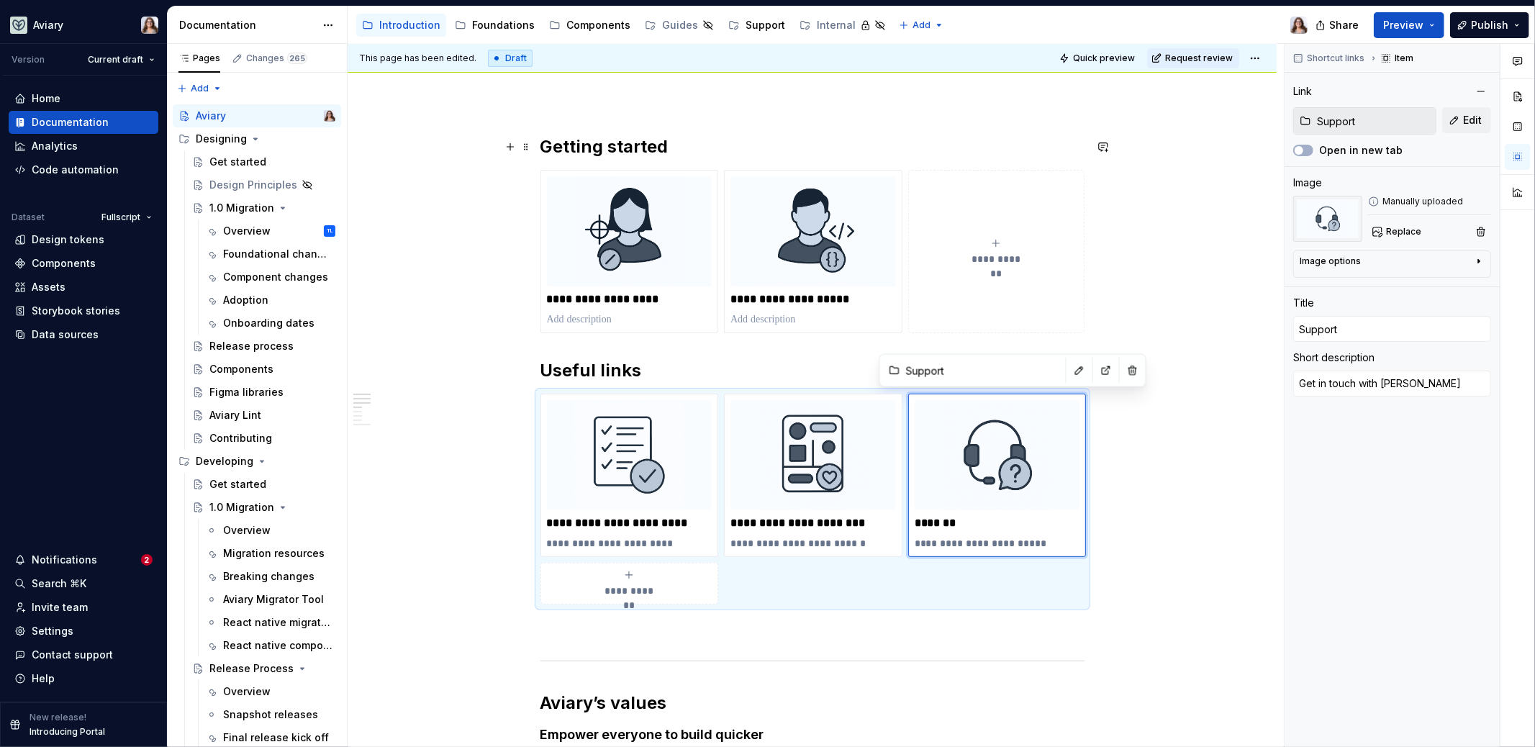
click at [672, 143] on h2 "Getting started" at bounding box center [813, 146] width 544 height 23
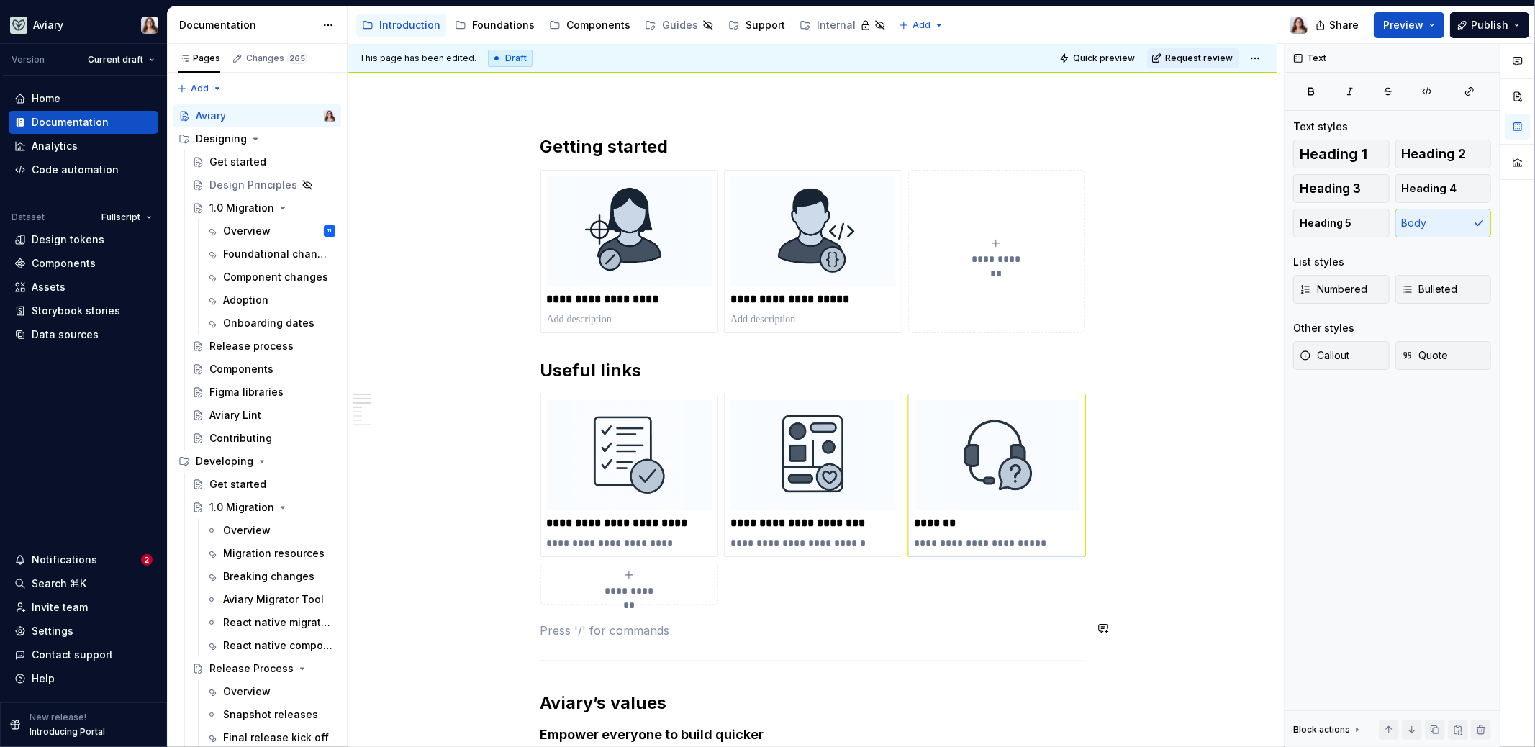
click at [667, 601] on div "**********" at bounding box center [813, 737] width 544 height 1205
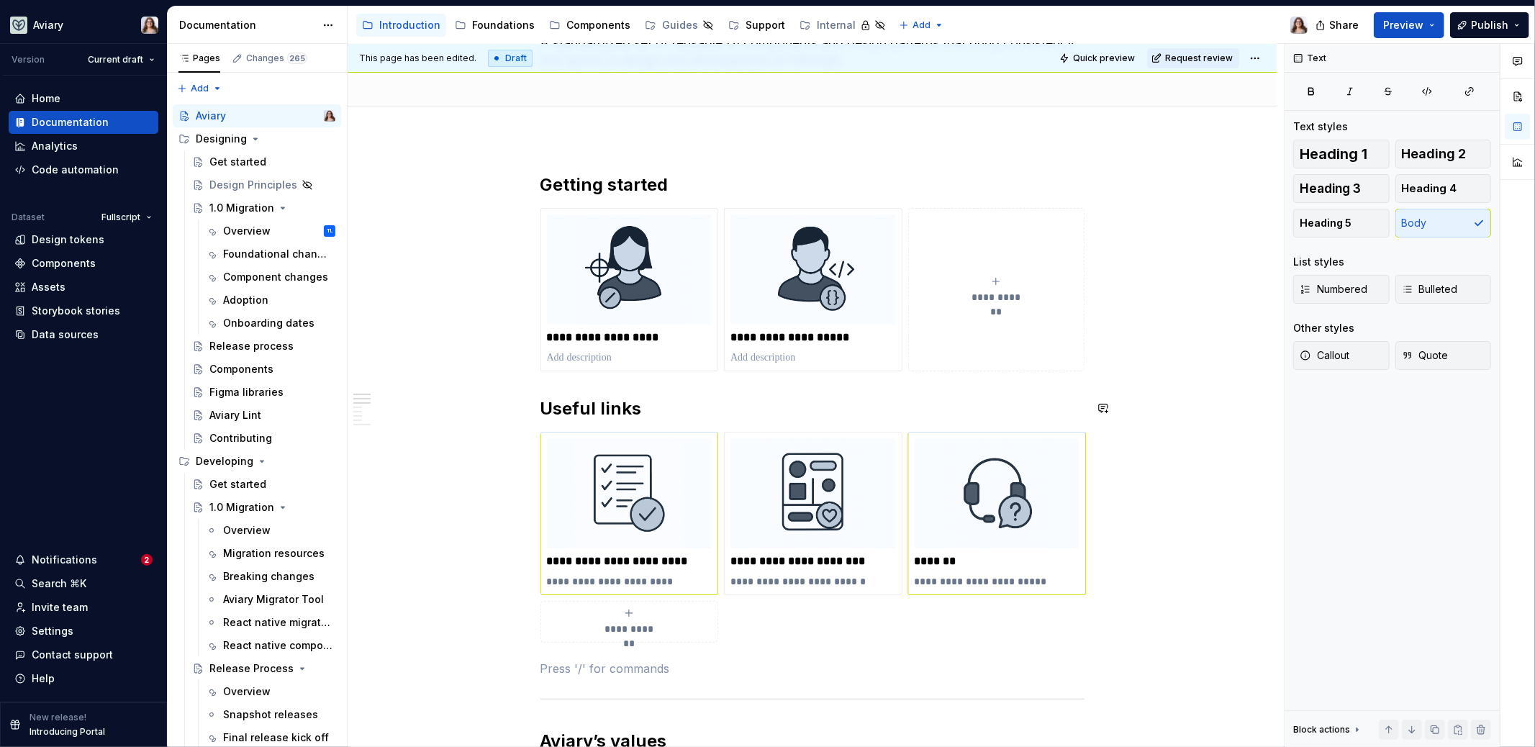
scroll to position [110, 0]
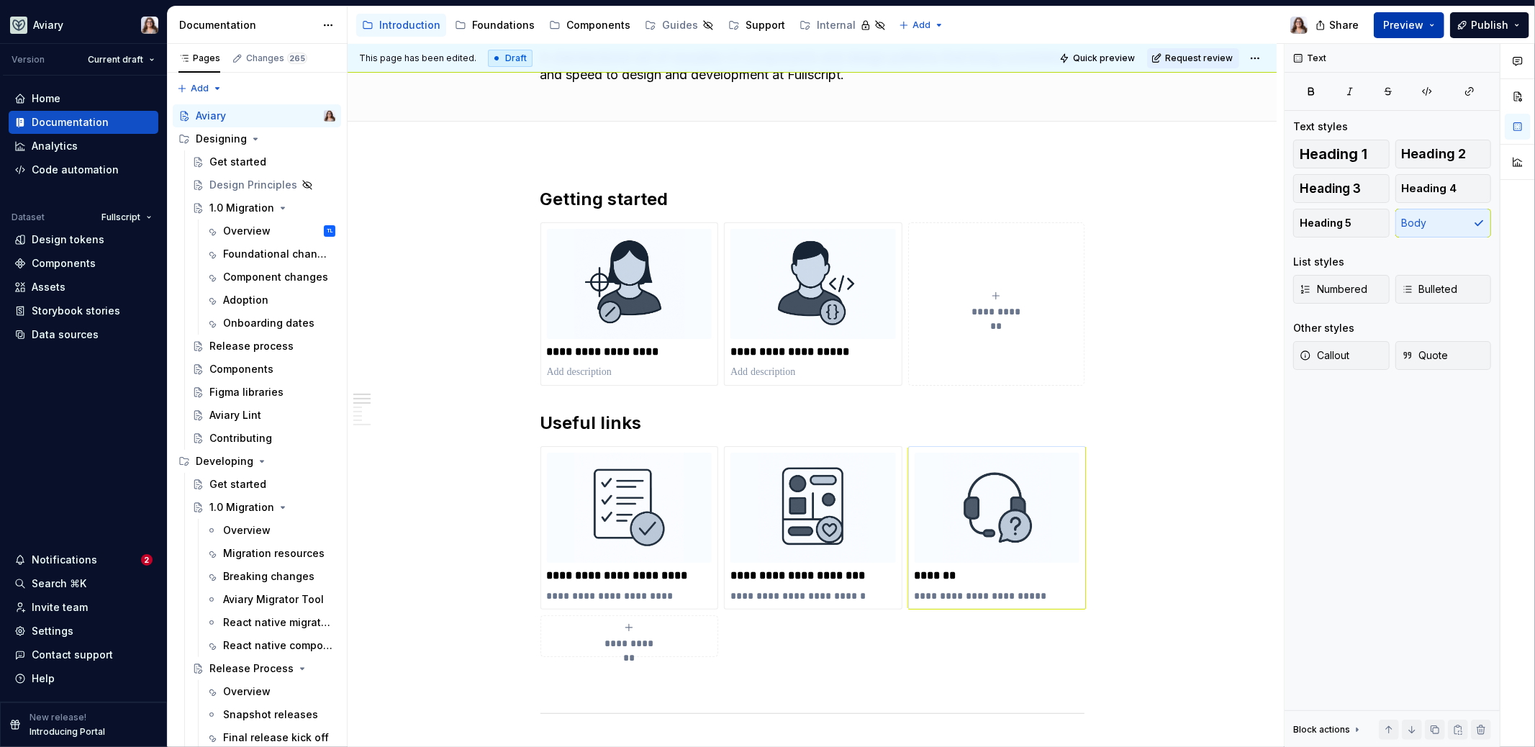
click at [1209, 23] on span "Preview" at bounding box center [1403, 25] width 40 height 14
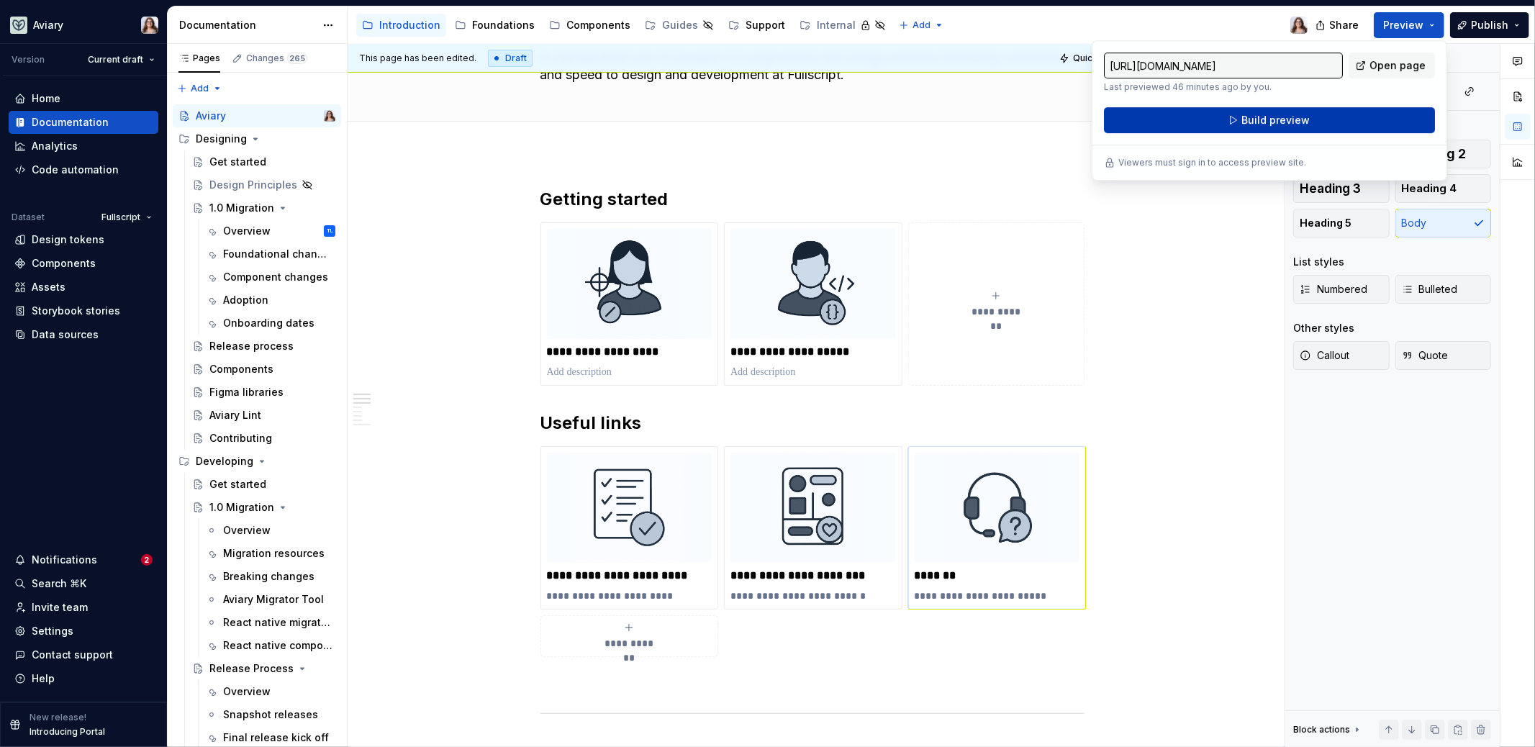
click at [1209, 114] on button "Build preview" at bounding box center [1269, 120] width 331 height 26
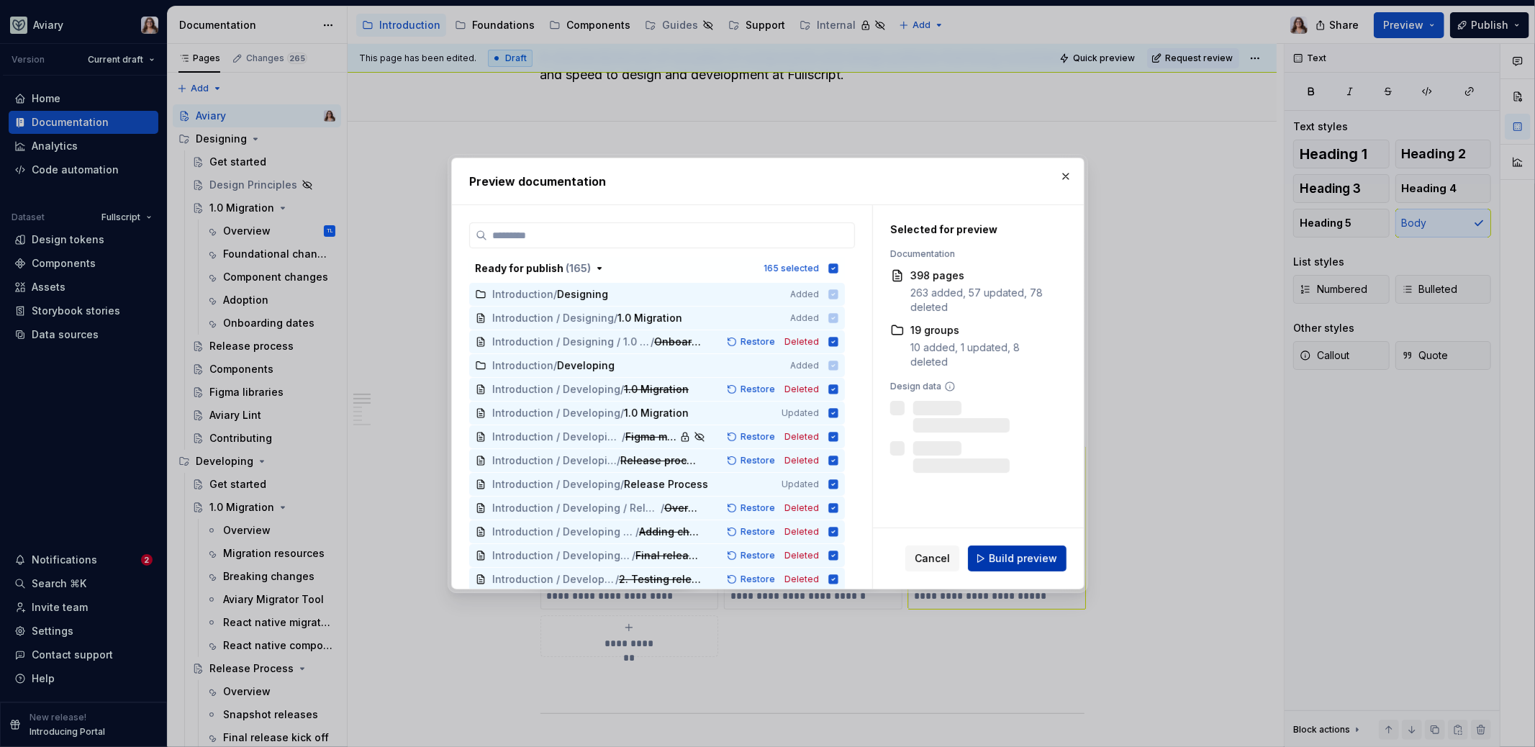
click at [1005, 565] on span "Build preview" at bounding box center [1023, 558] width 68 height 14
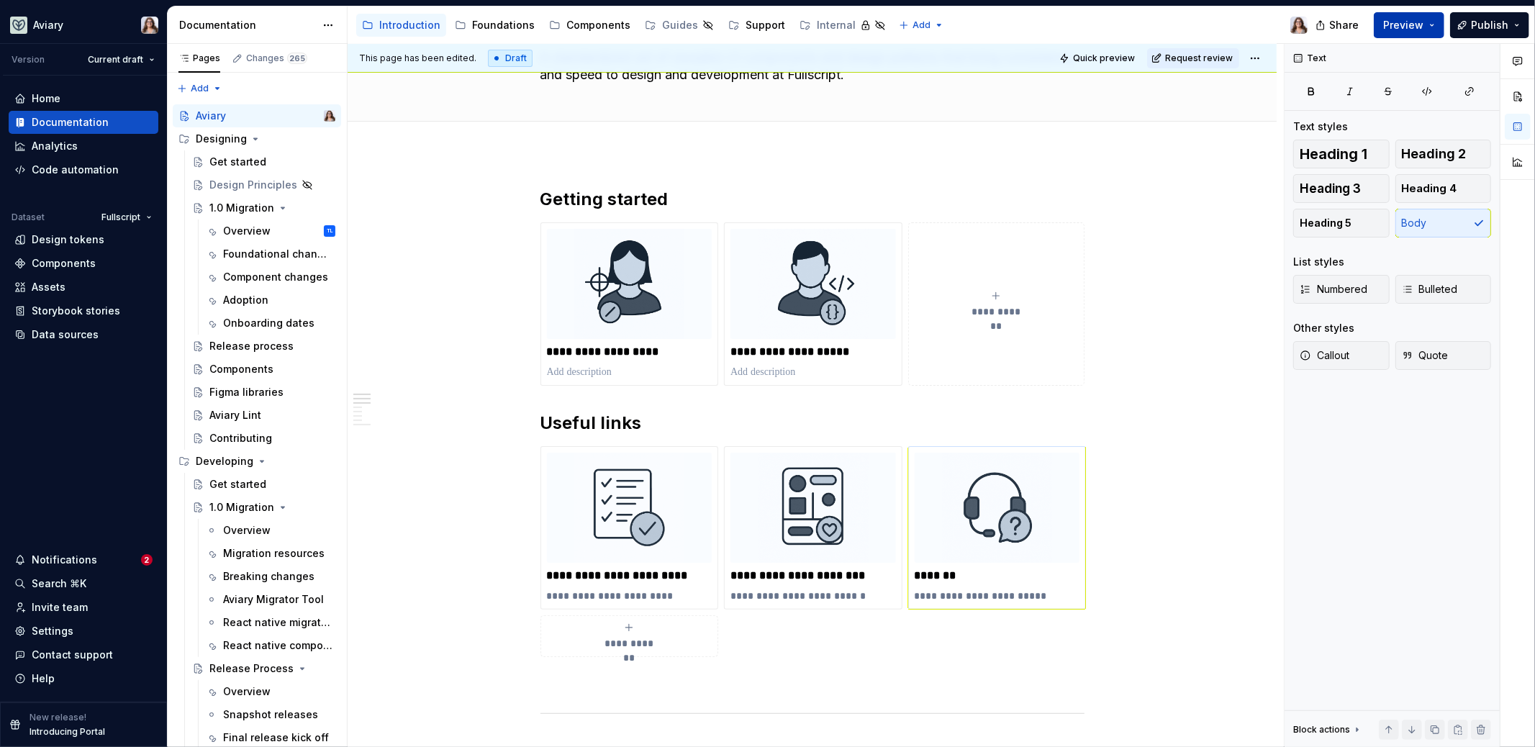
click at [1209, 27] on span "Preview" at bounding box center [1403, 25] width 40 height 14
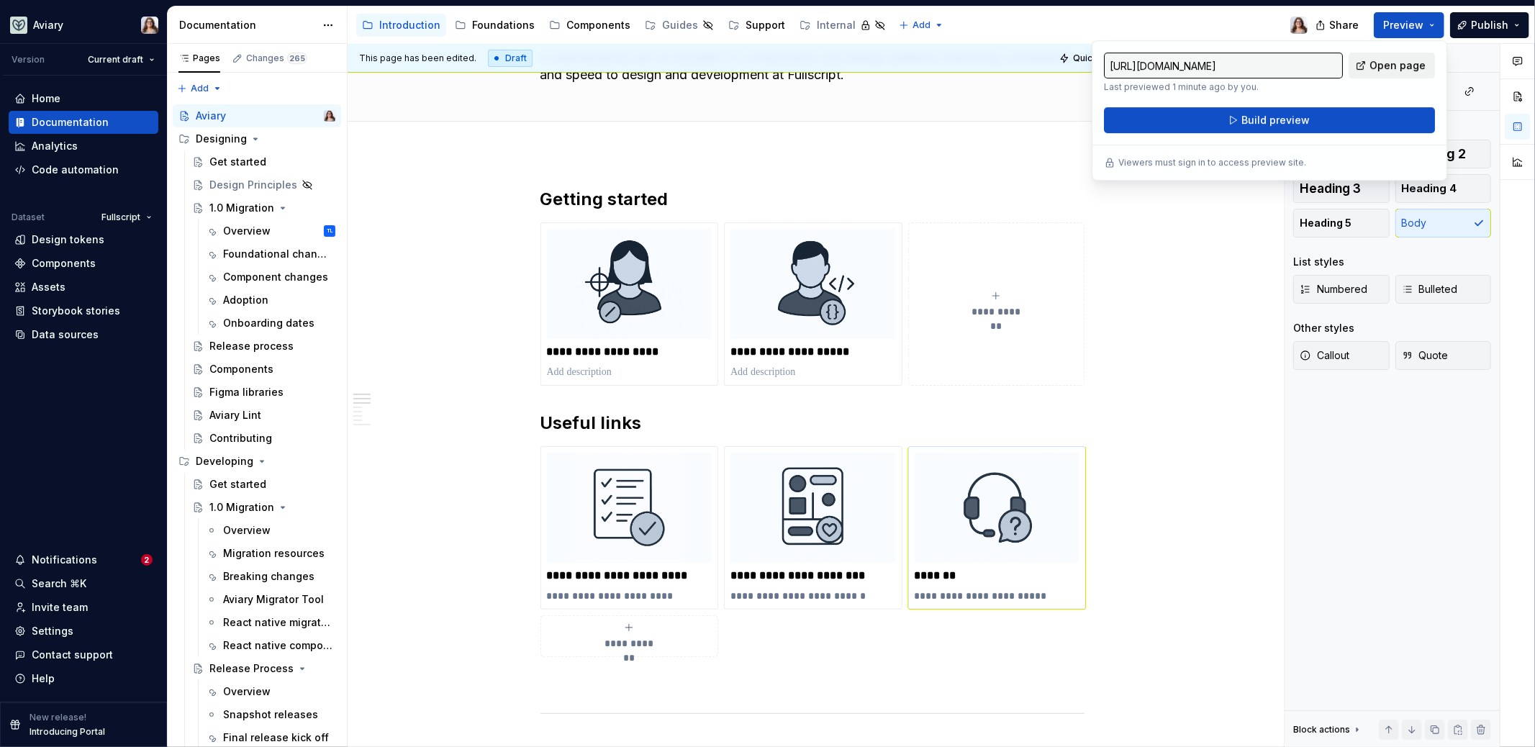
click at [1209, 66] on span "Open page" at bounding box center [1398, 65] width 56 height 14
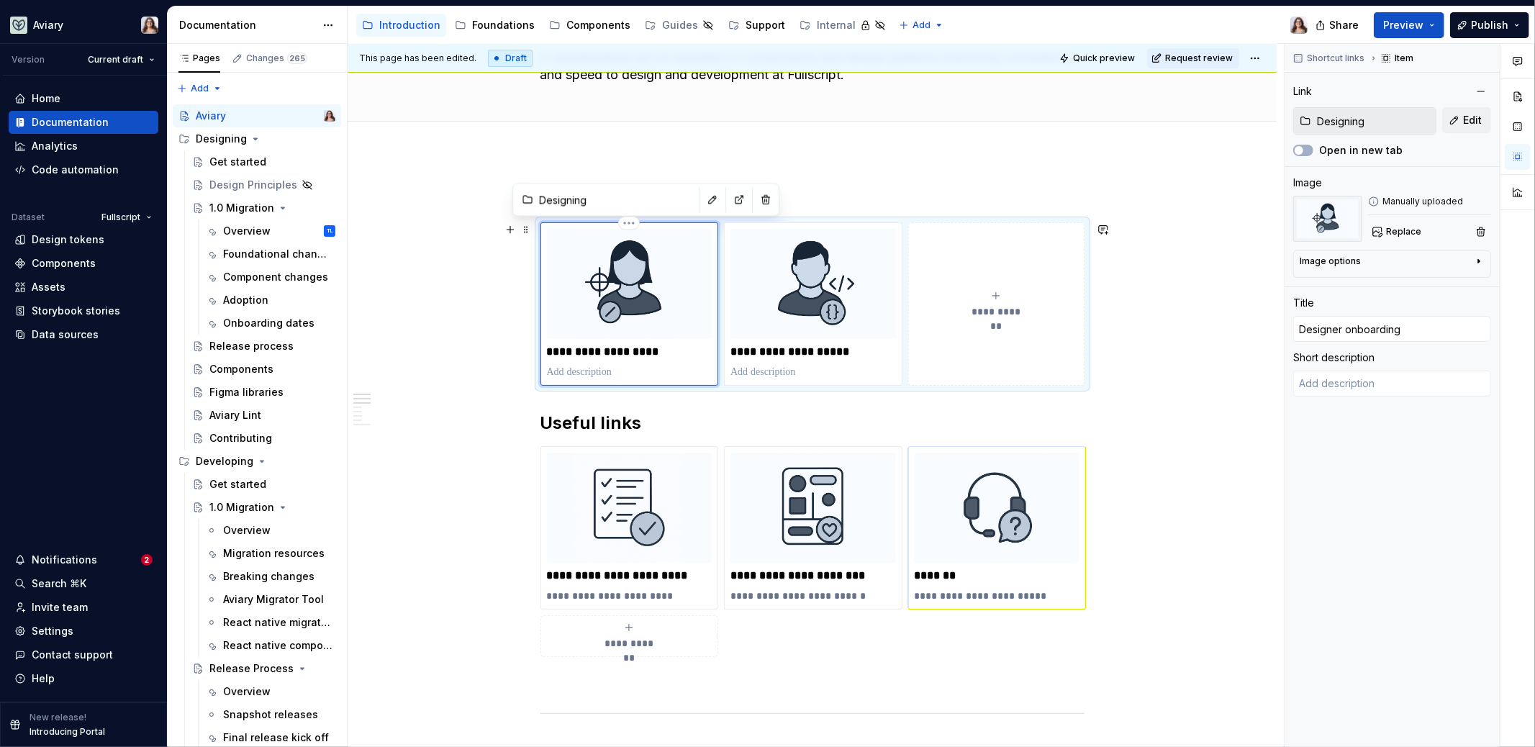
click at [648, 282] on img at bounding box center [630, 284] width 166 height 110
click at [1209, 235] on span "Replace" at bounding box center [1403, 232] width 35 height 12
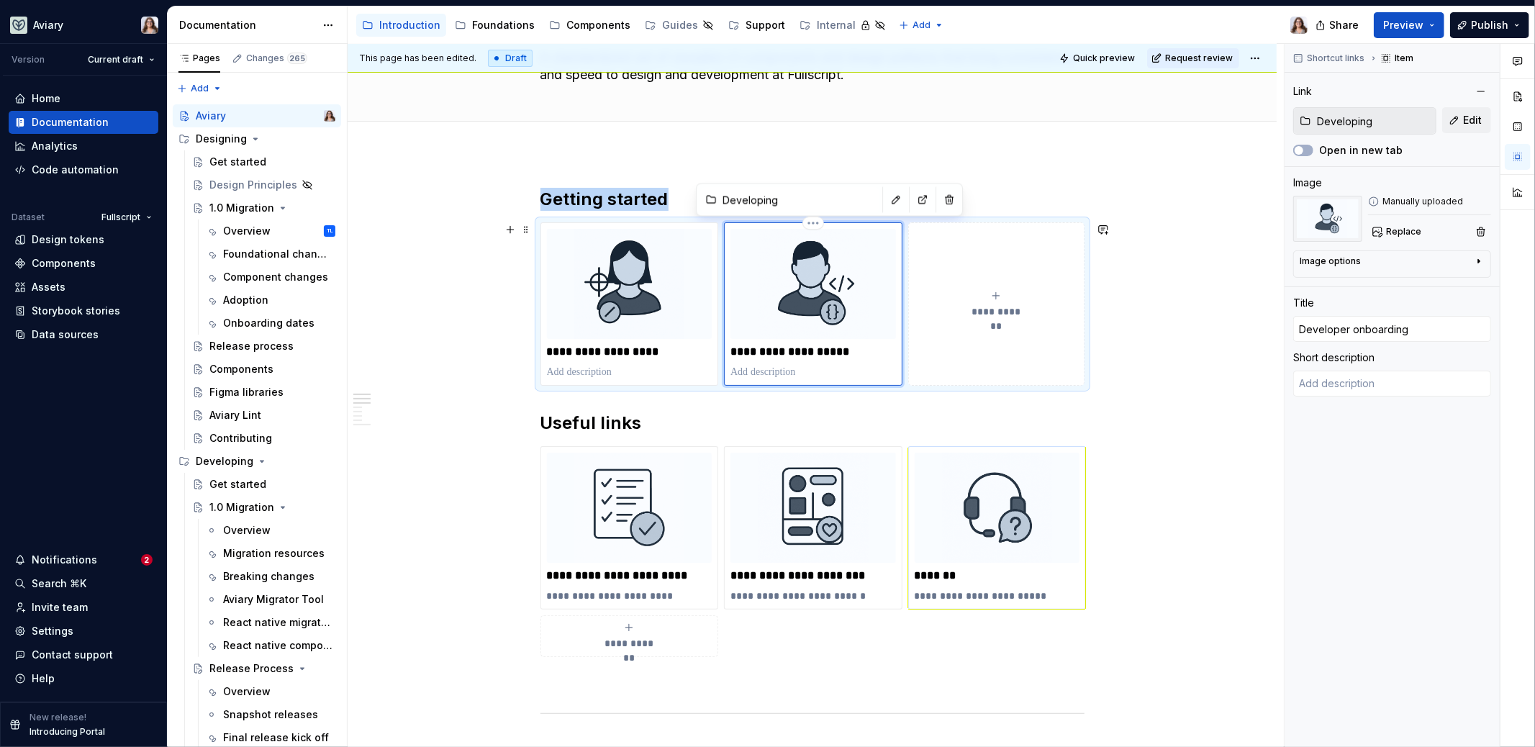
click at [821, 298] on img at bounding box center [814, 284] width 166 height 110
click at [1209, 223] on button "Replace" at bounding box center [1398, 232] width 60 height 20
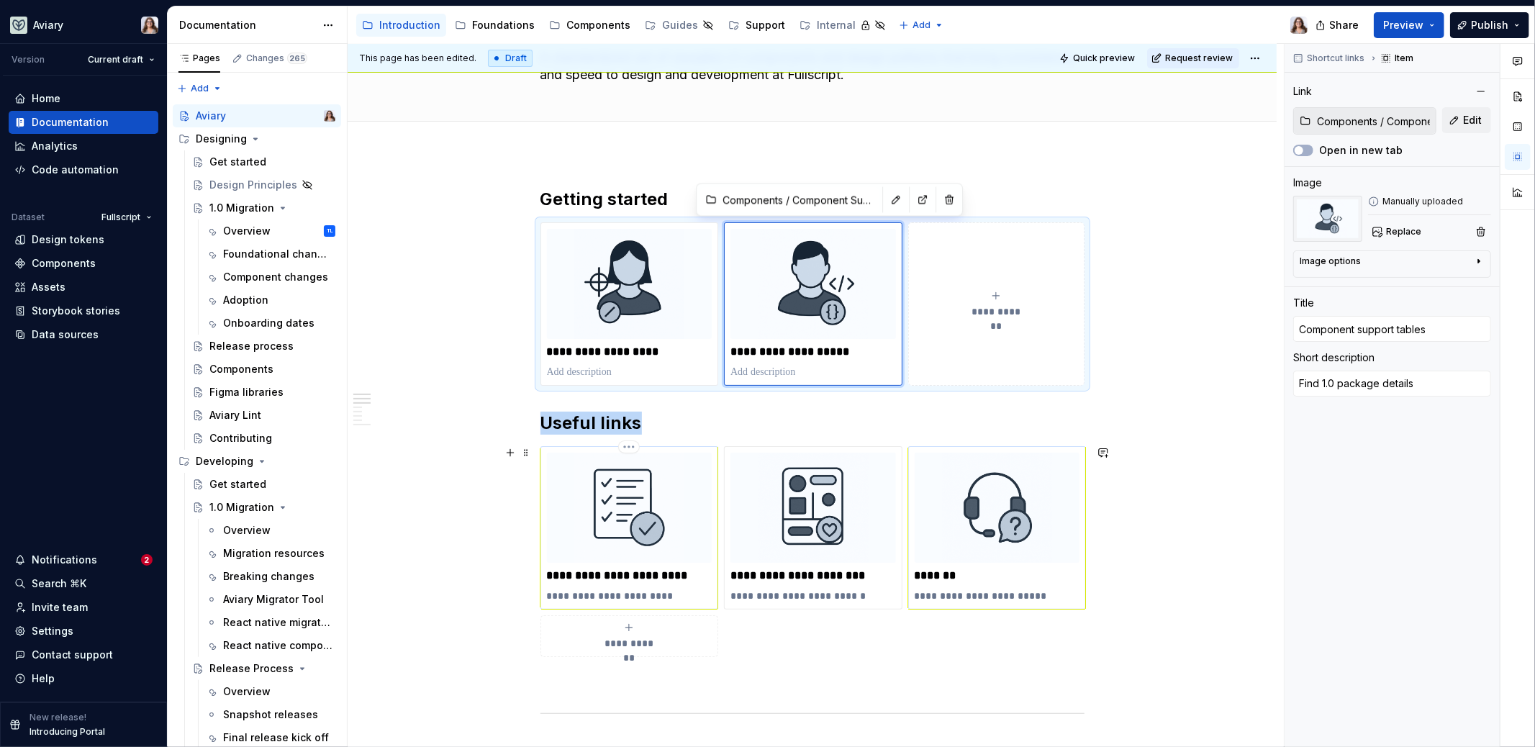
click at [649, 474] on img at bounding box center [630, 508] width 166 height 110
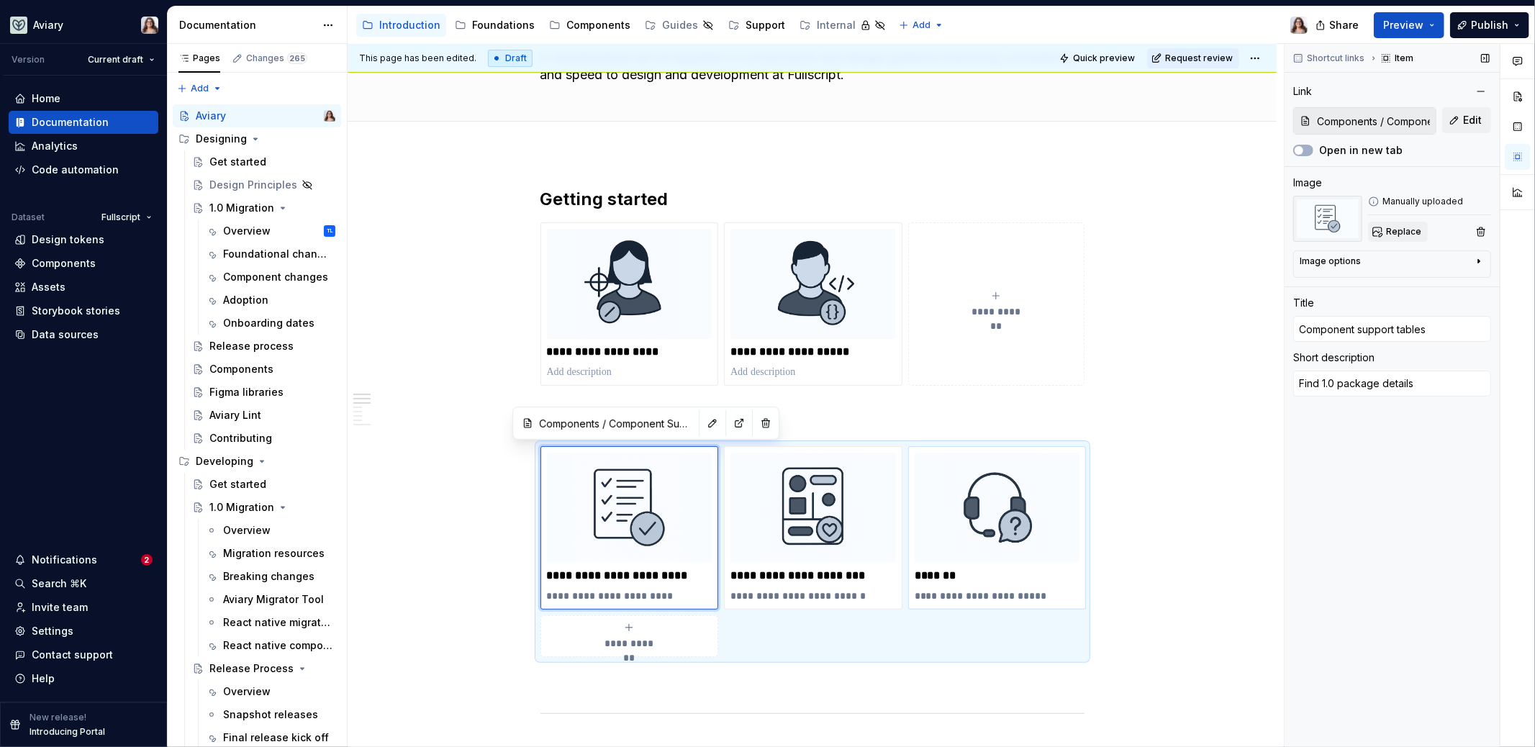
click at [1209, 227] on span "Replace" at bounding box center [1403, 232] width 35 height 12
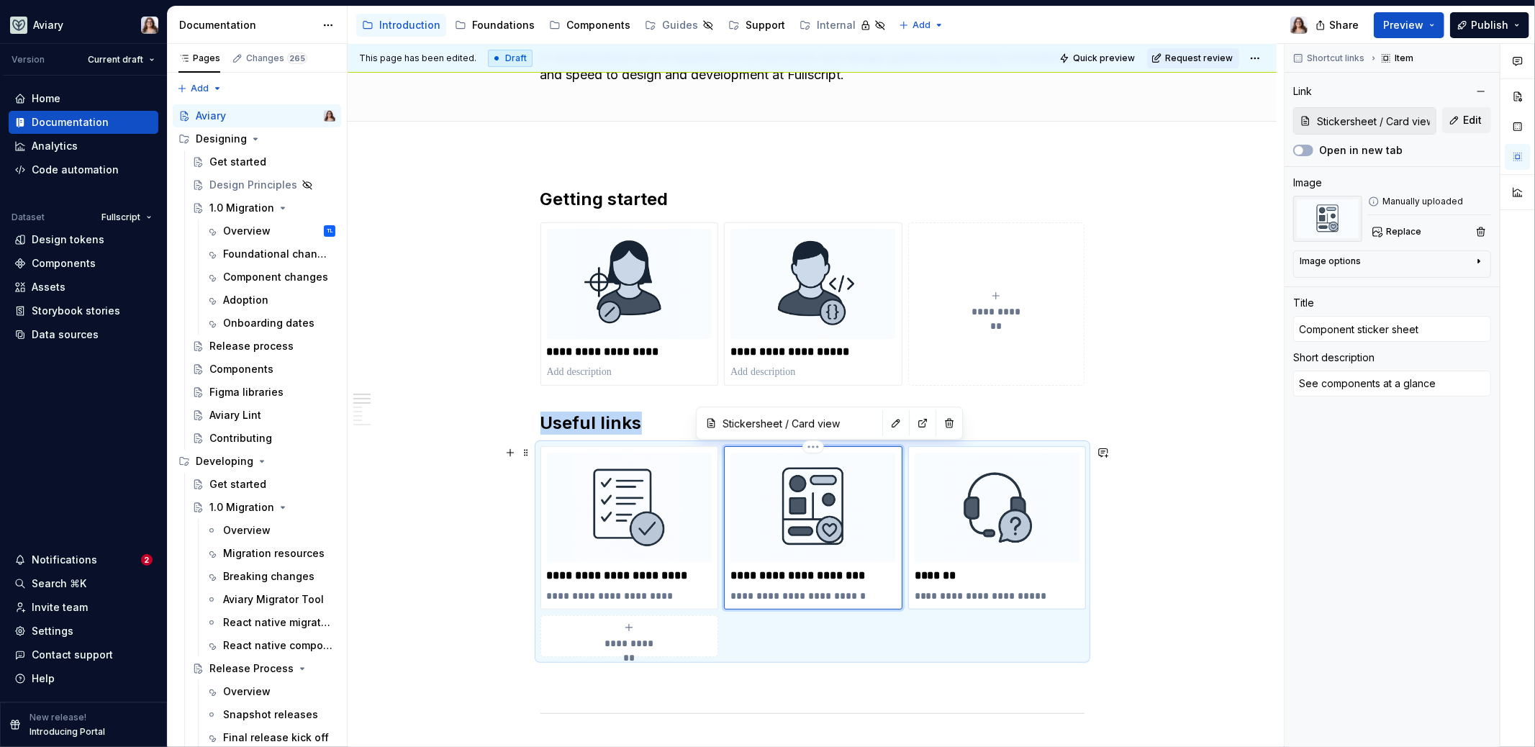
click at [840, 535] on img at bounding box center [814, 508] width 166 height 110
click at [1209, 233] on span "Replace" at bounding box center [1403, 232] width 35 height 12
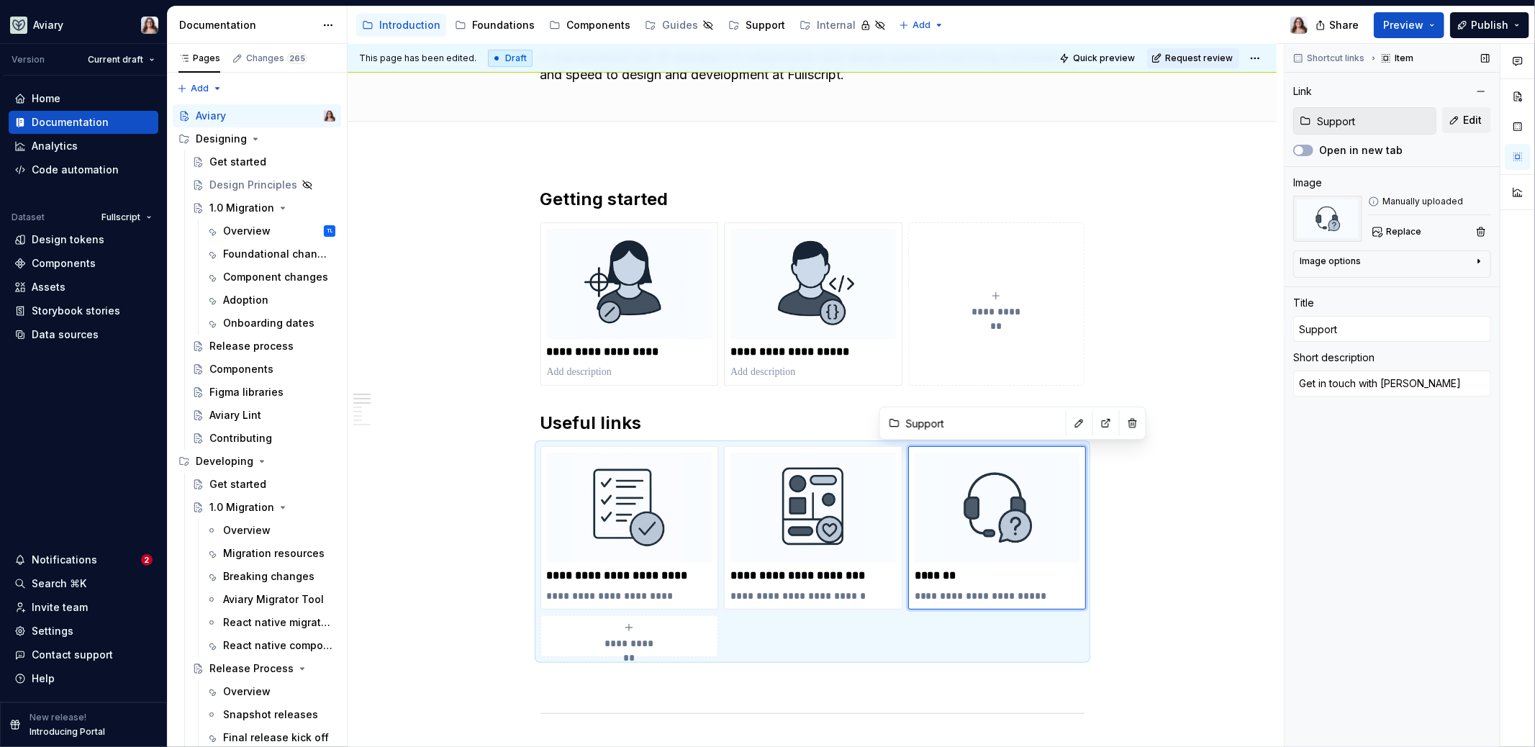
click at [1209, 218] on div "Manually uploaded Replace" at bounding box center [1429, 219] width 123 height 46
click at [1209, 229] on span "Replace" at bounding box center [1403, 232] width 35 height 12
click at [681, 199] on h2 "Getting started" at bounding box center [813, 199] width 544 height 23
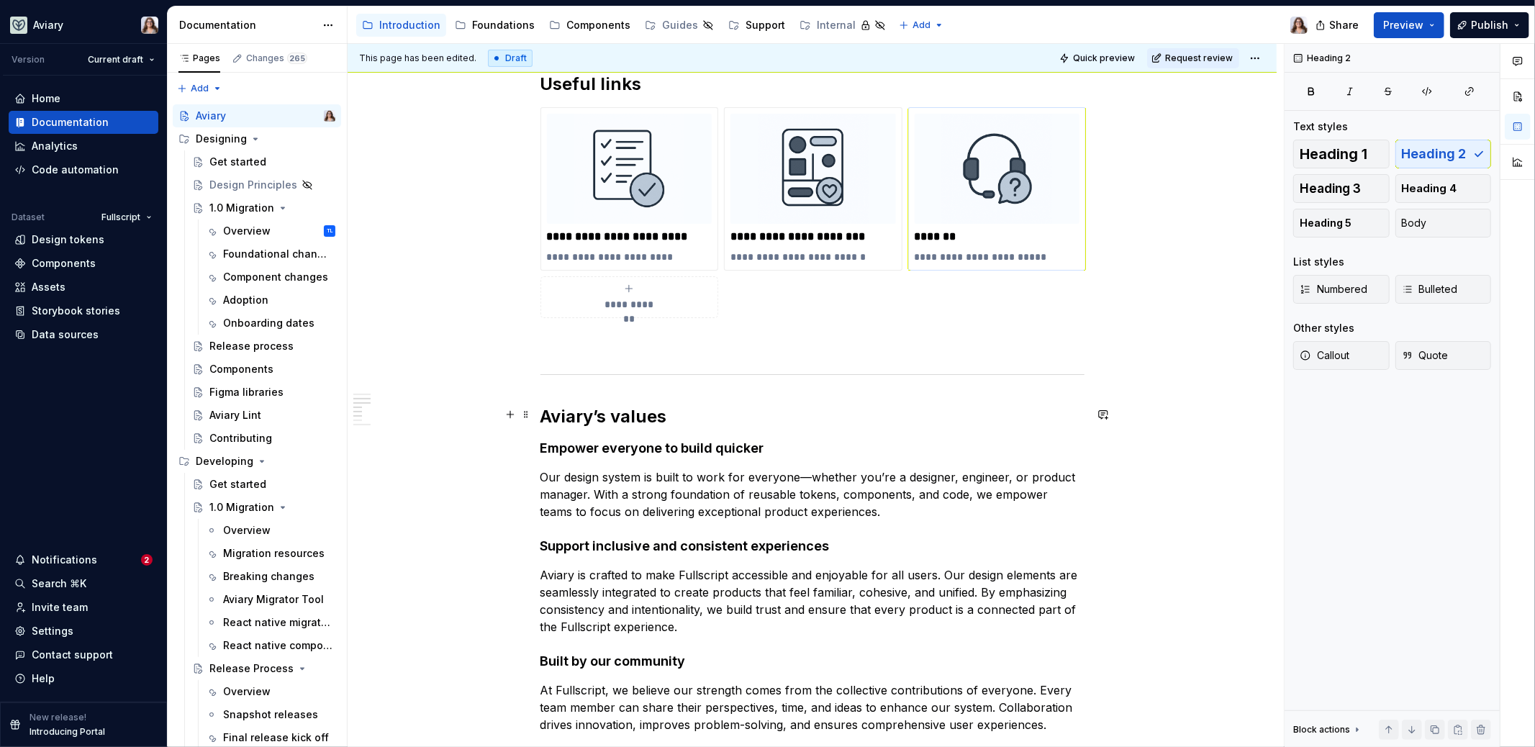
scroll to position [91, 0]
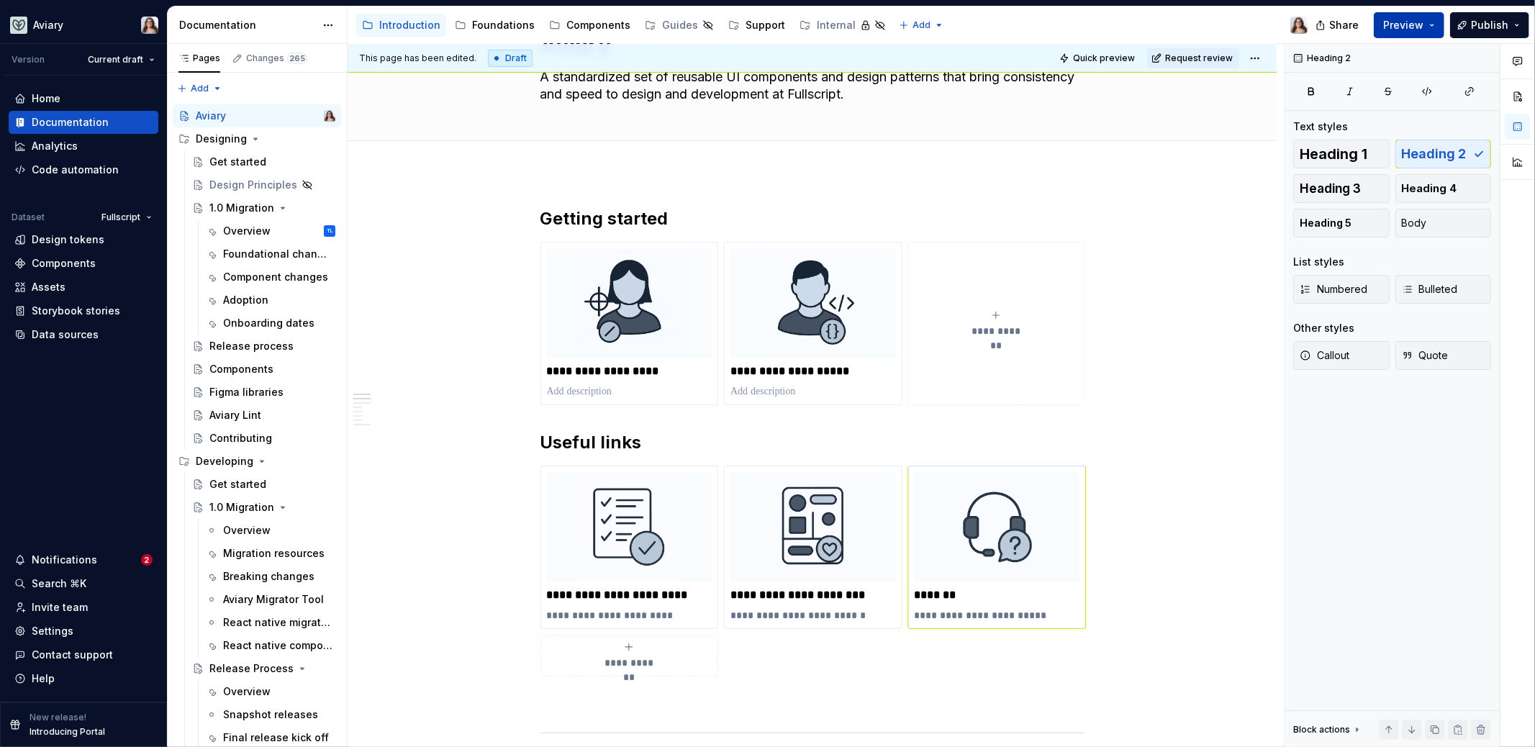
click at [1209, 33] on button "Preview" at bounding box center [1409, 25] width 71 height 26
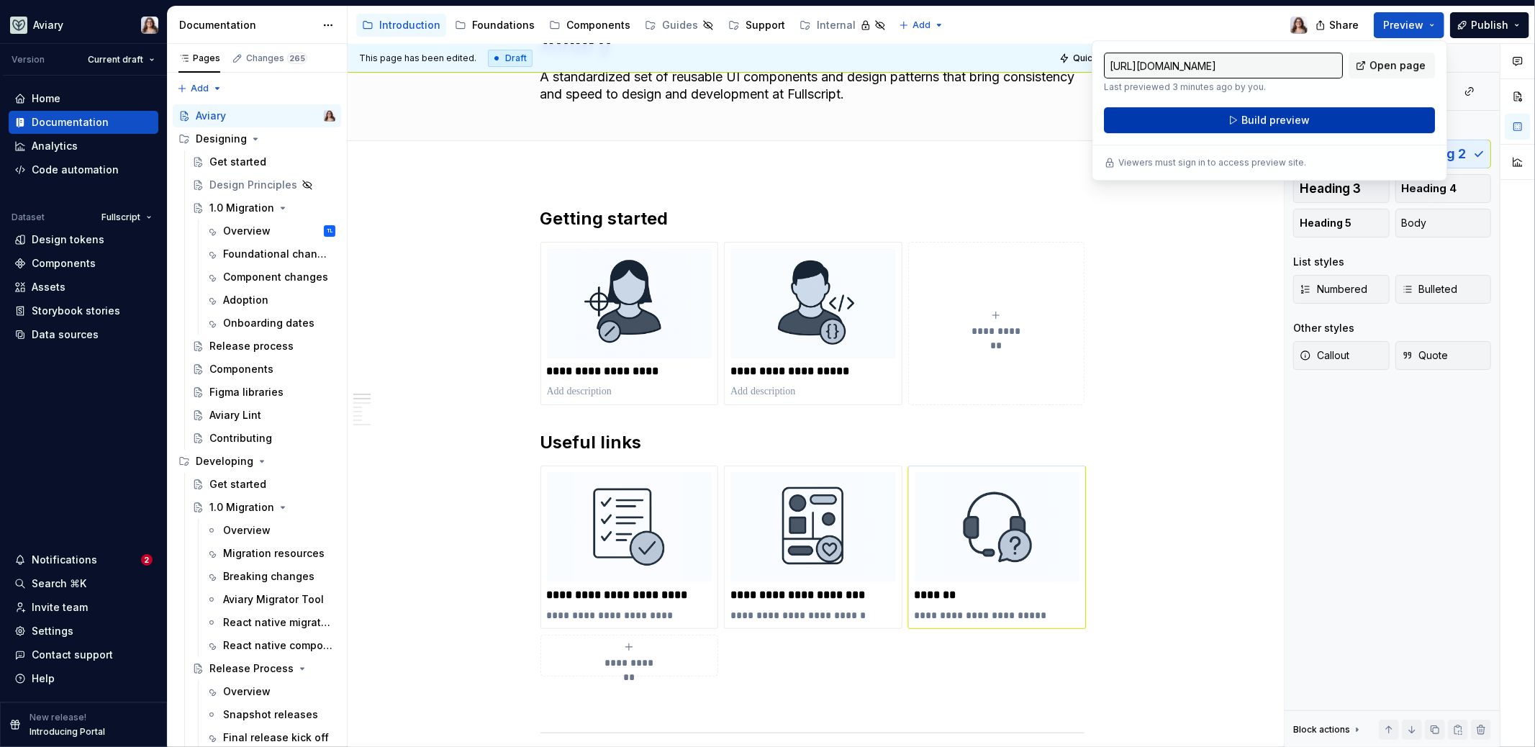
click at [1209, 126] on span "Build preview" at bounding box center [1276, 120] width 68 height 14
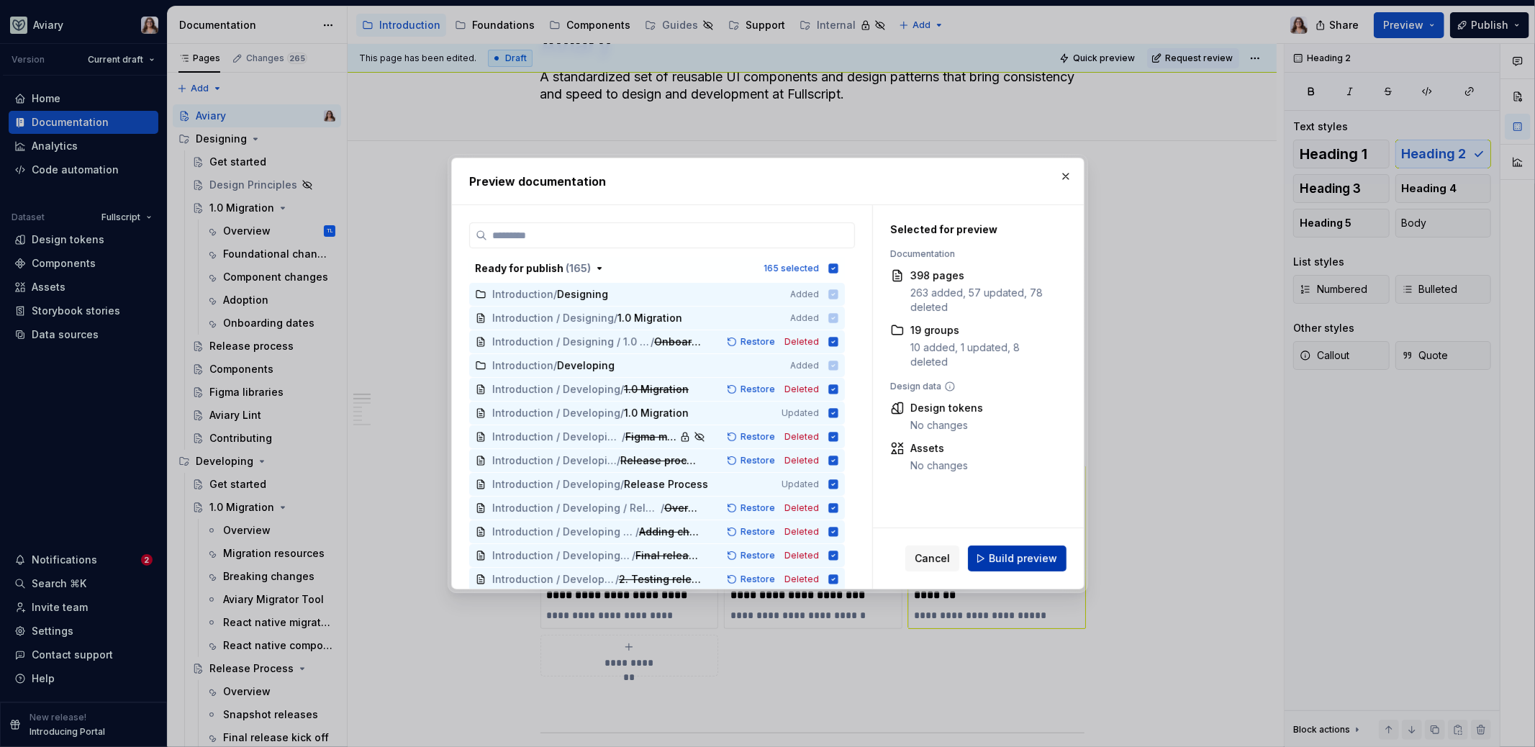
click at [1011, 565] on span "Build preview" at bounding box center [1023, 558] width 68 height 14
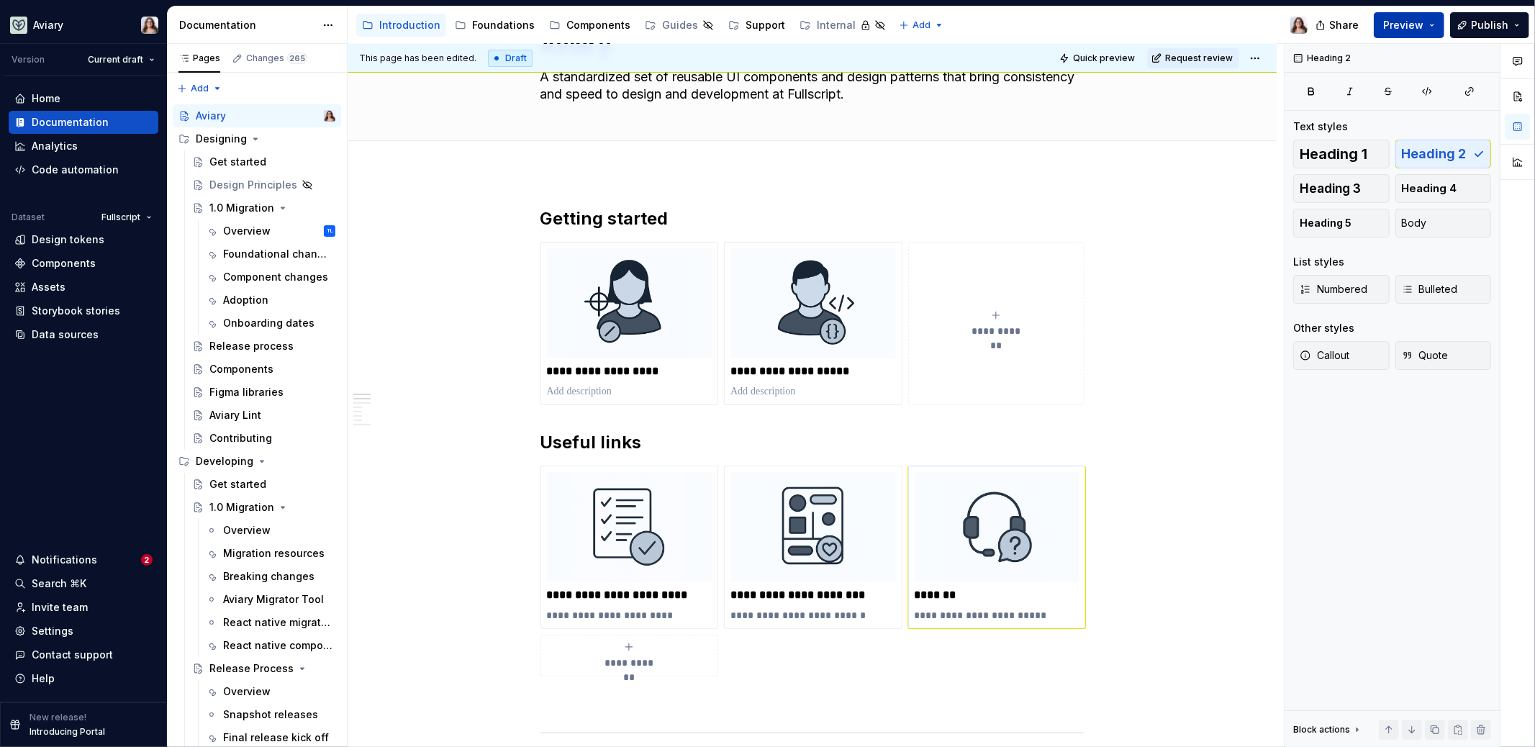
click at [1209, 18] on span "Preview" at bounding box center [1403, 25] width 40 height 14
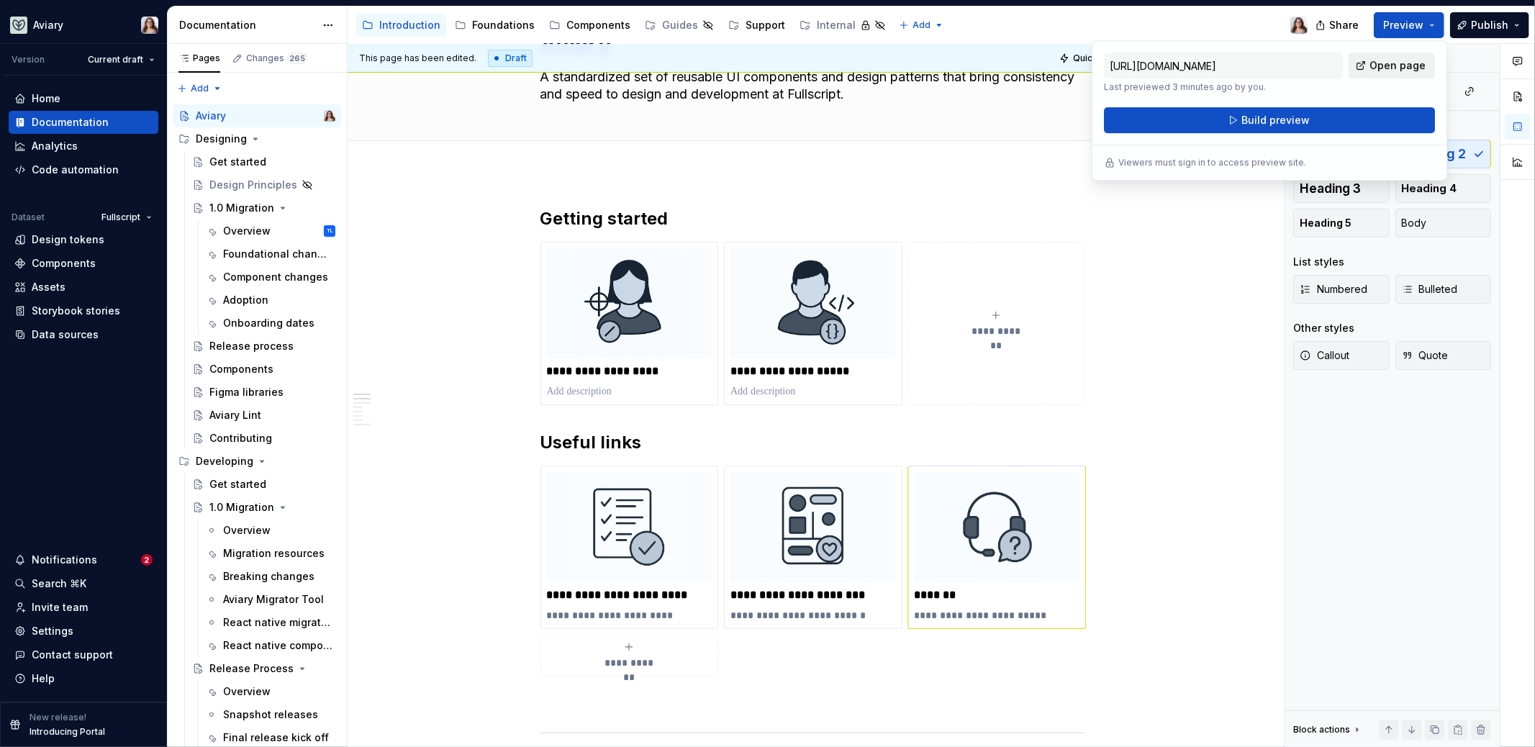
click at [1209, 66] on link "Open page" at bounding box center [1392, 66] width 86 height 26
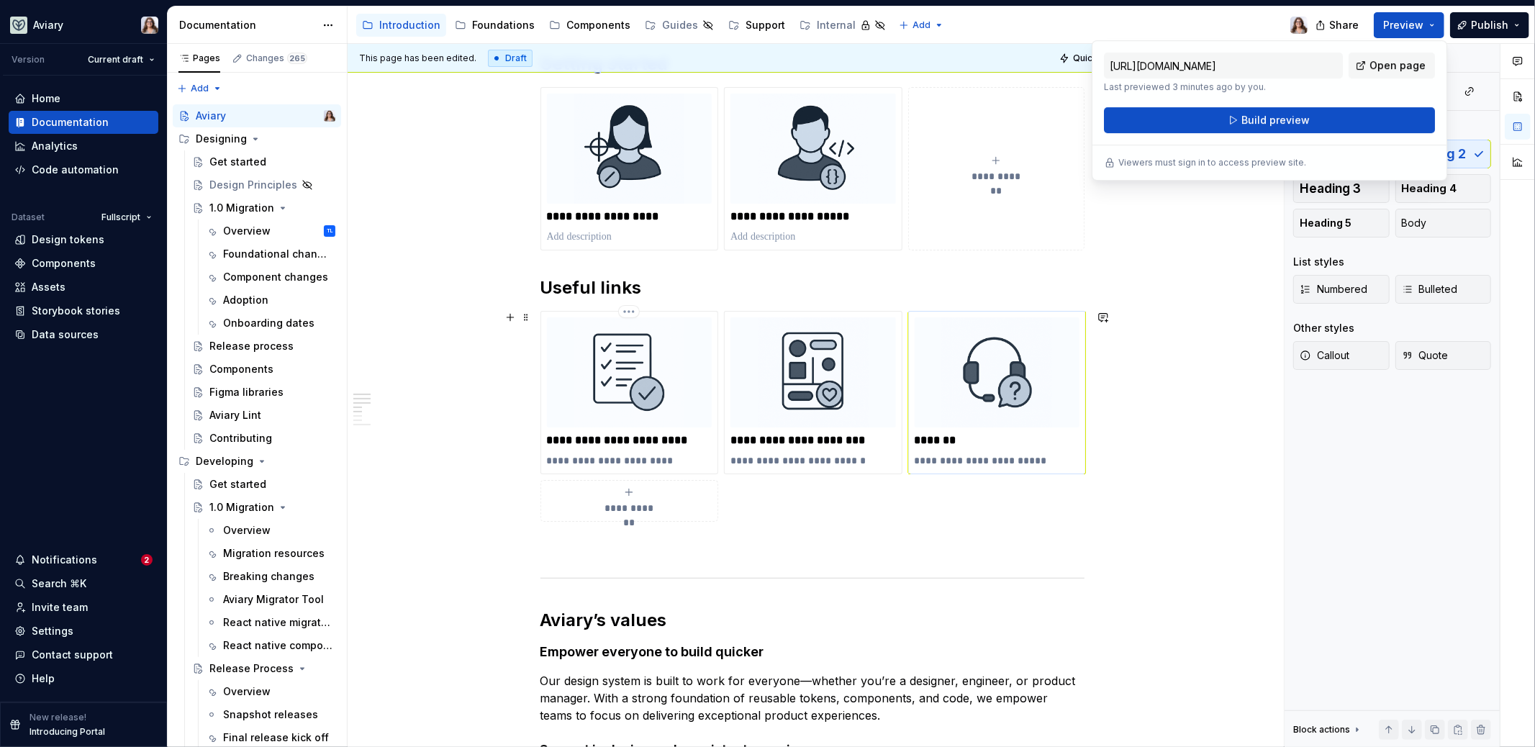
scroll to position [288, 0]
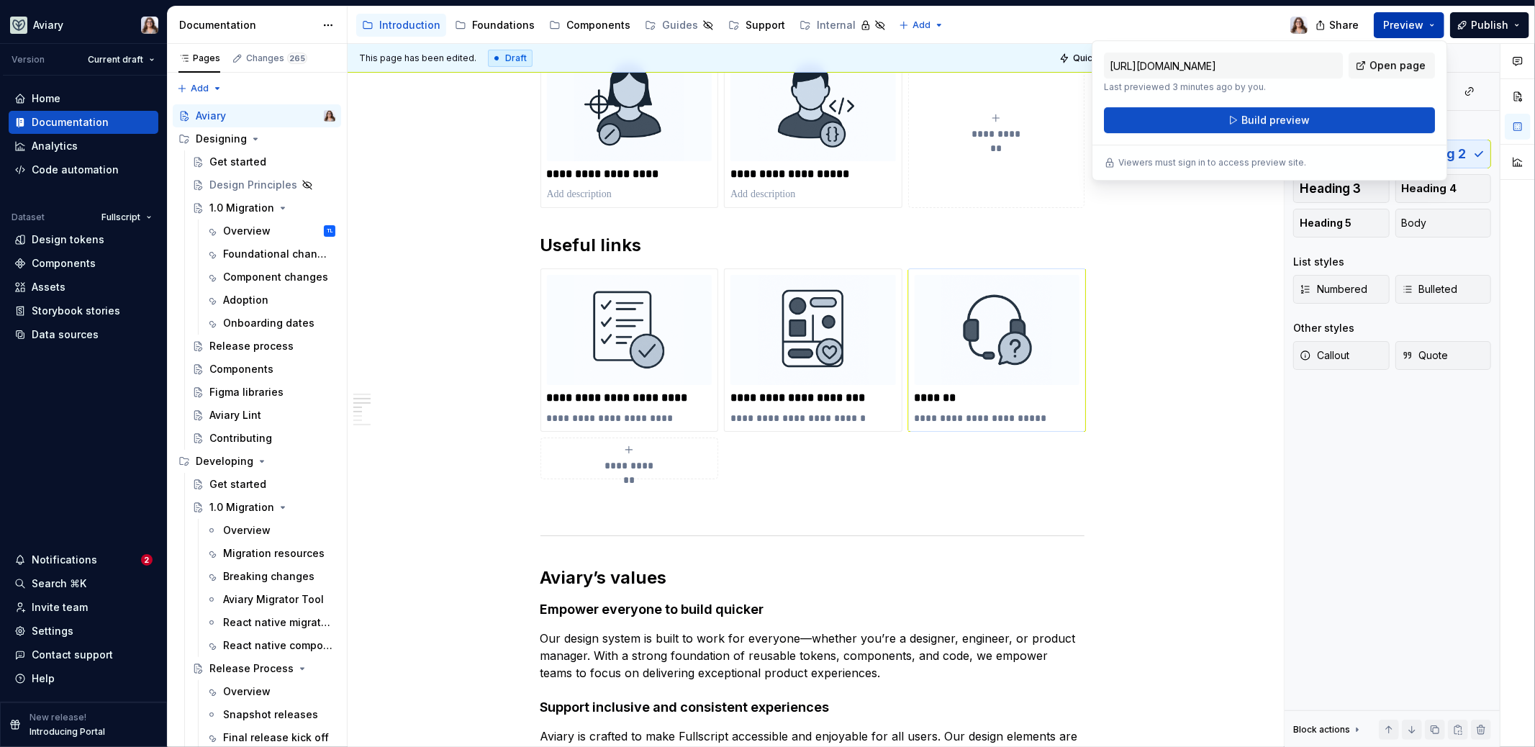
click at [1209, 19] on span "Preview" at bounding box center [1403, 25] width 40 height 14
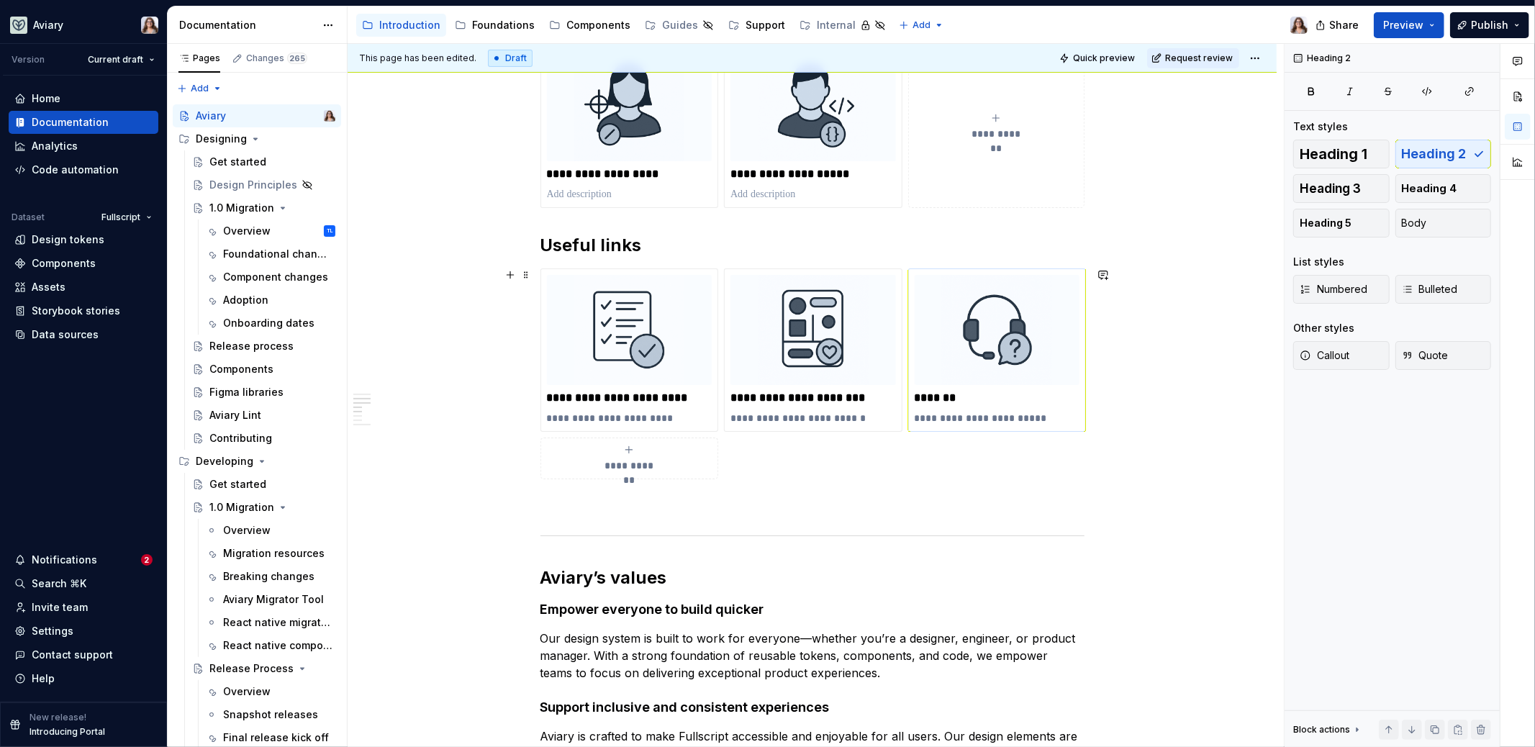
click at [1145, 356] on div "**********" at bounding box center [812, 716] width 929 height 1481
click at [632, 518] on div "**********" at bounding box center [813, 612] width 544 height 1205
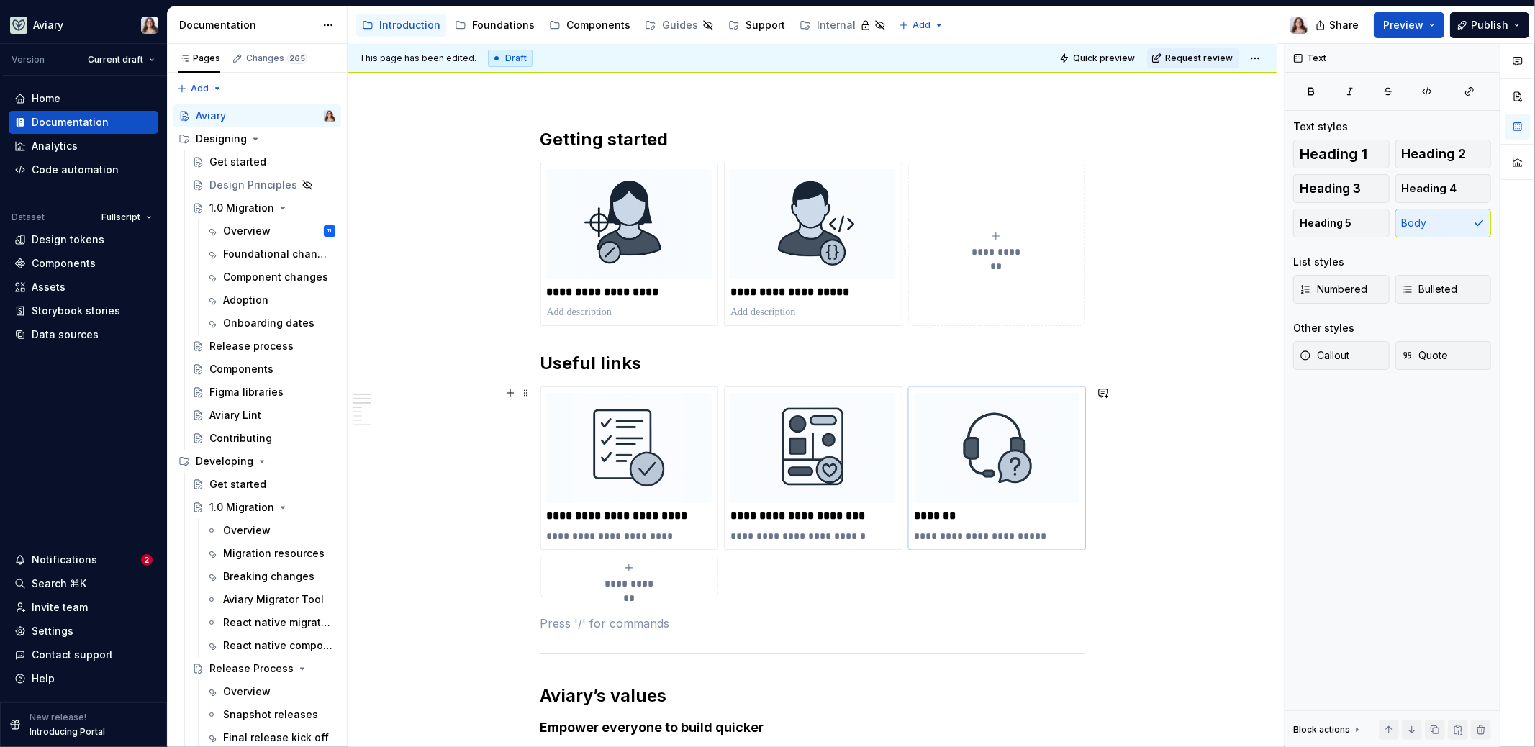
scroll to position [337, 0]
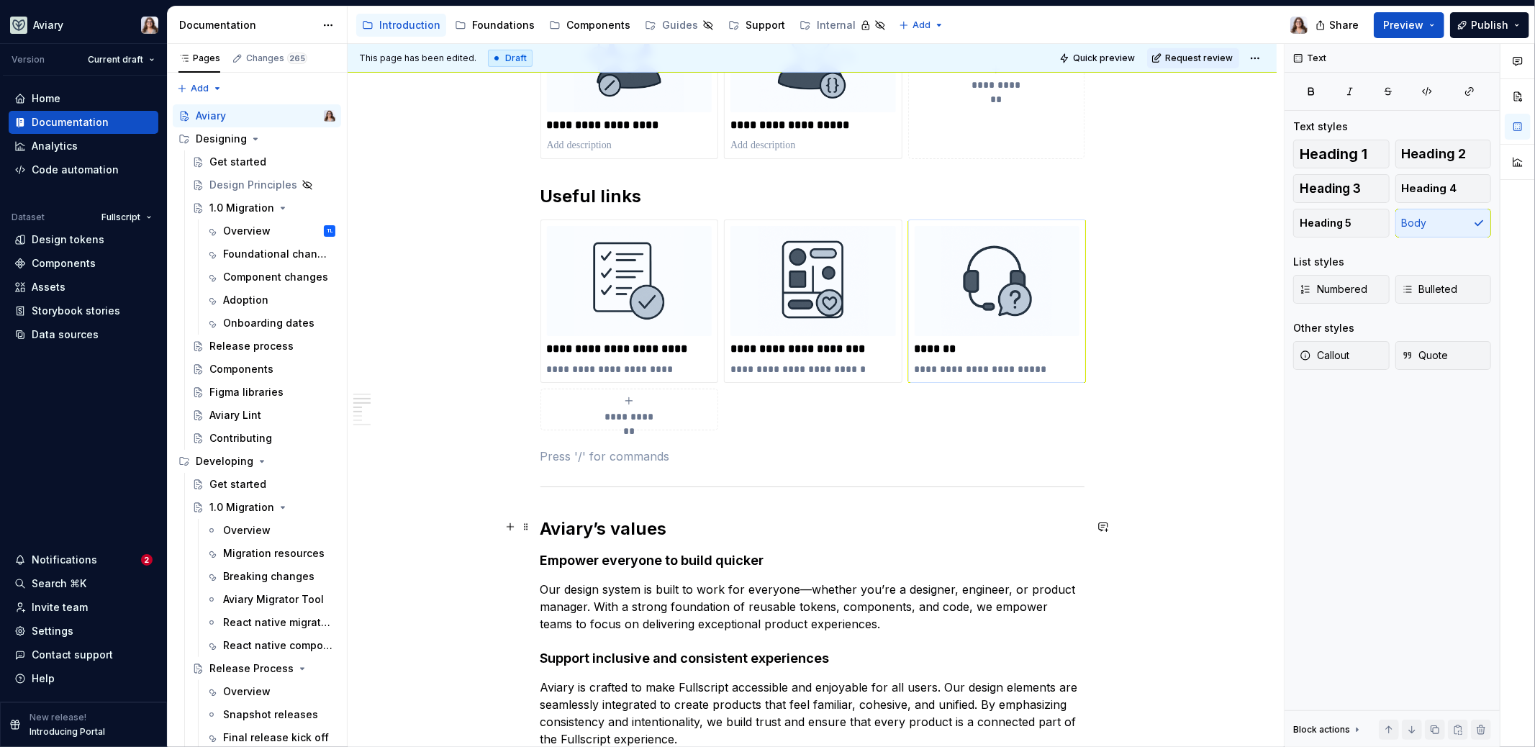
click at [667, 526] on h2 "Aviary’s values" at bounding box center [813, 529] width 544 height 23
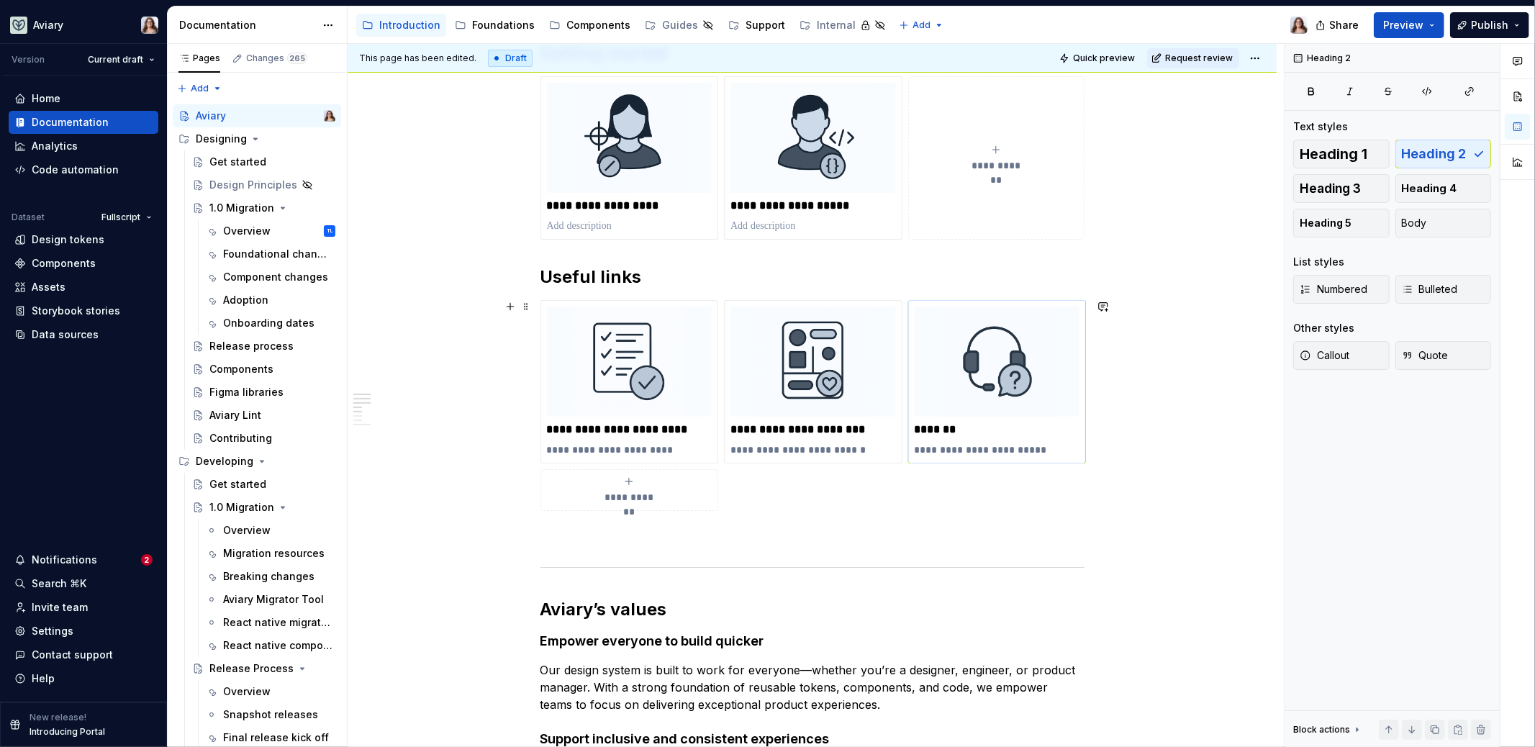
scroll to position [297, 0]
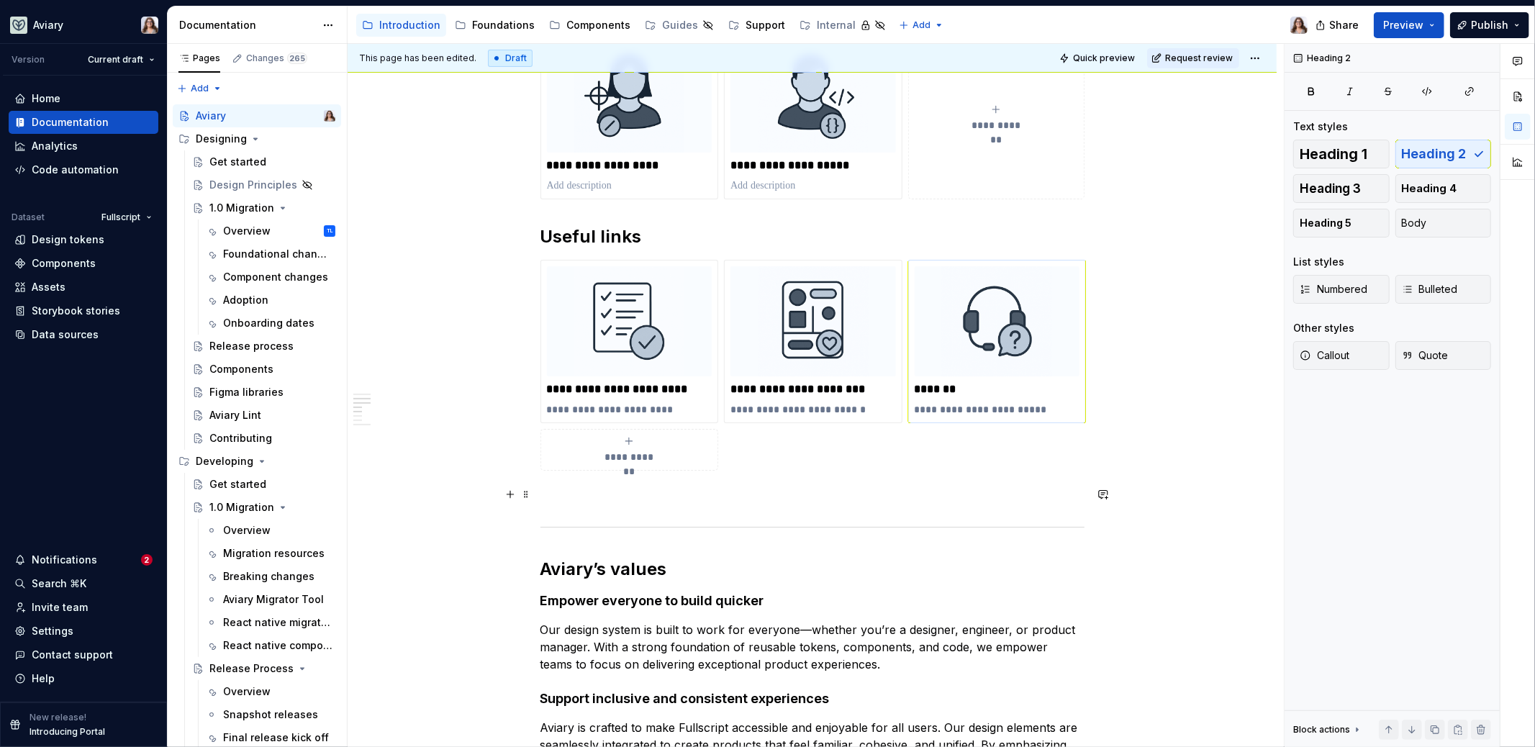
click at [667, 496] on p at bounding box center [813, 496] width 544 height 17
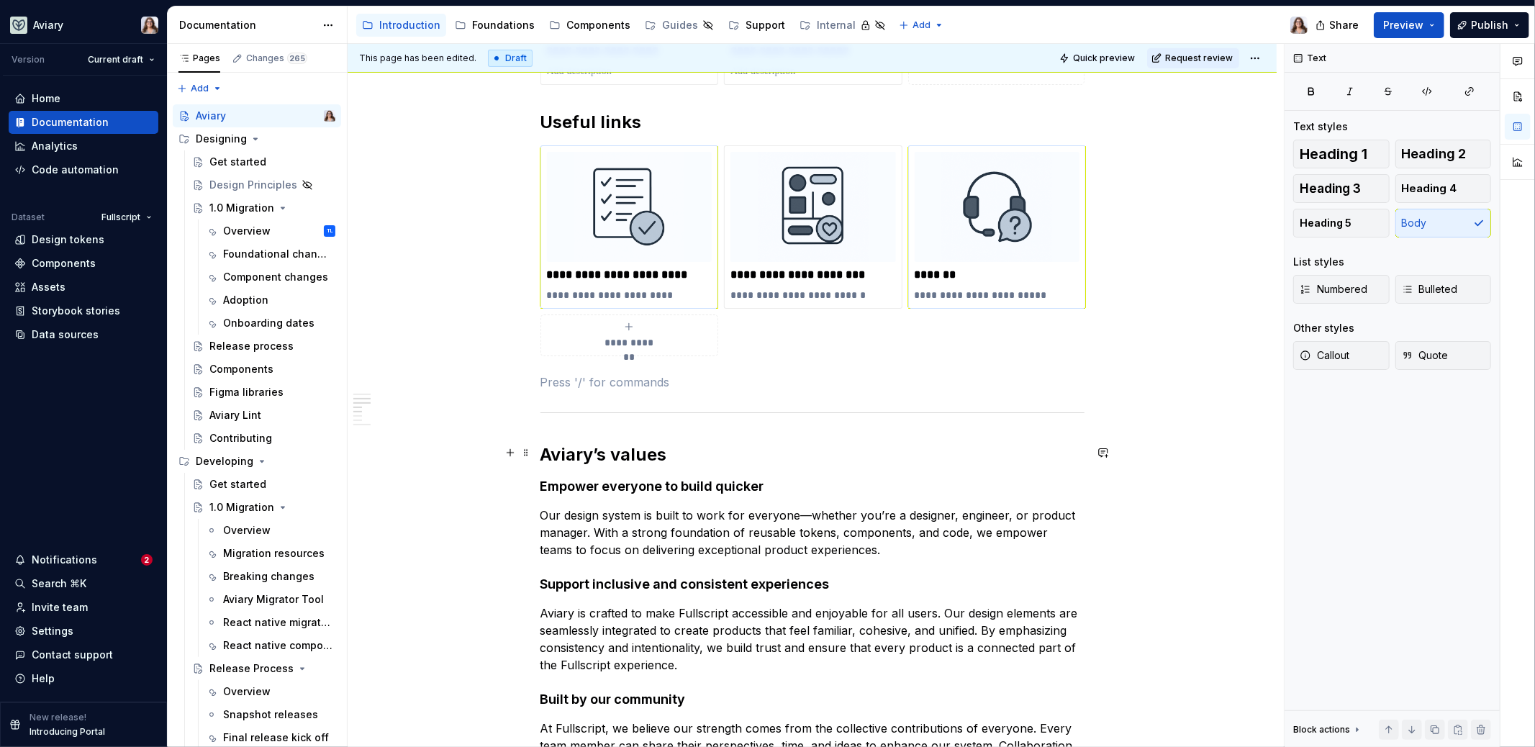
scroll to position [421, 0]
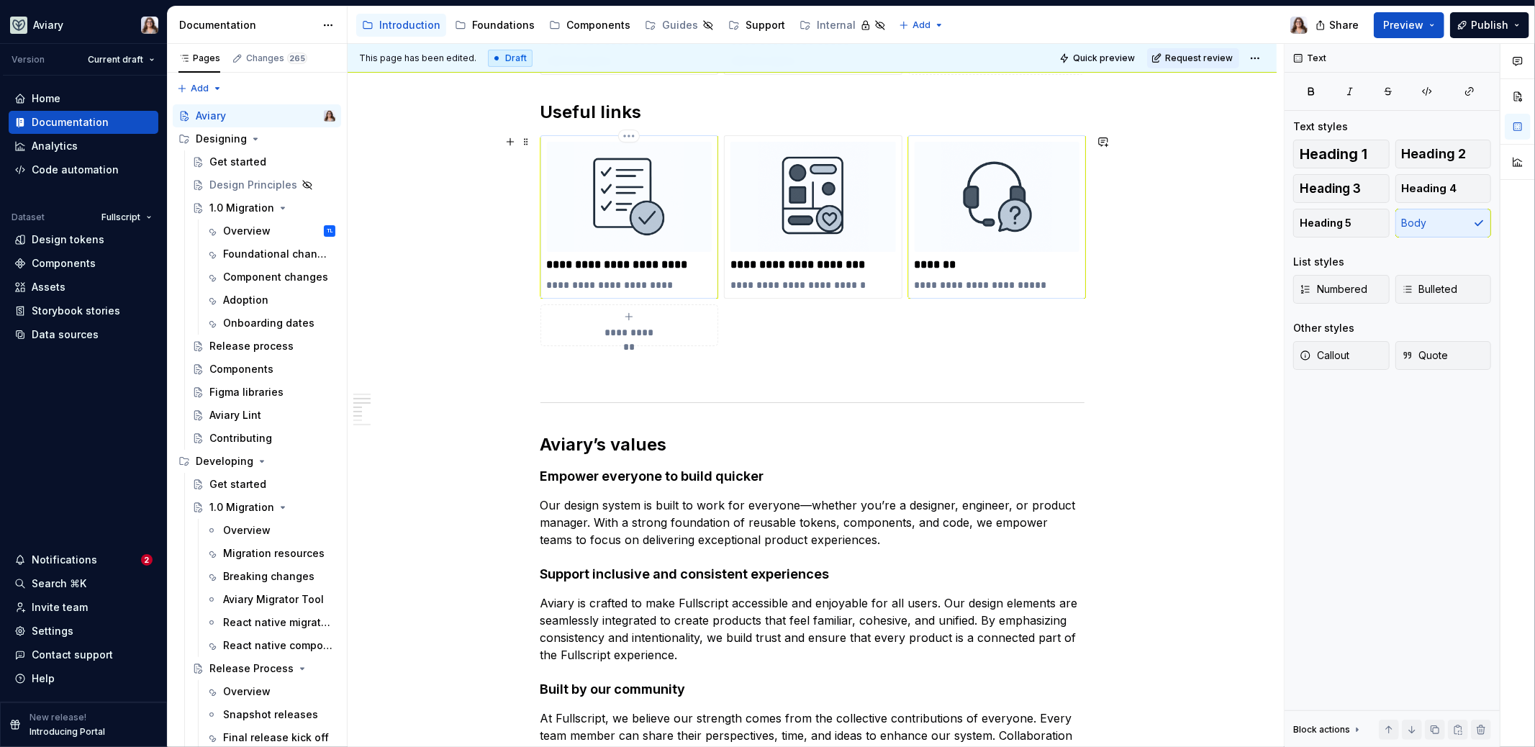
click at [692, 266] on p "**********" at bounding box center [630, 265] width 166 height 14
click at [640, 376] on p at bounding box center [813, 372] width 544 height 17
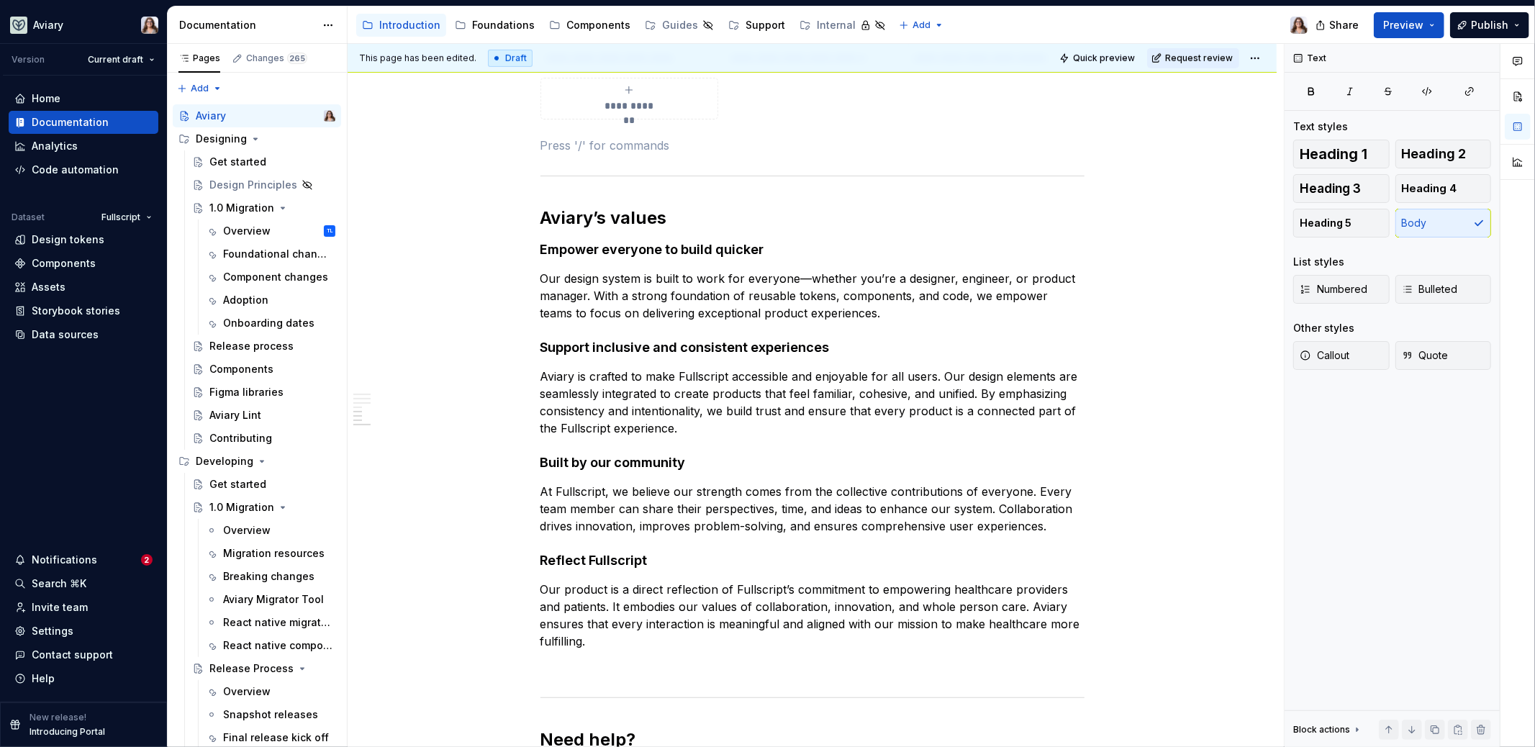
scroll to position [0, 0]
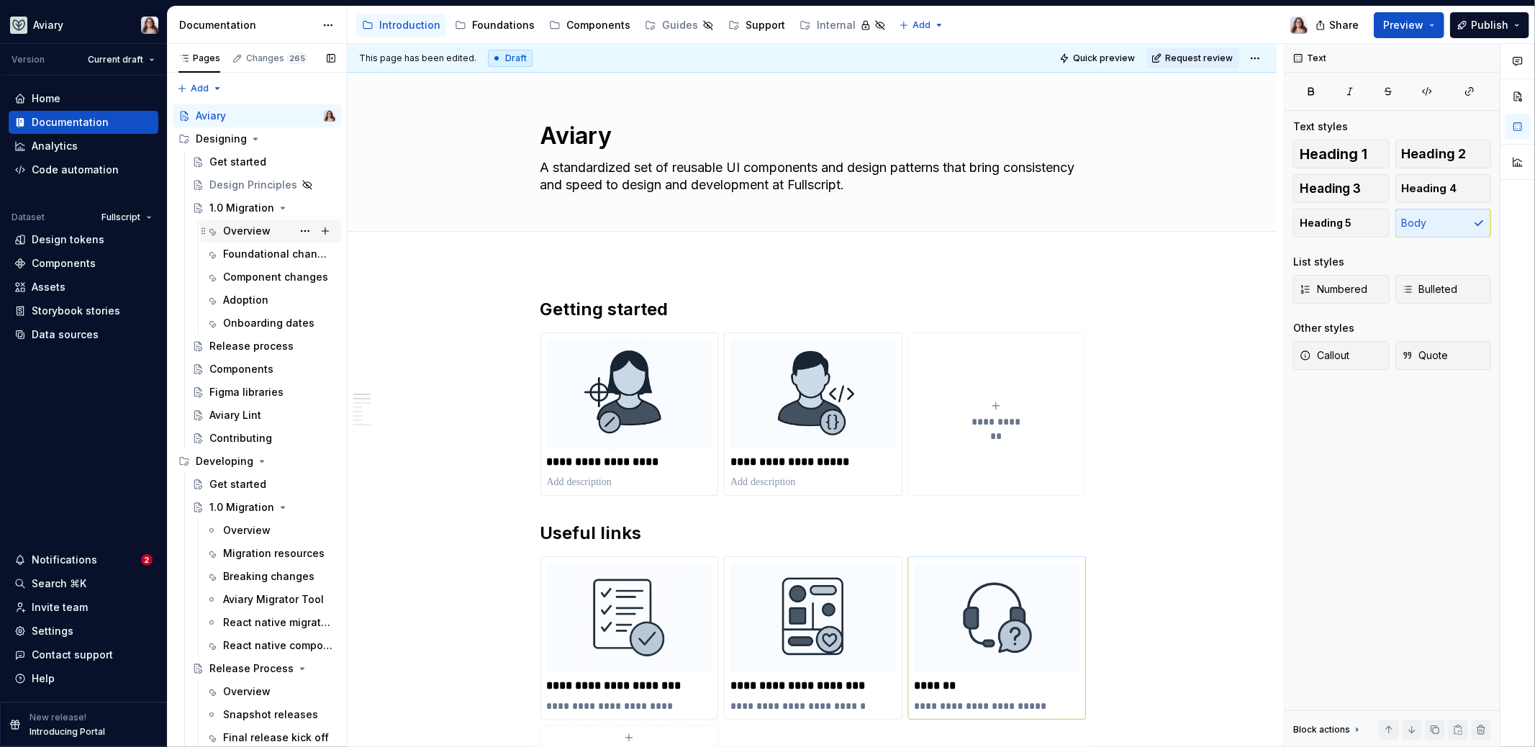
click at [239, 233] on div "Overview" at bounding box center [247, 231] width 48 height 14
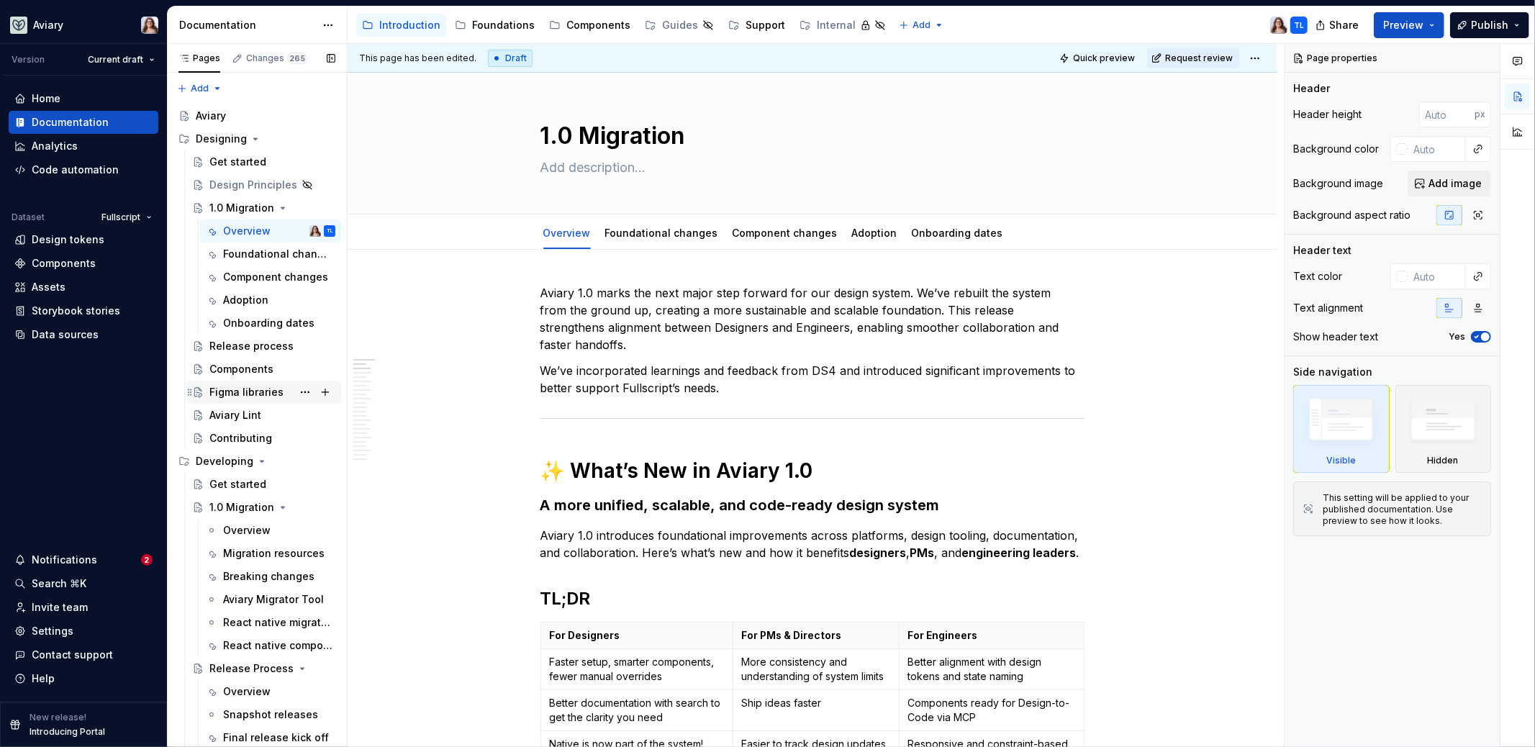
click at [258, 392] on div "Figma libraries" at bounding box center [246, 392] width 74 height 14
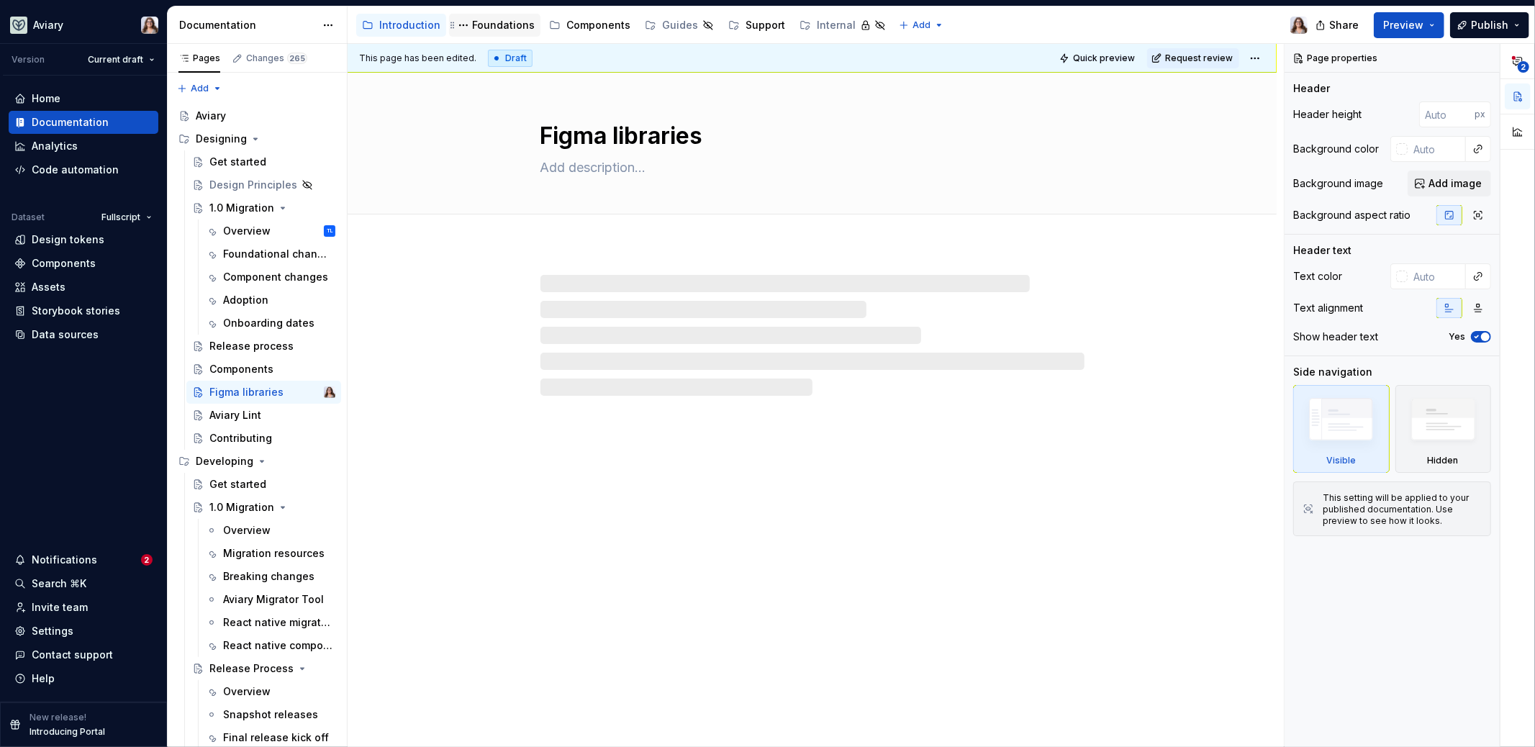
click at [494, 26] on div "Foundations" at bounding box center [503, 25] width 63 height 14
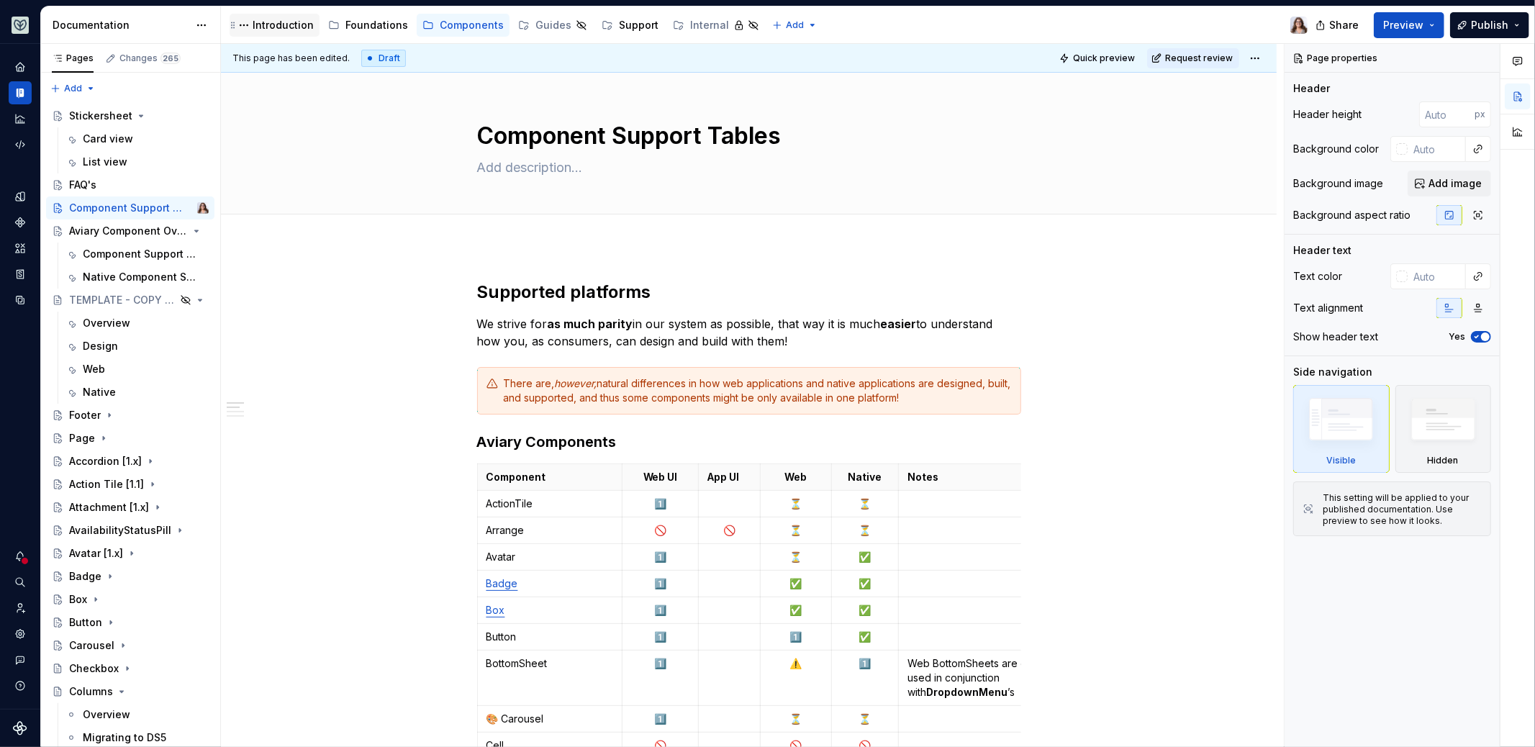
click at [274, 24] on div "Introduction" at bounding box center [283, 25] width 61 height 14
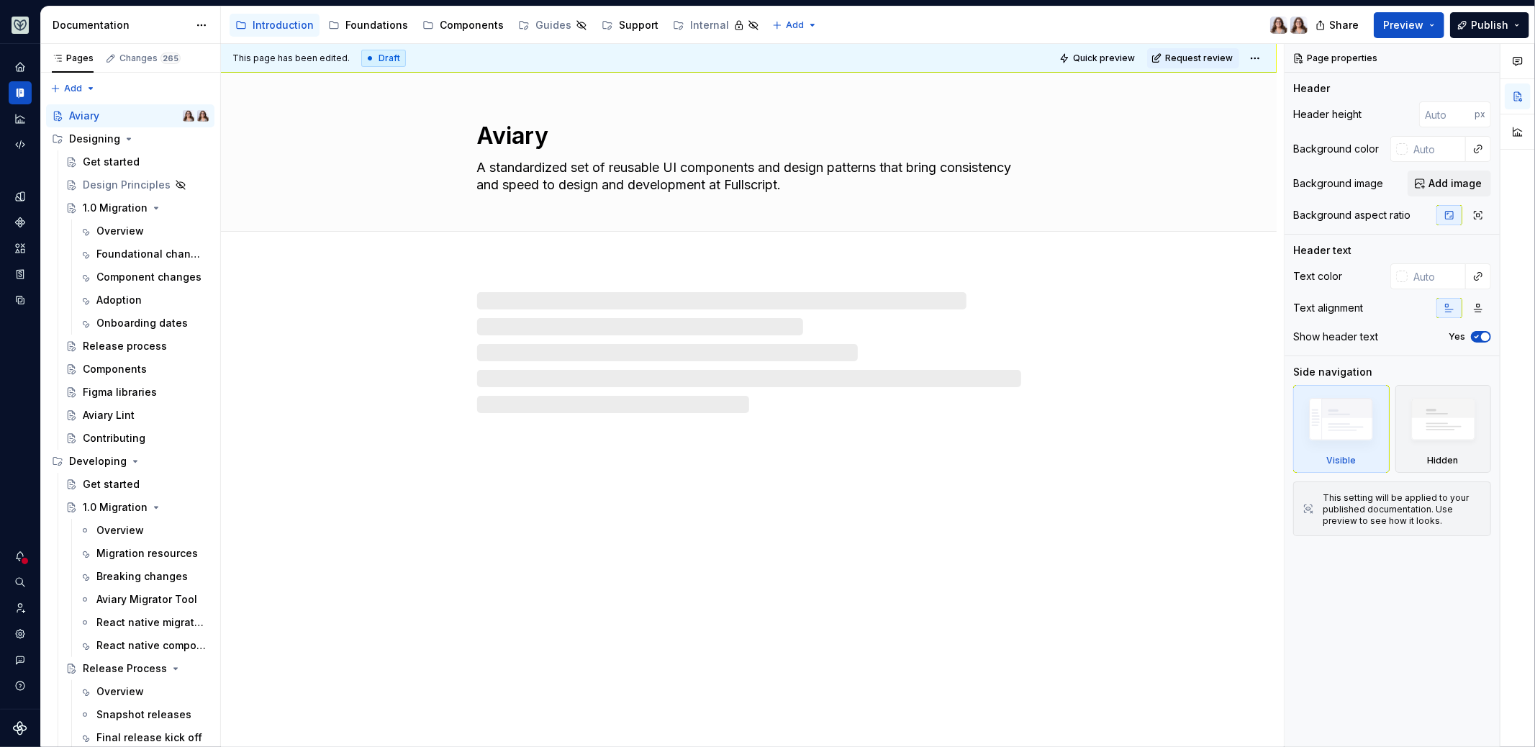
type textarea "*"
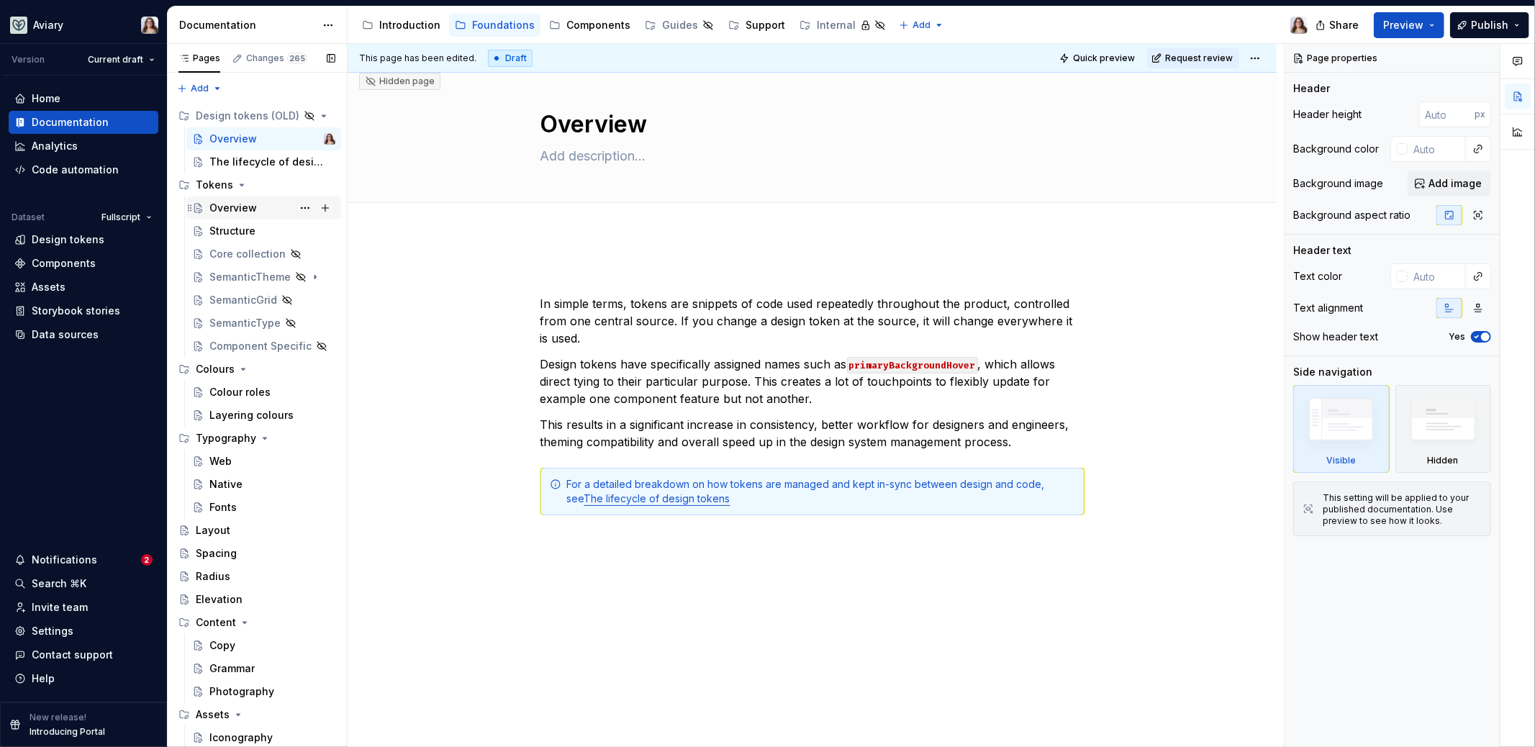
click at [227, 209] on div "Overview" at bounding box center [233, 208] width 48 height 14
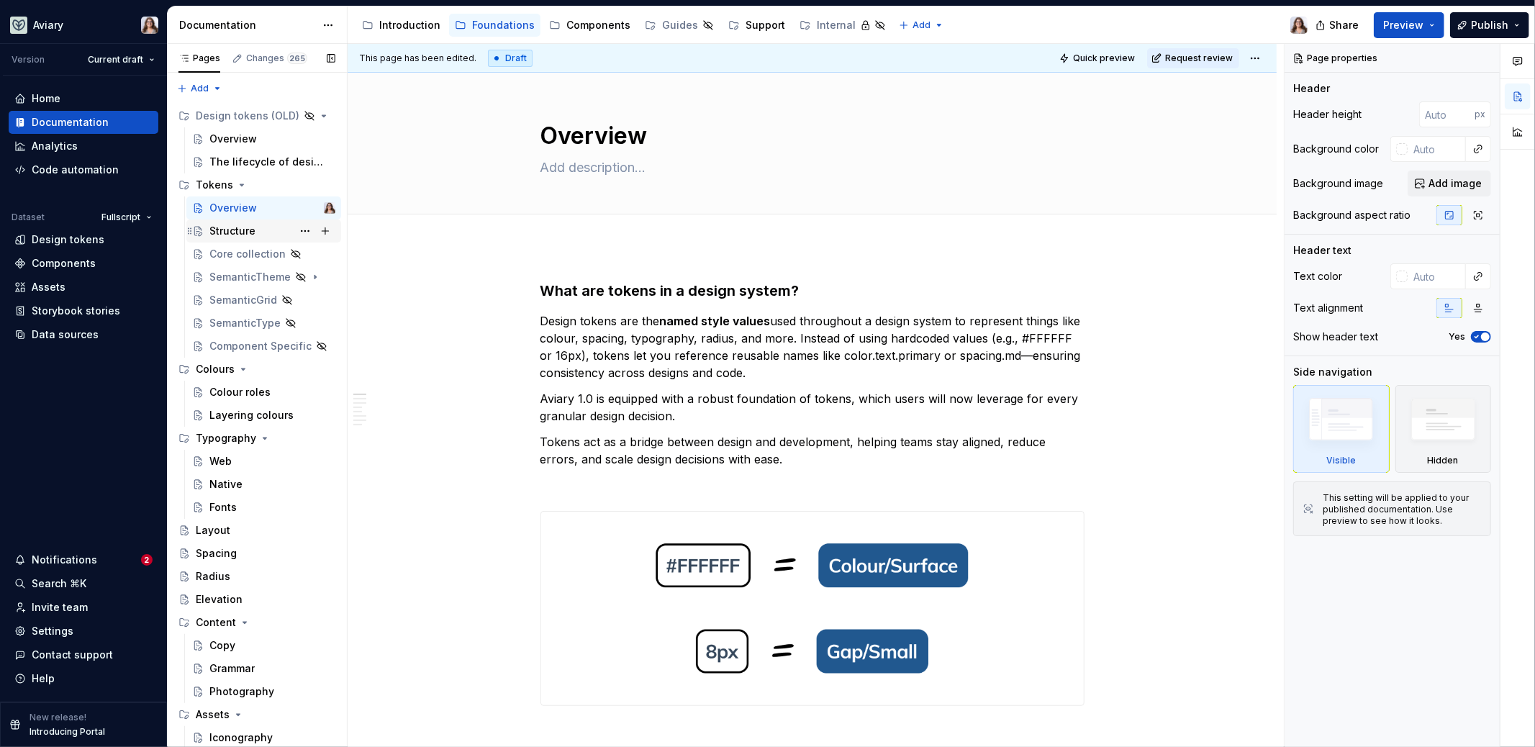
click at [238, 233] on div "Structure" at bounding box center [232, 231] width 46 height 14
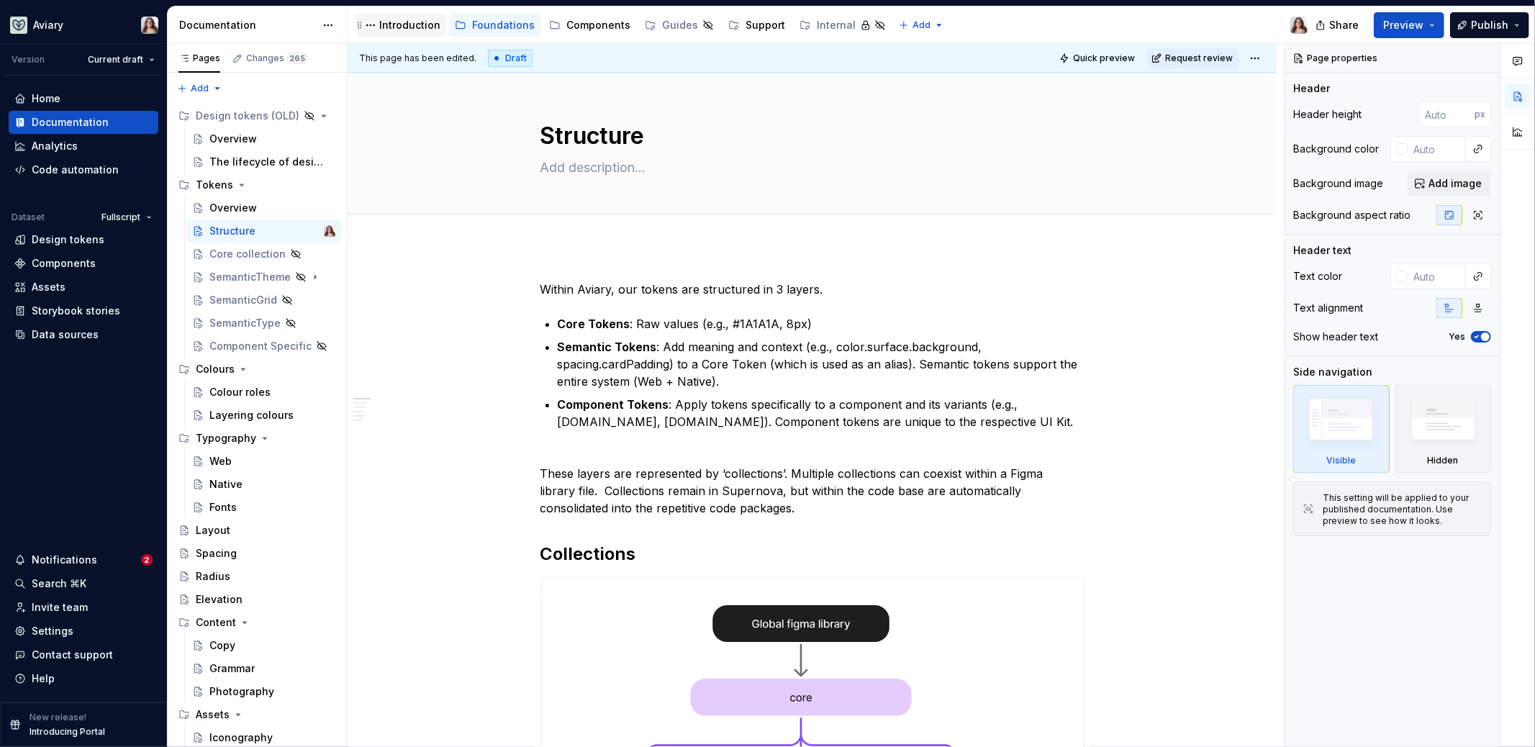
click at [391, 30] on div "Introduction" at bounding box center [409, 25] width 61 height 14
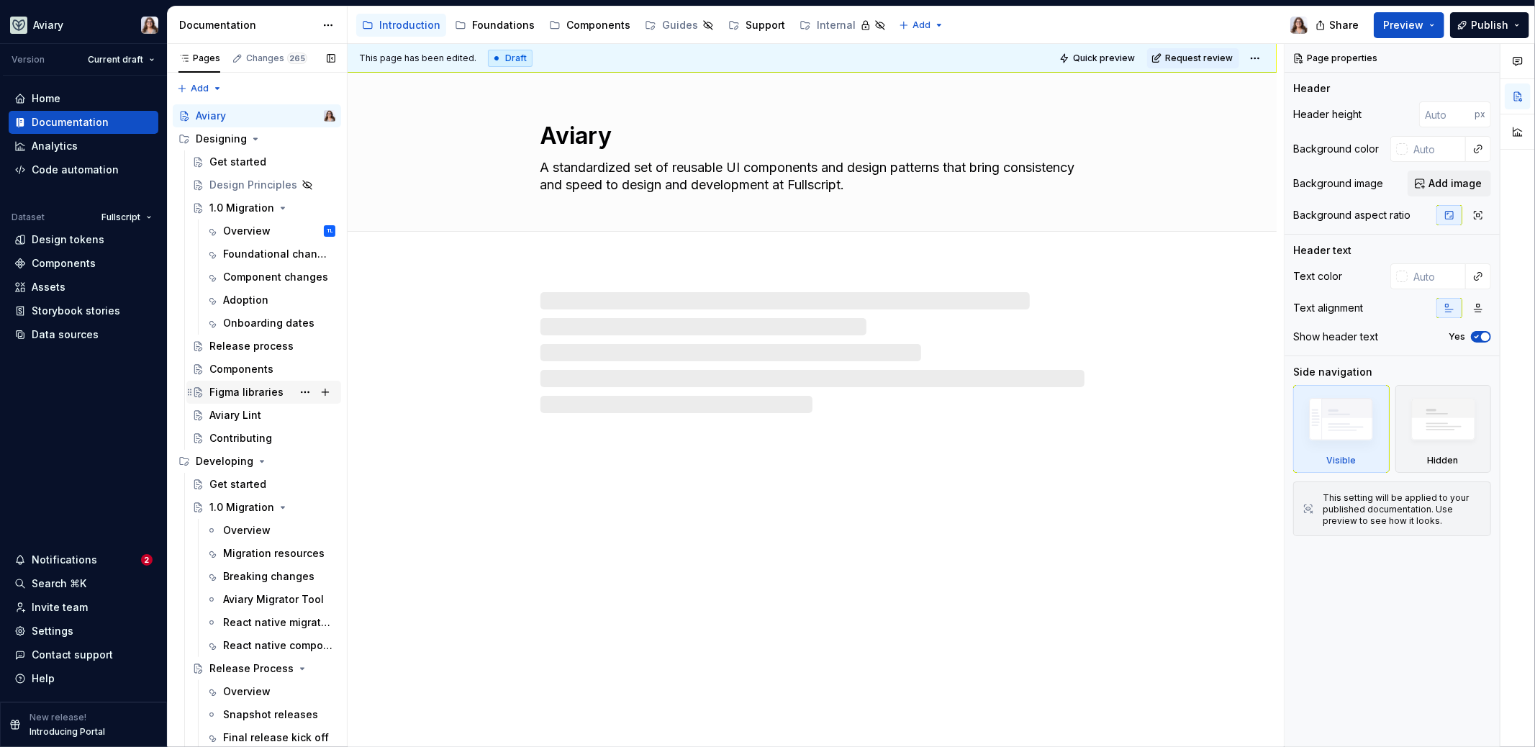
click at [239, 389] on div "Figma libraries" at bounding box center [246, 392] width 74 height 14
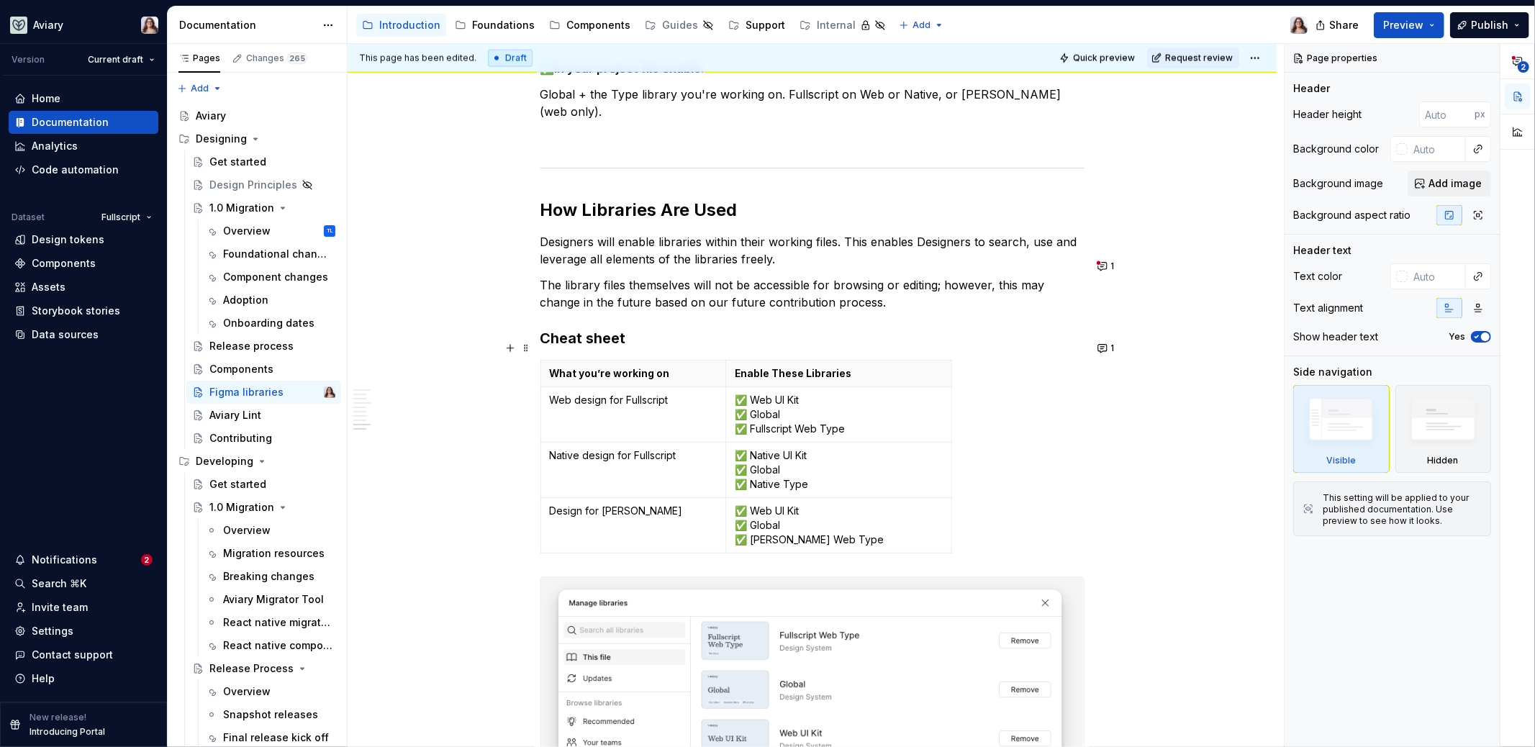
scroll to position [1739, 0]
click at [1102, 261] on button "1" at bounding box center [1107, 263] width 28 height 20
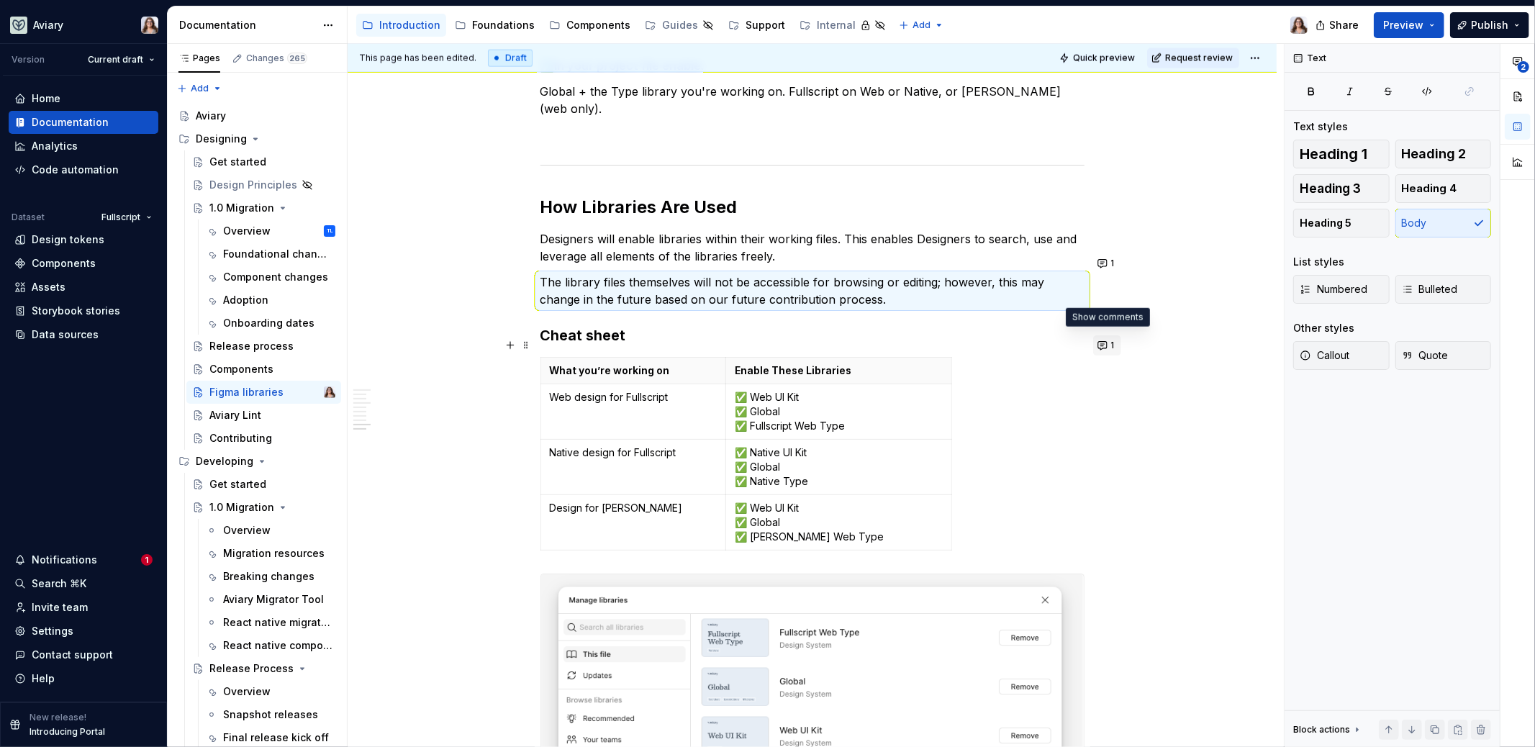
click at [1106, 344] on button "1" at bounding box center [1107, 345] width 28 height 20
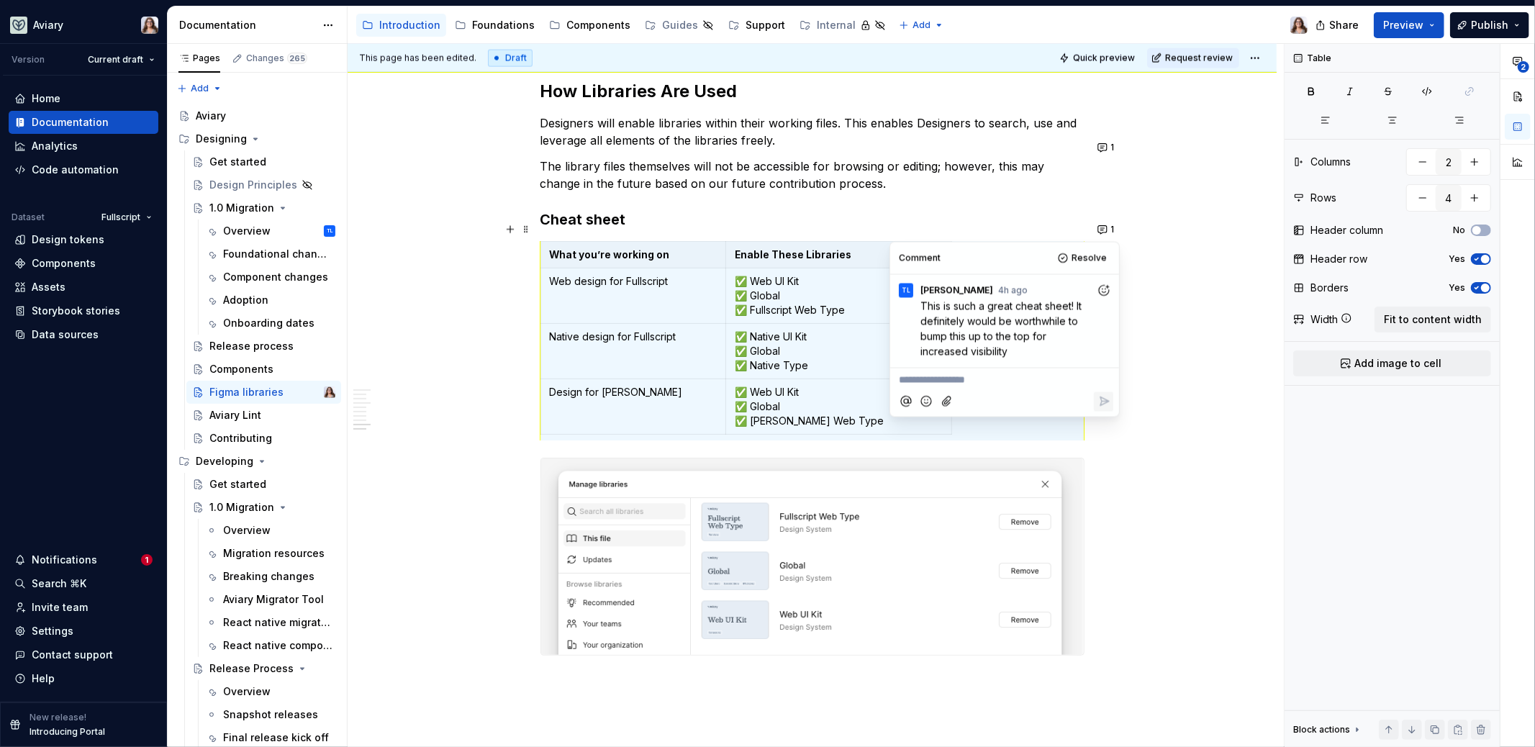
scroll to position [5, 0]
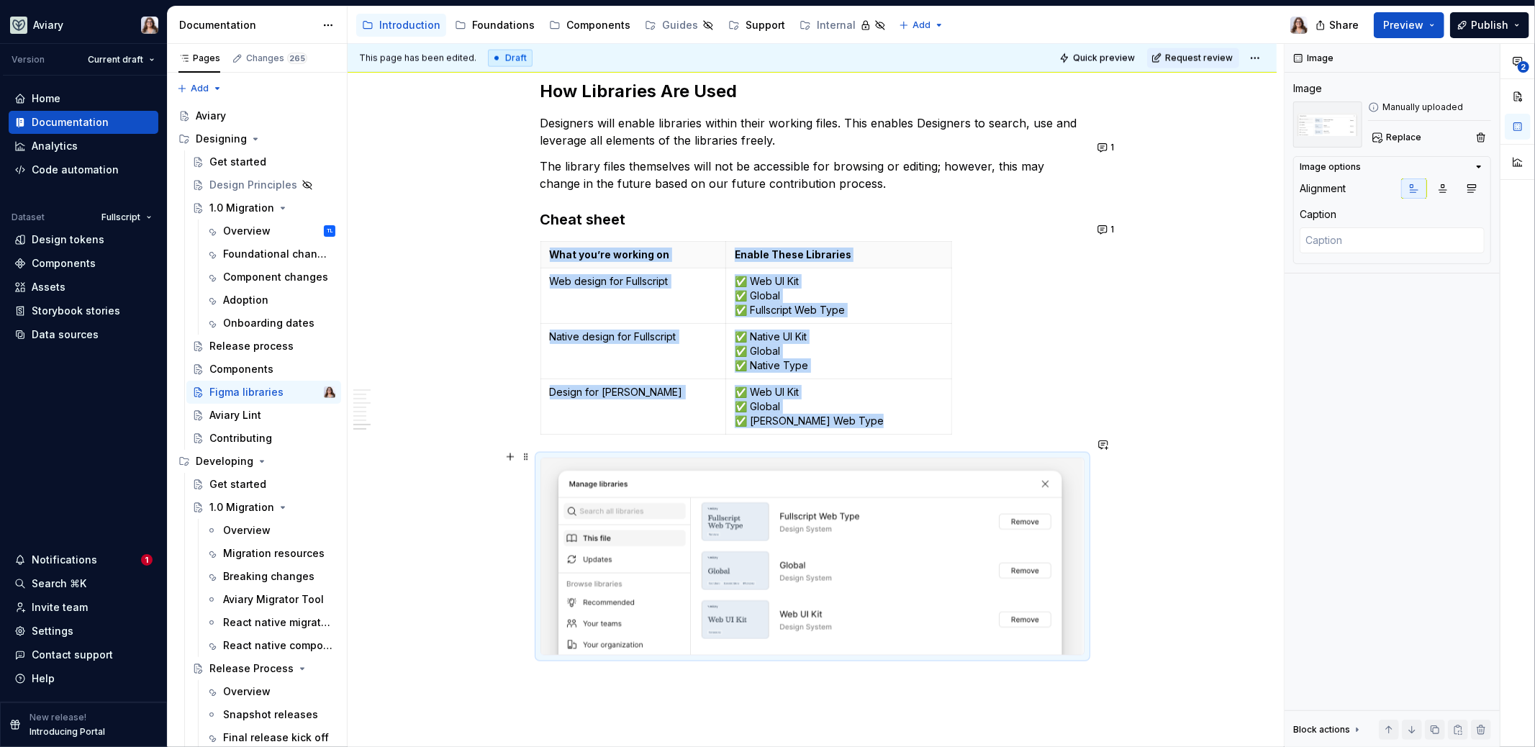
scroll to position [0, 0]
click at [1111, 225] on span "1" at bounding box center [1113, 230] width 4 height 12
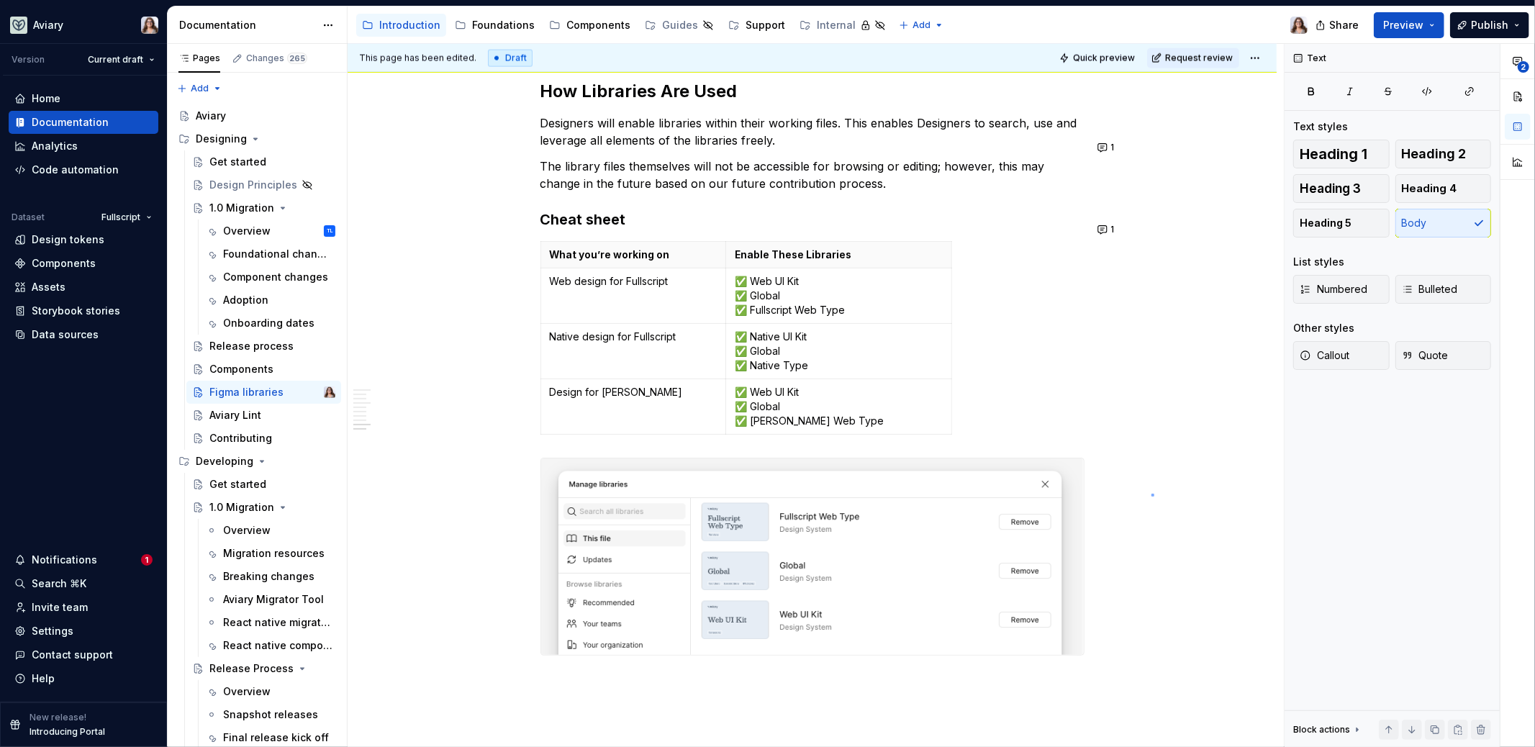
click at [1152, 495] on div "This page has been edited. Draft Quick preview Request review Figma libraries E…" at bounding box center [816, 396] width 936 height 704
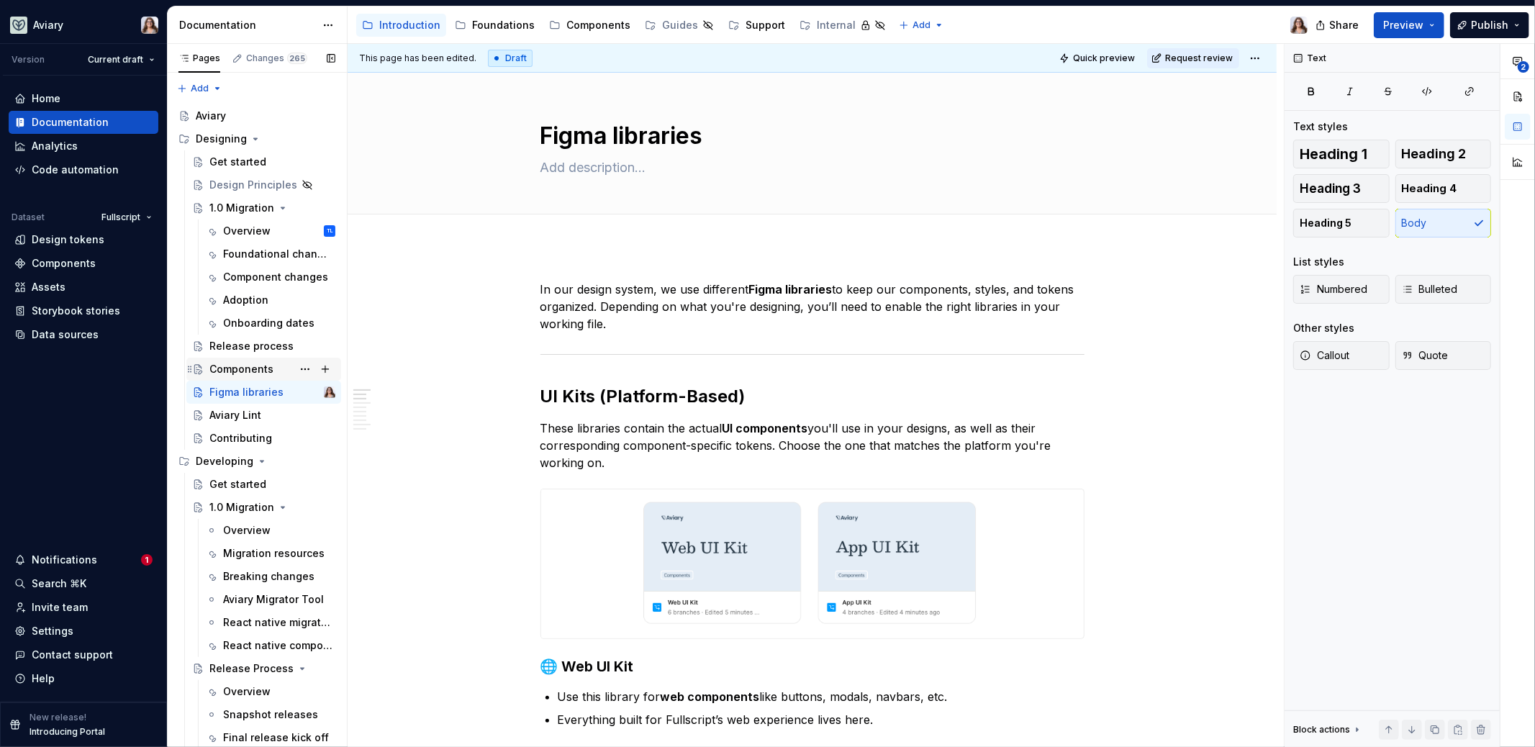
click at [254, 364] on div "Components" at bounding box center [241, 369] width 64 height 14
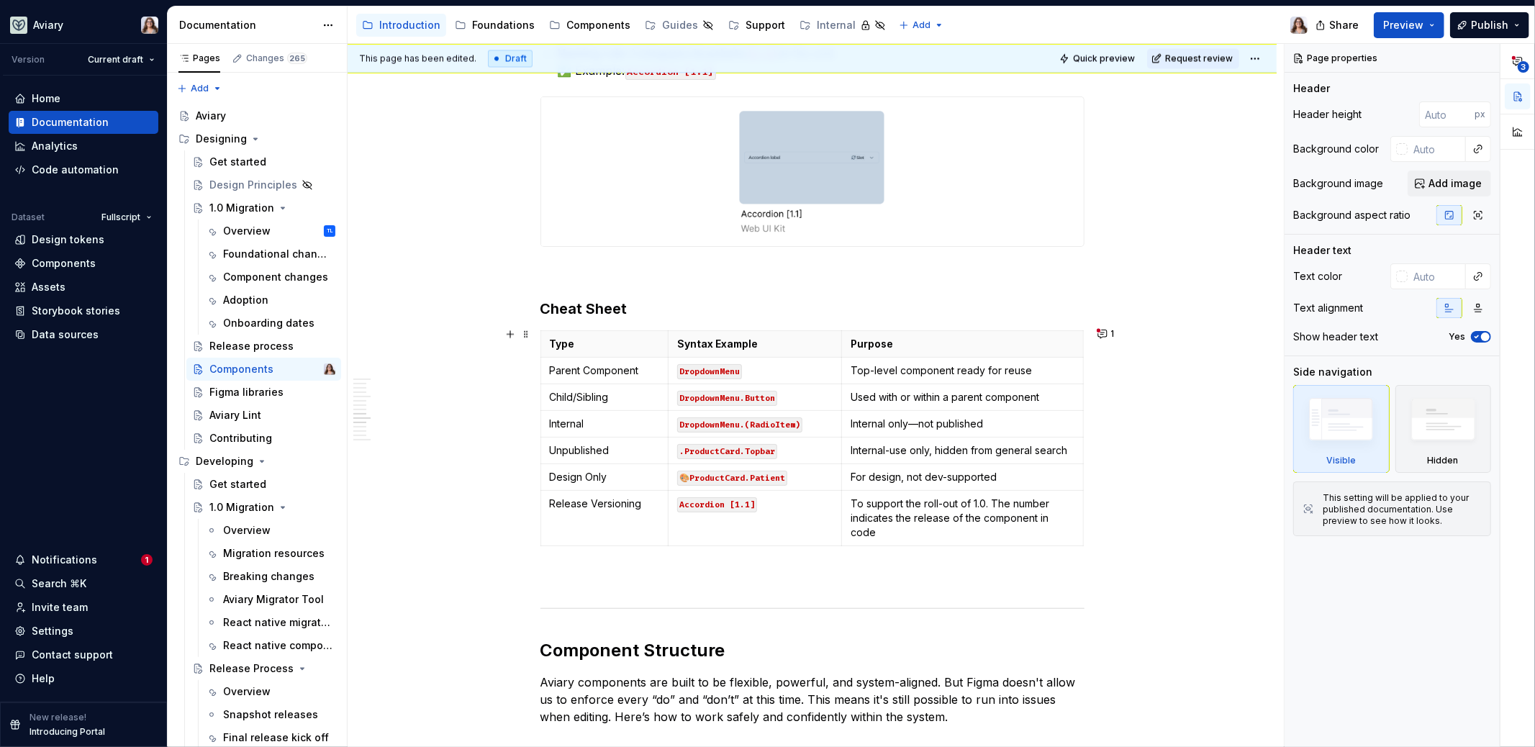
scroll to position [2420, 0]
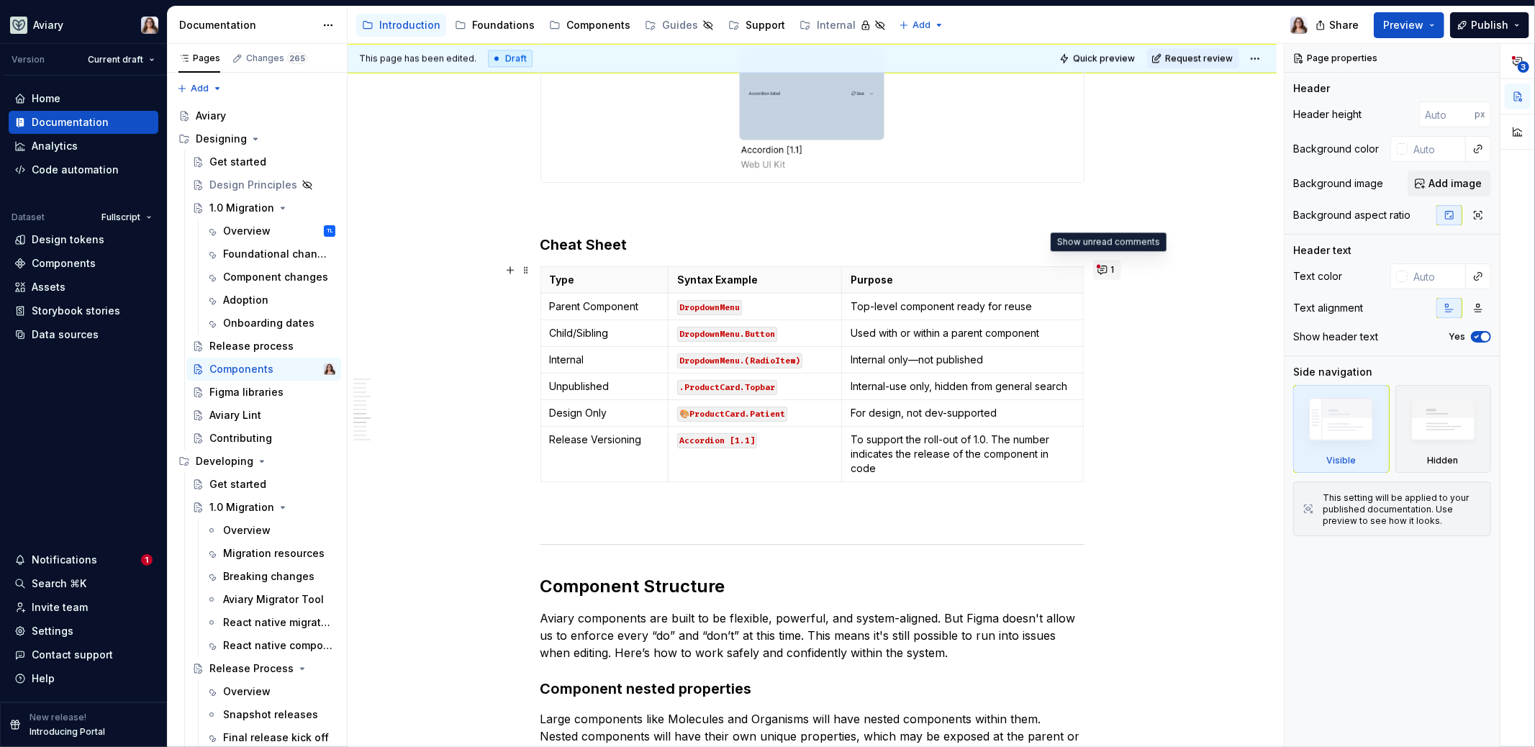
click at [1111, 268] on span "1" at bounding box center [1113, 270] width 4 height 12
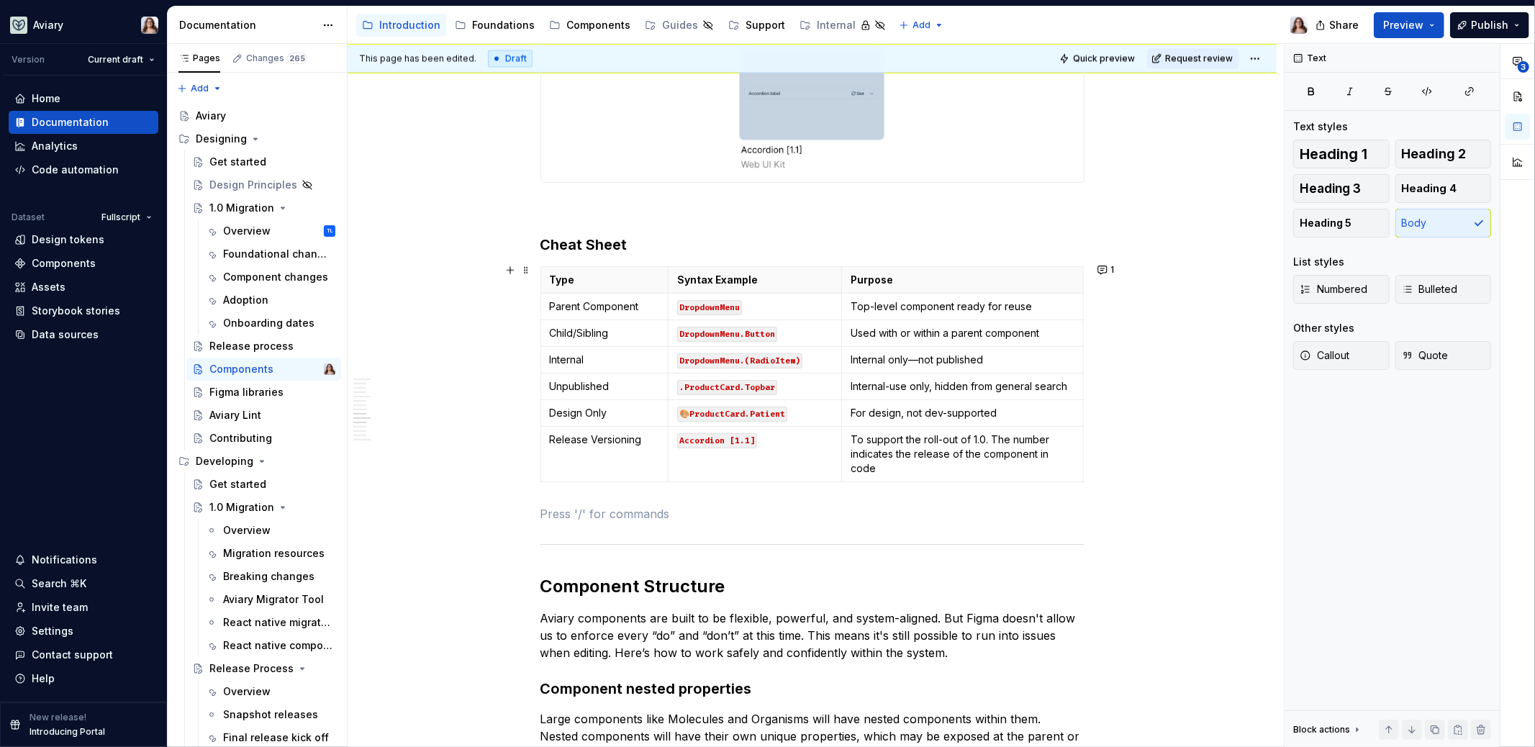
click at [777, 518] on div "Aviary components are built to be scalable, discoverable, and easy to use. To e…" at bounding box center [813, 52] width 544 height 4382
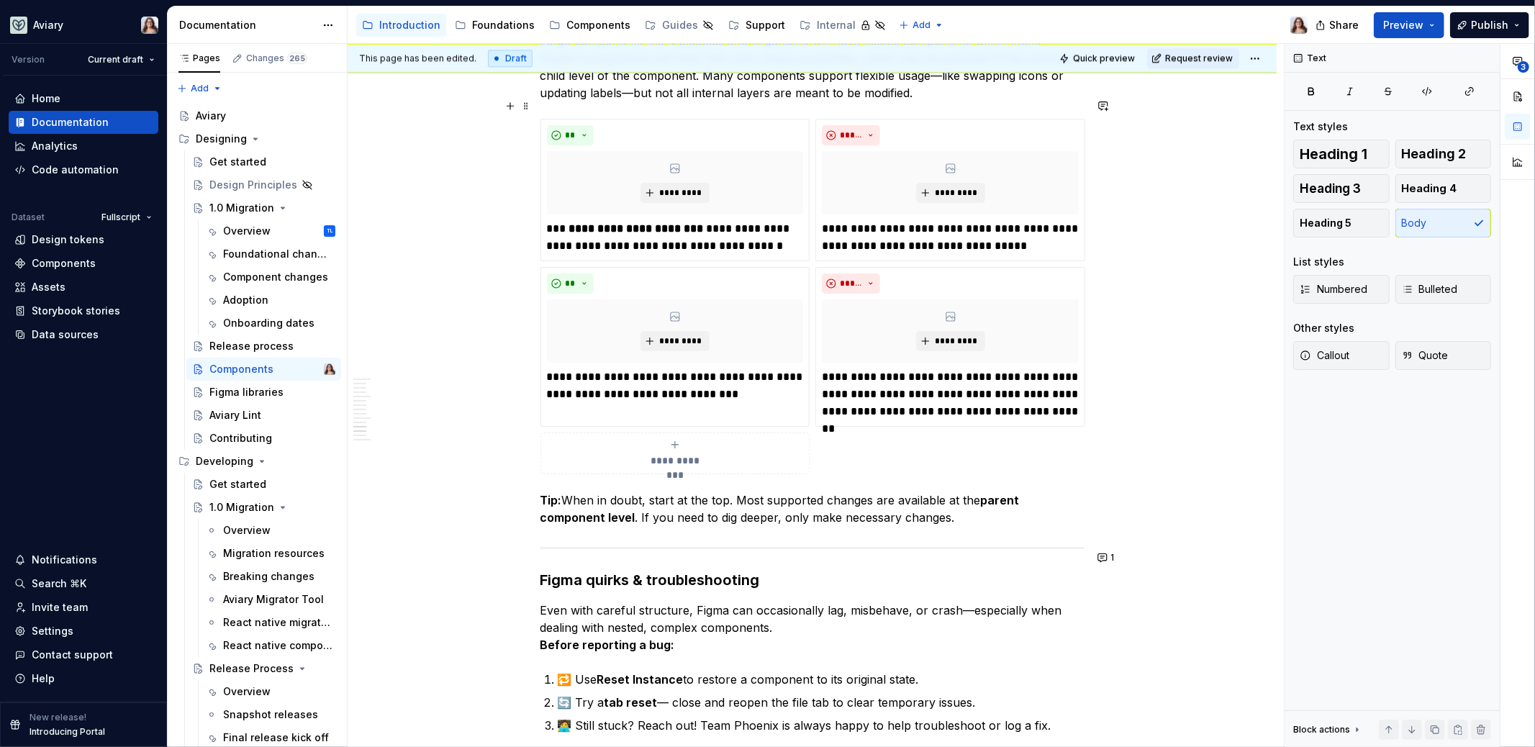
scroll to position [3144, 0]
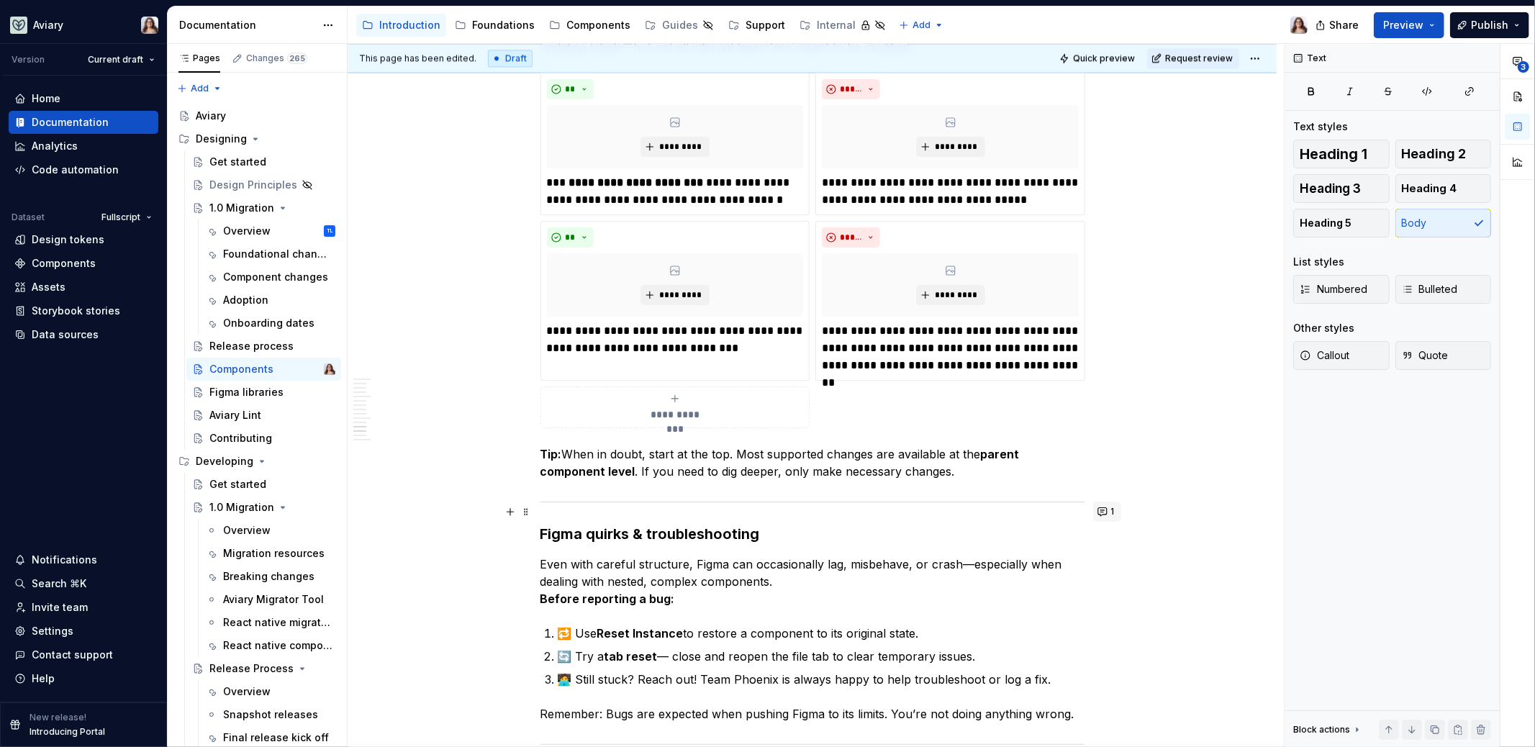
click at [1107, 511] on button "1" at bounding box center [1107, 512] width 28 height 20
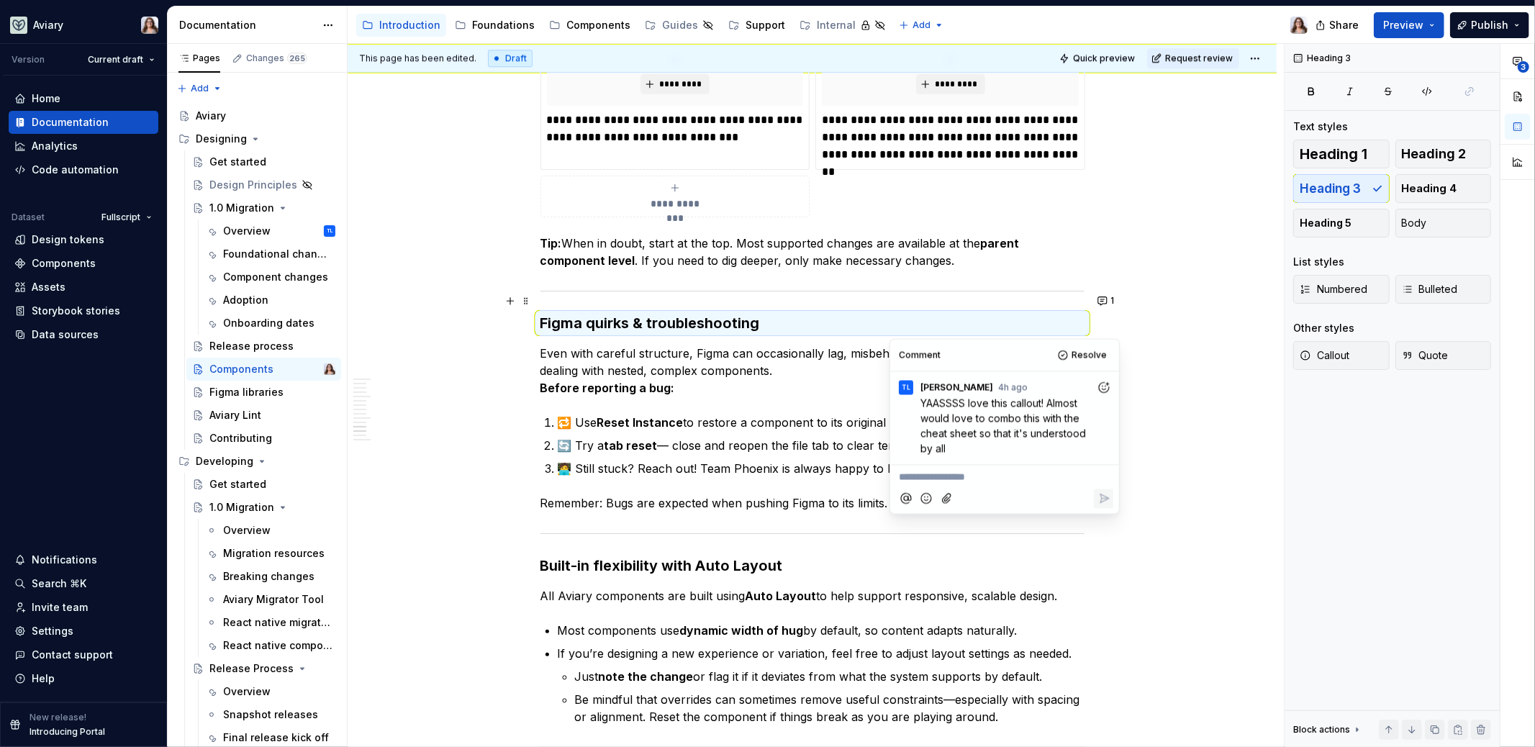
scroll to position [3357, 0]
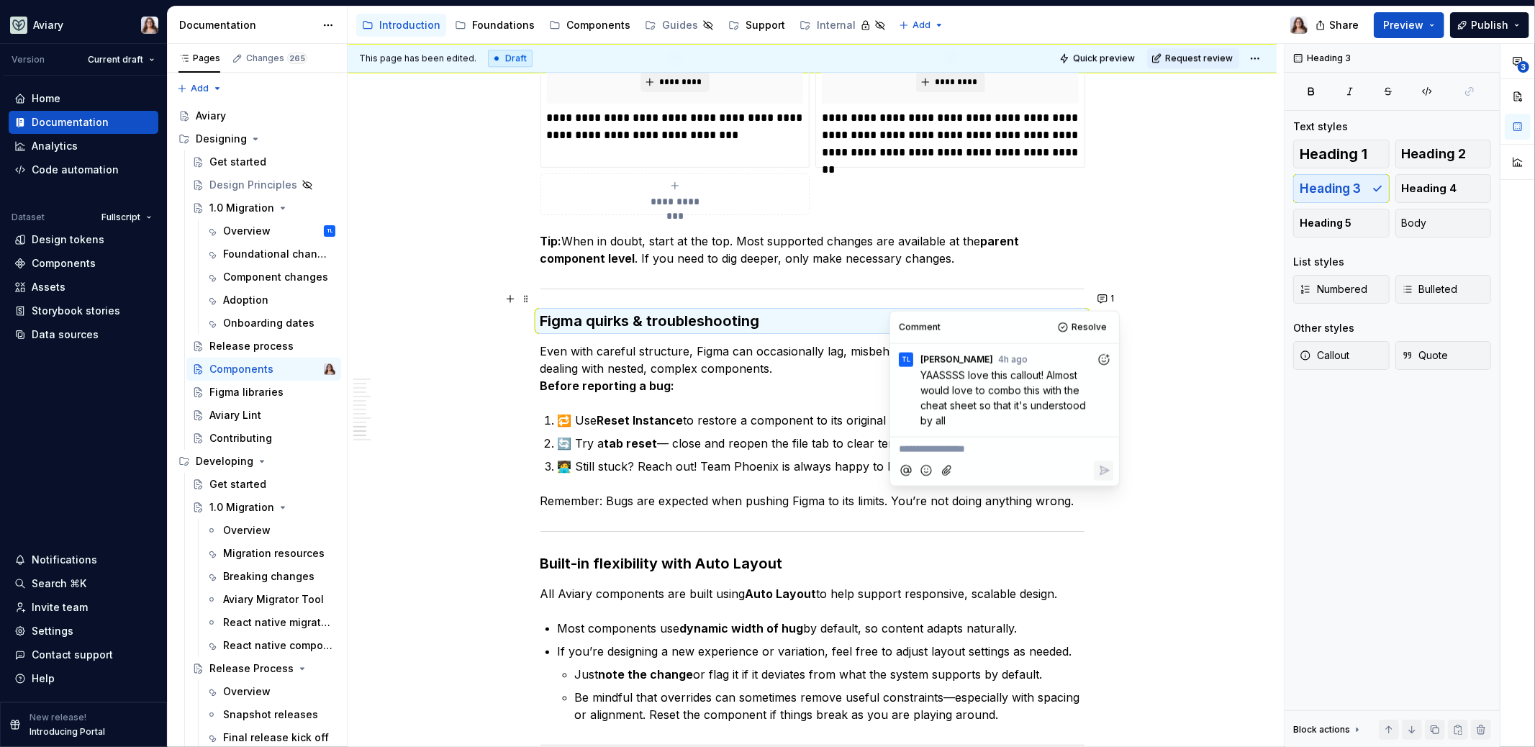
click at [1103, 360] on icon "Add reaction" at bounding box center [1104, 359] width 14 height 14
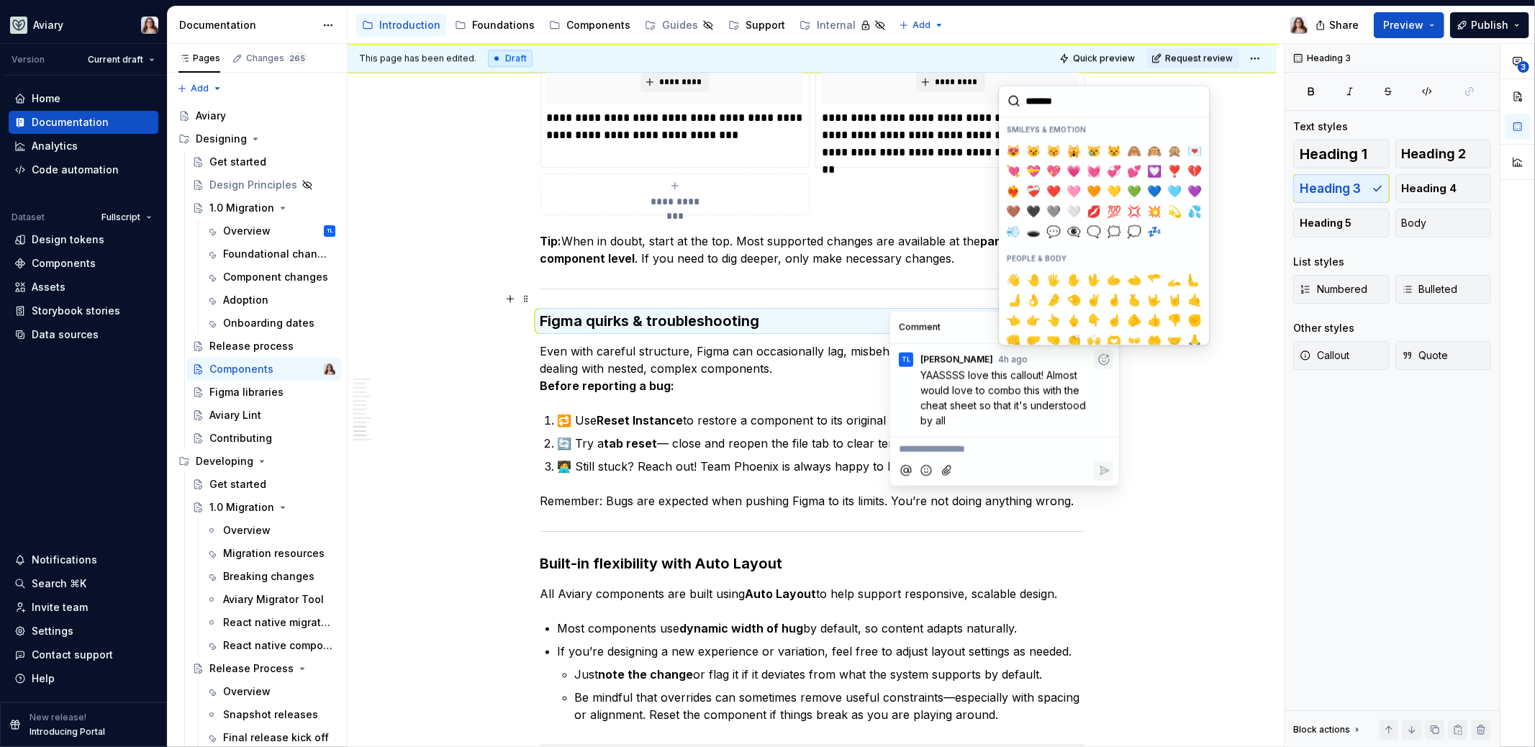
scroll to position [240, 0]
click at [1036, 289] on span "👌" at bounding box center [1034, 296] width 12 height 14
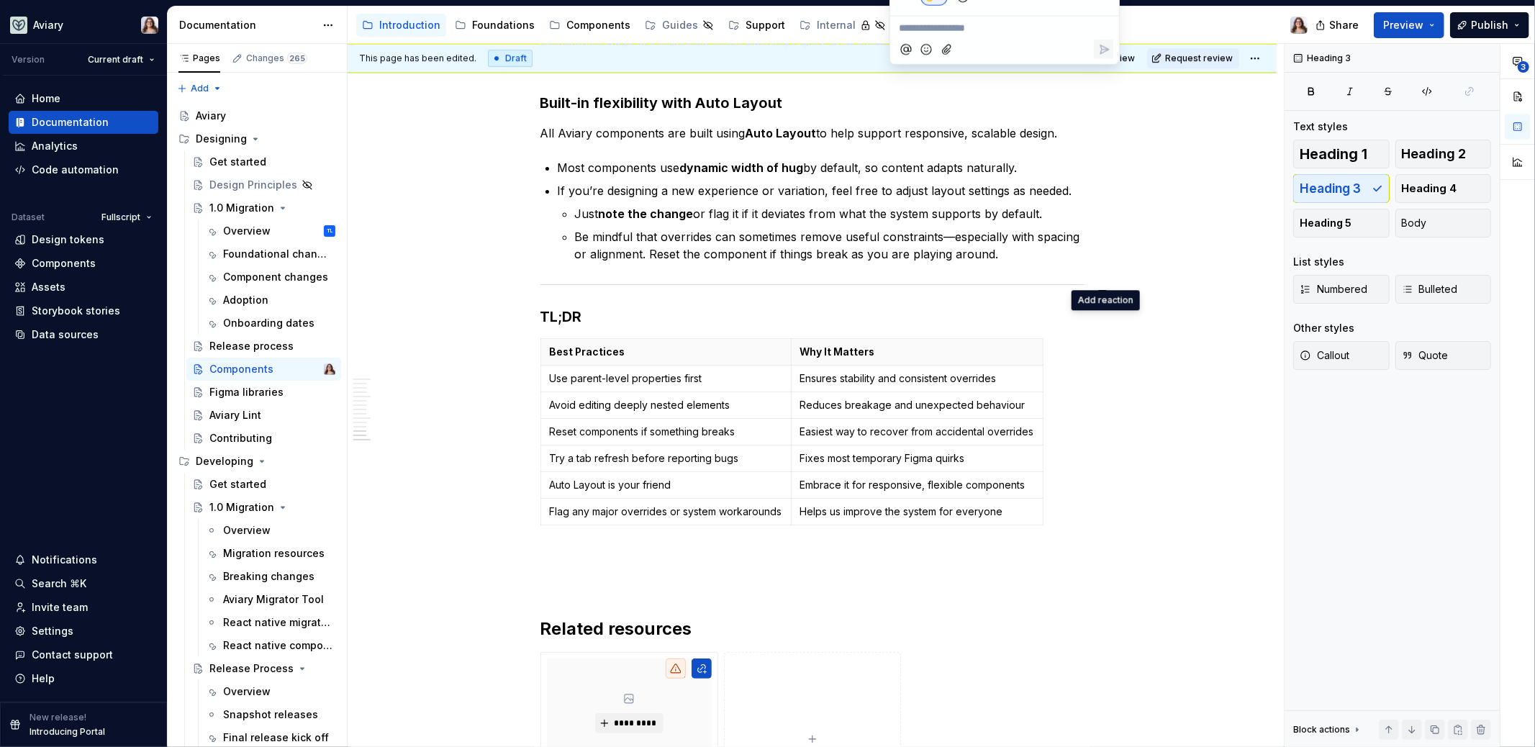
scroll to position [3822, 0]
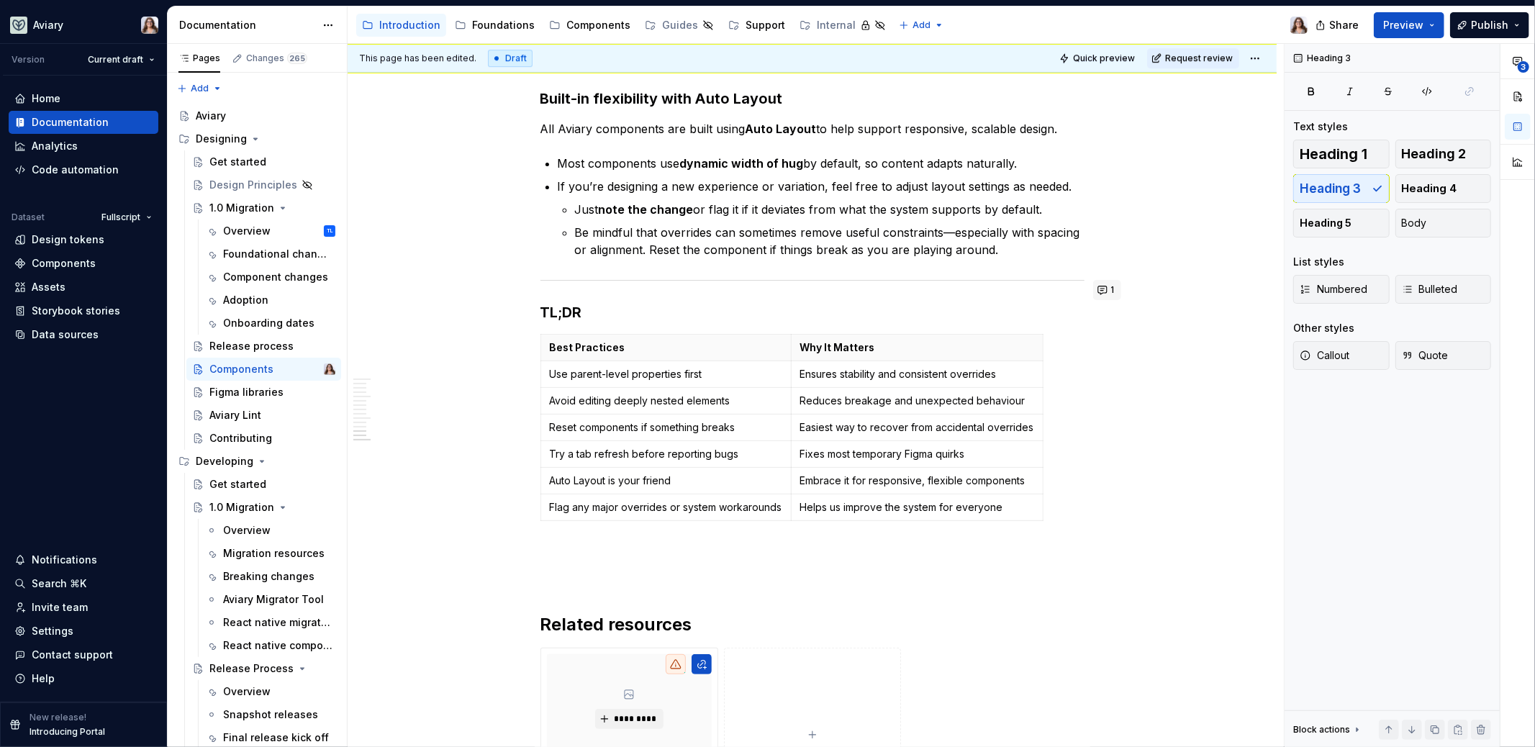
click at [1109, 293] on button "1" at bounding box center [1107, 290] width 28 height 20
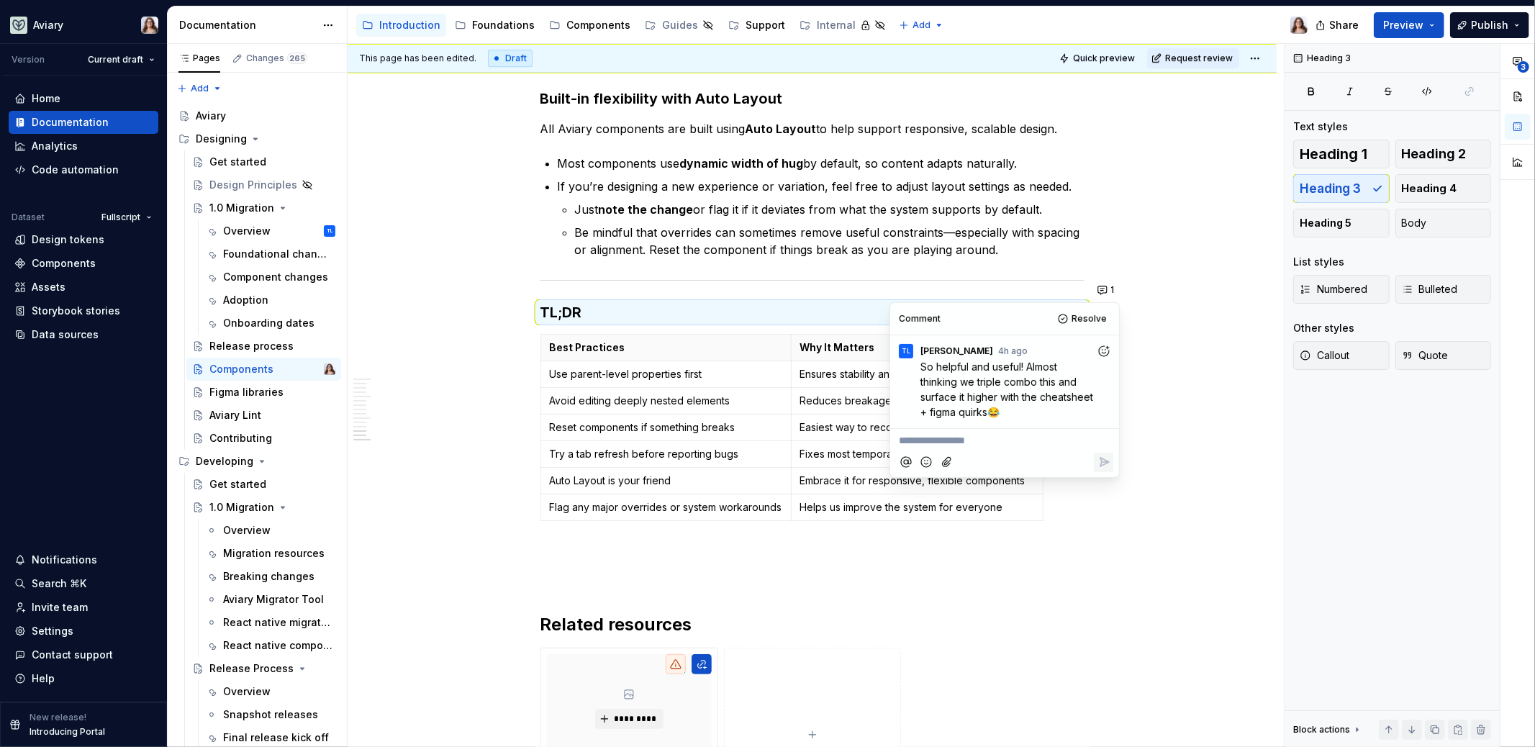
click at [1109, 350] on icon "Add reaction" at bounding box center [1104, 351] width 14 height 14
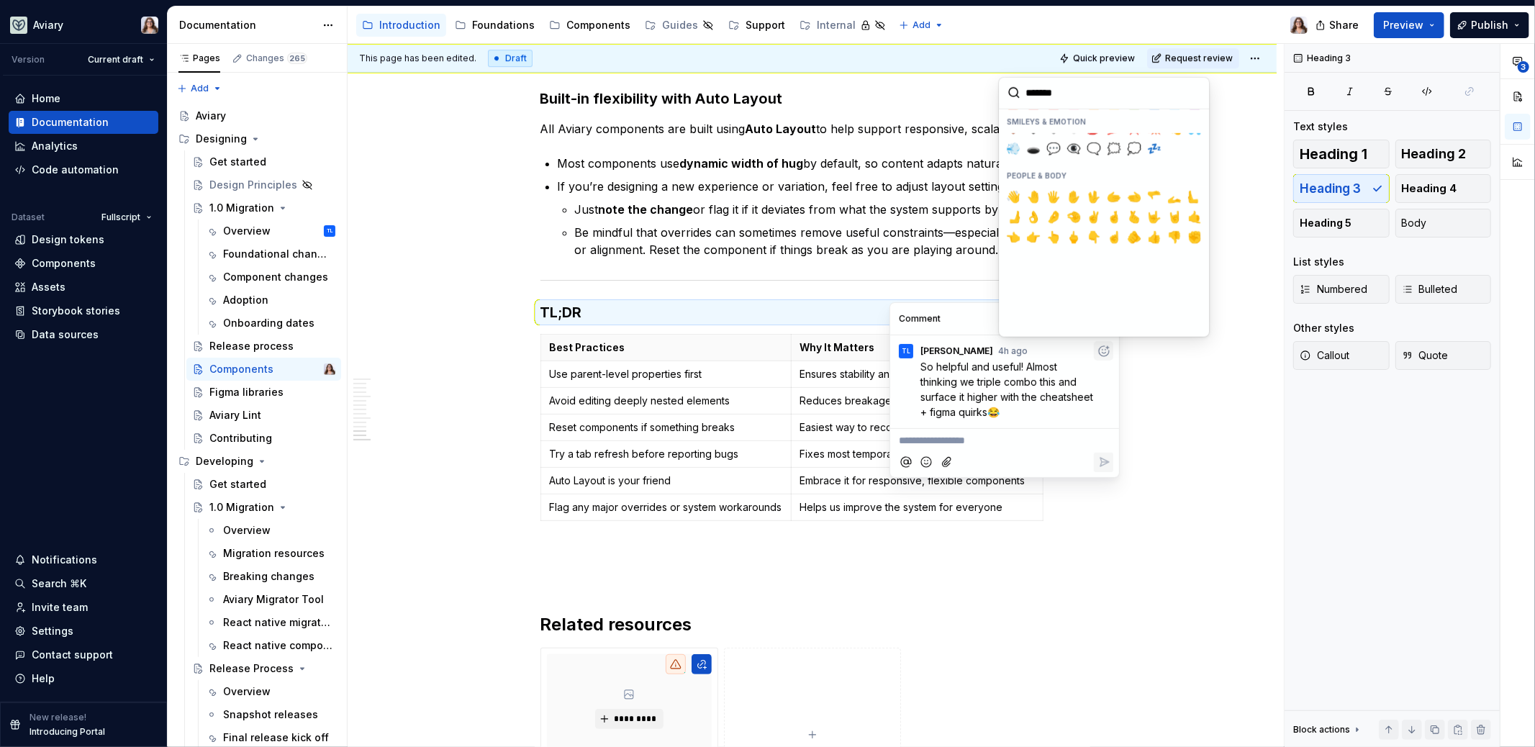
scroll to position [328, 0]
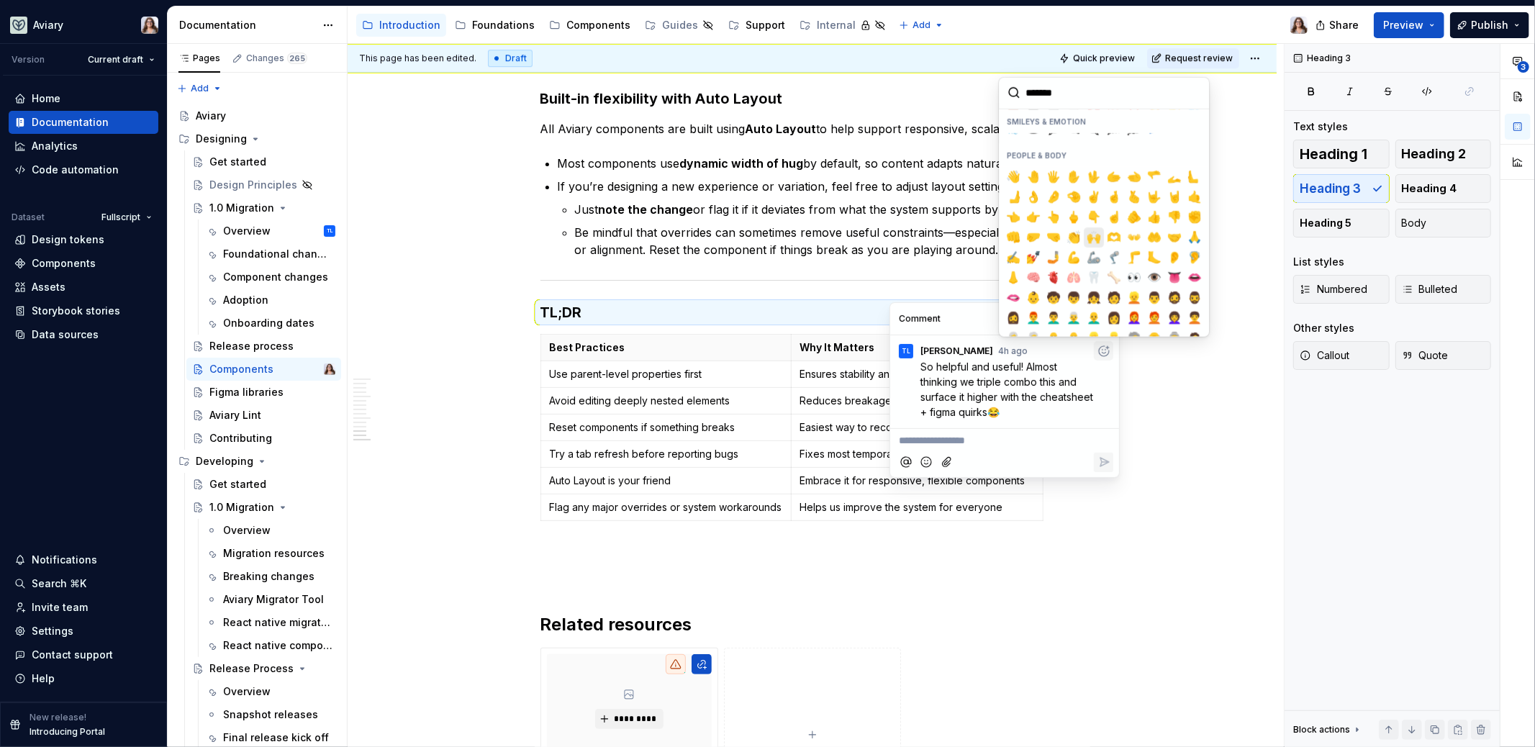
click at [1094, 233] on span "🙌" at bounding box center [1094, 237] width 12 height 14
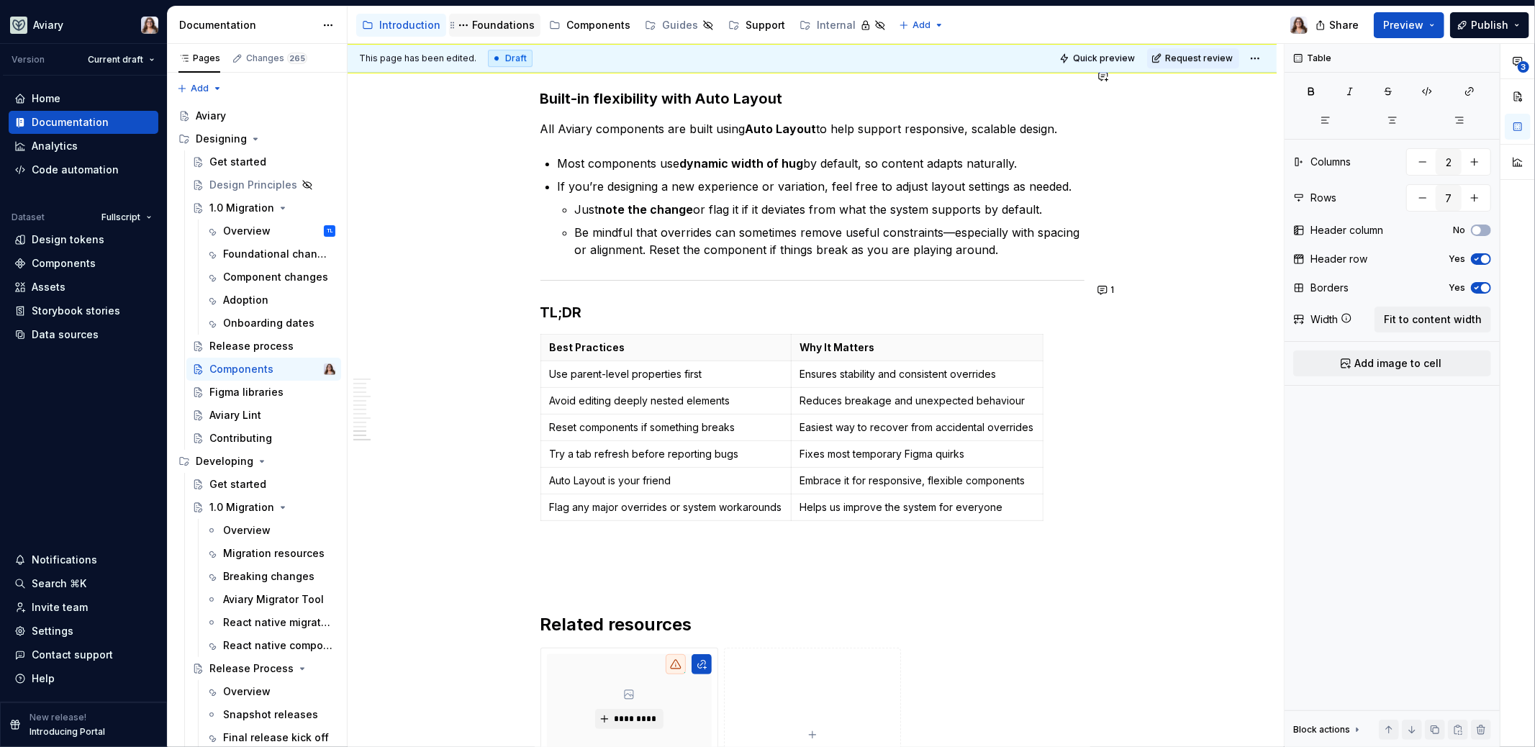
click at [481, 30] on div "Foundations" at bounding box center [503, 25] width 63 height 14
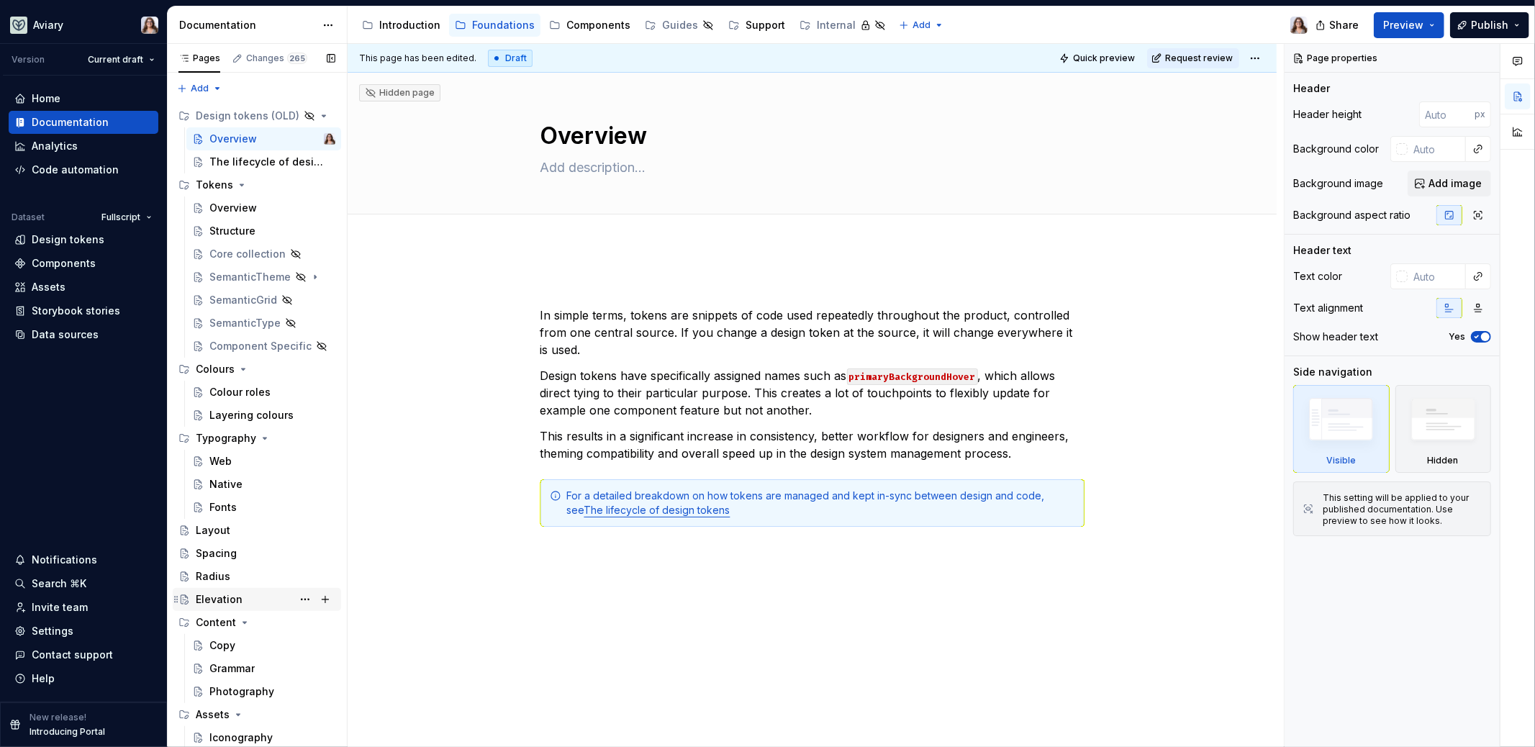
click at [226, 605] on div "Elevation" at bounding box center [219, 599] width 47 height 14
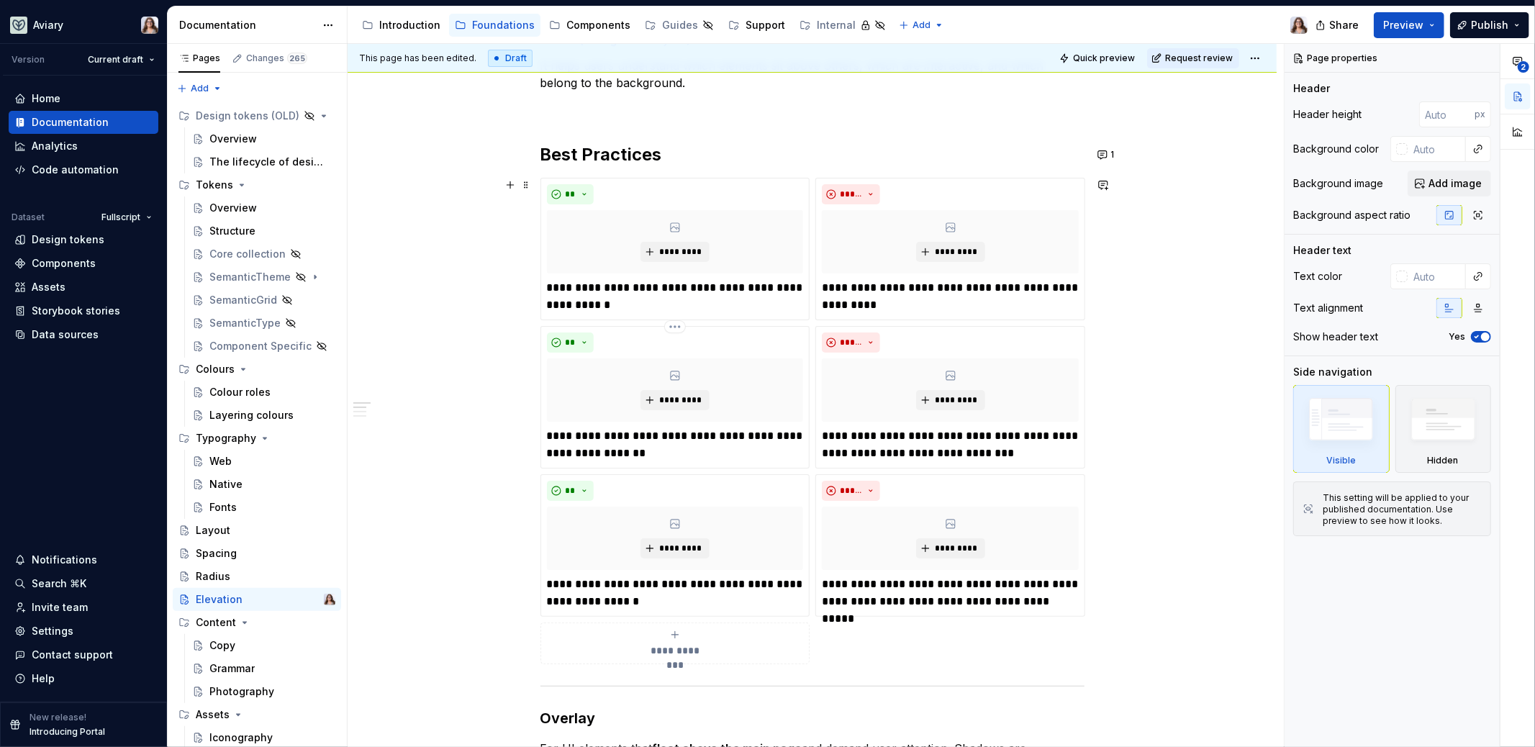
scroll to position [234, 0]
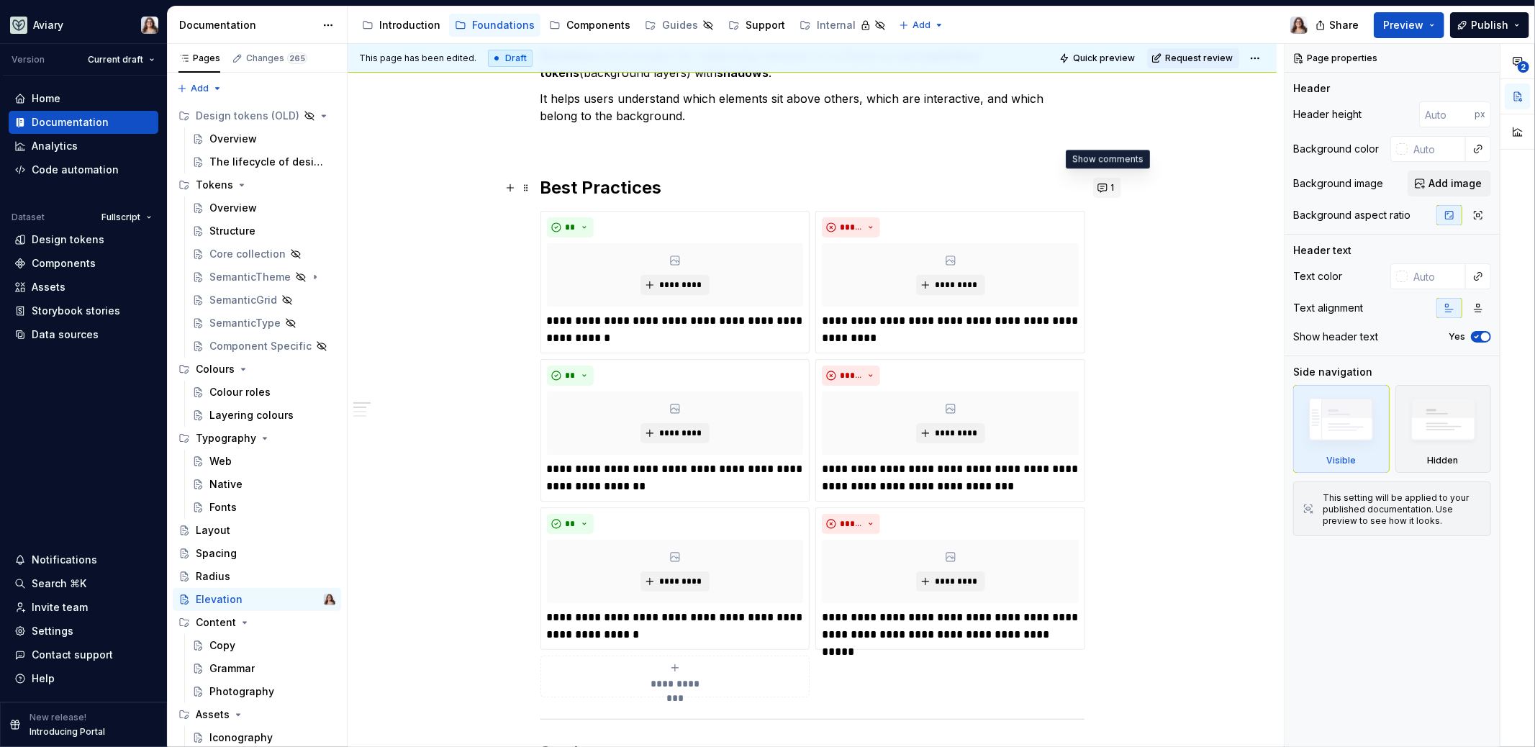
click at [1105, 187] on button "1" at bounding box center [1107, 188] width 28 height 20
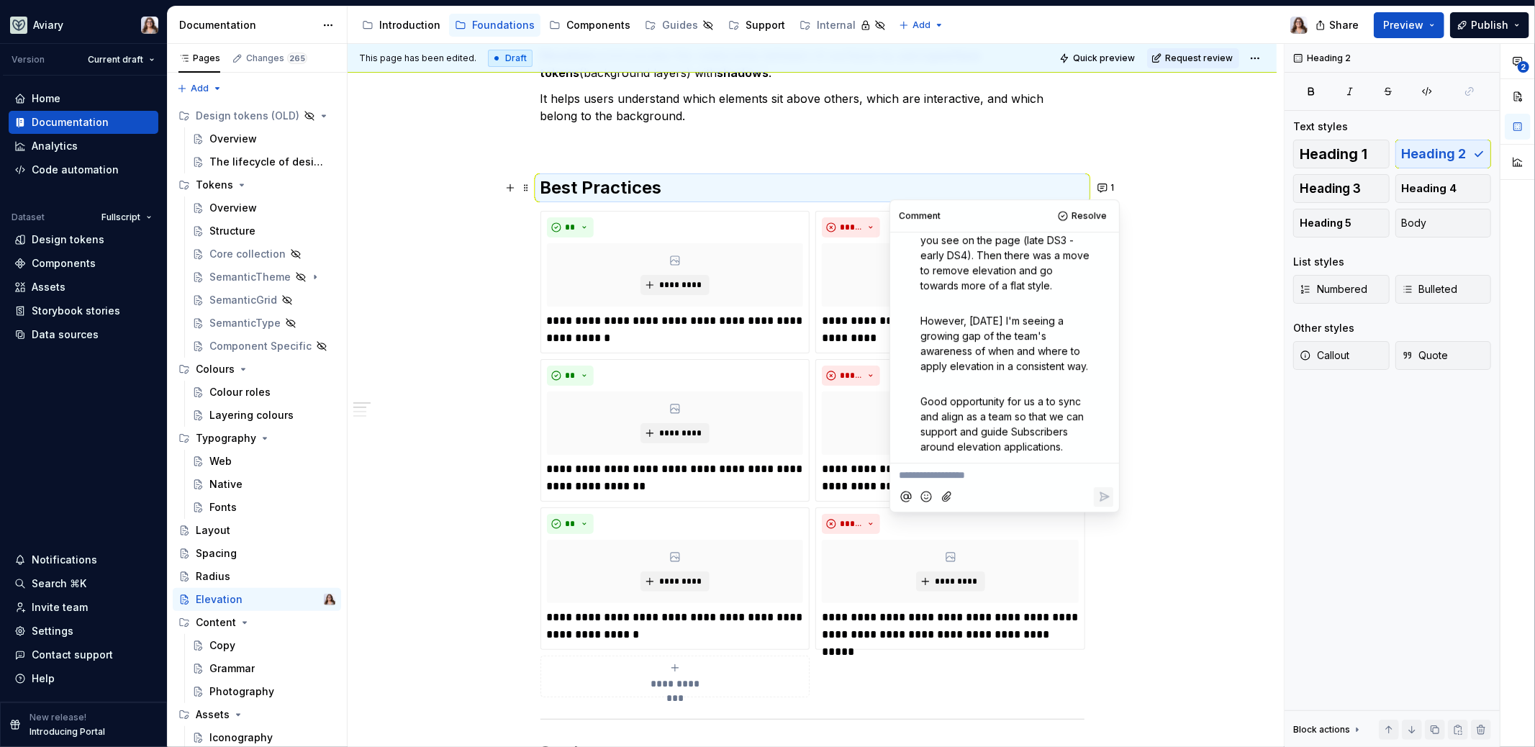
scroll to position [0, 0]
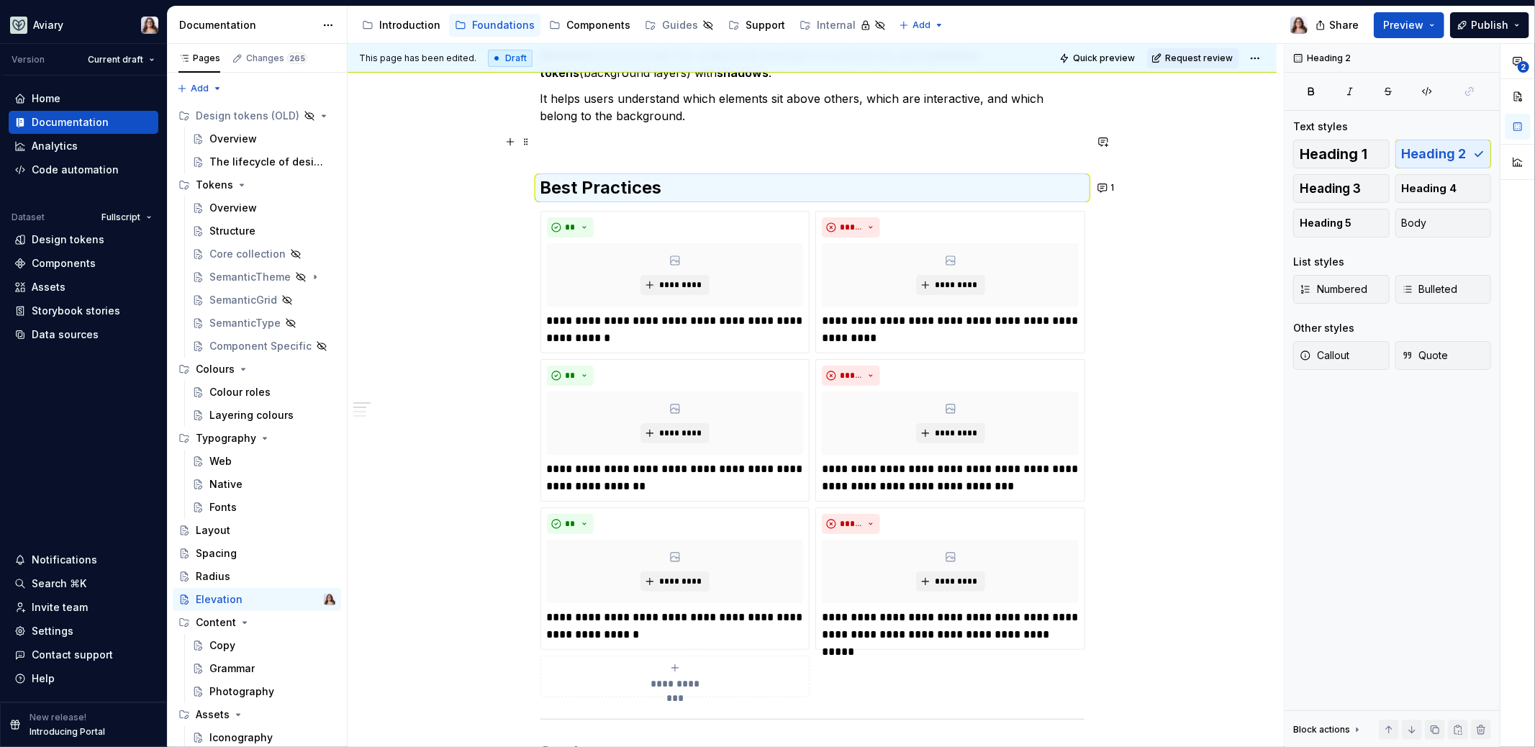
click at [856, 145] on p at bounding box center [813, 141] width 544 height 17
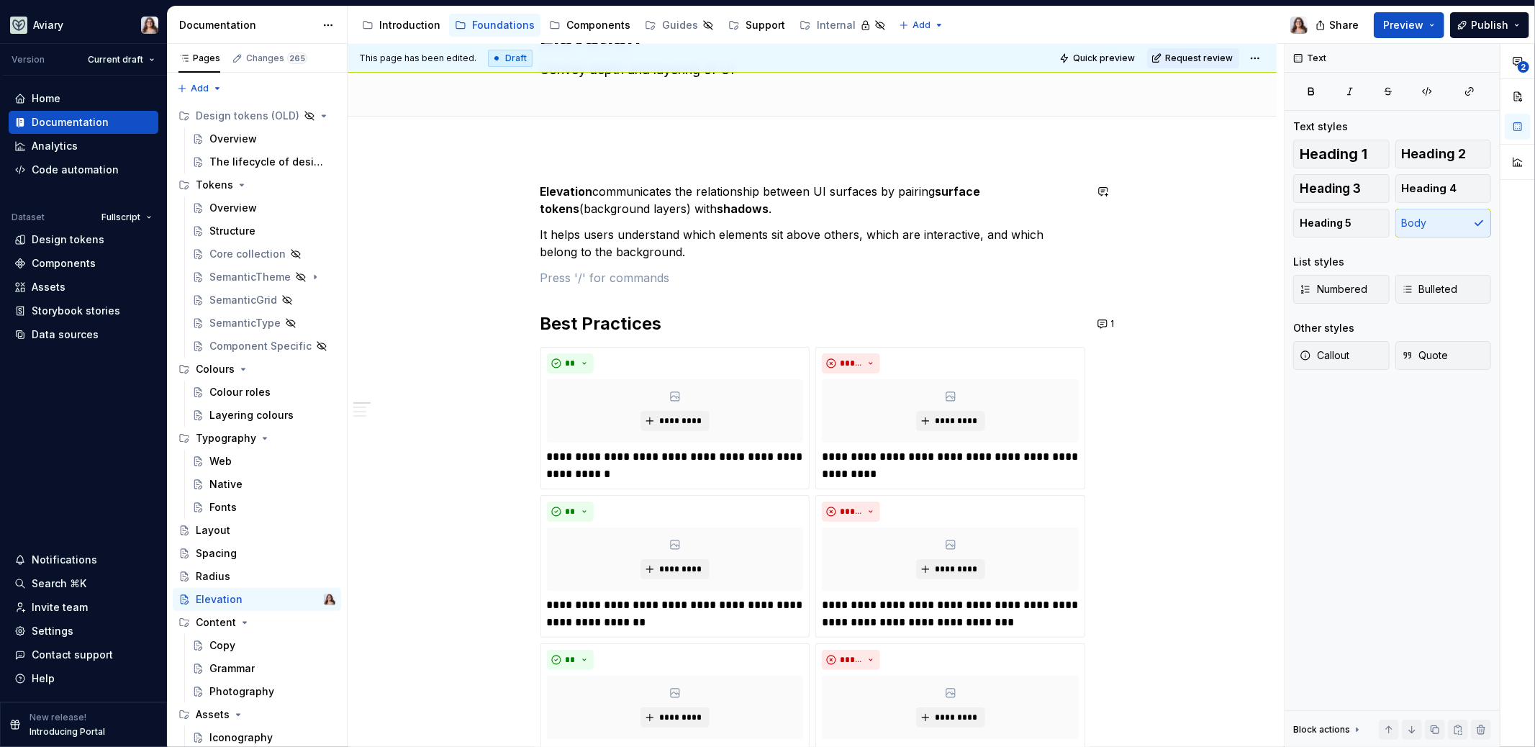
scroll to position [74, 0]
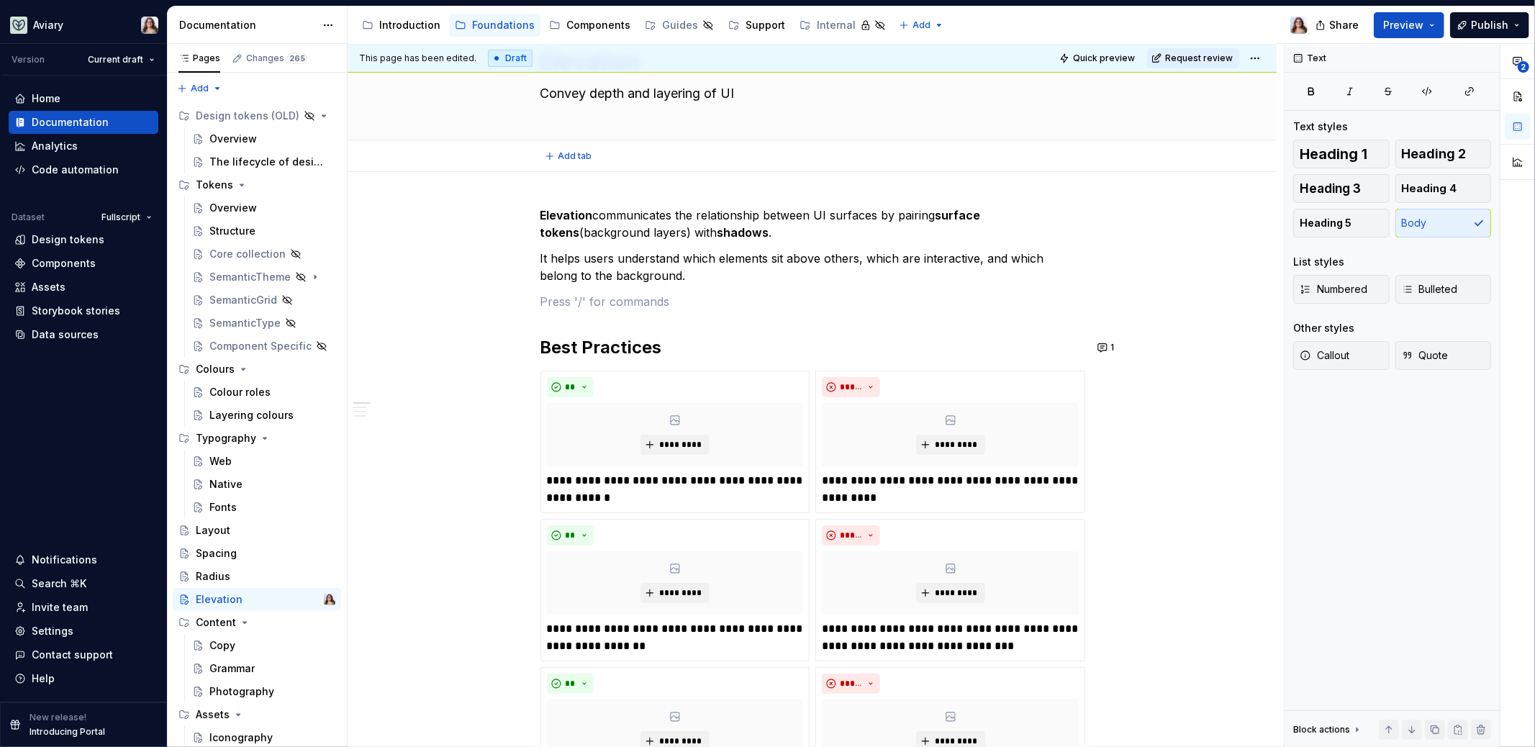
type textarea "*"
click at [599, 498] on p "**********" at bounding box center [675, 489] width 257 height 35
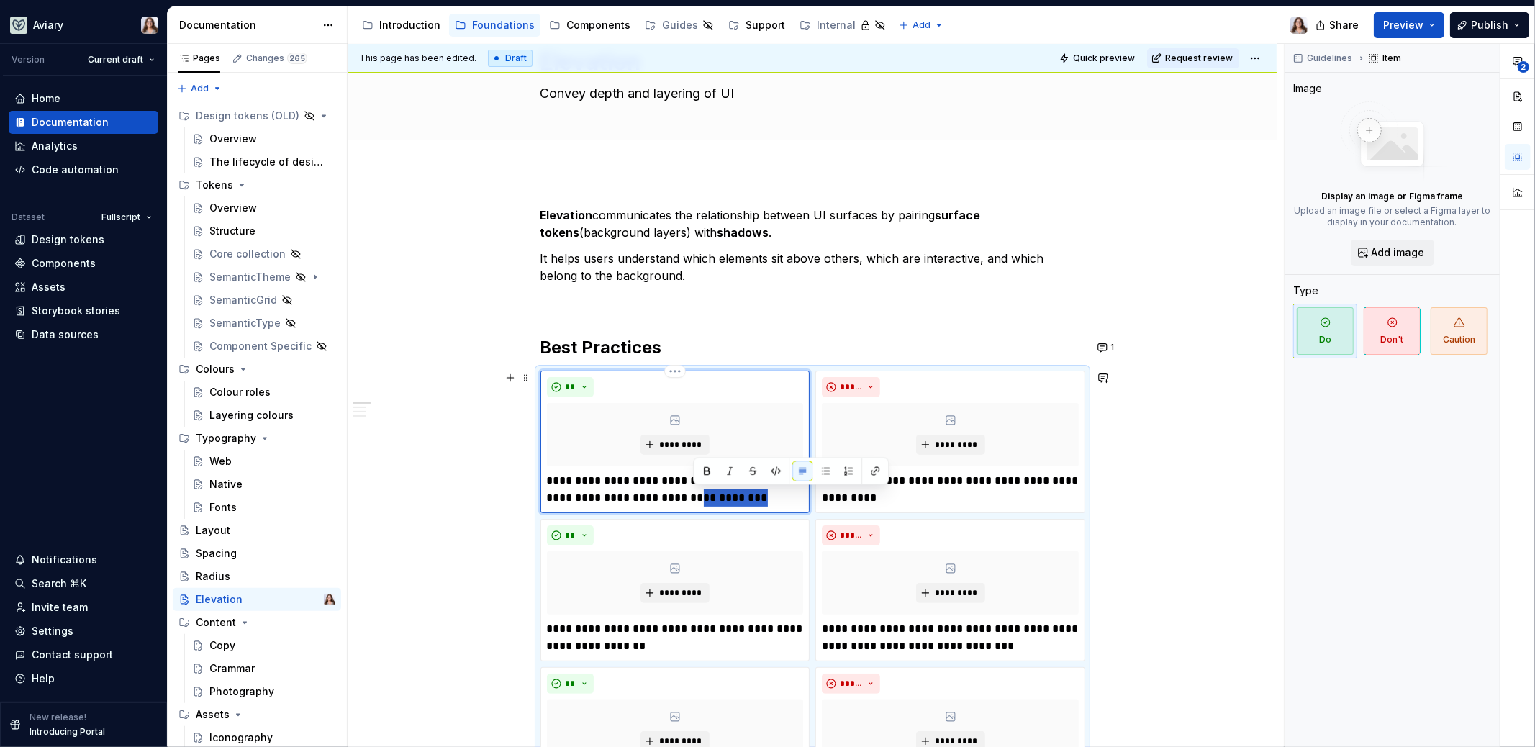
drag, startPoint x: 764, startPoint y: 494, endPoint x: 694, endPoint y: 495, distance: 70.5
click at [694, 495] on p "**********" at bounding box center [675, 489] width 257 height 35
click at [644, 501] on p "**********" at bounding box center [675, 489] width 257 height 35
type textarea "*"
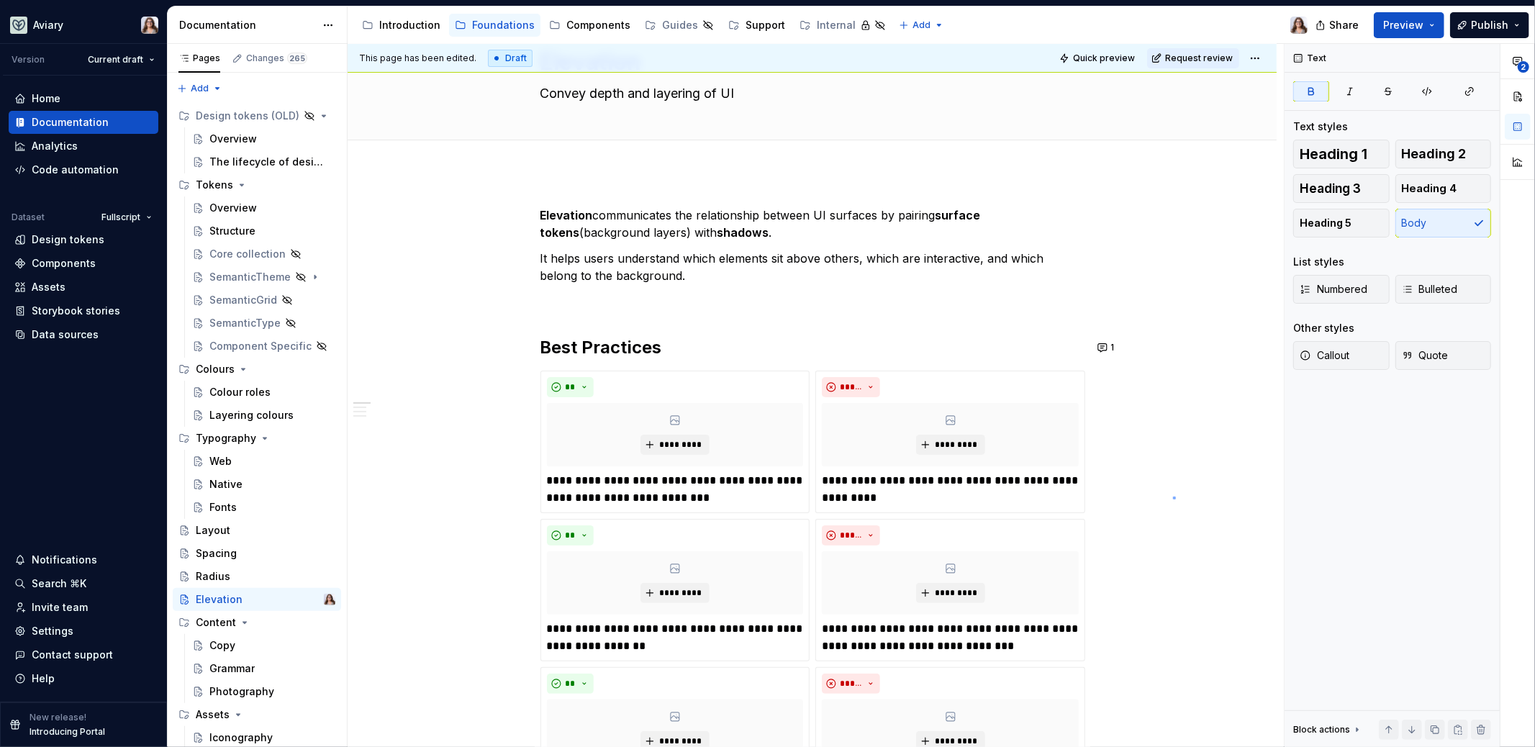
click at [1173, 497] on div "**********" at bounding box center [816, 396] width 936 height 704
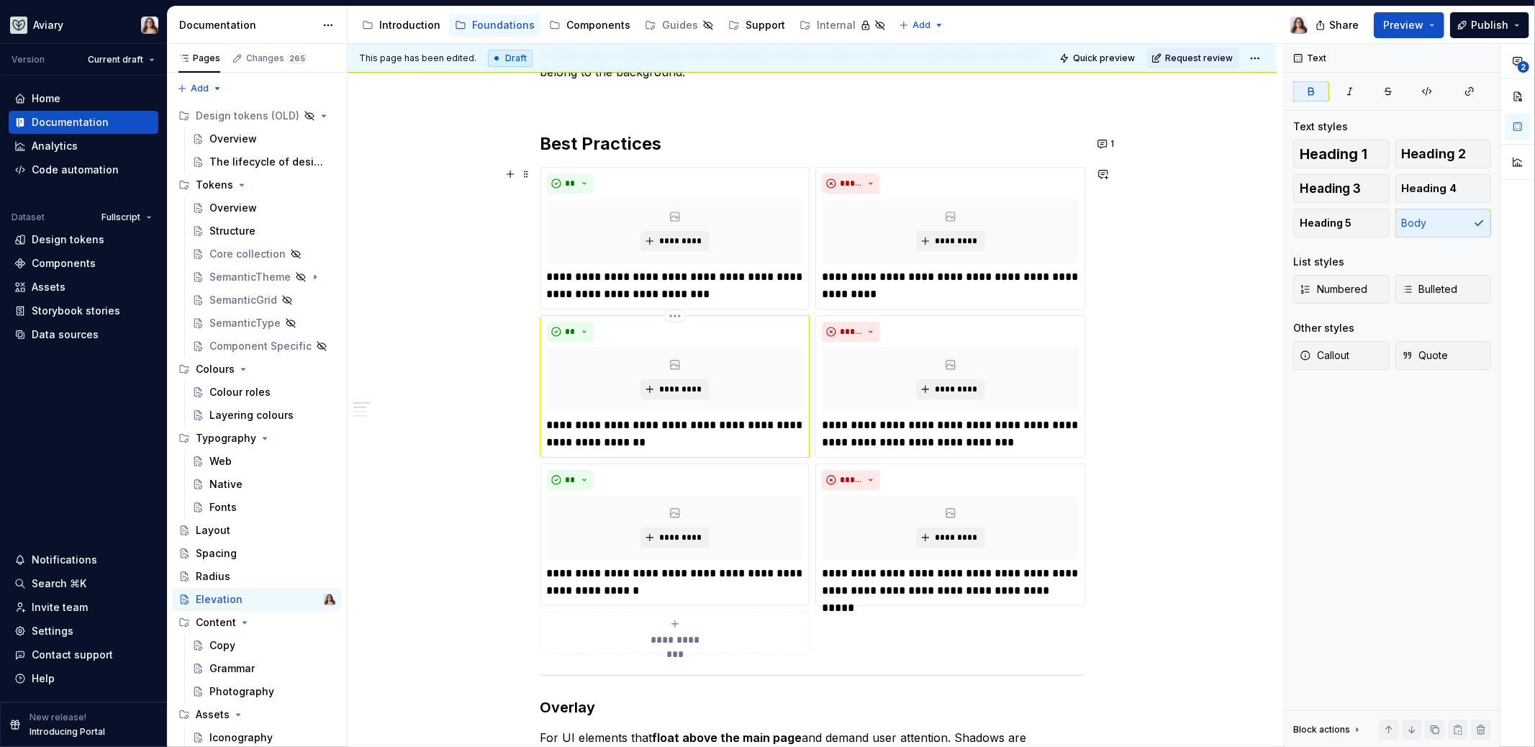
click at [659, 438] on p "**********" at bounding box center [675, 434] width 257 height 35
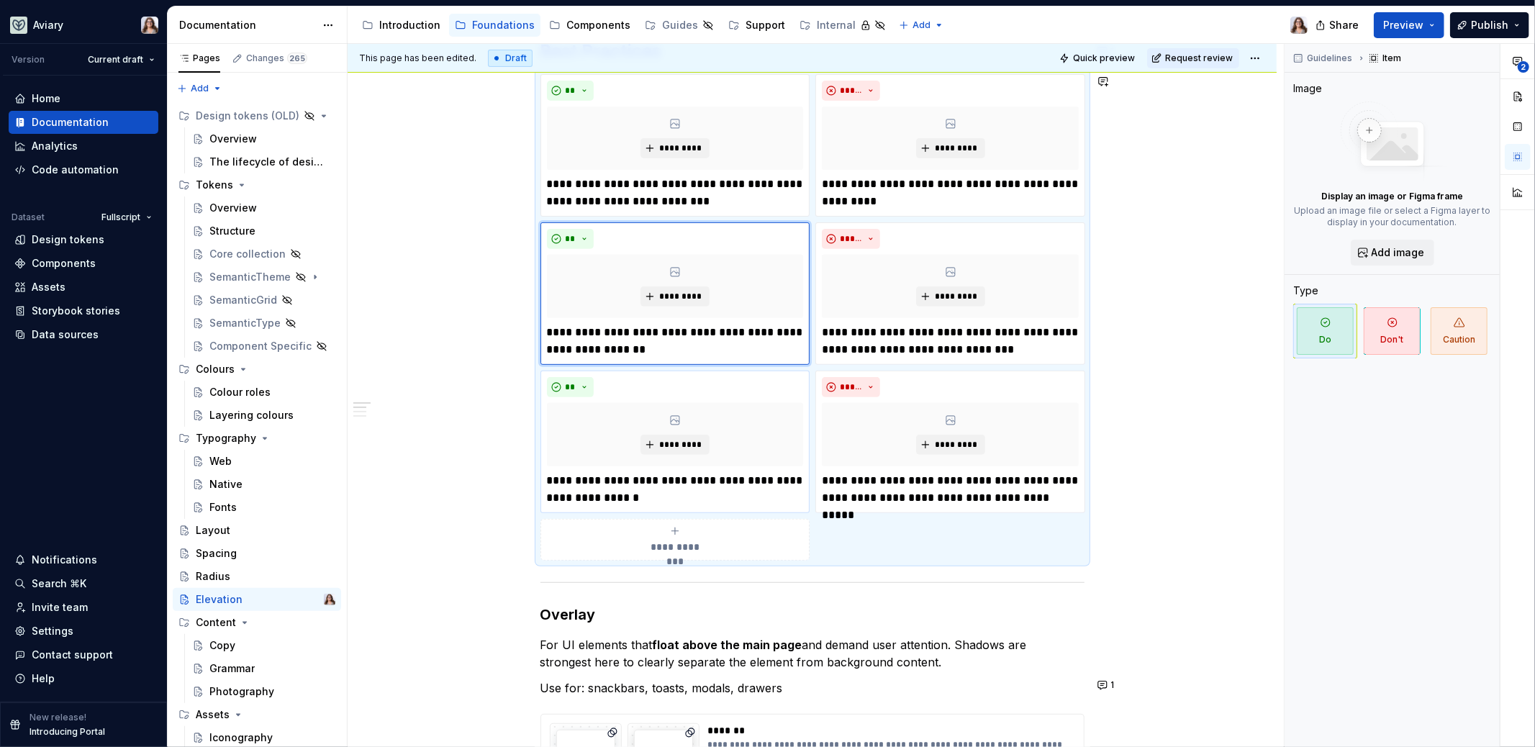
scroll to position [372, 0]
click at [627, 346] on p "**********" at bounding box center [675, 339] width 257 height 35
click at [641, 347] on p "**********" at bounding box center [675, 339] width 257 height 35
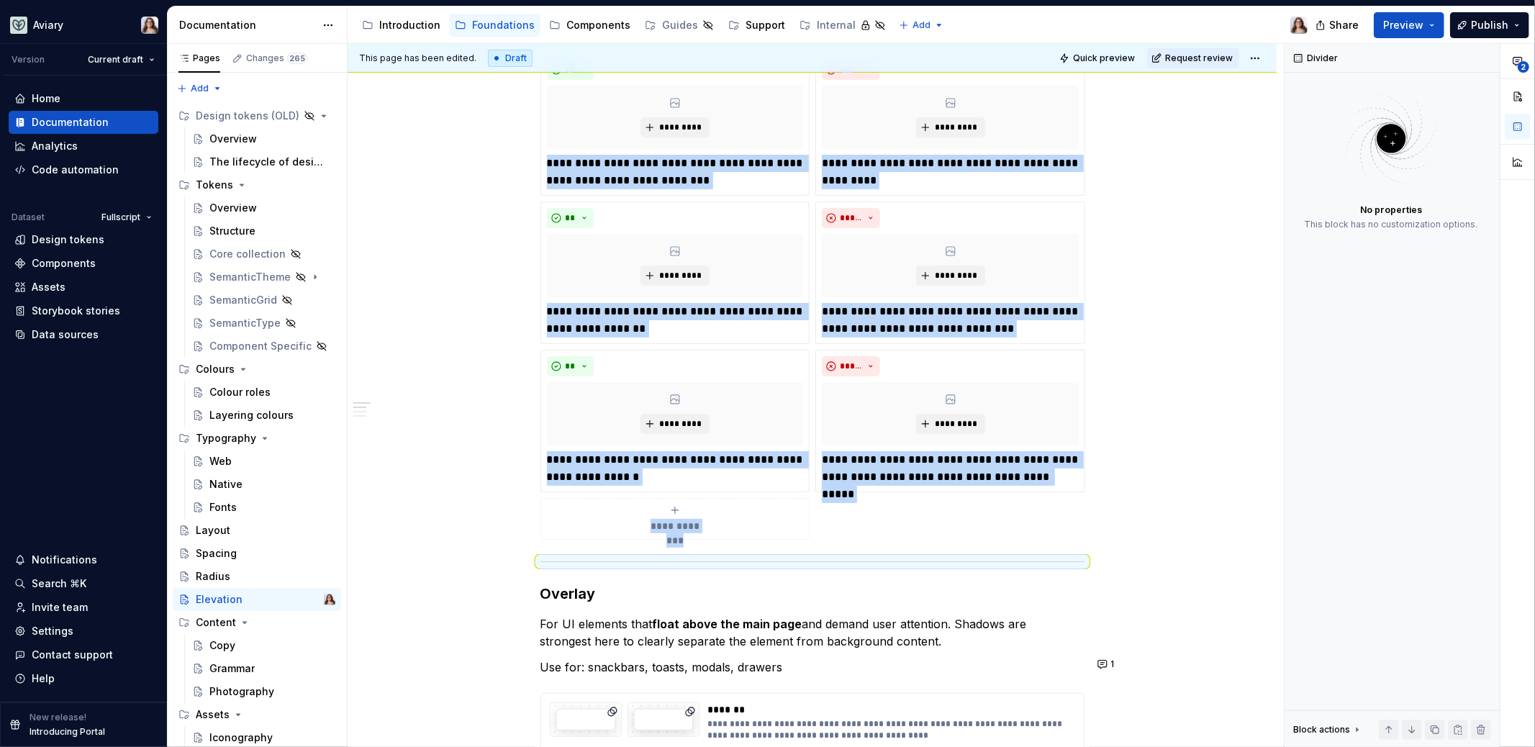
scroll to position [369, 0]
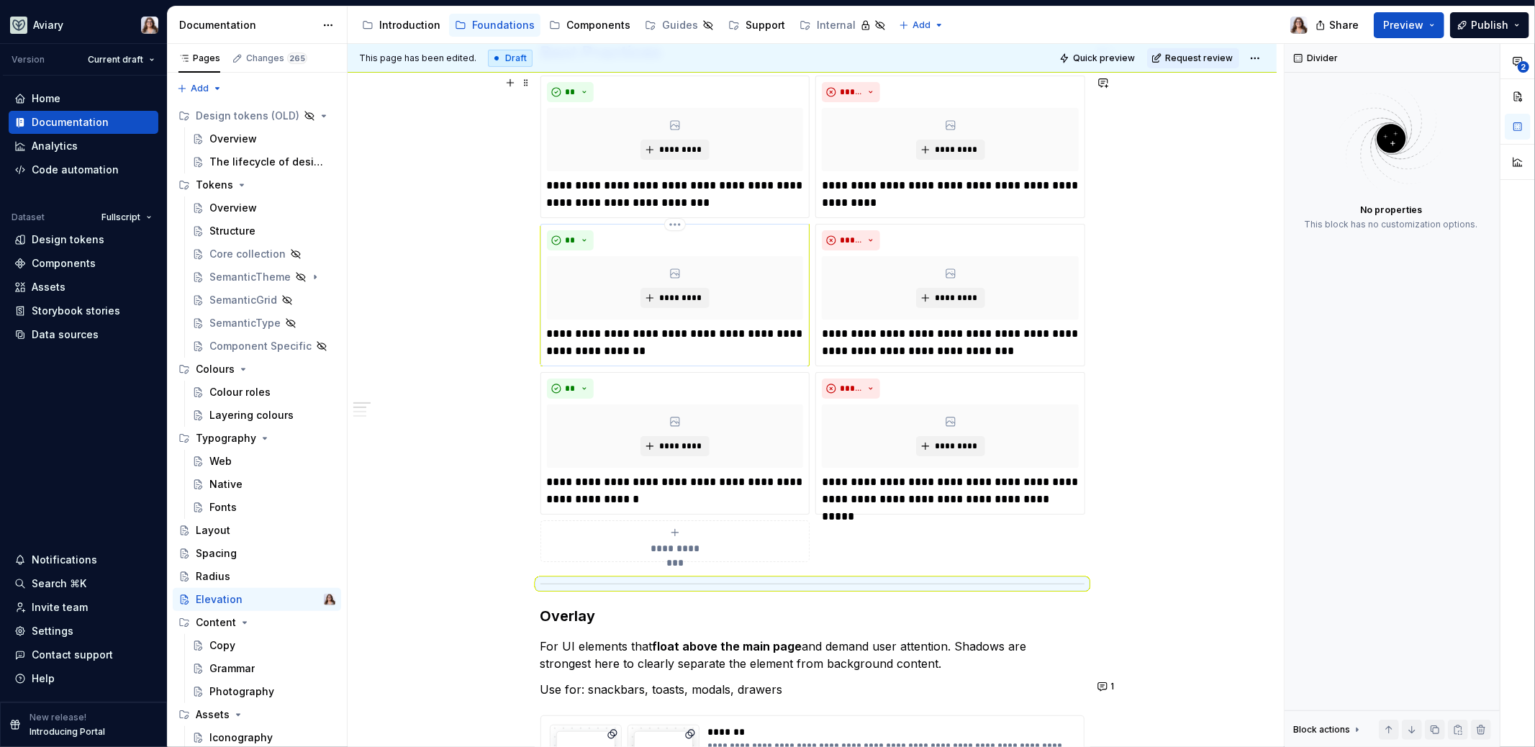
click at [651, 348] on p "**********" at bounding box center [675, 342] width 257 height 35
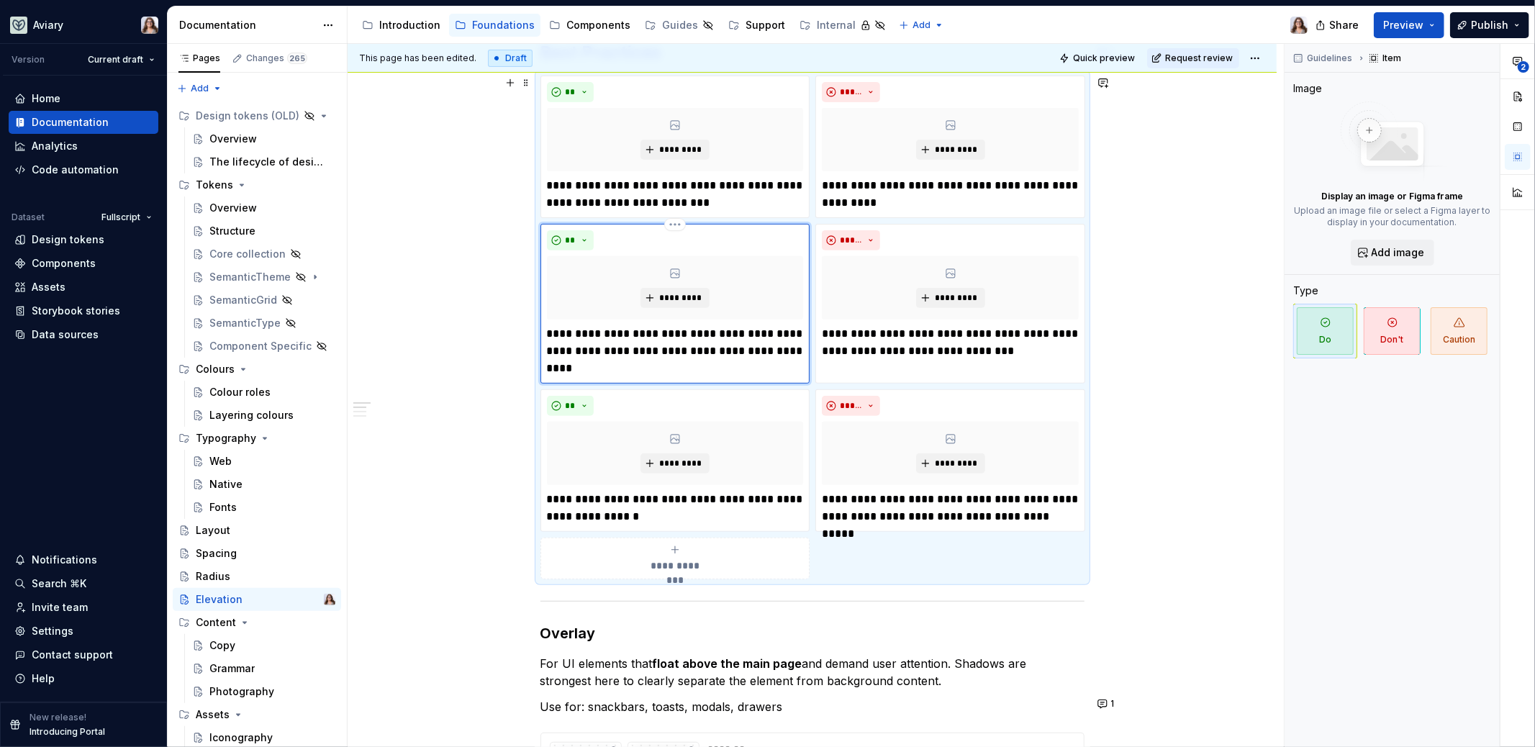
click at [716, 348] on p "**********" at bounding box center [675, 351] width 257 height 52
click at [606, 369] on p "**********" at bounding box center [675, 351] width 257 height 52
click at [579, 369] on p "**********" at bounding box center [675, 351] width 257 height 52
drag, startPoint x: 636, startPoint y: 351, endPoint x: 714, endPoint y: 349, distance: 78.5
click at [714, 351] on p "**********" at bounding box center [675, 351] width 257 height 52
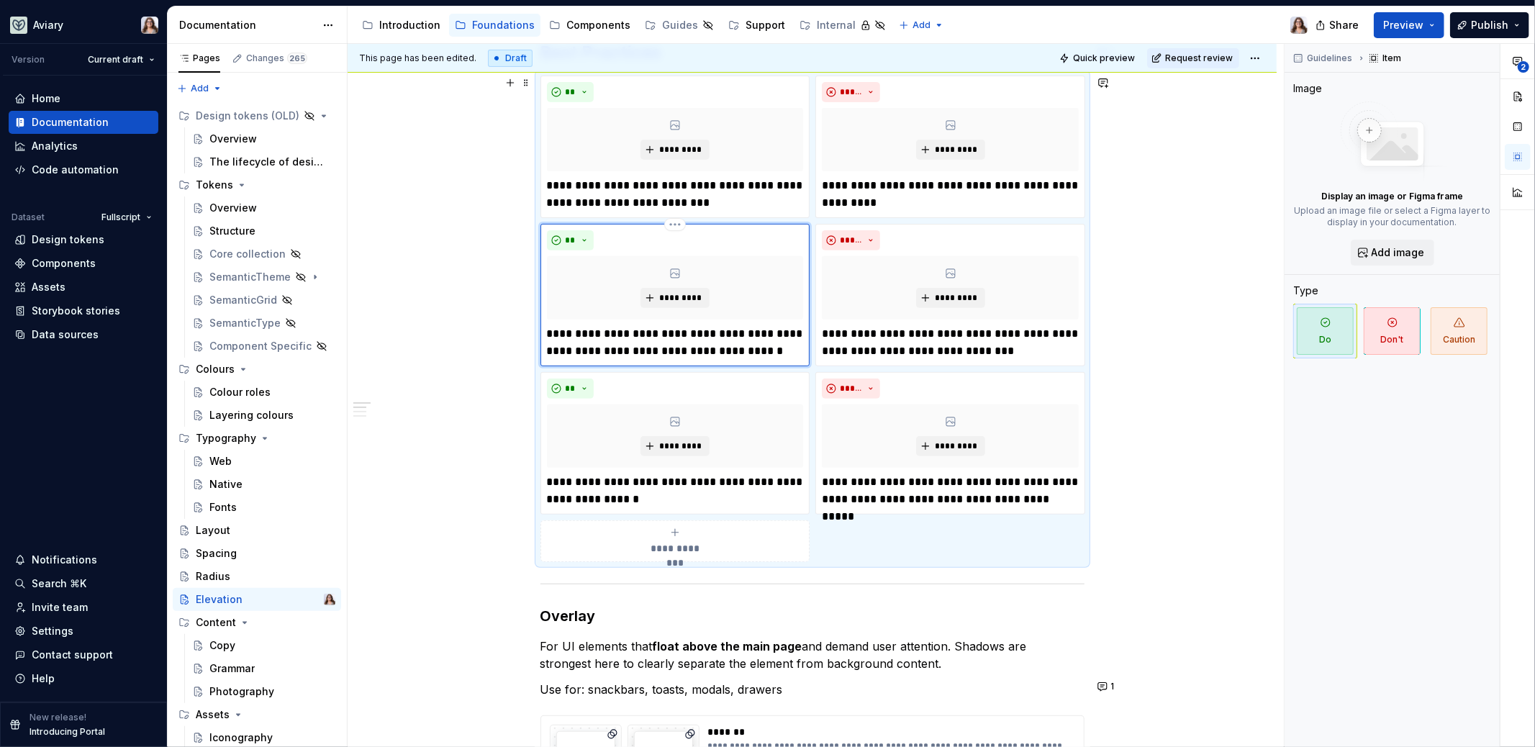
click at [769, 351] on p "**********" at bounding box center [675, 342] width 257 height 35
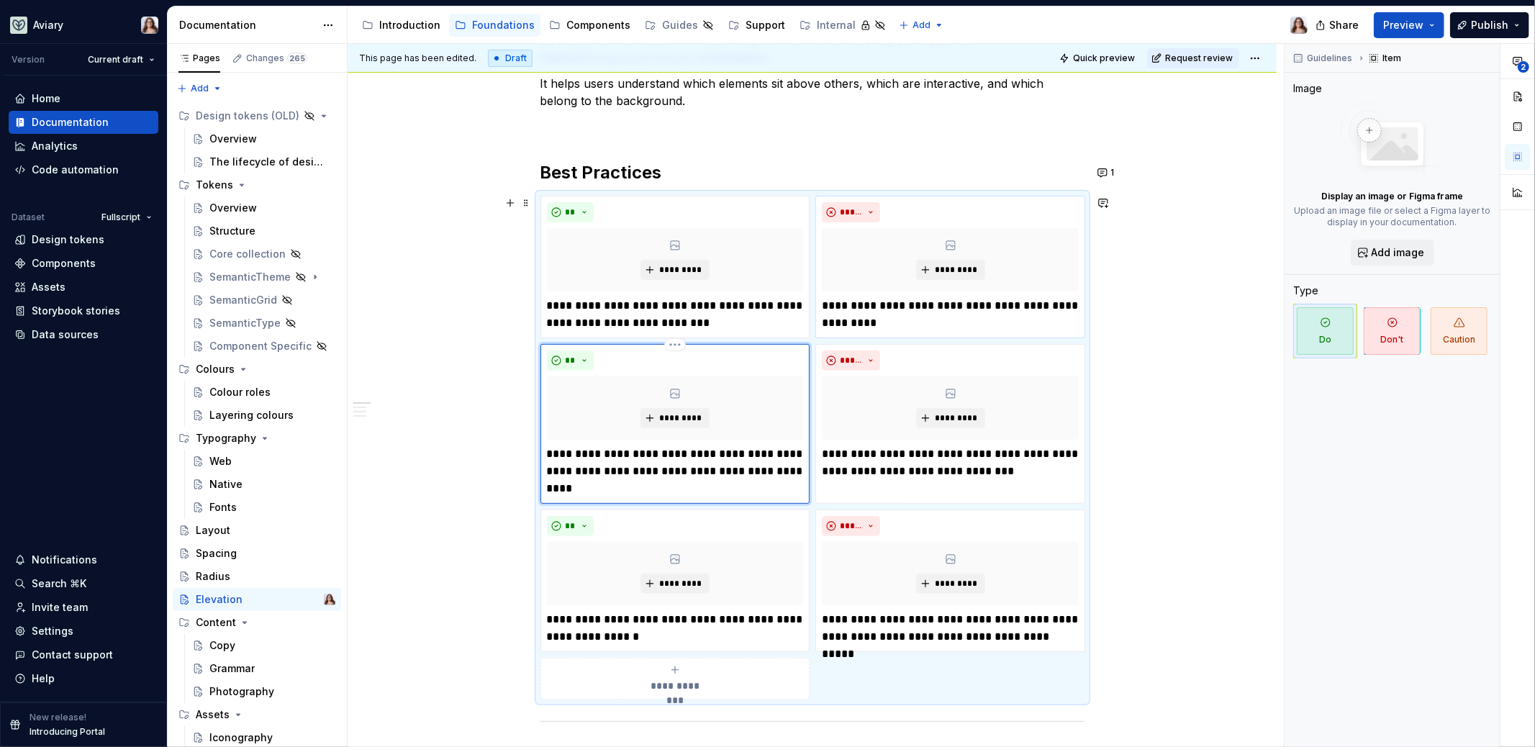
scroll to position [233, 0]
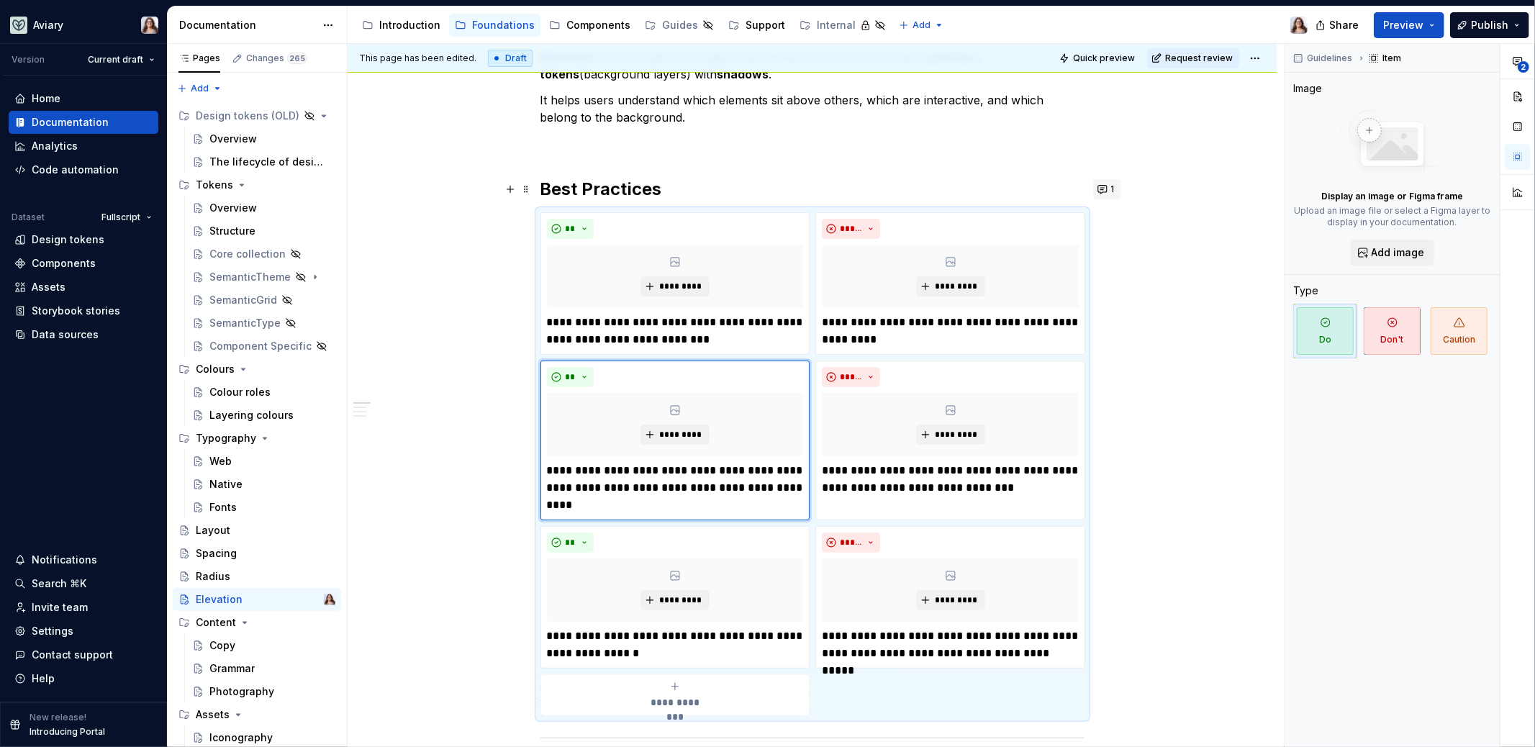
click at [1098, 184] on button "1" at bounding box center [1107, 189] width 28 height 20
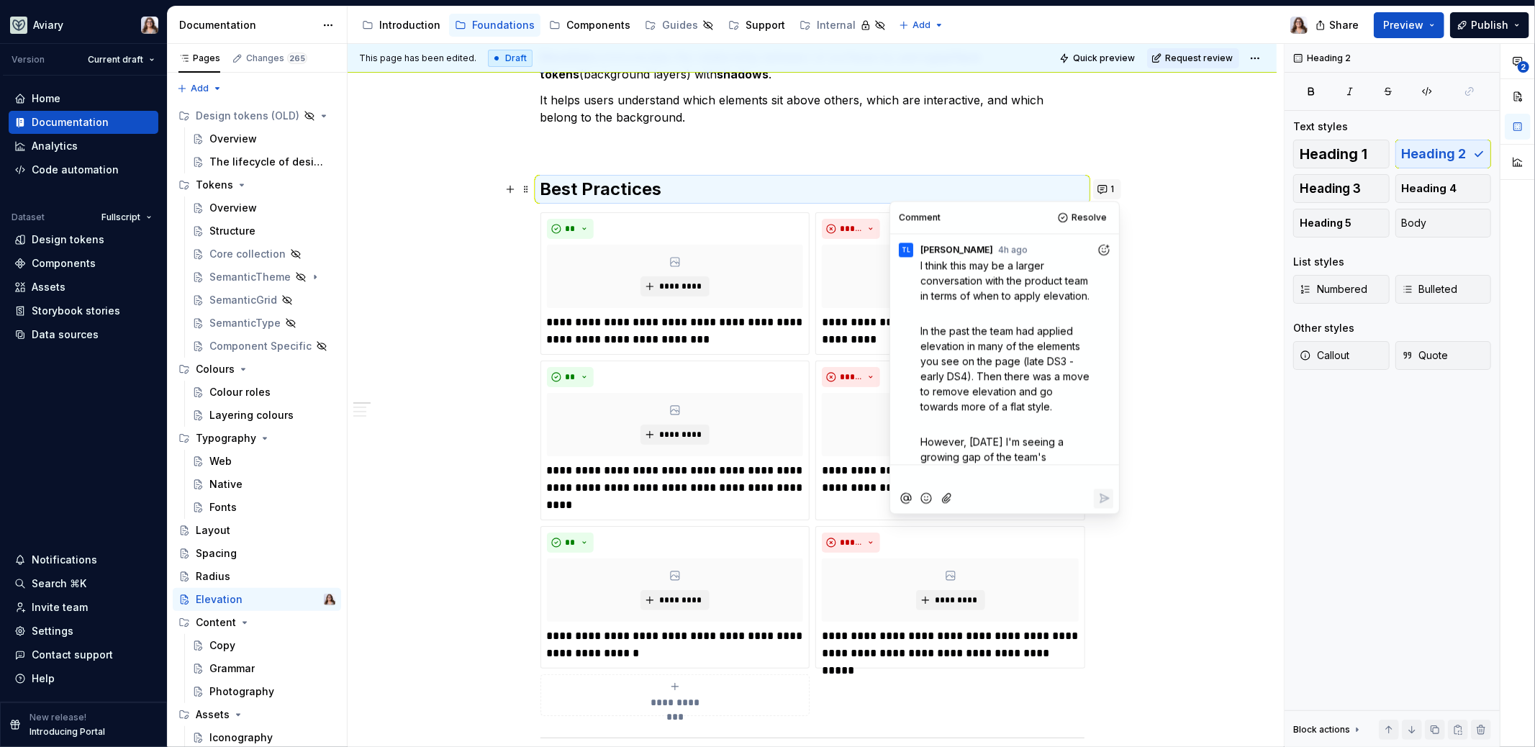
scroll to position [149, 0]
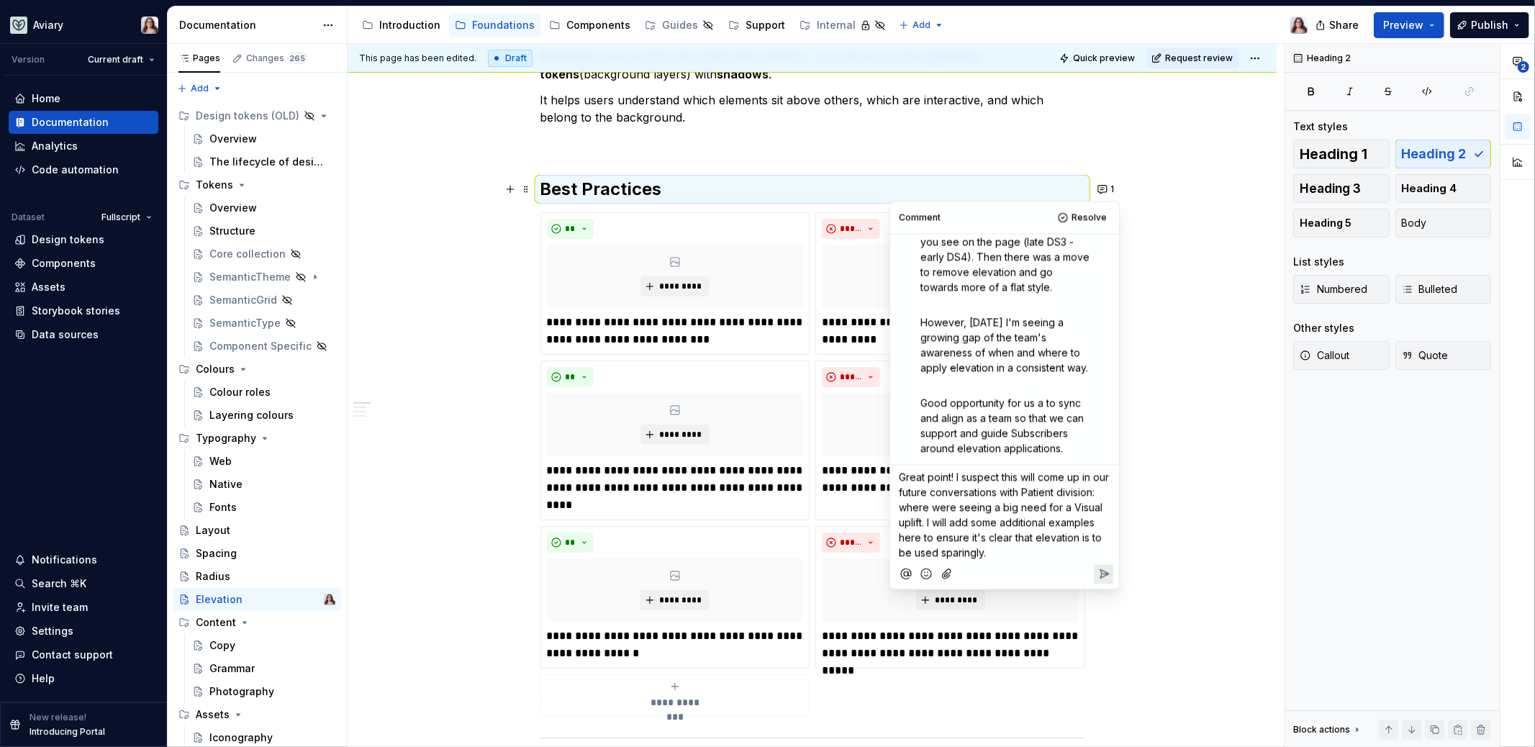
click at [926, 507] on span "Great point! I suspect this will come up in our future conversations with Patie…" at bounding box center [1005, 515] width 213 height 88
click at [1081, 554] on p "Great point! I suspect this will come up in our future conversations with Patie…" at bounding box center [1005, 515] width 212 height 91
click at [1098, 574] on icon "Reply" at bounding box center [1104, 573] width 14 height 14
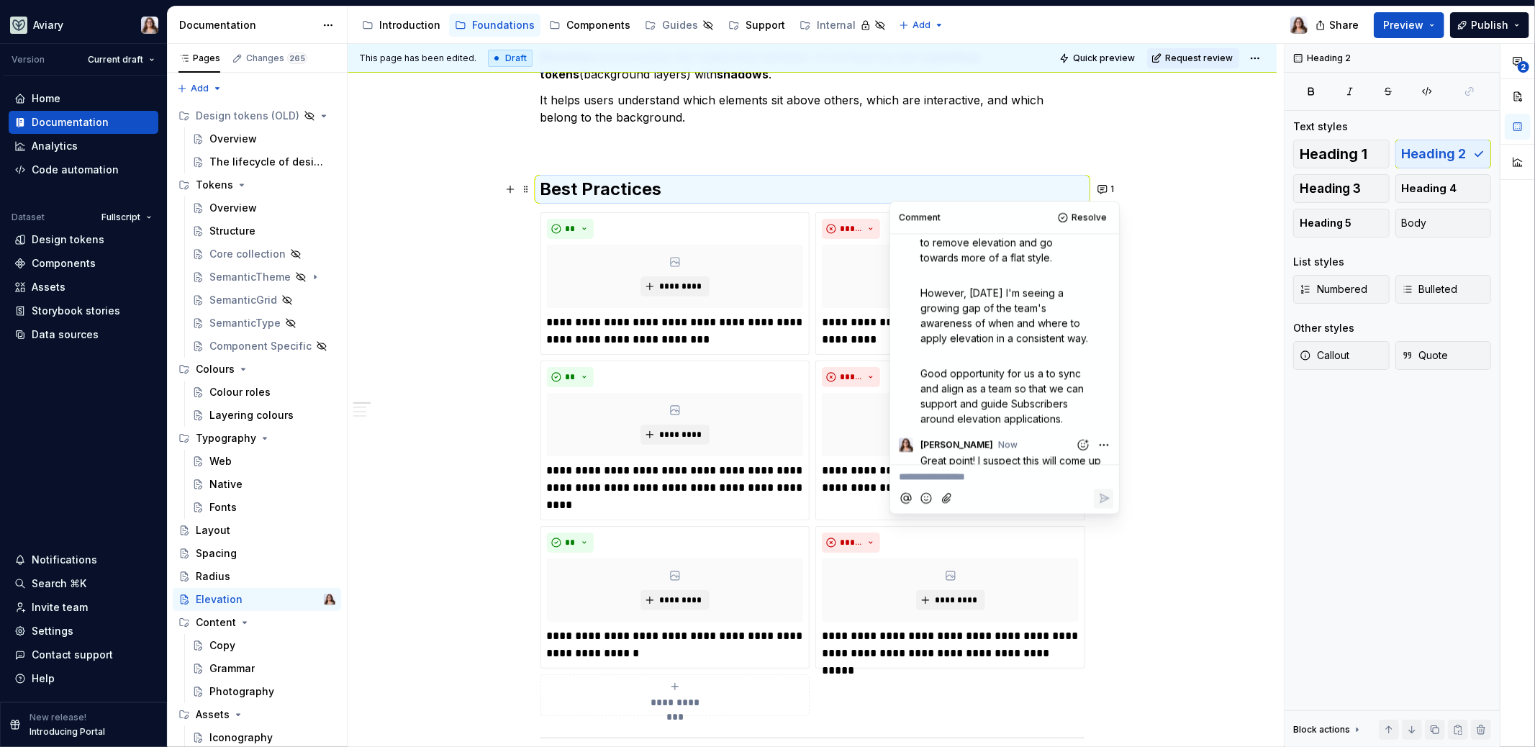
scroll to position [281, 0]
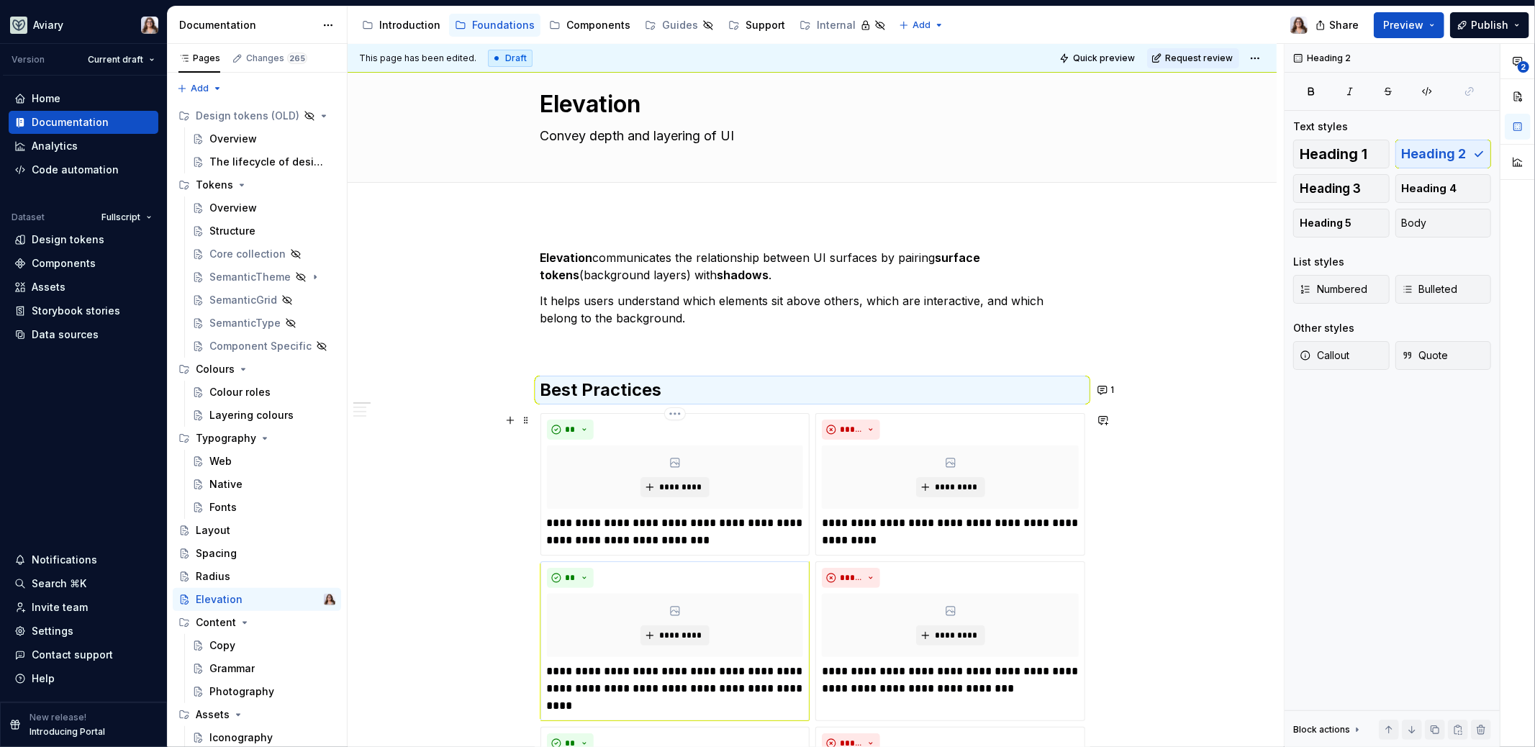
scroll to position [0, 0]
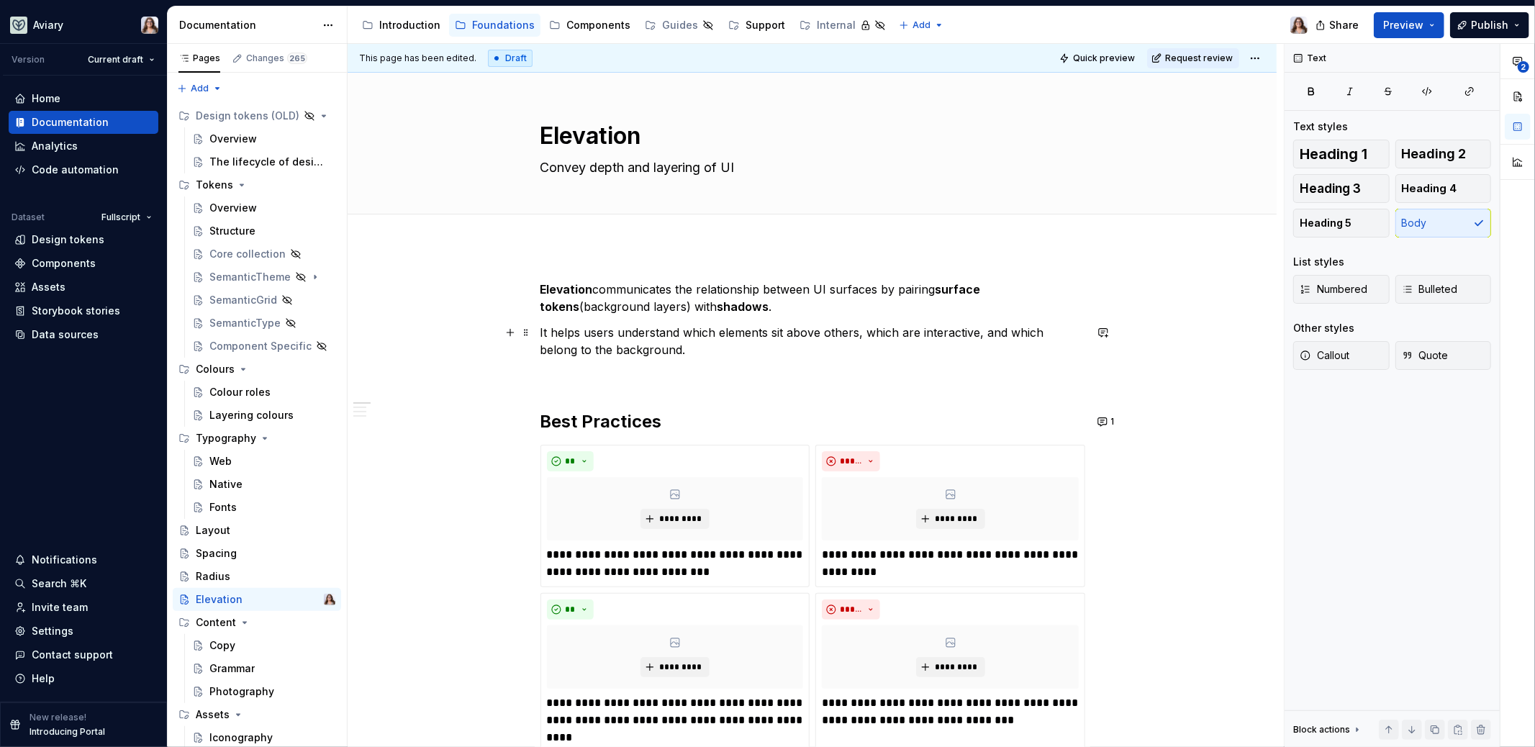
click at [677, 346] on p "It helps users understand which elements sit above others, which are interactiv…" at bounding box center [813, 341] width 544 height 35
click at [741, 302] on p "Elevation communicates the relationship between UI surfaces by pairing surface …" at bounding box center [813, 298] width 544 height 35
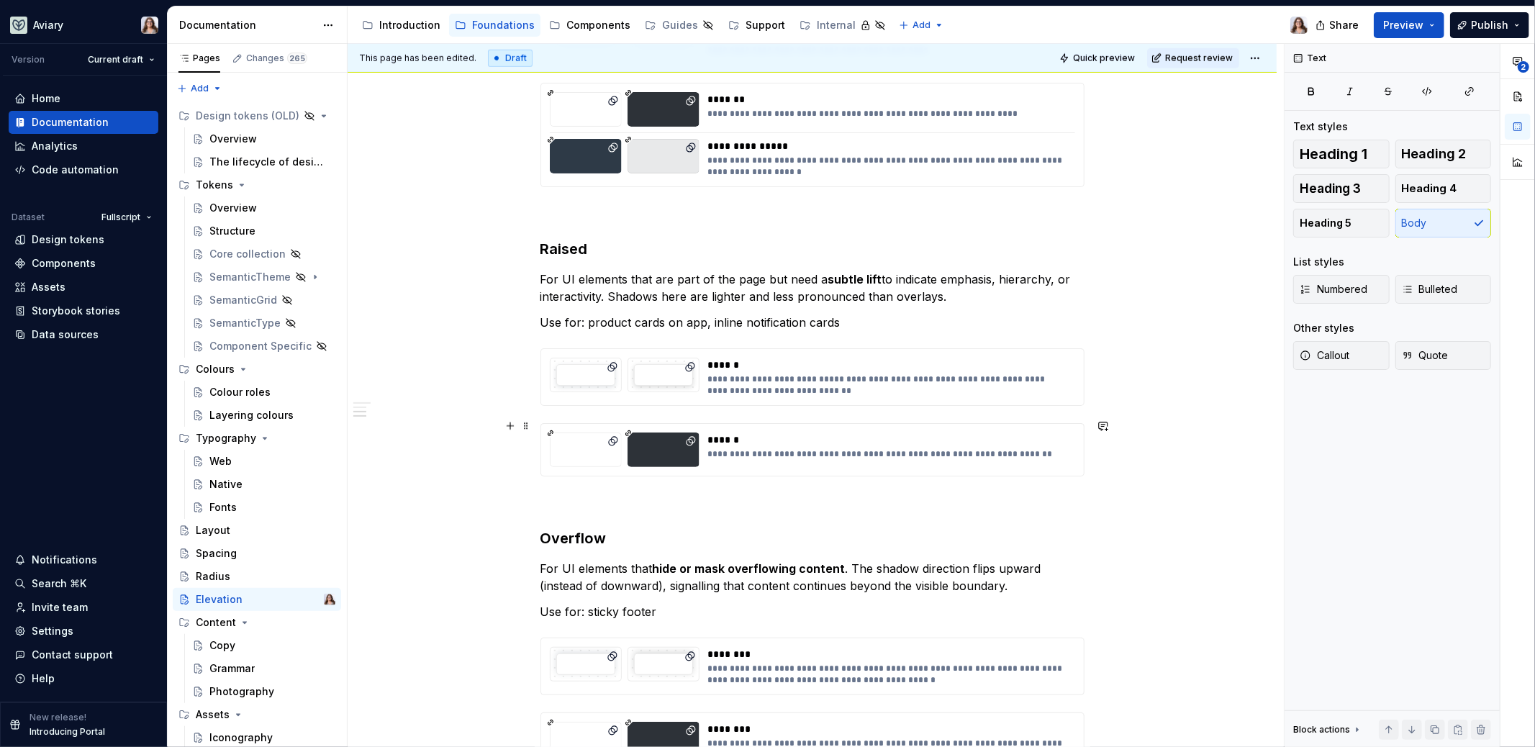
scroll to position [1115, 0]
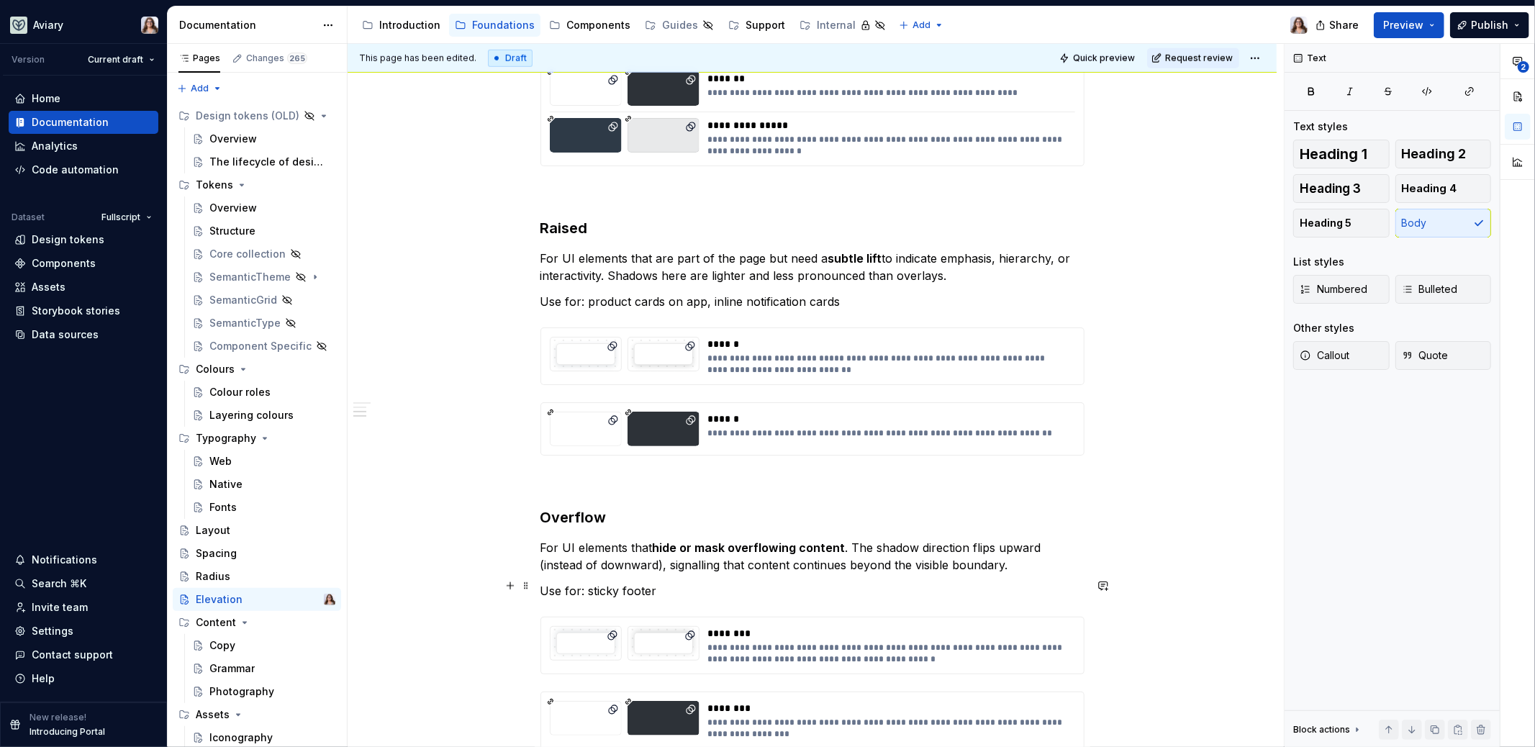
click at [654, 584] on p "Use for: sticky footer" at bounding box center [813, 590] width 544 height 17
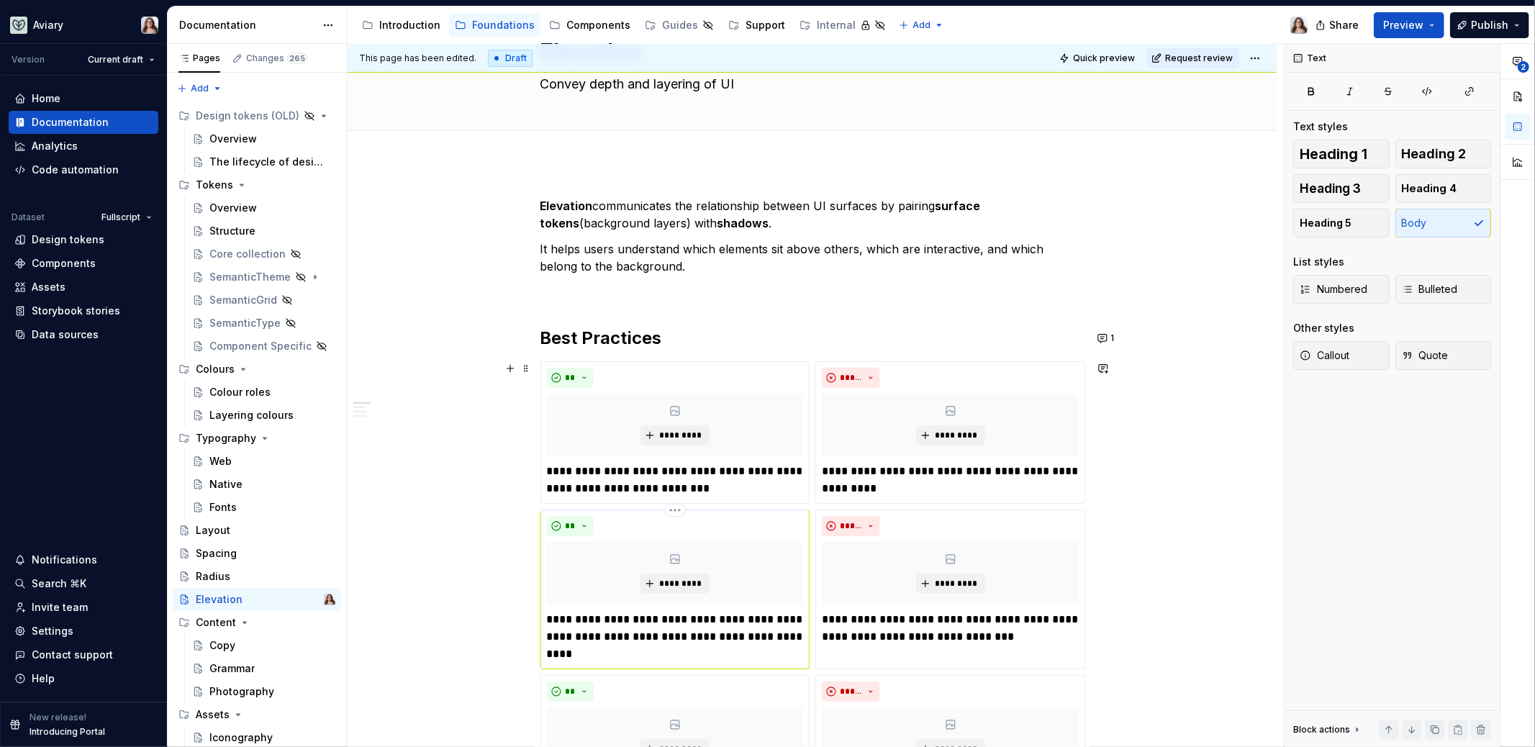
scroll to position [58, 0]
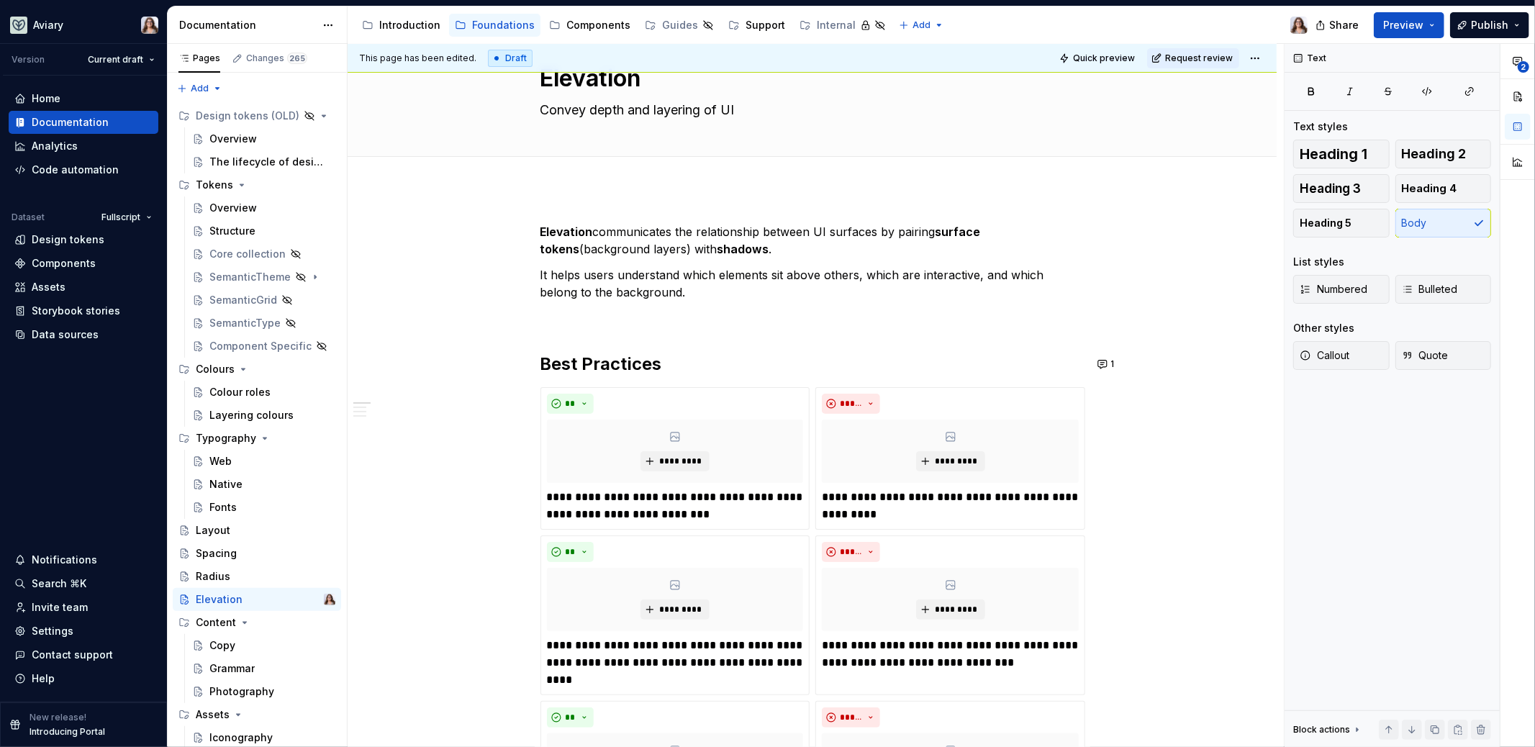
click at [669, 374] on h2 "Best Practices" at bounding box center [813, 364] width 544 height 23
click at [230, 528] on div "Layout" at bounding box center [266, 530] width 140 height 20
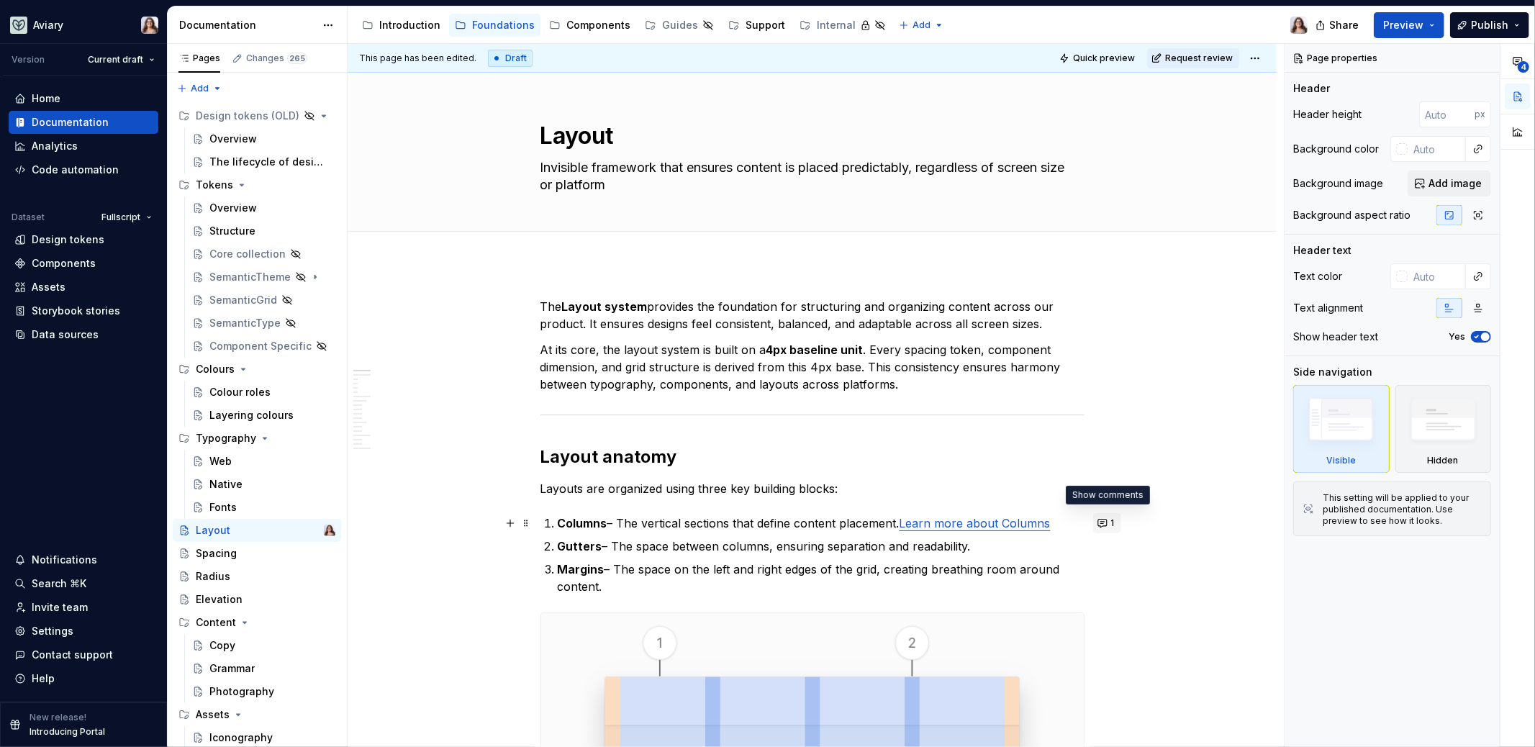
click at [1105, 523] on button "1" at bounding box center [1107, 523] width 28 height 20
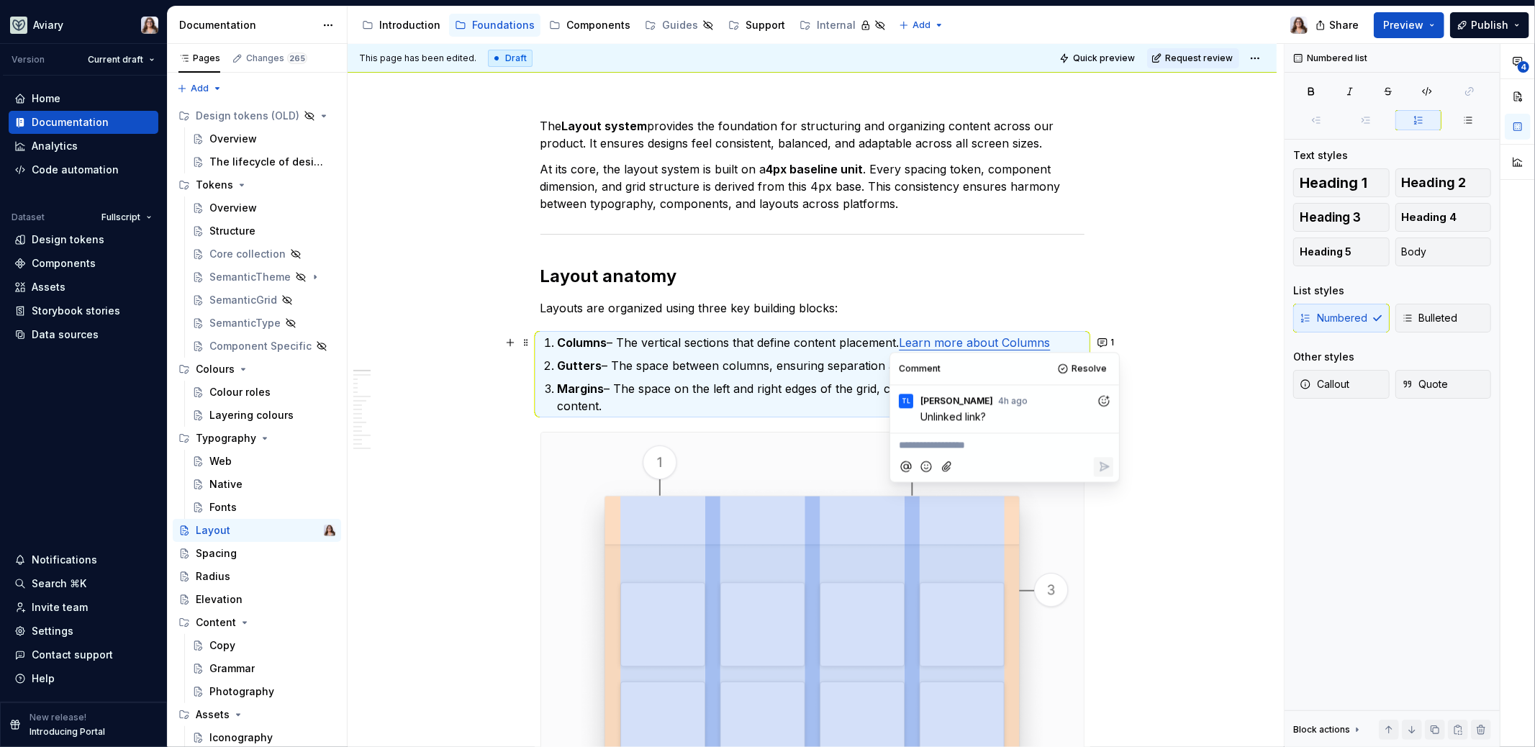
scroll to position [183, 0]
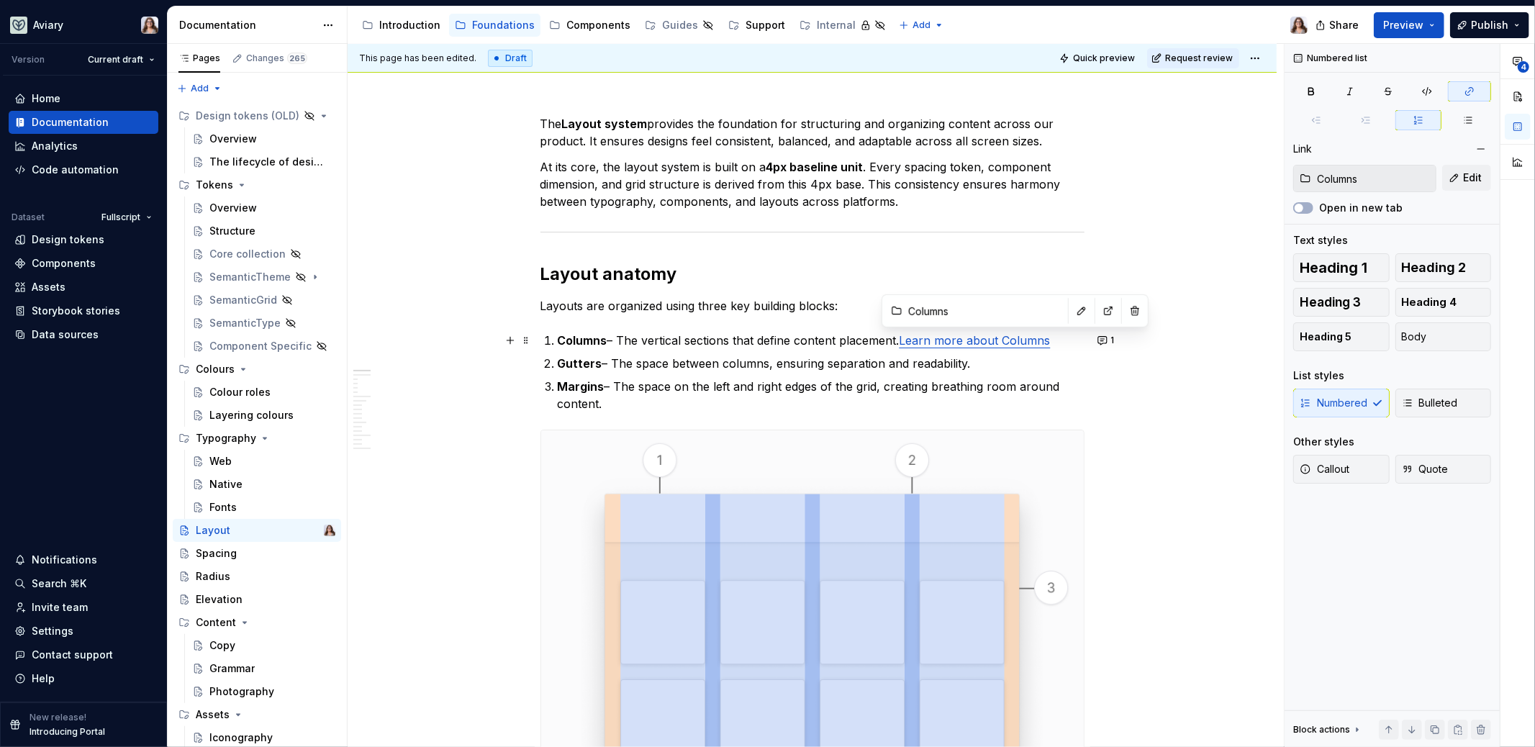
click at [998, 342] on link "Learn more about Columns" at bounding box center [975, 340] width 151 height 14
click at [1098, 312] on button "button" at bounding box center [1108, 311] width 20 height 20
type textarea "*"
click at [980, 364] on p "Gutters – The space between columns, ensuring separation and readability." at bounding box center [821, 363] width 527 height 17
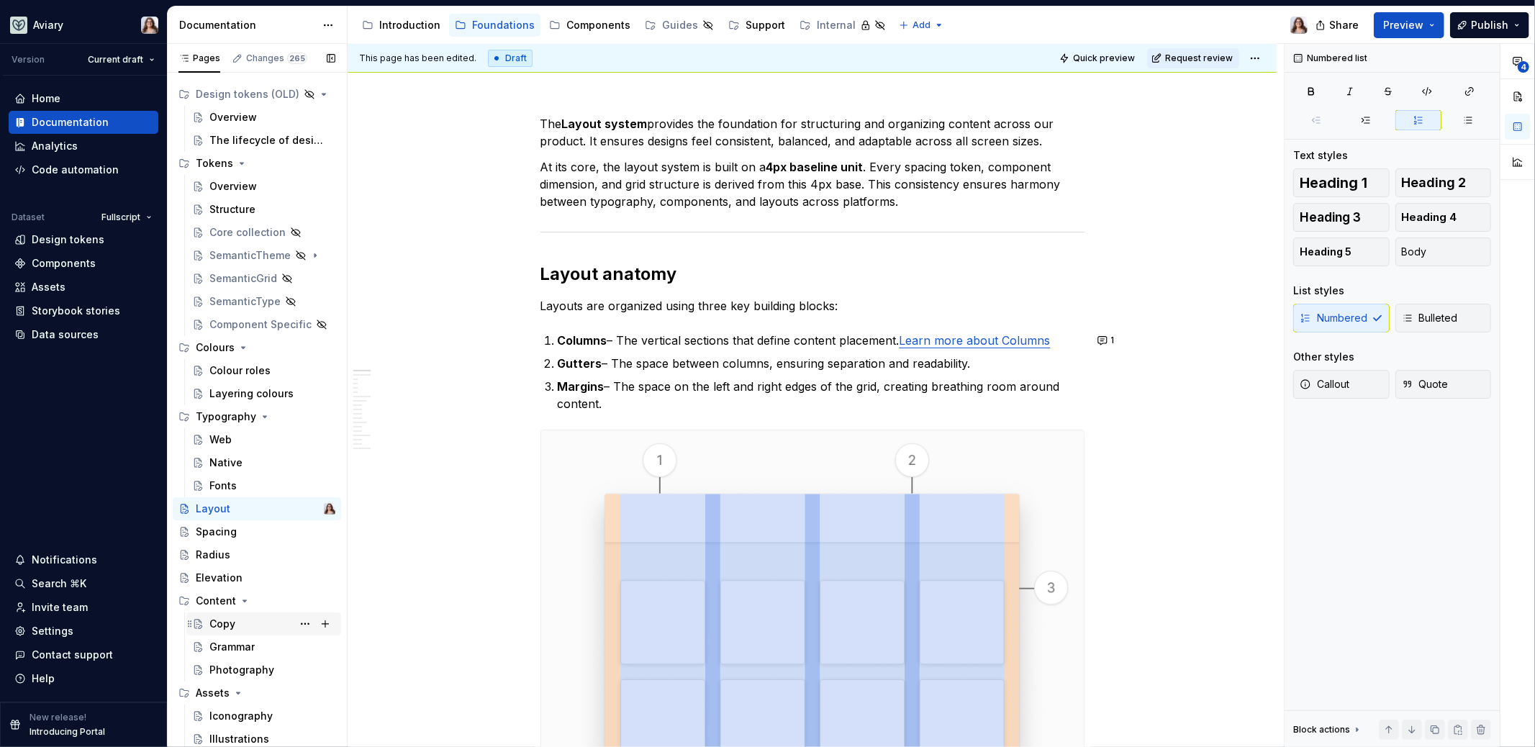
scroll to position [7, 0]
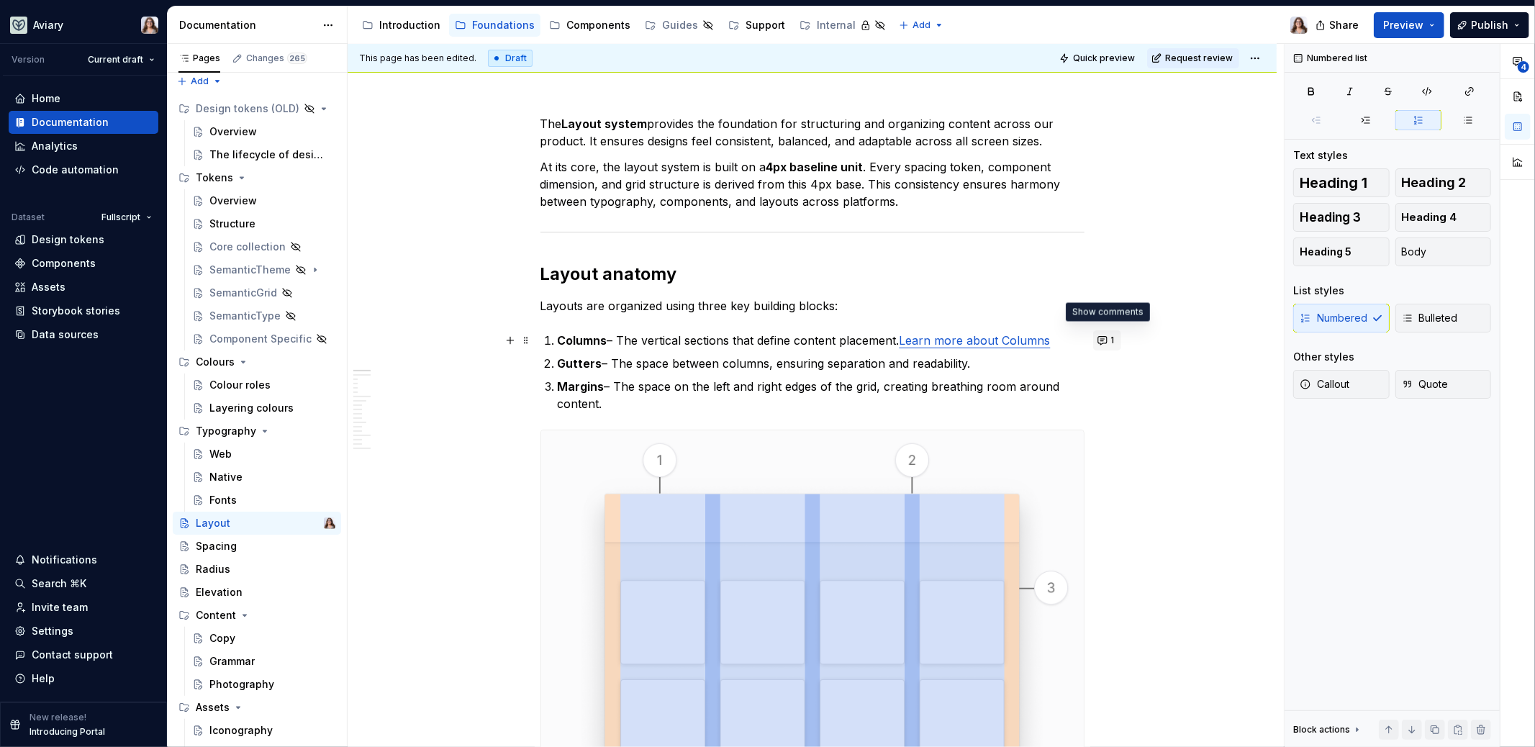
click at [1111, 336] on span "1" at bounding box center [1113, 341] width 4 height 12
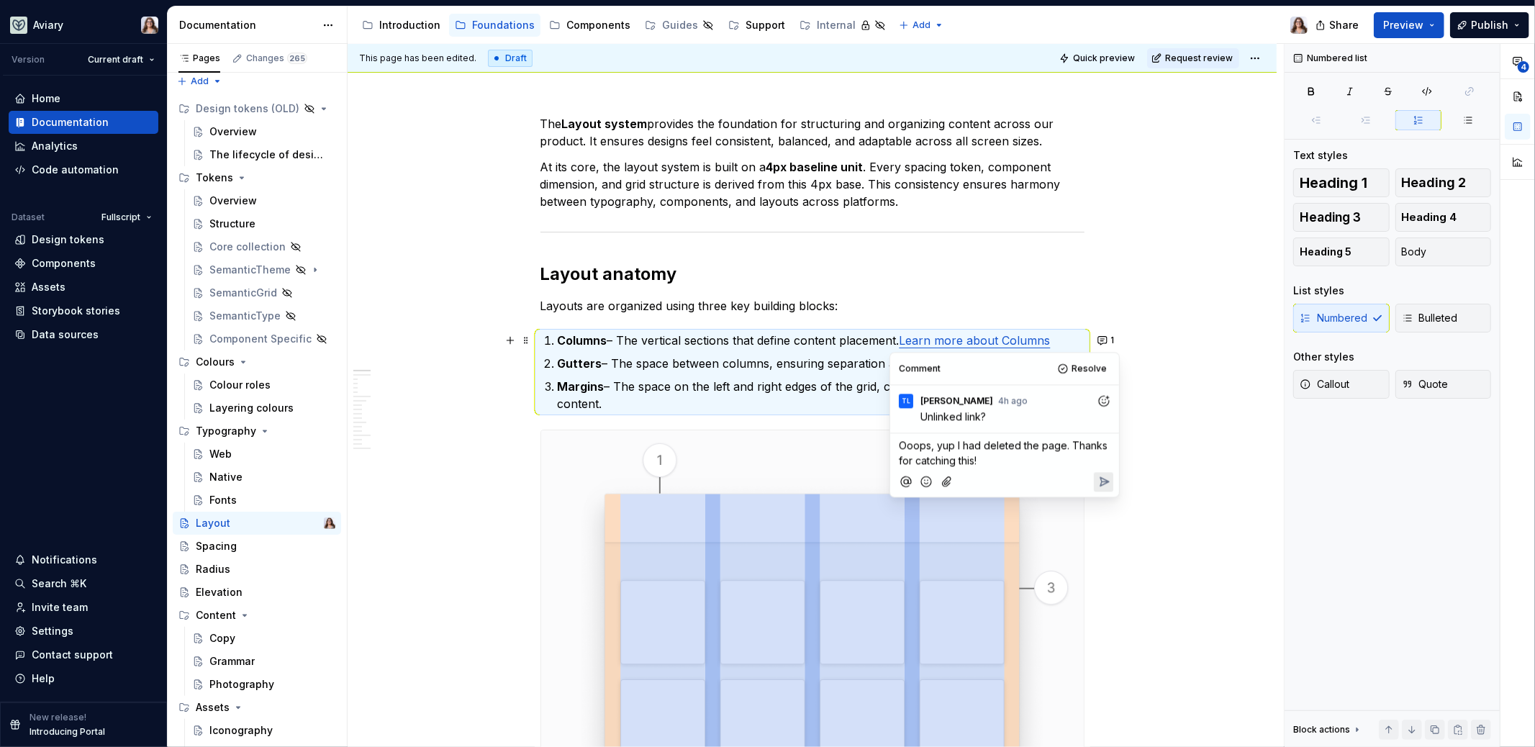
click at [1109, 479] on icon "Reply" at bounding box center [1104, 481] width 14 height 14
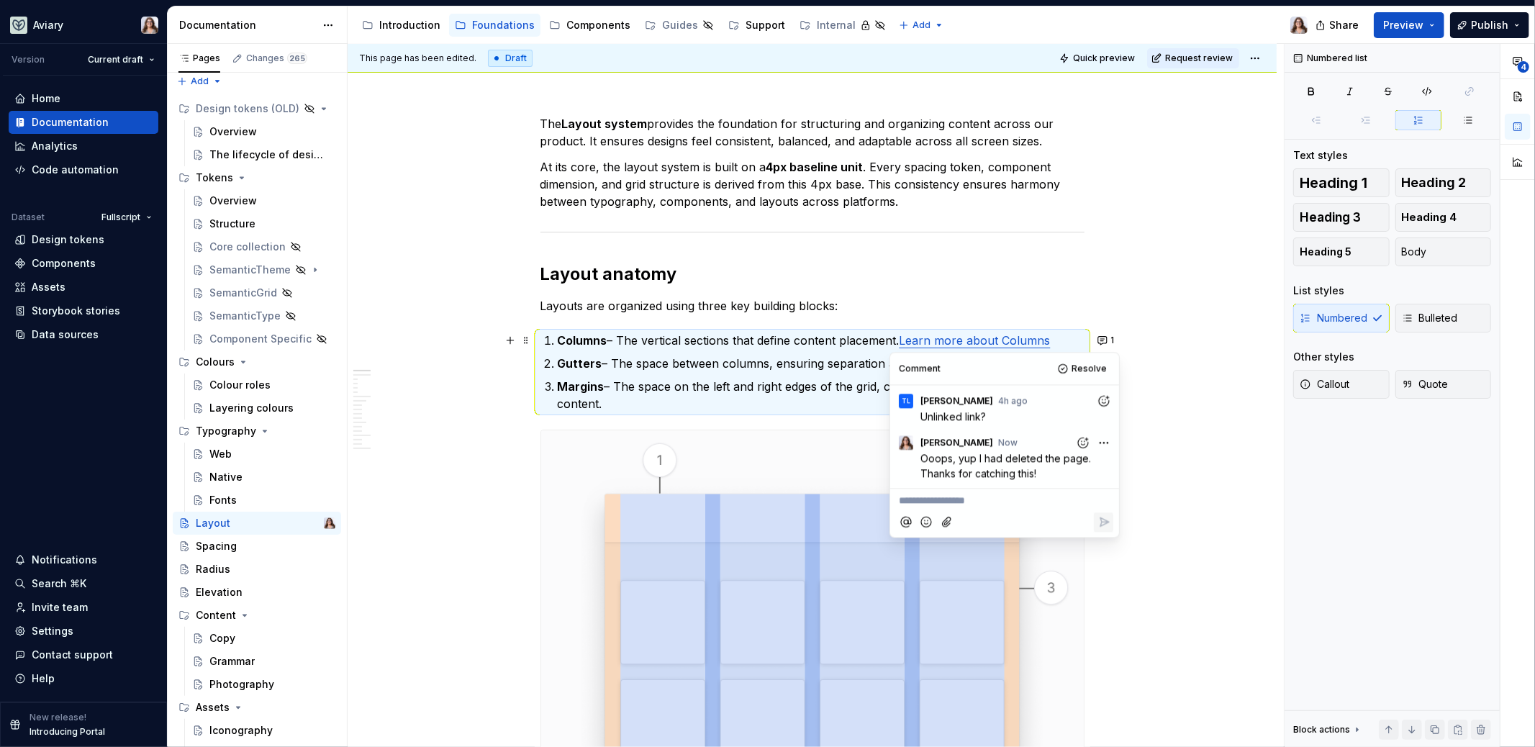
click at [898, 332] on p "Columns – The vertical sections that define content placement. Learn more about…" at bounding box center [821, 340] width 527 height 17
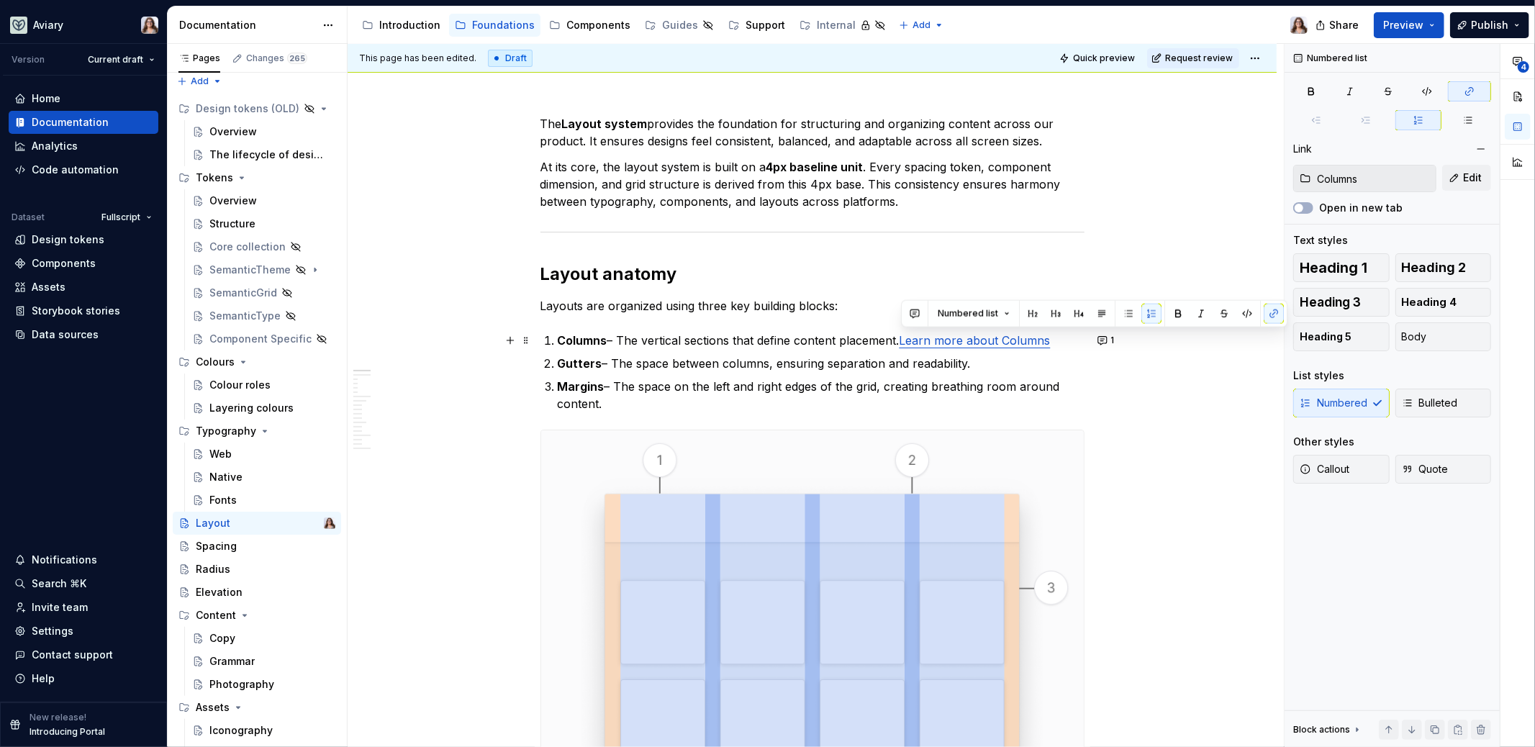
drag, startPoint x: 902, startPoint y: 338, endPoint x: 1062, endPoint y: 343, distance: 159.9
click at [1062, 343] on p "Columns – The vertical sections that define content placement. Learn more about…" at bounding box center [821, 340] width 527 height 17
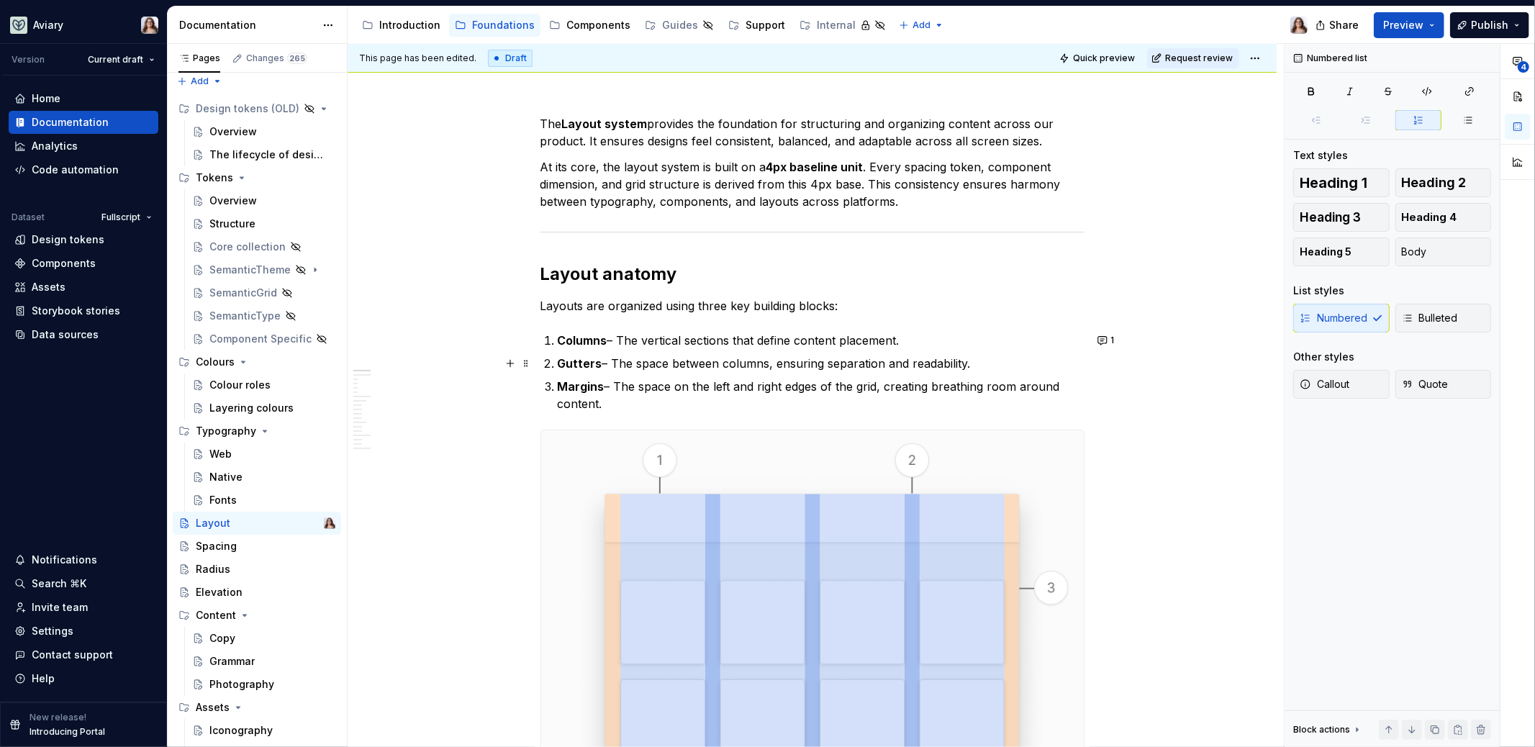
click at [983, 364] on p "Gutters – The space between columns, ensuring separation and readability." at bounding box center [821, 363] width 527 height 17
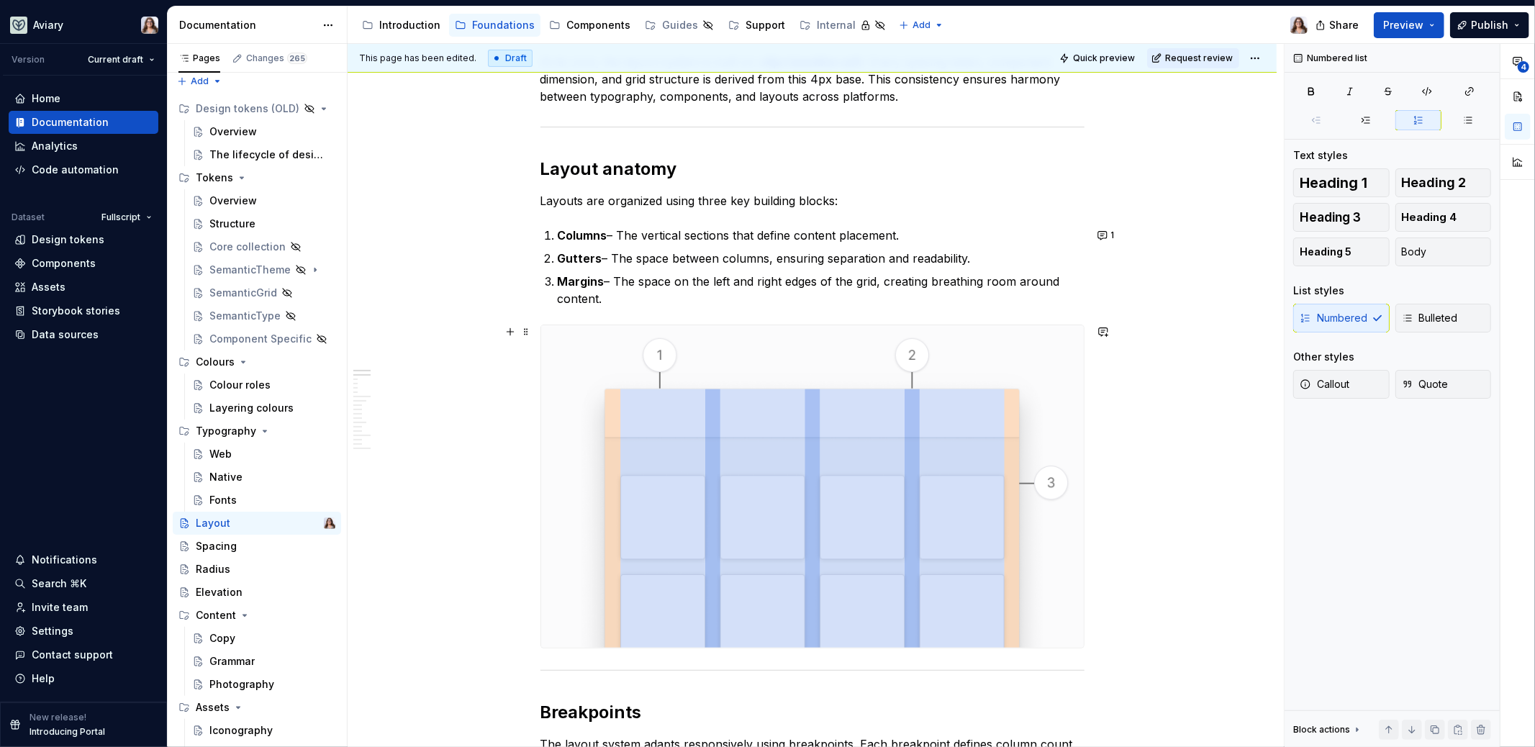
scroll to position [292, 0]
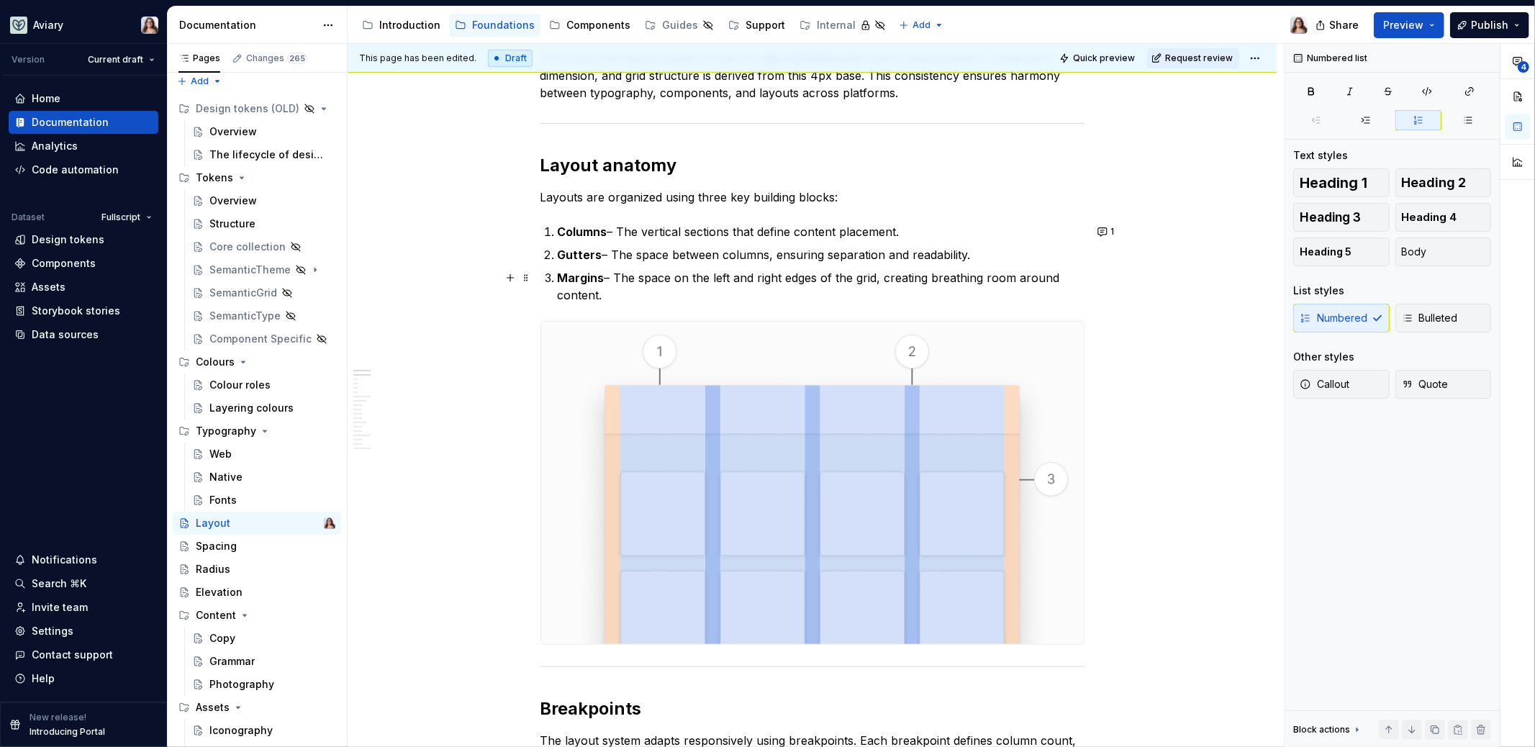
click at [902, 290] on p "Margins – The space on the left and right edges of the grid, creating breathing…" at bounding box center [821, 286] width 527 height 35
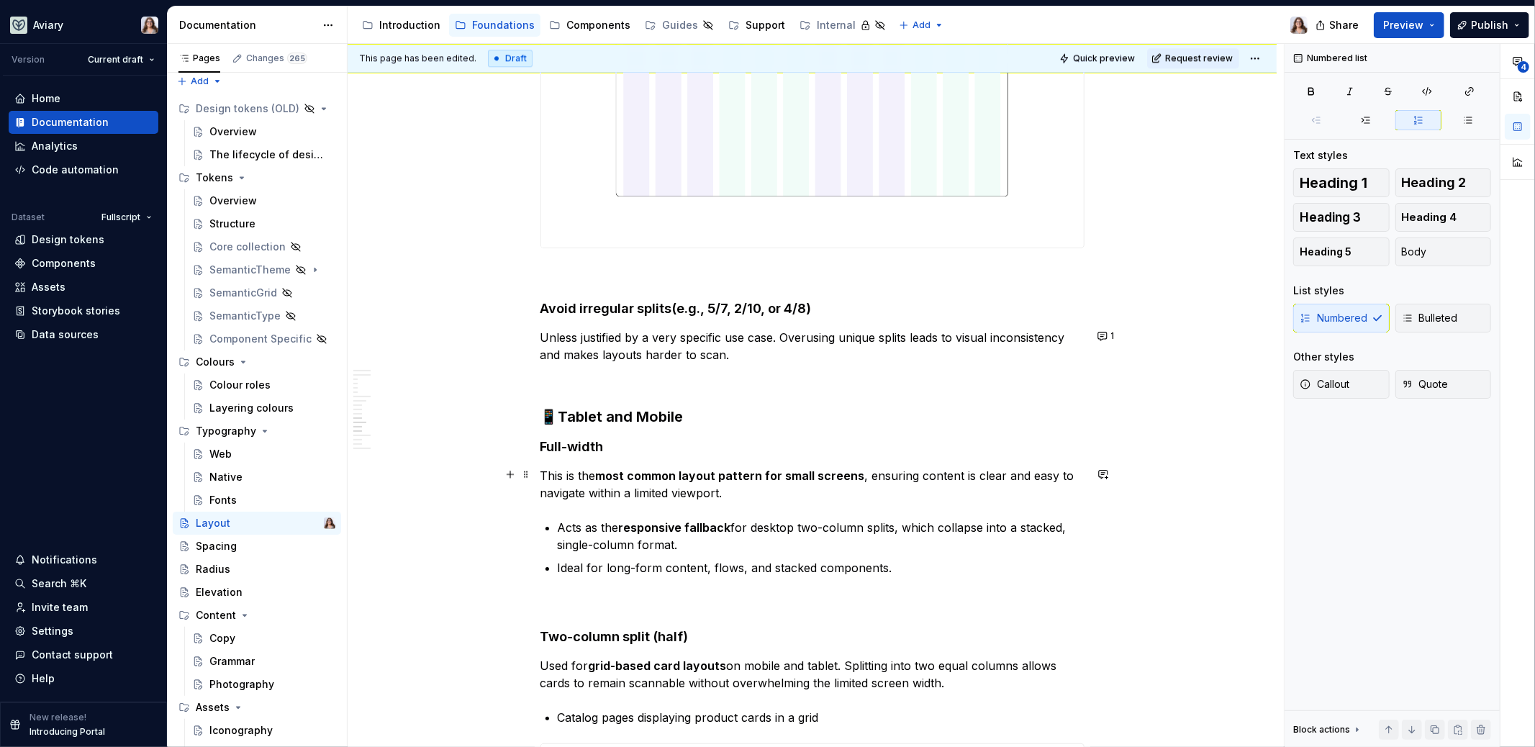
scroll to position [3351, 0]
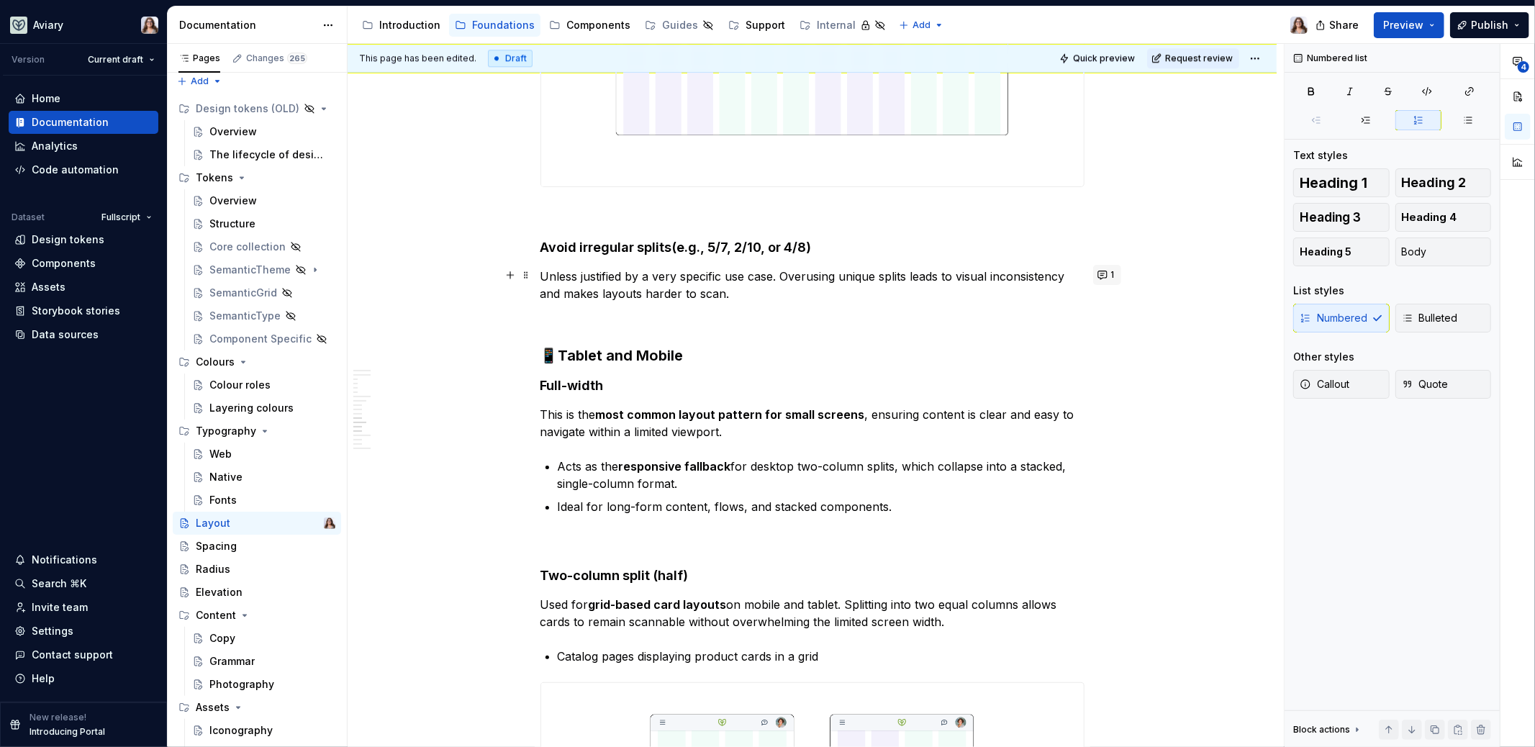
click at [1108, 274] on button "1" at bounding box center [1107, 275] width 28 height 20
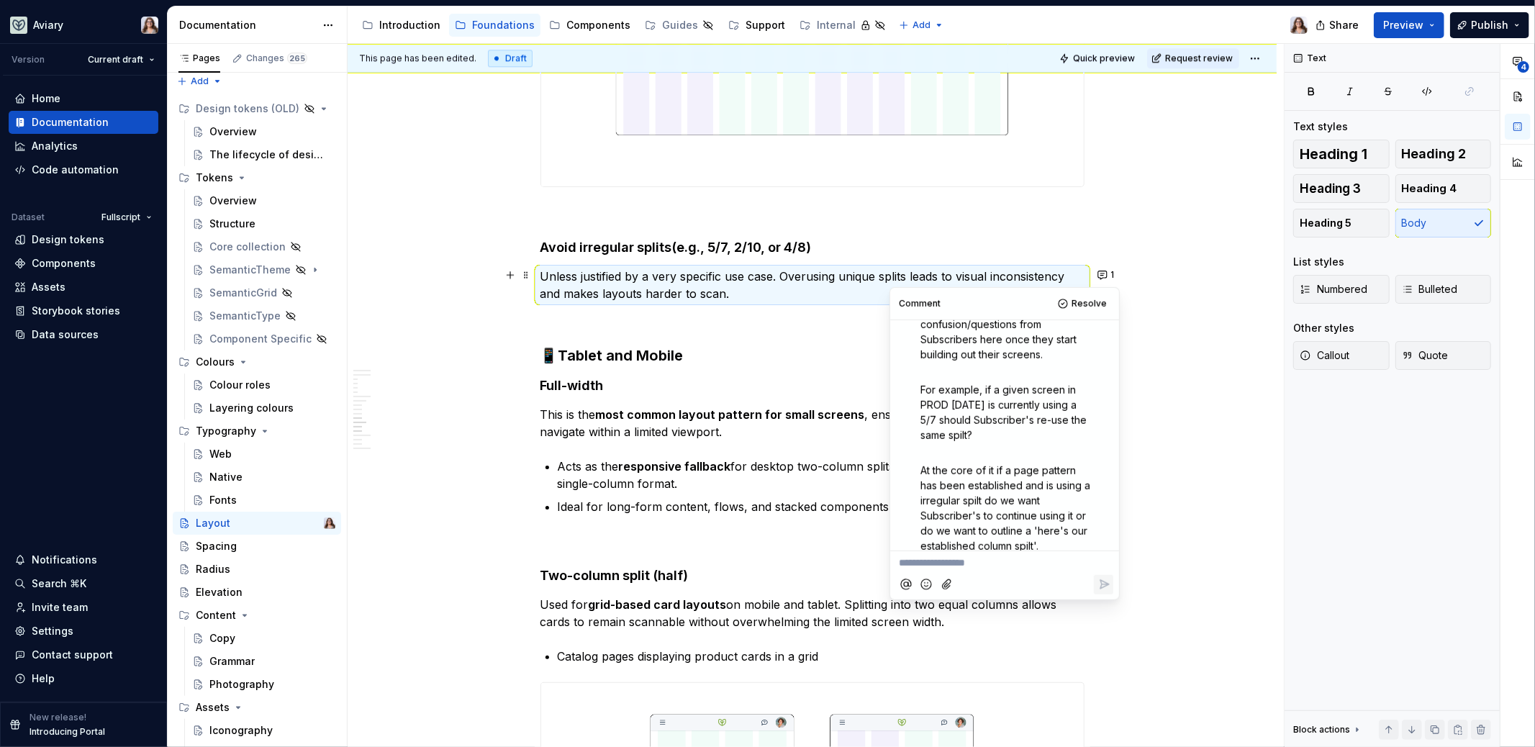
scroll to position [89, 0]
type textarea "*"
click at [961, 564] on p "**********" at bounding box center [1005, 563] width 212 height 15
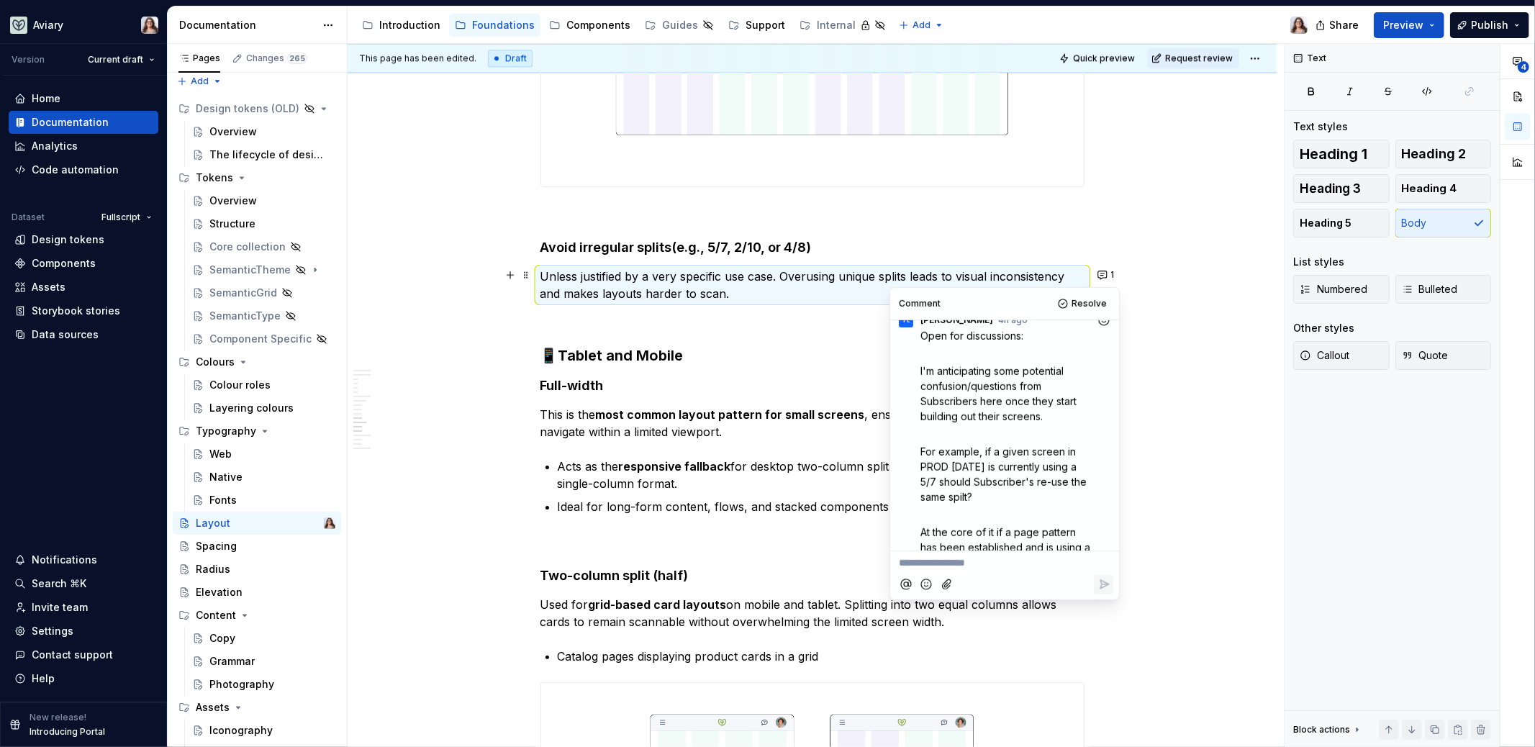
scroll to position [174, 0]
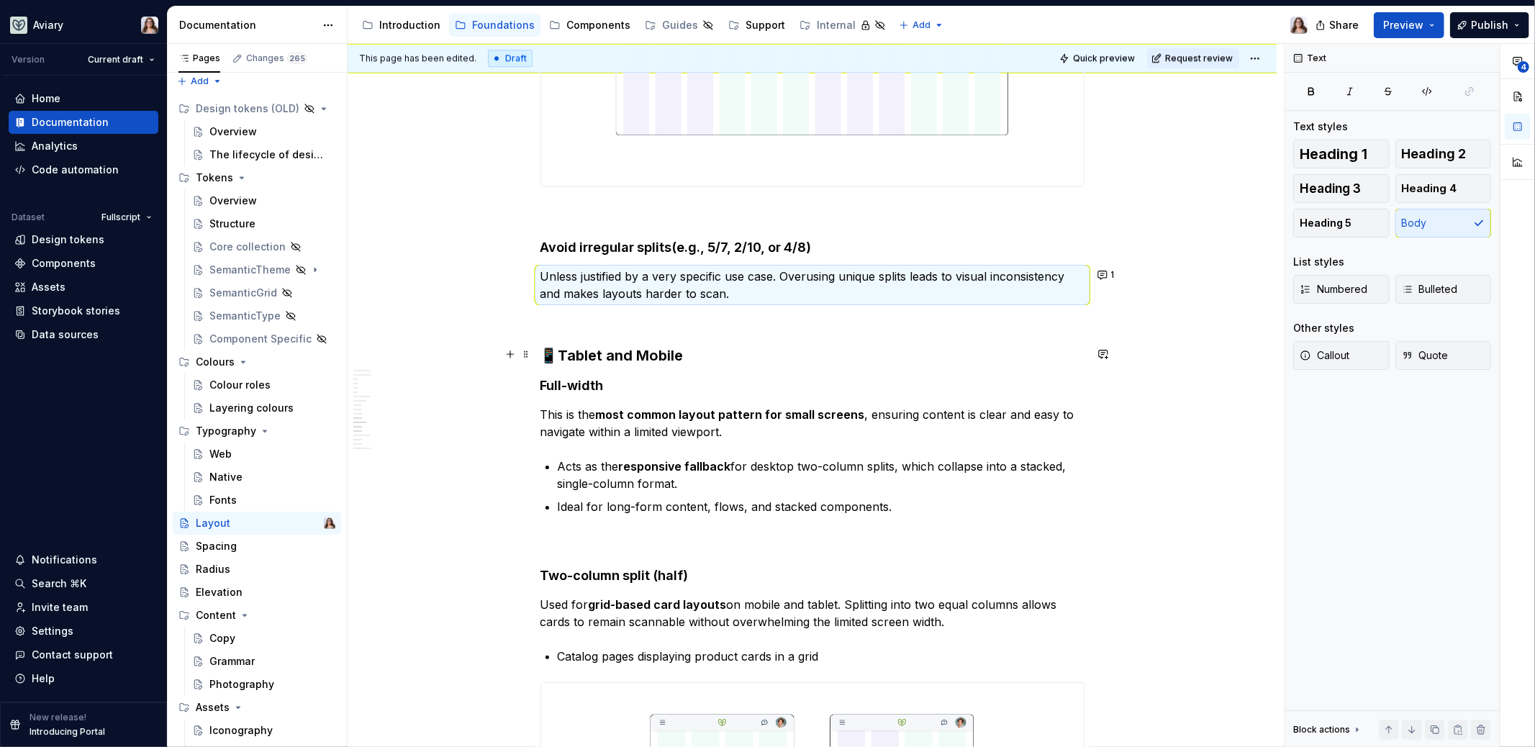
click at [680, 353] on h3 "📱Tablet and Mobile" at bounding box center [813, 356] width 544 height 20
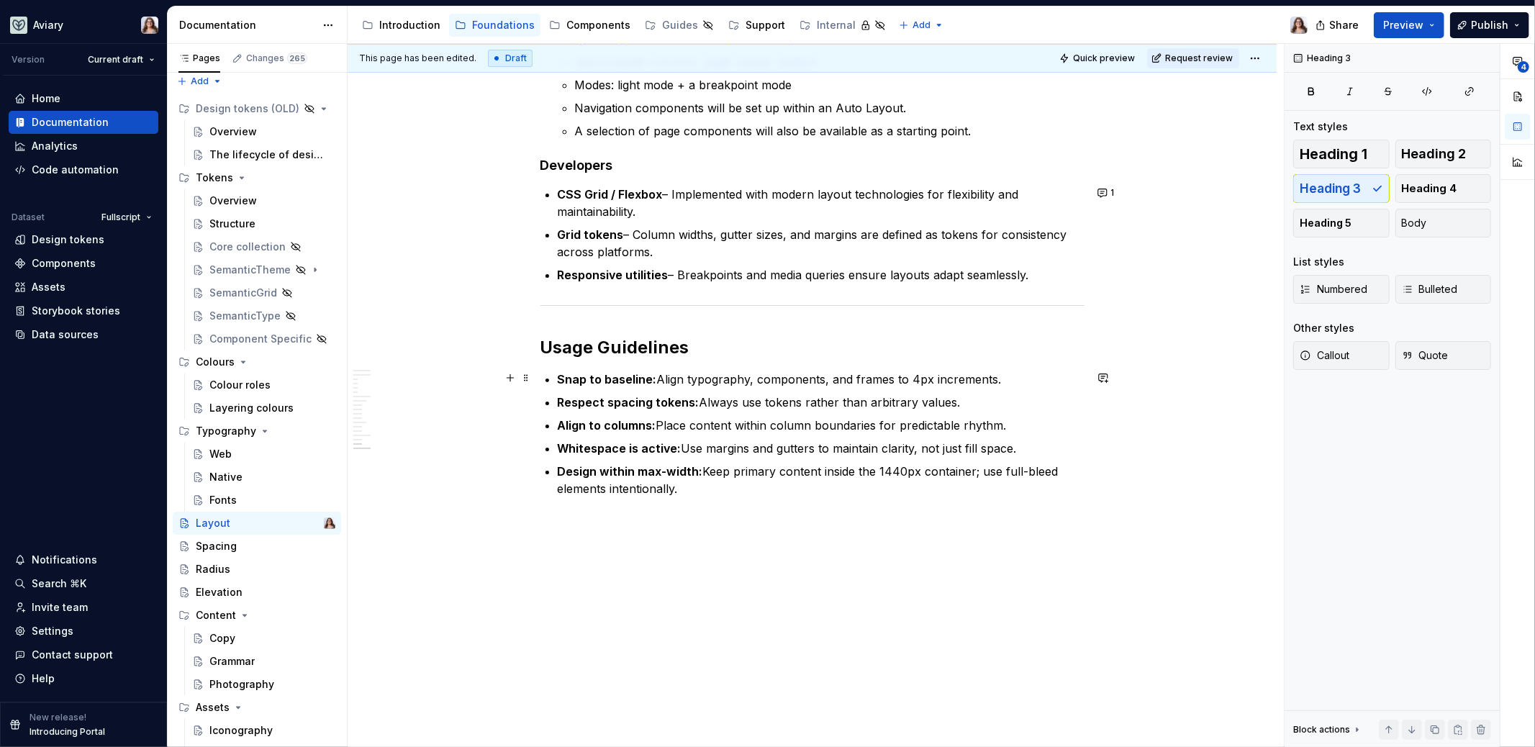
scroll to position [4494, 0]
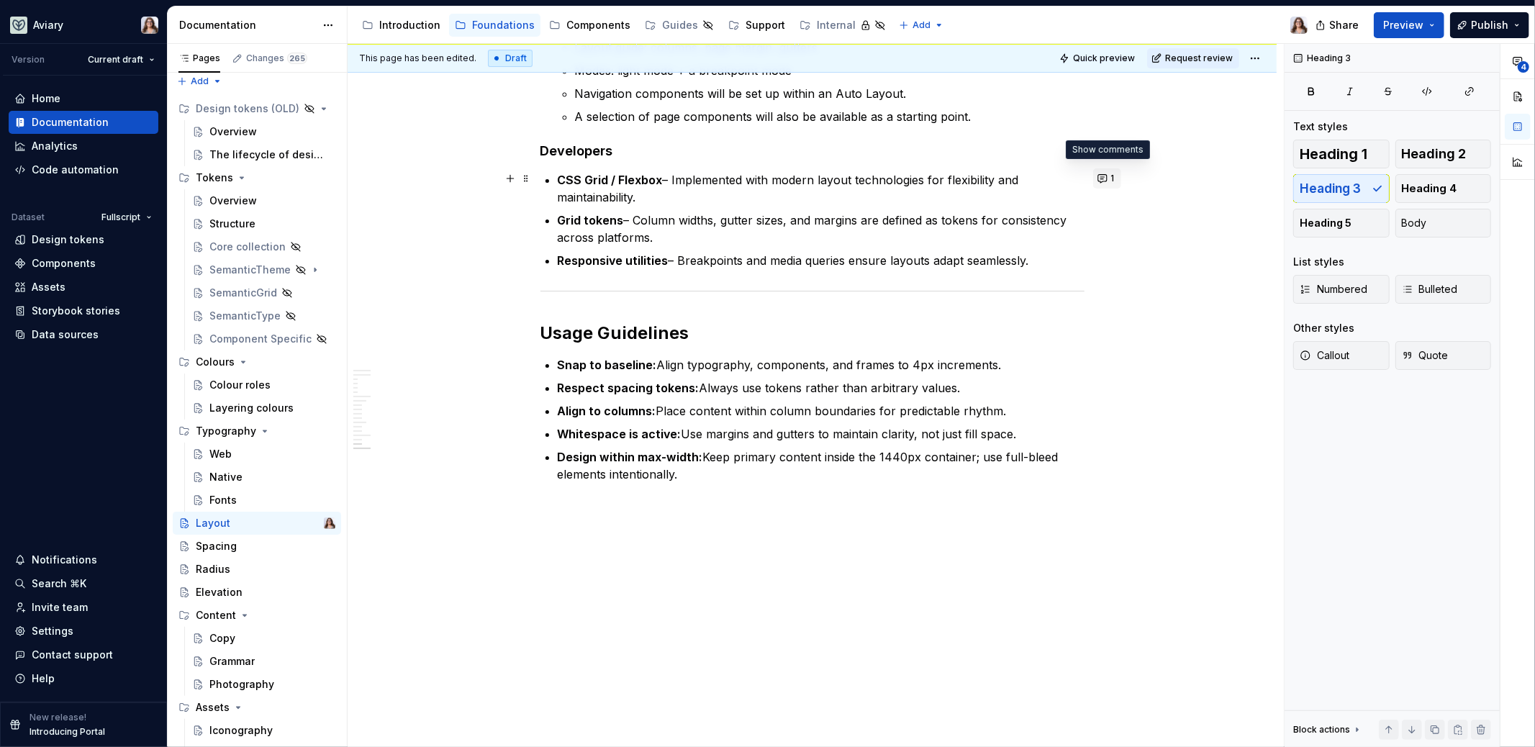
click at [1109, 177] on button "1" at bounding box center [1107, 178] width 28 height 20
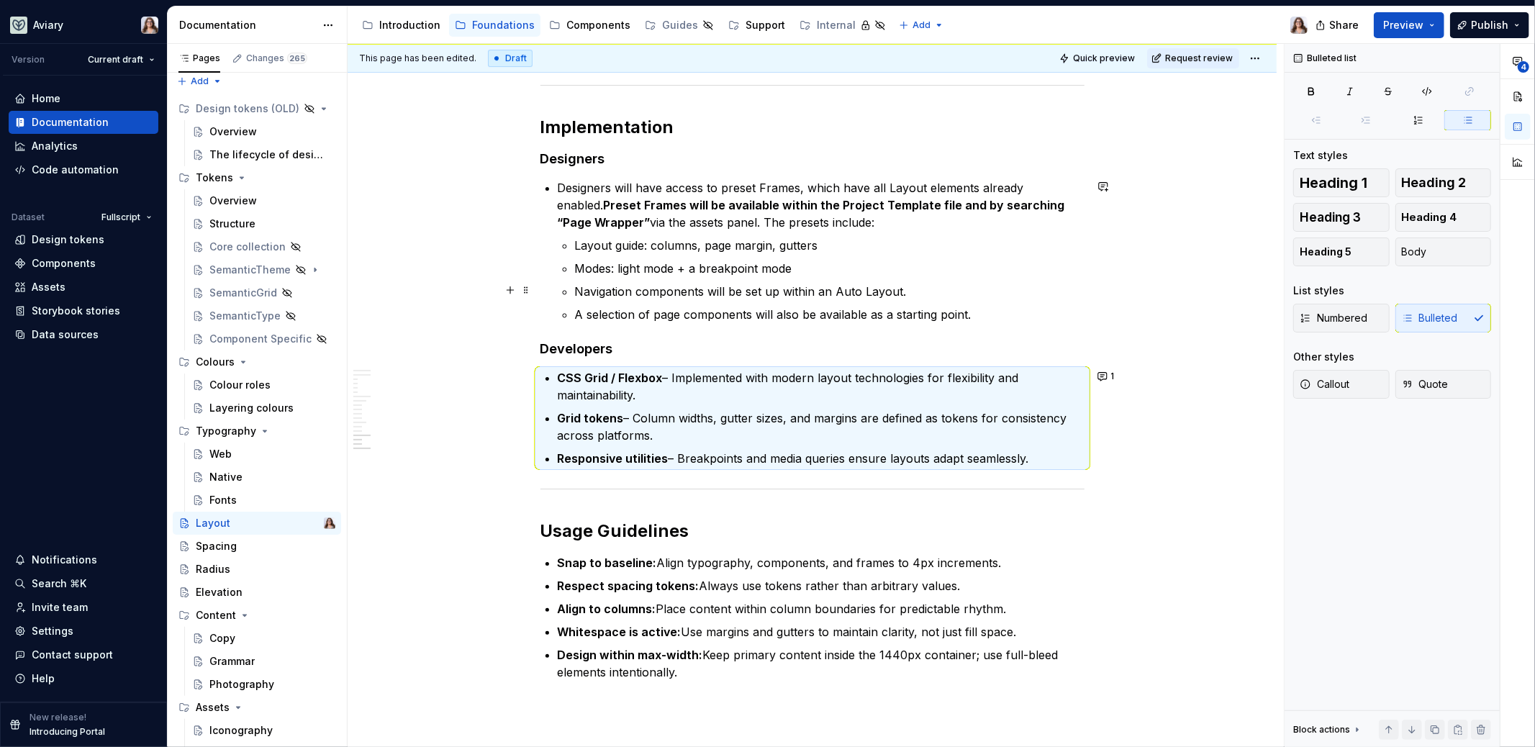
scroll to position [4293, 0]
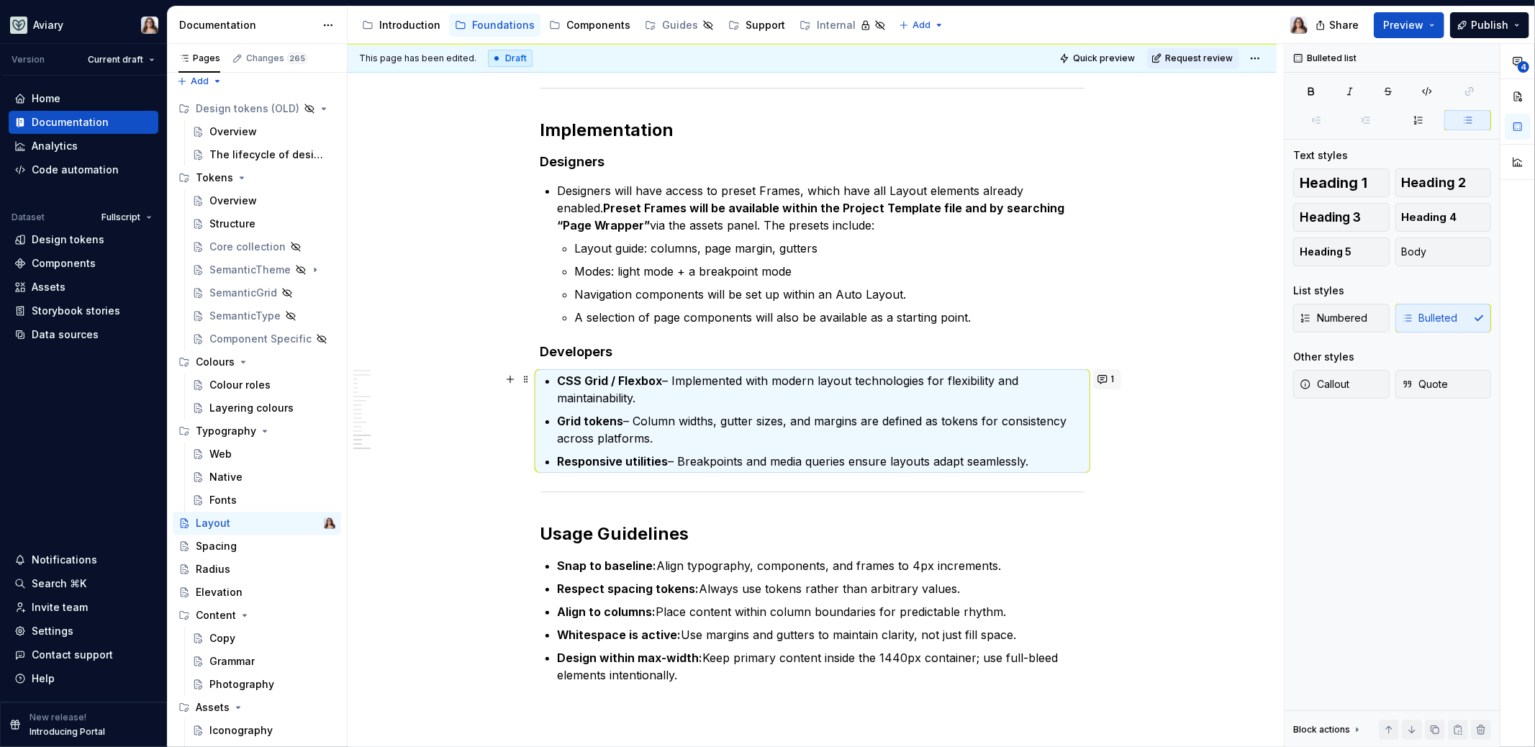
click at [1109, 380] on button "1" at bounding box center [1107, 379] width 28 height 20
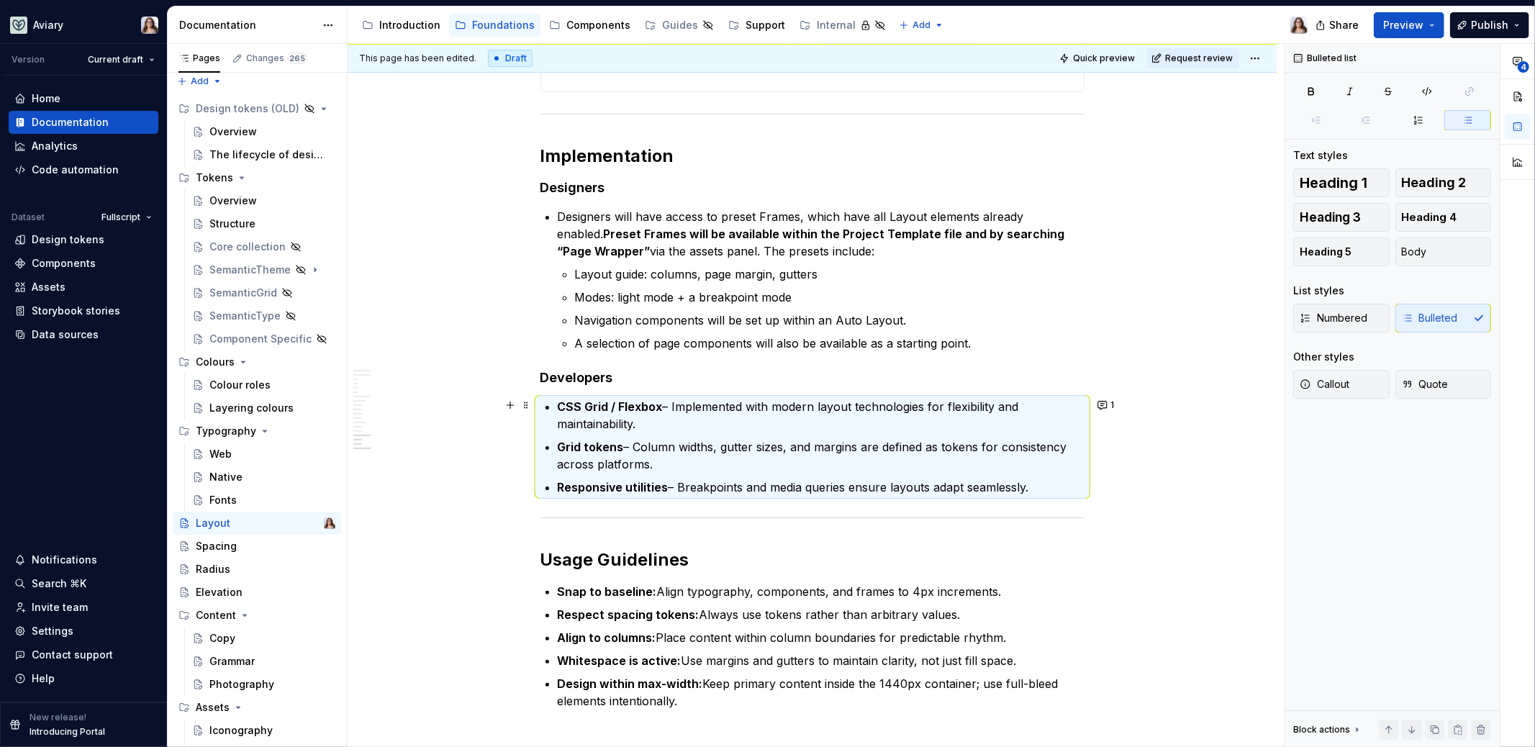
scroll to position [4265, 0]
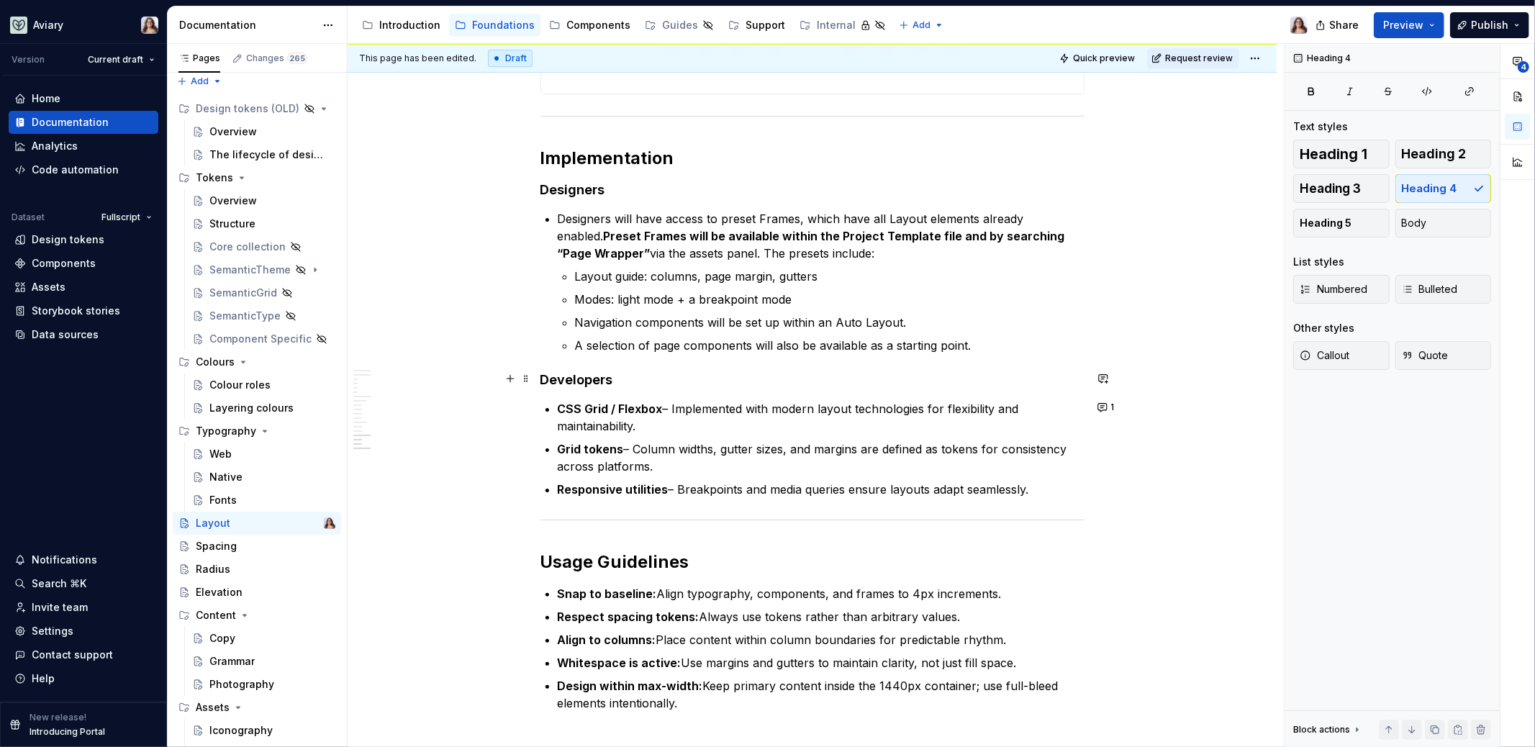
click at [620, 376] on h4 "Developers" at bounding box center [813, 379] width 544 height 17
click at [524, 379] on span at bounding box center [526, 379] width 12 height 20
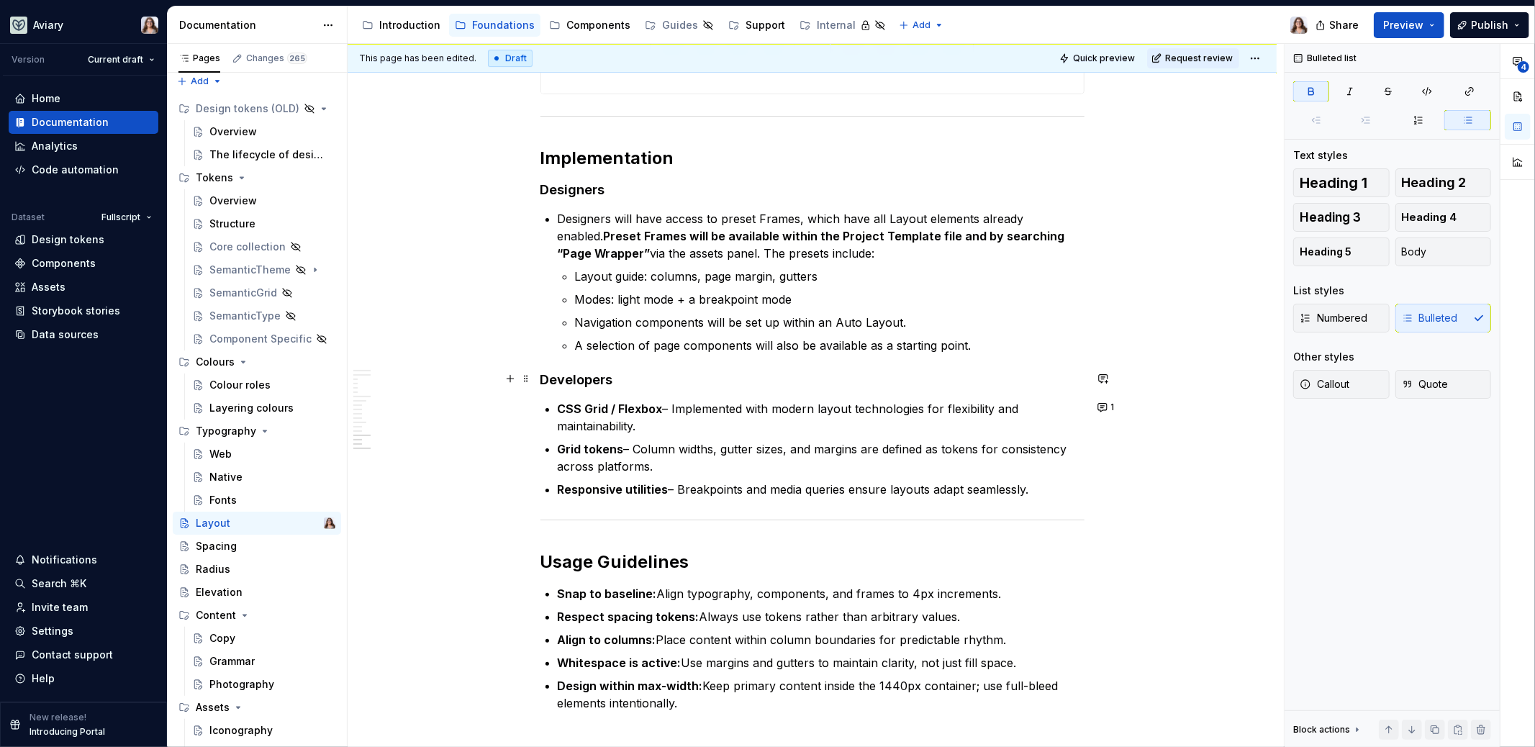
click at [618, 378] on h4 "Developers" at bounding box center [813, 379] width 544 height 17
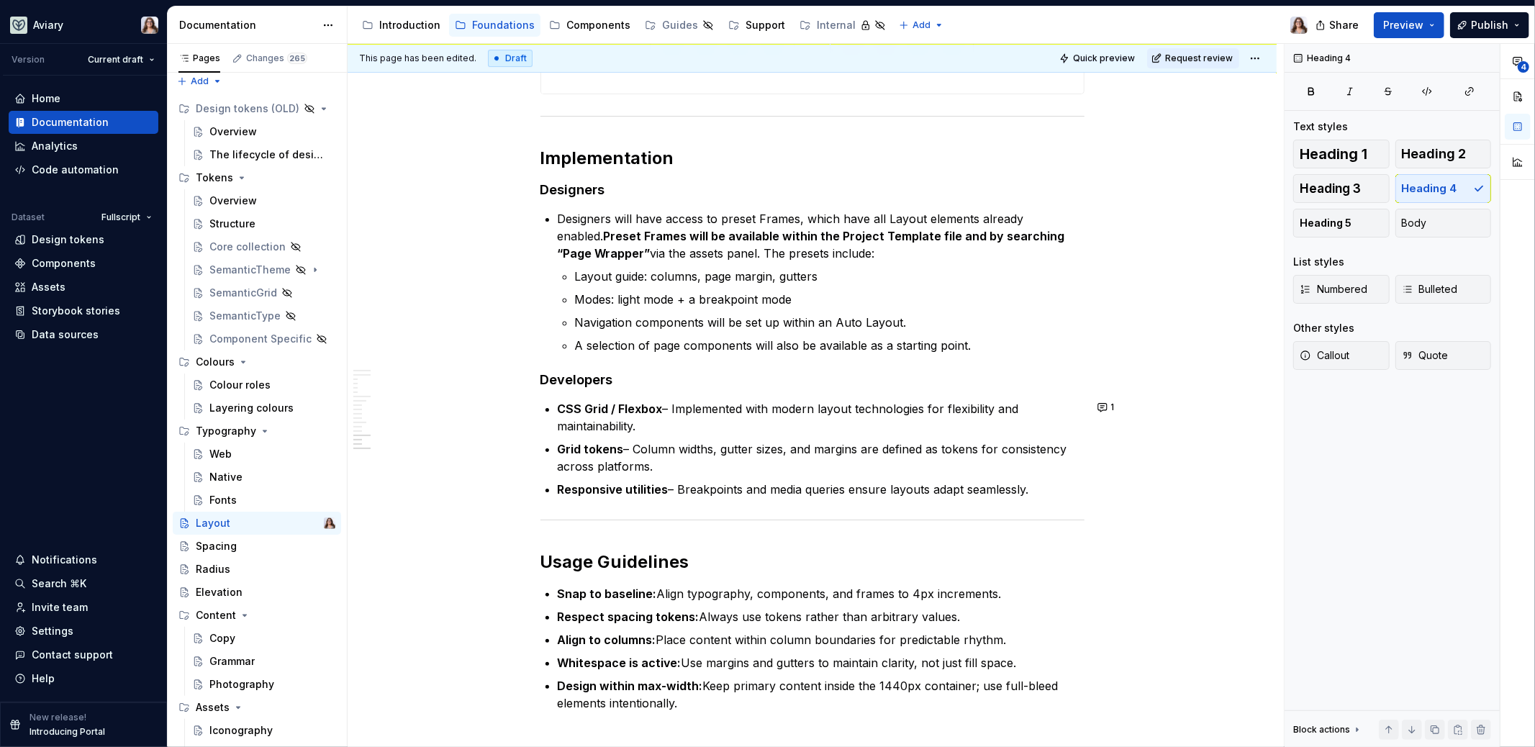
click at [654, 380] on h4 "Developers" at bounding box center [813, 379] width 544 height 17
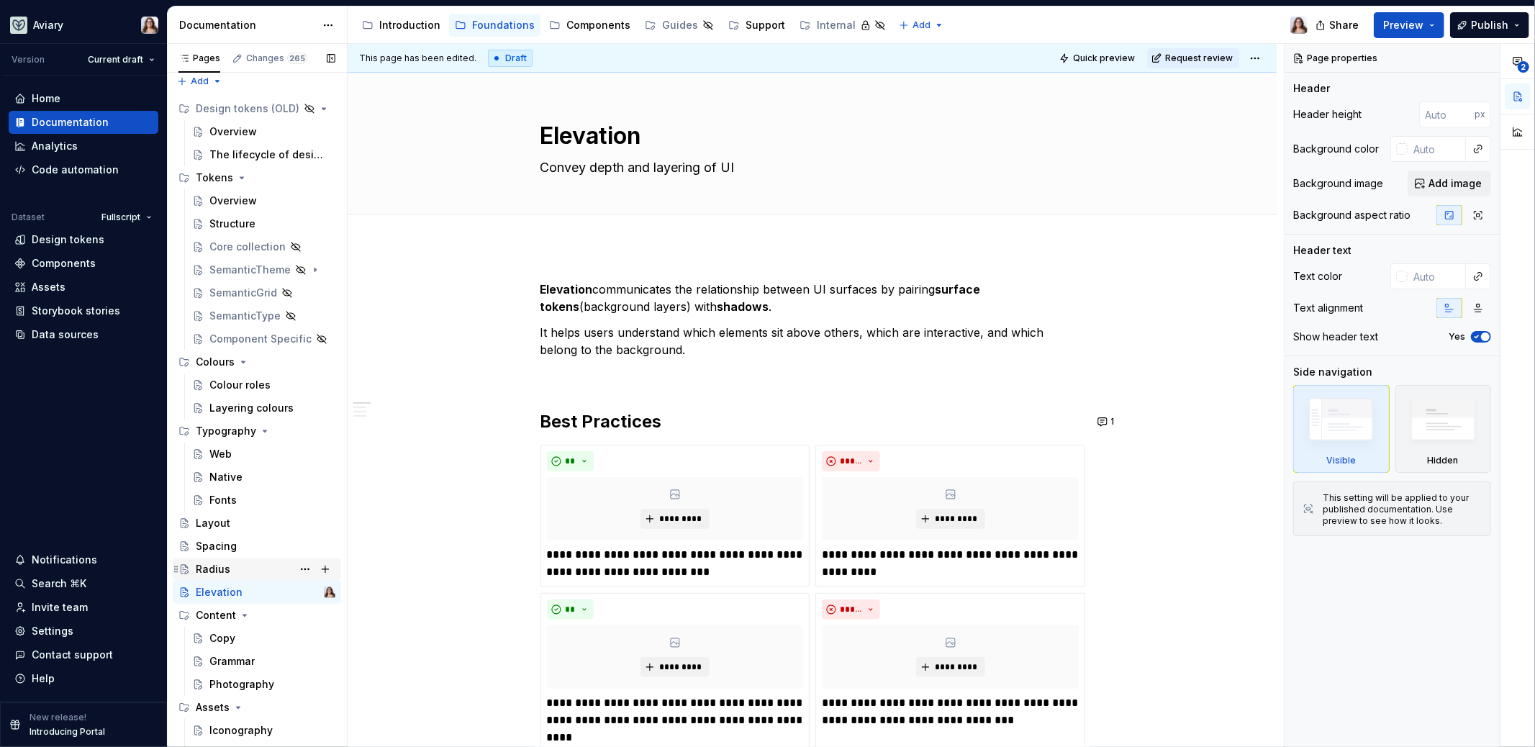
click at [225, 567] on div "Radius" at bounding box center [213, 569] width 35 height 14
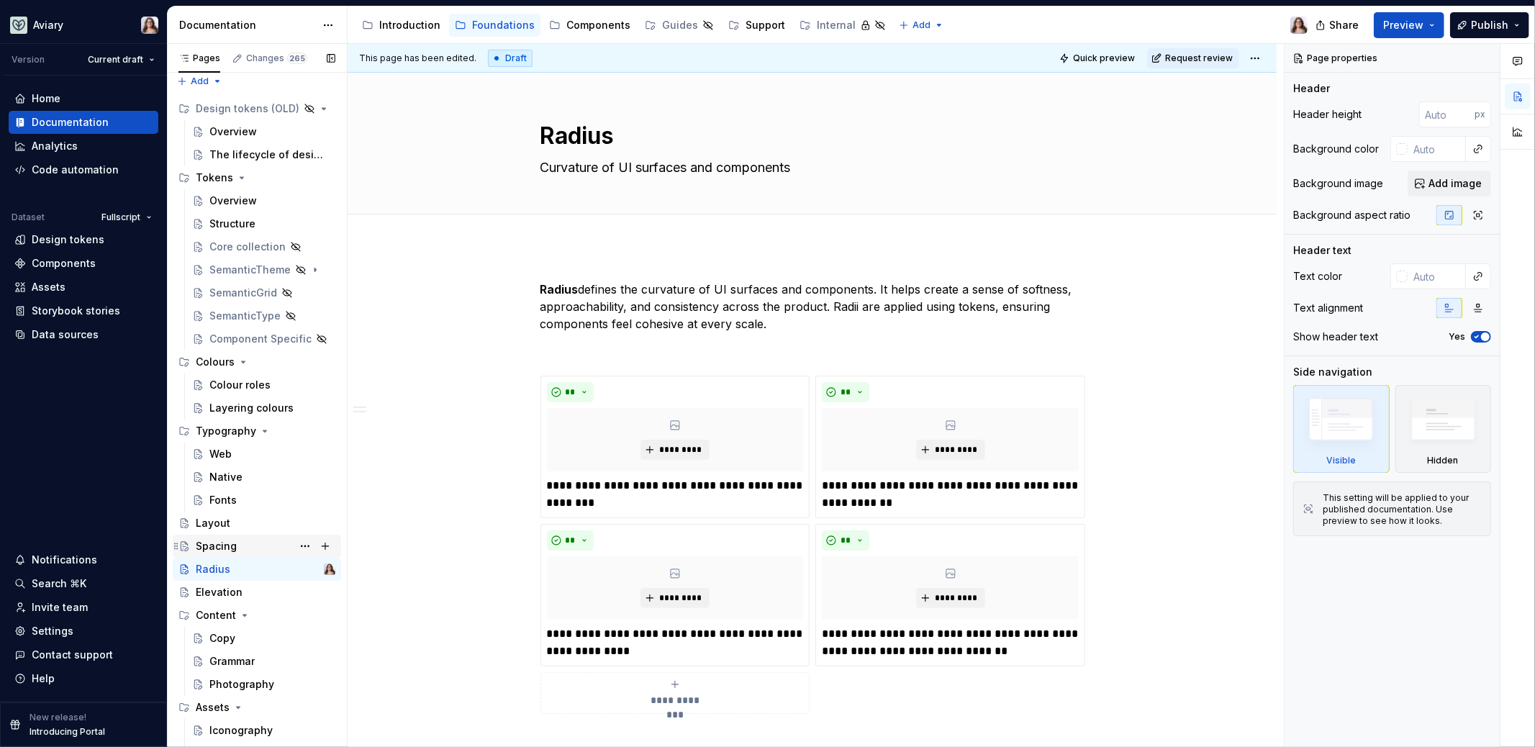
click at [223, 546] on div "Spacing" at bounding box center [216, 546] width 41 height 14
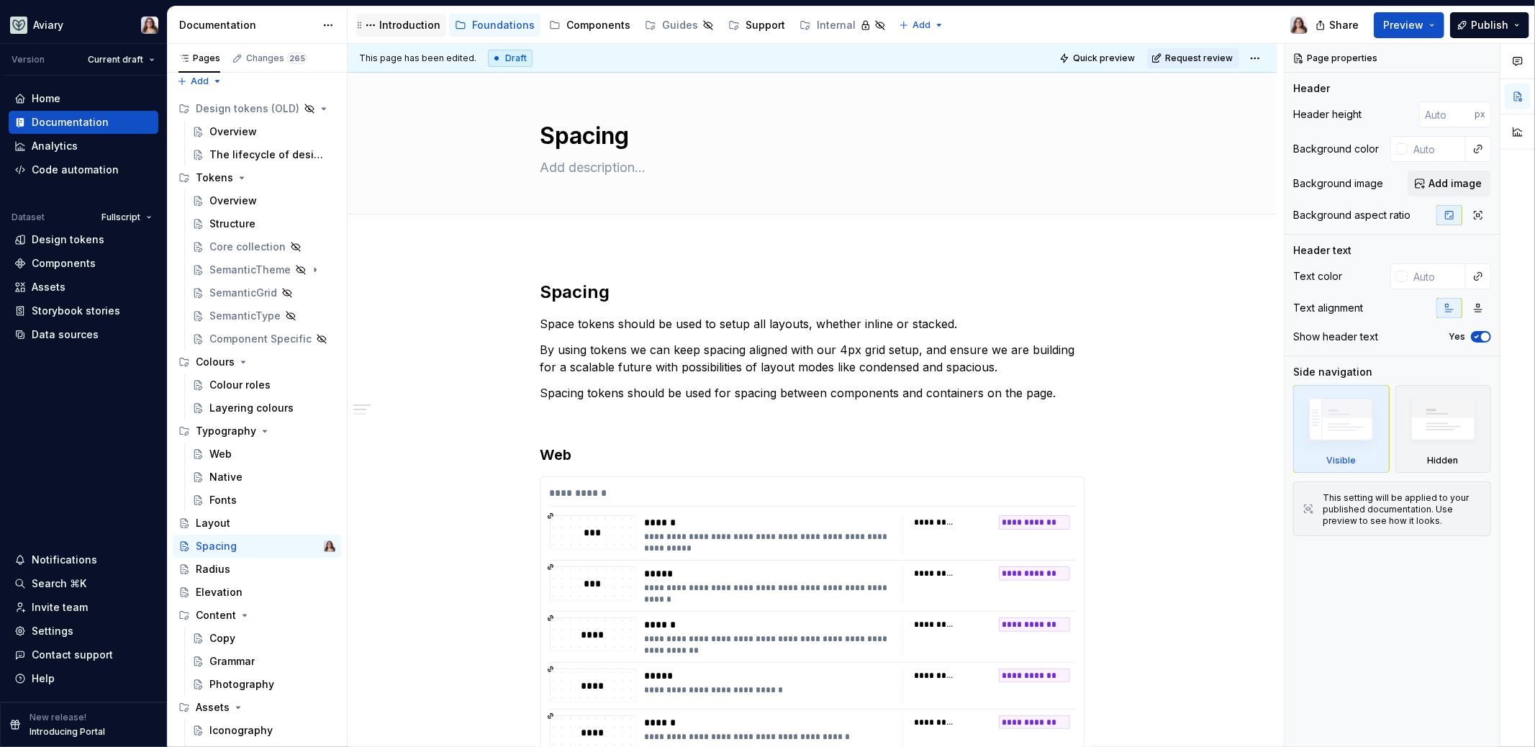
click at [404, 21] on div "Introduction" at bounding box center [409, 25] width 61 height 14
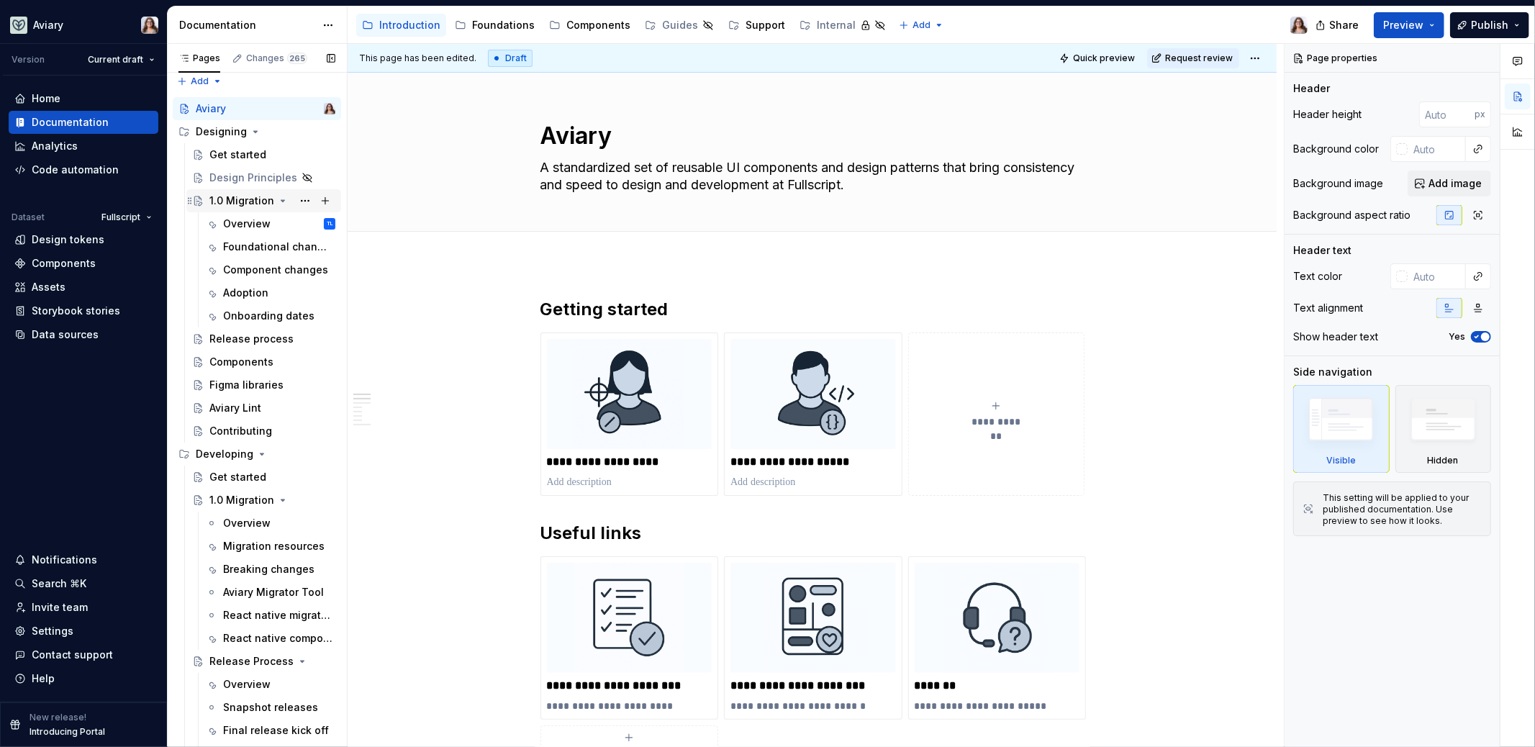
click at [240, 198] on div "1.0 Migration" at bounding box center [241, 201] width 65 height 14
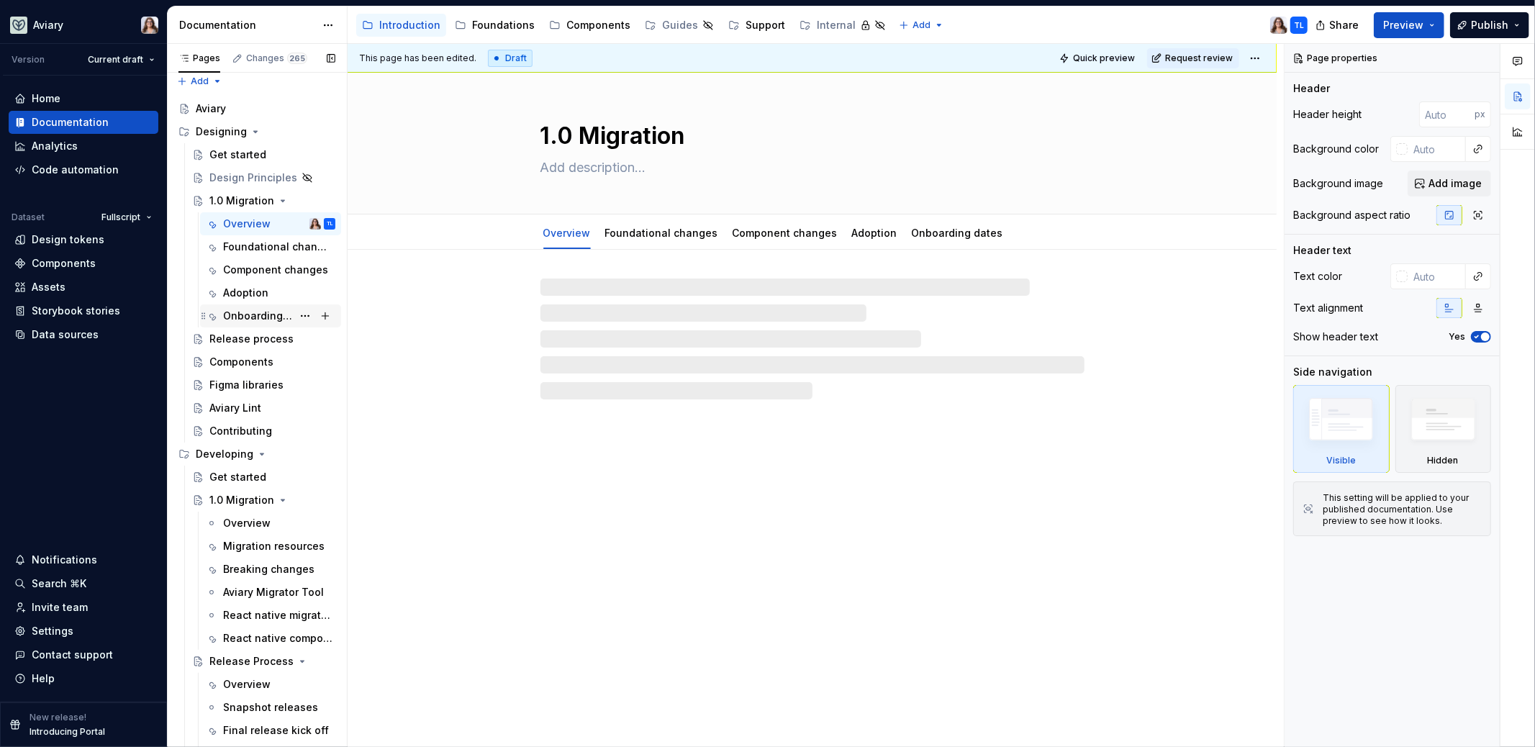
click at [243, 313] on div "Onboarding dates" at bounding box center [257, 316] width 69 height 14
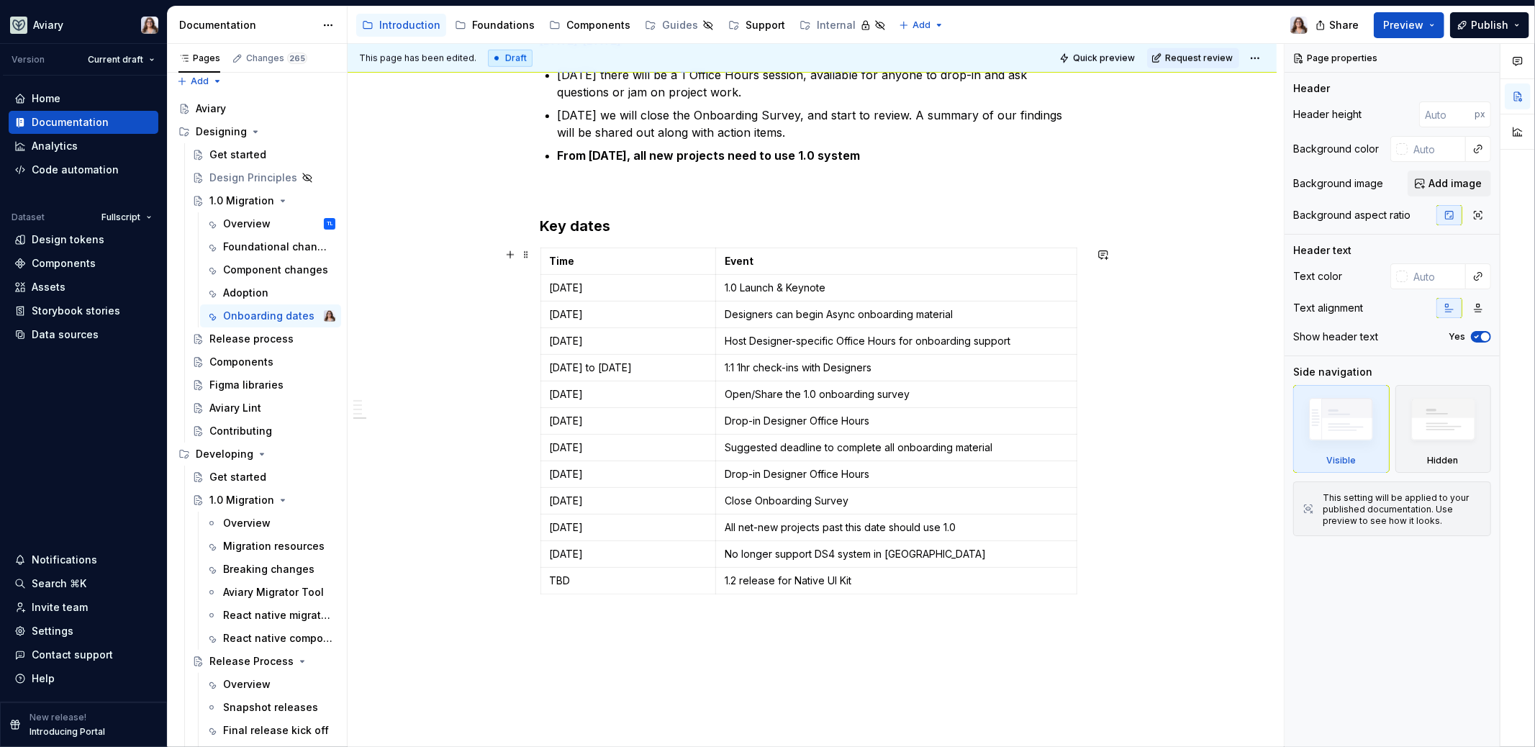
scroll to position [1032, 0]
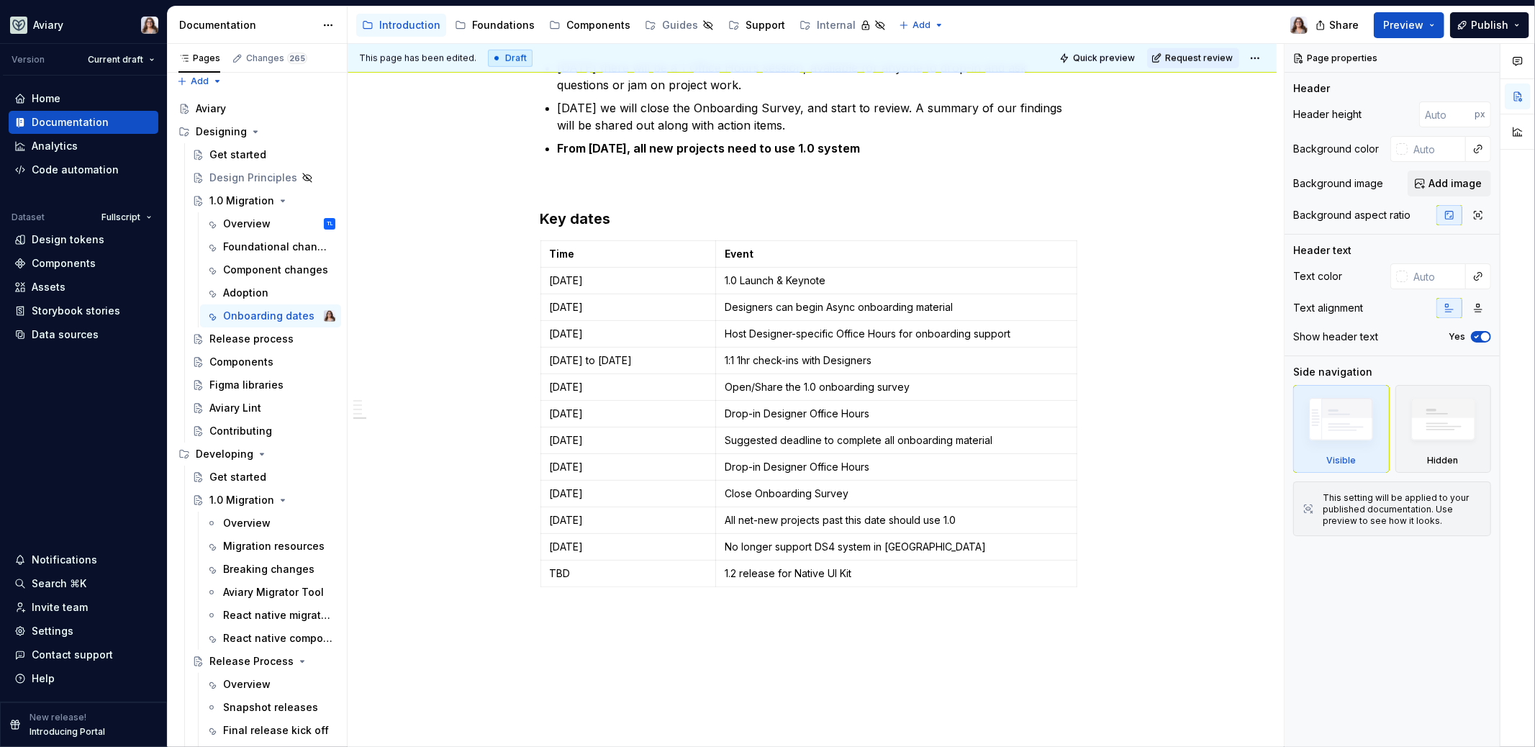
type textarea "*"
